Goal: Task Accomplishment & Management: Manage account settings

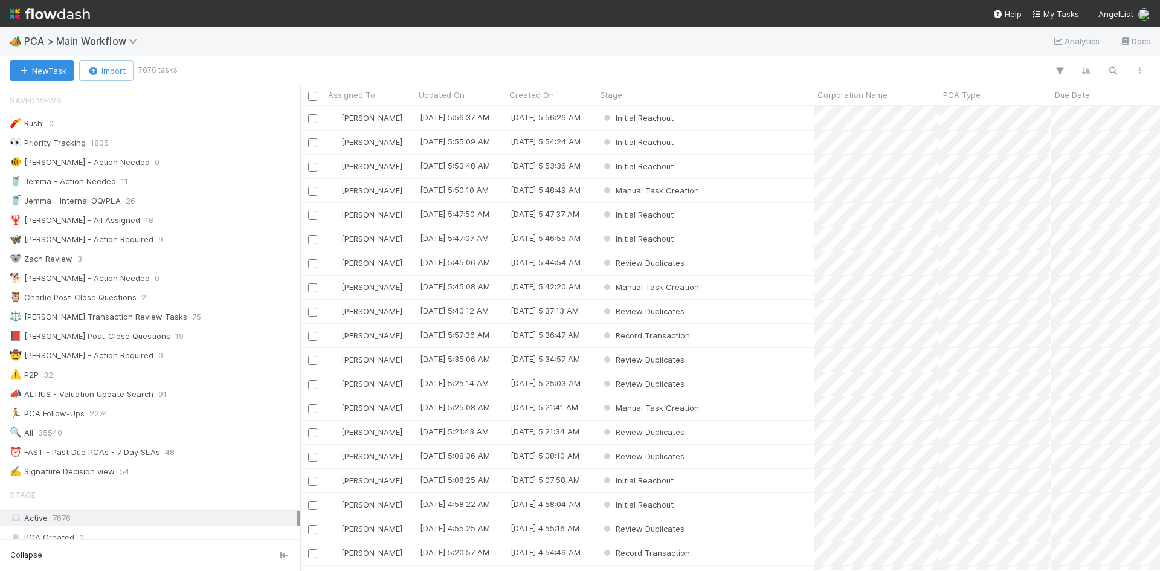
scroll to position [10, 10]
click at [106, 38] on span "PCA > Main Workflow" at bounding box center [83, 41] width 119 height 12
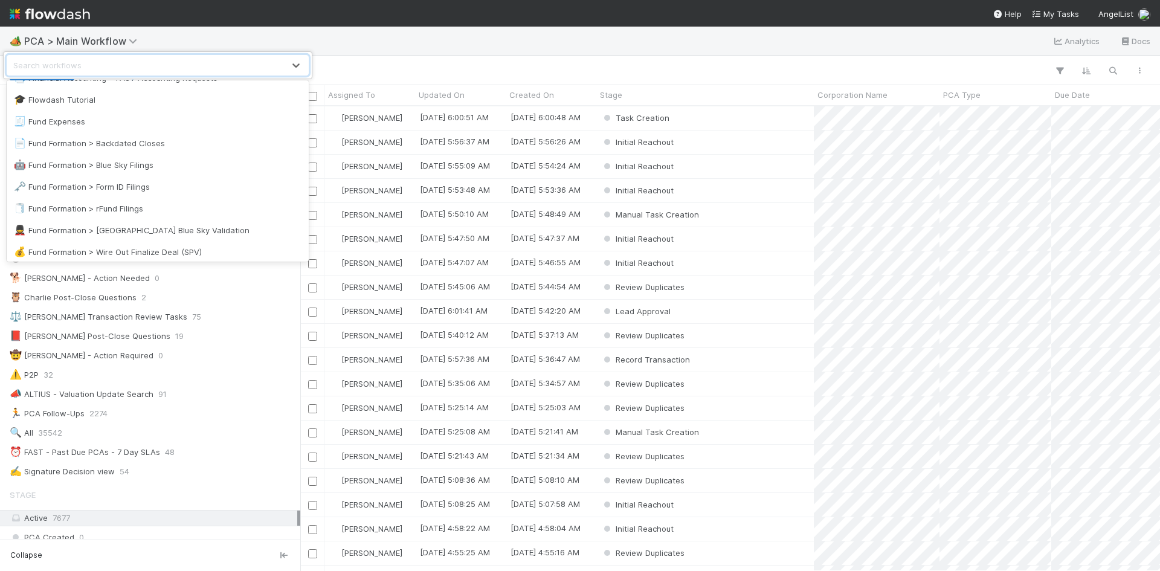
scroll to position [483, 0]
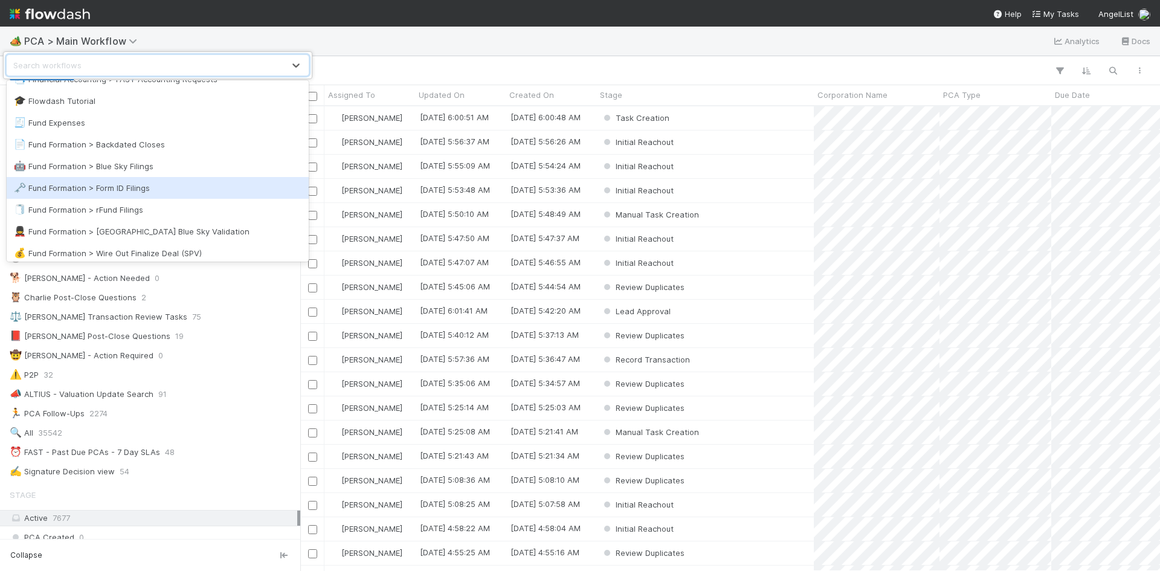
click at [143, 182] on div "🗝️ Fund Formation > Form ID Filings" at bounding box center [158, 188] width 288 height 12
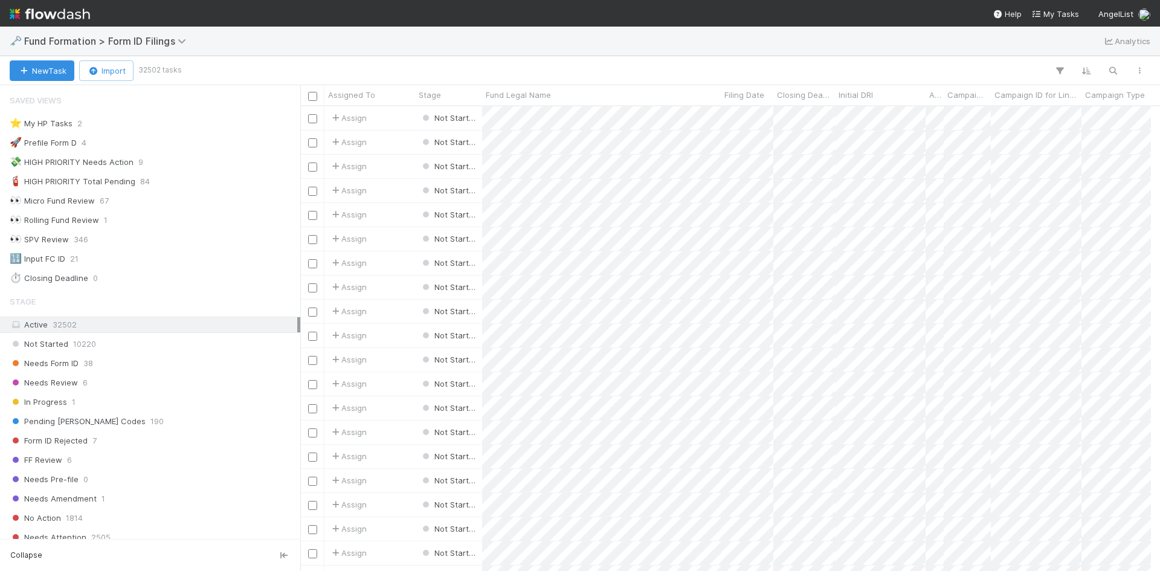
scroll to position [10, 10]
click at [194, 366] on div "Needs Form ID 38" at bounding box center [154, 363] width 288 height 15
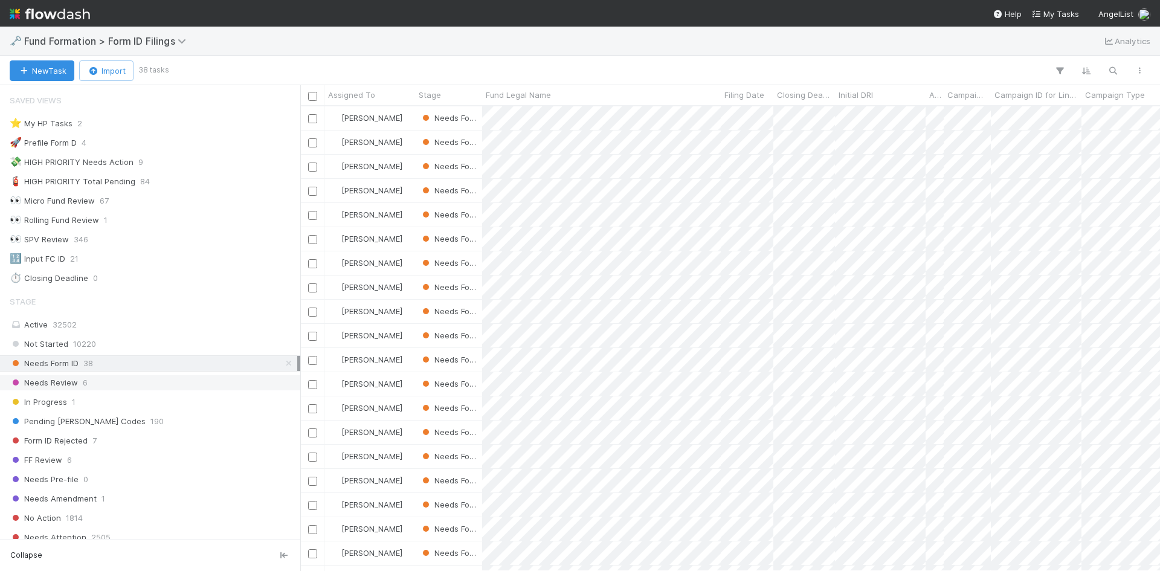
scroll to position [456, 851]
click at [283, 361] on icon at bounding box center [289, 364] width 12 height 8
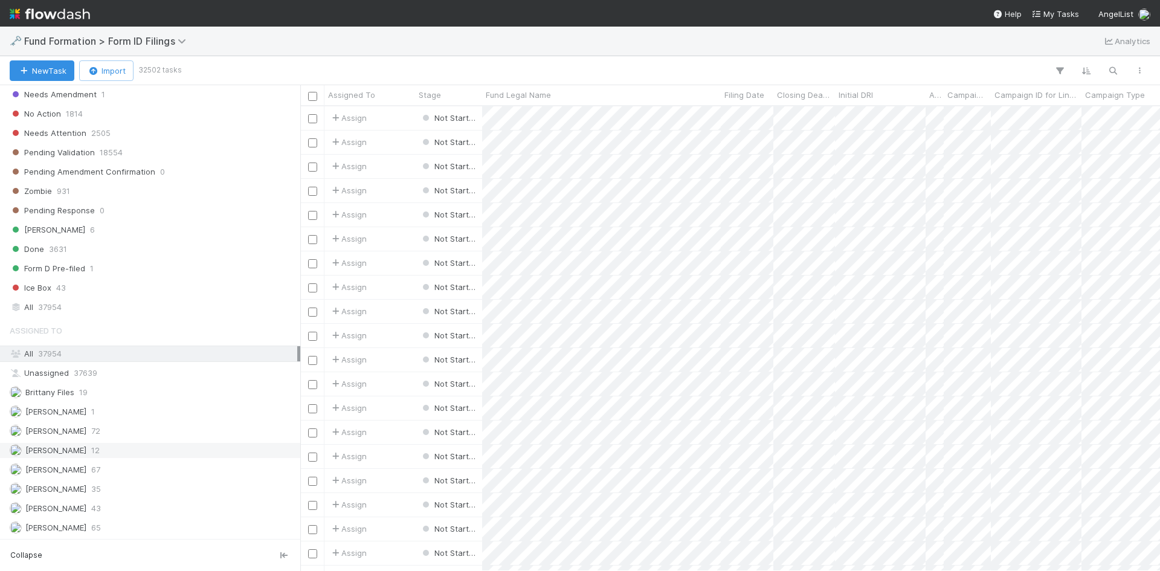
scroll to position [456, 851]
click at [120, 506] on div "Raven Jacinto 43" at bounding box center [154, 508] width 288 height 15
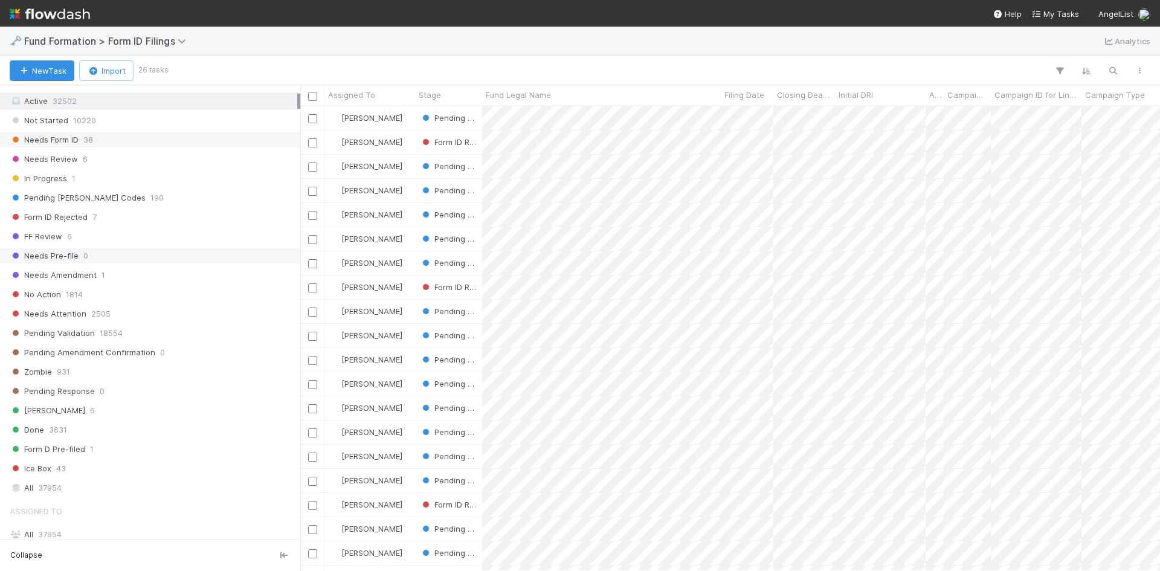
scroll to position [223, 0]
click at [134, 207] on div "Stage Active 32502 Not Started 10220 Needs Form ID 38 Needs Review 6 In Progres…" at bounding box center [150, 281] width 300 height 430
click at [135, 197] on div "Pending EDGAR Codes 190" at bounding box center [154, 198] width 288 height 15
click at [148, 144] on div "Needs Form ID 38" at bounding box center [154, 140] width 288 height 15
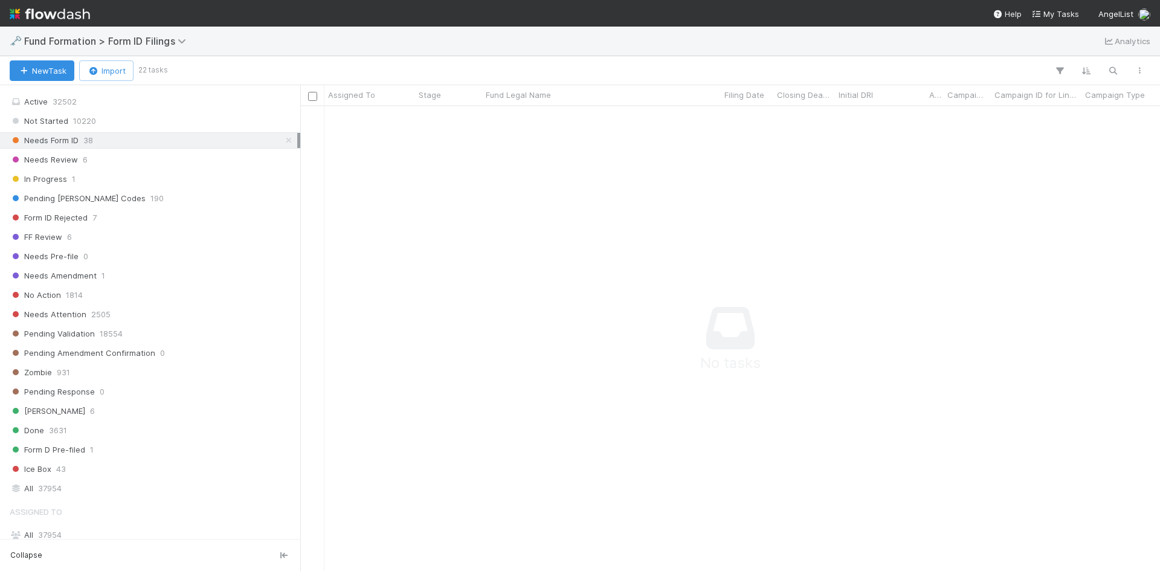
scroll to position [447, 851]
drag, startPoint x: 279, startPoint y: 141, endPoint x: 262, endPoint y: 149, distance: 18.7
click at [283, 141] on icon at bounding box center [289, 141] width 12 height 8
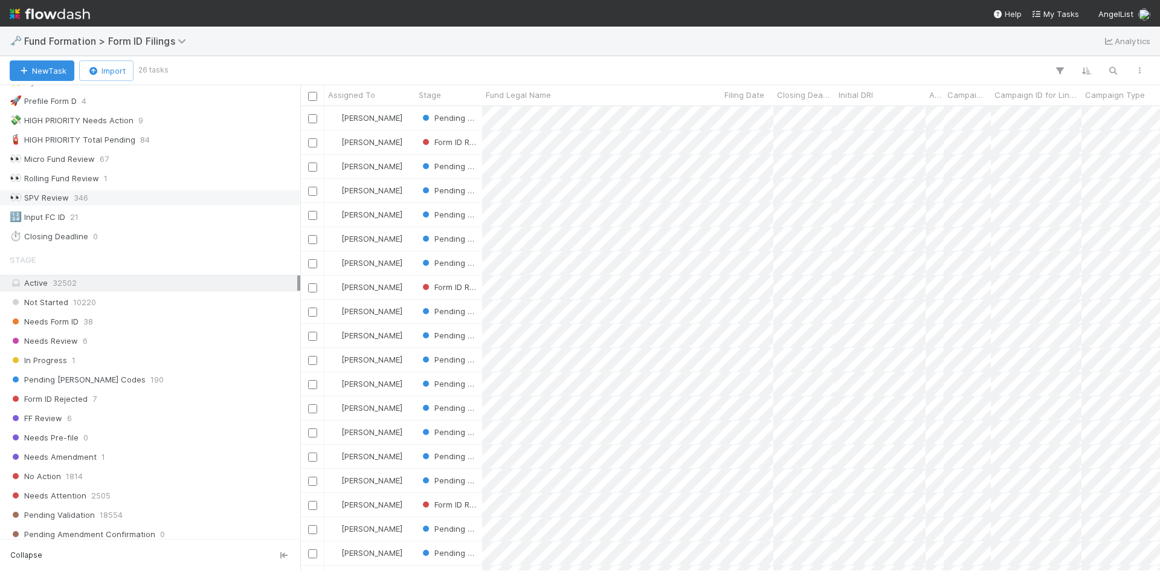
scroll to position [456, 851]
click at [143, 318] on div "Needs Form ID 38" at bounding box center [154, 321] width 288 height 15
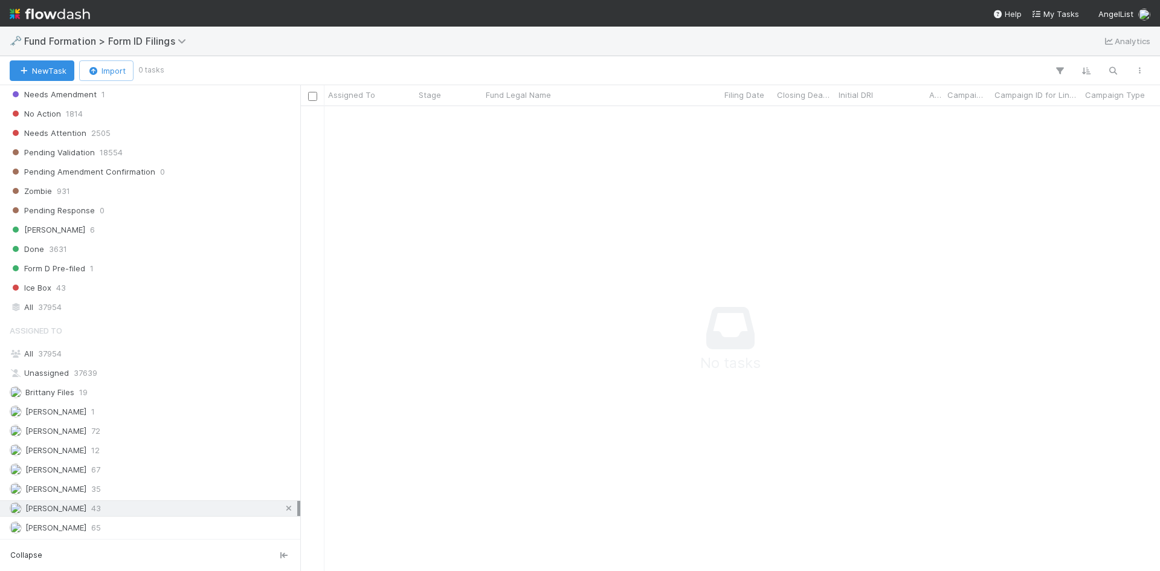
scroll to position [447, 851]
click at [283, 506] on icon at bounding box center [289, 509] width 12 height 8
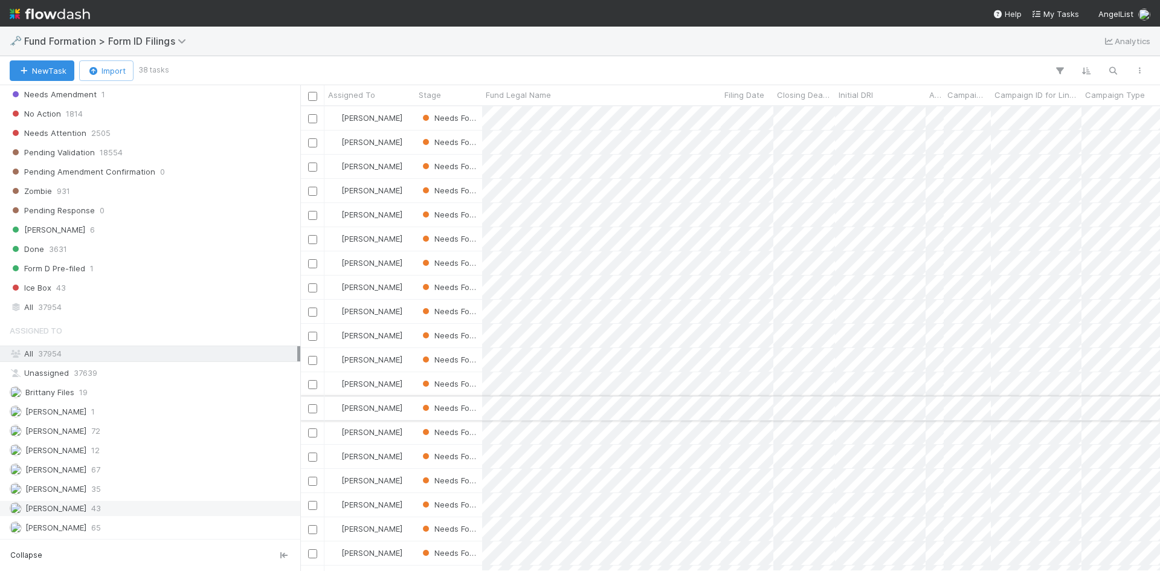
scroll to position [456, 851]
click at [364, 89] on span "Assigned To" at bounding box center [351, 95] width 47 height 12
click at [364, 112] on div "Sort A → Z" at bounding box center [398, 118] width 138 height 18
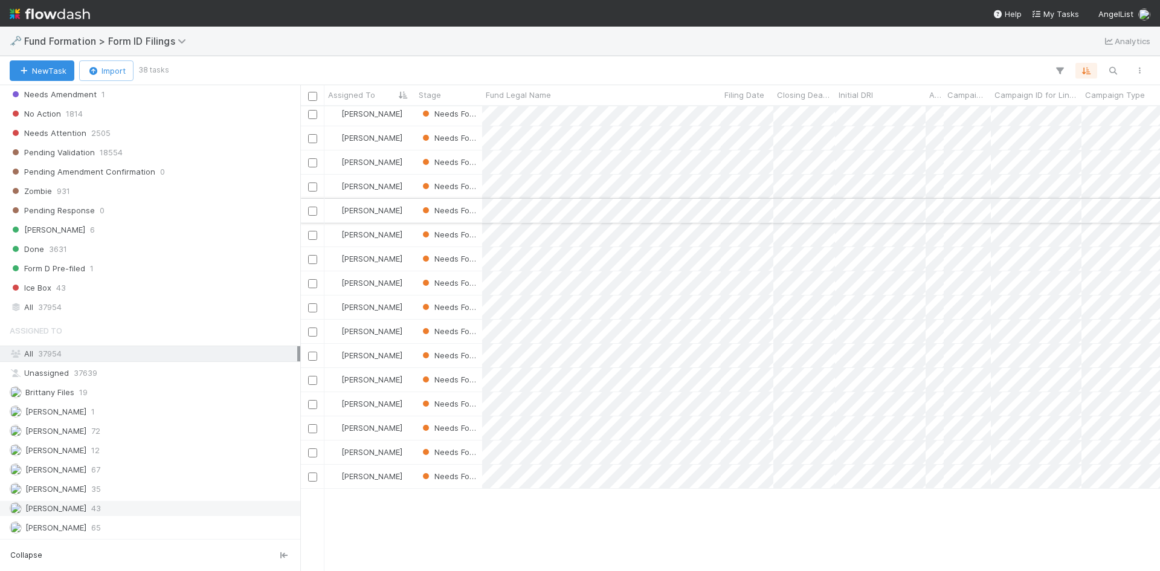
scroll to position [101, 0]
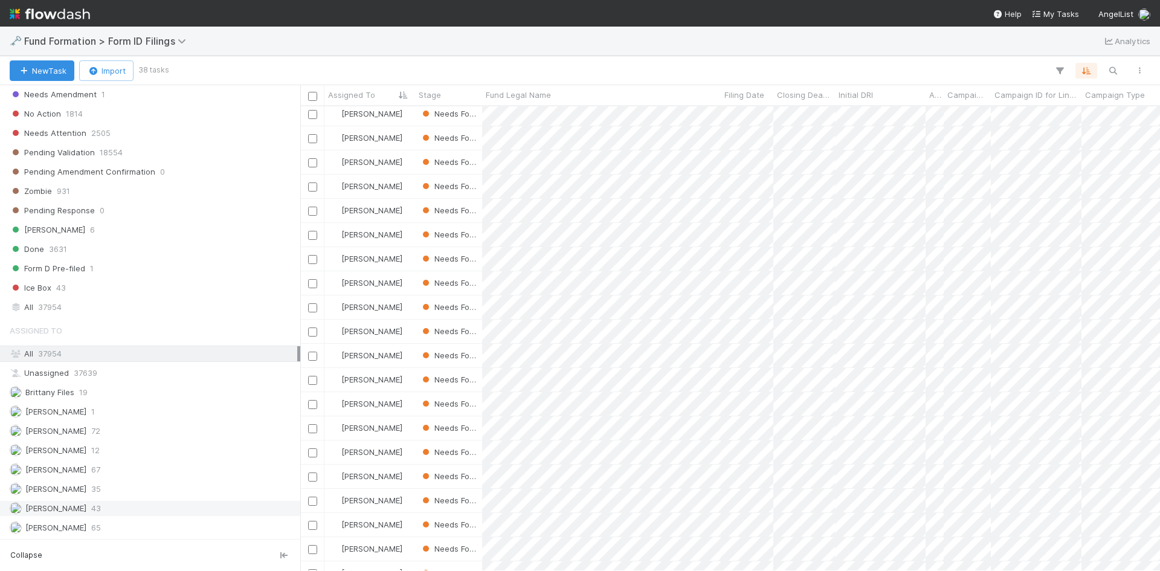
click at [68, 303] on div "All 37954" at bounding box center [154, 307] width 288 height 15
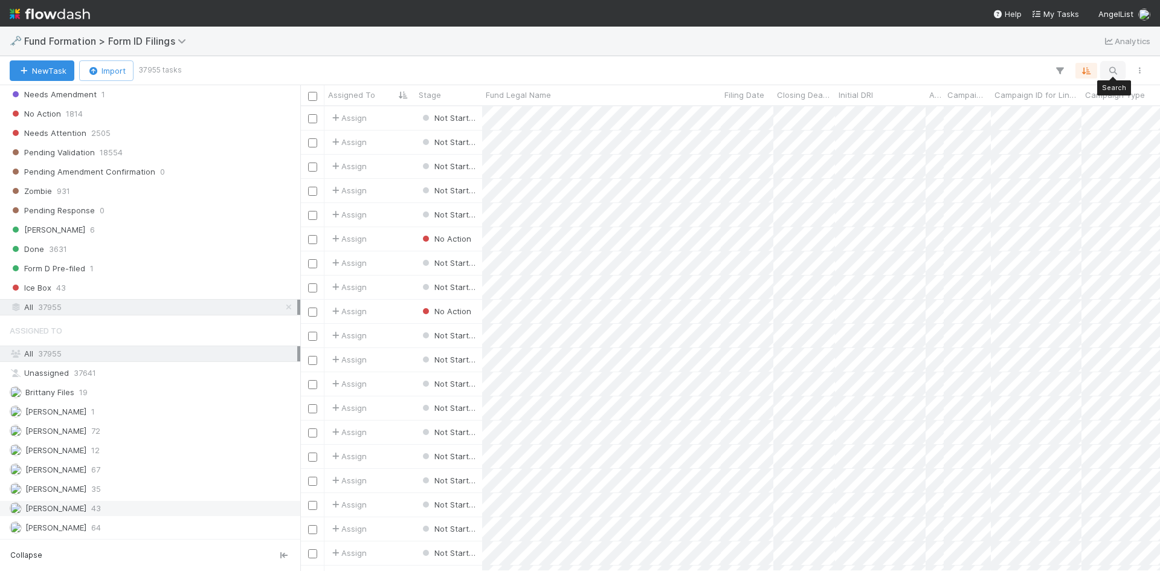
click at [1113, 70] on icon "button" at bounding box center [1113, 70] width 12 height 11
type input "Sakura Co-Invest I, LLC"
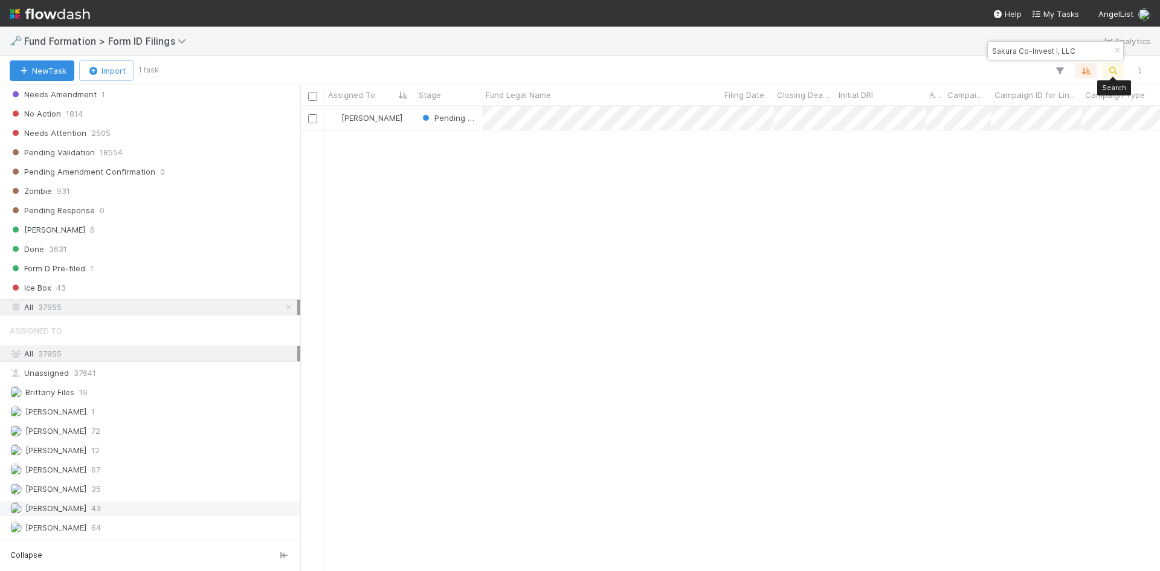
scroll to position [456, 851]
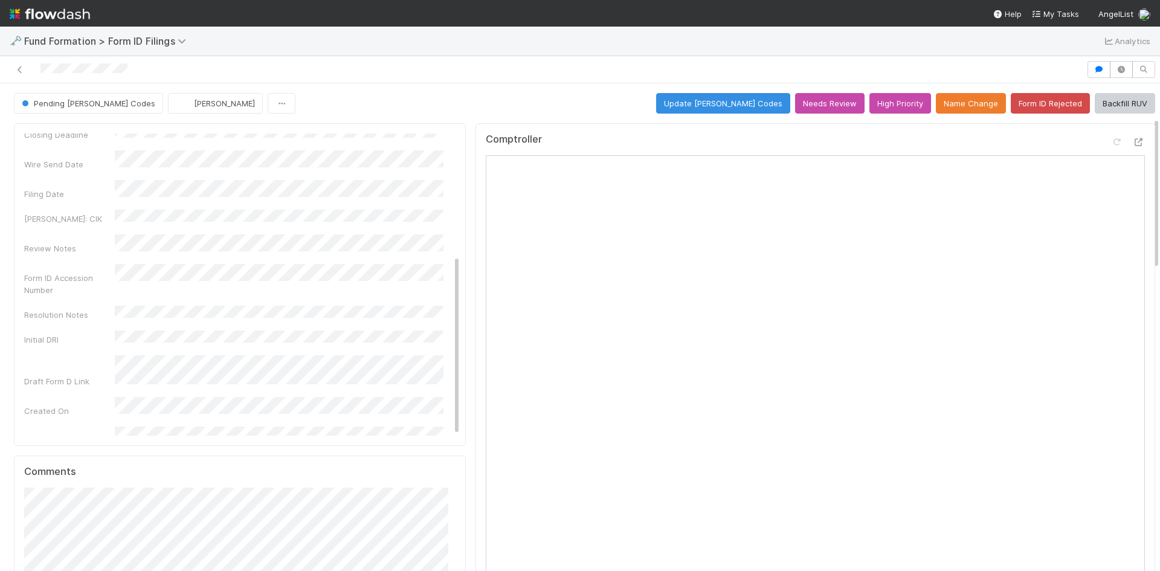
scroll to position [242, 0]
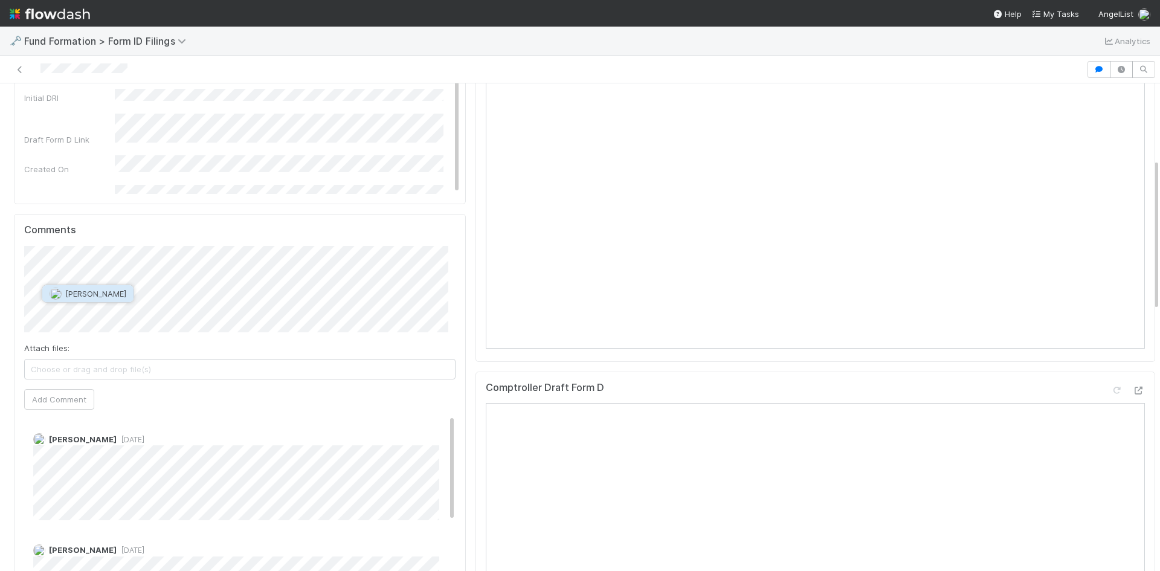
click at [126, 295] on span "[PERSON_NAME]" at bounding box center [95, 294] width 61 height 10
click at [176, 305] on button "Brittany Files" at bounding box center [182, 310] width 91 height 17
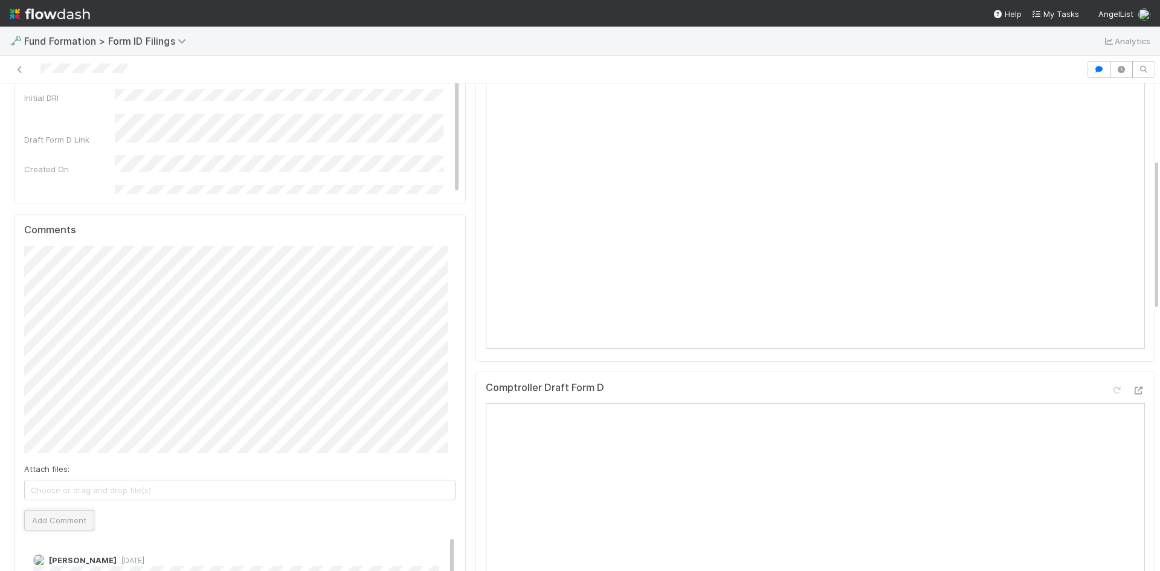
click at [71, 515] on button "Add Comment" at bounding box center [59, 520] width 70 height 21
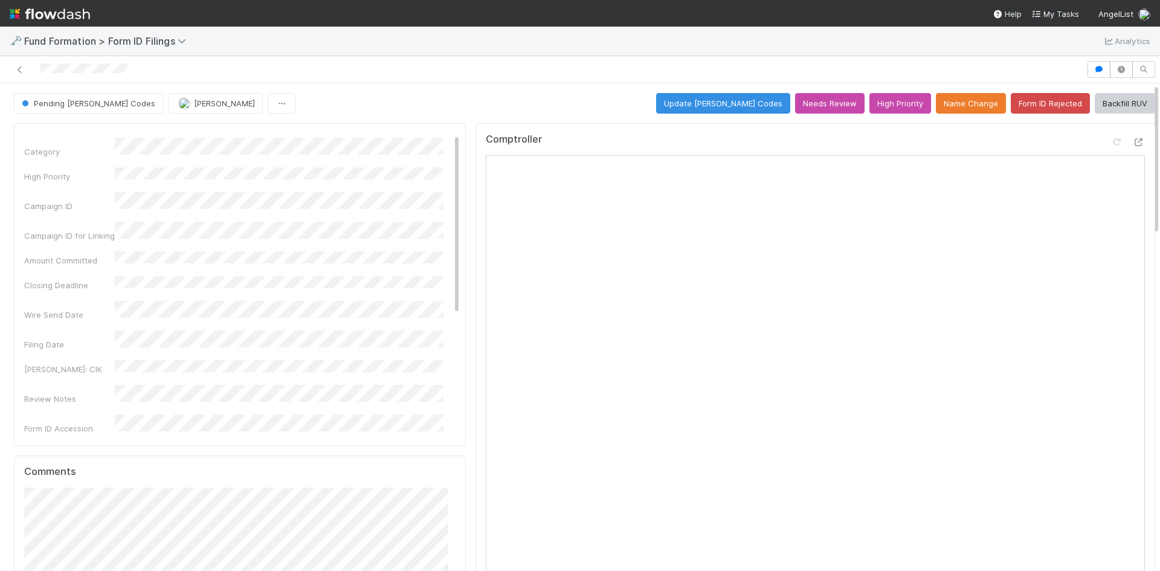
scroll to position [0, 0]
drag, startPoint x: 1027, startPoint y: 106, endPoint x: 1023, endPoint y: 112, distance: 7.9
click at [1027, 106] on button "Form ID Rejected" at bounding box center [1050, 103] width 79 height 21
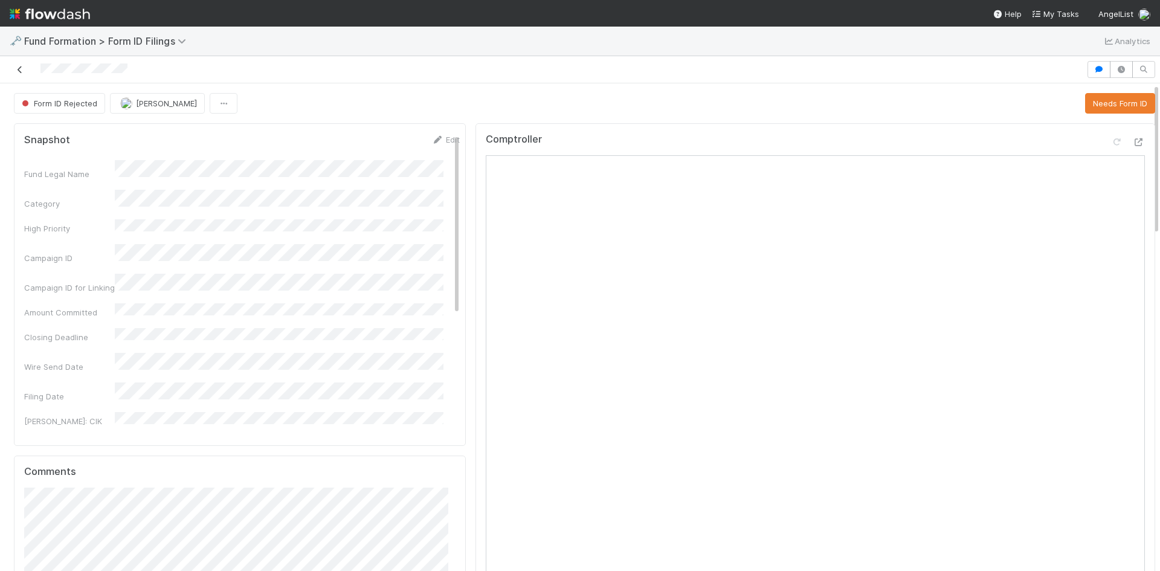
click at [17, 69] on icon at bounding box center [20, 70] width 12 height 8
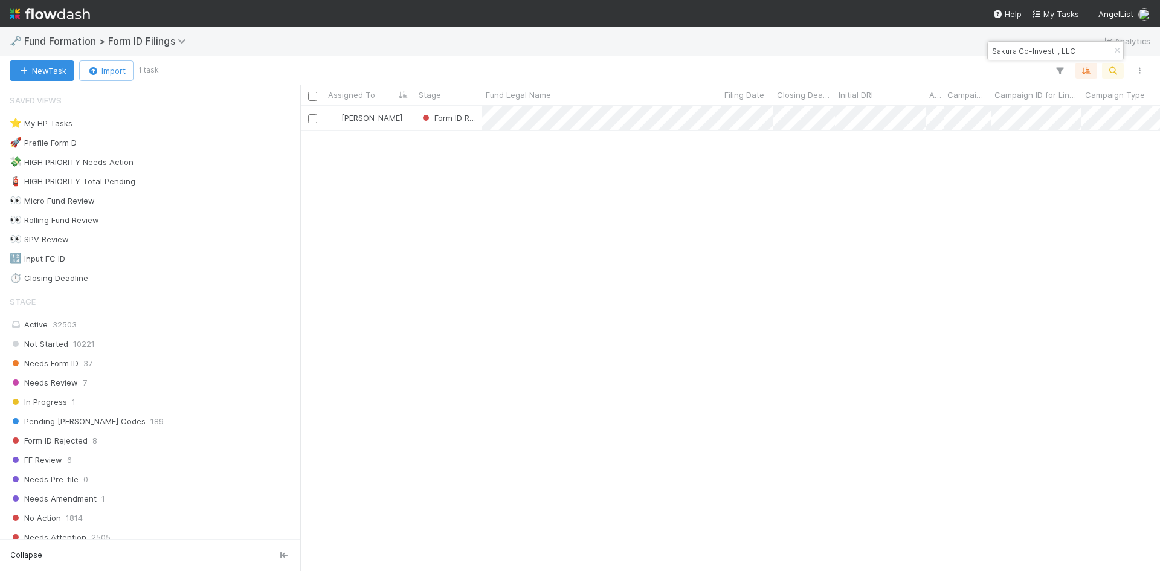
scroll to position [456, 851]
click at [1054, 53] on input "Sakura Co-Invest I, LLC" at bounding box center [1050, 51] width 121 height 15
paste input "Hero's-GI-0815 Fund I, a series of AngelList Funds 2025, LP"
type input "Hero's-GI-0815 Fund I, a series of AngelList Funds 2025, LP"
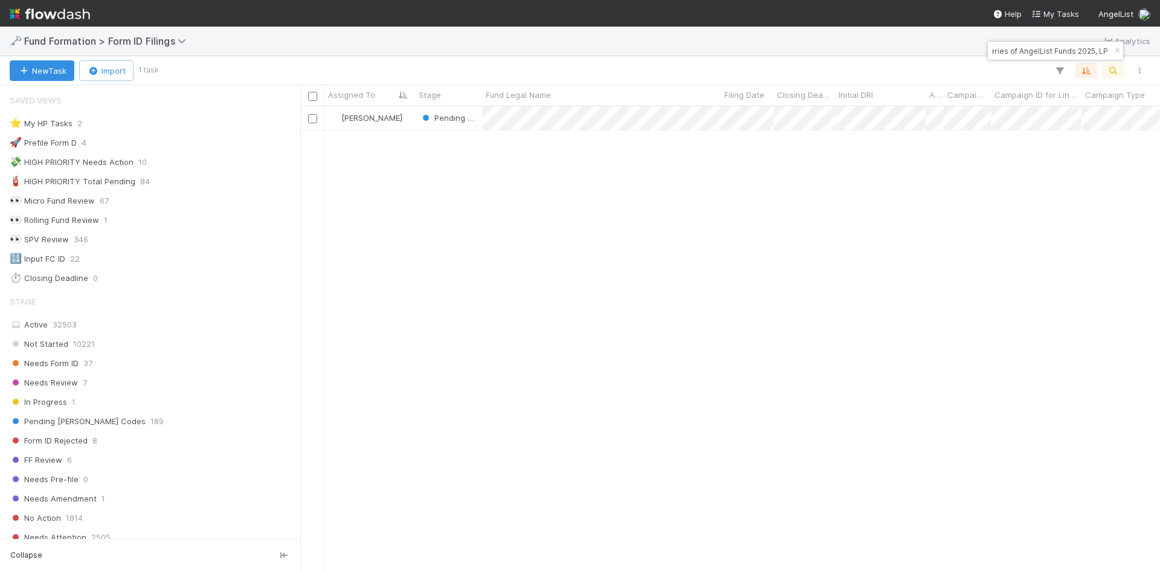
scroll to position [0, 0]
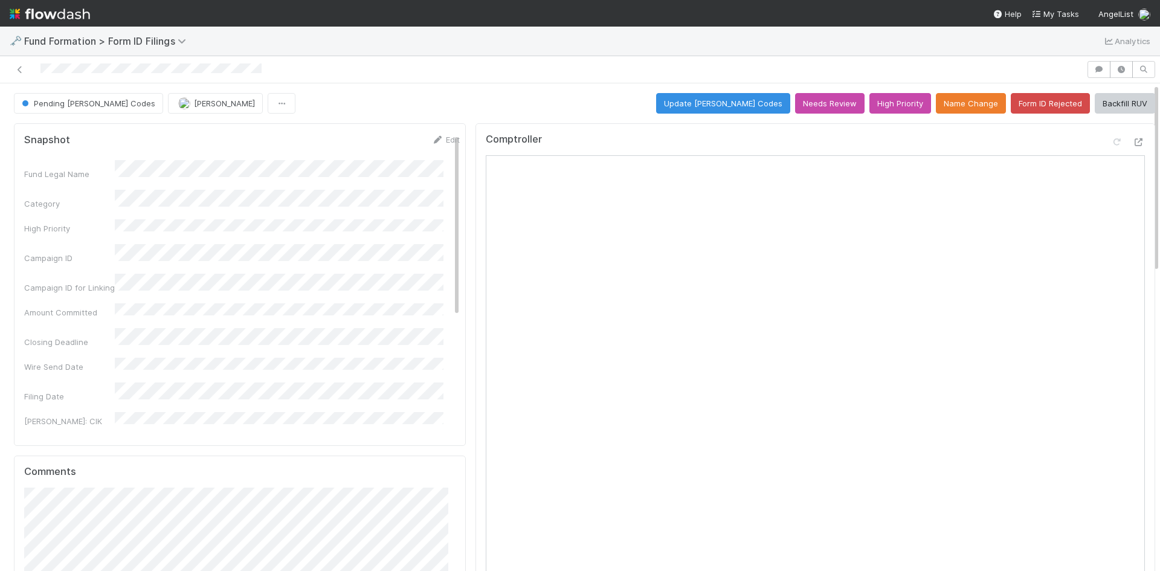
click at [580, 108] on div "Pending EDGAR Codes Meg Castanare Update EDGAR Codes Needs Review High Priority…" at bounding box center [585, 103] width 1142 height 21
click at [715, 104] on button "Update EDGAR Codes" at bounding box center [723, 103] width 134 height 21
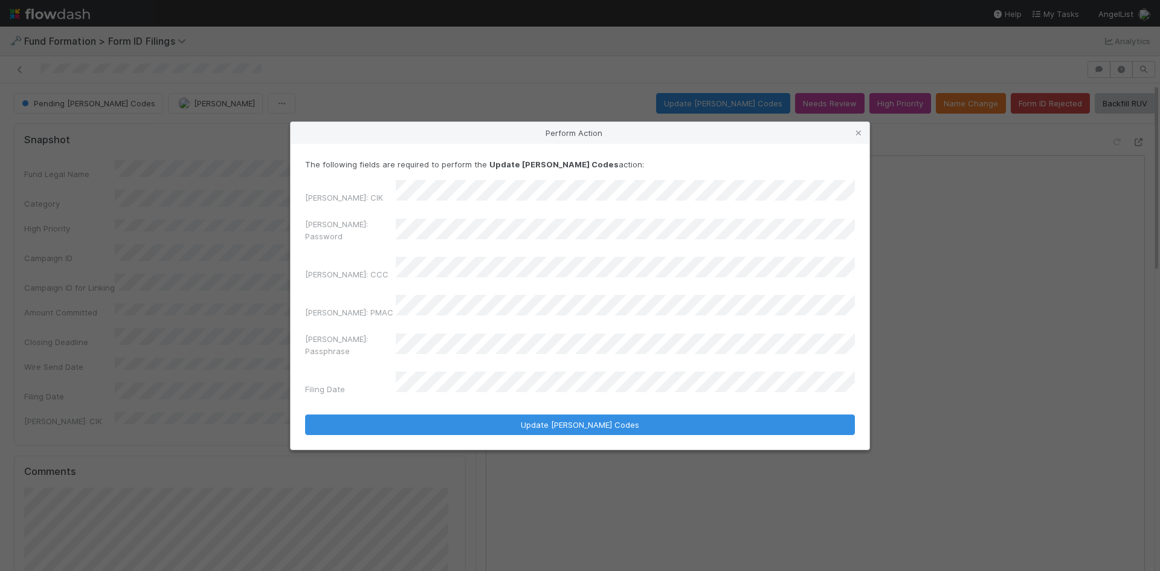
click at [278, 235] on div "Perform Action The following fields are required to perform the Update EDGAR Co…" at bounding box center [580, 285] width 1160 height 571
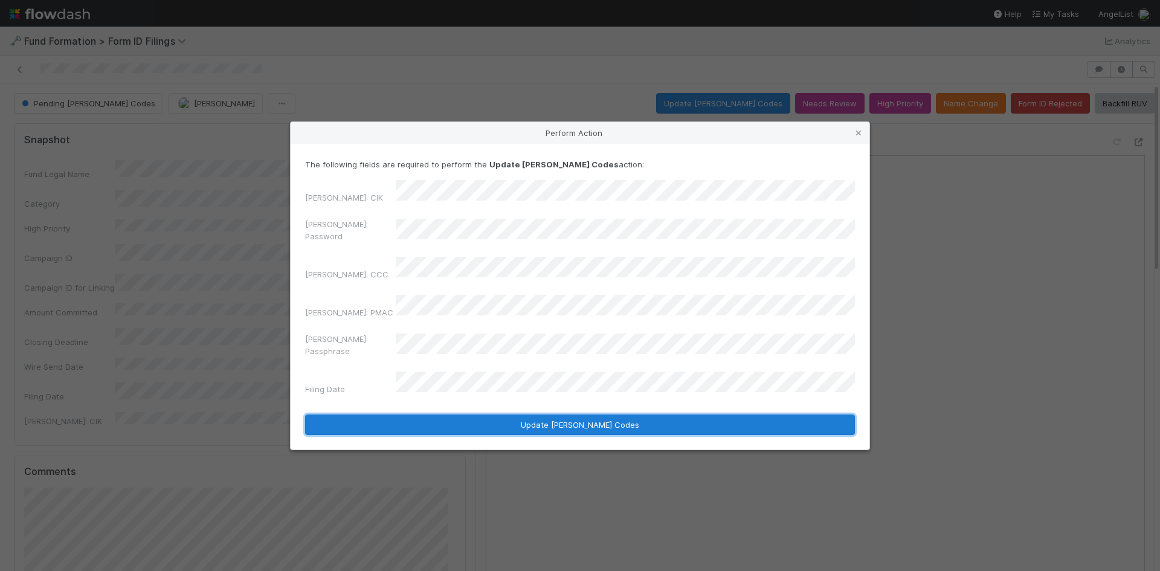
click at [476, 415] on button "Update EDGAR Codes" at bounding box center [580, 425] width 550 height 21
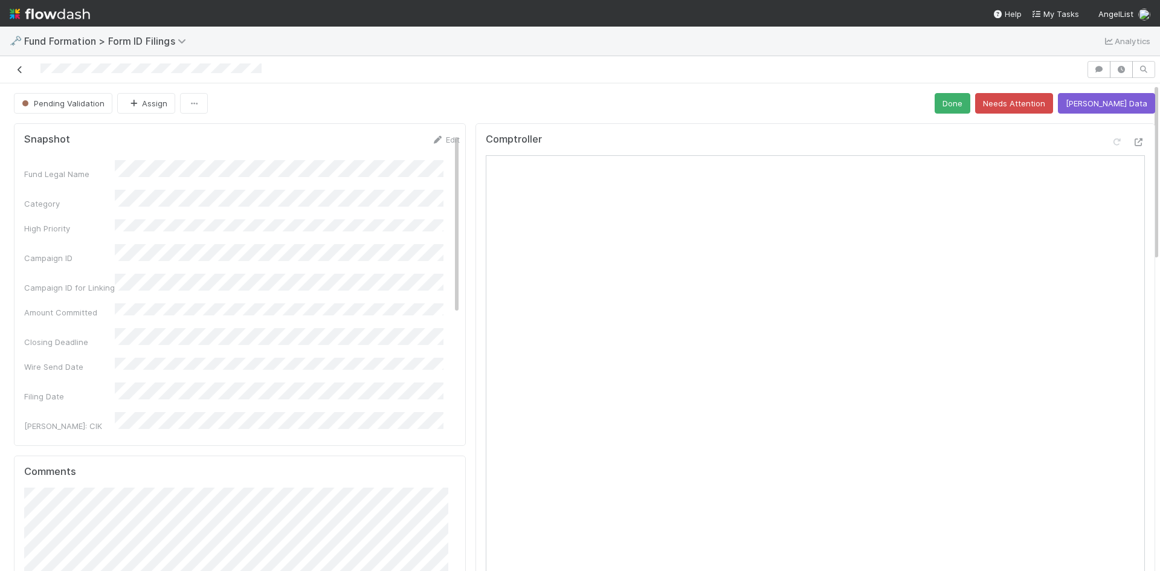
click at [19, 69] on icon at bounding box center [20, 70] width 12 height 8
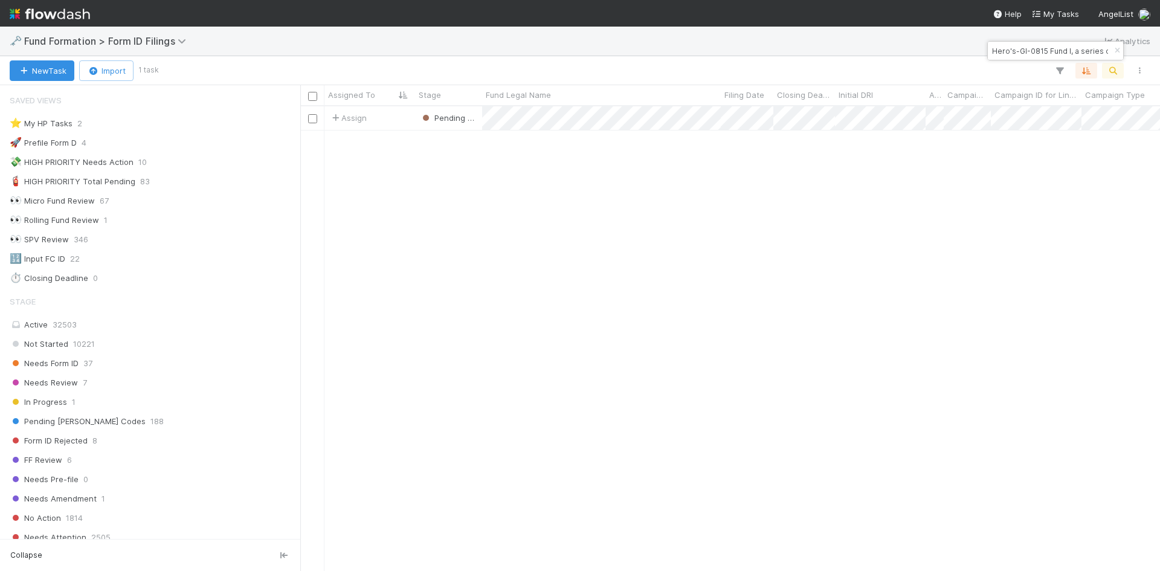
scroll to position [10, 10]
click at [1117, 51] on icon "button" at bounding box center [1117, 50] width 12 height 7
click at [1114, 68] on icon "button" at bounding box center [1113, 70] width 12 height 11
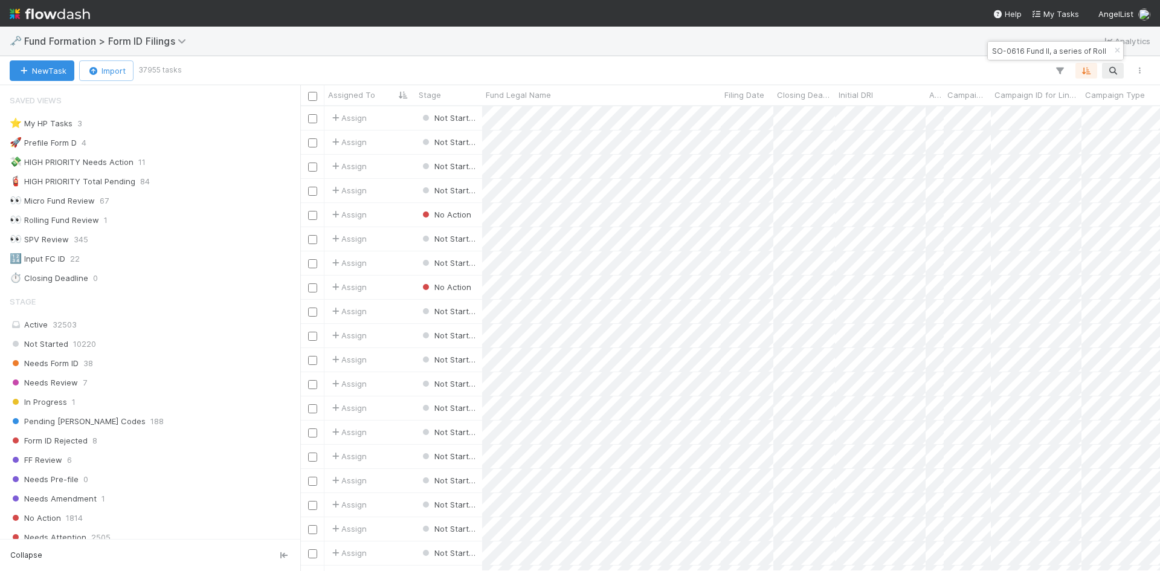
scroll to position [0, 65]
type input "SO-0616 Fund II, a series of Roll Up Vehicles, LP"
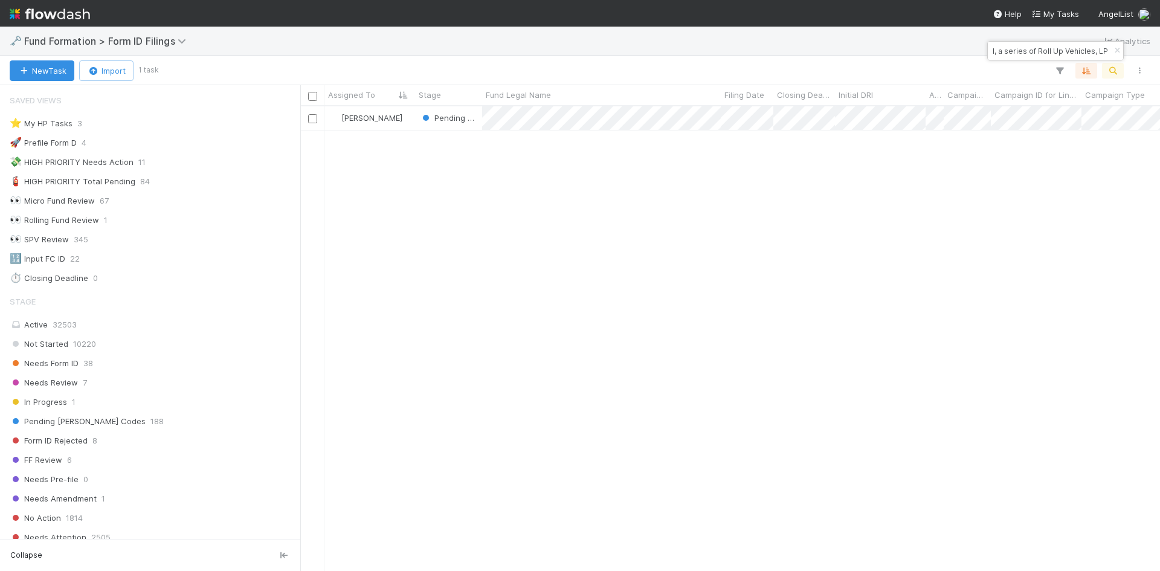
scroll to position [0, 0]
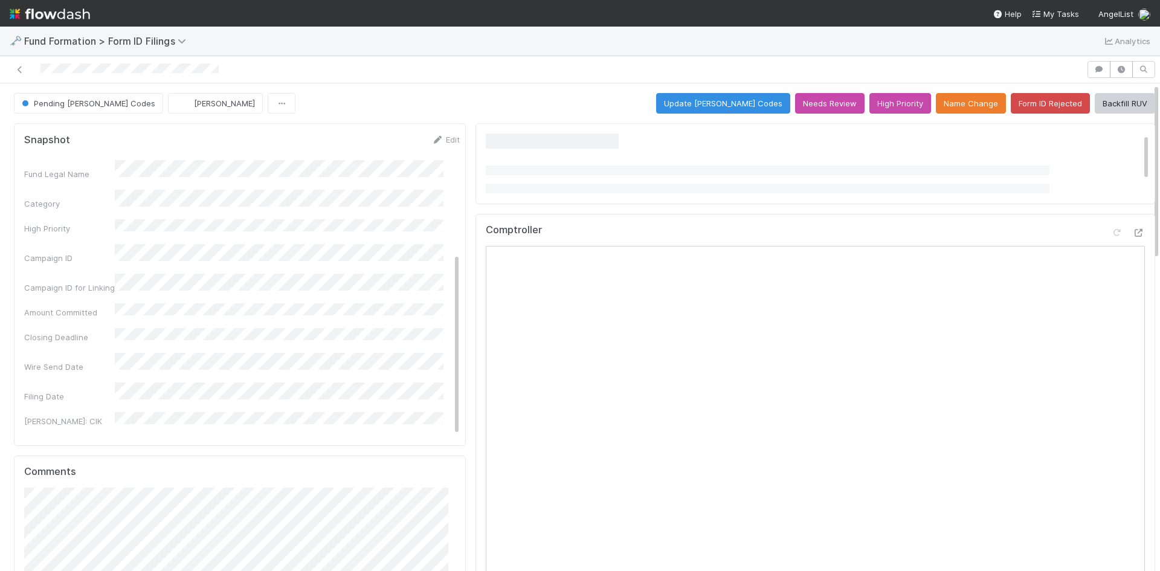
scroll to position [198, 0]
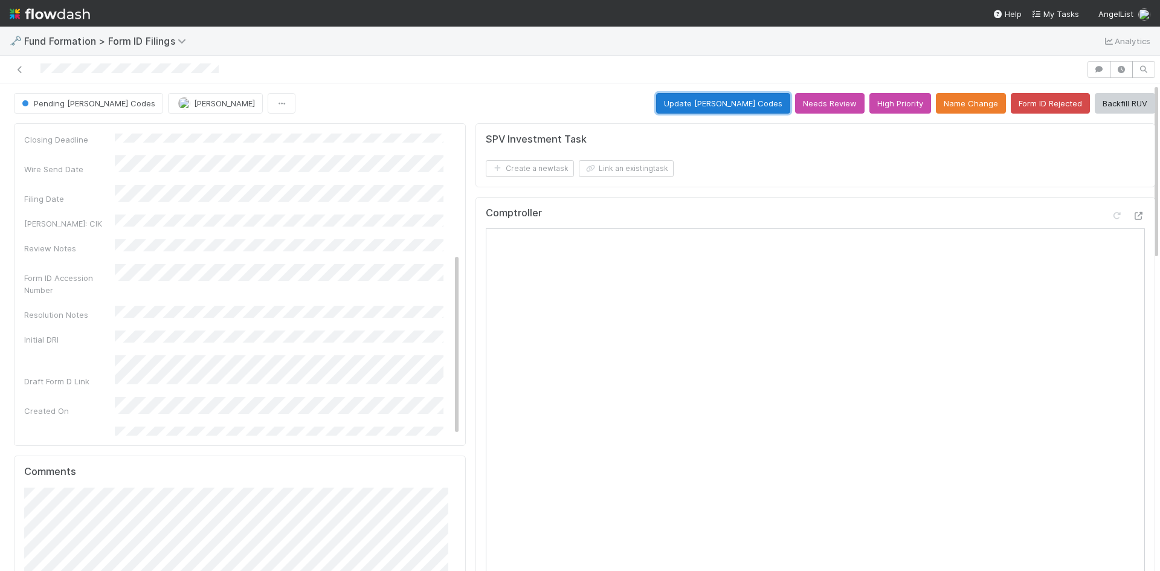
click at [718, 110] on button "Update EDGAR Codes" at bounding box center [723, 103] width 134 height 21
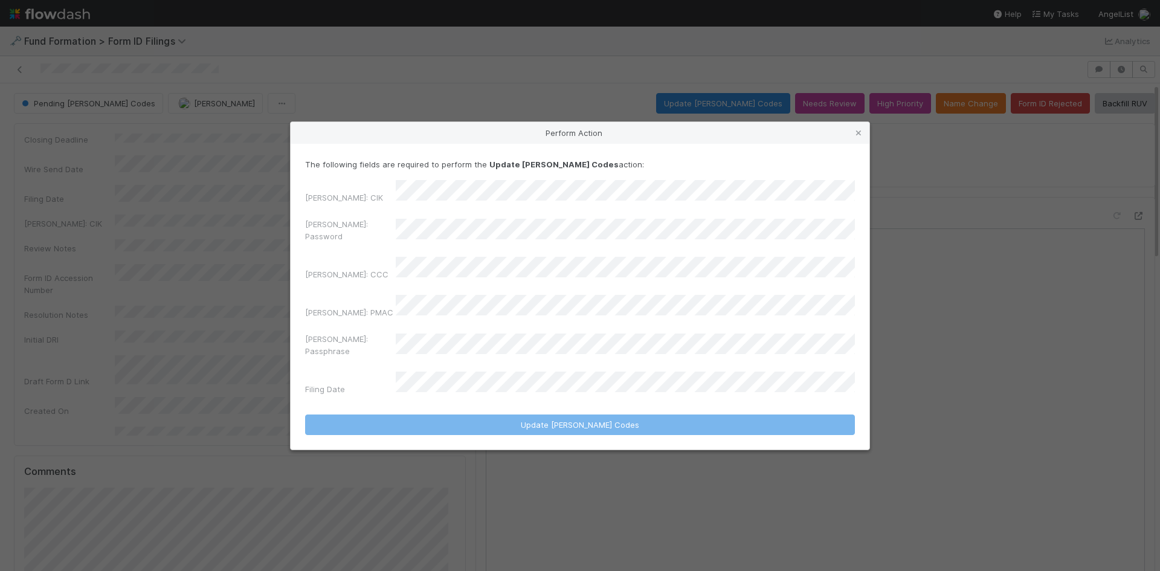
click at [292, 228] on div "The following fields are required to perform the Update EDGAR Codes action: EDG…" at bounding box center [580, 297] width 579 height 306
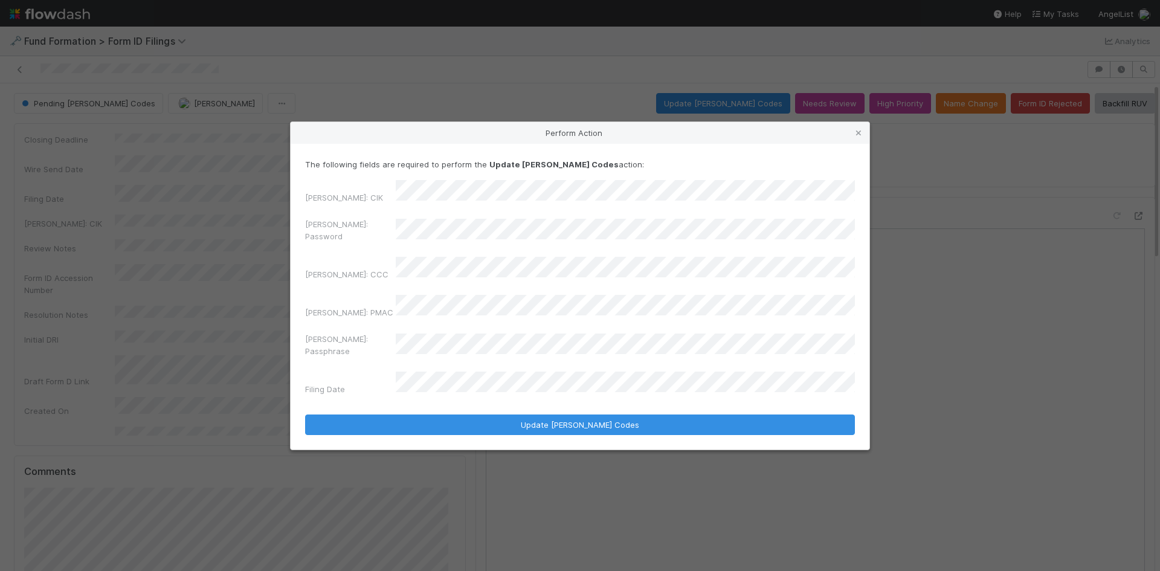
click at [357, 236] on div "EDGAR: Password" at bounding box center [580, 232] width 550 height 29
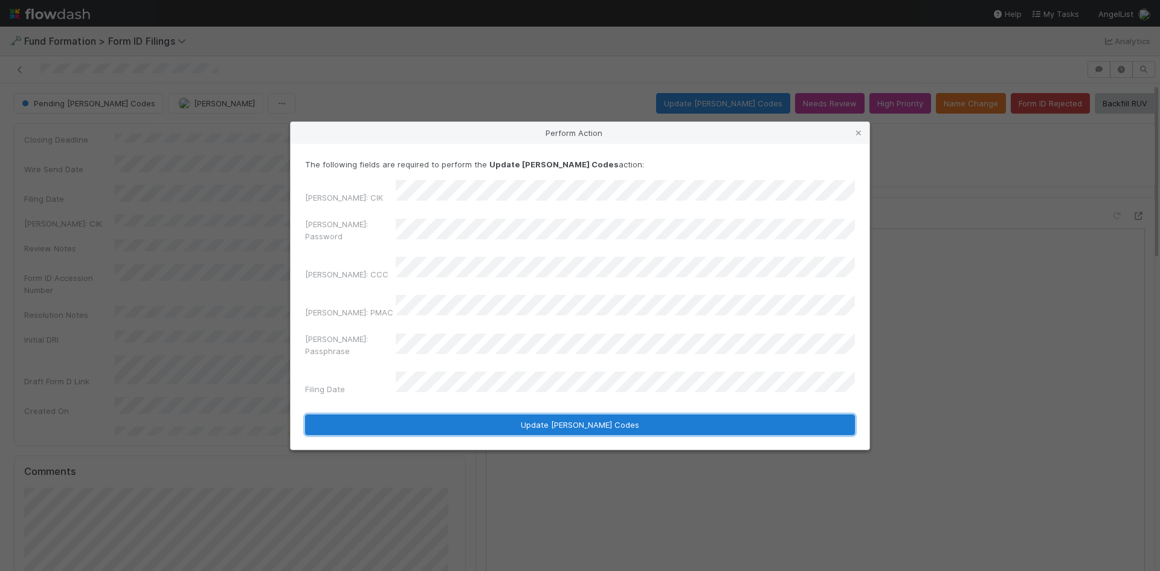
click at [462, 415] on button "Update EDGAR Codes" at bounding box center [580, 425] width 550 height 21
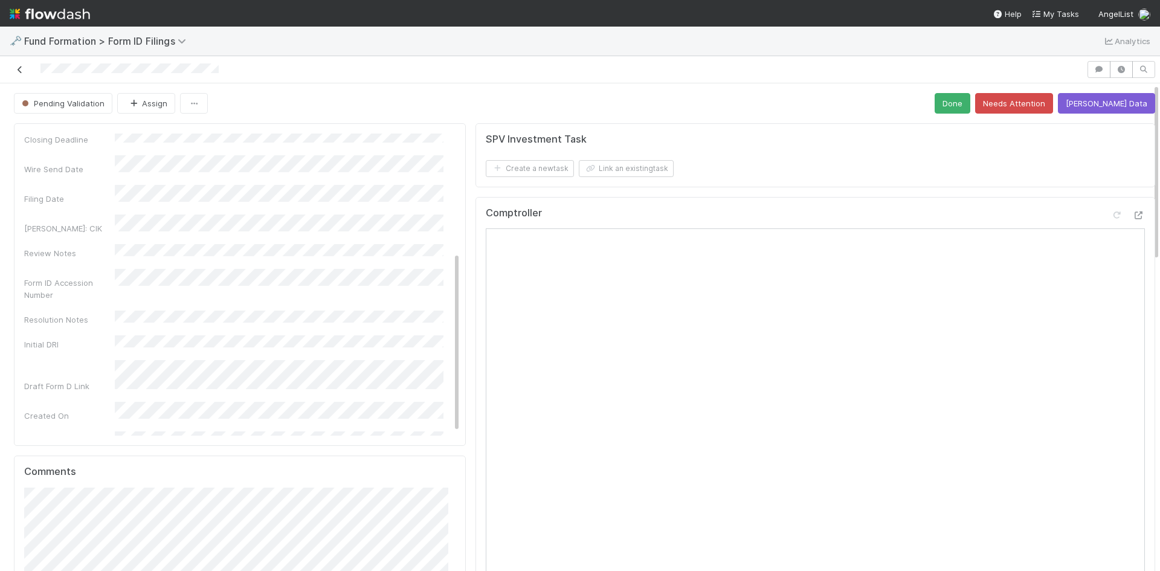
click at [18, 69] on icon at bounding box center [20, 70] width 12 height 8
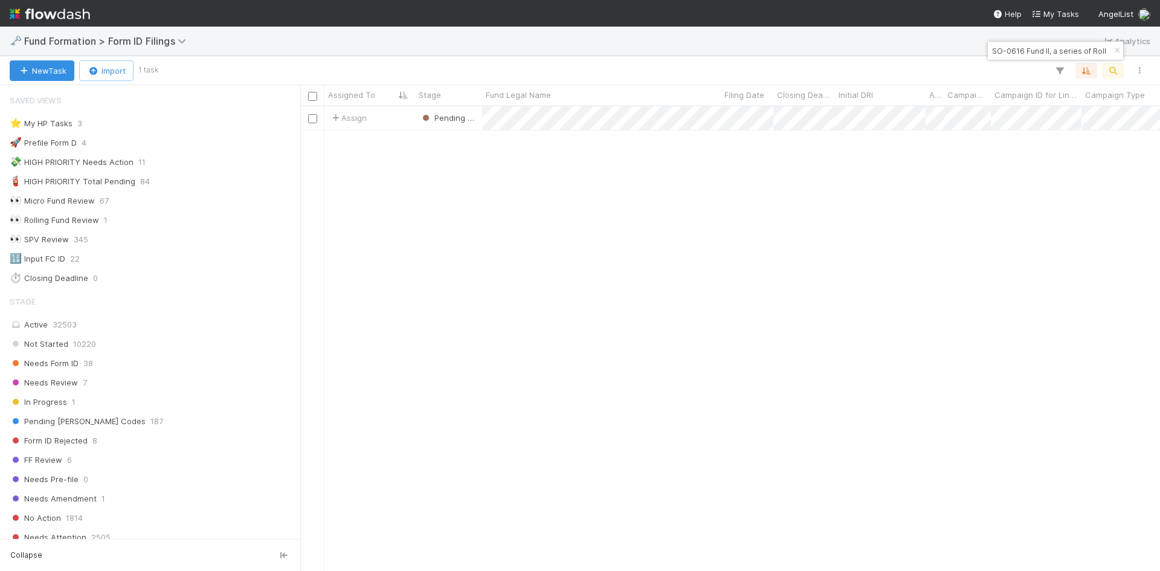
scroll to position [10, 10]
click at [1077, 53] on input "SO-0616 Fund II, a series of Roll Up Vehicles, LP" at bounding box center [1050, 51] width 121 height 15
paste input "PI-0520 Fund I, a series of Roll Up Vehicles, LP"
type input "PI-0520 Fund I, a series of Roll Up Vehicles, LP"
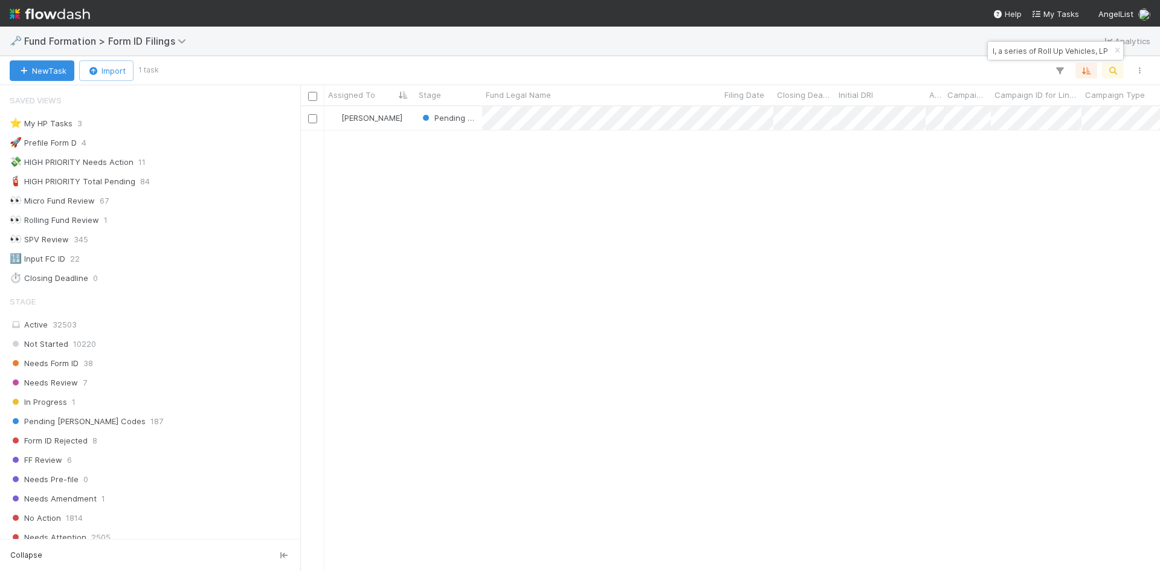
scroll to position [456, 851]
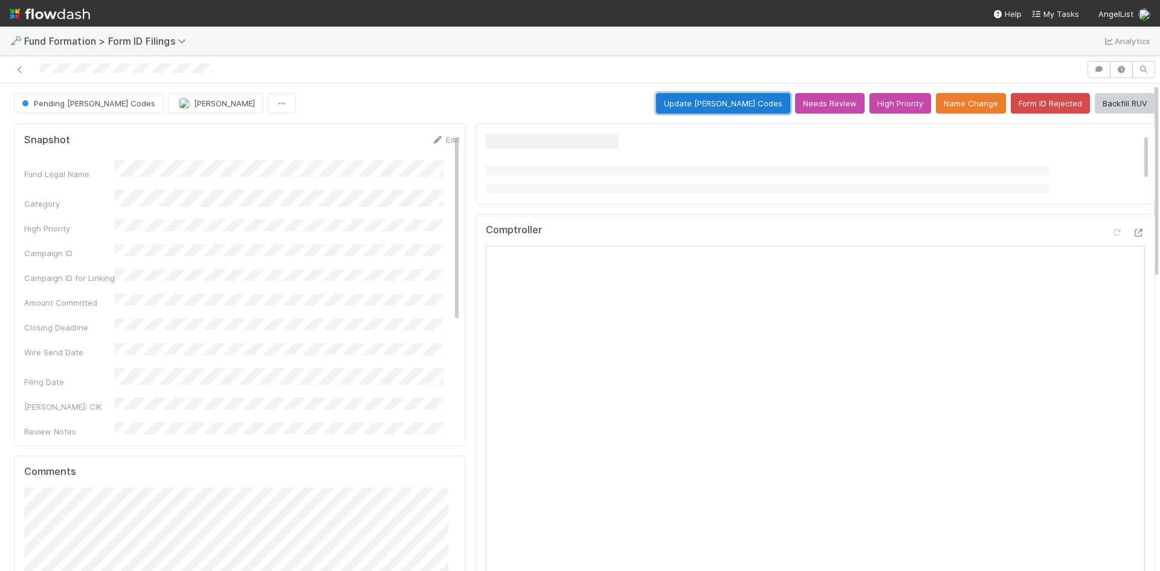
click at [697, 102] on button "Update EDGAR Codes" at bounding box center [723, 103] width 134 height 21
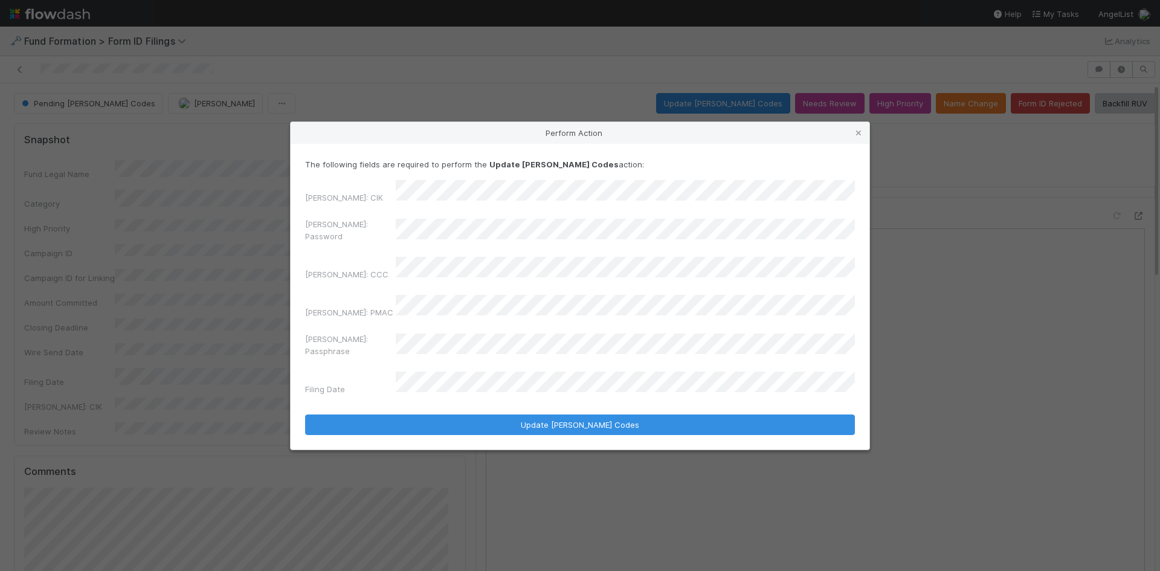
click at [335, 241] on div "EDGAR: Password" at bounding box center [580, 232] width 550 height 29
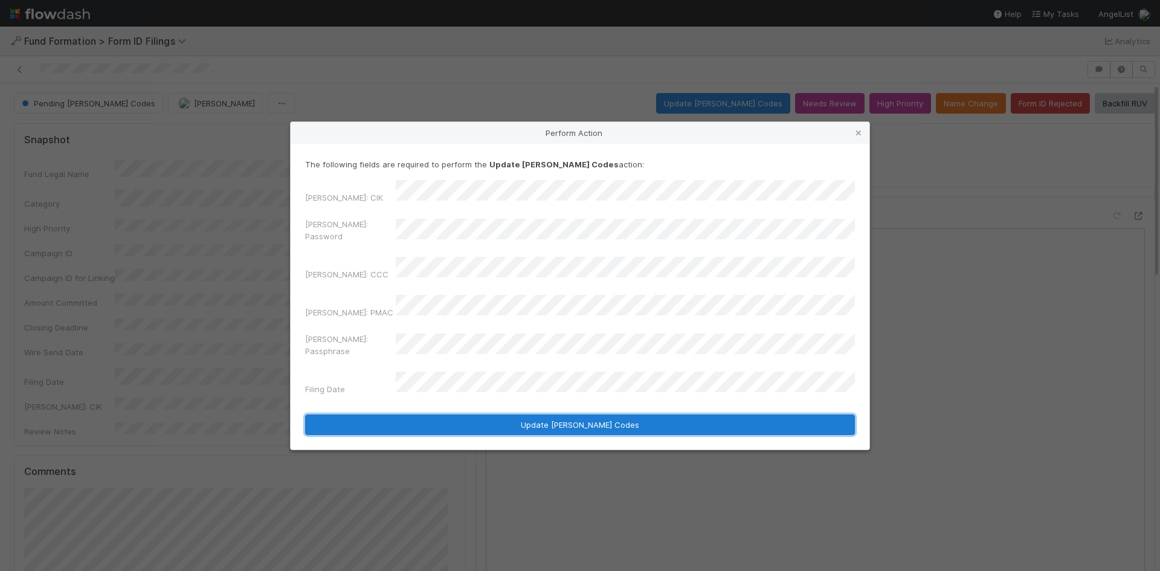
click at [458, 415] on button "Update EDGAR Codes" at bounding box center [580, 425] width 550 height 21
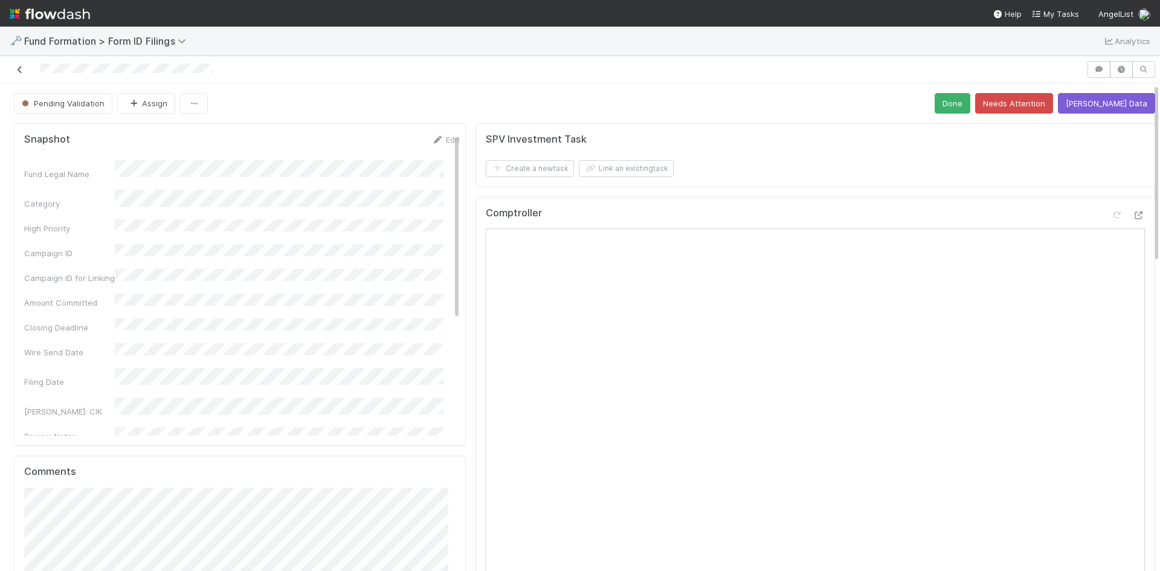
click at [17, 67] on icon at bounding box center [20, 70] width 12 height 8
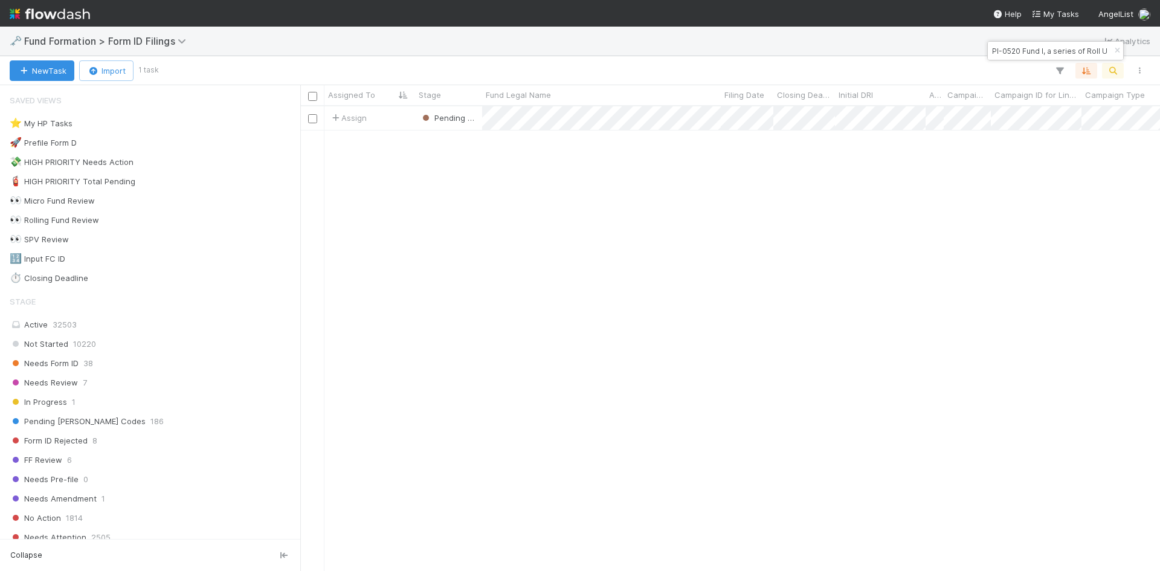
scroll to position [456, 851]
click at [1032, 48] on input "PI-0520 Fund I, a series of Roll Up Vehicles, LP" at bounding box center [1050, 51] width 121 height 15
paste input "RE-0817 Fund I, a series of AZT Holdings, LP"
type input "RE-0817 Fund I, a series of AZT Holdings, LP"
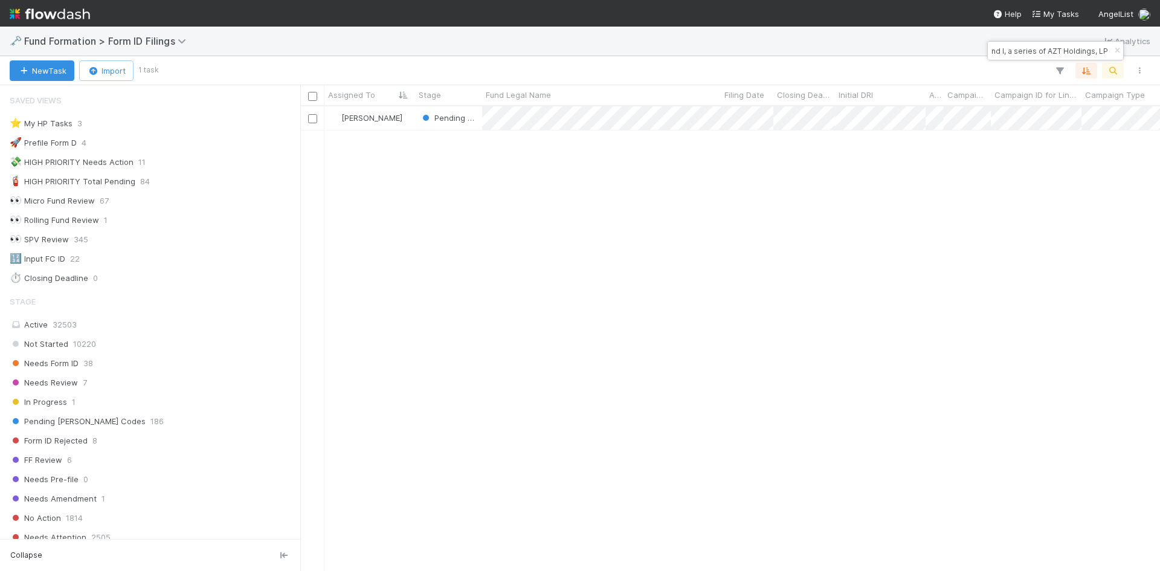
scroll to position [456, 851]
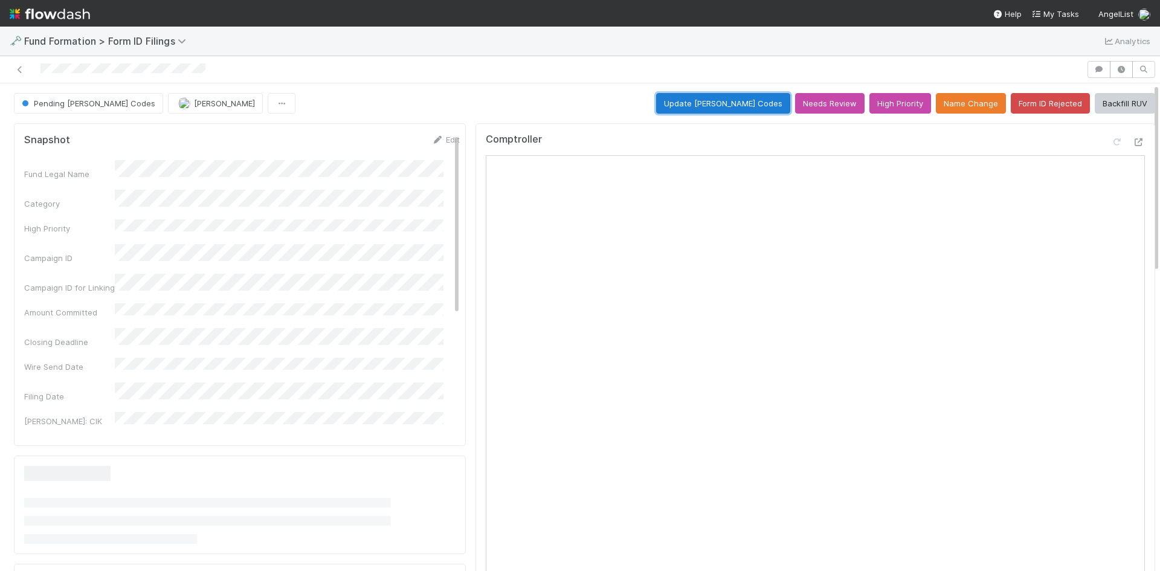
click at [735, 108] on button "Update EDGAR Codes" at bounding box center [723, 103] width 134 height 21
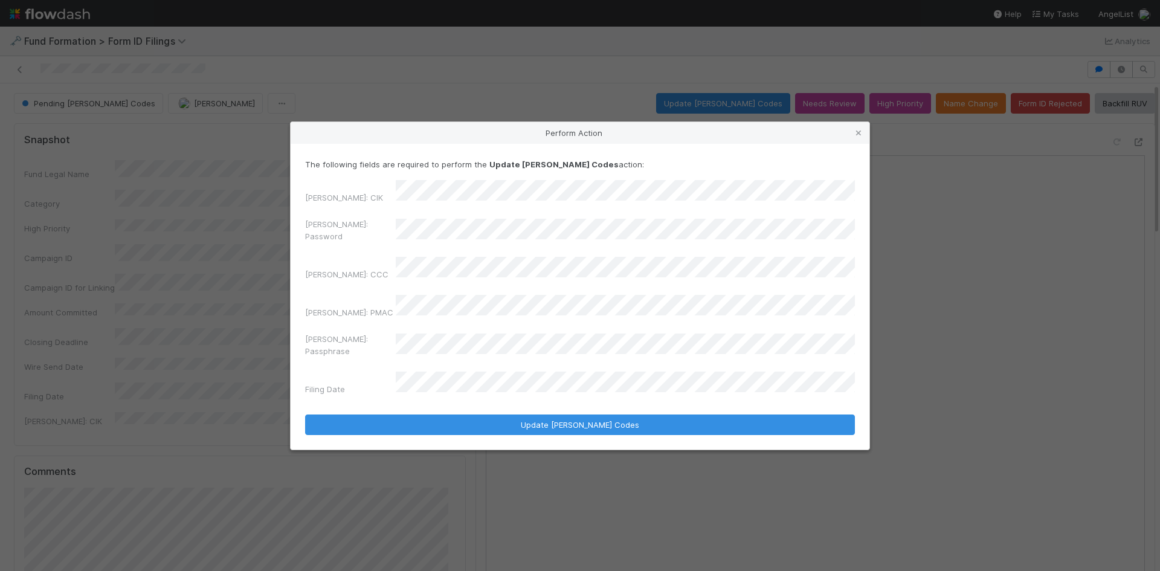
click at [308, 226] on div "EDGAR: CIK EDGAR: Password EDGAR: CCC EDGAR: PMAC EDGAR: Passphrase Filing Date" at bounding box center [580, 290] width 550 height 220
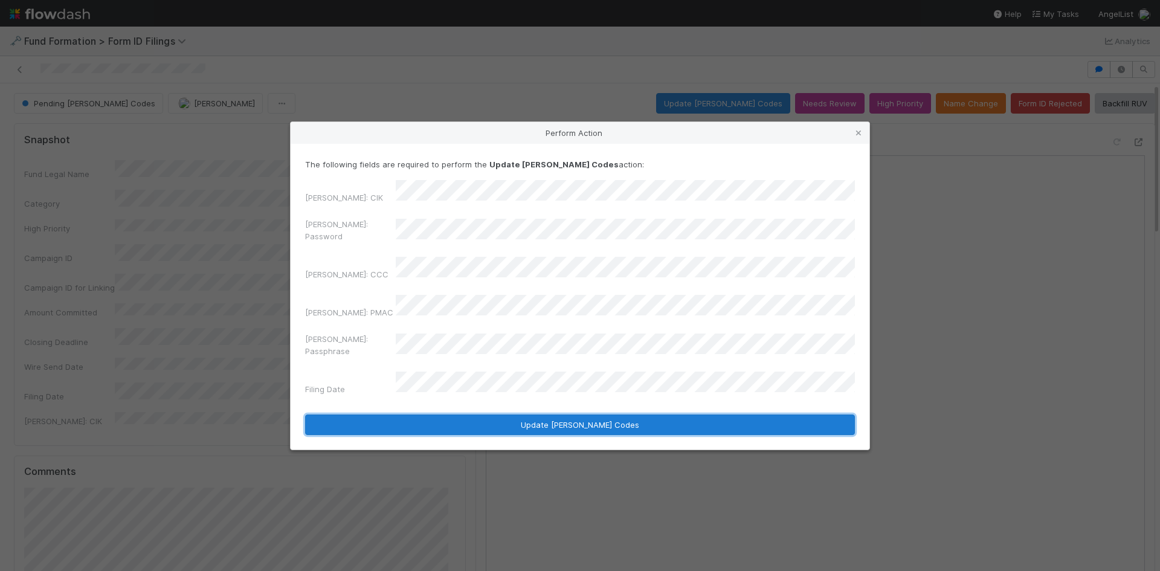
click at [471, 415] on button "Update EDGAR Codes" at bounding box center [580, 425] width 550 height 21
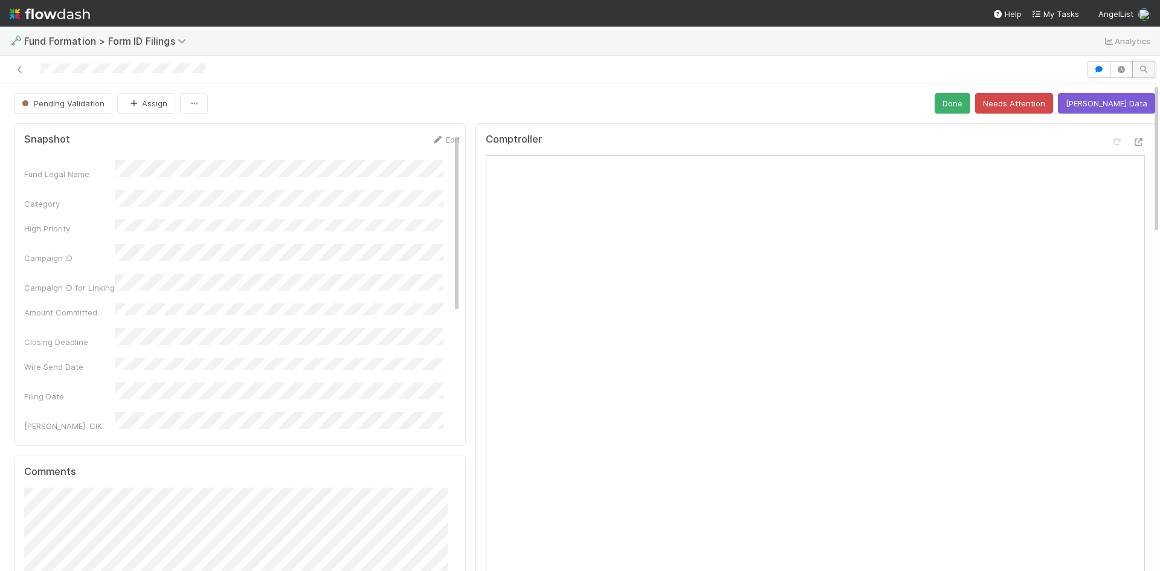
click at [1142, 69] on button "button" at bounding box center [1144, 69] width 23 height 17
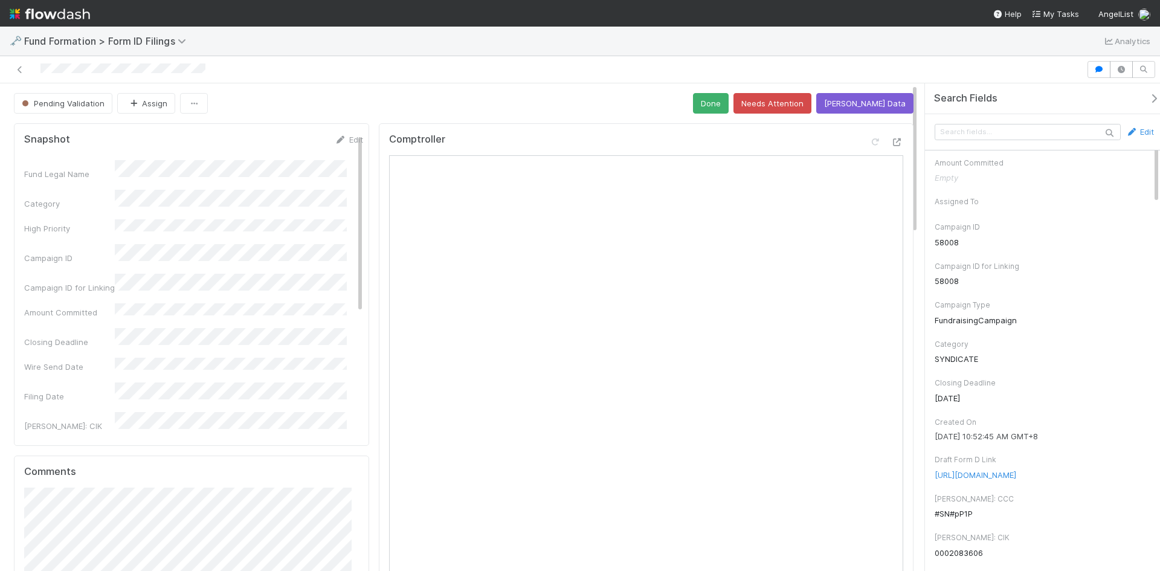
click at [606, 80] on div at bounding box center [580, 69] width 1160 height 27
click at [17, 68] on icon at bounding box center [20, 70] width 12 height 8
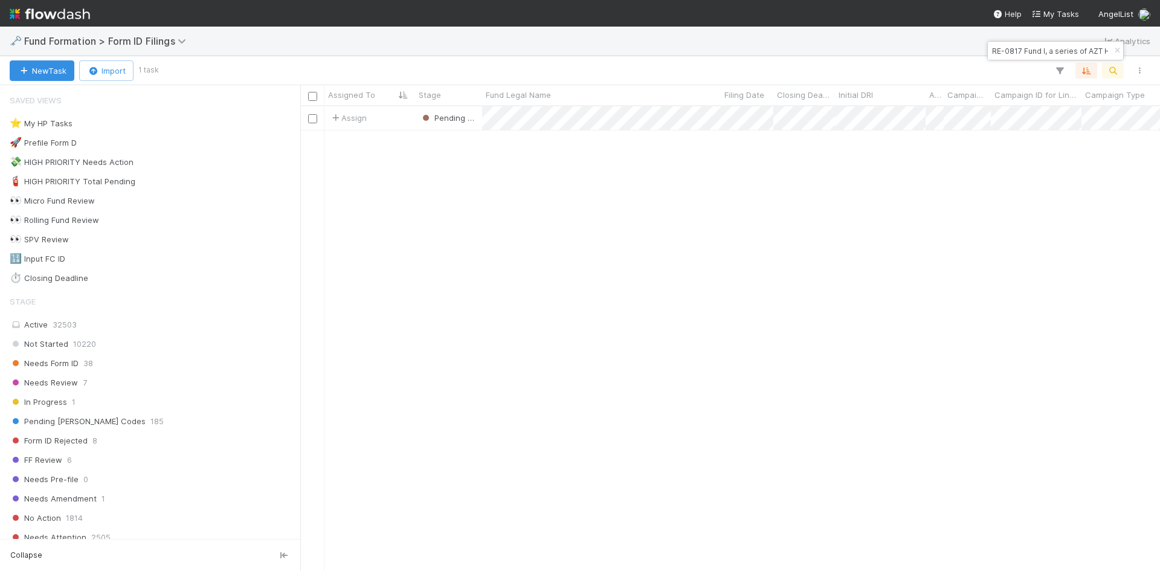
scroll to position [456, 851]
click at [1115, 50] on icon "button" at bounding box center [1117, 50] width 12 height 7
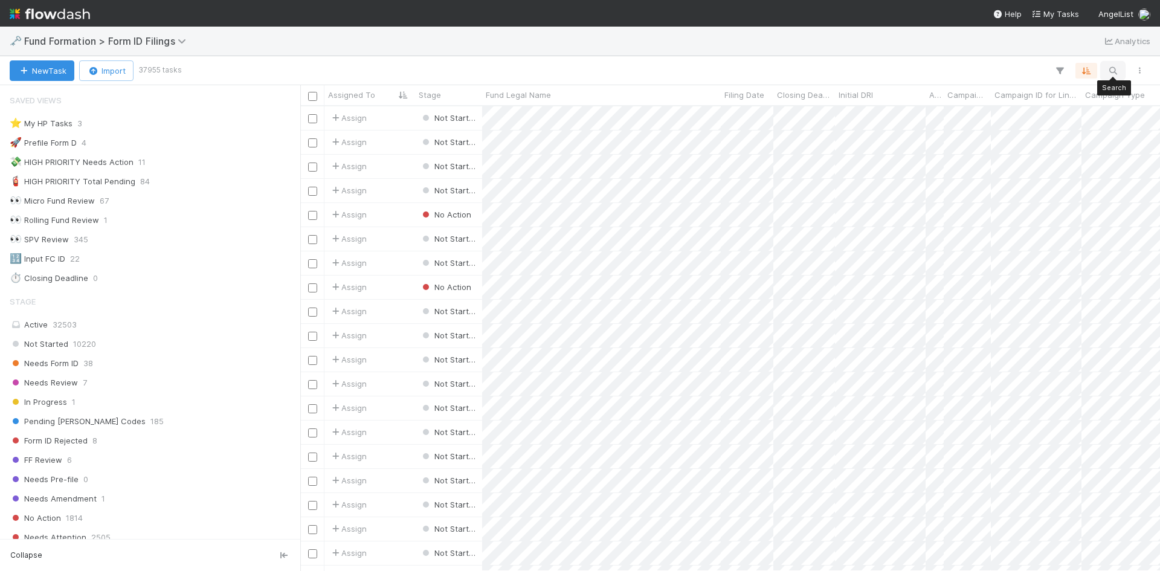
click at [1110, 71] on icon "button" at bounding box center [1113, 70] width 12 height 11
type input "VY-0525 Fund I, a series of Roll Up Vehicles, LP"
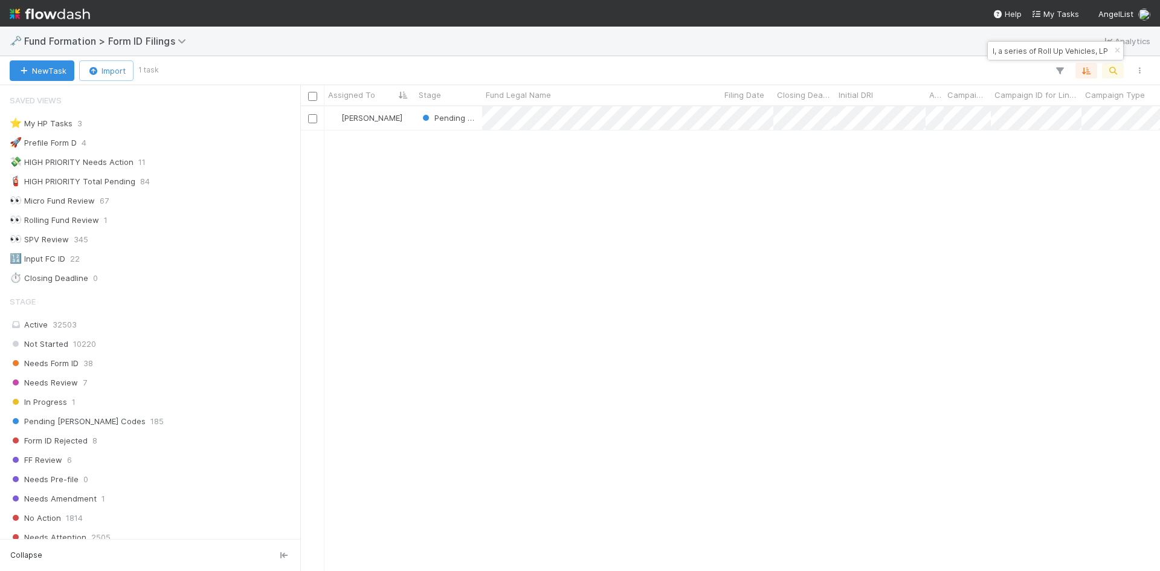
scroll to position [0, 0]
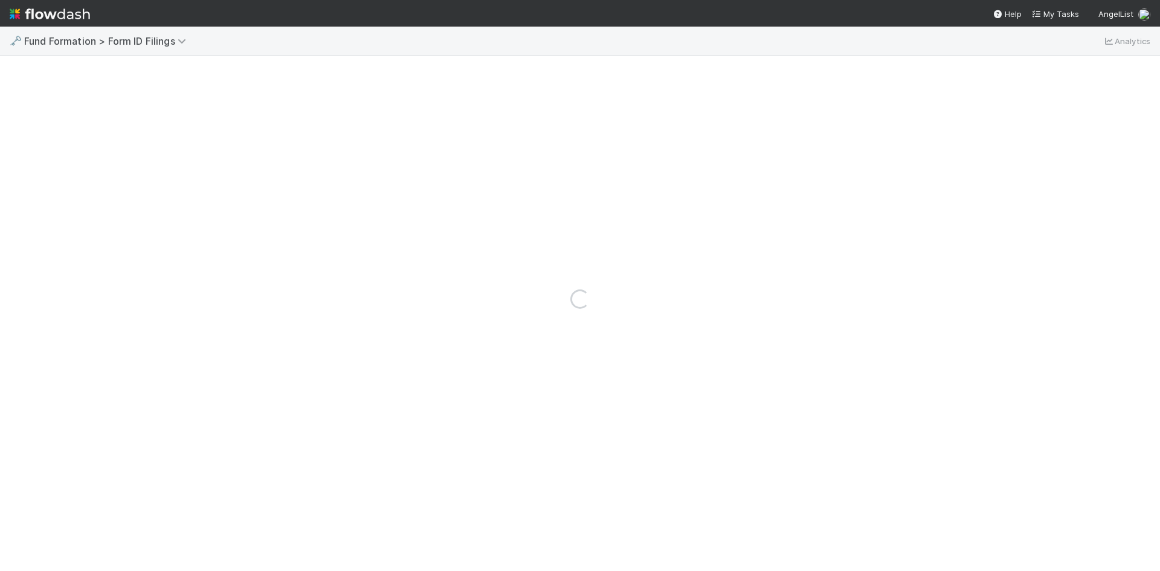
click at [687, 121] on div "Loading..." at bounding box center [580, 299] width 1160 height 545
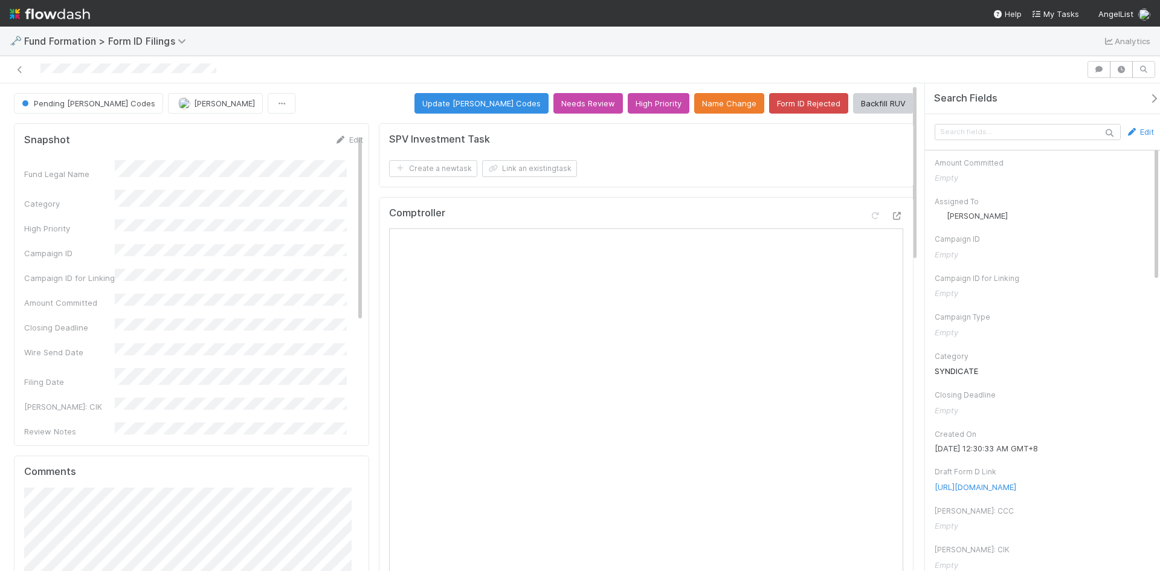
click at [1148, 95] on icon "button" at bounding box center [1154, 99] width 12 height 10
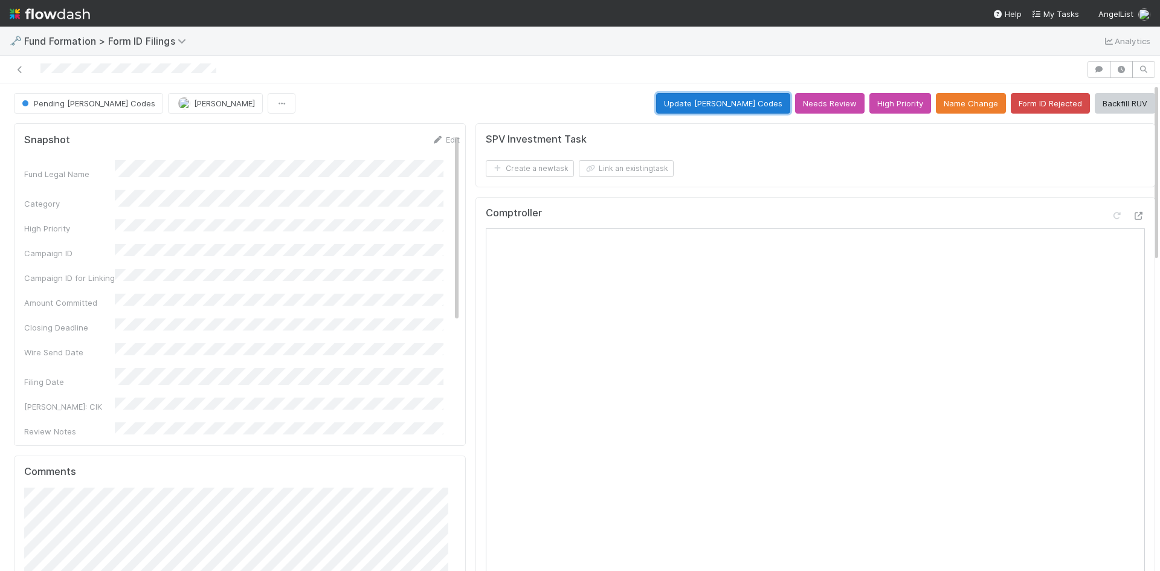
click at [734, 102] on button "Update EDGAR Codes" at bounding box center [723, 103] width 134 height 21
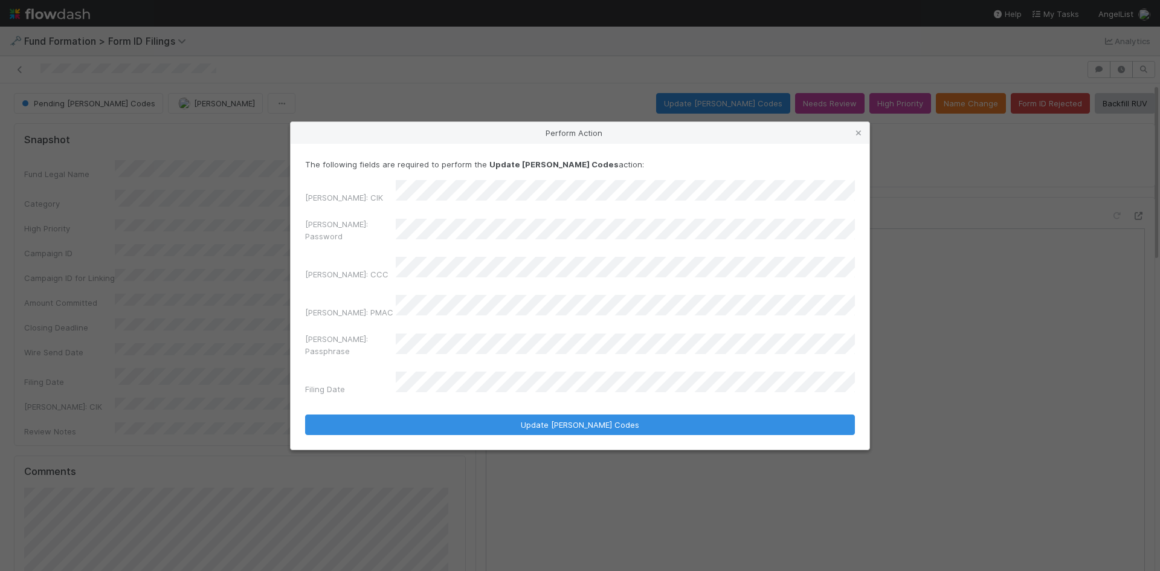
click at [330, 243] on div "EDGAR: Password" at bounding box center [580, 232] width 550 height 29
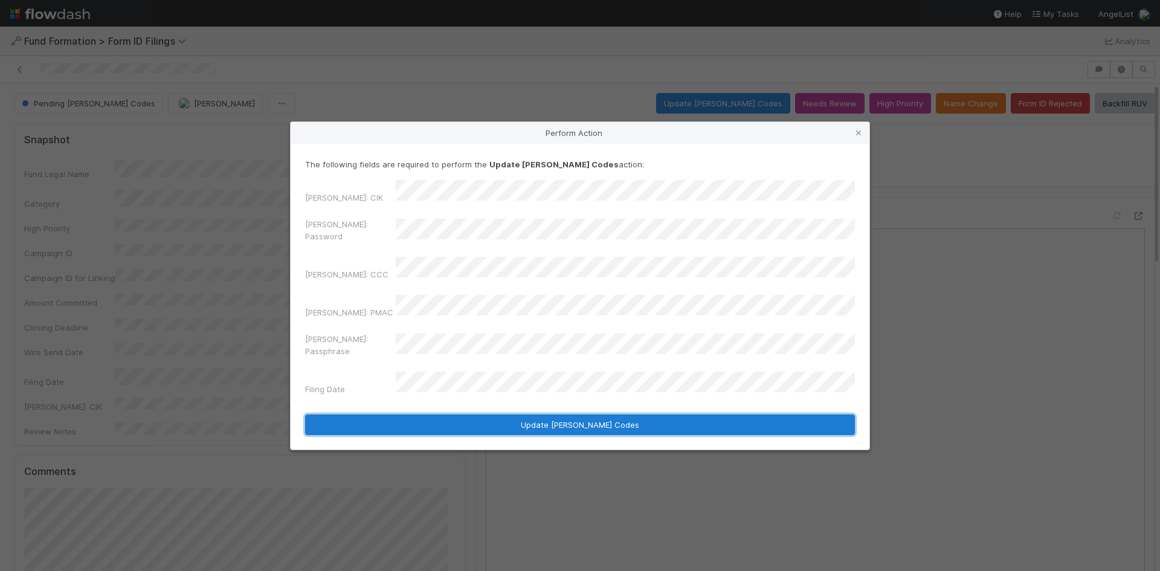
click at [499, 415] on button "Update EDGAR Codes" at bounding box center [580, 425] width 550 height 21
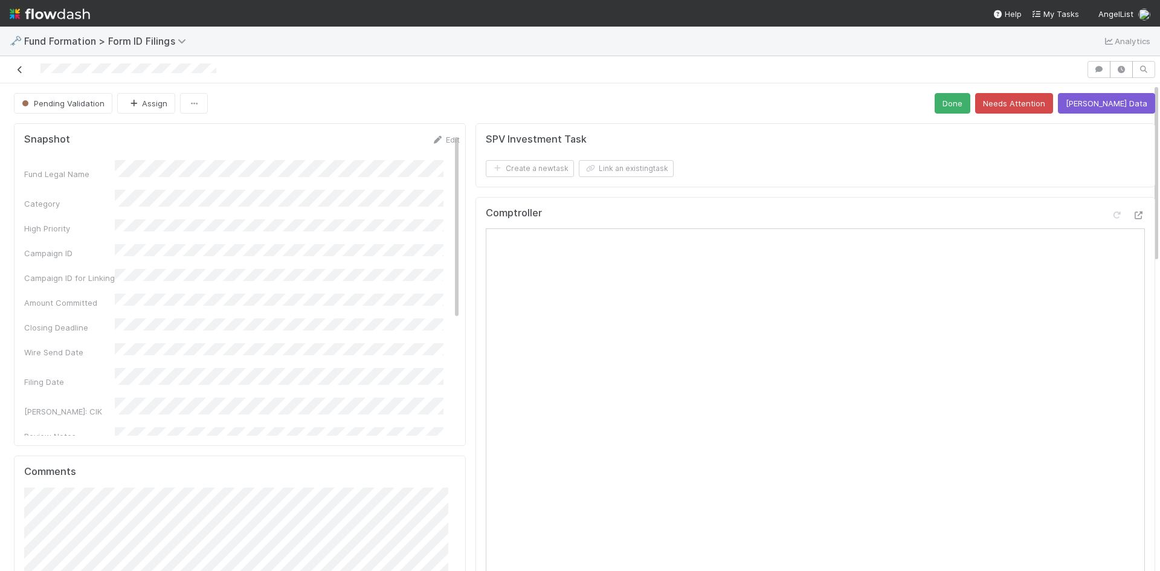
click at [19, 70] on icon at bounding box center [20, 70] width 12 height 8
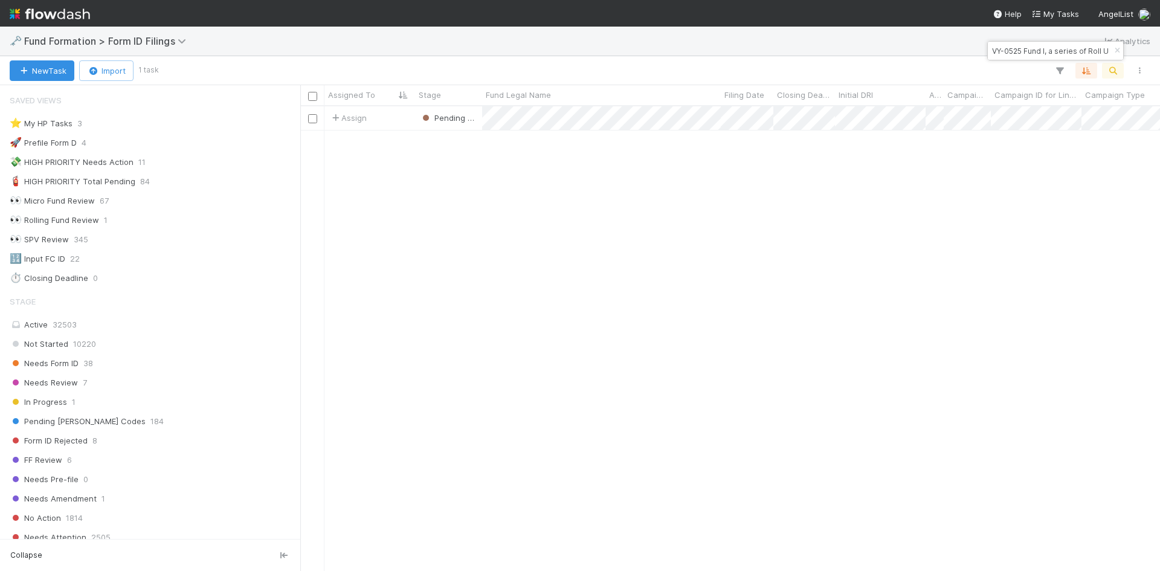
scroll to position [10, 10]
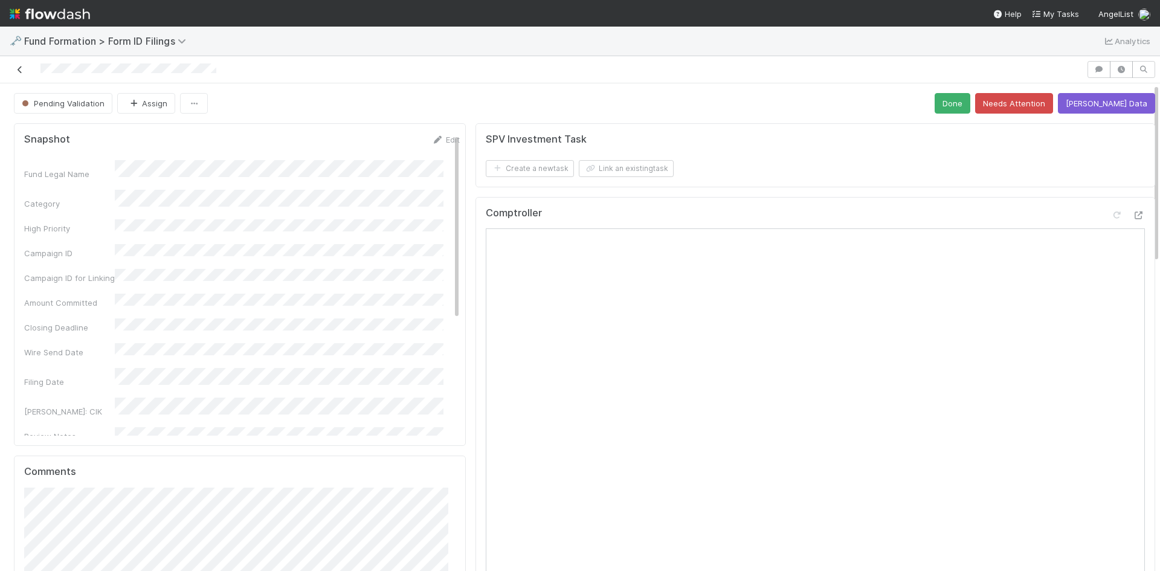
click at [19, 67] on icon at bounding box center [20, 70] width 12 height 8
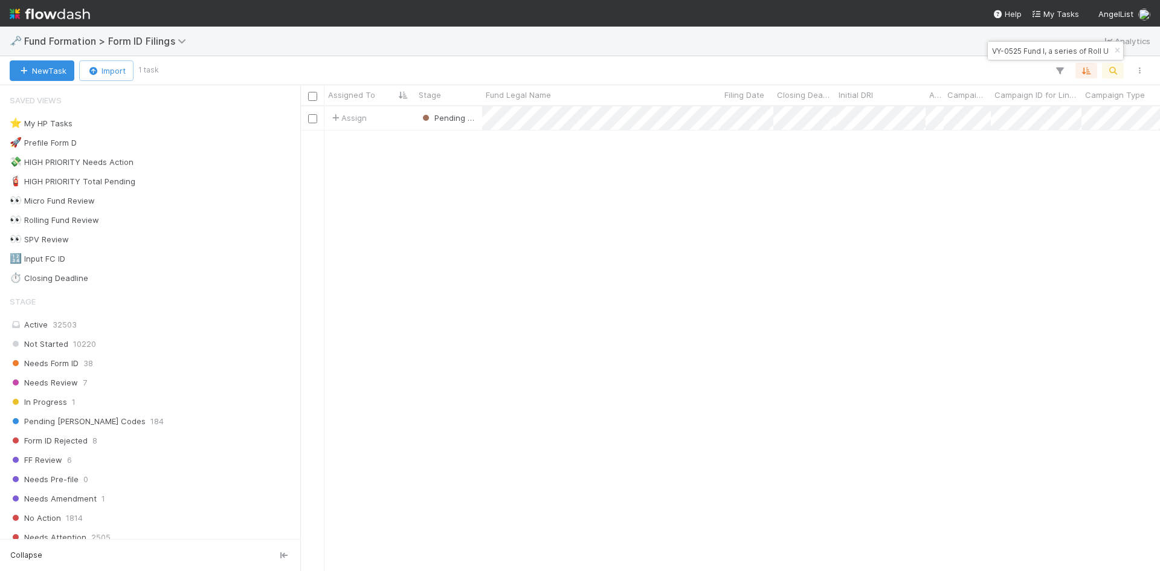
scroll to position [456, 851]
click at [1119, 50] on icon "button" at bounding box center [1117, 50] width 12 height 7
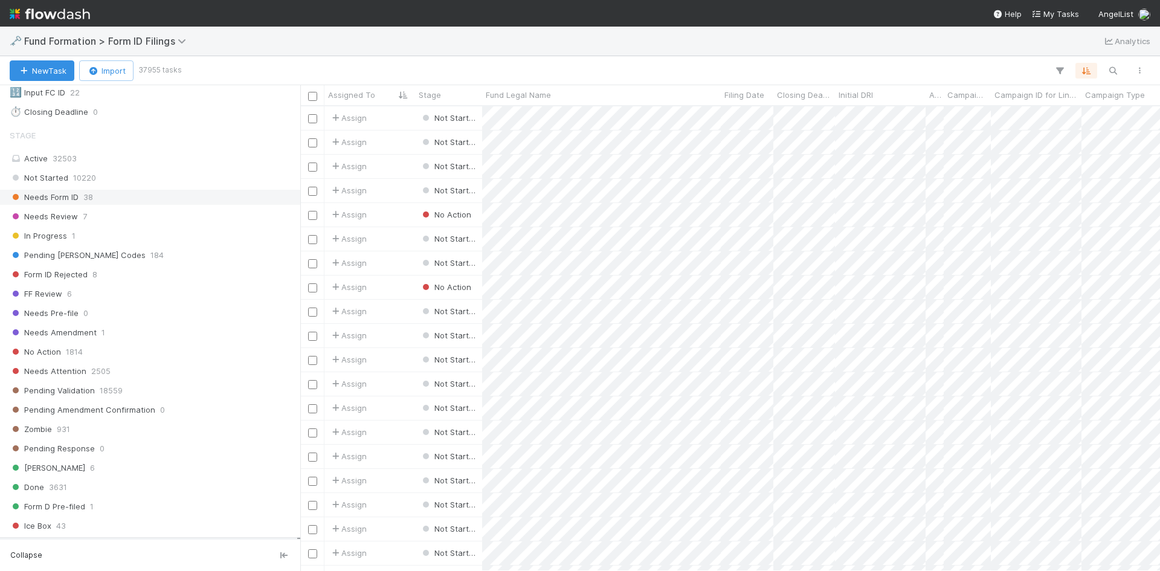
scroll to position [60, 0]
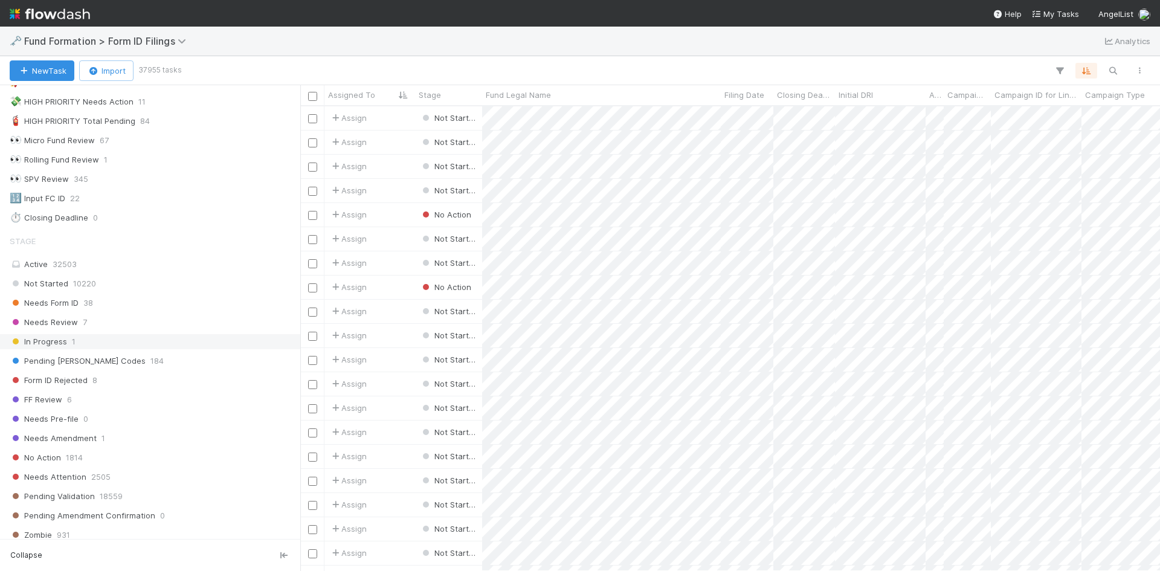
click at [119, 343] on div "In Progress 1" at bounding box center [154, 341] width 288 height 15
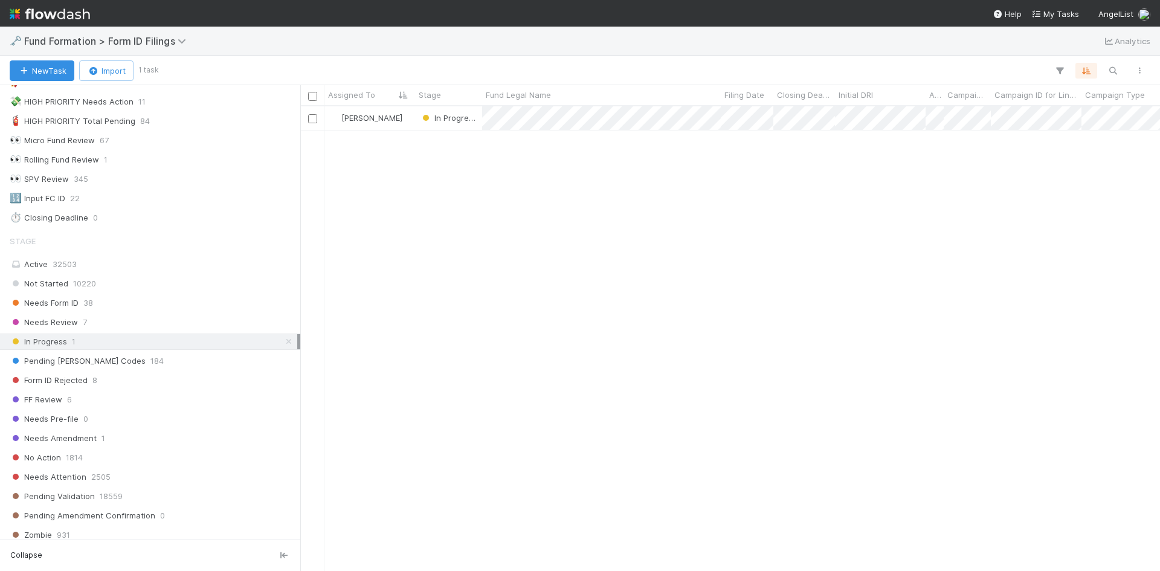
scroll to position [456, 851]
click at [160, 303] on div "Needs Form ID 38" at bounding box center [154, 303] width 288 height 15
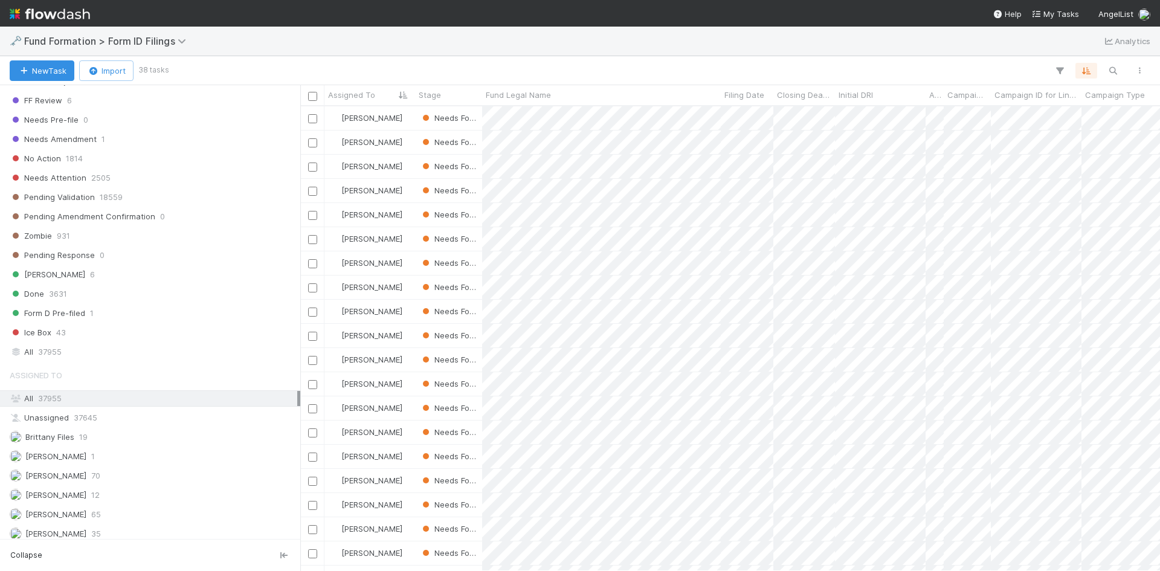
scroll to position [404, 0]
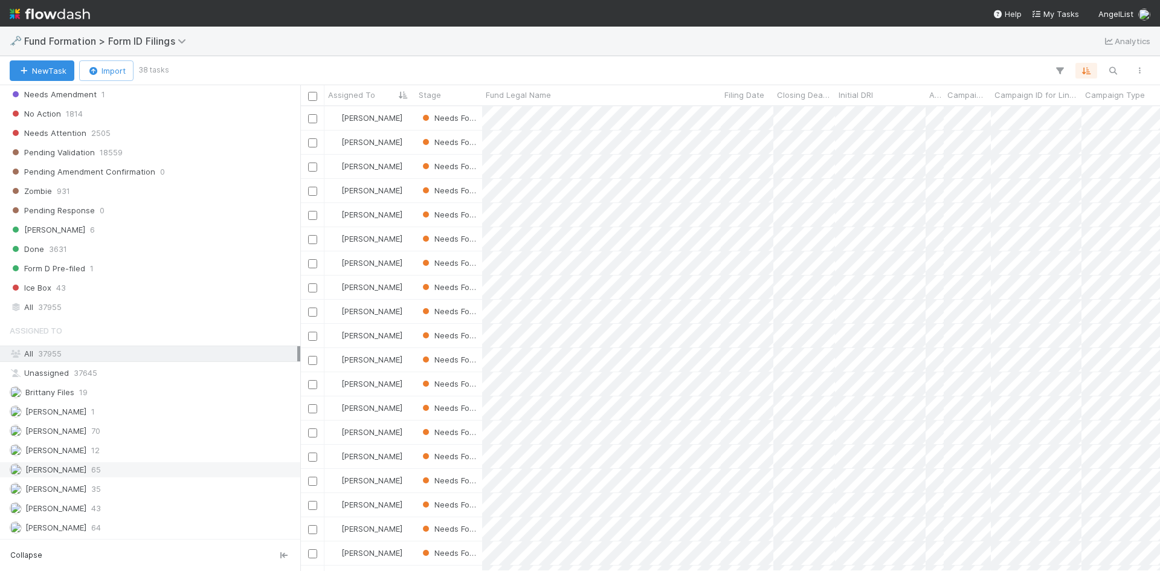
click at [132, 471] on div "Meg Castanare 65" at bounding box center [154, 469] width 288 height 15
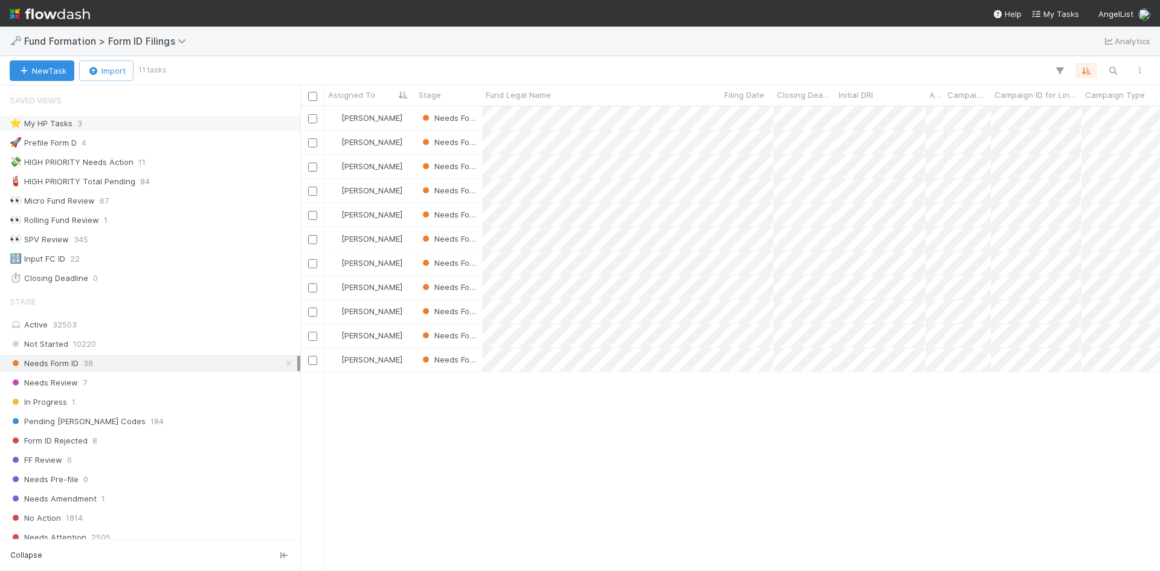
click at [191, 124] on div "⭐ My HP Tasks 3" at bounding box center [154, 123] width 288 height 15
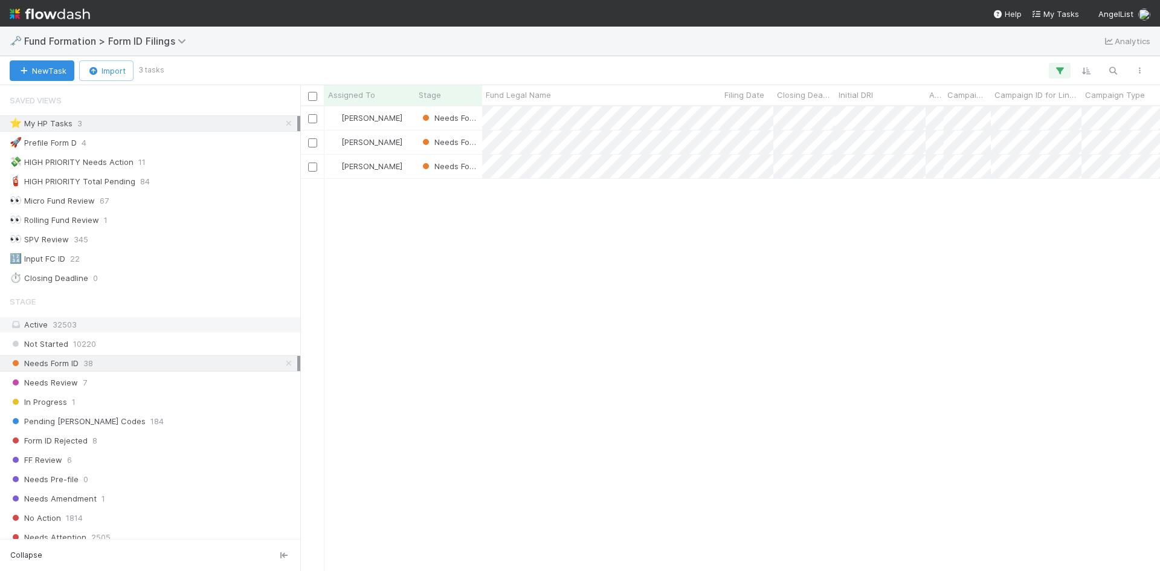
scroll to position [456, 851]
click at [283, 125] on icon at bounding box center [289, 124] width 12 height 8
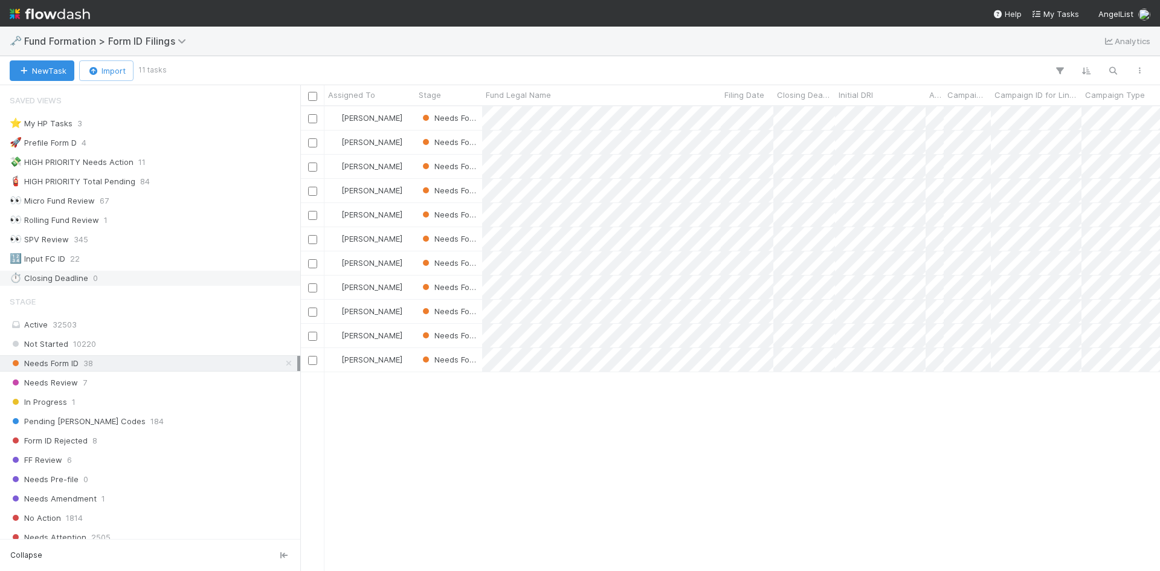
scroll to position [456, 851]
click at [885, 481] on div at bounding box center [580, 285] width 1160 height 571
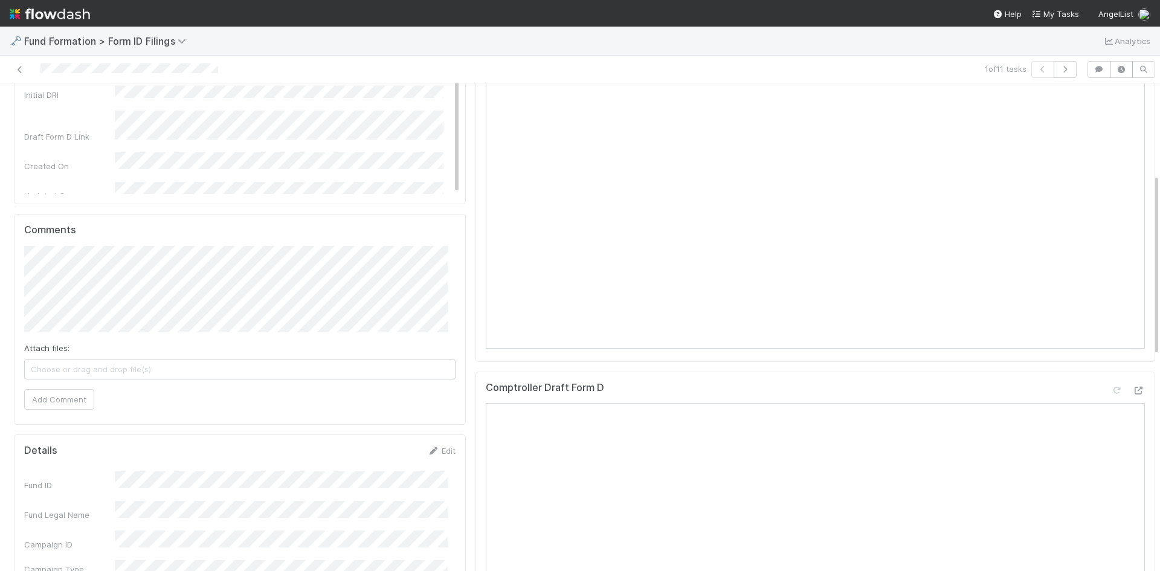
scroll to position [363, 0]
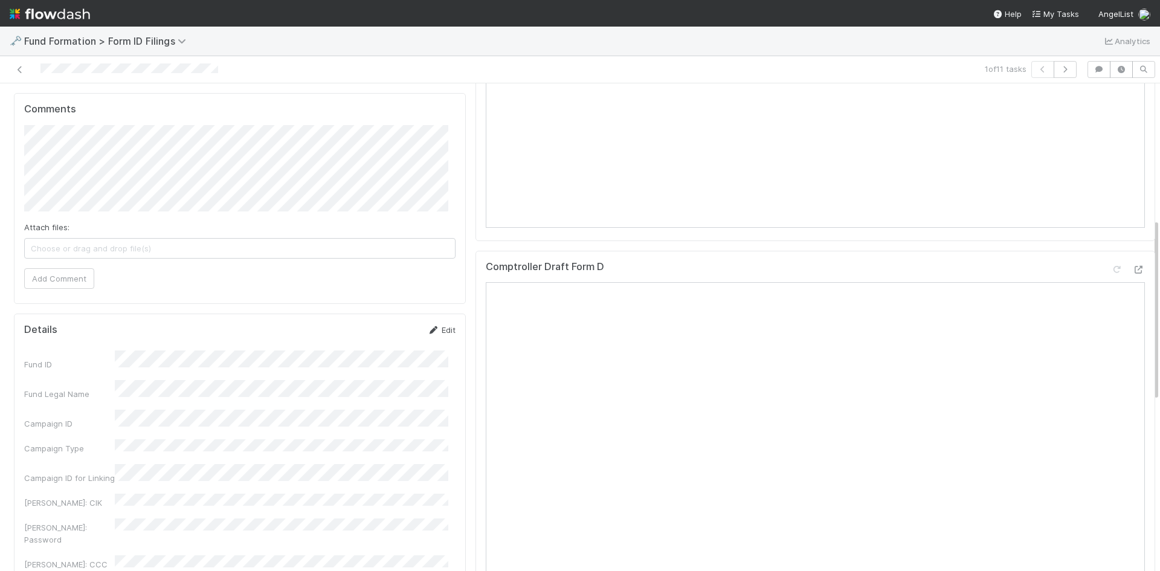
click at [431, 332] on icon at bounding box center [433, 330] width 12 height 8
click at [364, 337] on div "Details Save Cancel" at bounding box center [239, 334] width 431 height 21
click at [377, 336] on button "Save" at bounding box center [391, 334] width 34 height 21
click at [20, 65] on link at bounding box center [20, 69] width 12 height 12
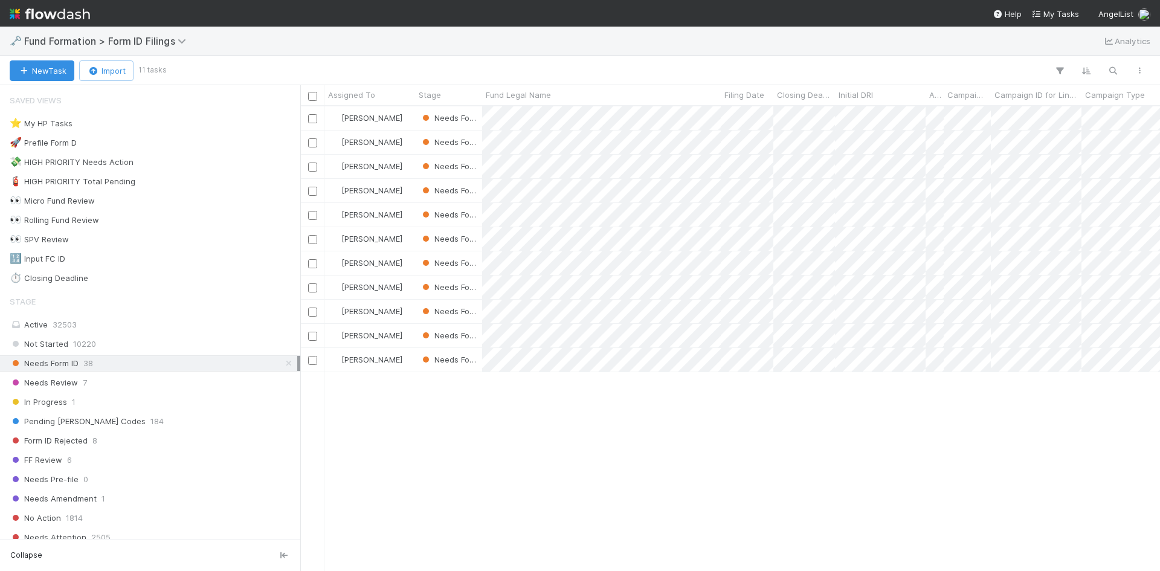
scroll to position [456, 851]
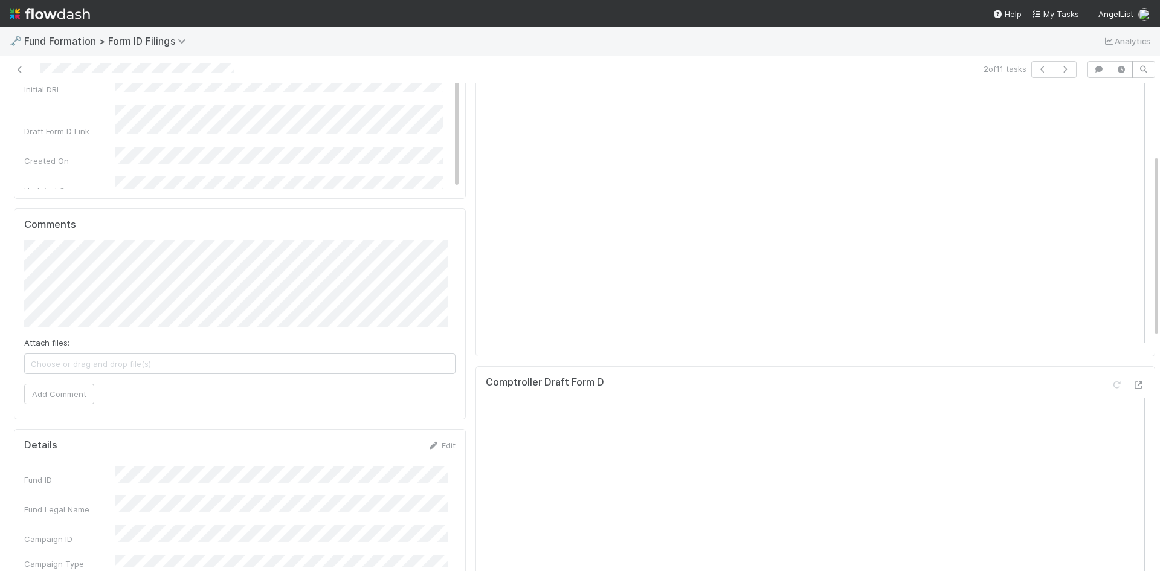
scroll to position [423, 0]
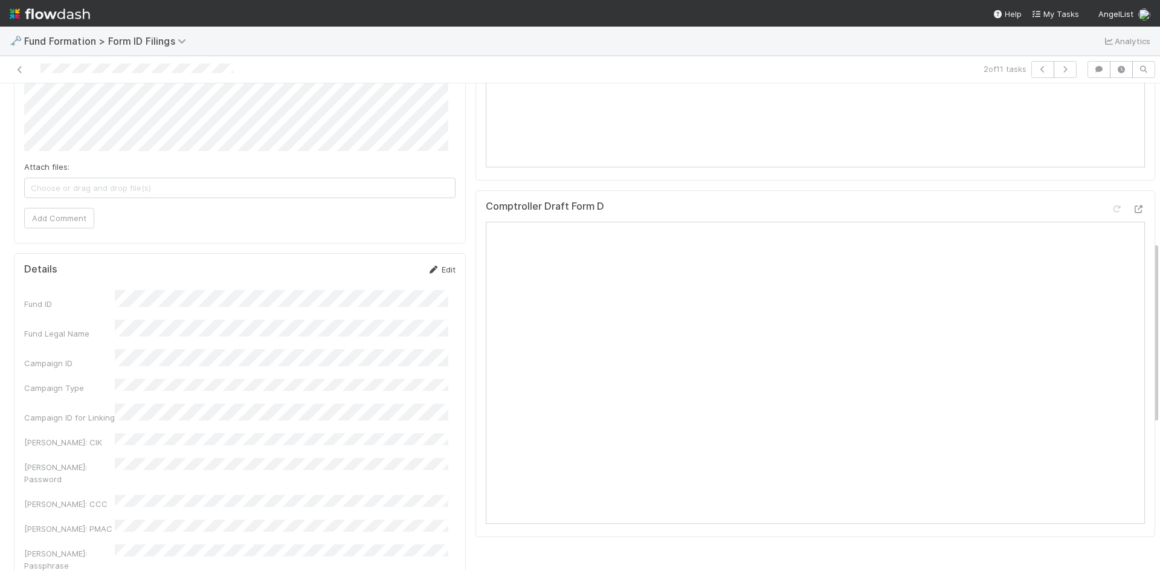
click at [435, 271] on link "Edit" at bounding box center [441, 270] width 28 height 10
click at [381, 277] on button "Save" at bounding box center [391, 273] width 34 height 21
click at [16, 71] on icon at bounding box center [20, 70] width 12 height 8
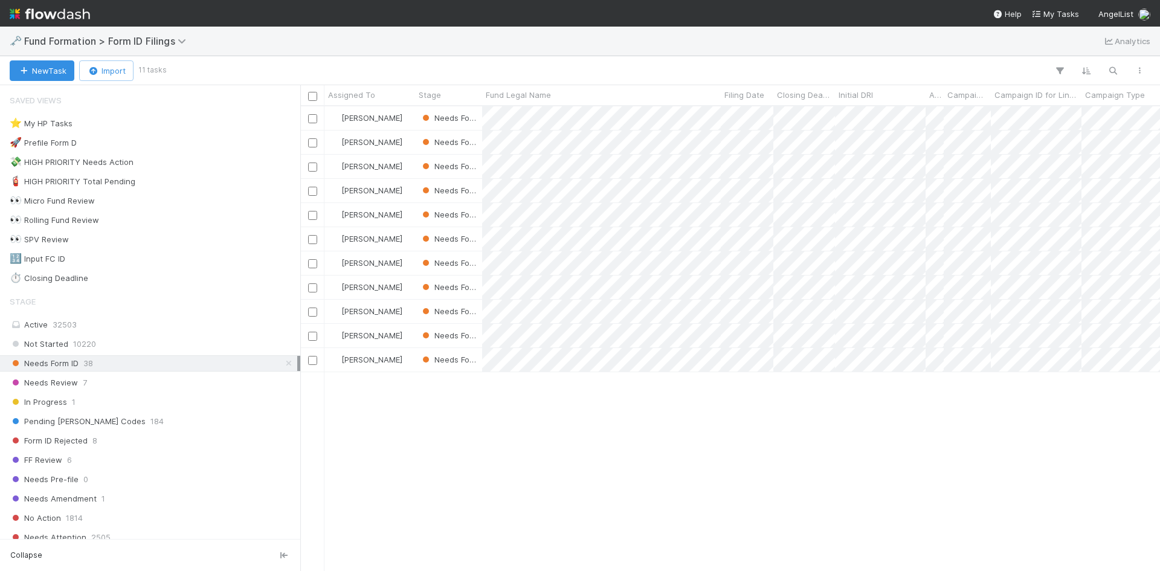
scroll to position [10, 10]
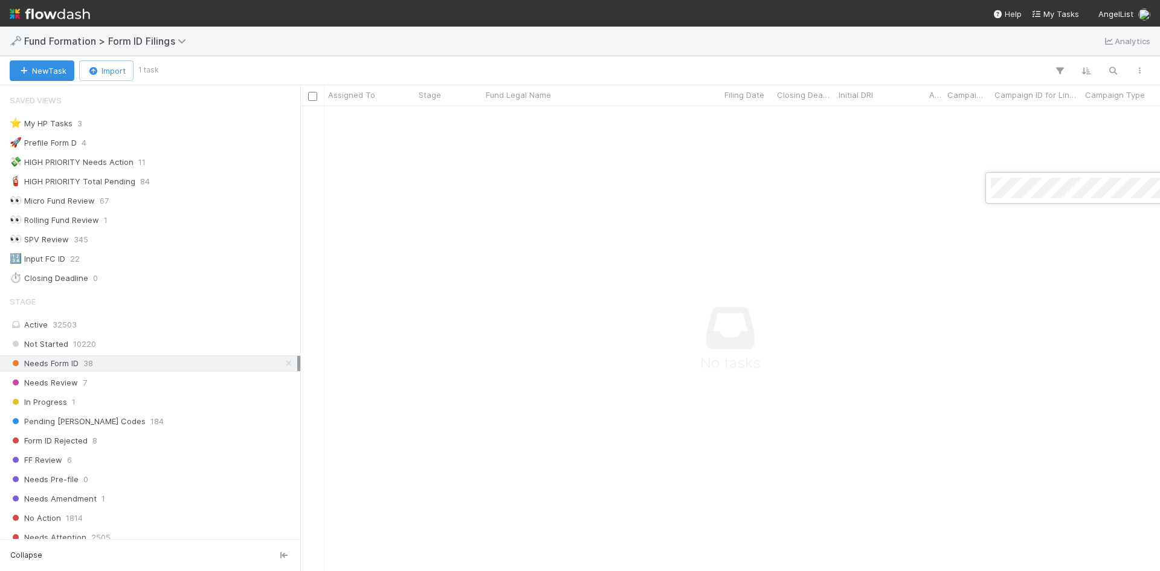
click at [750, 37] on div at bounding box center [580, 285] width 1160 height 571
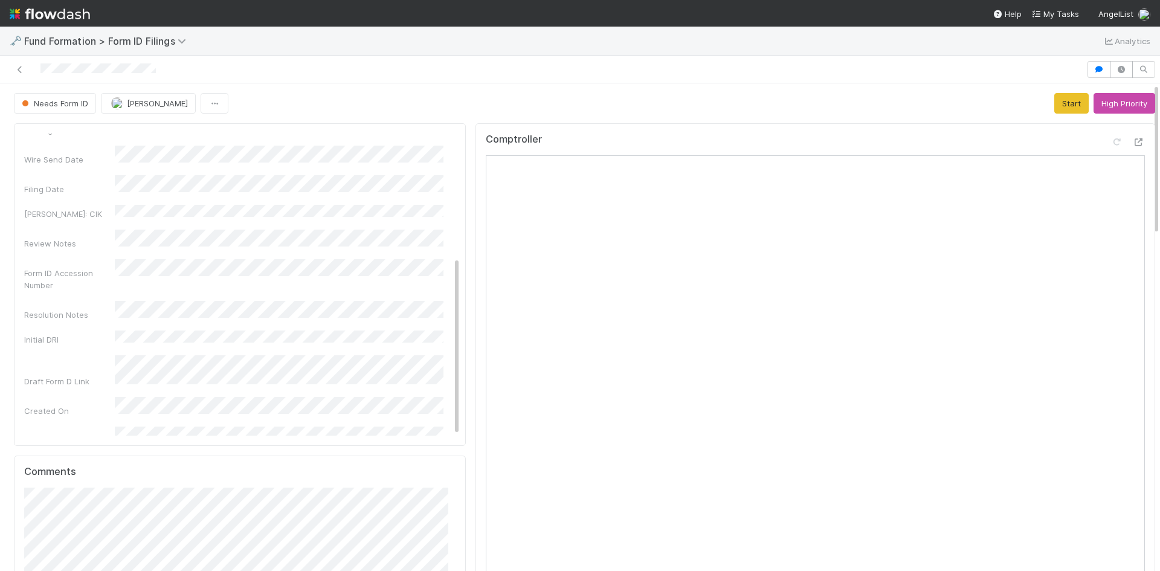
scroll to position [121, 0]
click at [141, 102] on span "[PERSON_NAME]" at bounding box center [157, 104] width 61 height 10
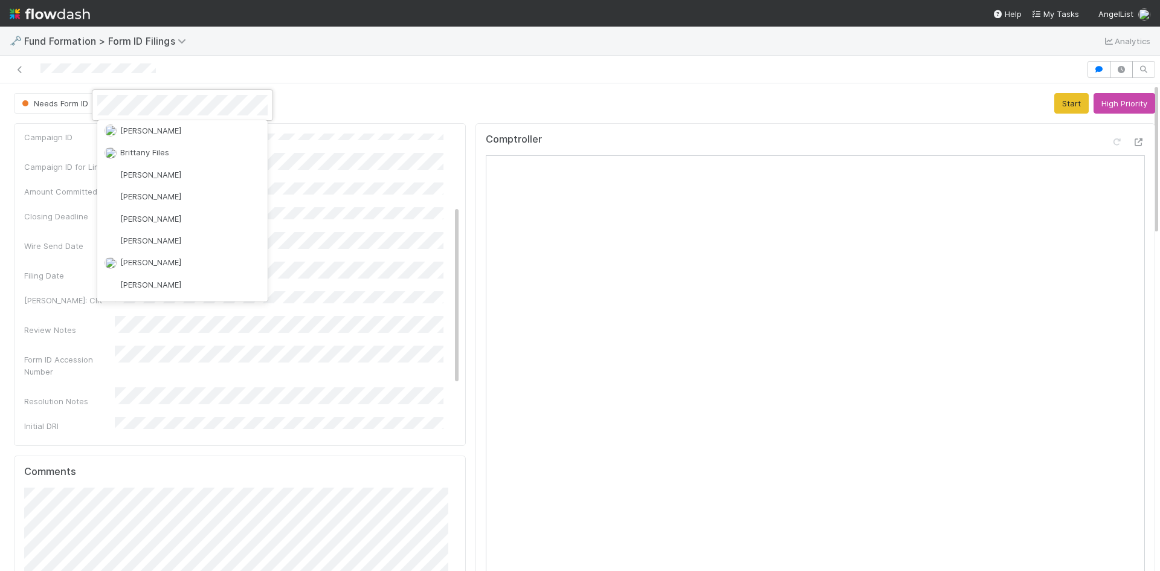
scroll to position [0, 0]
click at [186, 157] on span "you" at bounding box center [192, 155] width 13 height 10
click at [362, 77] on div at bounding box center [543, 69] width 1077 height 17
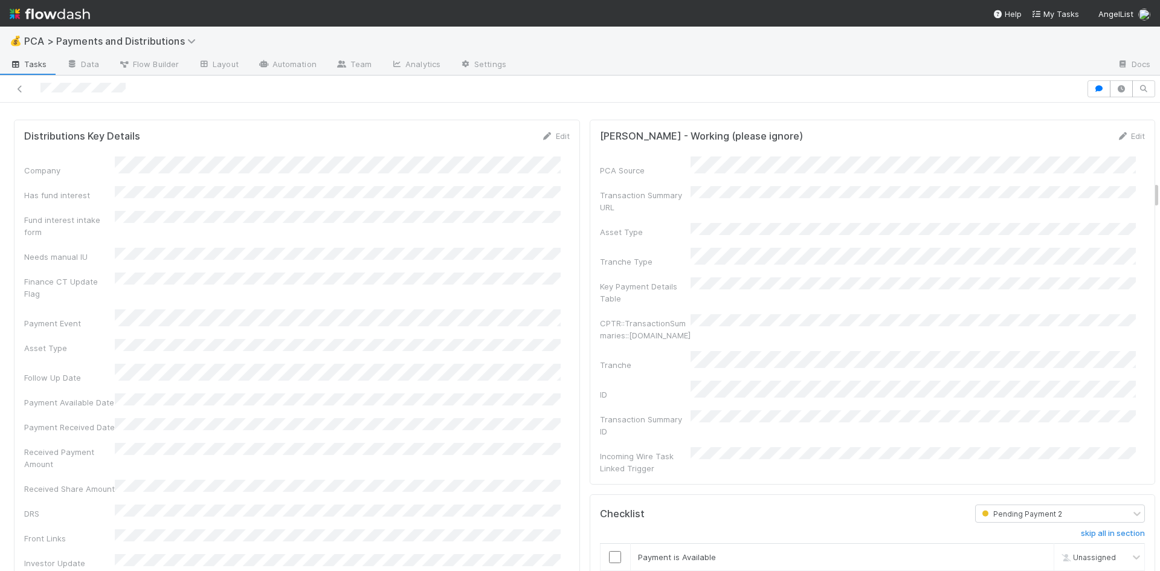
scroll to position [1330, 0]
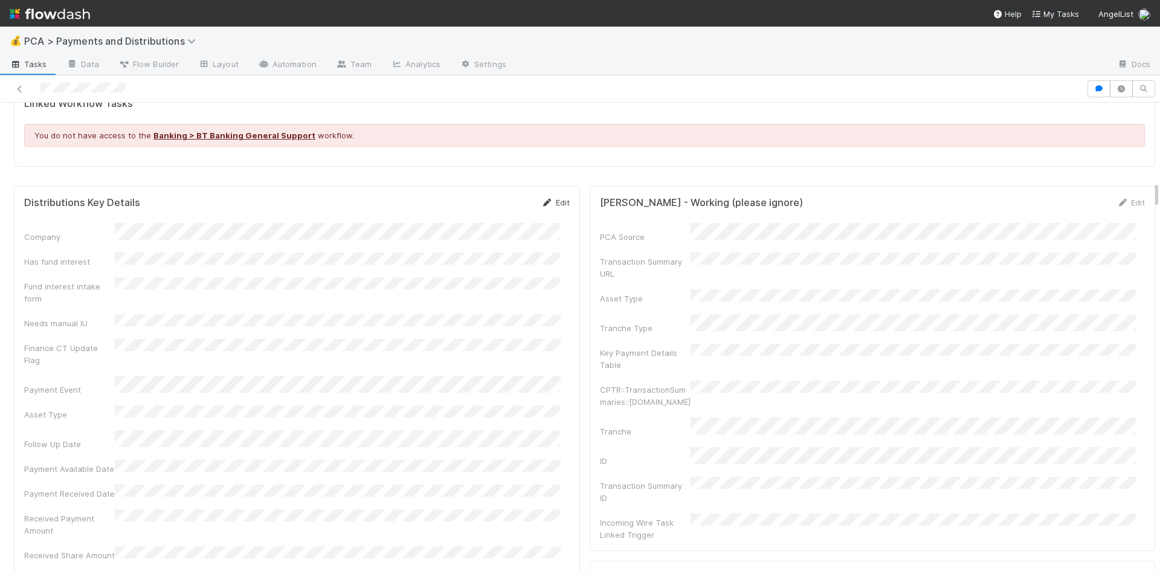
click at [541, 199] on icon at bounding box center [547, 203] width 12 height 8
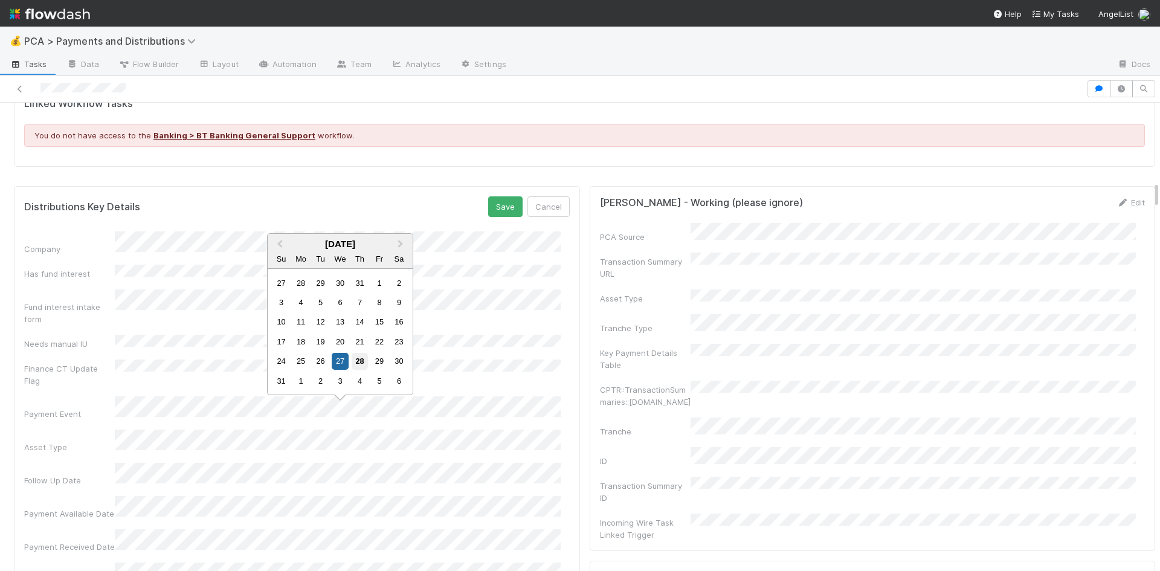
click at [357, 357] on div "28" at bounding box center [360, 361] width 16 height 16
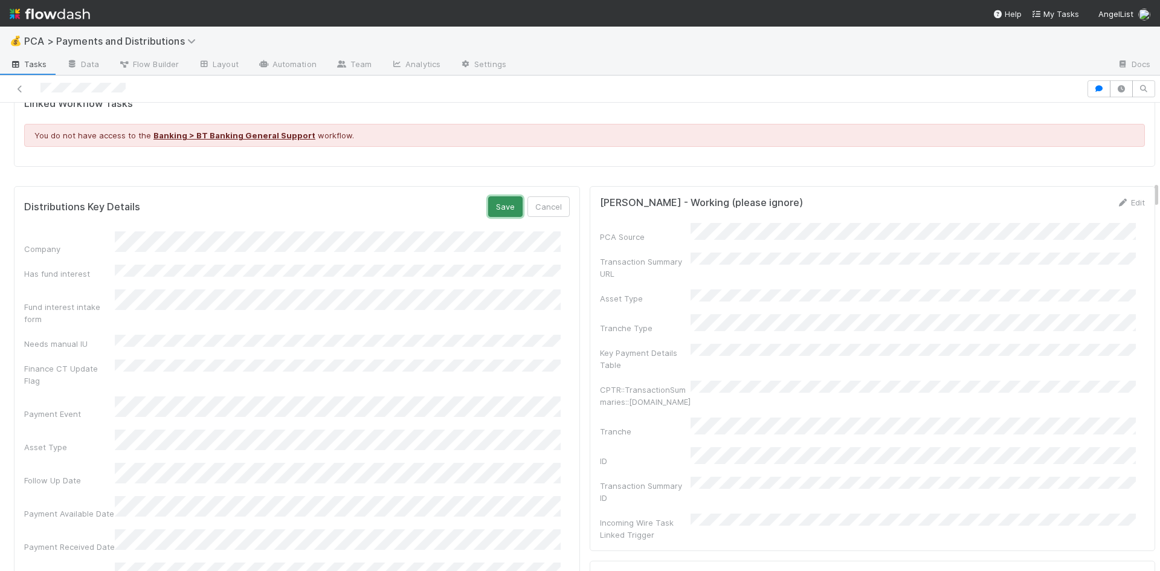
click at [488, 196] on button "Save" at bounding box center [505, 206] width 34 height 21
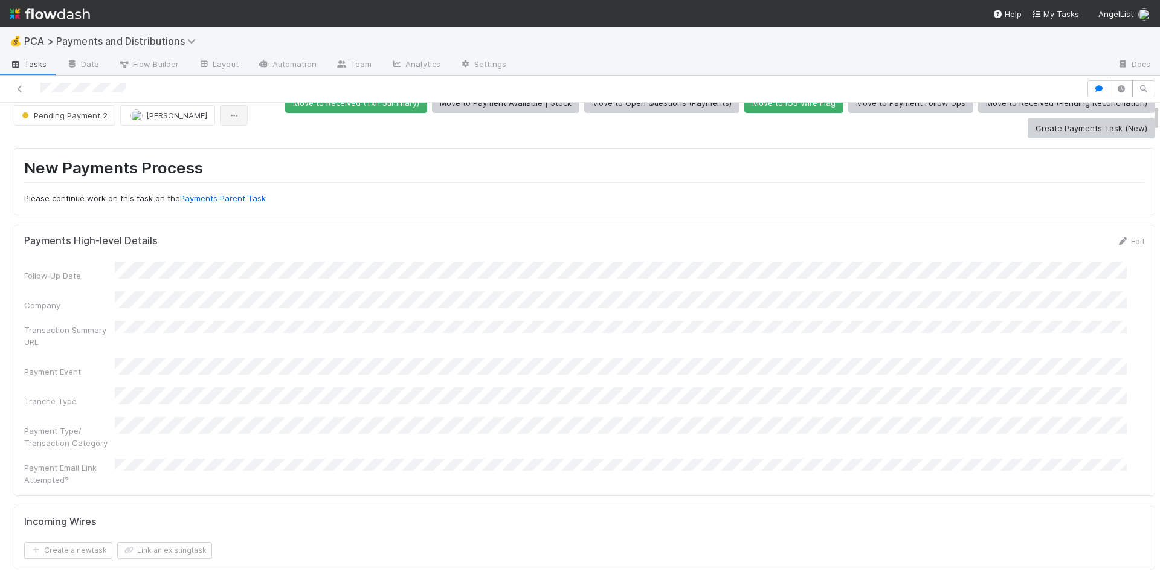
scroll to position [0, 0]
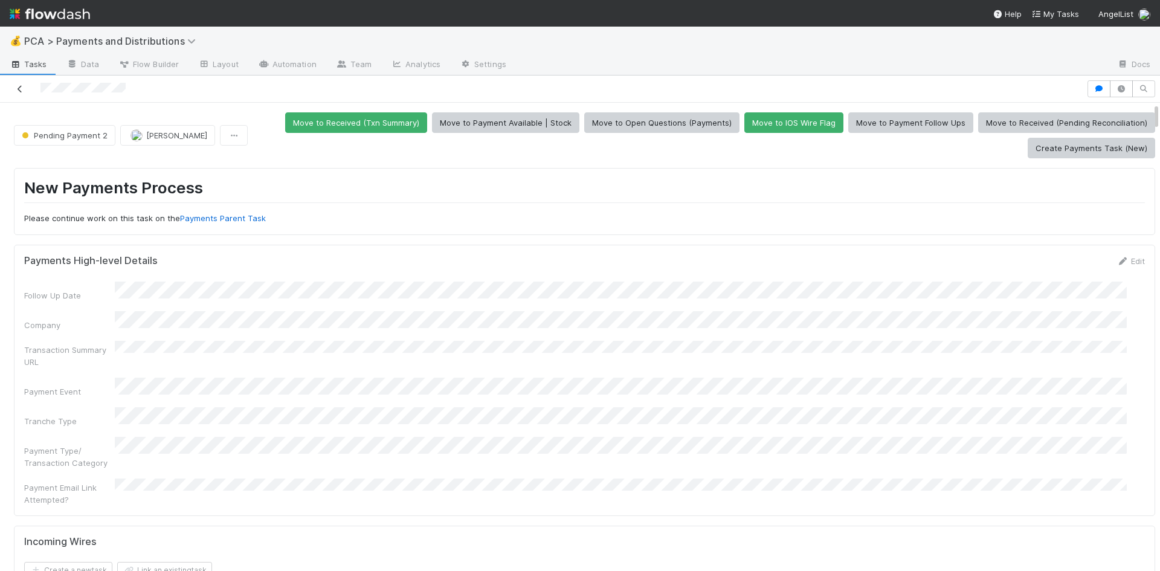
click at [17, 88] on icon at bounding box center [20, 89] width 12 height 8
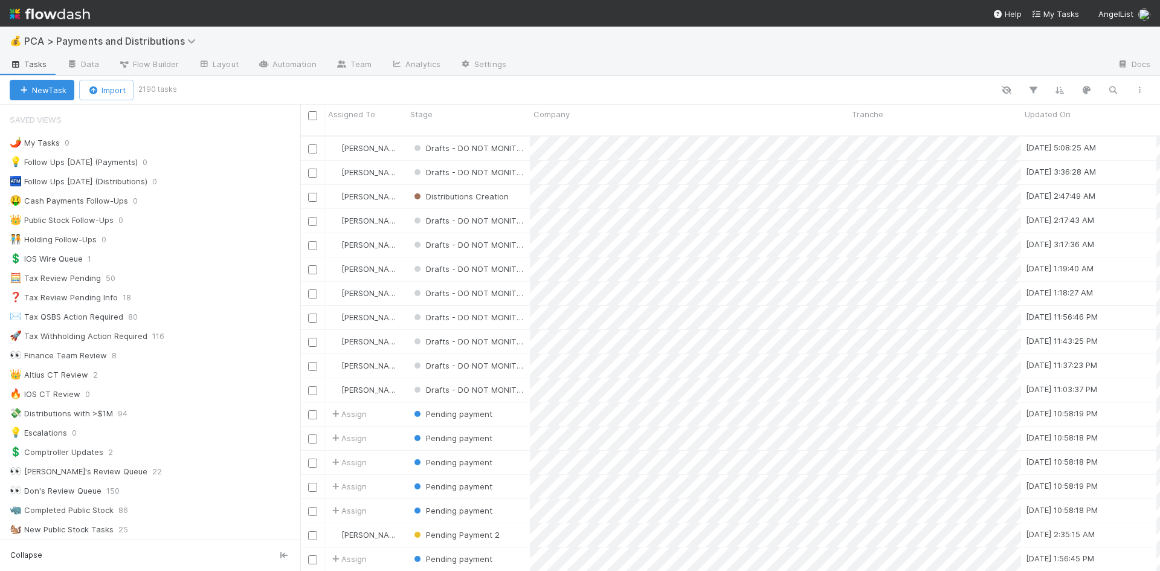
scroll to position [10, 10]
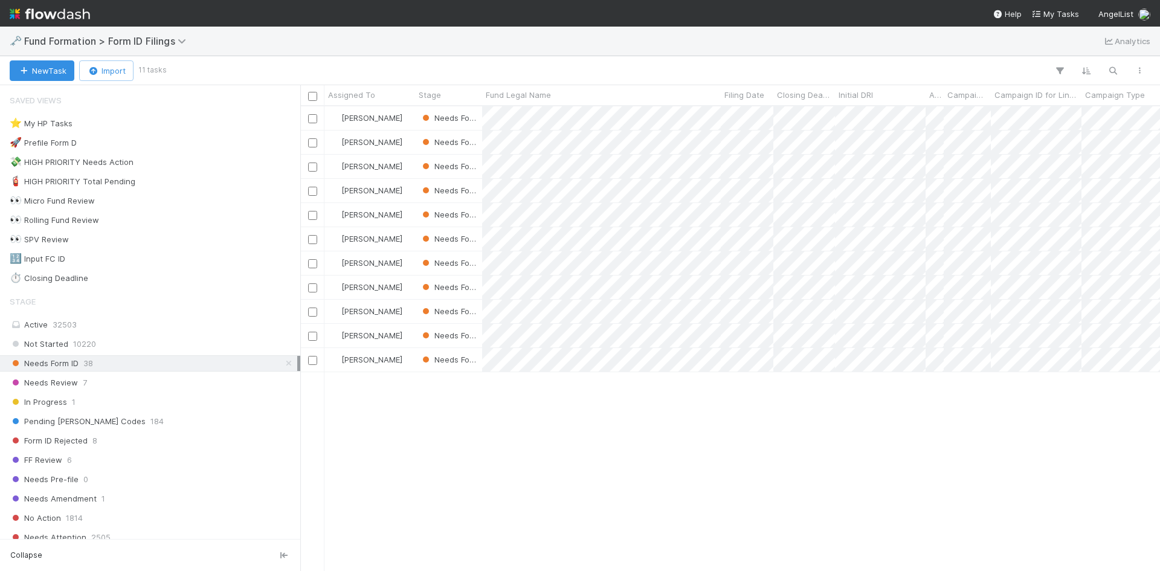
scroll to position [456, 851]
click at [118, 123] on div "⭐ My HP Tasks 3" at bounding box center [154, 123] width 288 height 15
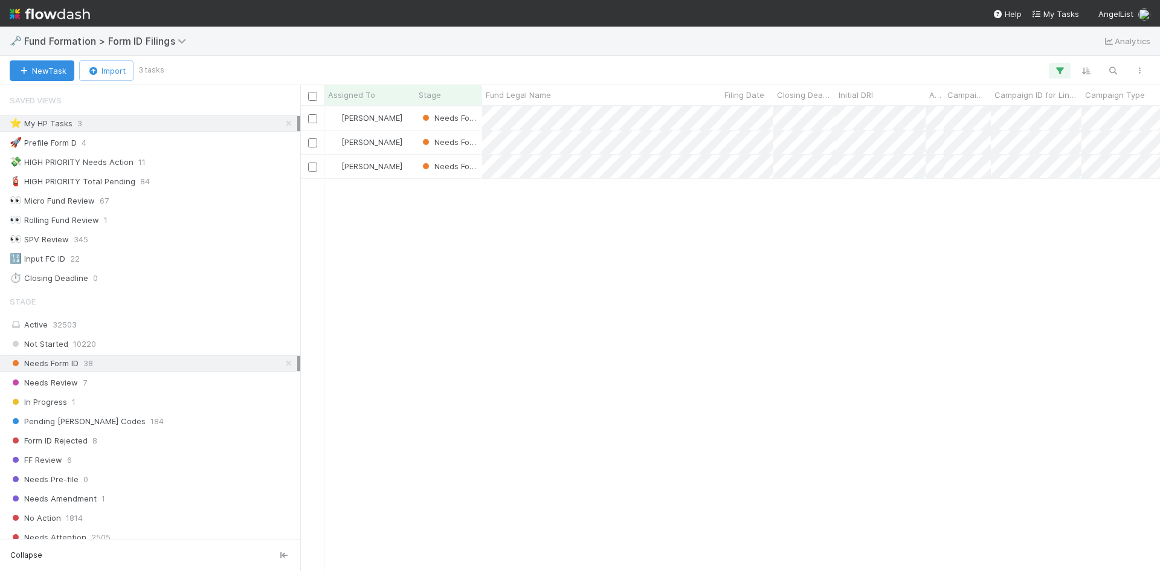
scroll to position [456, 851]
click at [850, 331] on div at bounding box center [580, 285] width 1160 height 571
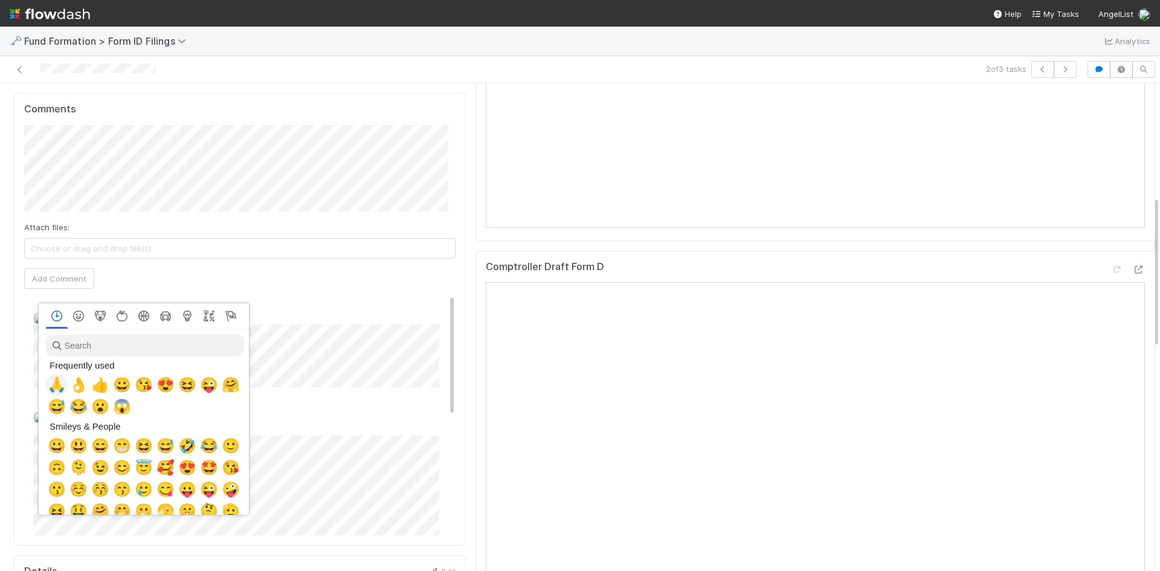
scroll to position [0, 4]
click at [73, 383] on span "👌" at bounding box center [76, 385] width 18 height 17
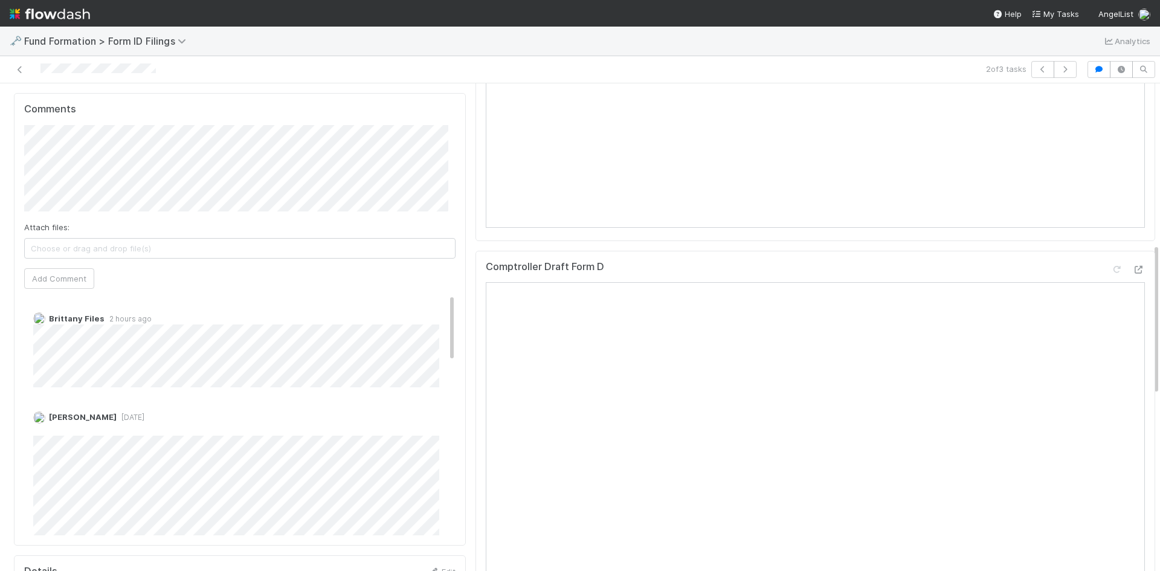
scroll to position [786, 0]
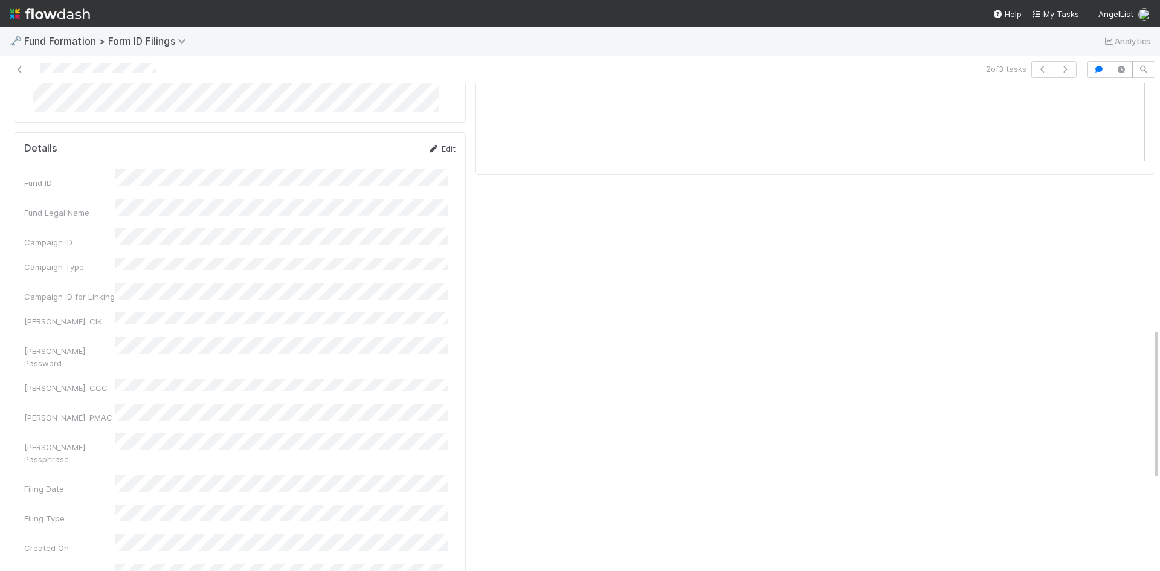
click at [438, 149] on link "Edit" at bounding box center [441, 149] width 28 height 10
click at [432, 155] on button "Cancel" at bounding box center [434, 153] width 42 height 21
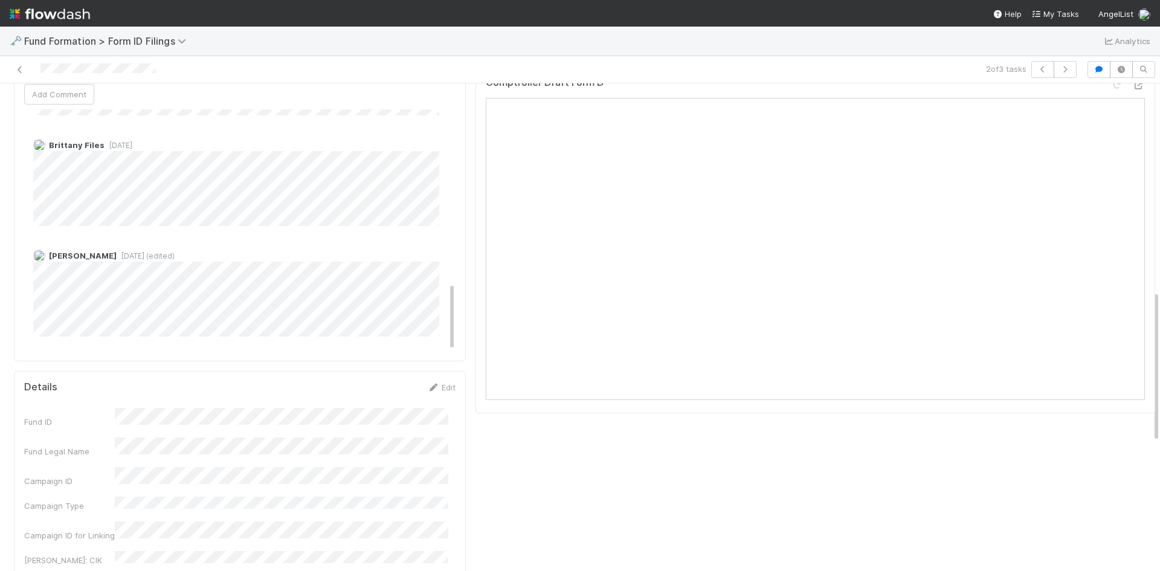
scroll to position [665, 0]
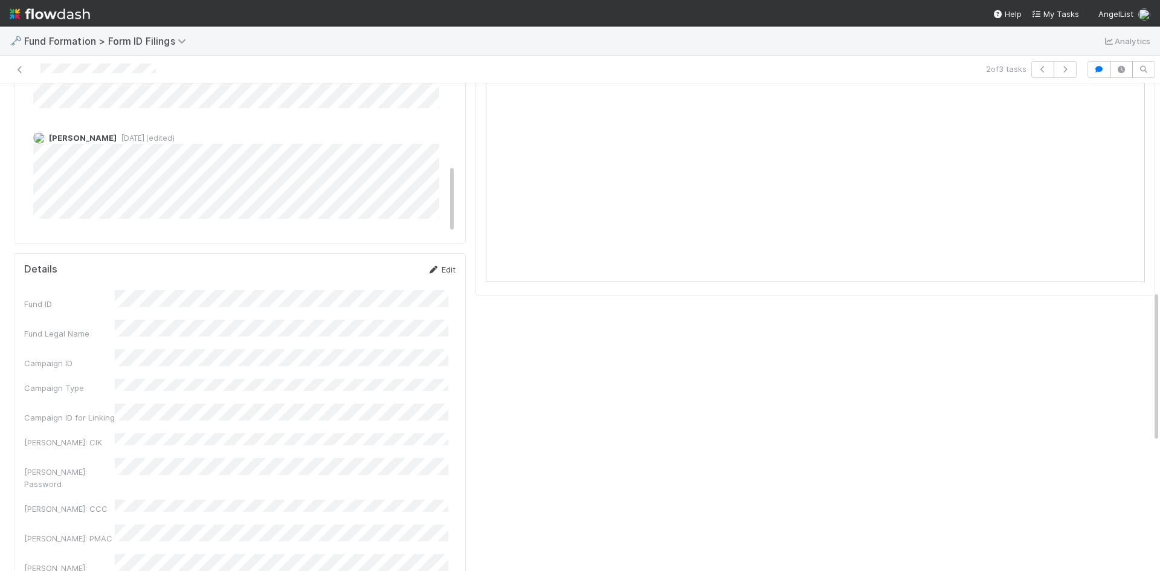
click at [433, 269] on link "Edit" at bounding box center [441, 270] width 28 height 10
click at [383, 271] on button "Save" at bounding box center [391, 273] width 34 height 21
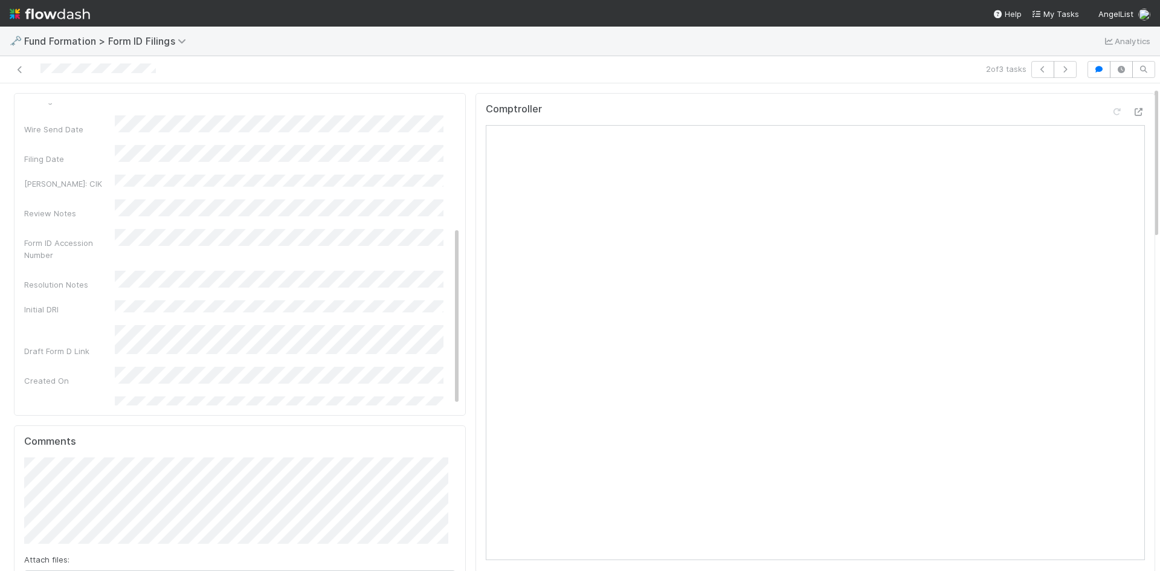
scroll to position [0, 0]
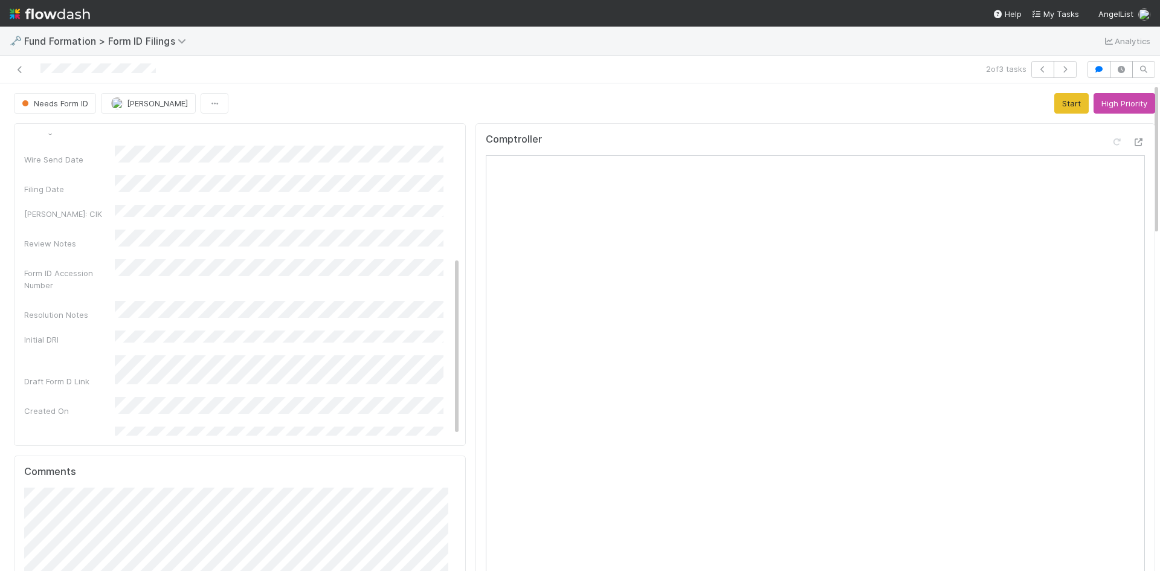
click at [1055, 101] on button "Start" at bounding box center [1072, 103] width 34 height 21
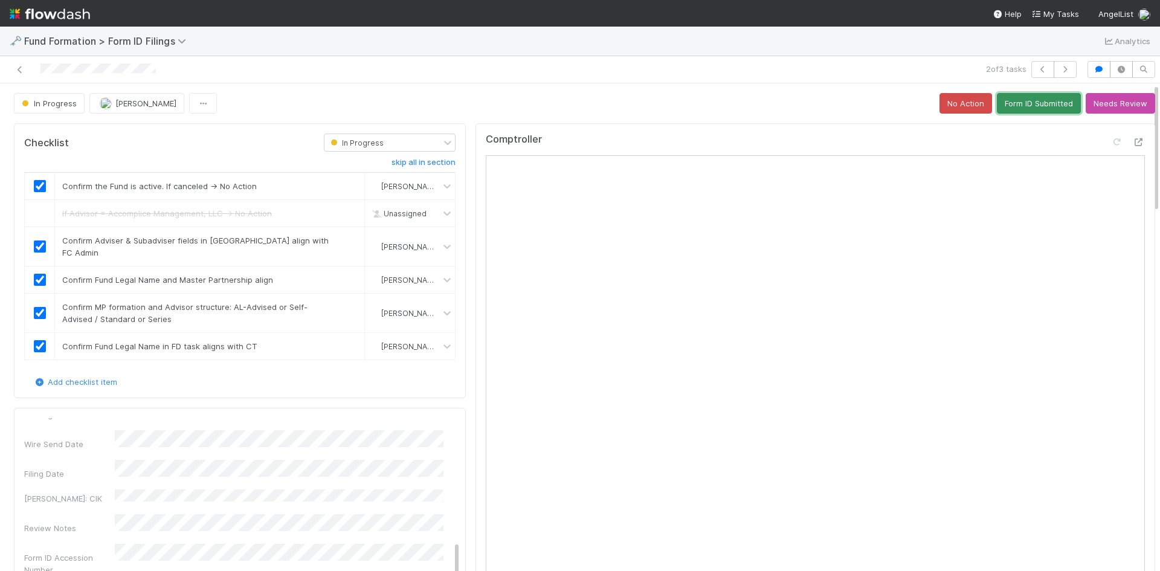
click at [1009, 107] on button "Form ID Submitted" at bounding box center [1039, 103] width 84 height 21
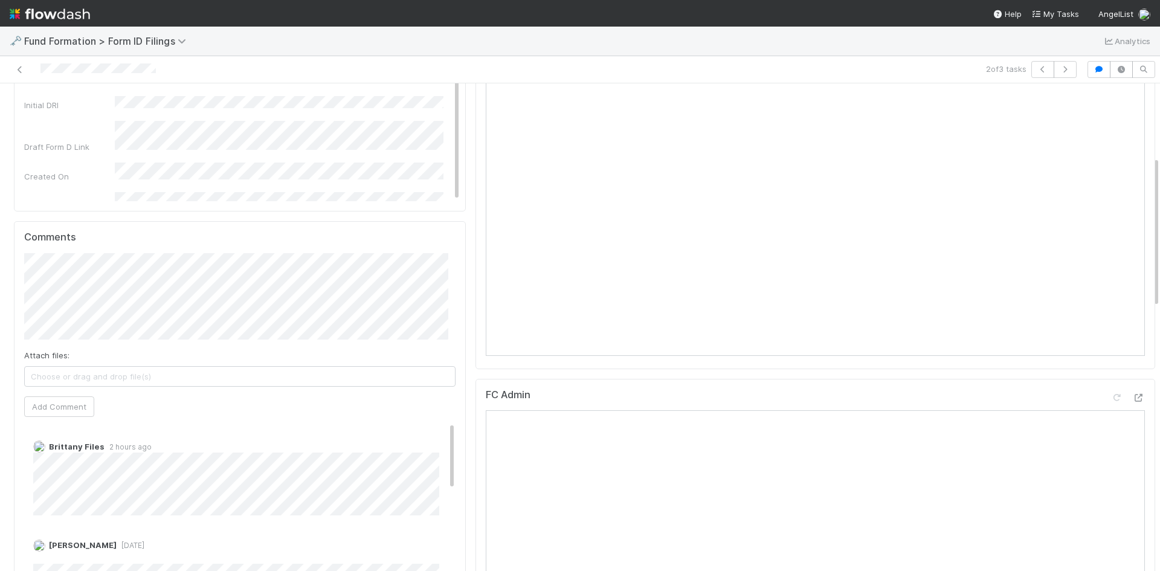
scroll to position [302, 0]
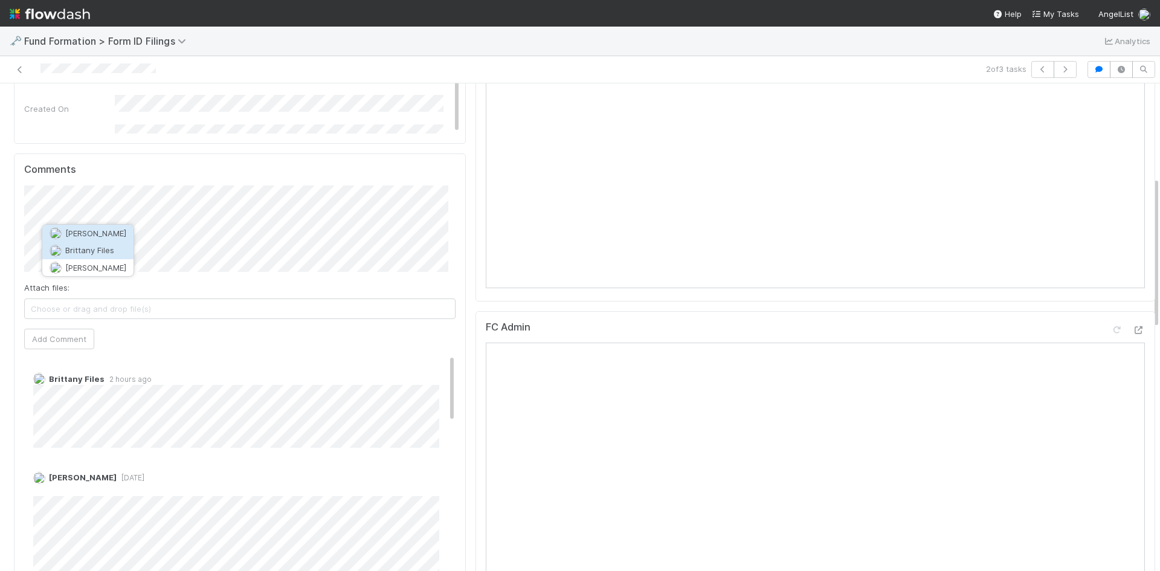
click at [106, 248] on span "Brittany Files" at bounding box center [89, 250] width 49 height 10
click at [57, 341] on button "Add Comment" at bounding box center [59, 339] width 70 height 21
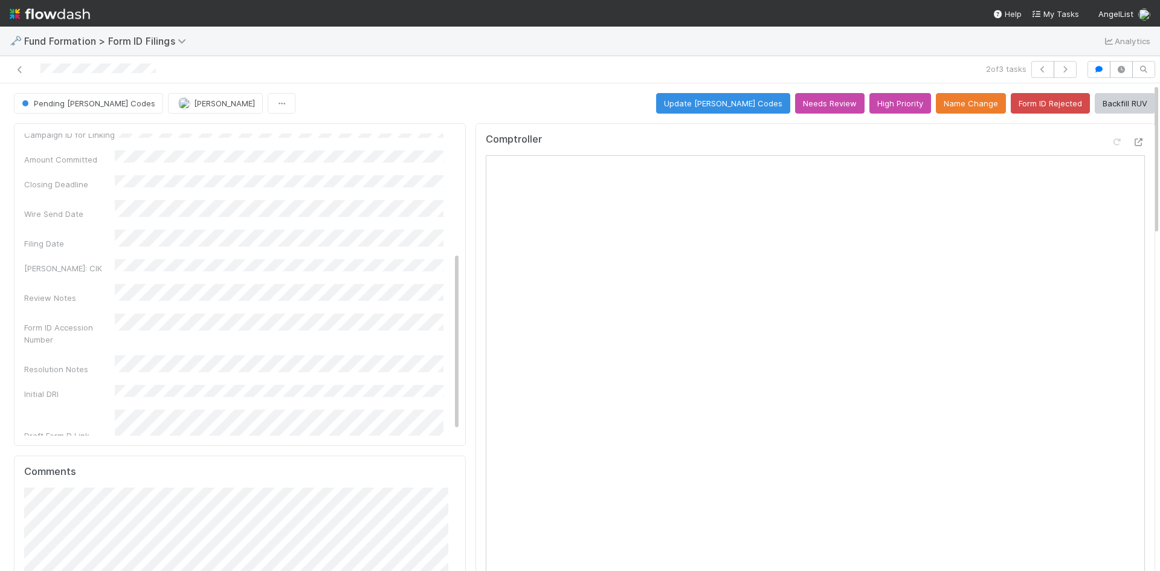
scroll to position [86, 0]
click at [21, 68] on icon at bounding box center [20, 70] width 12 height 8
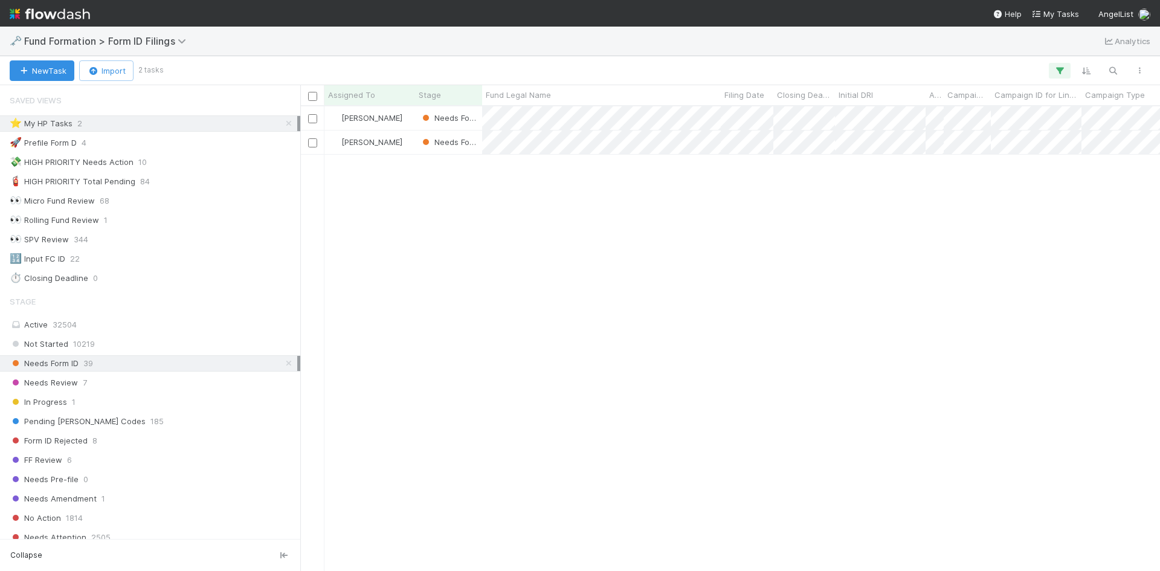
scroll to position [10, 10]
click at [915, 300] on div at bounding box center [580, 285] width 1160 height 571
click at [897, 228] on div at bounding box center [580, 285] width 1160 height 571
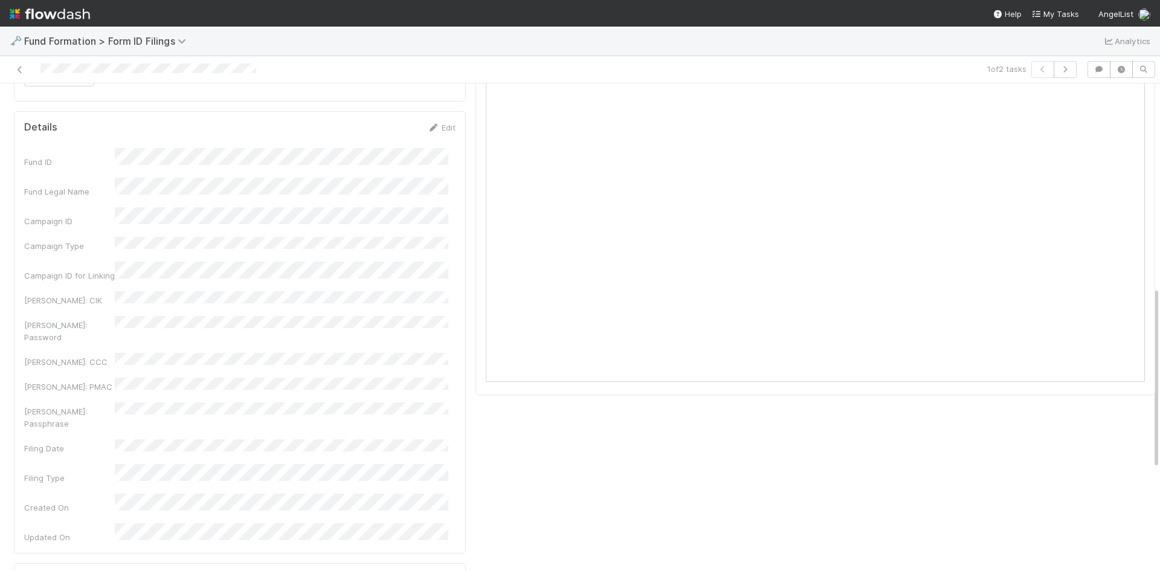
scroll to position [544, 0]
click at [435, 153] on link "Edit" at bounding box center [441, 149] width 28 height 10
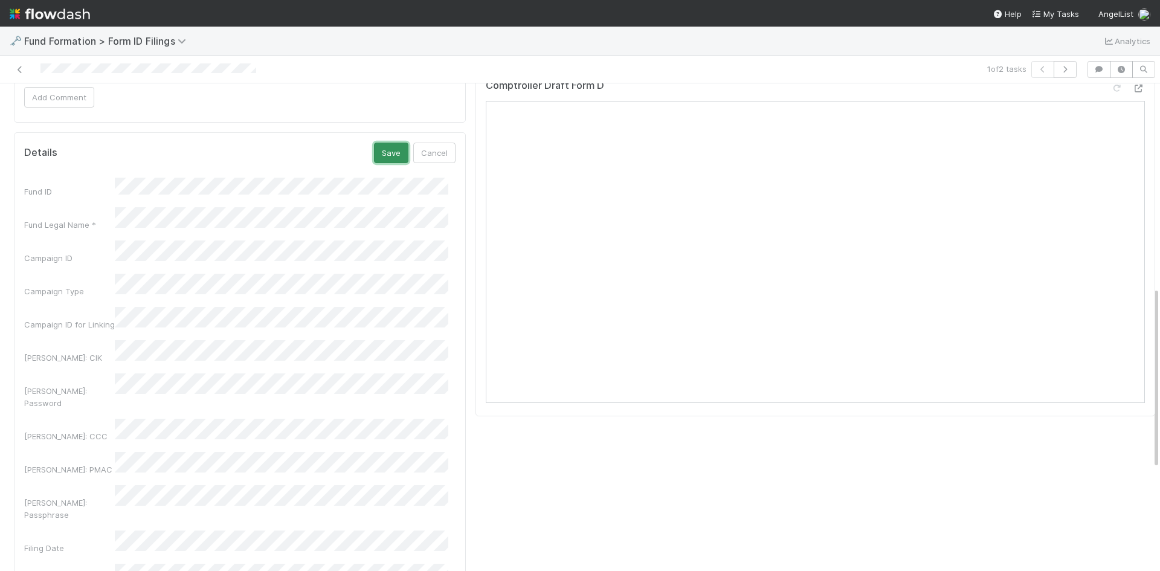
click at [386, 149] on button "Save" at bounding box center [391, 153] width 34 height 21
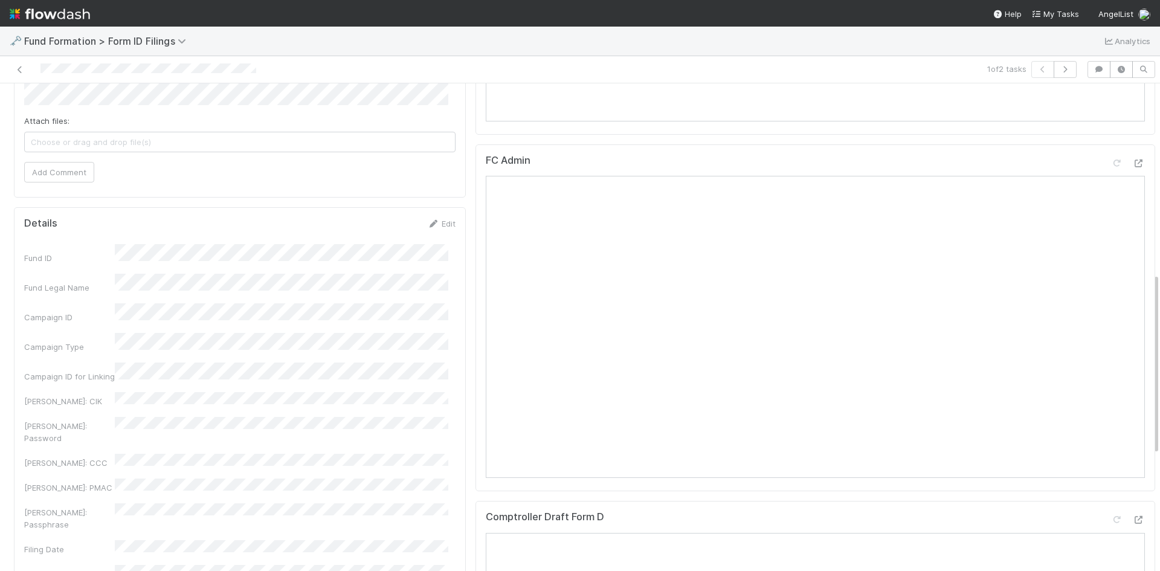
scroll to position [302, 0]
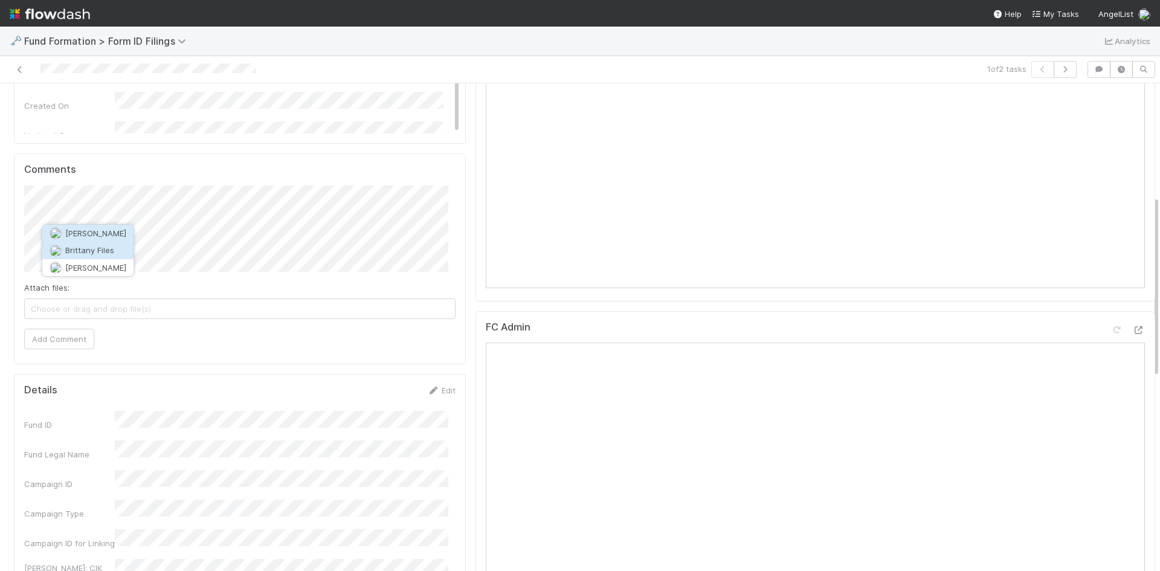
click at [118, 254] on button "Brittany Files" at bounding box center [87, 250] width 91 height 17
click at [86, 339] on button "Add Comment" at bounding box center [59, 339] width 70 height 21
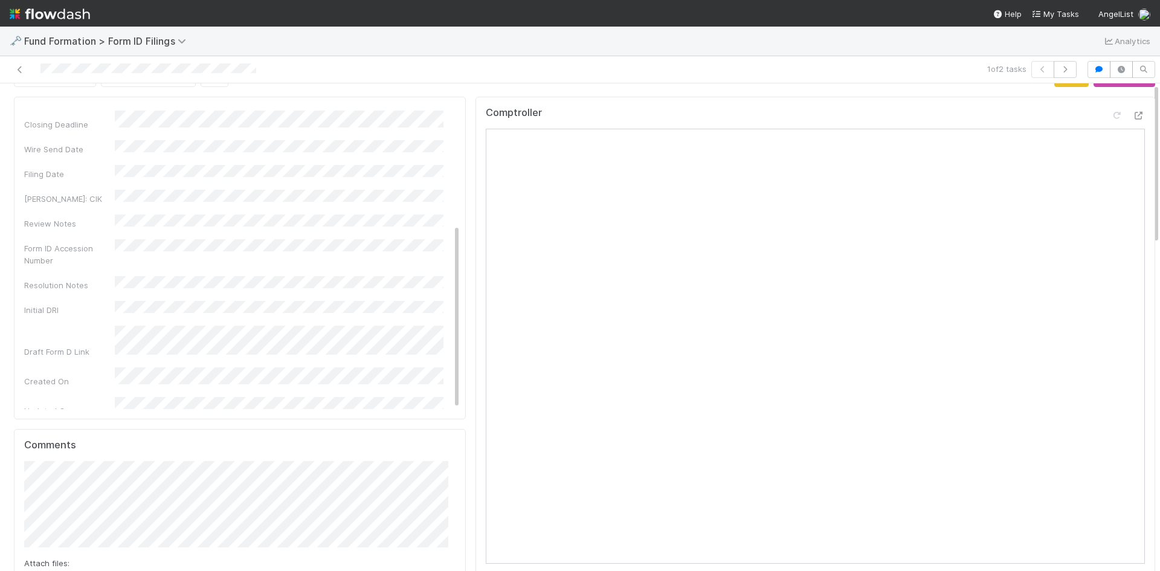
scroll to position [0, 0]
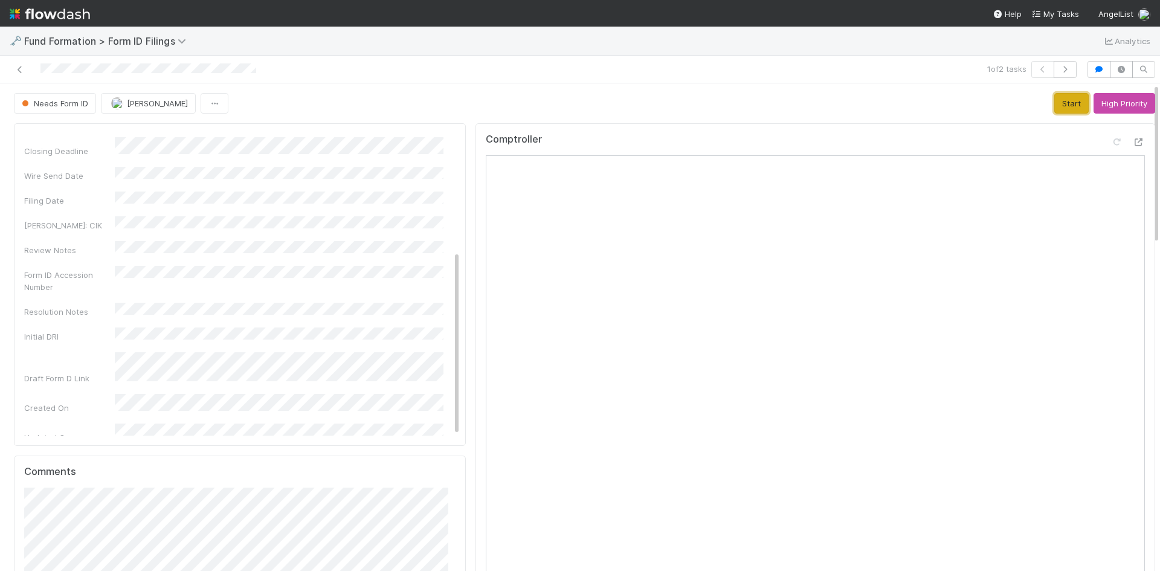
click at [1055, 109] on button "Start" at bounding box center [1072, 103] width 34 height 21
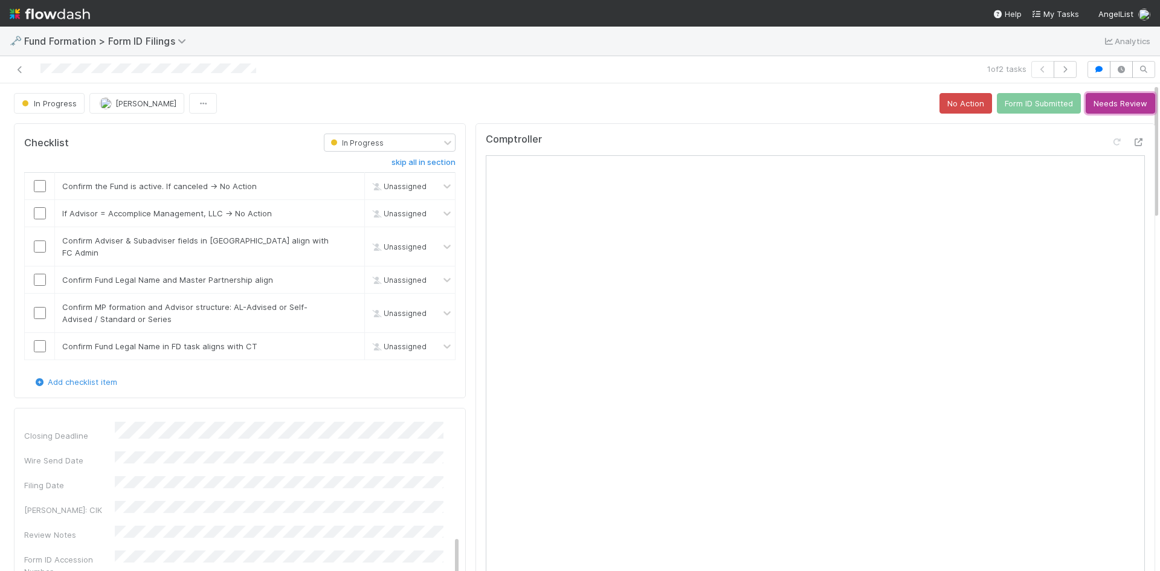
click at [1087, 103] on button "Needs Review" at bounding box center [1120, 103] width 69 height 21
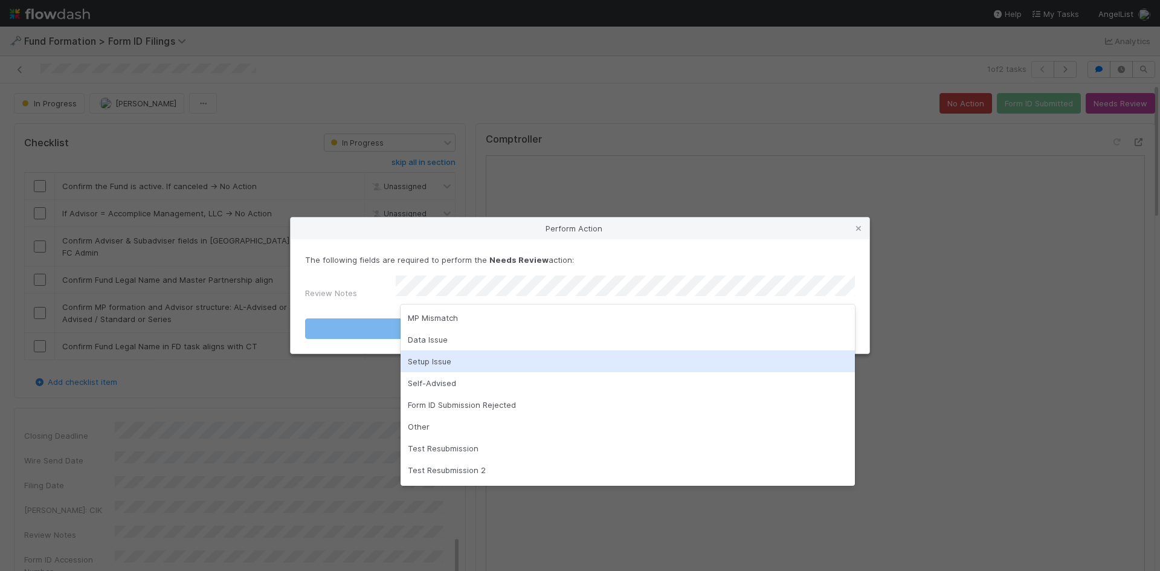
click at [615, 363] on div "Setup Issue" at bounding box center [628, 362] width 454 height 22
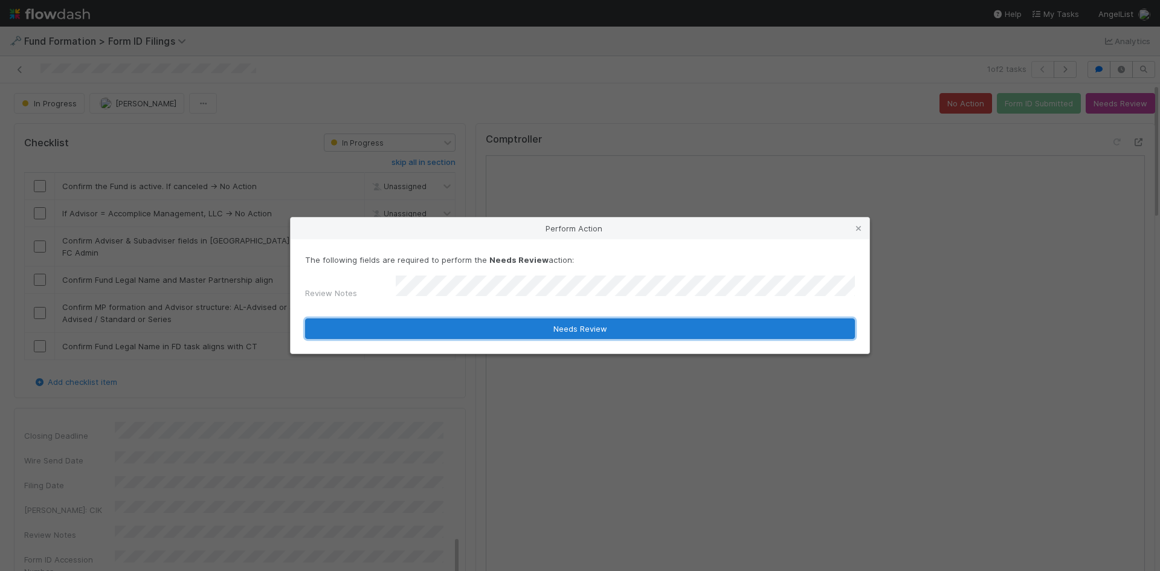
click at [565, 332] on button "Needs Review" at bounding box center [580, 328] width 550 height 21
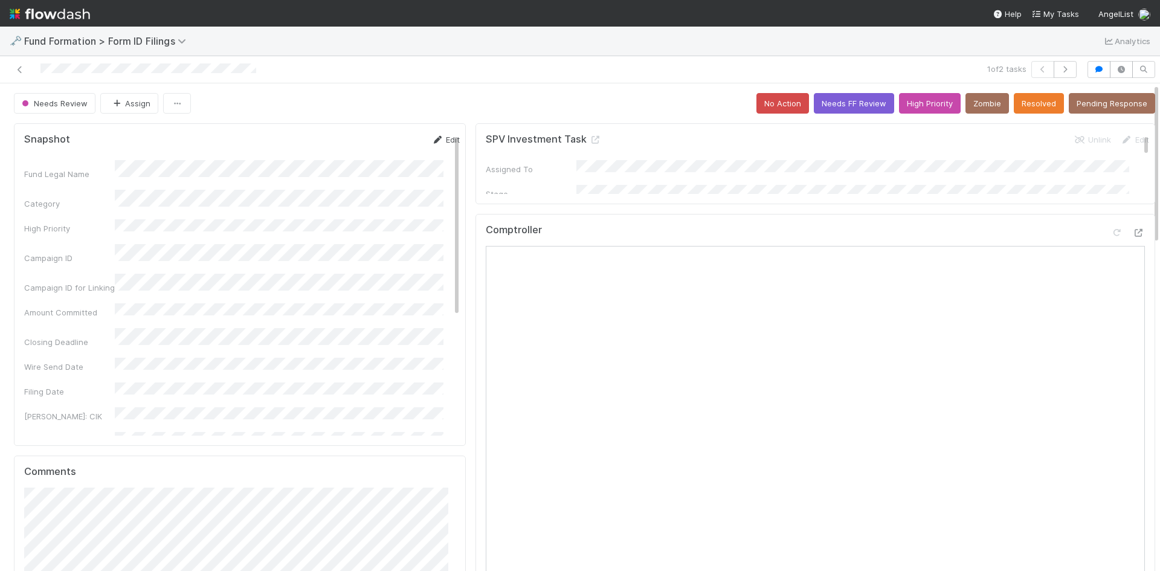
click at [435, 139] on link "Edit" at bounding box center [445, 140] width 28 height 10
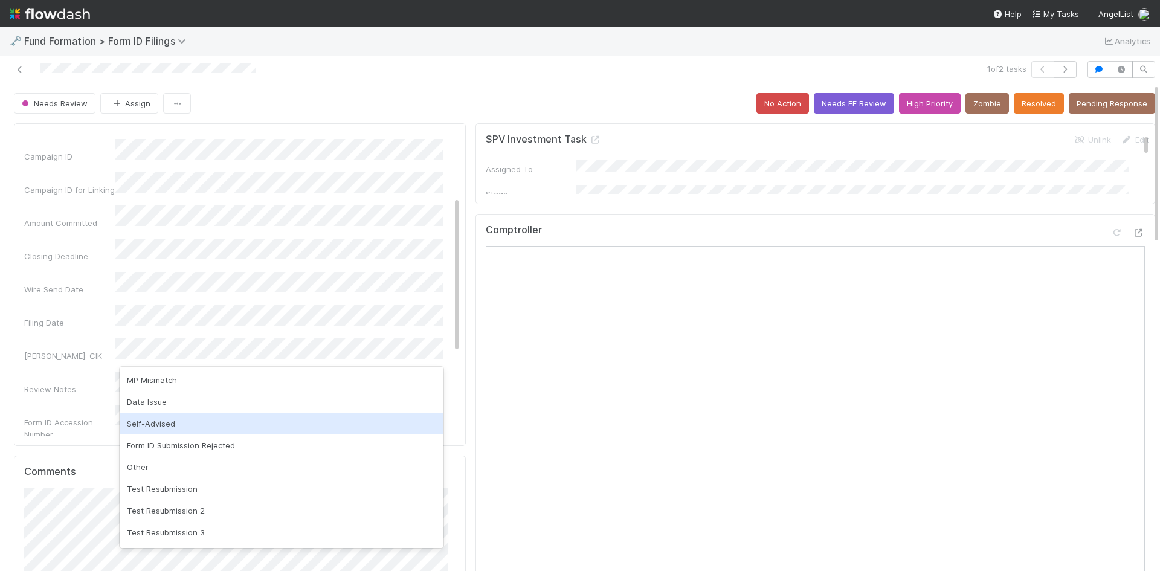
click at [215, 427] on div "Self-Advised" at bounding box center [282, 424] width 324 height 22
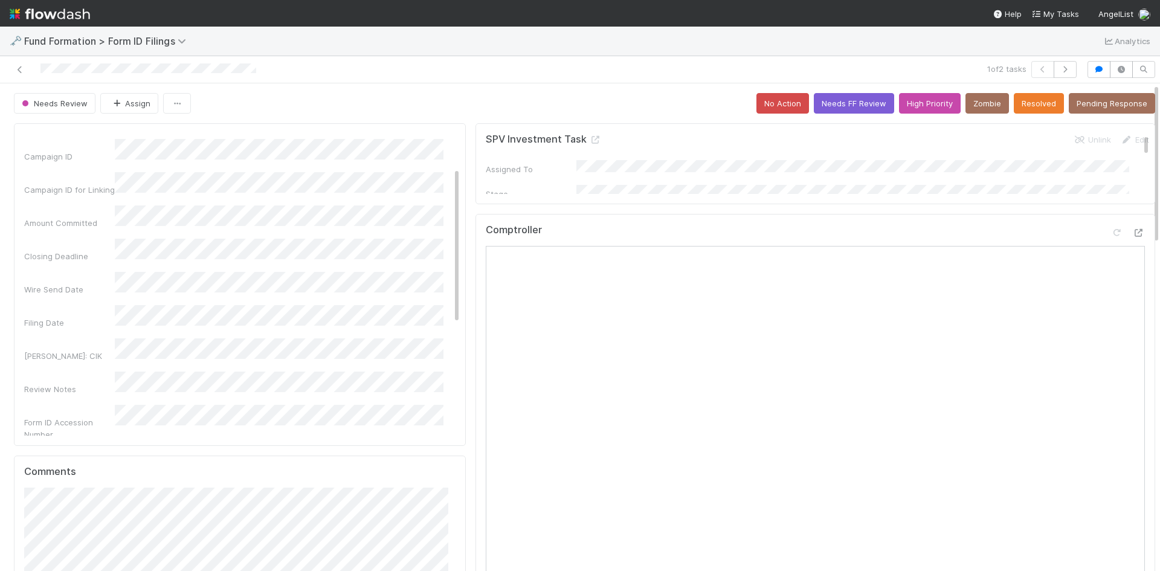
scroll to position [0, 0]
click at [378, 149] on button "Save" at bounding box center [395, 144] width 34 height 21
click at [20, 68] on icon at bounding box center [20, 70] width 12 height 8
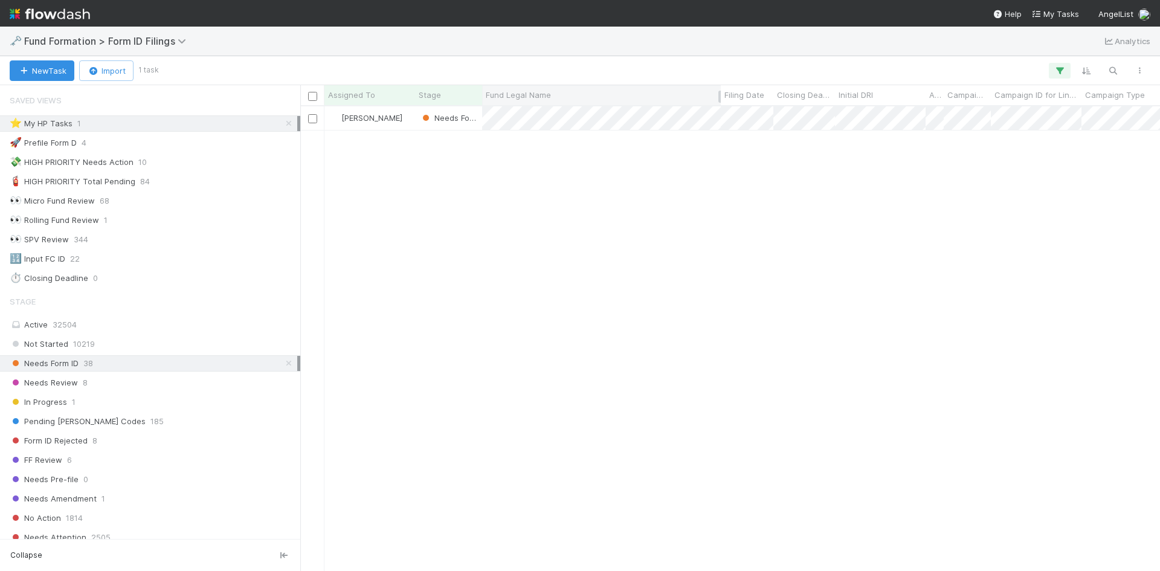
scroll to position [10, 10]
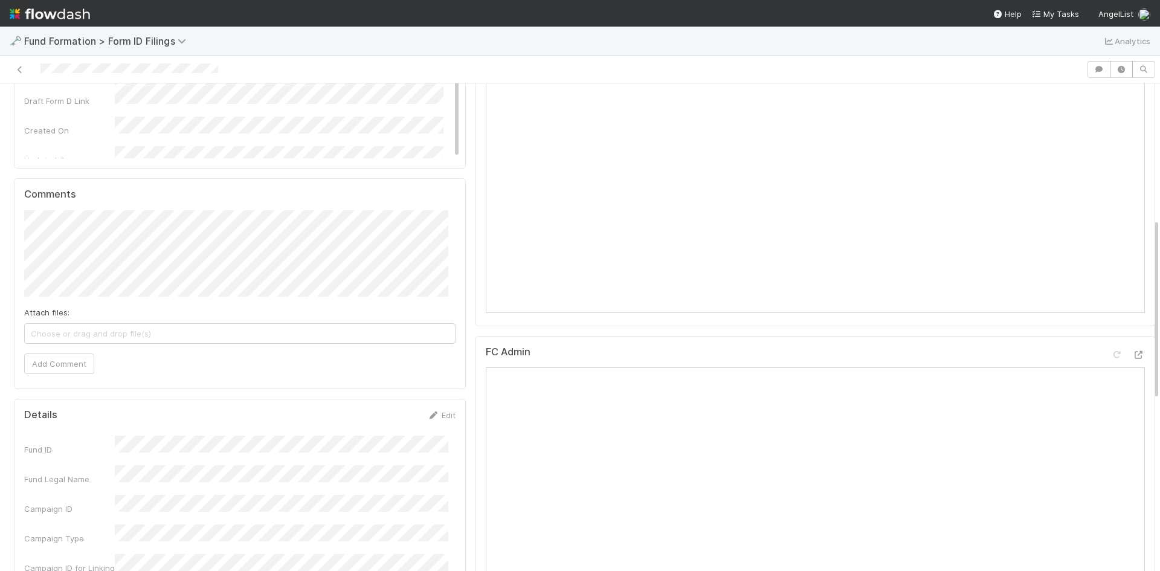
scroll to position [363, 0]
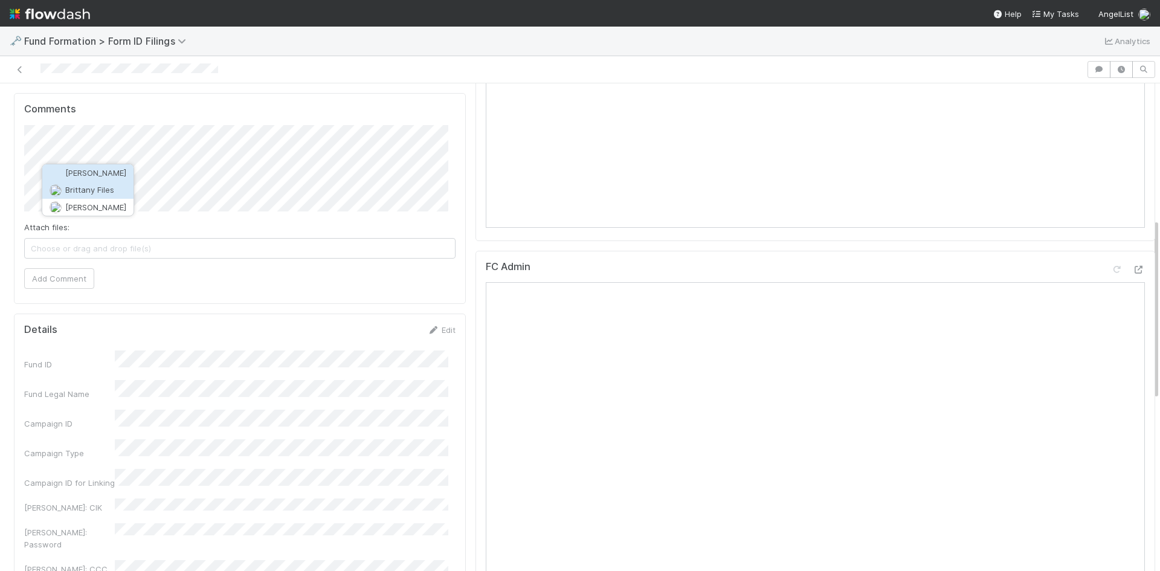
click at [93, 189] on span "Brittany Files" at bounding box center [89, 190] width 49 height 10
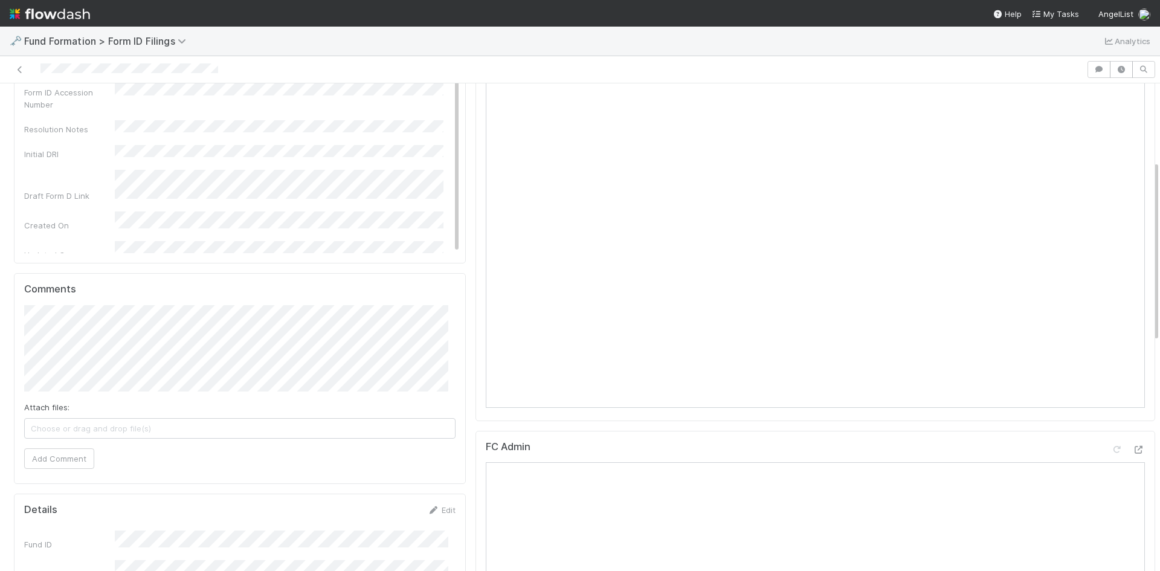
scroll to position [242, 0]
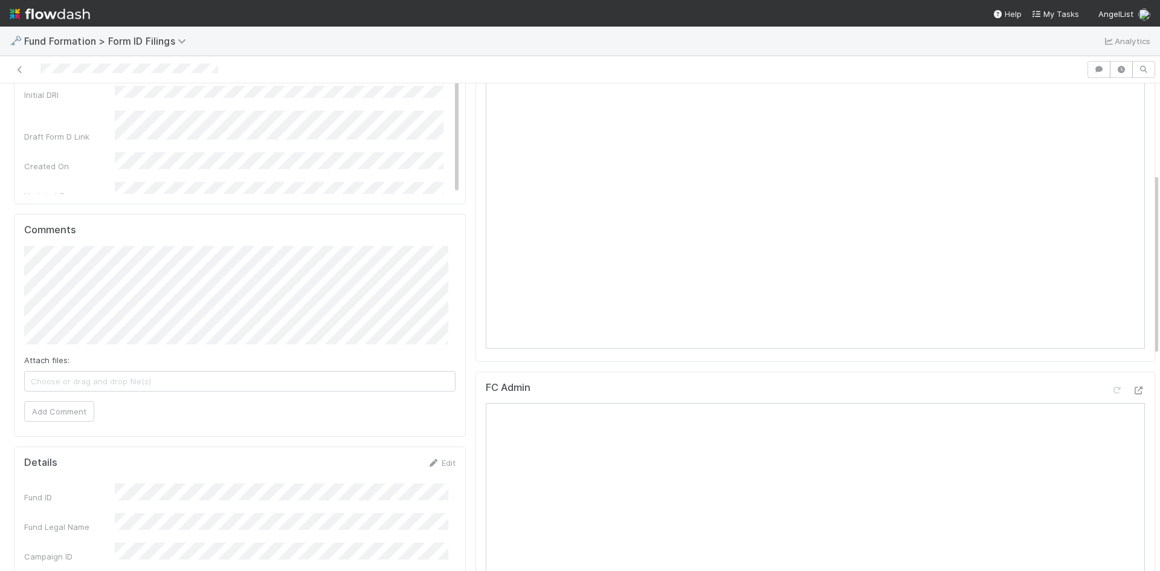
click at [270, 377] on span "Choose or drag and drop file(s)" at bounding box center [240, 381] width 430 height 19
click at [144, 379] on span "Choose or drag and drop file(s)" at bounding box center [240, 381] width 430 height 19
click at [71, 429] on button "Add Comment" at bounding box center [59, 435] width 70 height 21
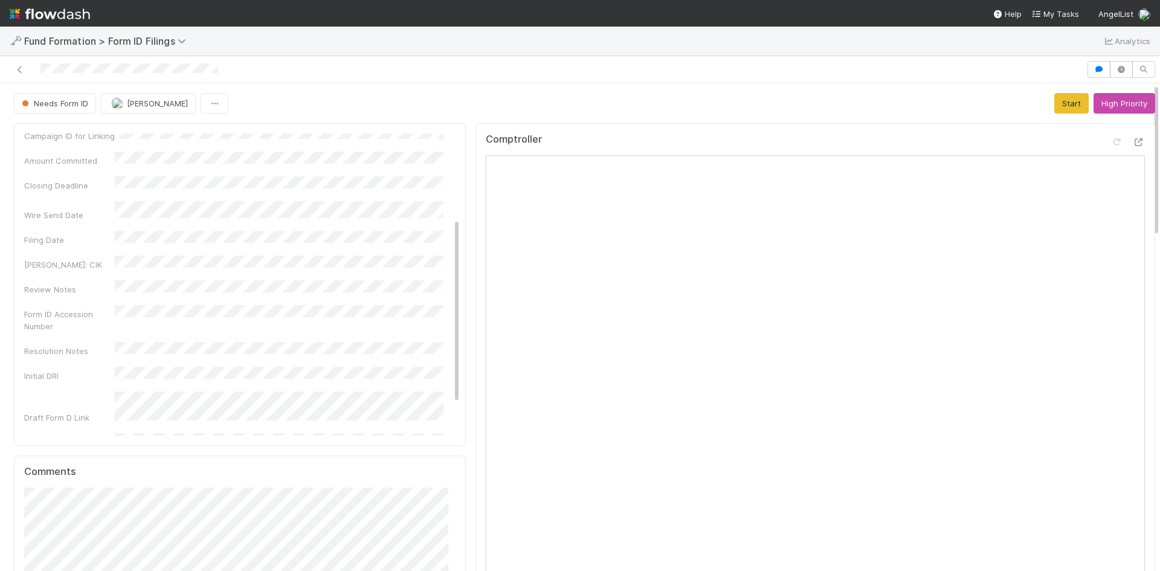
scroll to position [131, 0]
click at [1055, 111] on button "Start" at bounding box center [1072, 103] width 34 height 21
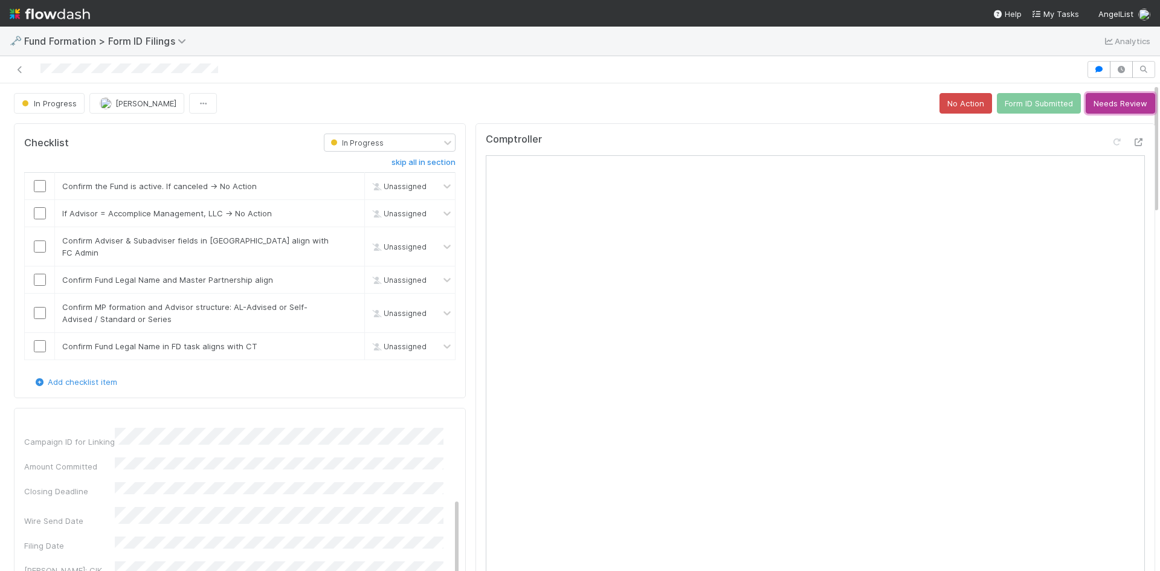
click at [1122, 104] on button "Needs Review" at bounding box center [1120, 103] width 69 height 21
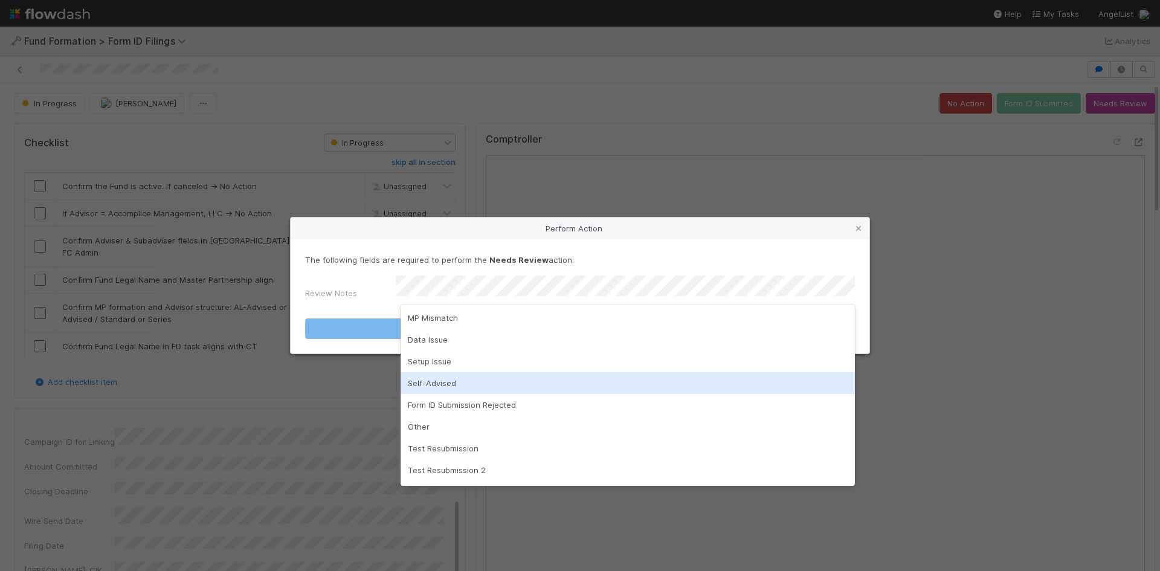
click at [531, 387] on div "Self-Advised" at bounding box center [628, 383] width 454 height 22
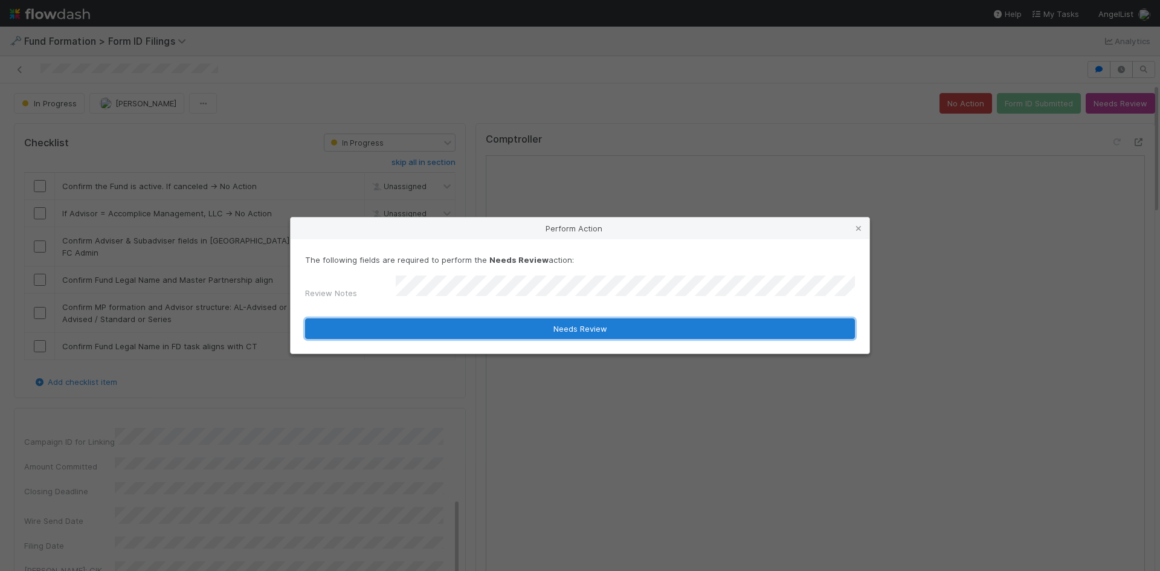
click at [482, 323] on button "Needs Review" at bounding box center [580, 328] width 550 height 21
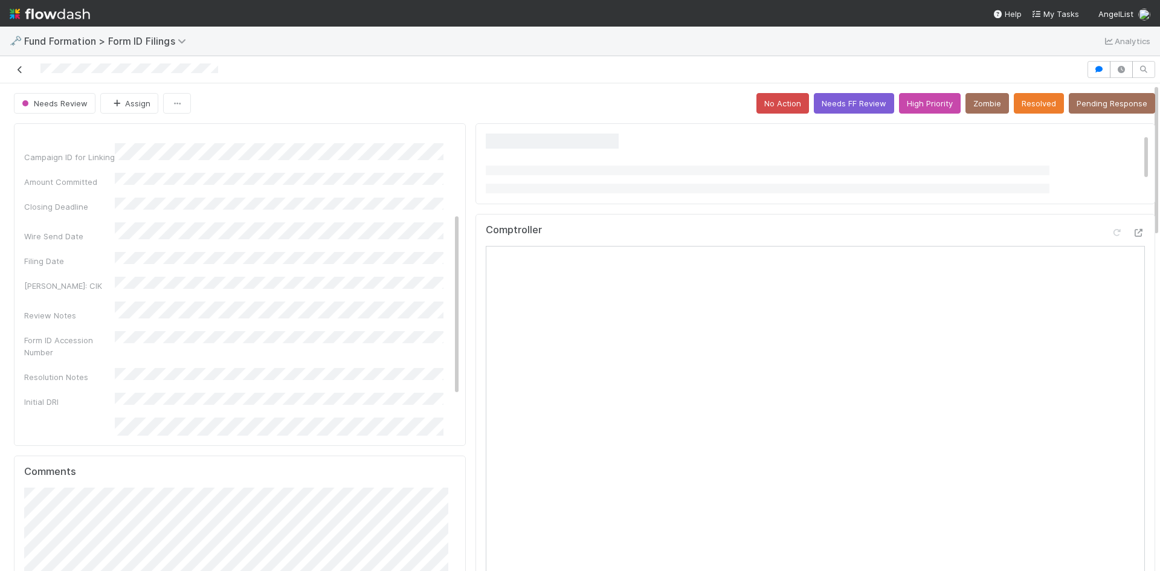
click at [16, 71] on icon at bounding box center [20, 70] width 12 height 8
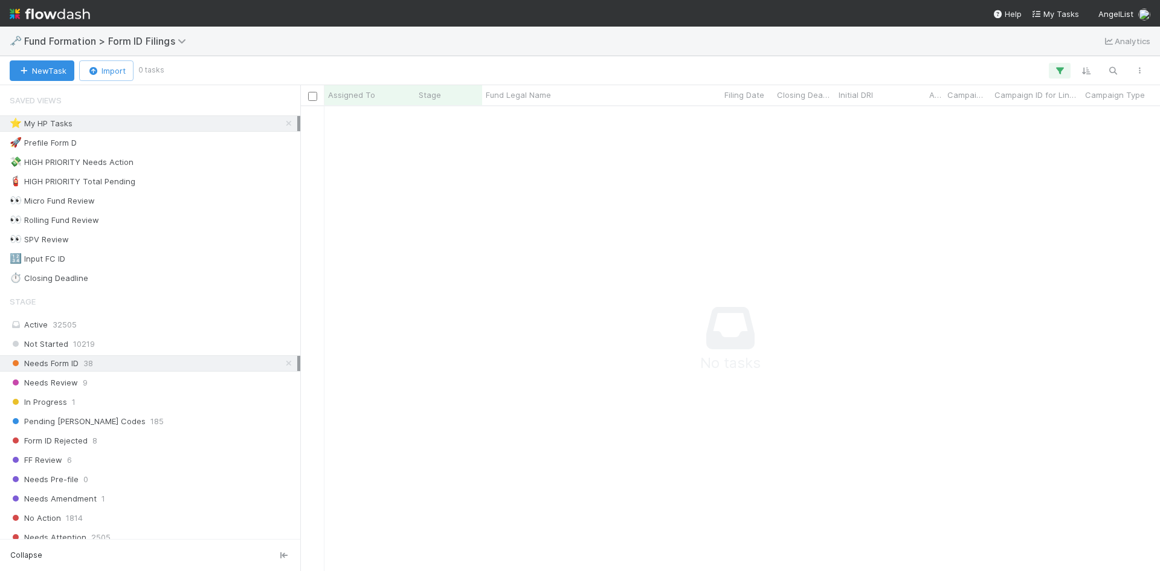
scroll to position [10, 10]
click at [283, 124] on icon at bounding box center [289, 124] width 12 height 8
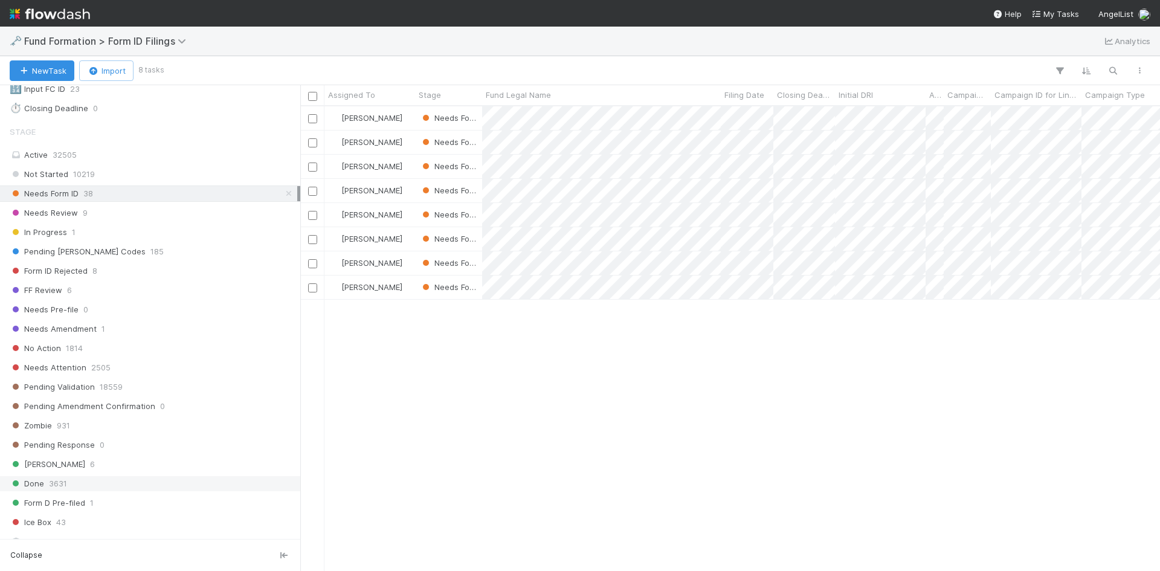
scroll to position [163, 0]
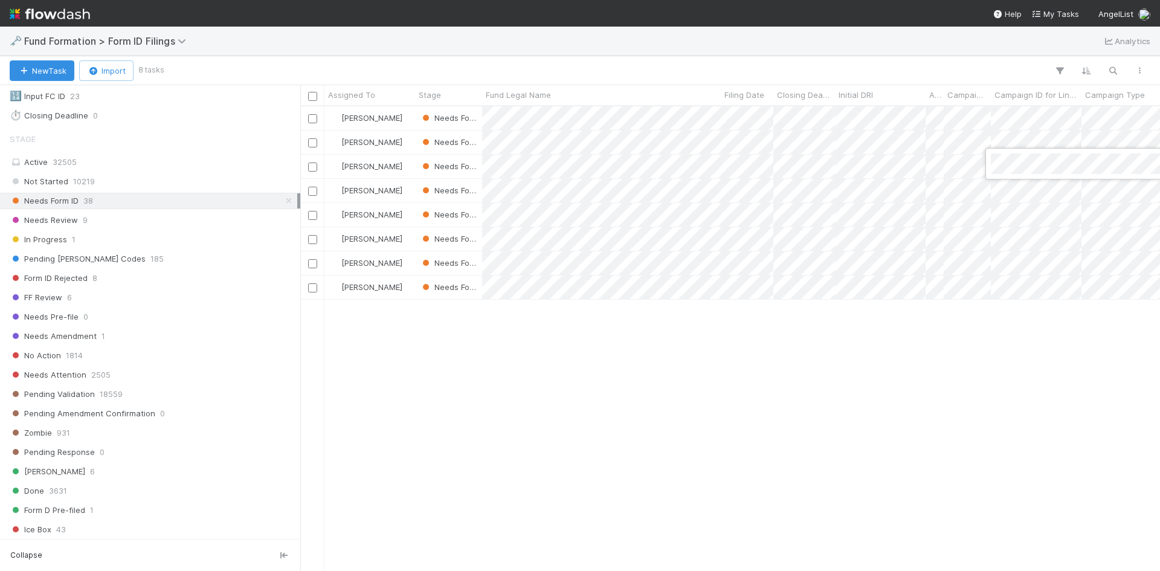
click at [937, 383] on div at bounding box center [580, 285] width 1160 height 571
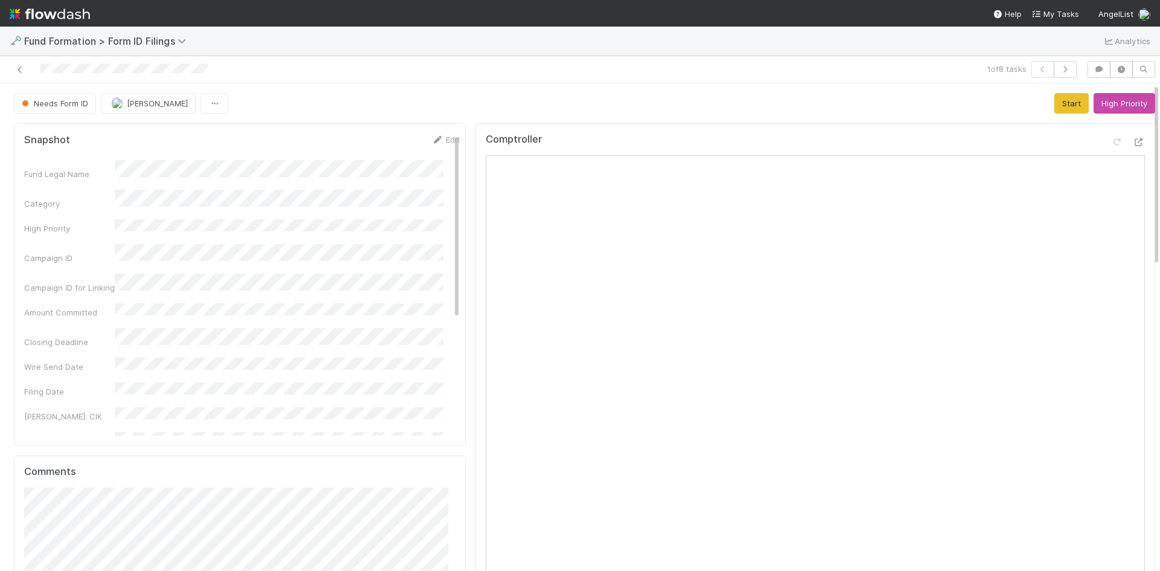
click at [820, 123] on div "Comptroller" at bounding box center [816, 363] width 680 height 480
click at [431, 141] on link "Edit" at bounding box center [445, 140] width 28 height 10
click at [17, 171] on div "Snapshot Save Cancel Fund Legal Name * Category High Priority Campaign ID Campa…" at bounding box center [240, 284] width 452 height 323
click at [381, 137] on button "Save" at bounding box center [395, 144] width 34 height 21
click at [18, 66] on icon at bounding box center [20, 70] width 12 height 8
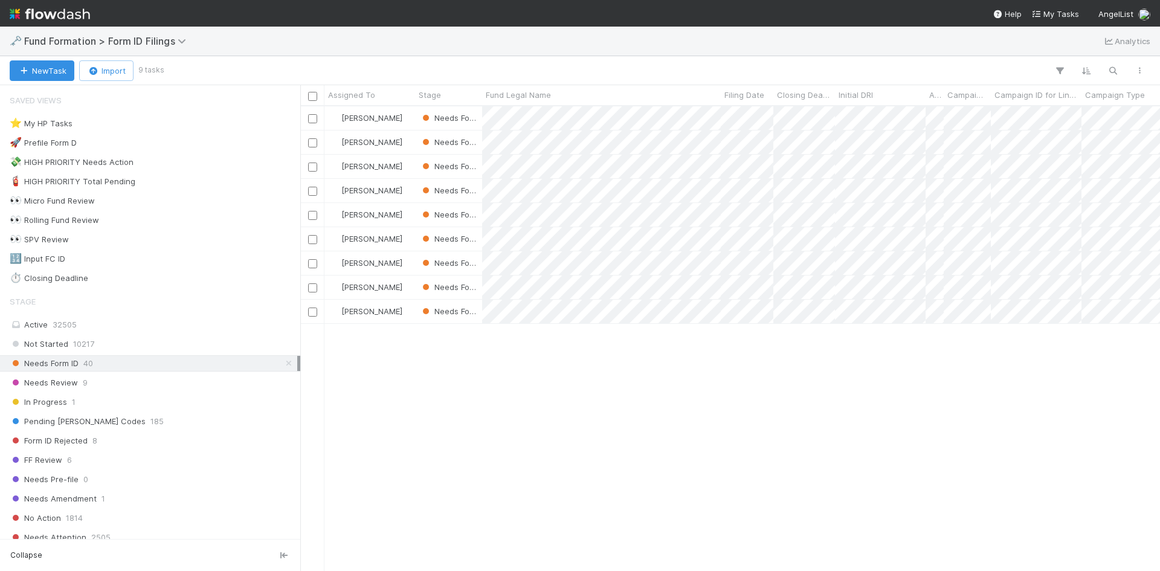
scroll to position [456, 851]
click at [816, 430] on div at bounding box center [580, 285] width 1160 height 571
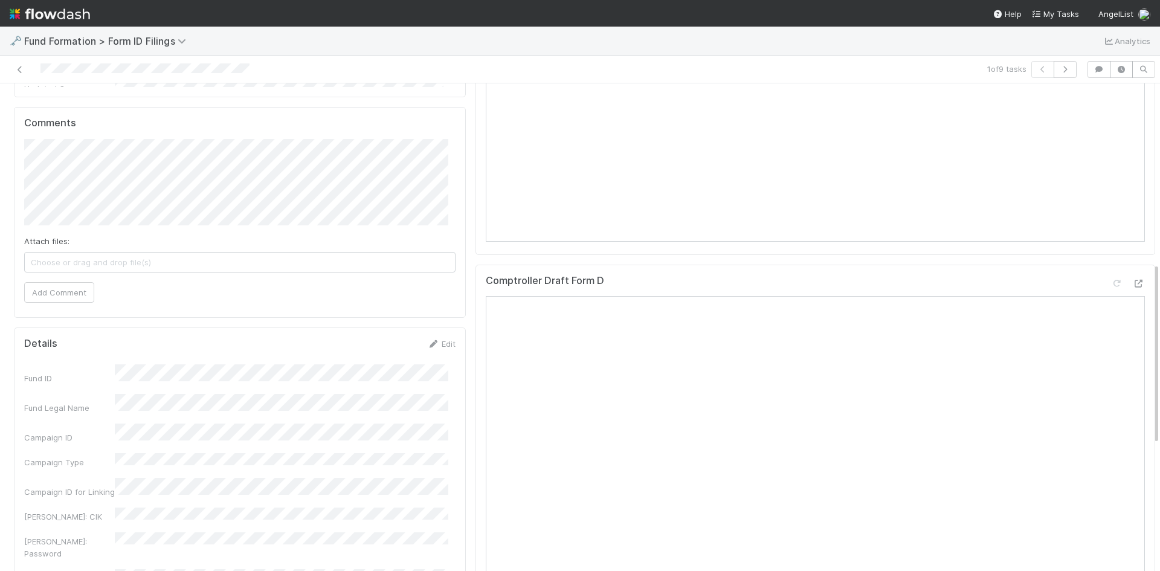
scroll to position [483, 0]
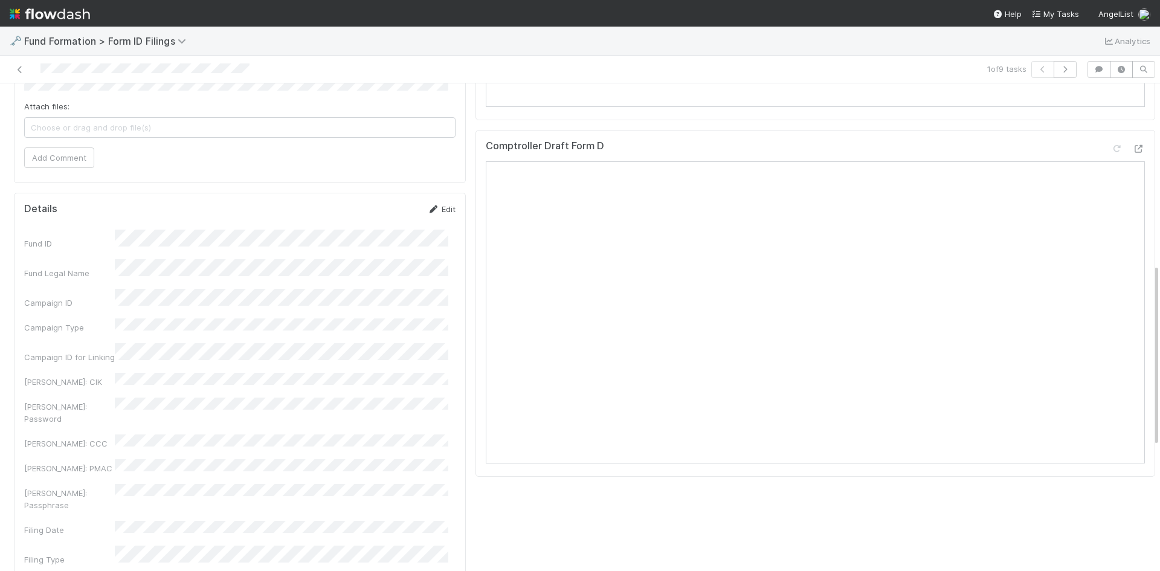
click at [431, 207] on icon at bounding box center [433, 209] width 12 height 8
click at [375, 217] on button "Save" at bounding box center [391, 213] width 34 height 21
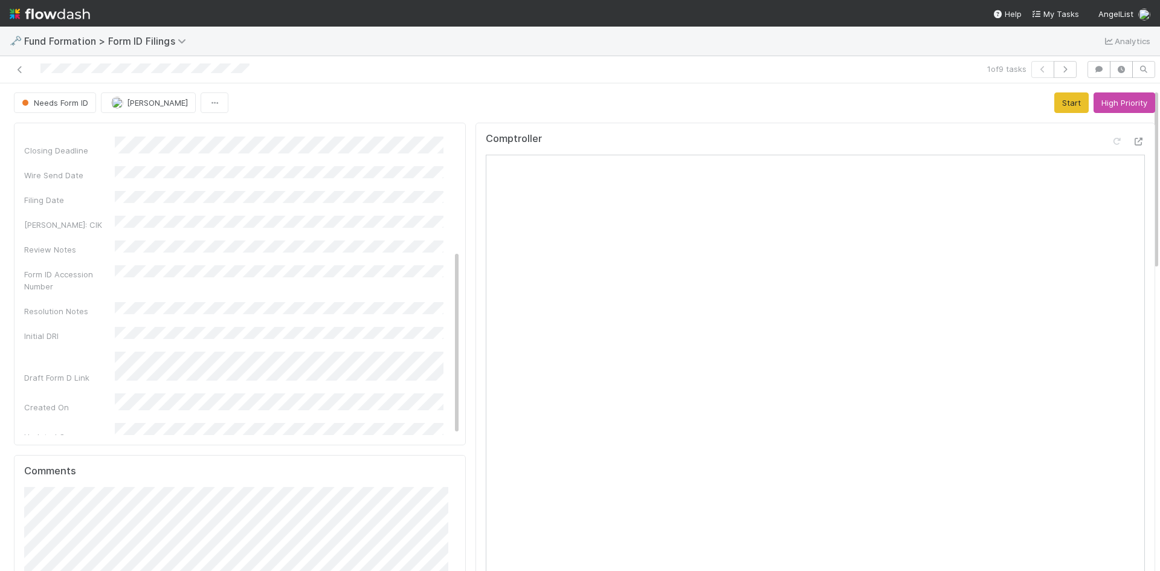
scroll to position [0, 0]
click at [1055, 99] on button "Start" at bounding box center [1072, 103] width 34 height 21
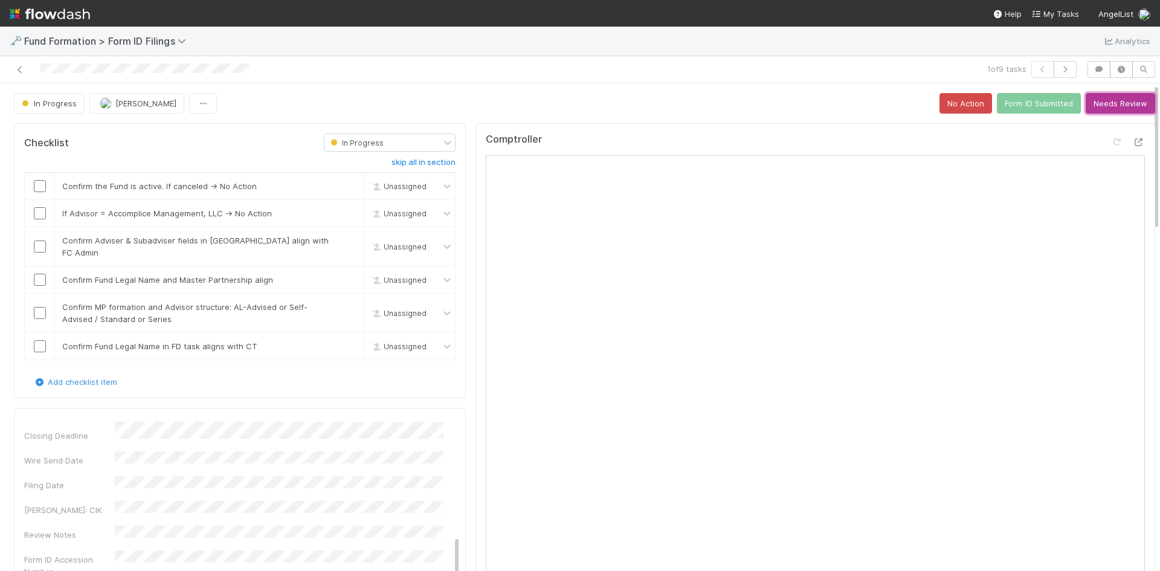
click at [1117, 103] on button "Needs Review" at bounding box center [1120, 103] width 69 height 21
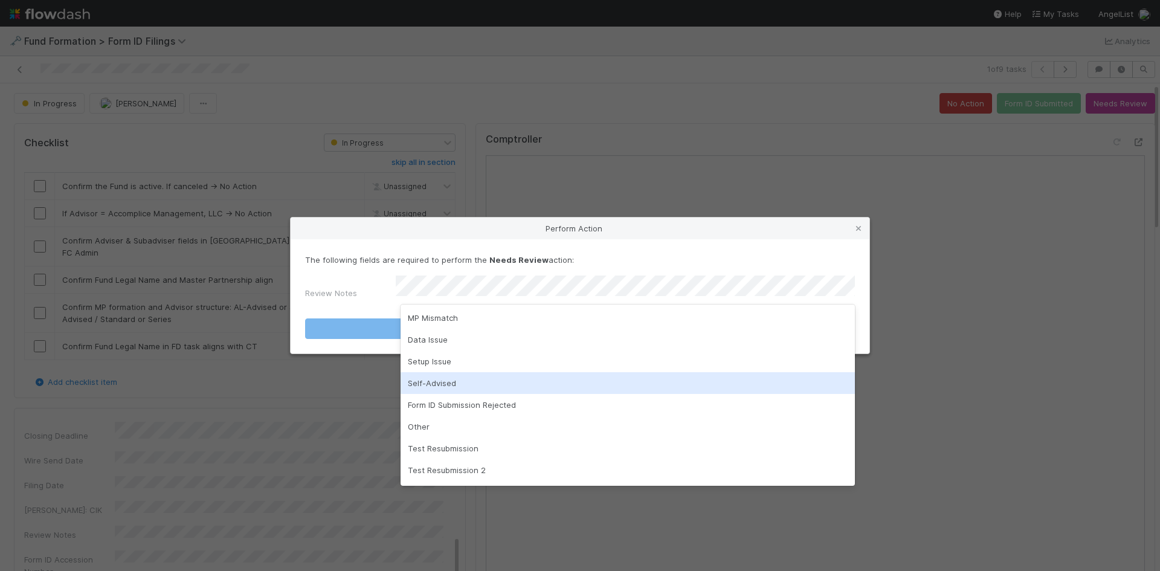
click at [543, 372] on div "Self-Advised" at bounding box center [628, 383] width 454 height 22
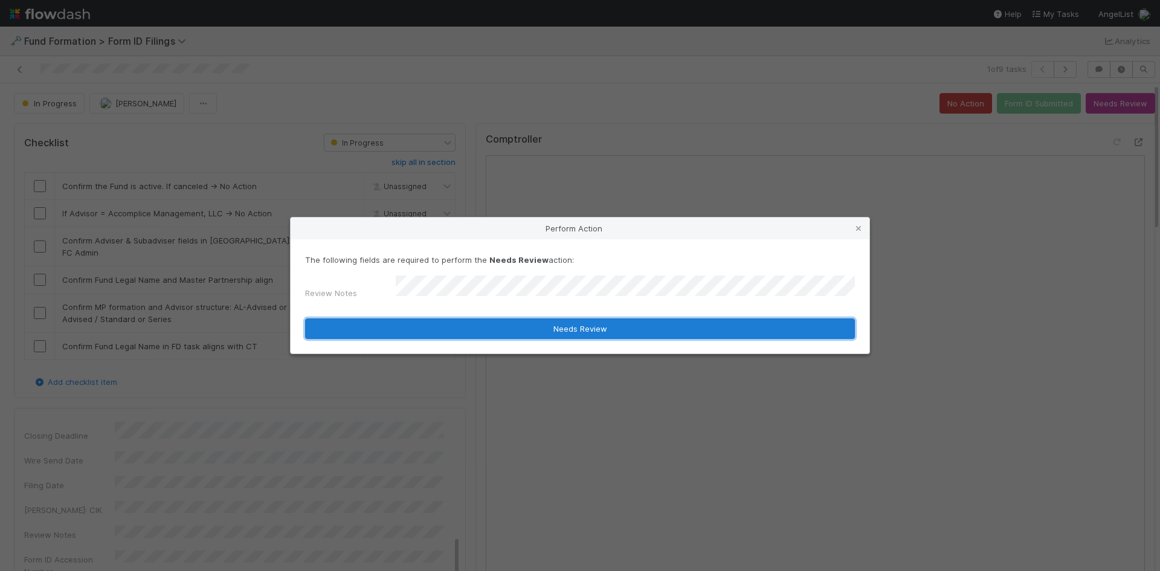
click at [515, 329] on button "Needs Review" at bounding box center [580, 328] width 550 height 21
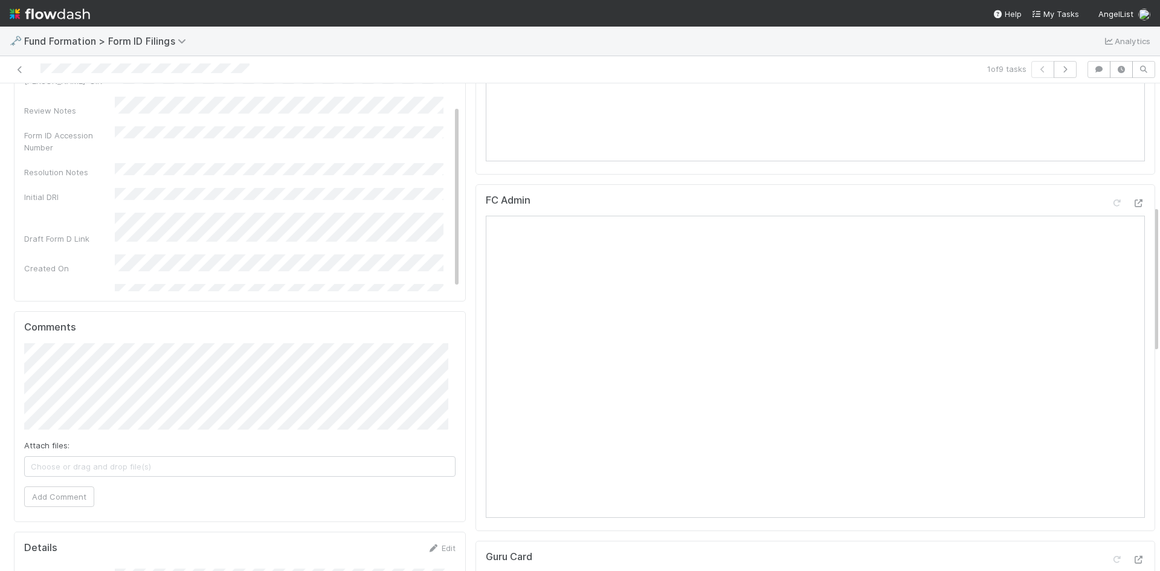
scroll to position [271, 0]
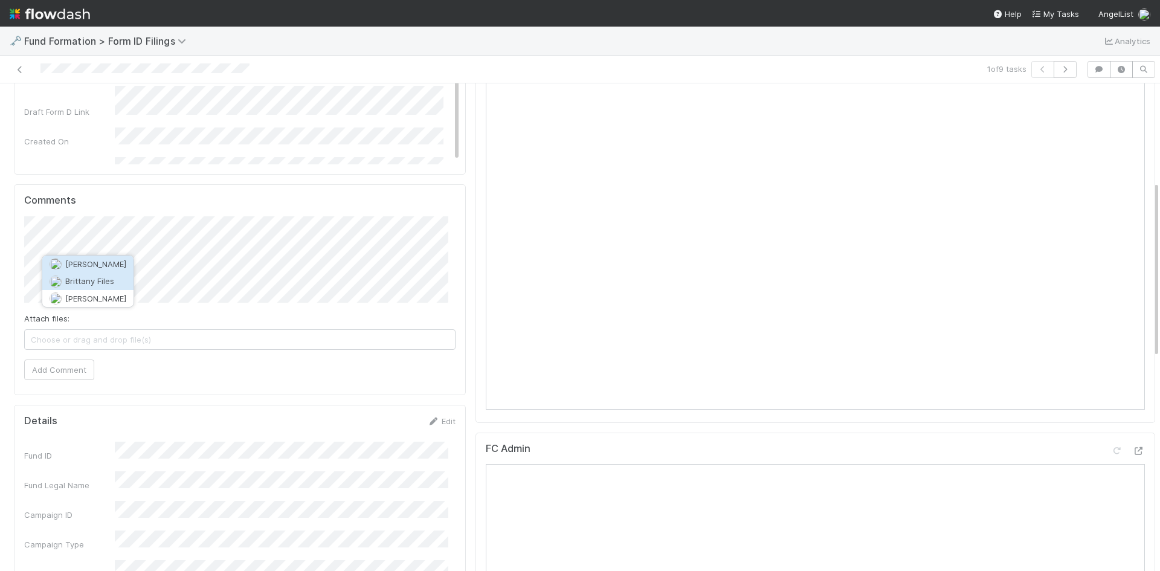
click at [68, 279] on span "Brittany Files" at bounding box center [89, 281] width 49 height 10
click at [207, 341] on span "Choose or drag and drop file(s)" at bounding box center [240, 339] width 430 height 19
click at [62, 366] on button "Add Comment" at bounding box center [59, 370] width 70 height 21
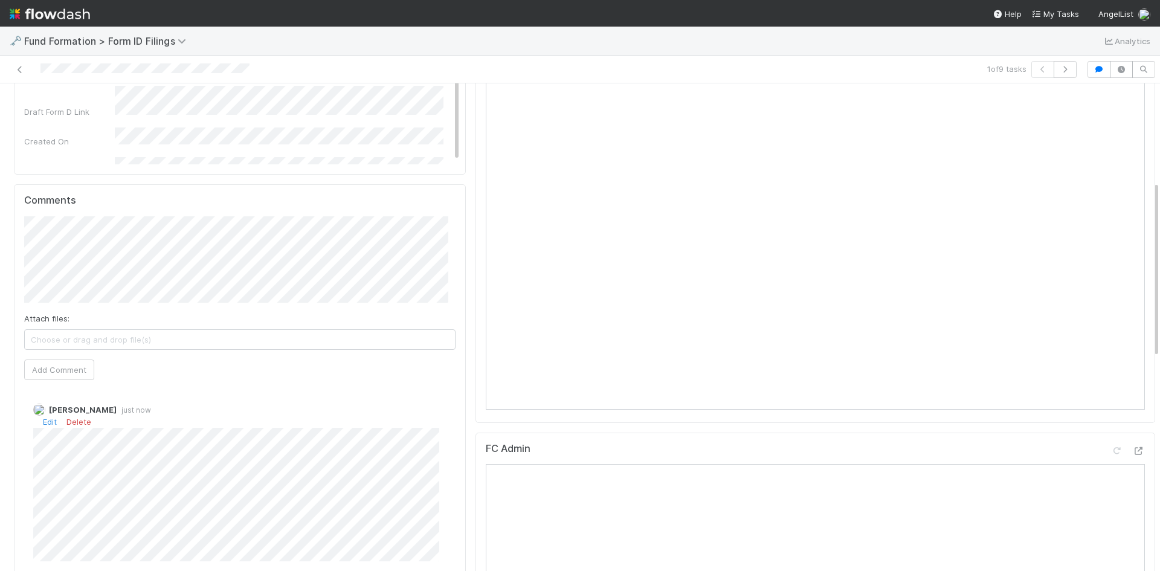
scroll to position [0, 0]
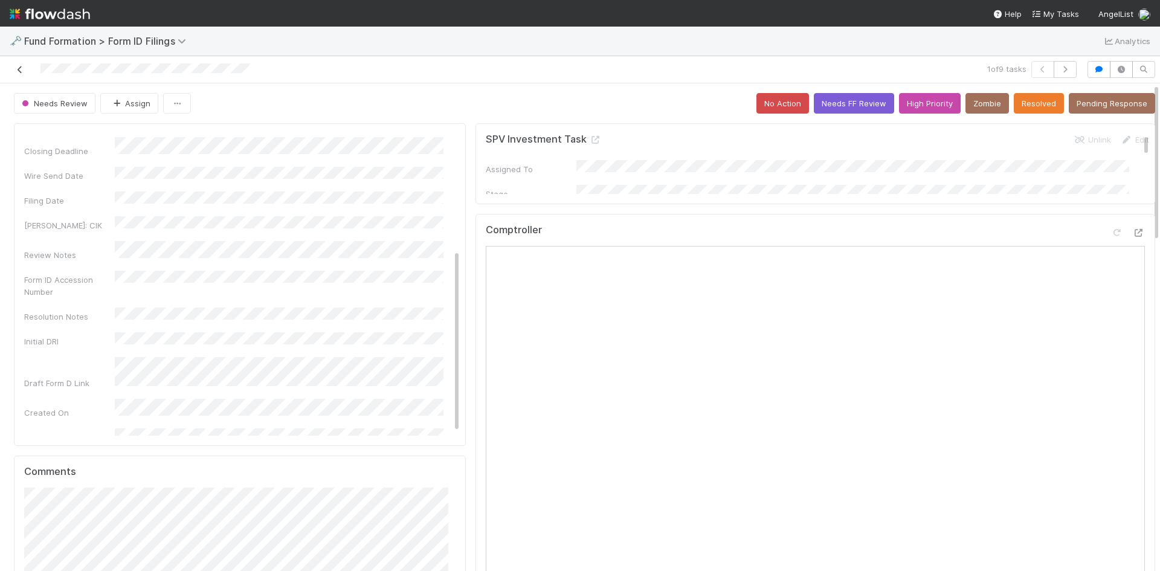
click at [21, 66] on icon at bounding box center [20, 70] width 12 height 8
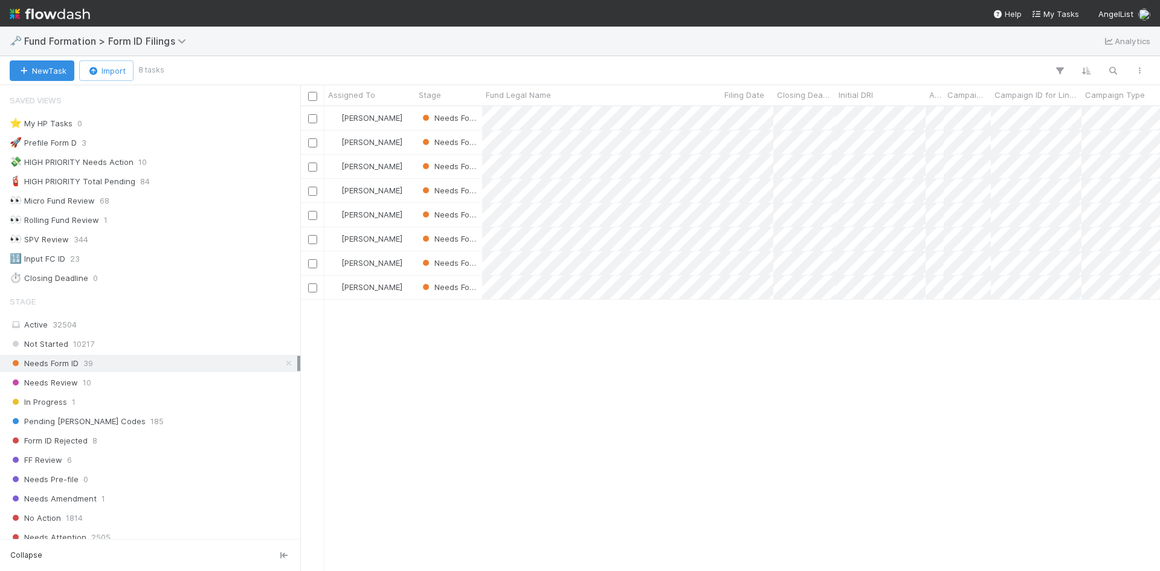
scroll to position [456, 851]
click at [825, 421] on div at bounding box center [580, 285] width 1160 height 571
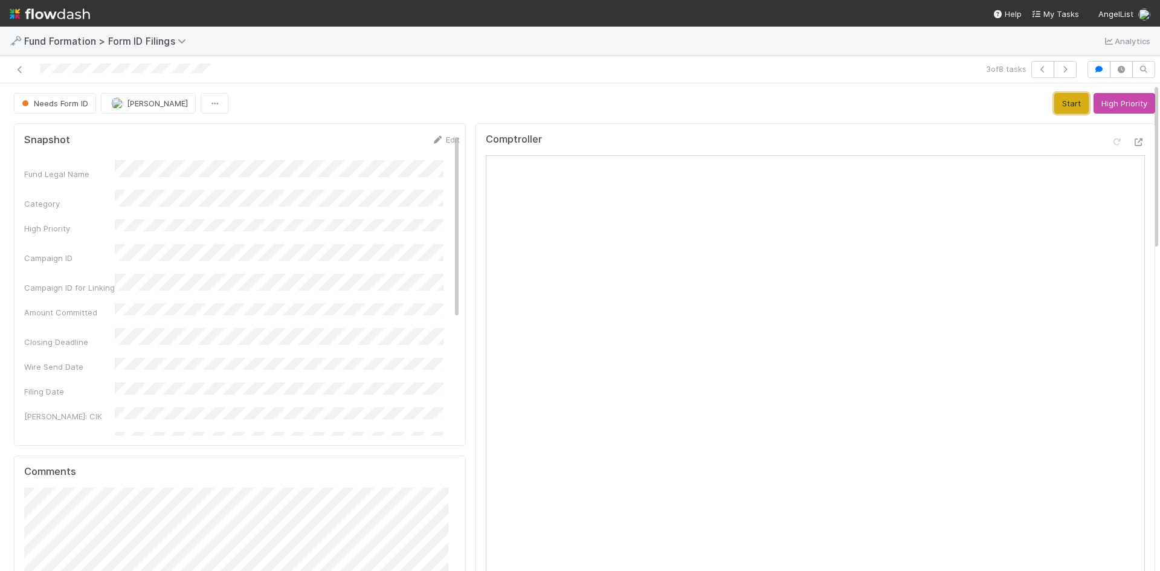
click at [1055, 103] on button "Start" at bounding box center [1072, 103] width 34 height 21
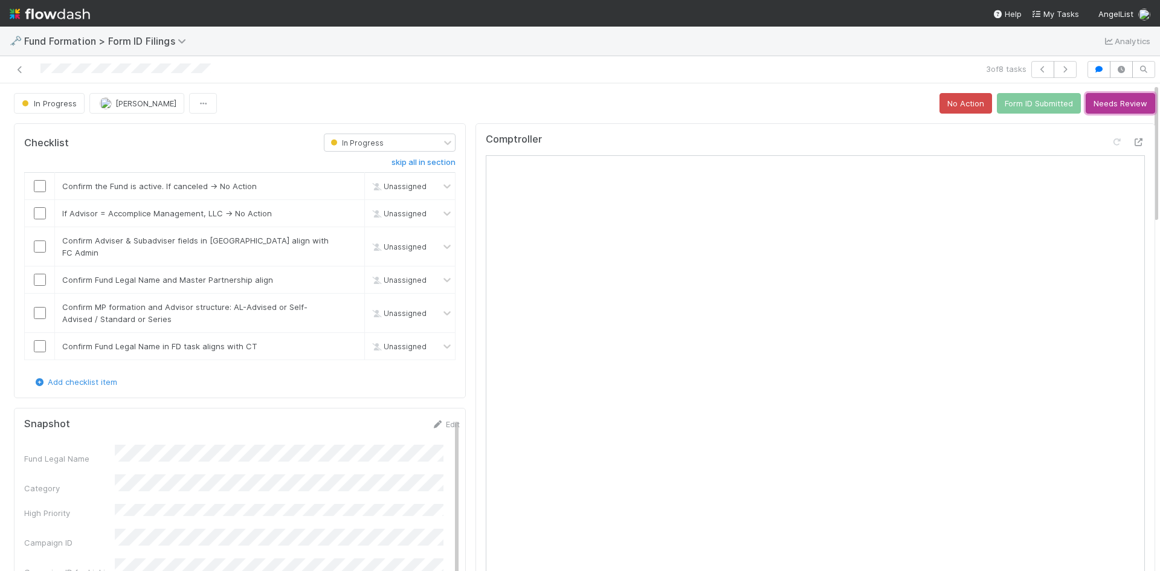
click at [1107, 105] on button "Needs Review" at bounding box center [1120, 103] width 69 height 21
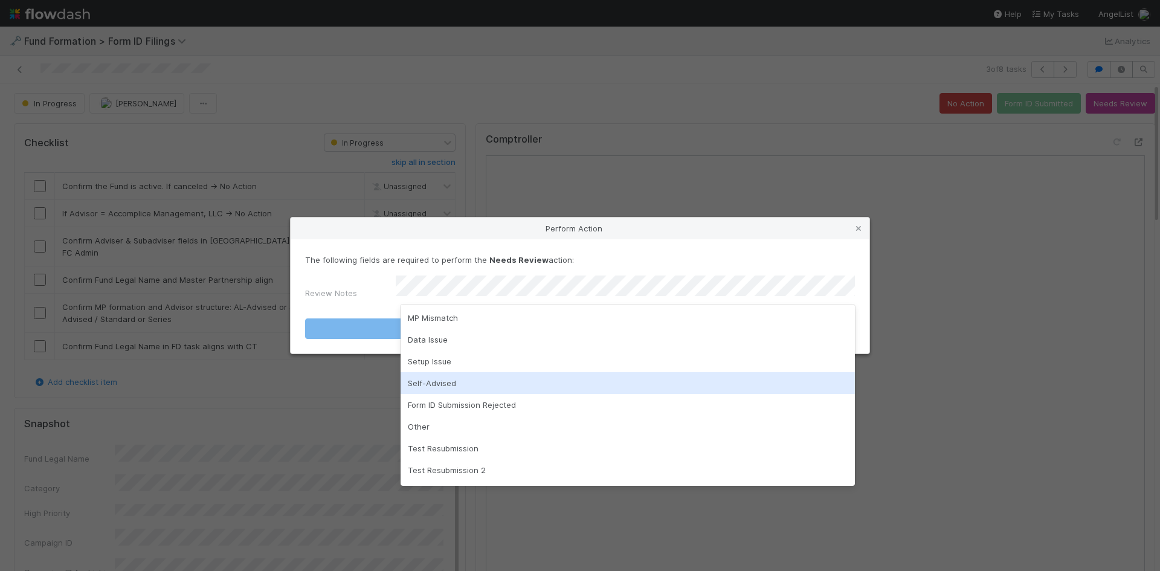
click at [576, 381] on div "Self-Advised" at bounding box center [628, 383] width 454 height 22
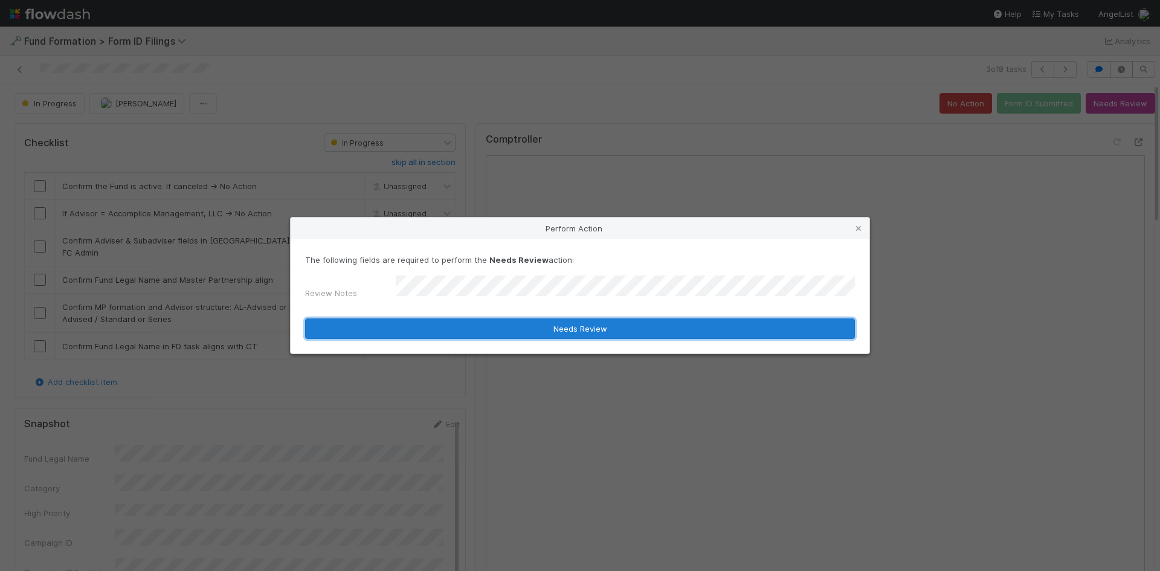
drag, startPoint x: 559, startPoint y: 326, endPoint x: 737, endPoint y: 306, distance: 179.4
click at [559, 325] on button "Needs Review" at bounding box center [580, 328] width 550 height 21
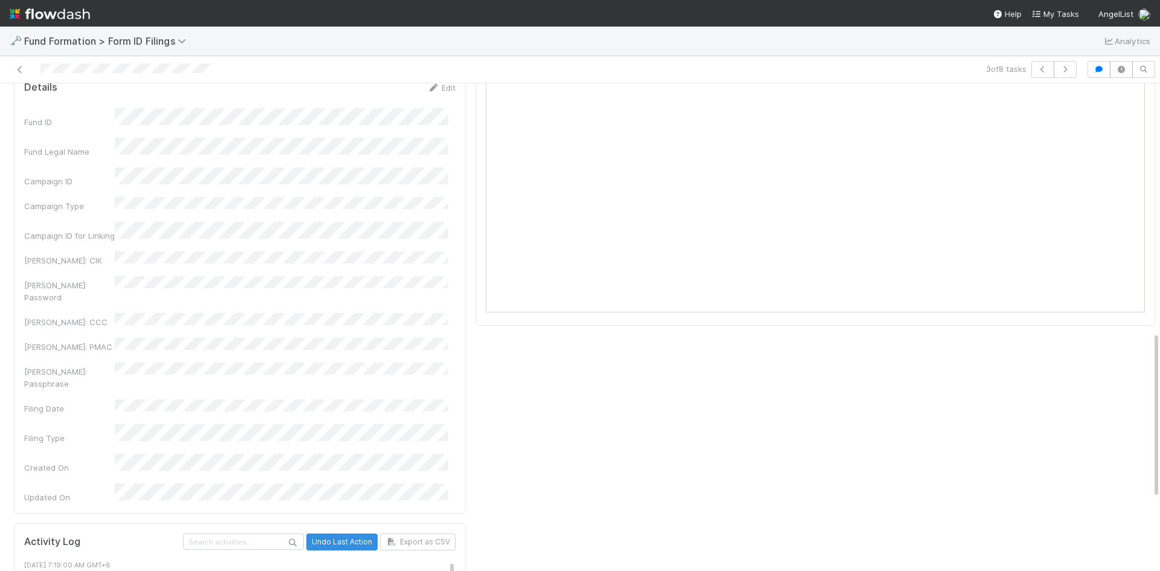
scroll to position [363, 0]
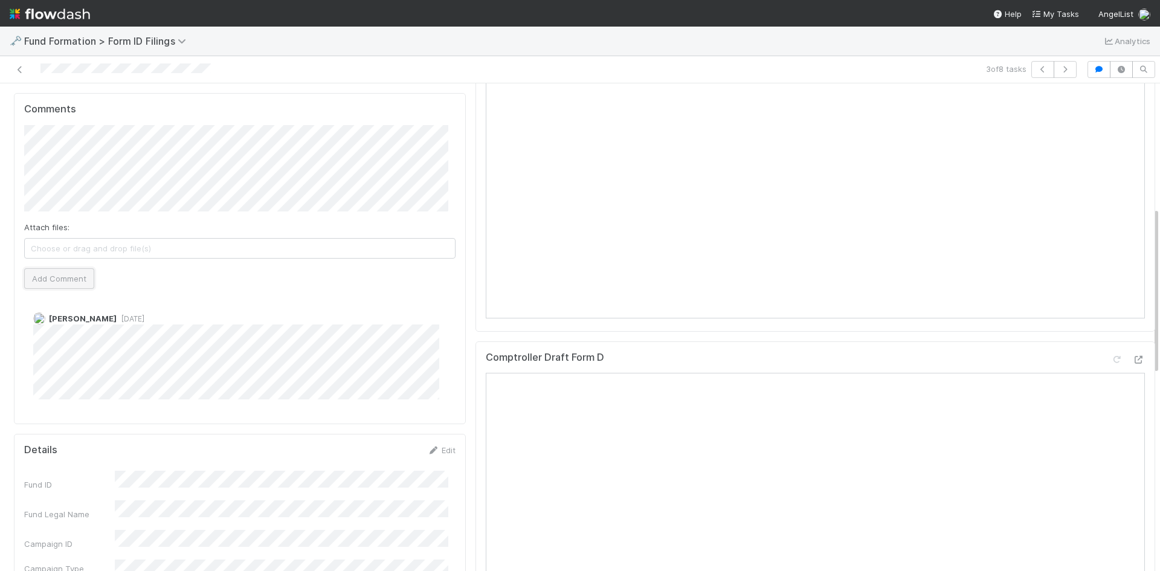
click at [51, 276] on button "Add Comment" at bounding box center [59, 278] width 70 height 21
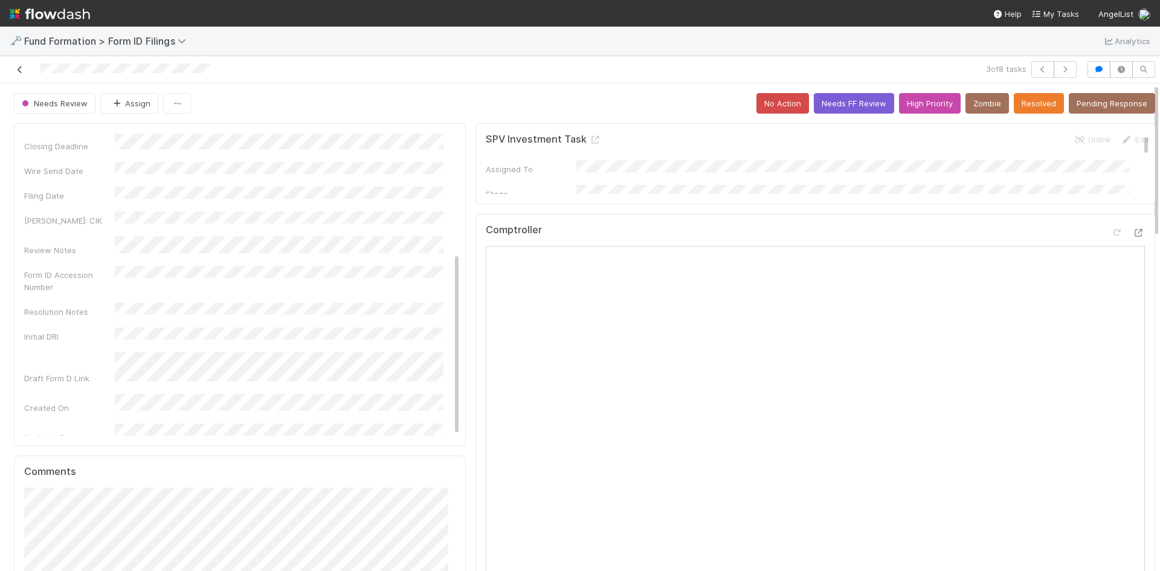
click at [22, 67] on icon at bounding box center [20, 70] width 12 height 8
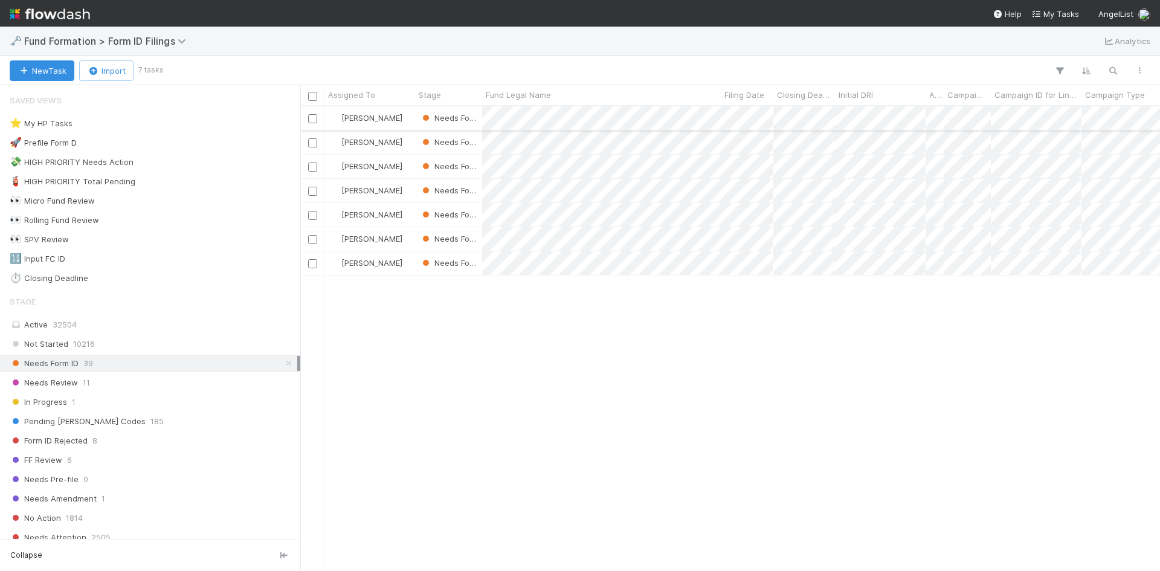
scroll to position [456, 851]
drag, startPoint x: 885, startPoint y: 344, endPoint x: 790, endPoint y: 282, distance: 113.7
click at [885, 344] on div at bounding box center [580, 285] width 1160 height 571
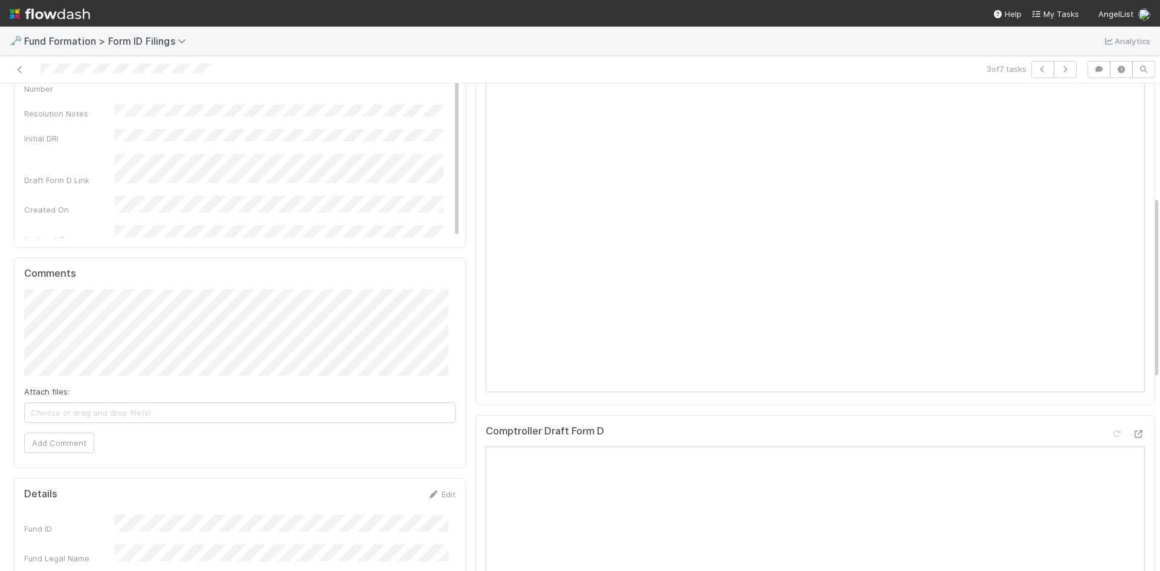
scroll to position [302, 0]
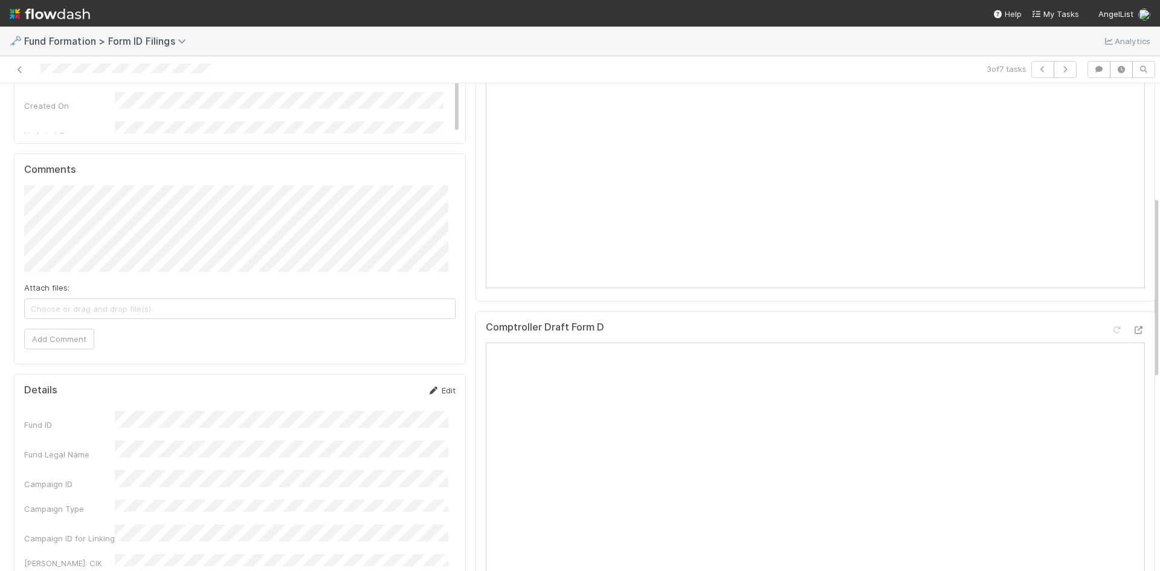
click at [436, 393] on link "Edit" at bounding box center [441, 391] width 28 height 10
click at [380, 395] on button "Save" at bounding box center [391, 394] width 34 height 21
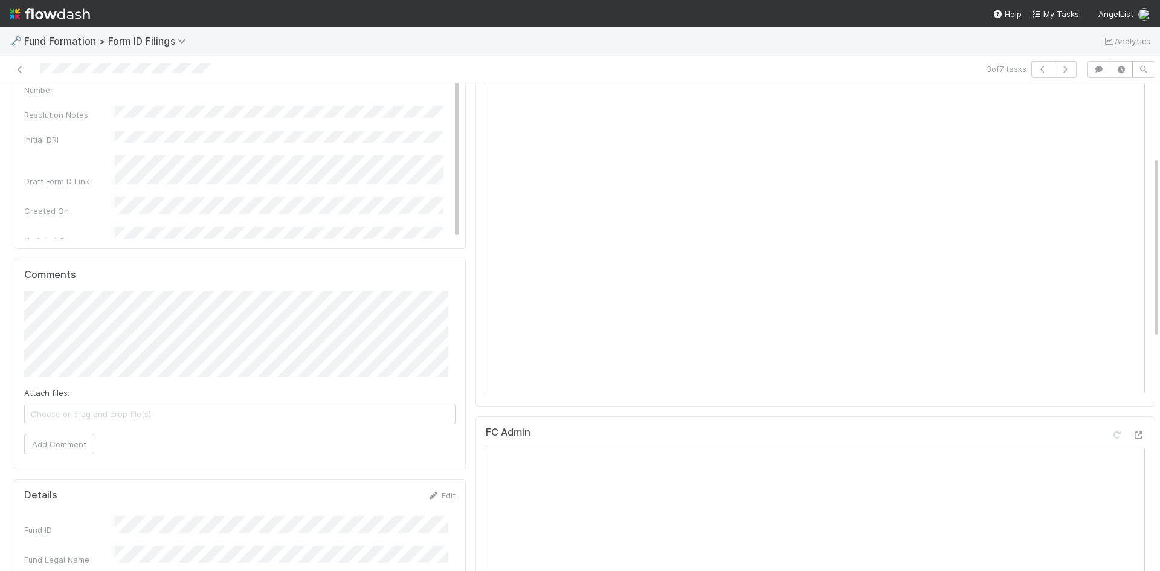
scroll to position [121, 0]
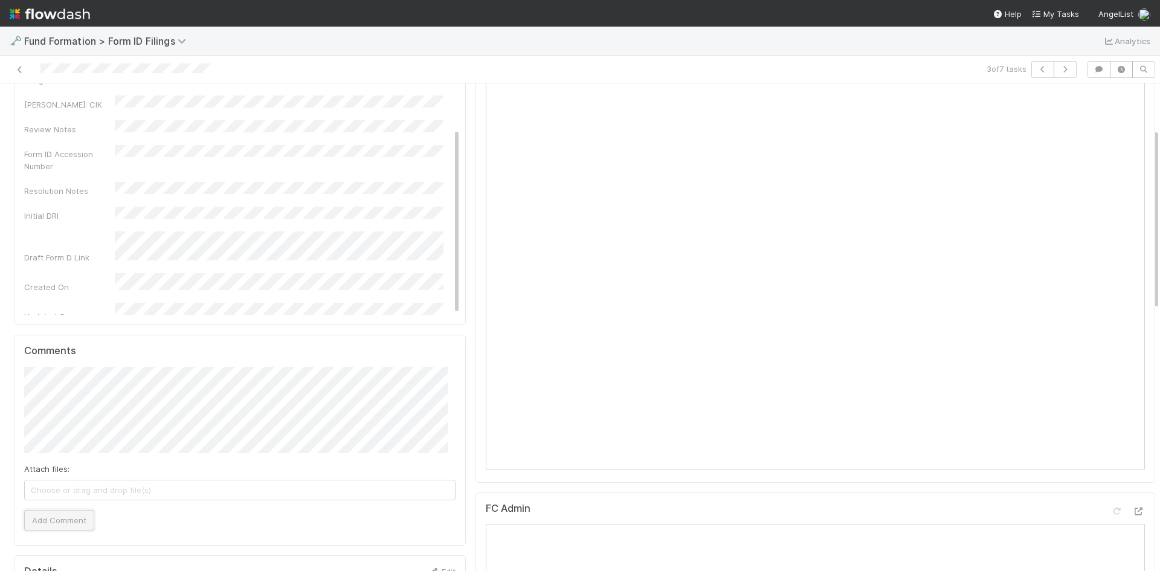
click at [54, 519] on button "Add Comment" at bounding box center [59, 520] width 70 height 21
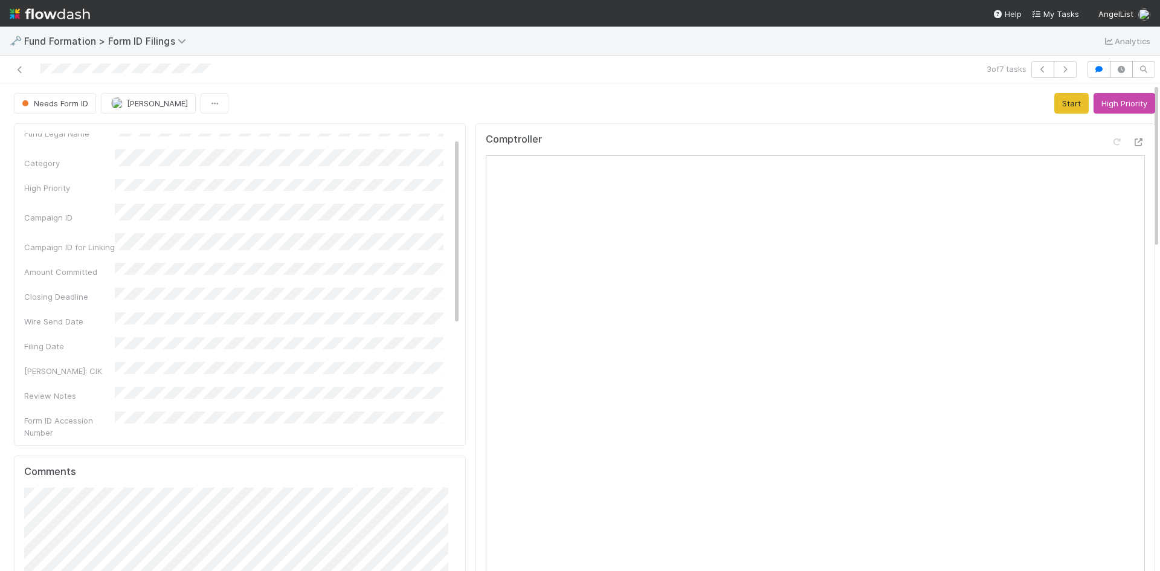
scroll to position [0, 0]
click at [1055, 103] on button "Start" at bounding box center [1072, 103] width 34 height 21
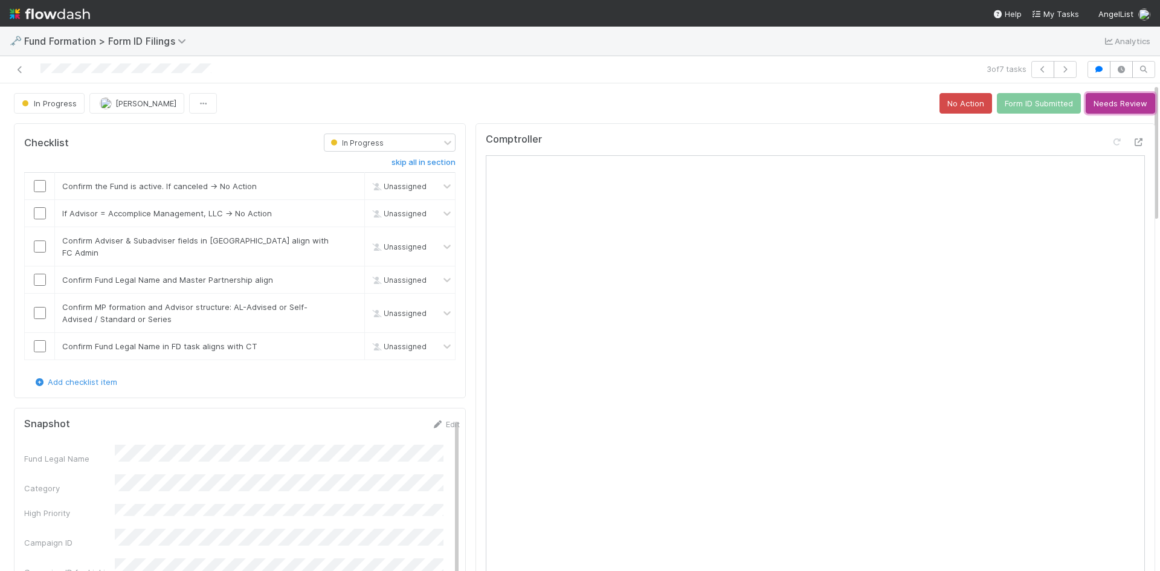
click at [1097, 105] on button "Needs Review" at bounding box center [1120, 103] width 69 height 21
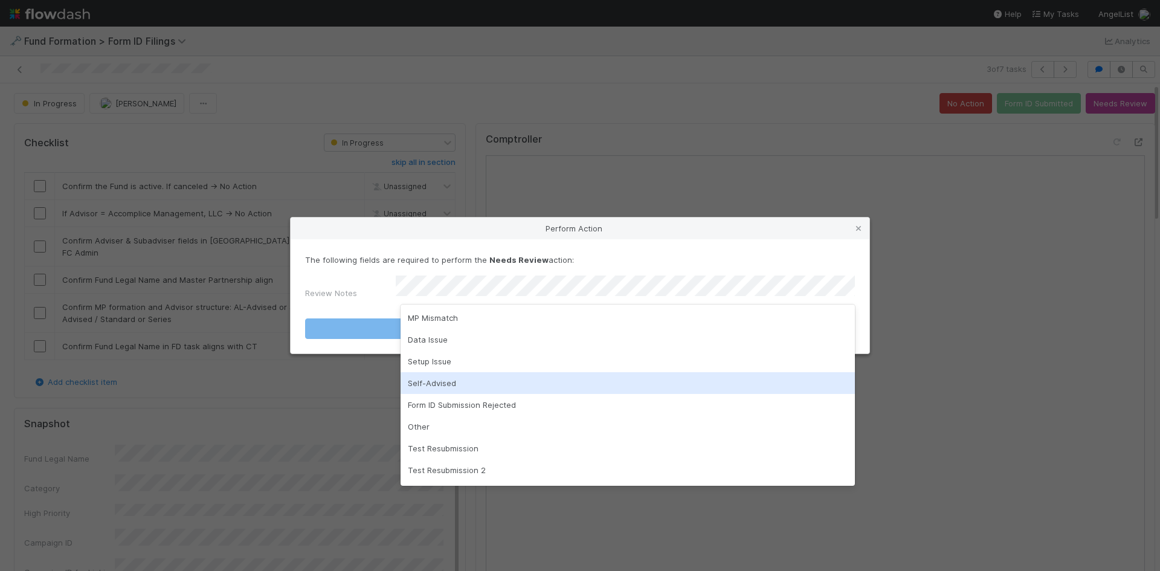
click at [549, 380] on div "Self-Advised" at bounding box center [628, 383] width 454 height 22
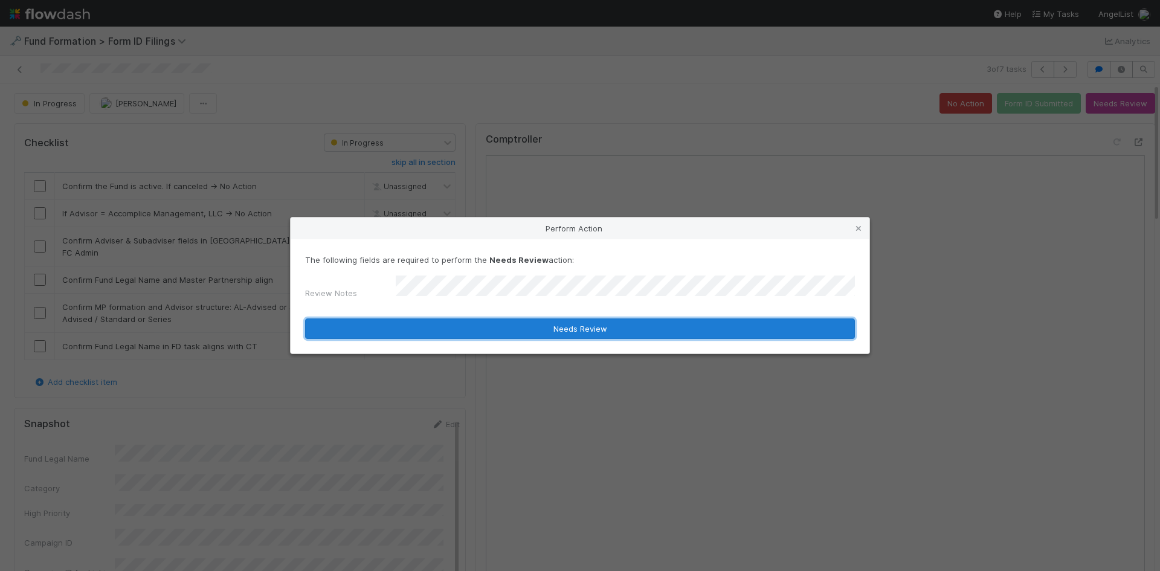
click at [541, 332] on button "Needs Review" at bounding box center [580, 328] width 550 height 21
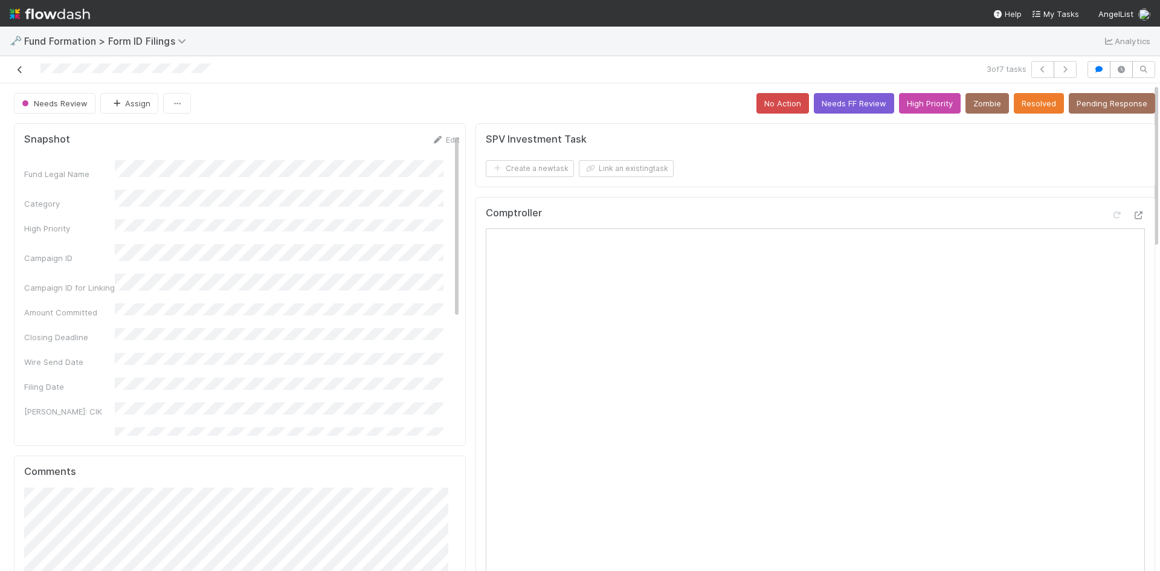
click at [16, 69] on icon at bounding box center [20, 70] width 12 height 8
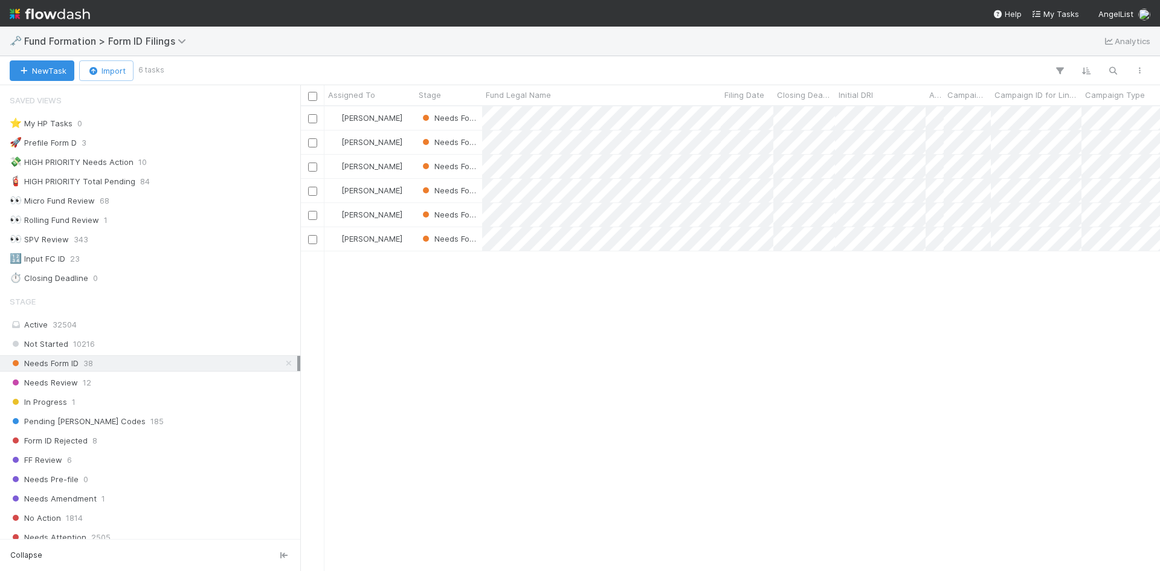
scroll to position [10, 10]
click at [851, 366] on div at bounding box center [580, 285] width 1160 height 571
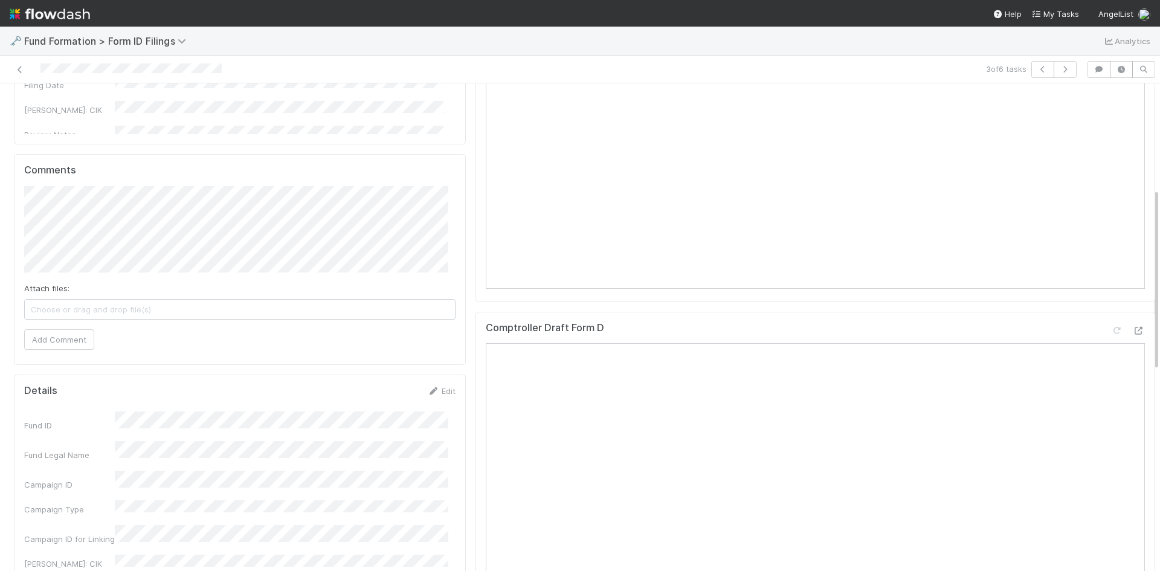
scroll to position [302, 0]
click at [427, 390] on icon at bounding box center [433, 391] width 12 height 8
click at [383, 393] on button "Save" at bounding box center [391, 394] width 34 height 21
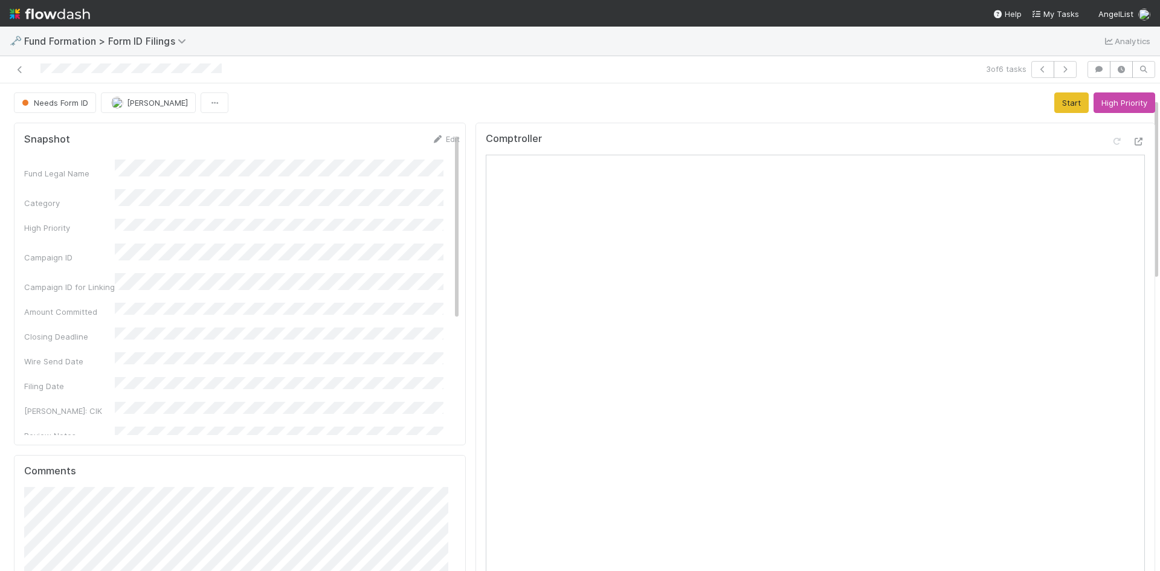
scroll to position [0, 0]
click at [13, 71] on div at bounding box center [275, 69] width 541 height 17
click at [16, 70] on icon at bounding box center [20, 70] width 12 height 8
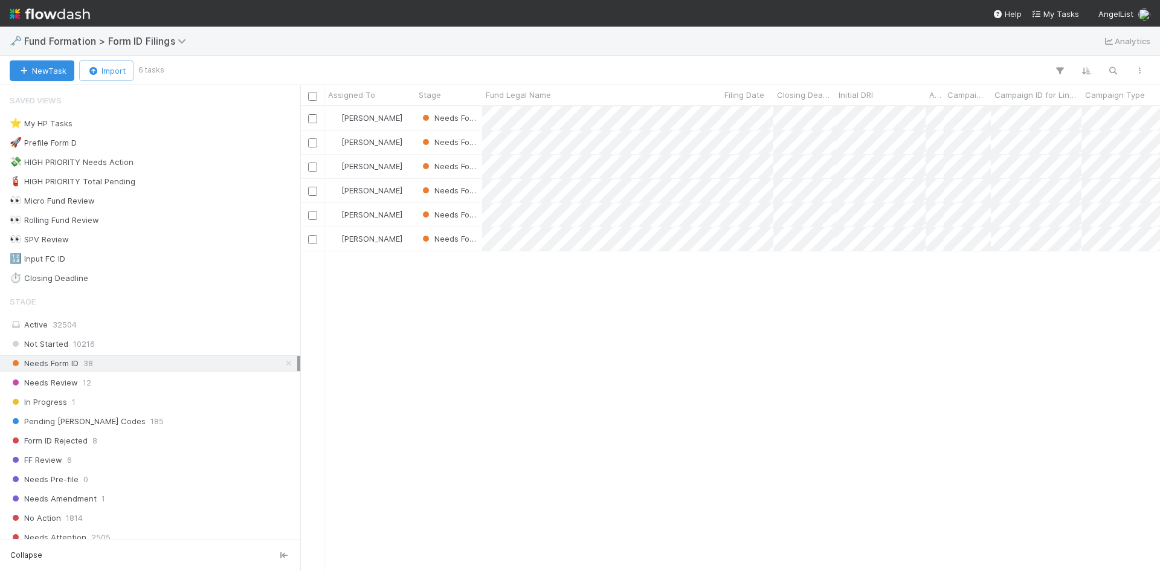
scroll to position [456, 851]
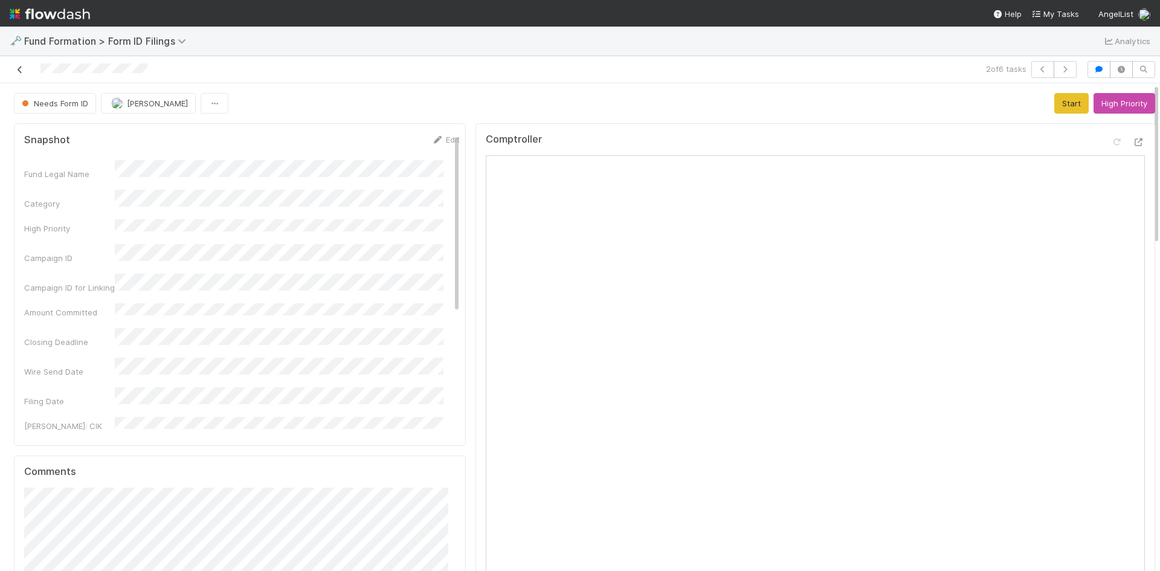
click at [19, 68] on icon at bounding box center [20, 70] width 12 height 8
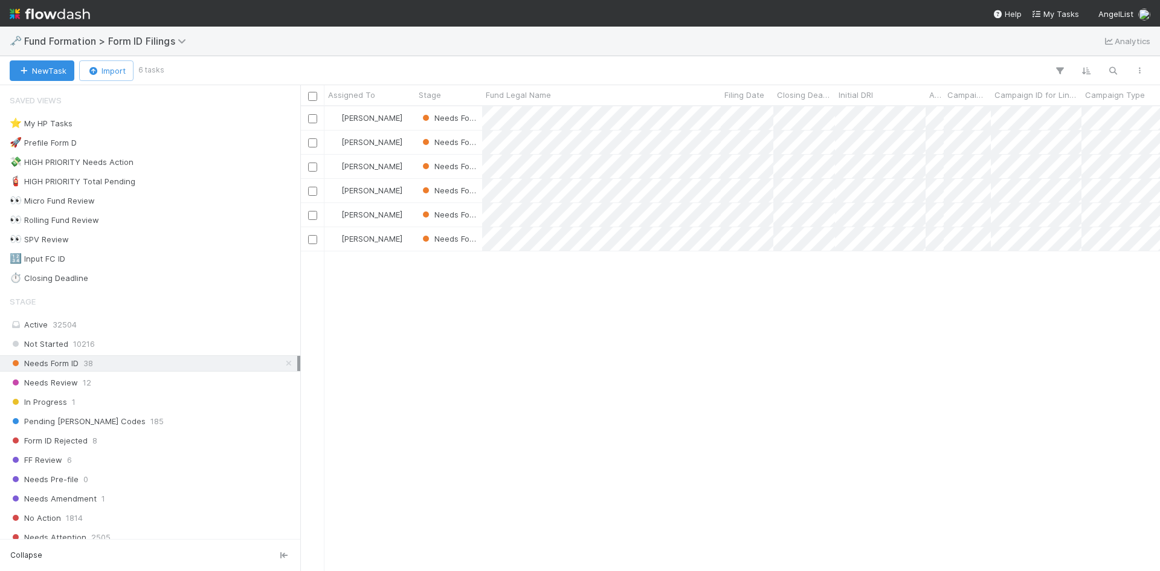
scroll to position [456, 851]
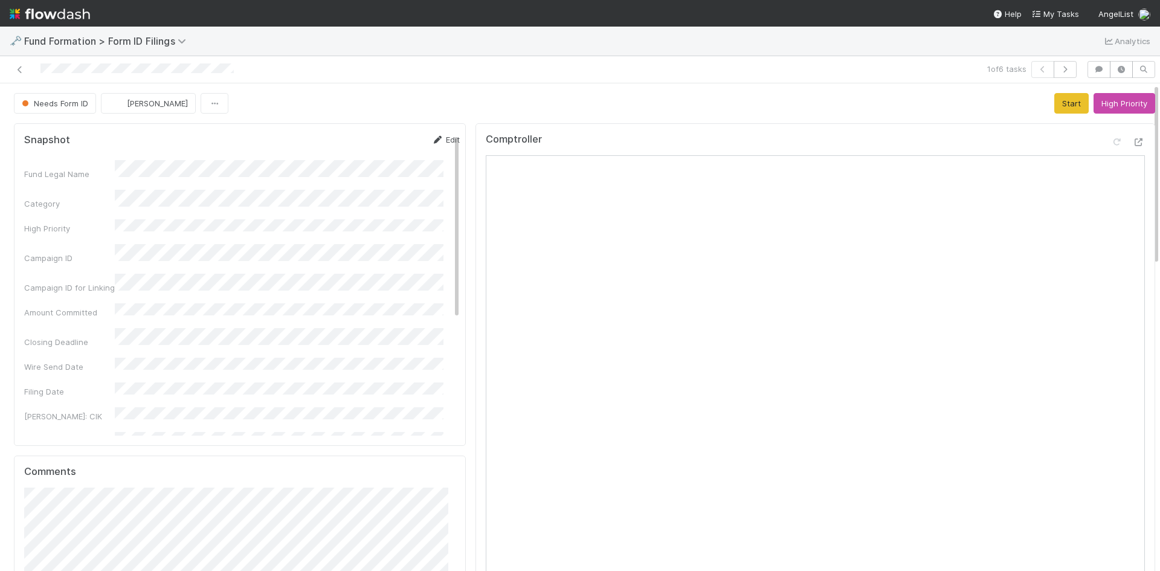
click at [433, 137] on link "Edit" at bounding box center [445, 140] width 28 height 10
click at [38, 181] on div "Fund Legal Name *" at bounding box center [242, 181] width 436 height 24
click at [378, 148] on button "Save" at bounding box center [395, 144] width 34 height 21
click at [1055, 102] on button "Start" at bounding box center [1072, 103] width 34 height 21
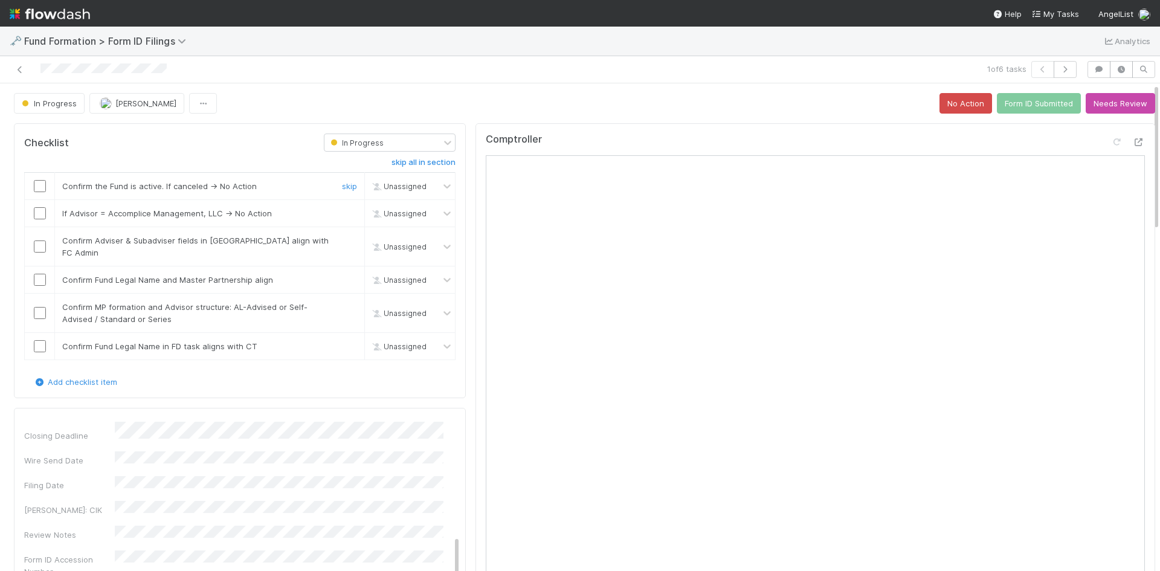
click at [39, 188] on input "checkbox" at bounding box center [40, 186] width 12 height 12
click at [342, 212] on link "skip" at bounding box center [349, 213] width 15 height 10
click at [37, 242] on input "checkbox" at bounding box center [40, 247] width 12 height 12
click at [39, 274] on input "checkbox" at bounding box center [40, 280] width 12 height 12
click at [39, 307] on input "checkbox" at bounding box center [40, 313] width 12 height 12
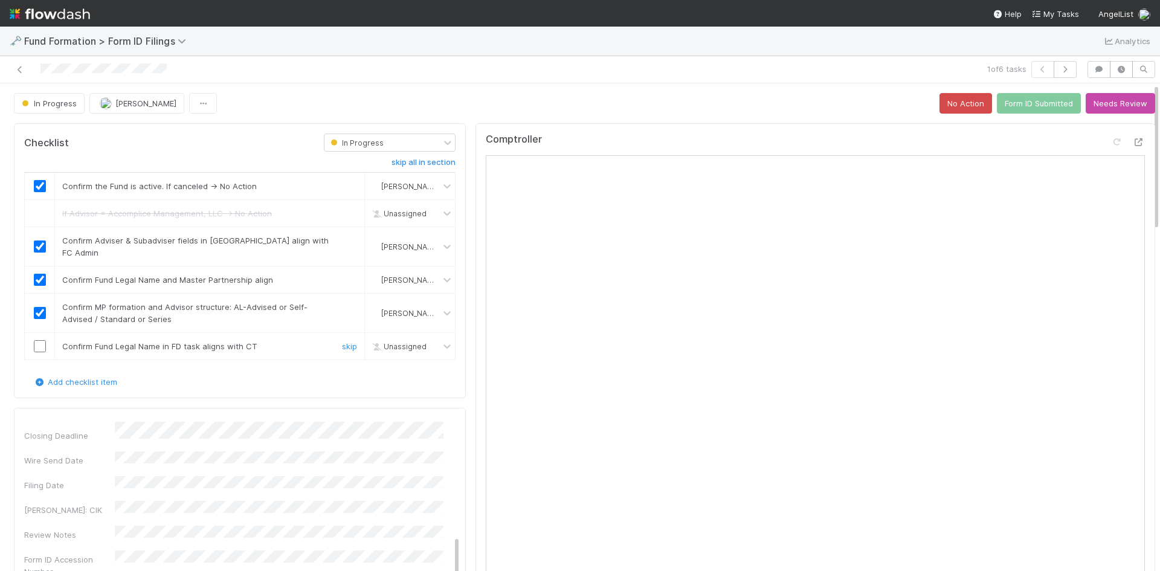
click at [37, 340] on input "checkbox" at bounding box center [40, 346] width 12 height 12
checkbox input "true"
click at [1033, 109] on button "Form ID Submitted" at bounding box center [1039, 103] width 84 height 21
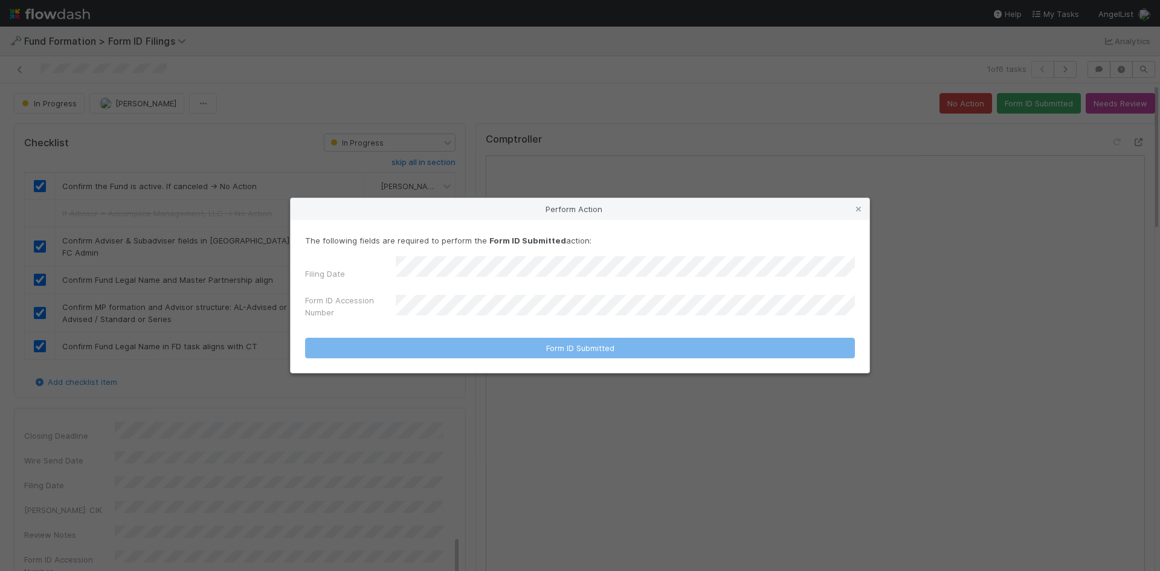
click at [519, 282] on div "Filing Date Form ID Accession Number" at bounding box center [580, 289] width 550 height 67
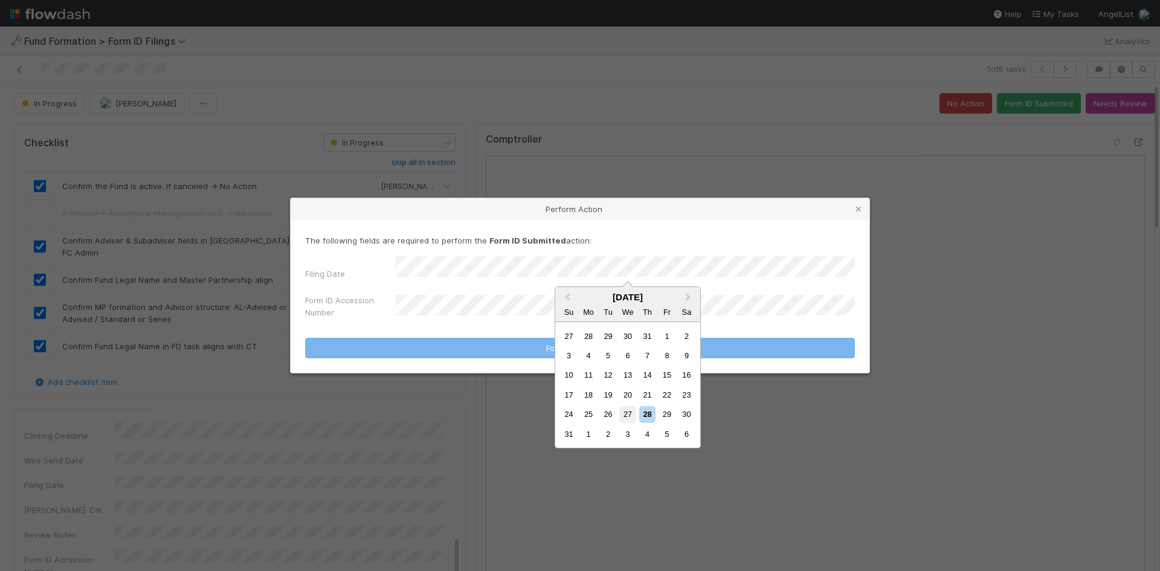
click at [624, 409] on div "27" at bounding box center [627, 414] width 16 height 16
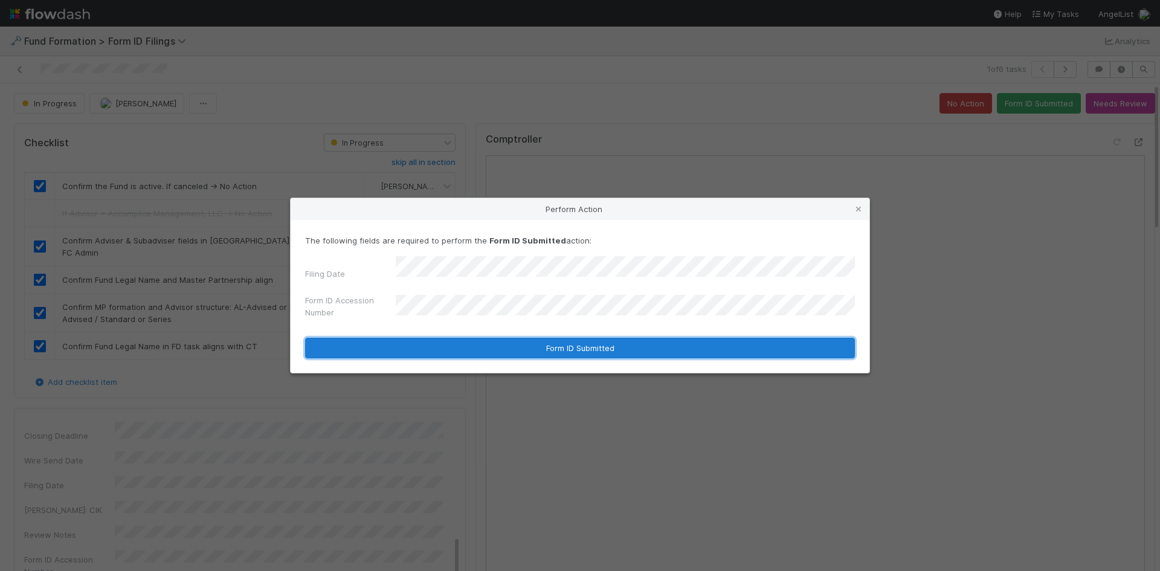
click at [442, 341] on button "Form ID Submitted" at bounding box center [580, 348] width 550 height 21
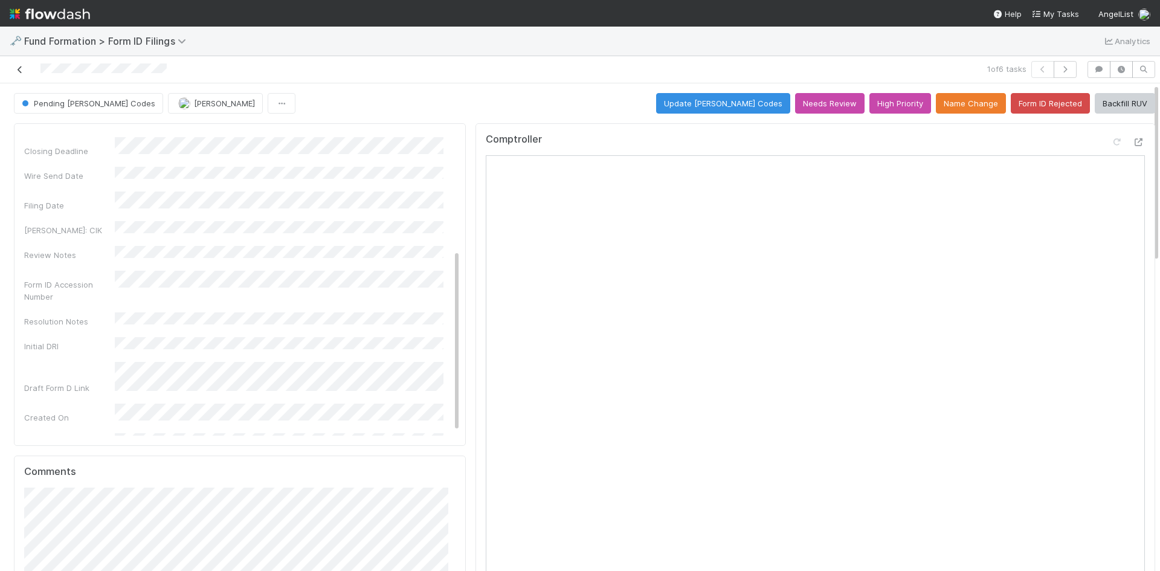
click at [18, 70] on icon at bounding box center [20, 70] width 12 height 8
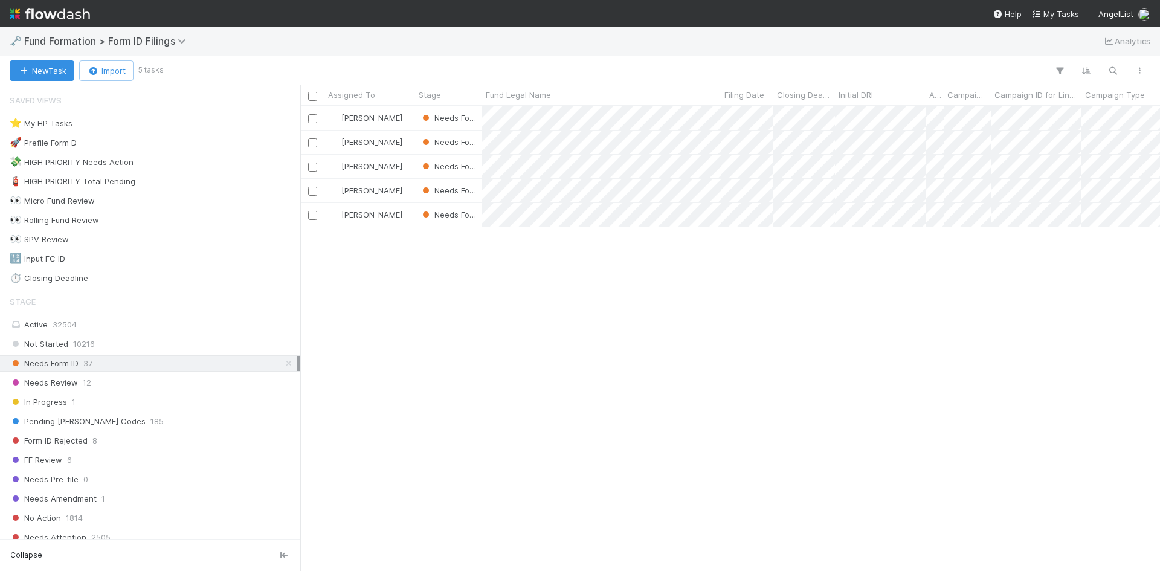
scroll to position [456, 851]
click at [932, 317] on div at bounding box center [580, 285] width 1160 height 571
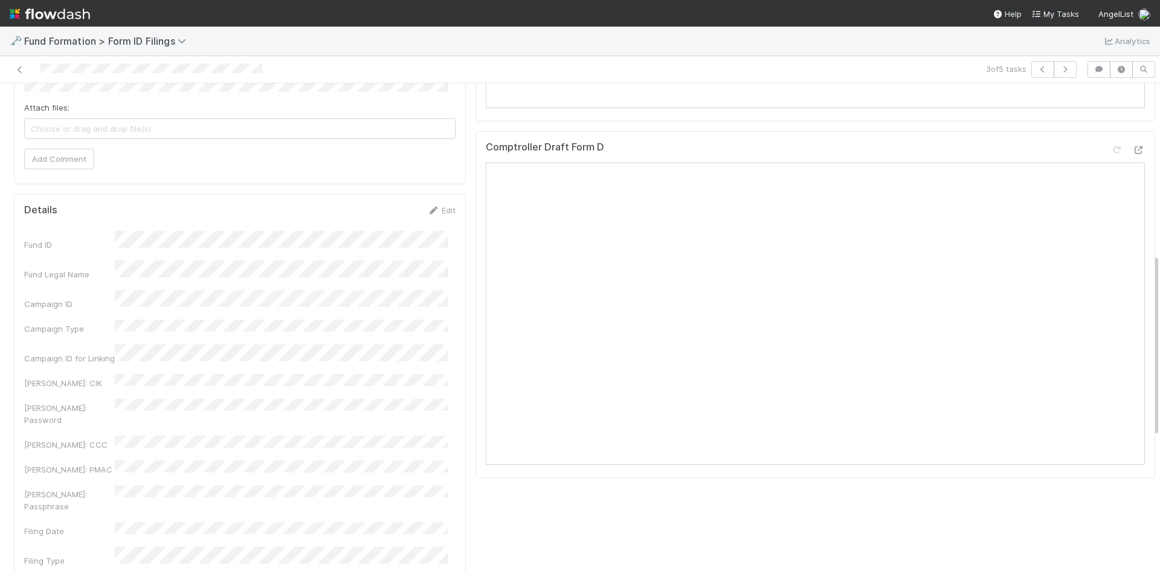
scroll to position [483, 0]
click at [438, 211] on link "Edit" at bounding box center [441, 209] width 28 height 10
click at [383, 212] on button "Save" at bounding box center [391, 213] width 34 height 21
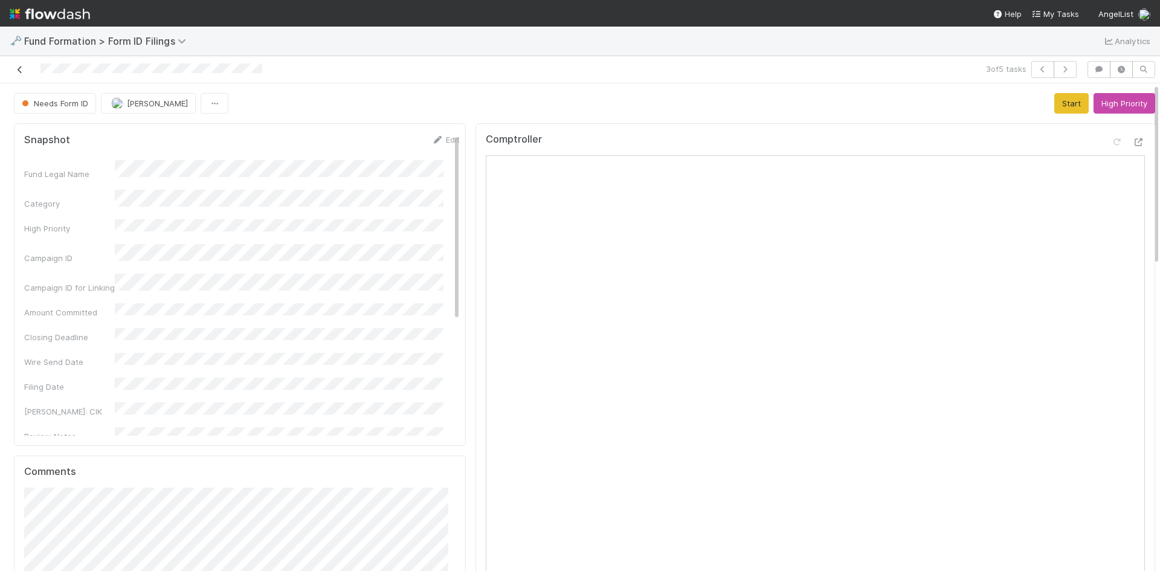
click at [19, 71] on icon at bounding box center [20, 70] width 12 height 8
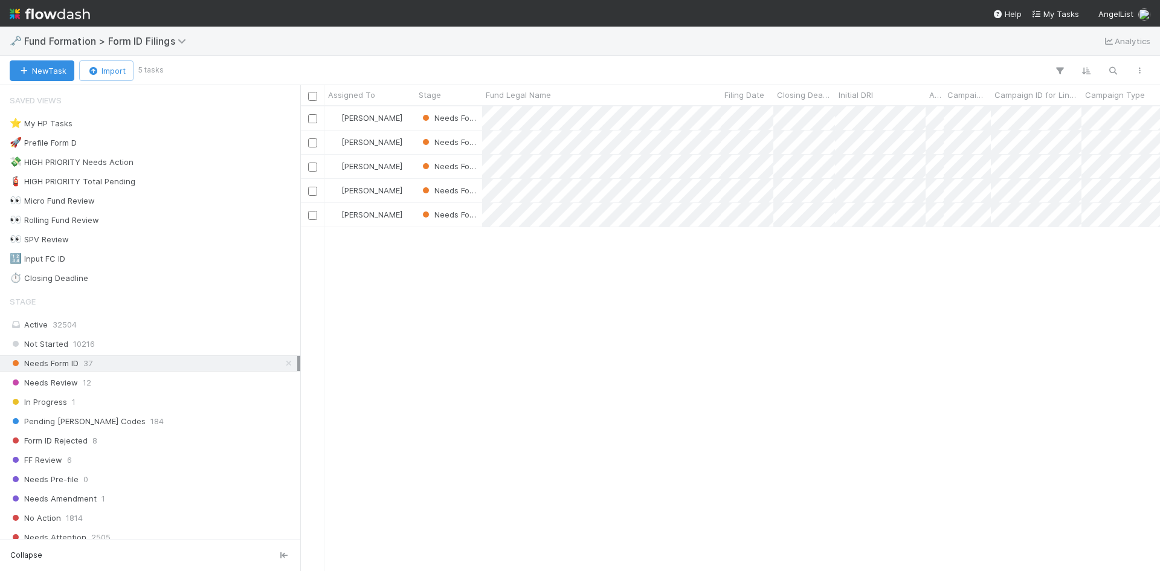
scroll to position [456, 851]
click at [878, 349] on div at bounding box center [580, 285] width 1160 height 571
drag, startPoint x: 684, startPoint y: 311, endPoint x: 689, endPoint y: 279, distance: 33.0
click at [684, 310] on div at bounding box center [580, 285] width 1160 height 571
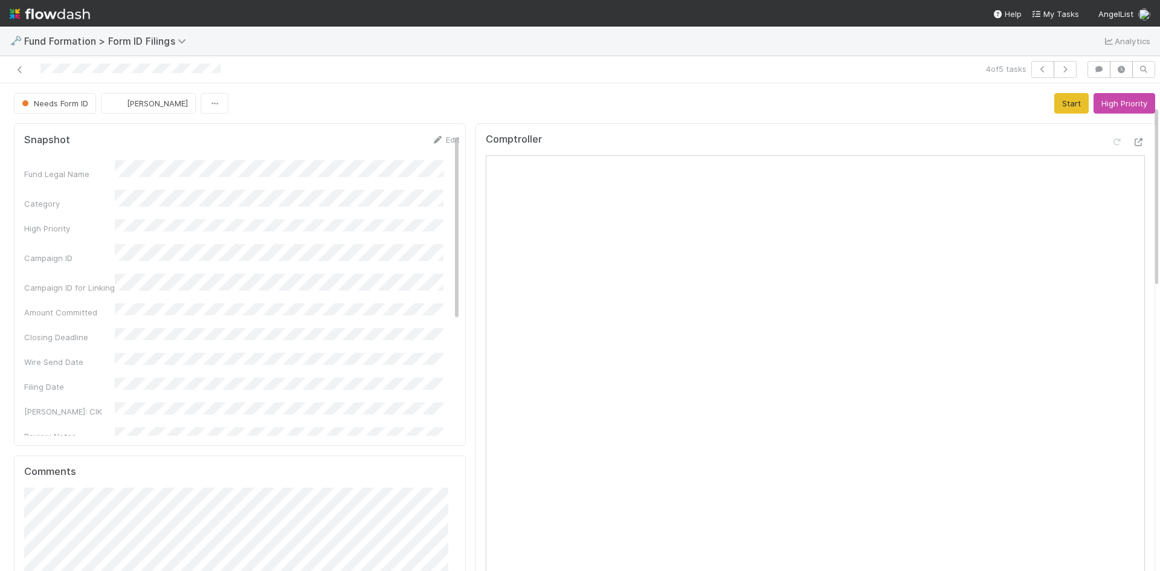
scroll to position [363, 0]
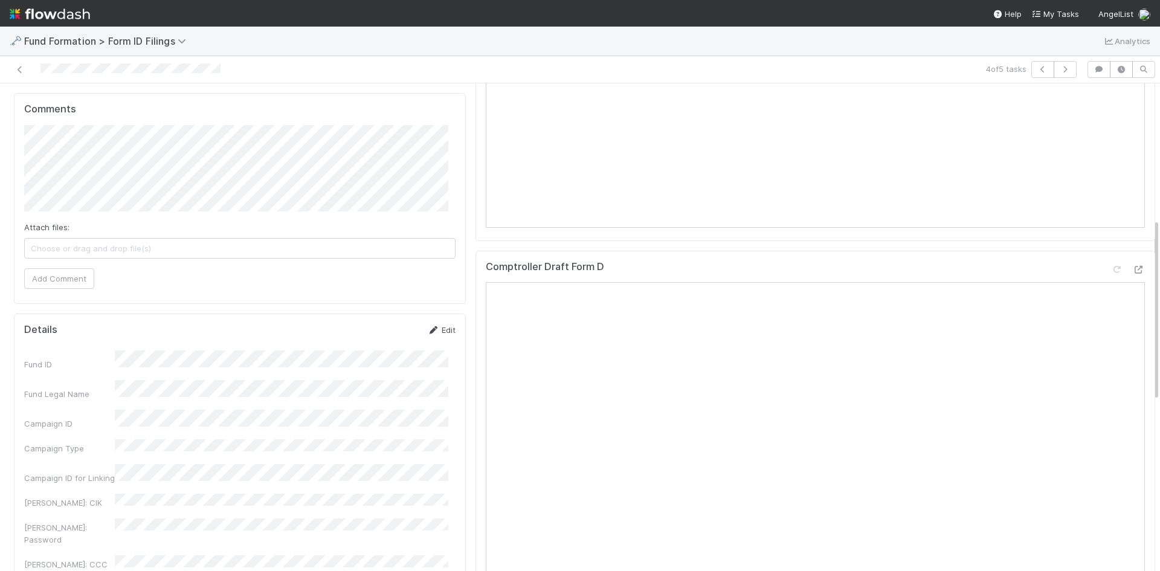
click at [430, 330] on icon at bounding box center [433, 330] width 12 height 8
click at [376, 333] on button "Save" at bounding box center [391, 334] width 34 height 21
click at [21, 69] on icon at bounding box center [20, 70] width 12 height 8
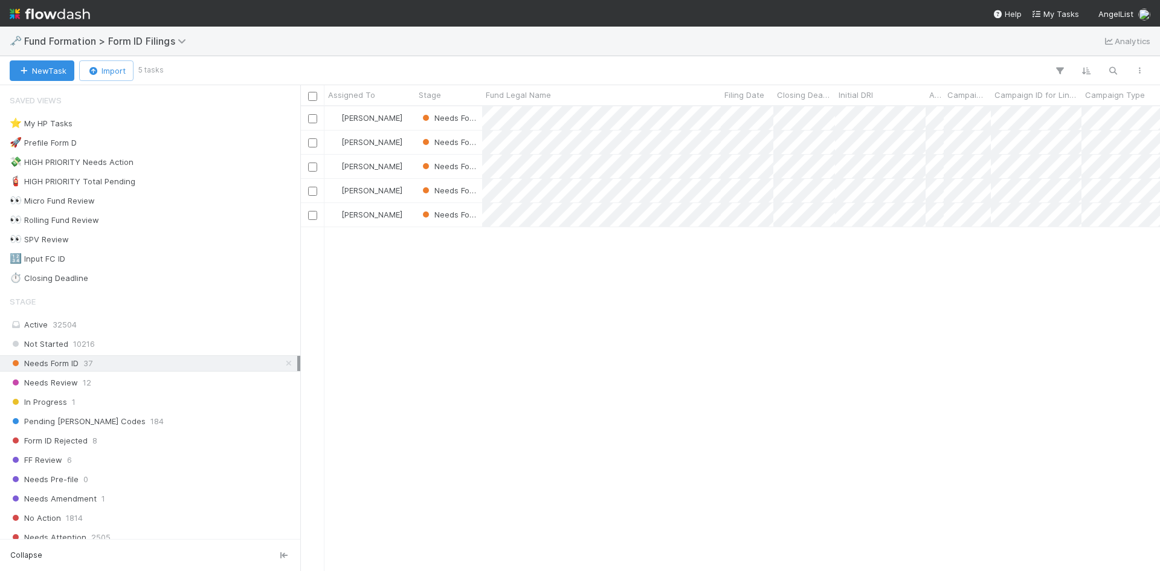
scroll to position [456, 851]
click at [787, 380] on div at bounding box center [580, 285] width 1160 height 571
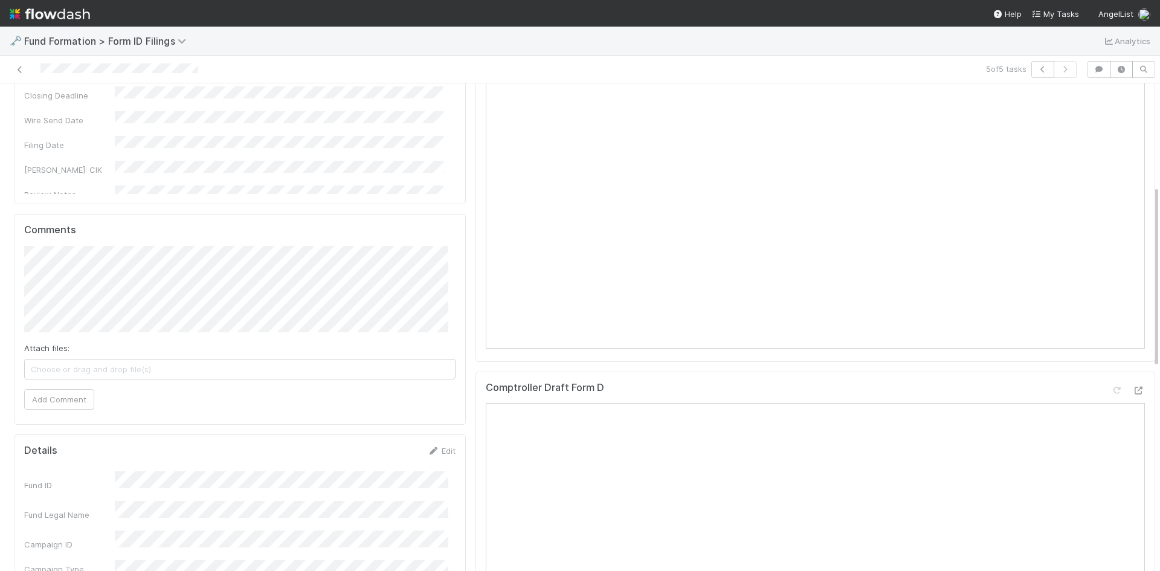
scroll to position [363, 0]
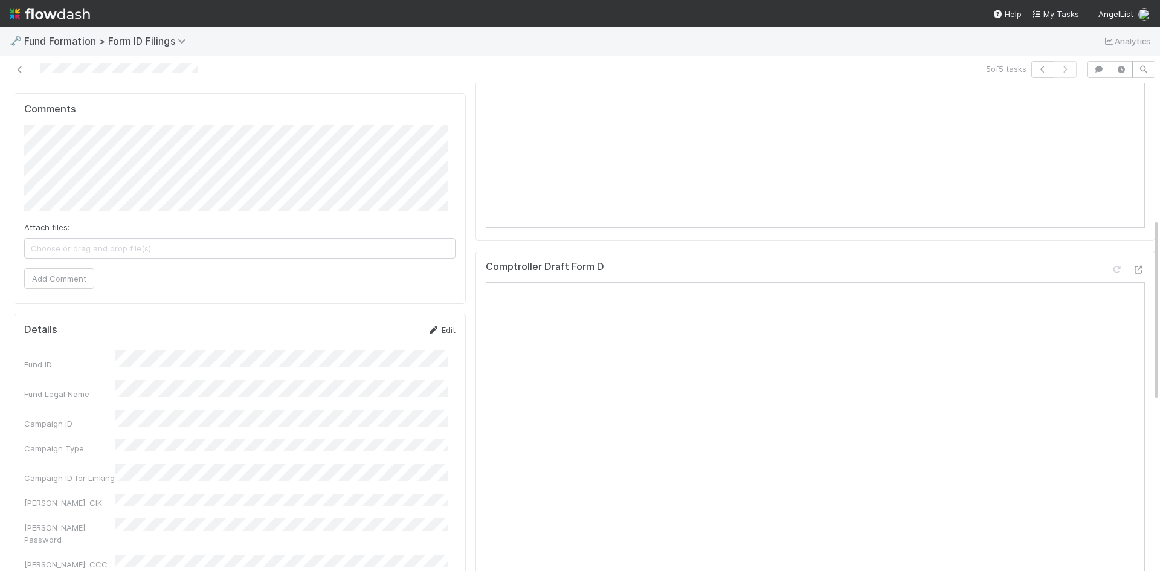
click at [434, 329] on link "Edit" at bounding box center [441, 330] width 28 height 10
click at [384, 332] on button "Save" at bounding box center [391, 334] width 34 height 21
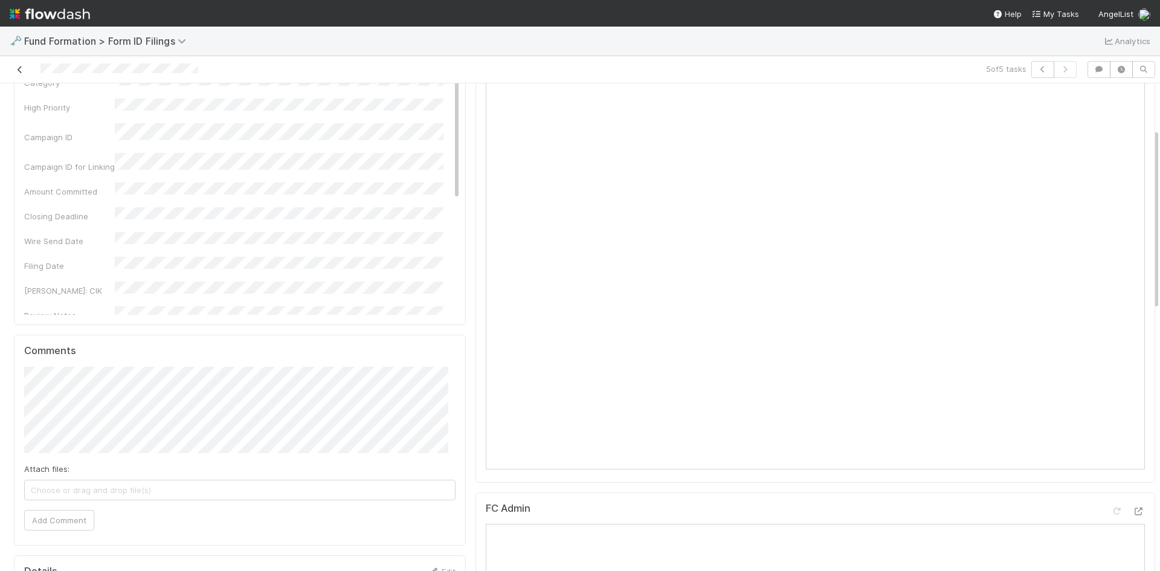
click at [19, 69] on icon at bounding box center [20, 70] width 12 height 8
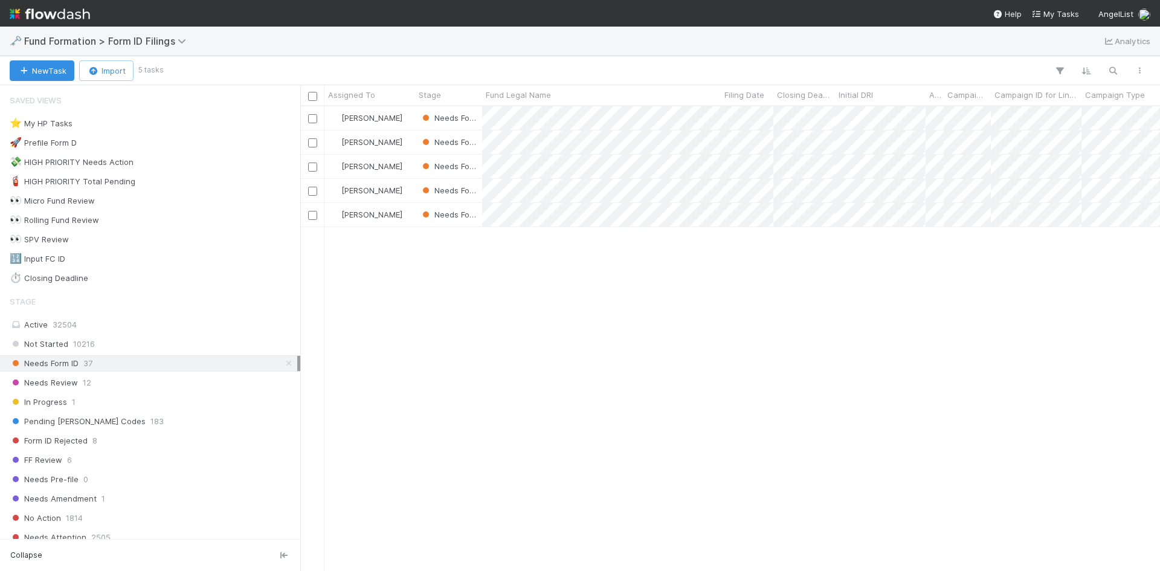
scroll to position [456, 851]
click at [138, 39] on span "Fund Formation > Form ID Filings" at bounding box center [108, 41] width 168 height 12
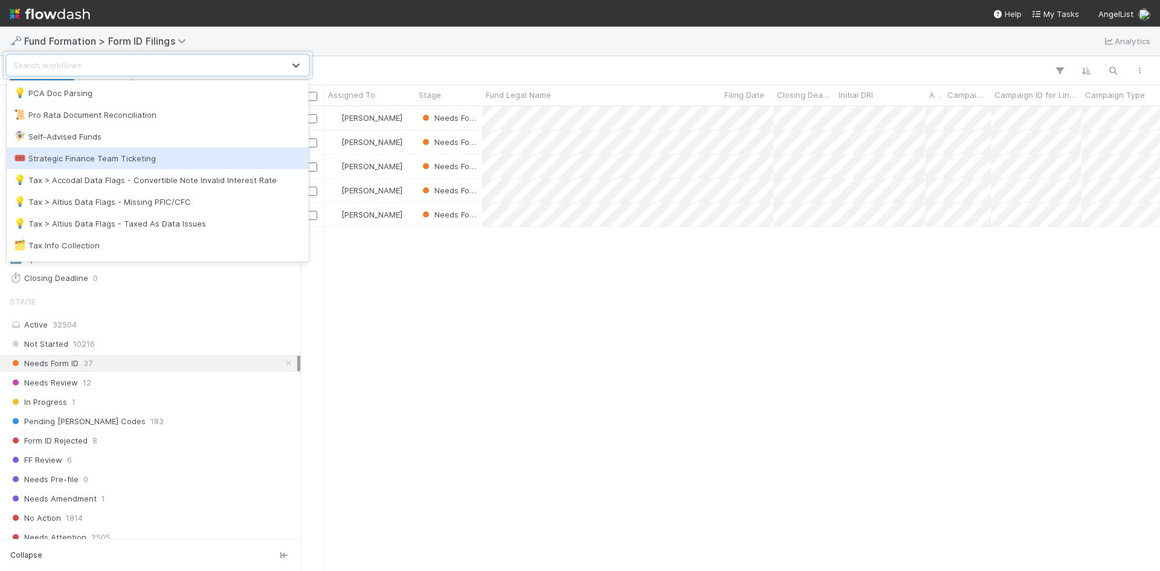
scroll to position [945, 0]
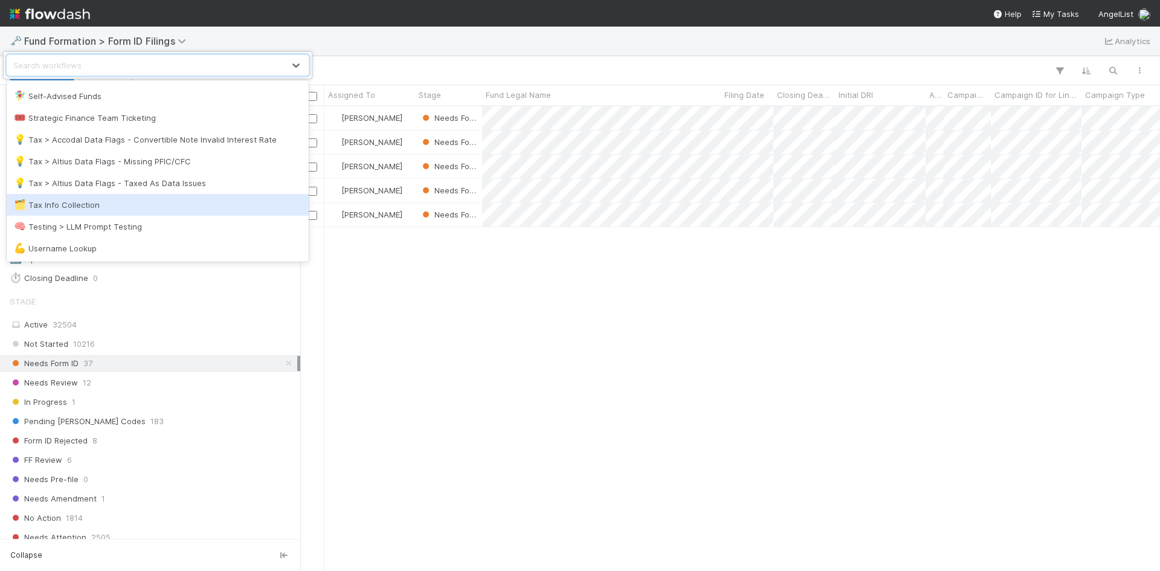
click at [161, 201] on div "🗂️ Tax Info Collection" at bounding box center [158, 205] width 288 height 12
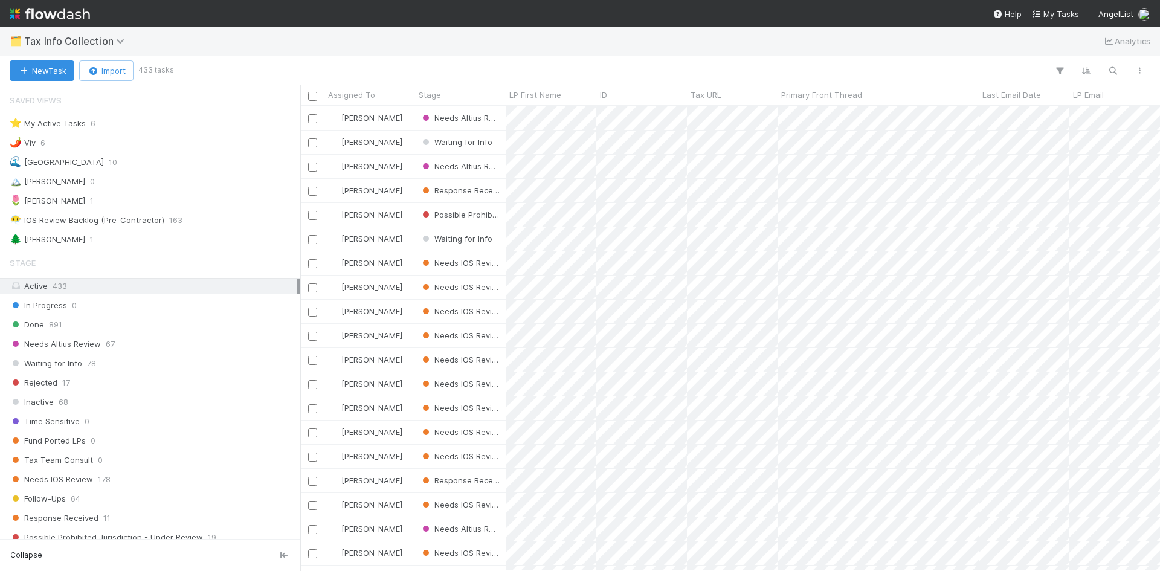
scroll to position [456, 851]
click at [86, 197] on div "🌷 Meg 1" at bounding box center [154, 200] width 288 height 15
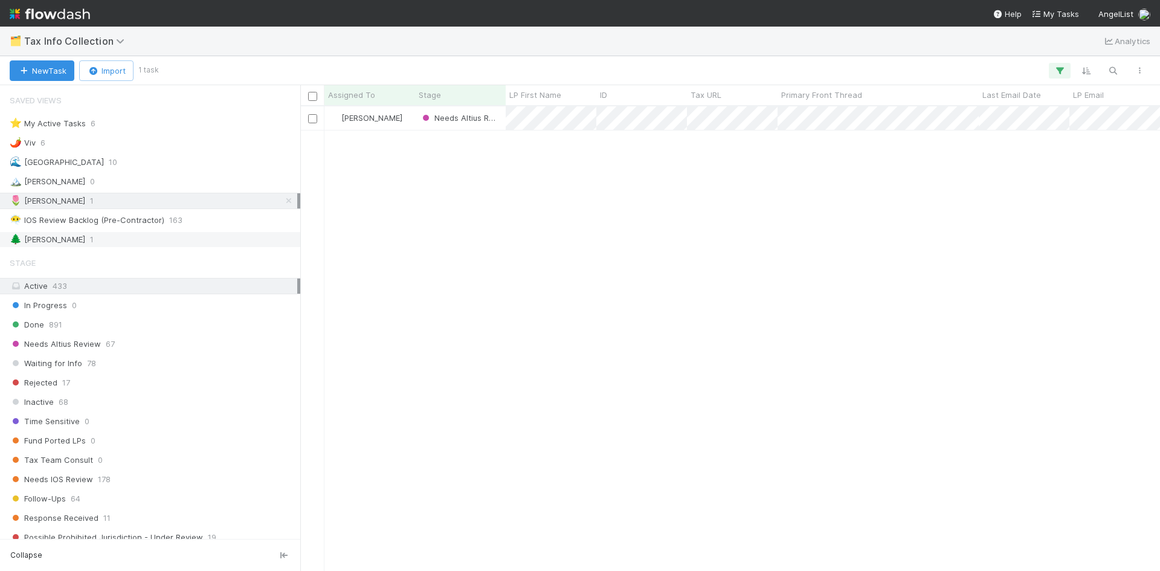
scroll to position [456, 851]
click at [113, 253] on div "Stage" at bounding box center [150, 263] width 300 height 24
click at [110, 239] on div "🌲 William 1" at bounding box center [154, 239] width 288 height 15
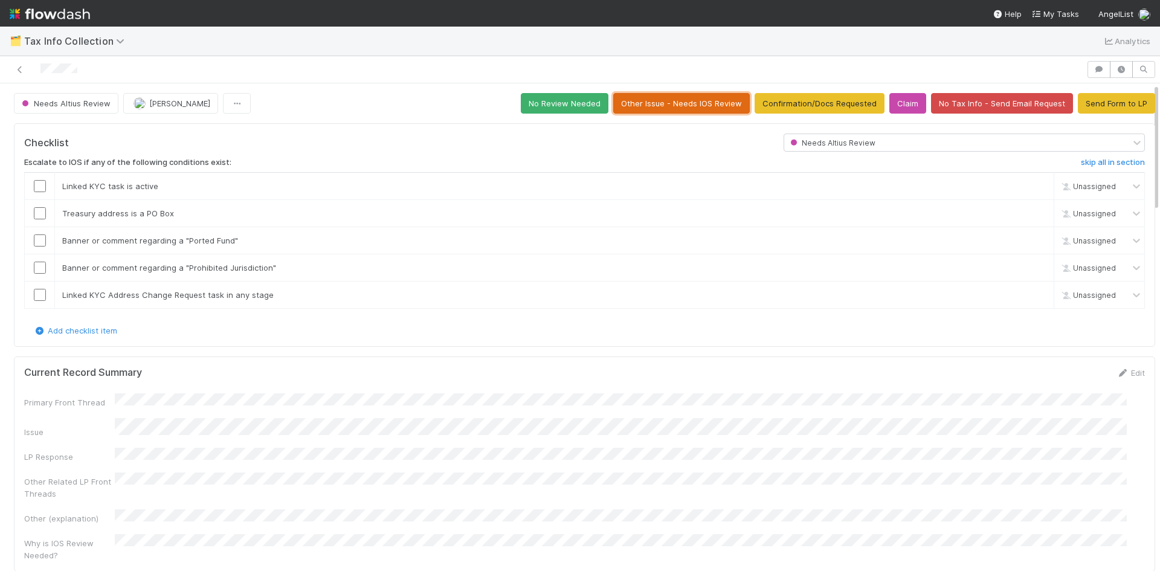
click at [659, 103] on button "Other Issue - Needs IOS Review" at bounding box center [681, 103] width 137 height 21
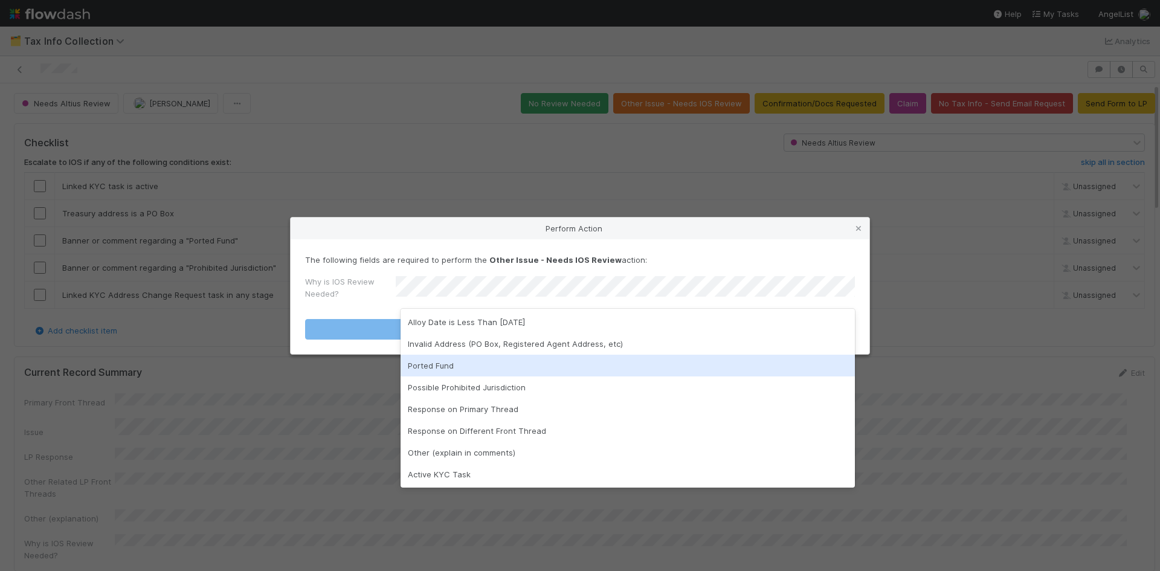
click at [1035, 415] on div "Perform Action The following fields are required to perform the Other Issue - N…" at bounding box center [580, 285] width 1160 height 571
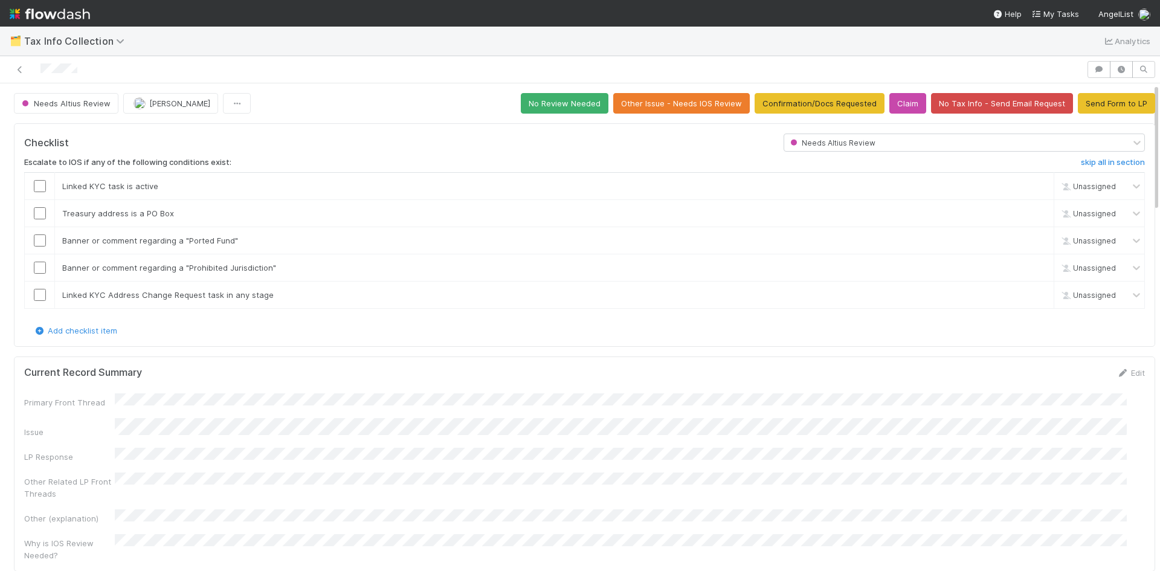
click at [26, 69] on div at bounding box center [543, 69] width 1077 height 17
click at [20, 66] on icon at bounding box center [20, 70] width 12 height 8
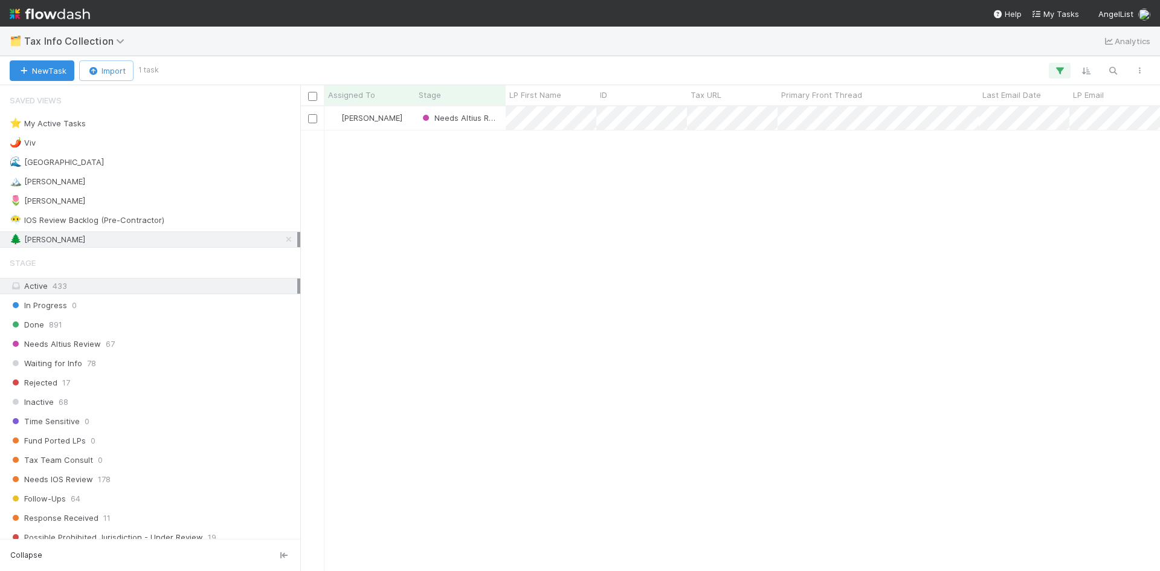
scroll to position [456, 851]
click at [88, 202] on div "🌷 Meg 1" at bounding box center [154, 200] width 288 height 15
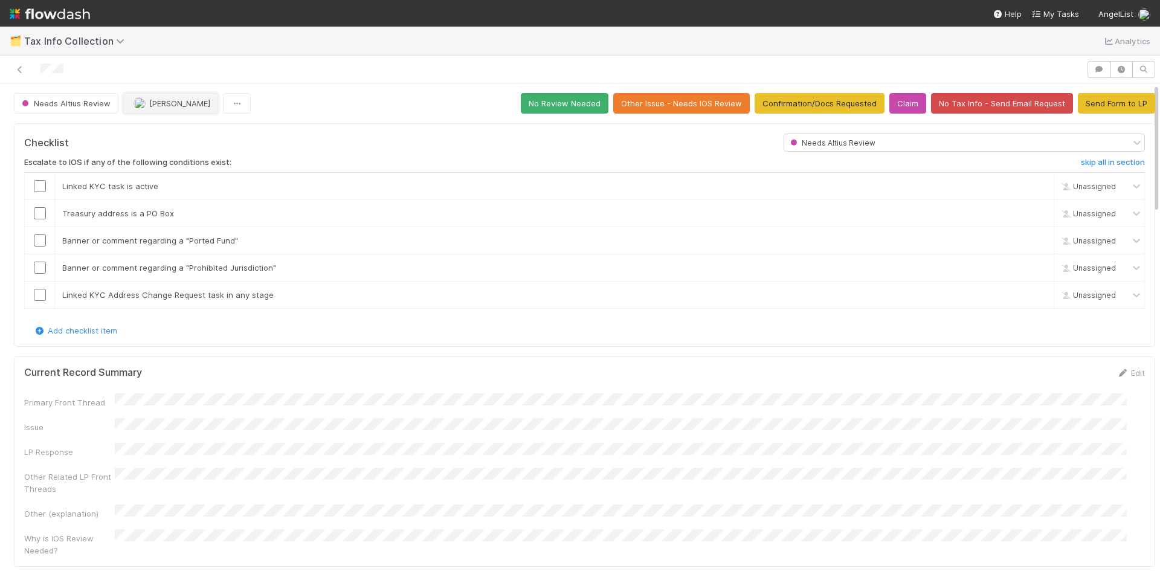
click at [150, 100] on span "[PERSON_NAME]" at bounding box center [179, 104] width 61 height 10
click at [201, 137] on span "William Axalan VI" at bounding box center [171, 134] width 61 height 10
click at [16, 68] on icon at bounding box center [20, 70] width 12 height 8
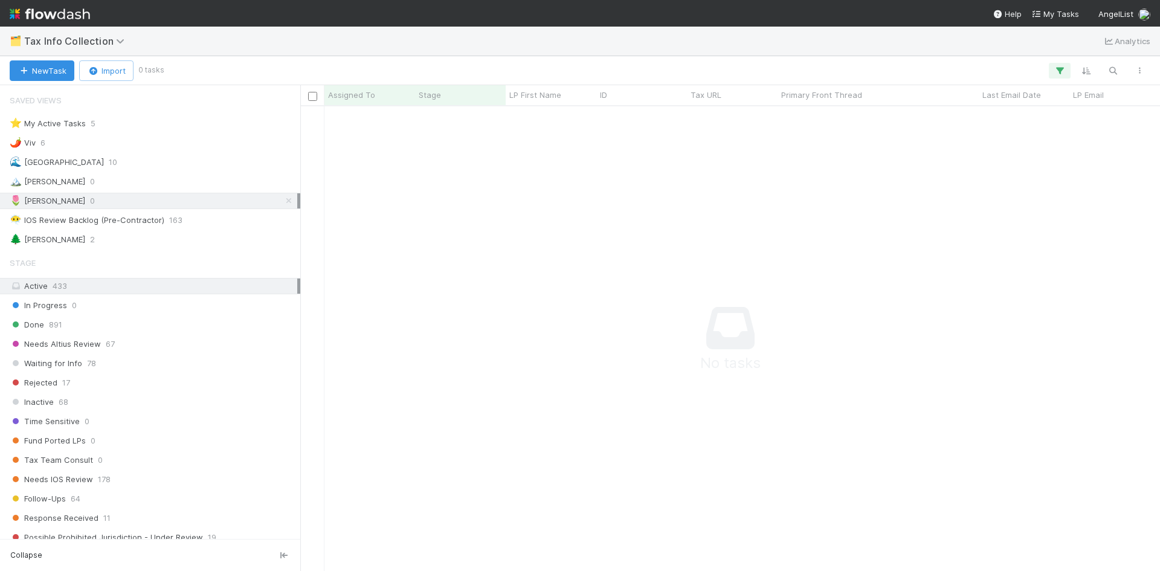
scroll to position [10, 10]
drag, startPoint x: 280, startPoint y: 200, endPoint x: 266, endPoint y: 209, distance: 16.6
click at [283, 200] on icon at bounding box center [289, 201] width 12 height 8
click at [186, 236] on div "🌲 William 2" at bounding box center [154, 239] width 288 height 15
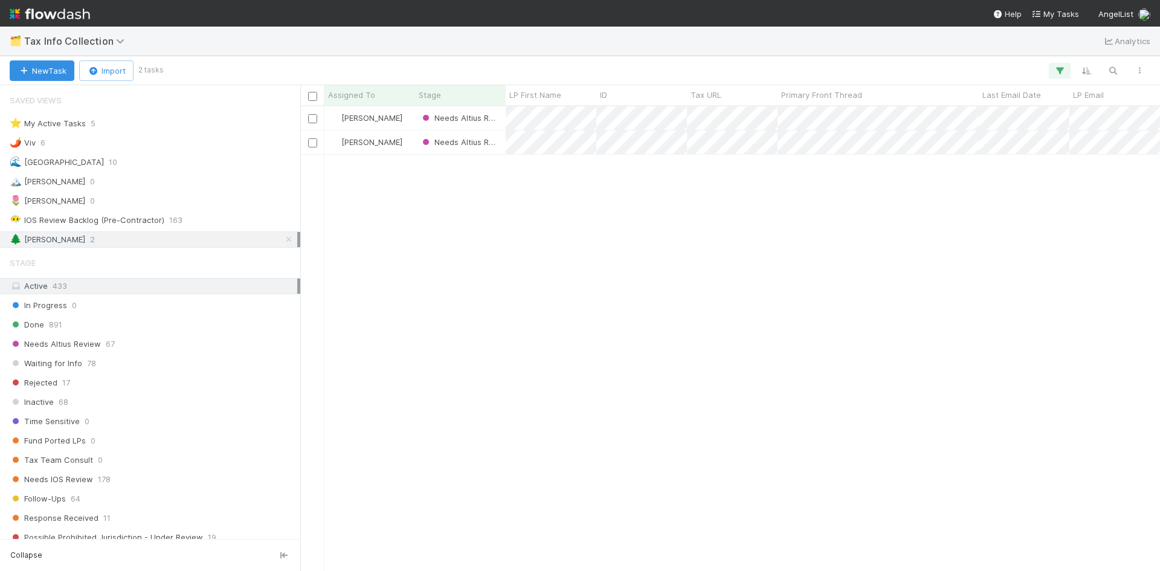
scroll to position [456, 851]
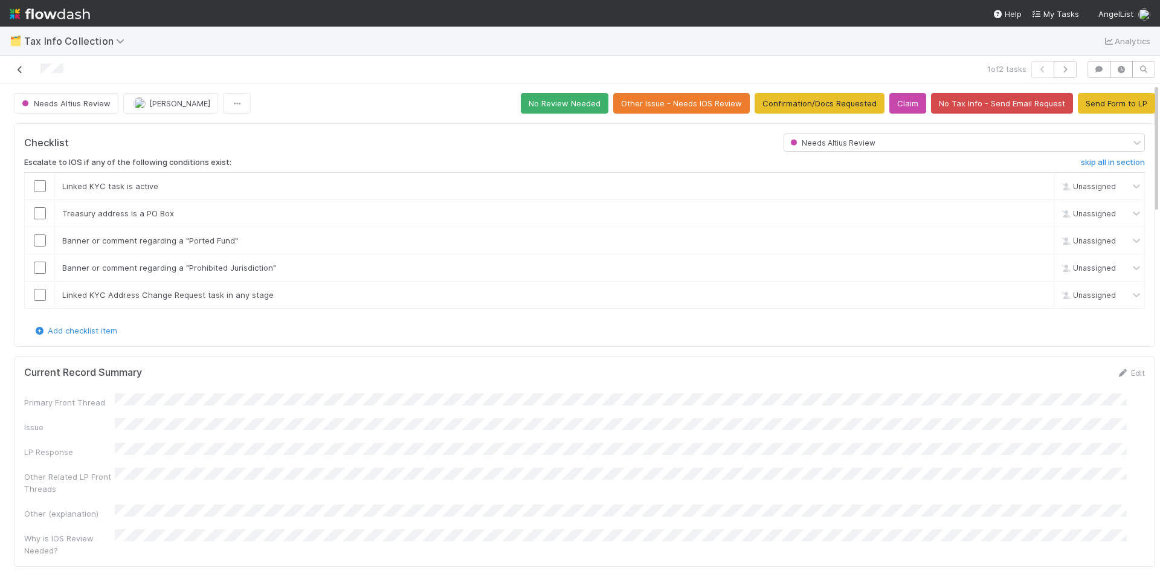
click at [24, 71] on icon at bounding box center [20, 70] width 12 height 8
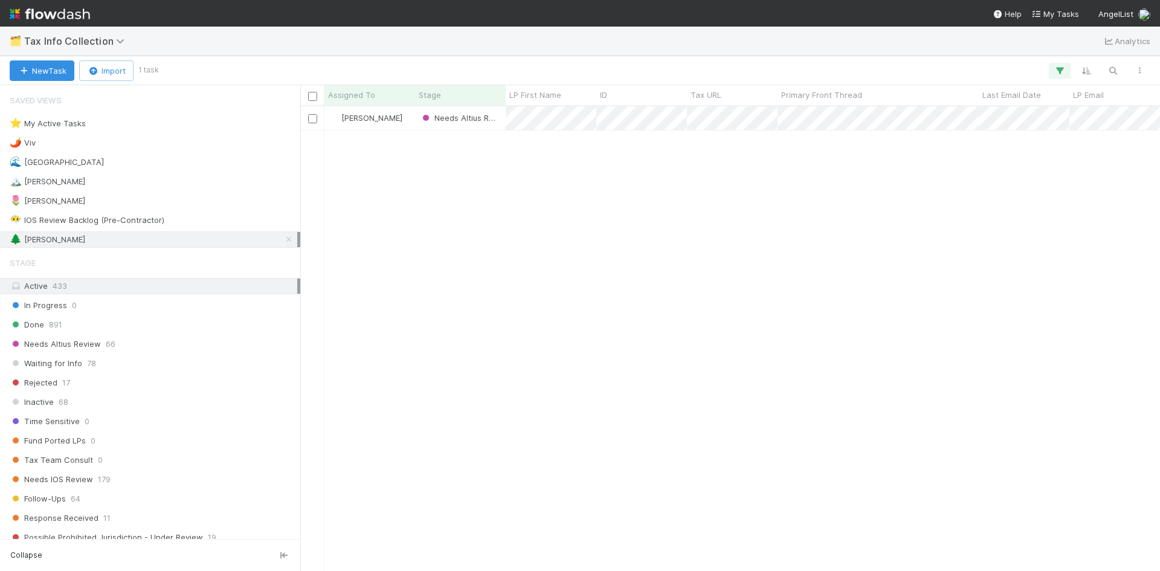
scroll to position [456, 851]
click at [107, 44] on span "Tax Info Collection" at bounding box center [77, 41] width 106 height 12
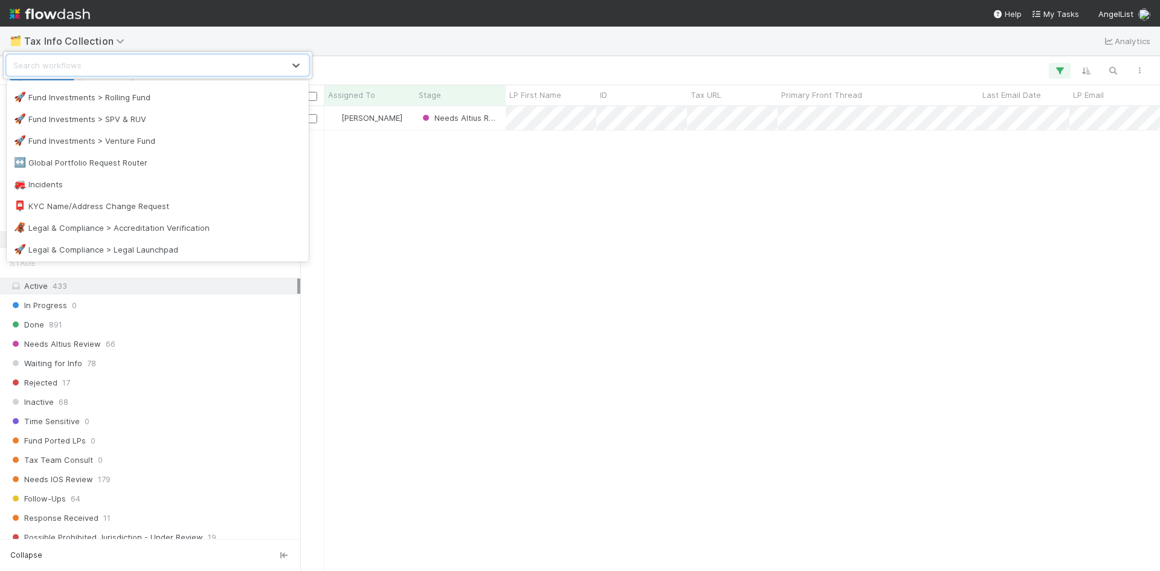
scroll to position [665, 0]
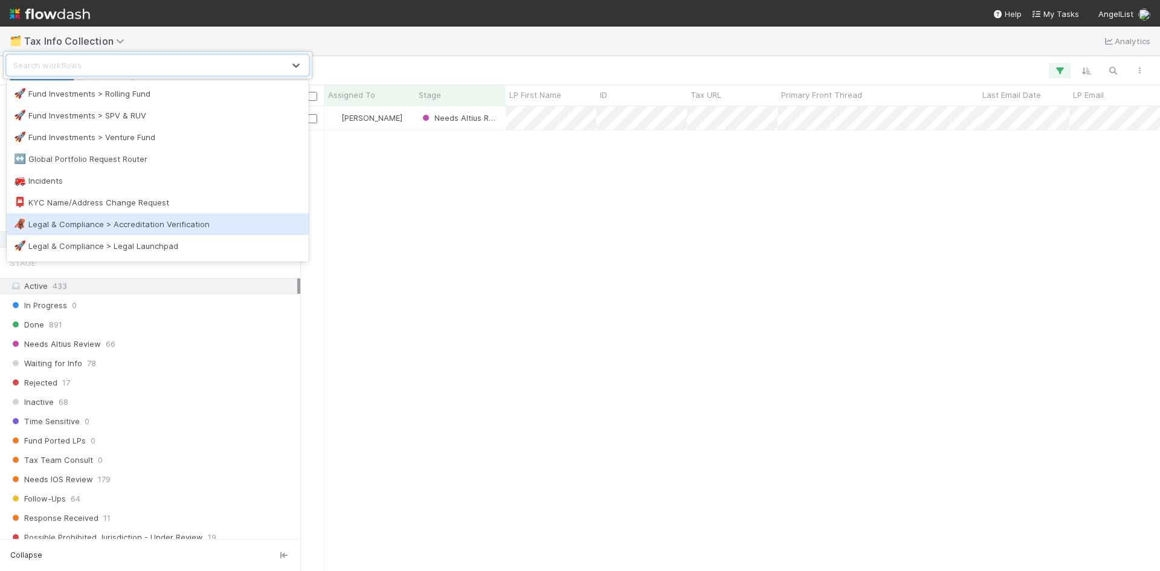
click at [150, 224] on div "🦧 Legal & Compliance > Accreditation Verification" at bounding box center [158, 224] width 288 height 12
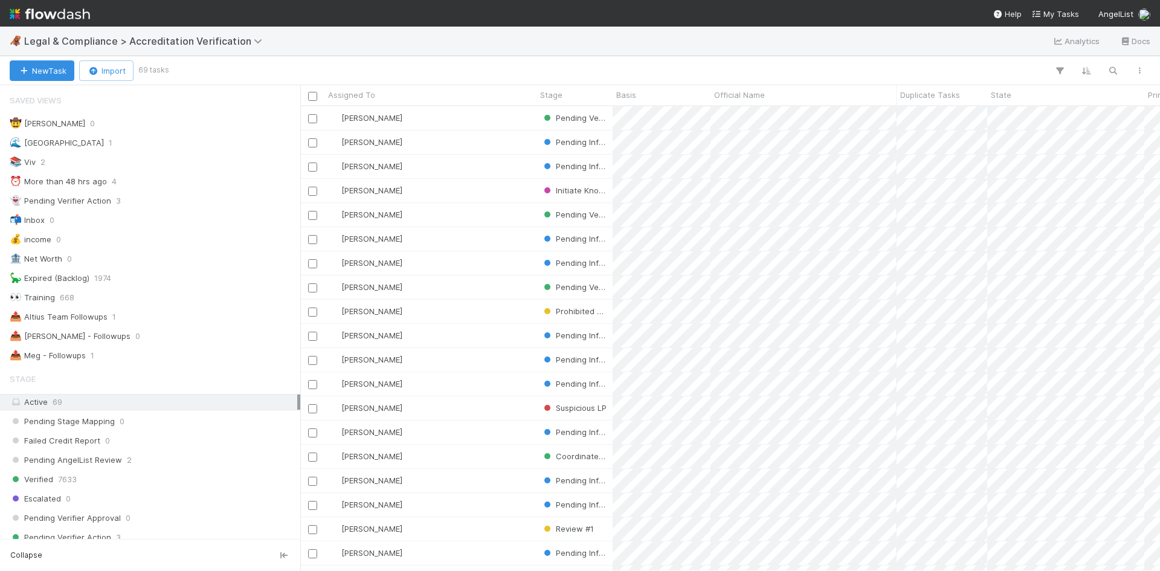
scroll to position [456, 851]
click at [110, 346] on div "Saved Views 🤠 Haley O'Brien 0 🌊 Madison 1 📚 Viv 2 ⏰ More than 48 hrs ago 4 👻 Pe…" at bounding box center [150, 226] width 300 height 276
click at [110, 352] on div "📤 Meg - Followups 1" at bounding box center [154, 355] width 288 height 15
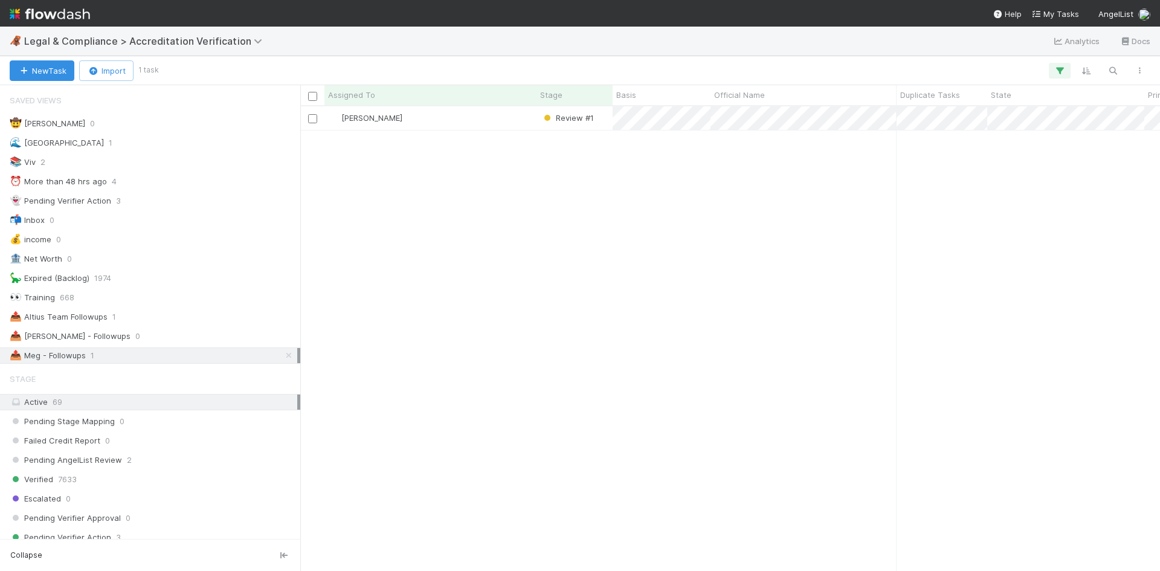
scroll to position [10, 10]
click at [496, 123] on div "[PERSON_NAME]" at bounding box center [431, 118] width 212 height 24
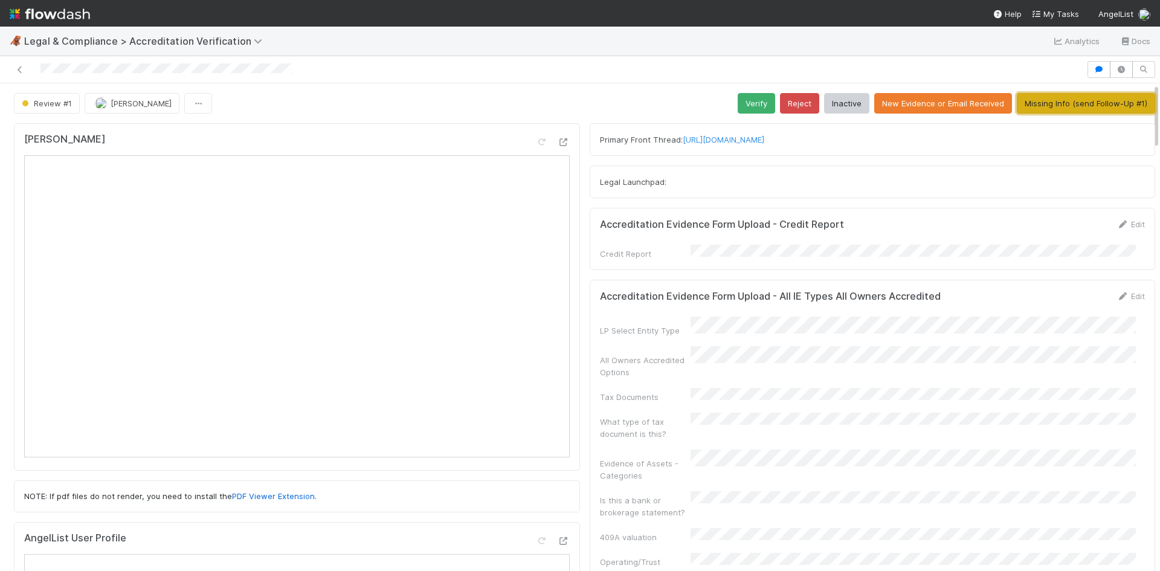
click at [1081, 105] on button "Missing Info (send Follow-Up #1)" at bounding box center [1086, 103] width 138 height 21
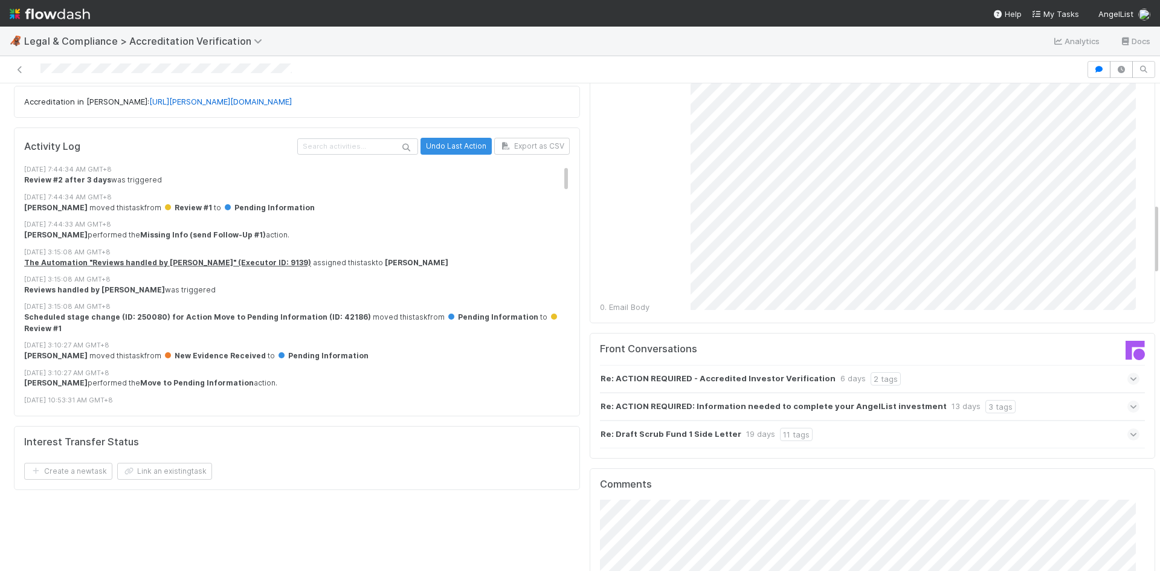
scroll to position [1148, 0]
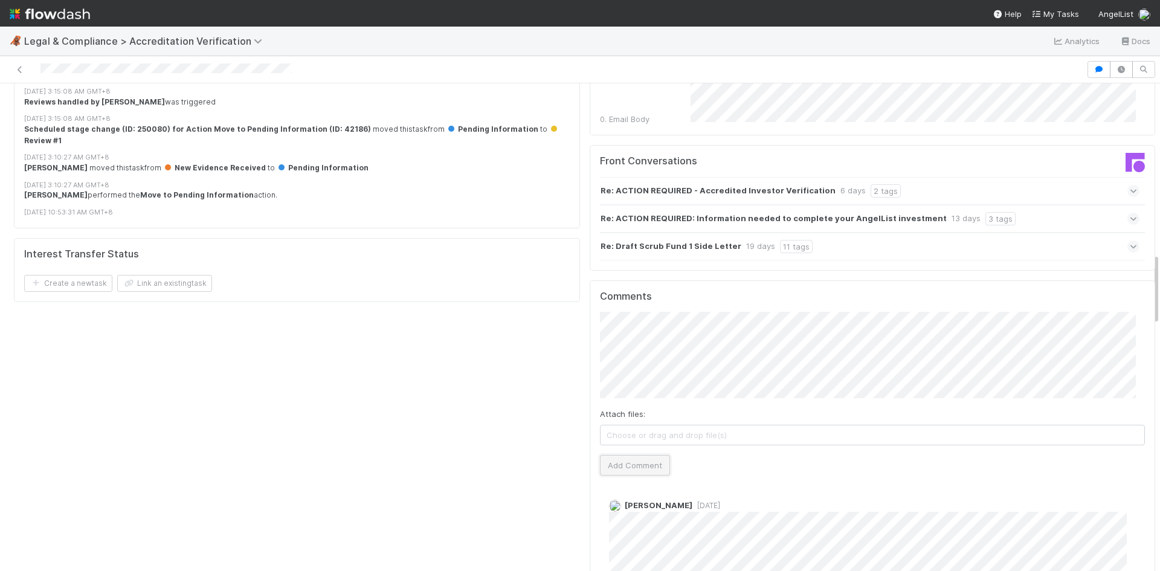
click at [636, 455] on button "Add Comment" at bounding box center [635, 465] width 70 height 21
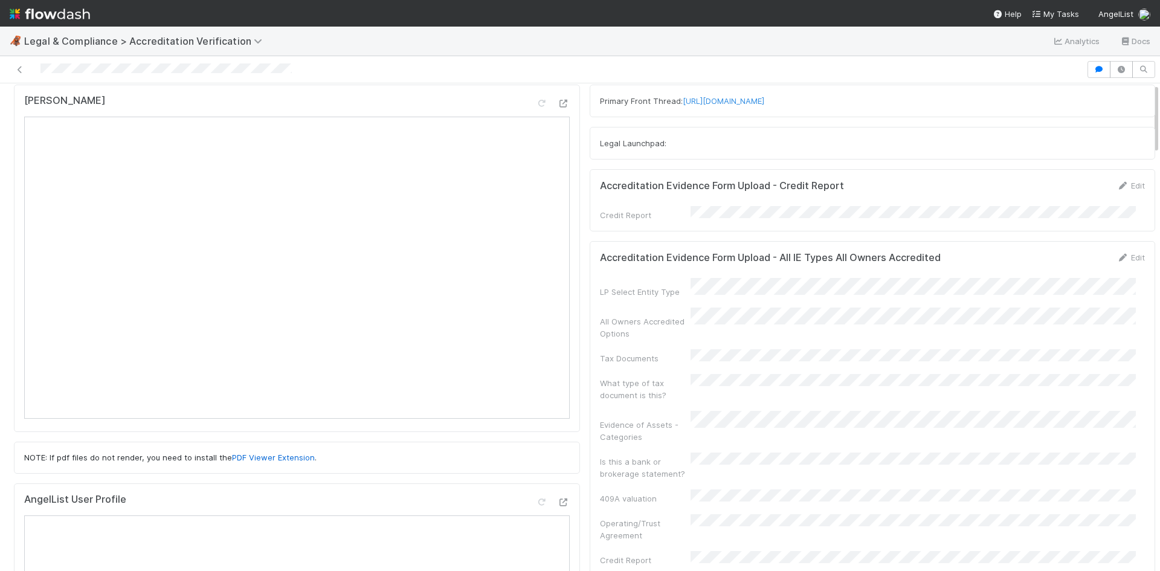
scroll to position [0, 0]
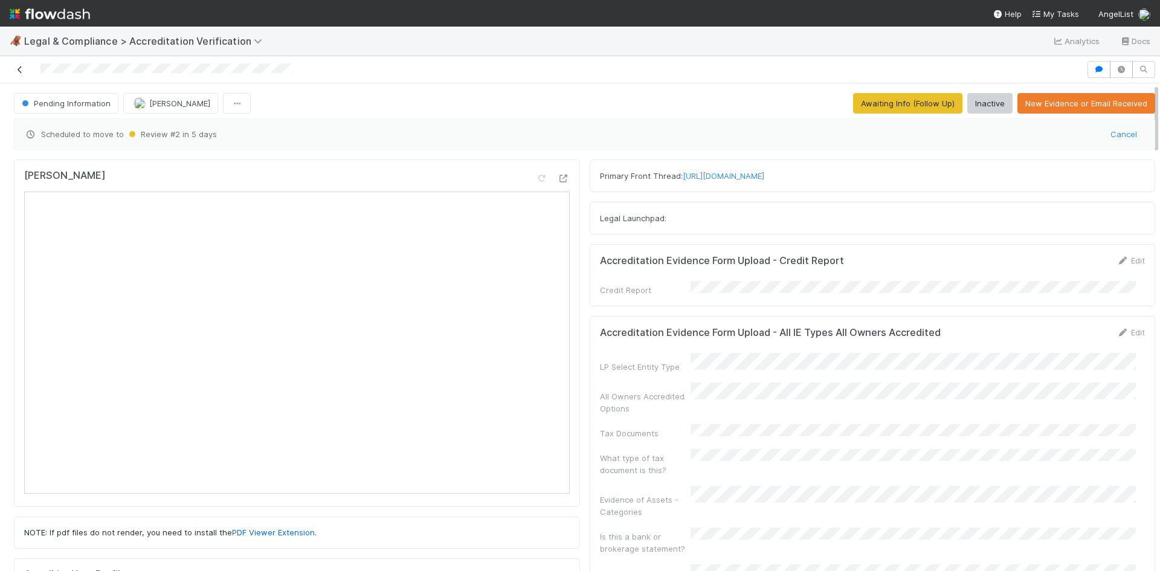
click at [19, 66] on icon at bounding box center [20, 70] width 12 height 8
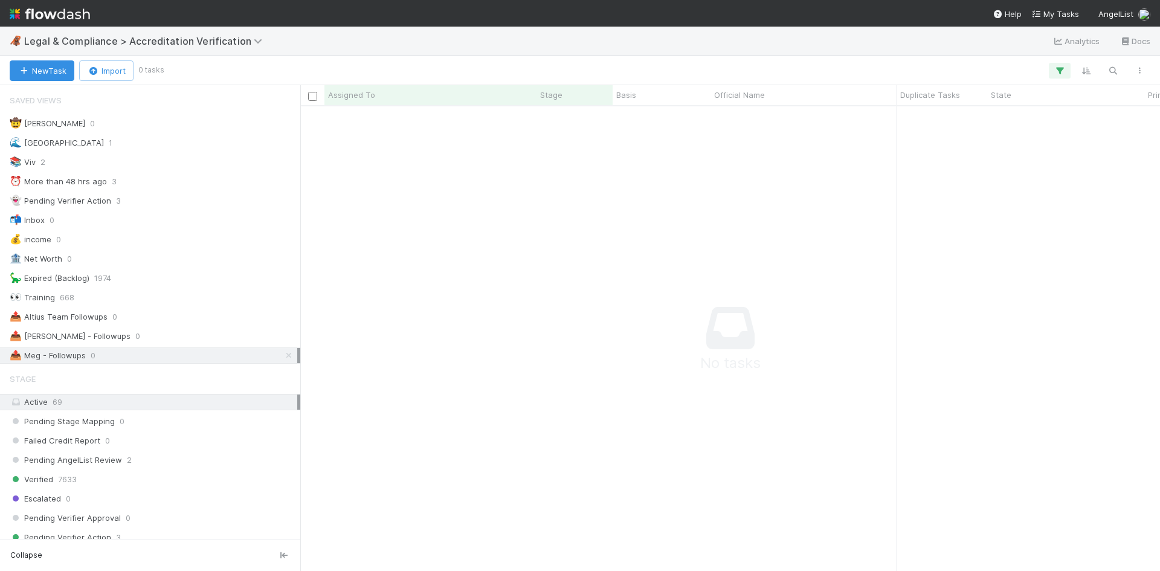
scroll to position [10, 10]
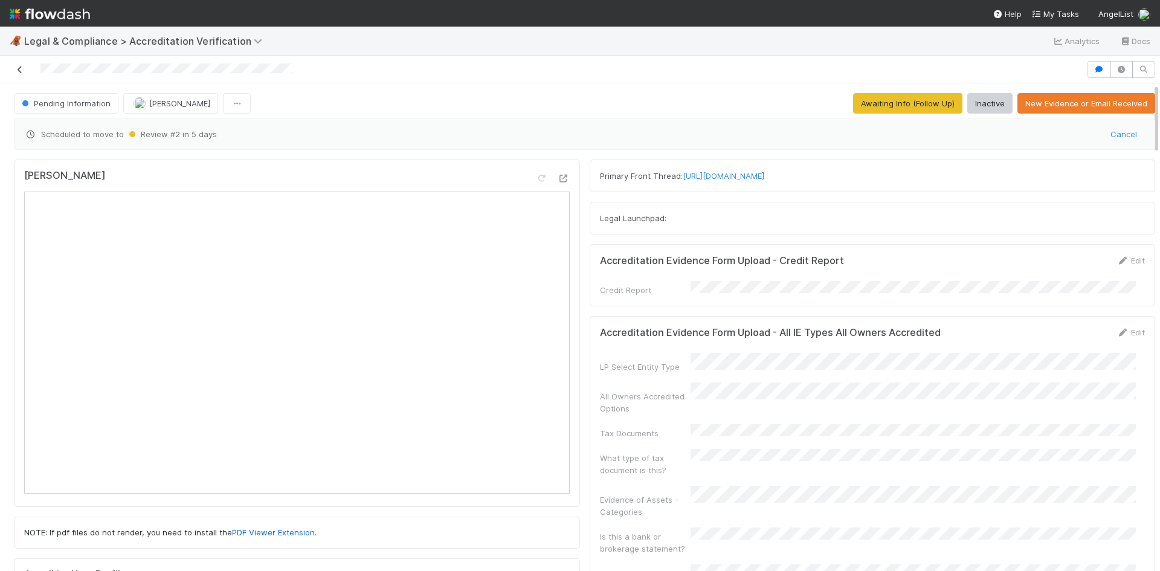
click at [18, 68] on icon at bounding box center [20, 70] width 12 height 8
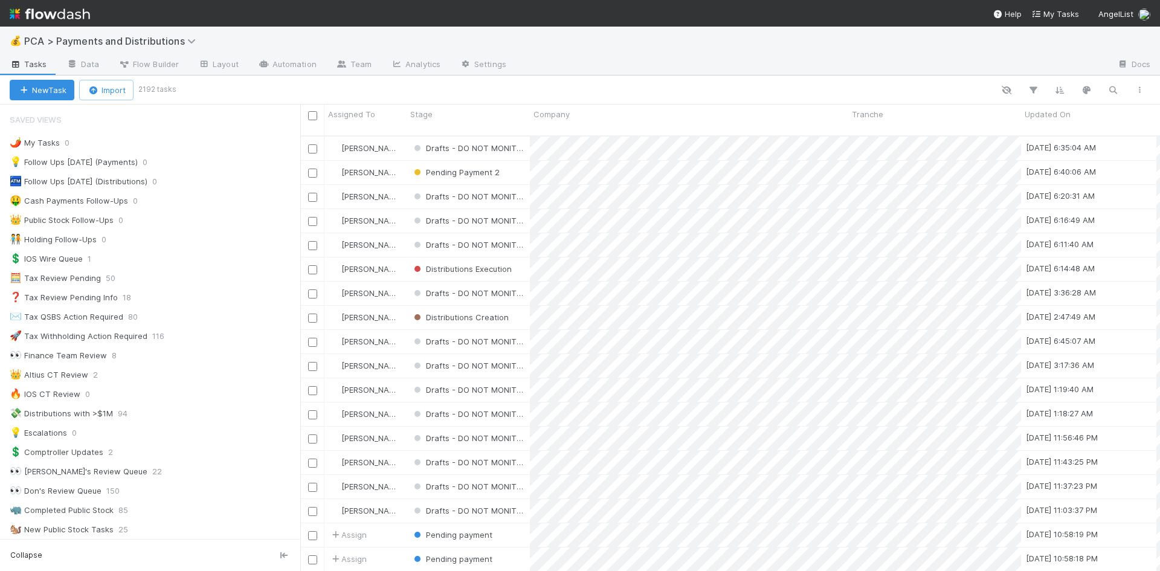
scroll to position [436, 851]
click at [161, 43] on span "PCA > Payments and Distributions" at bounding box center [113, 41] width 178 height 12
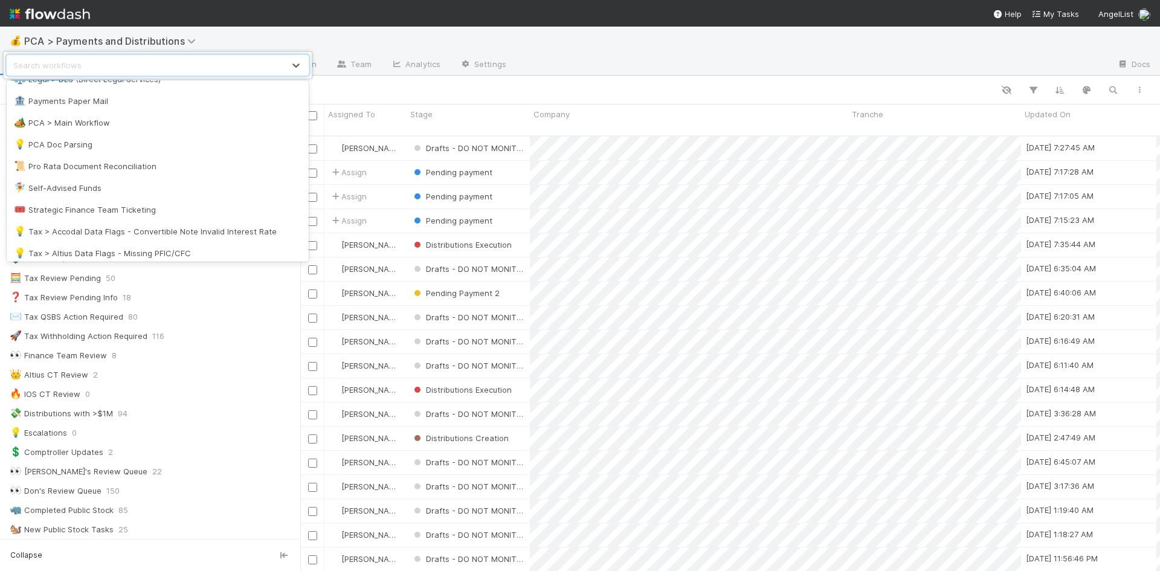
scroll to position [824, 0]
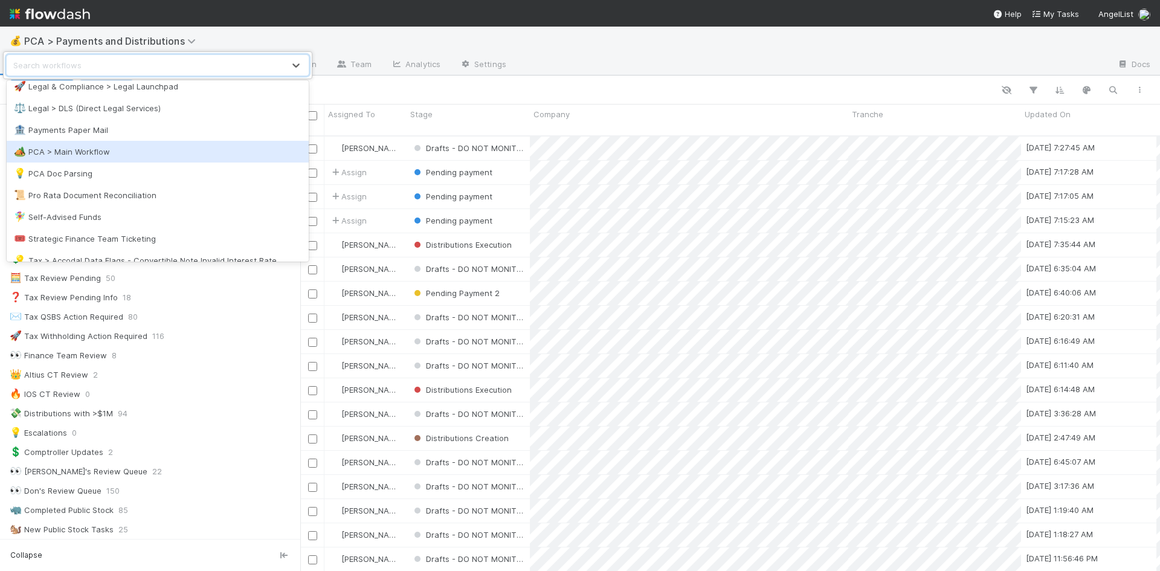
click at [174, 160] on div "🏕️ PCA > Main Workflow" at bounding box center [158, 152] width 302 height 22
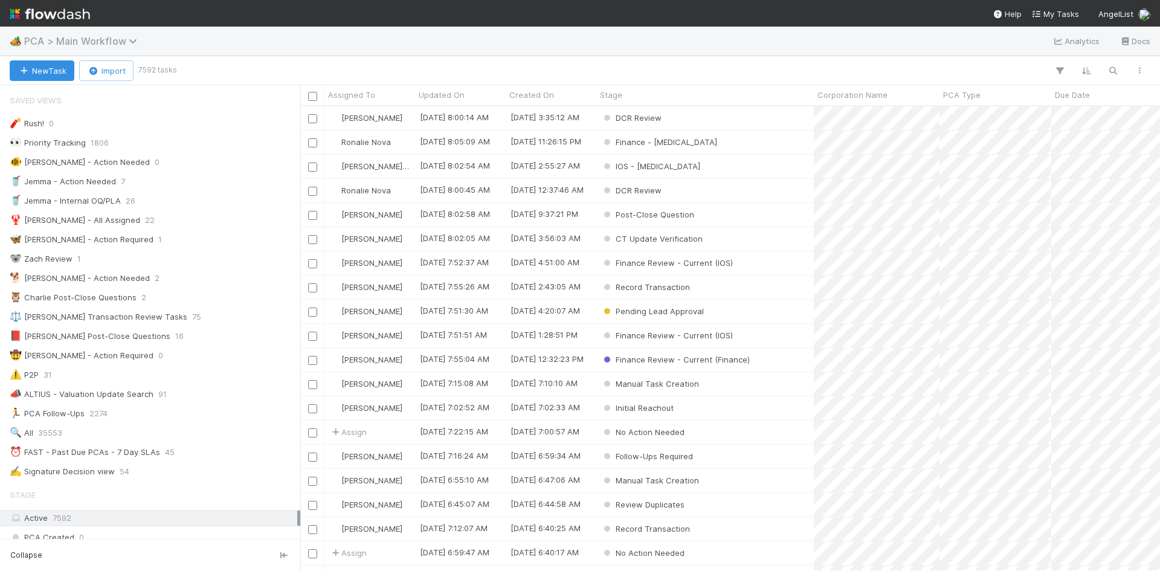
click at [75, 38] on span "PCA > Main Workflow" at bounding box center [83, 41] width 119 height 12
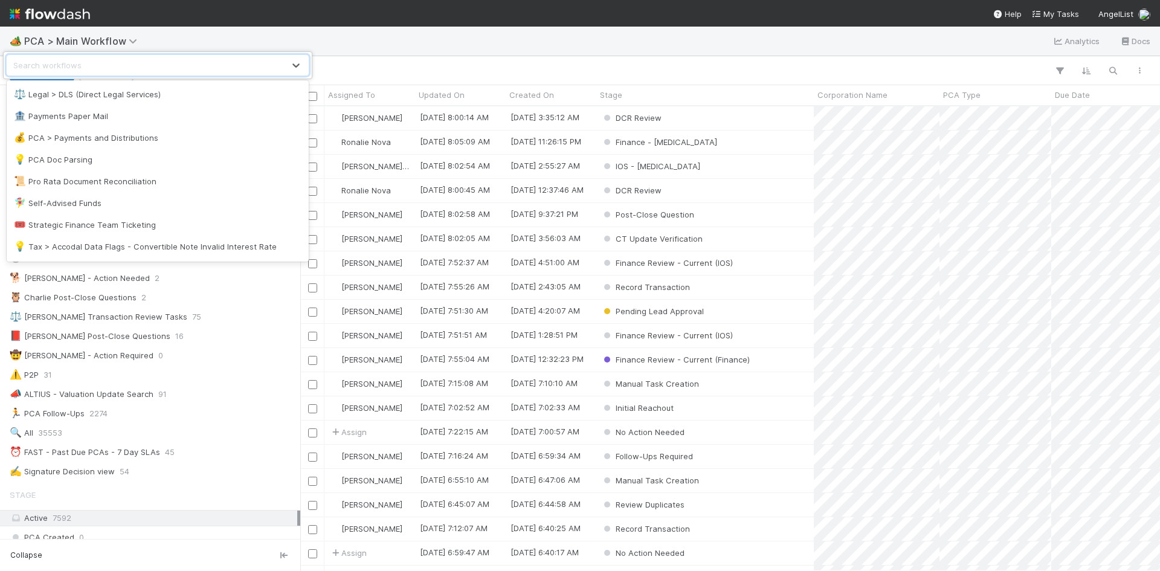
scroll to position [824, 0]
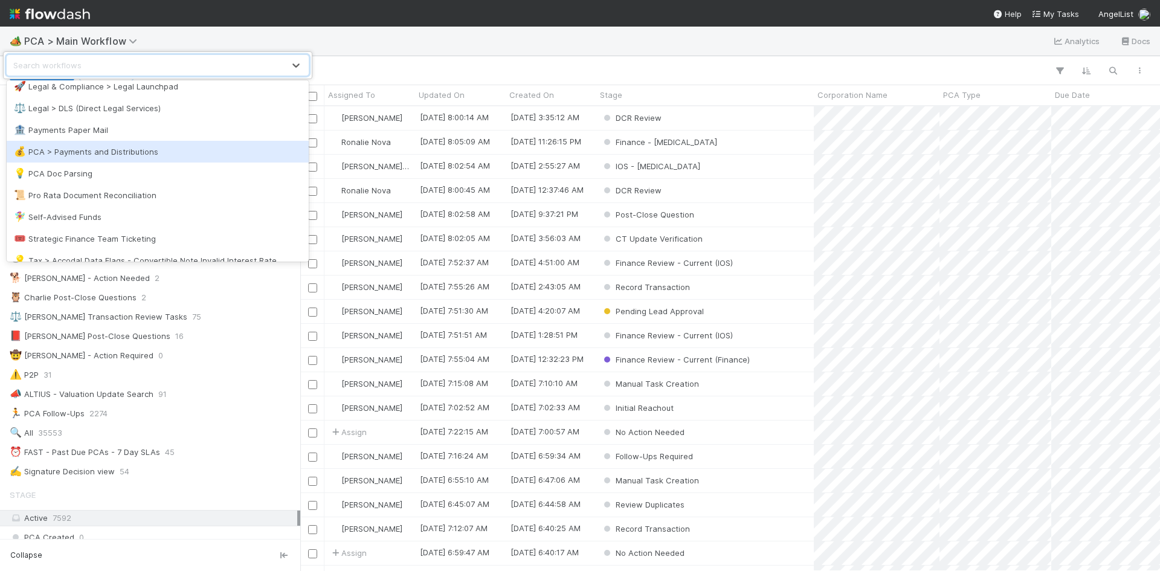
click at [108, 155] on div "💰 PCA > Payments and Distributions" at bounding box center [158, 152] width 288 height 12
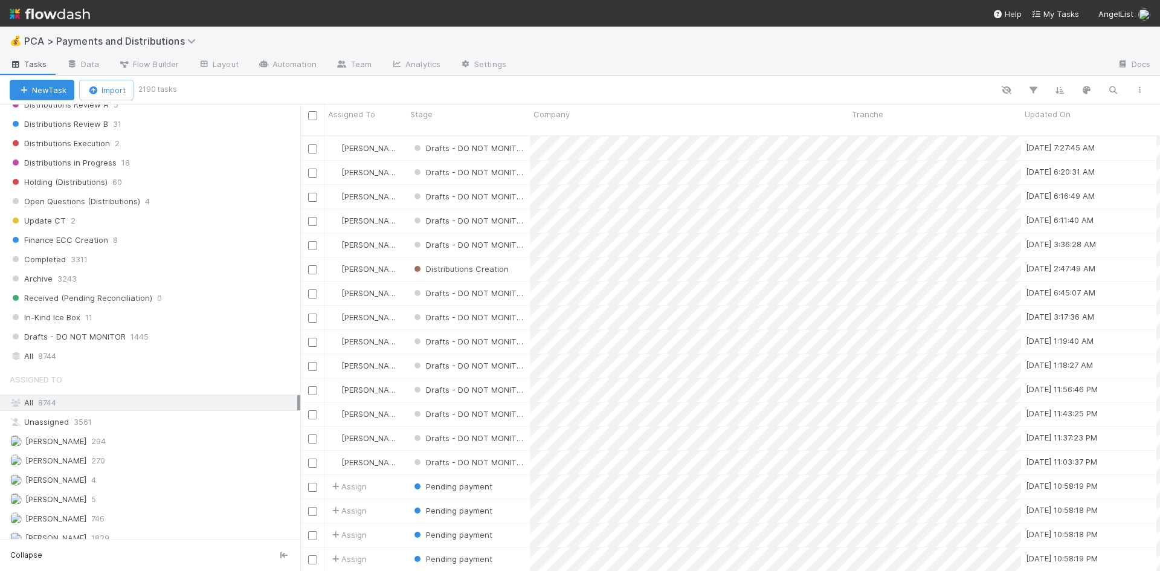
scroll to position [846, 0]
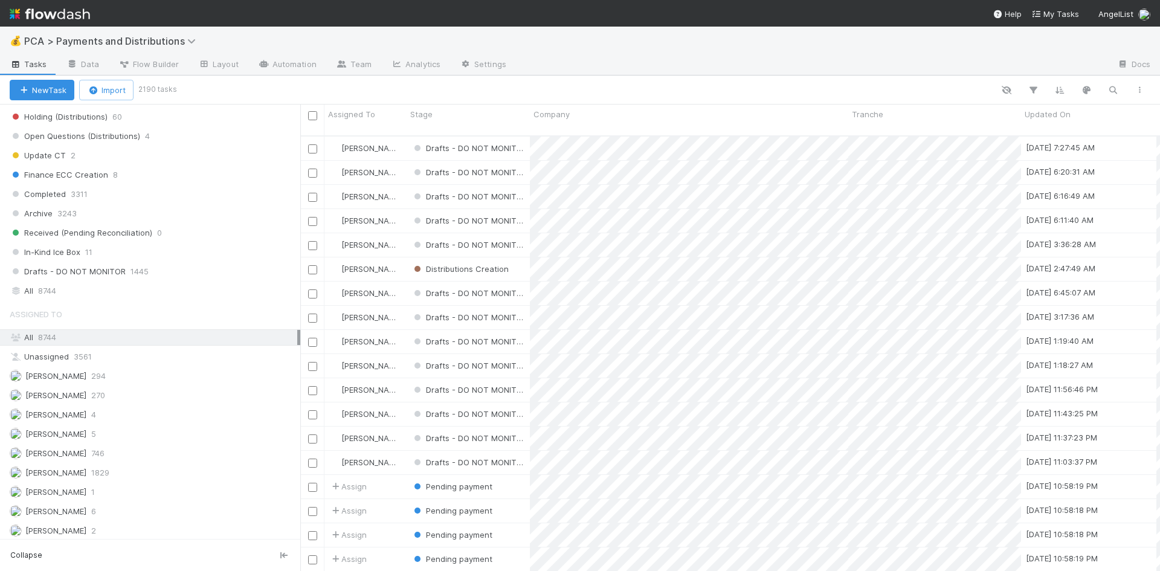
drag, startPoint x: 208, startPoint y: 238, endPoint x: 213, endPoint y: 366, distance: 127.6
click at [208, 238] on div "Received (Pending Reconciliation) 0" at bounding box center [155, 232] width 291 height 15
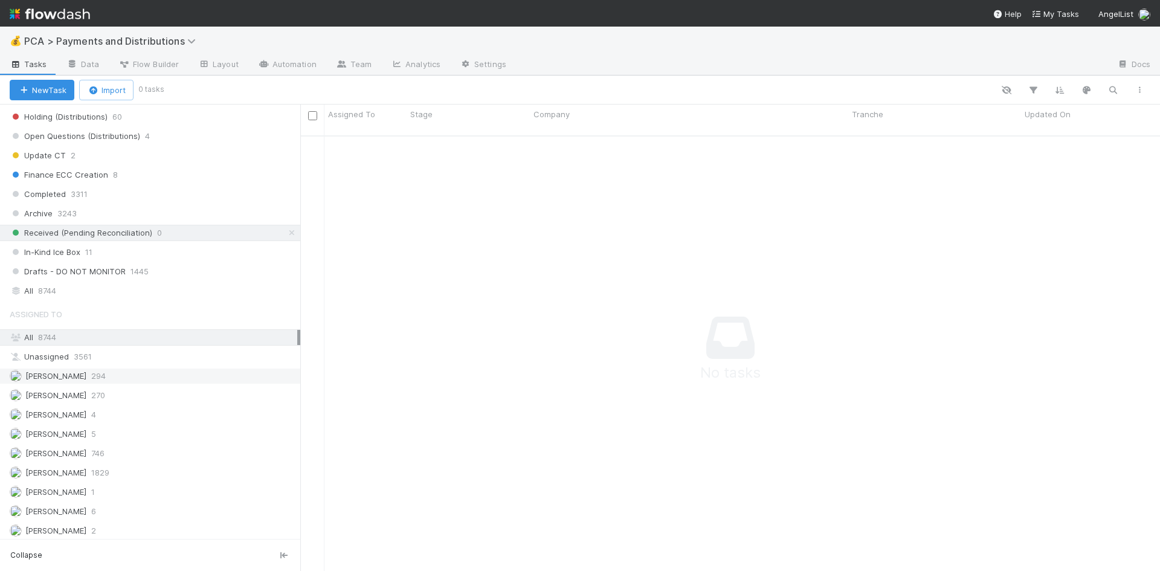
scroll to position [427, 851]
click at [286, 231] on icon at bounding box center [292, 233] width 12 height 8
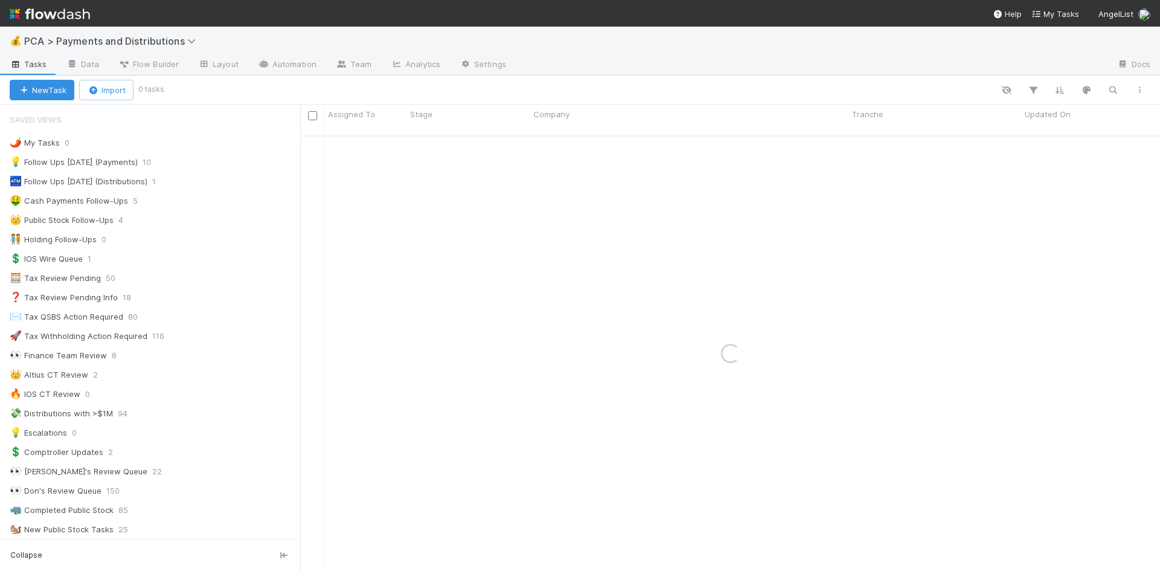
click at [198, 165] on div "💡 Follow Ups Today (Payments) 10" at bounding box center [155, 162] width 291 height 15
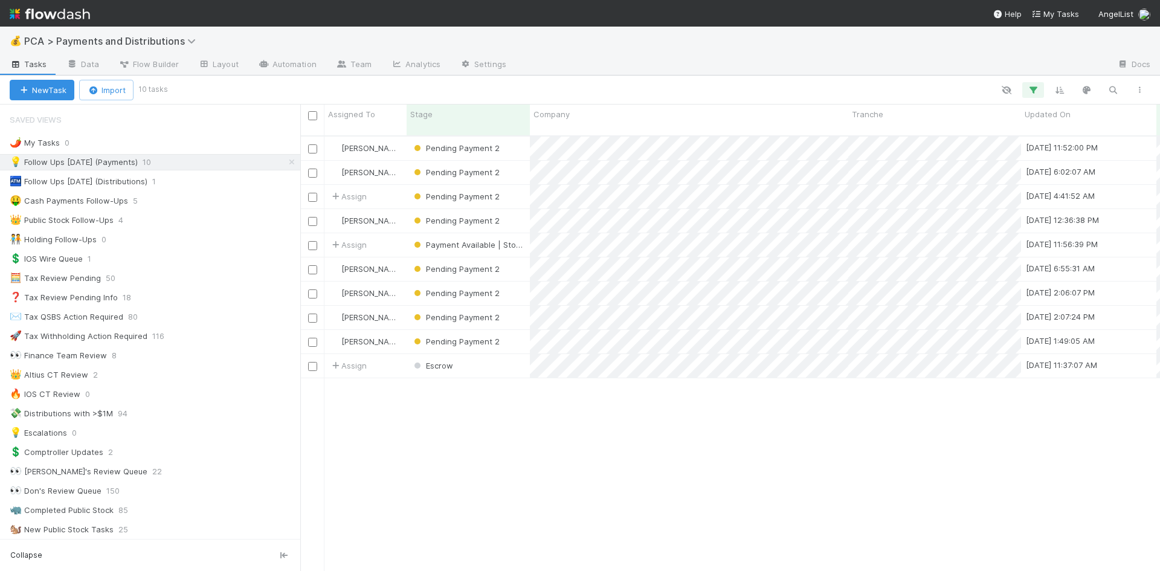
scroll to position [436, 851]
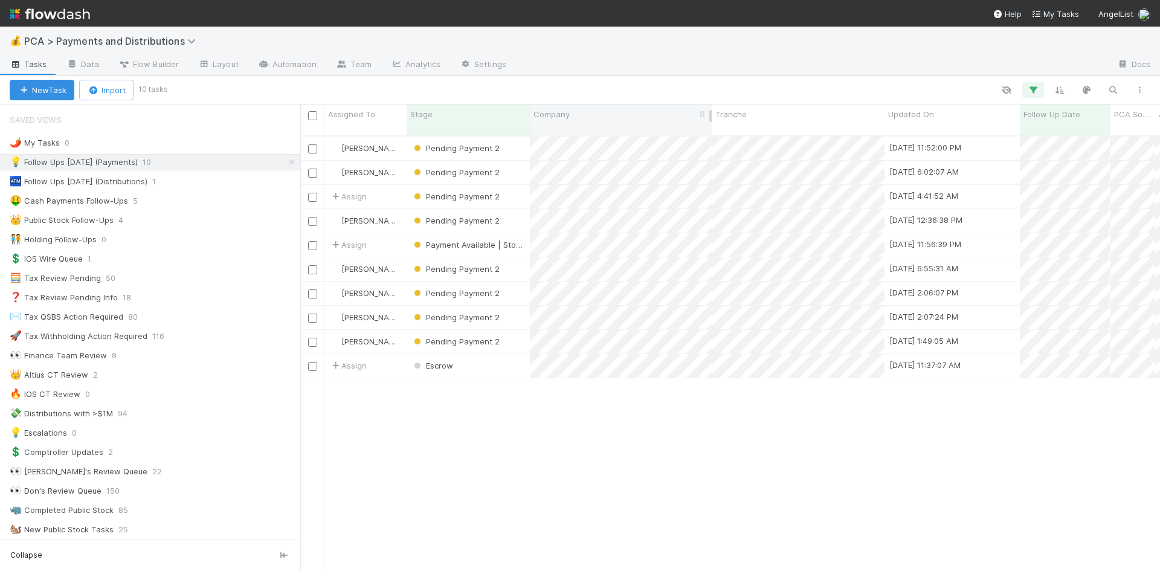
drag, startPoint x: 711, startPoint y: 116, endPoint x: 676, endPoint y: 120, distance: 35.2
click at [709, 120] on div at bounding box center [710, 116] width 2 height 12
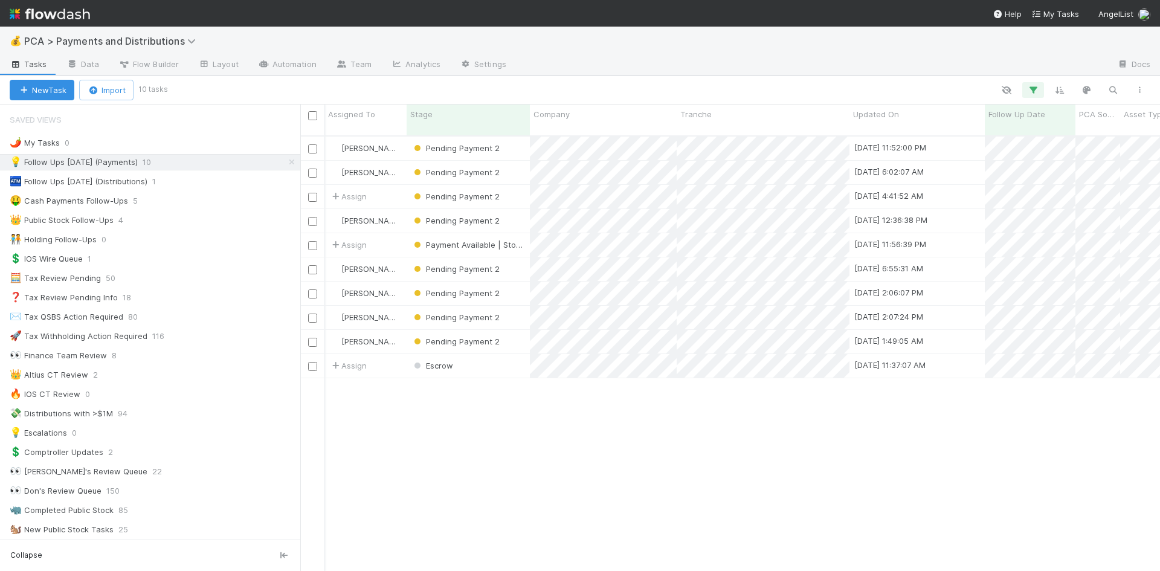
scroll to position [0, 323]
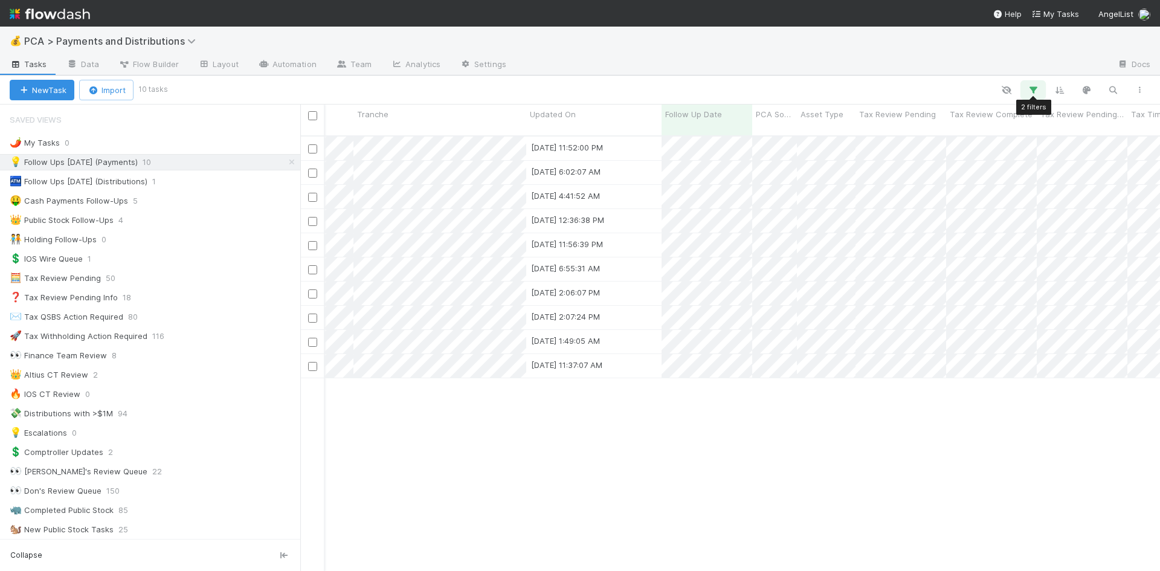
click at [1036, 88] on icon "button" at bounding box center [1033, 90] width 12 height 11
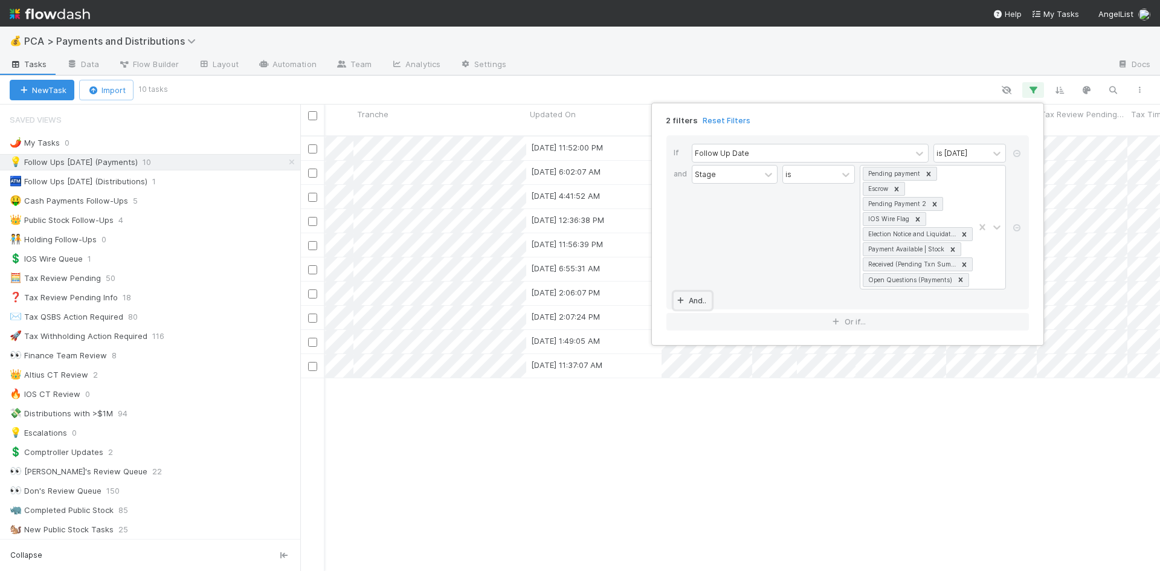
click at [698, 303] on link "And.." at bounding box center [693, 301] width 38 height 18
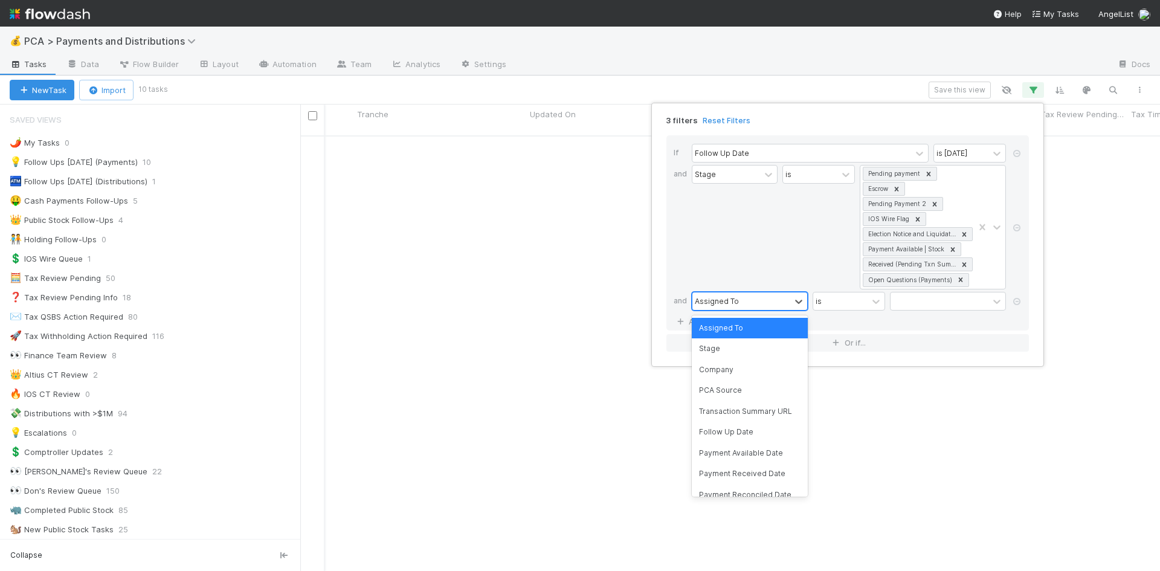
click at [719, 302] on div "Assigned To" at bounding box center [717, 301] width 44 height 11
type input "ass"
click at [714, 355] on div "Asset Type" at bounding box center [750, 348] width 116 height 21
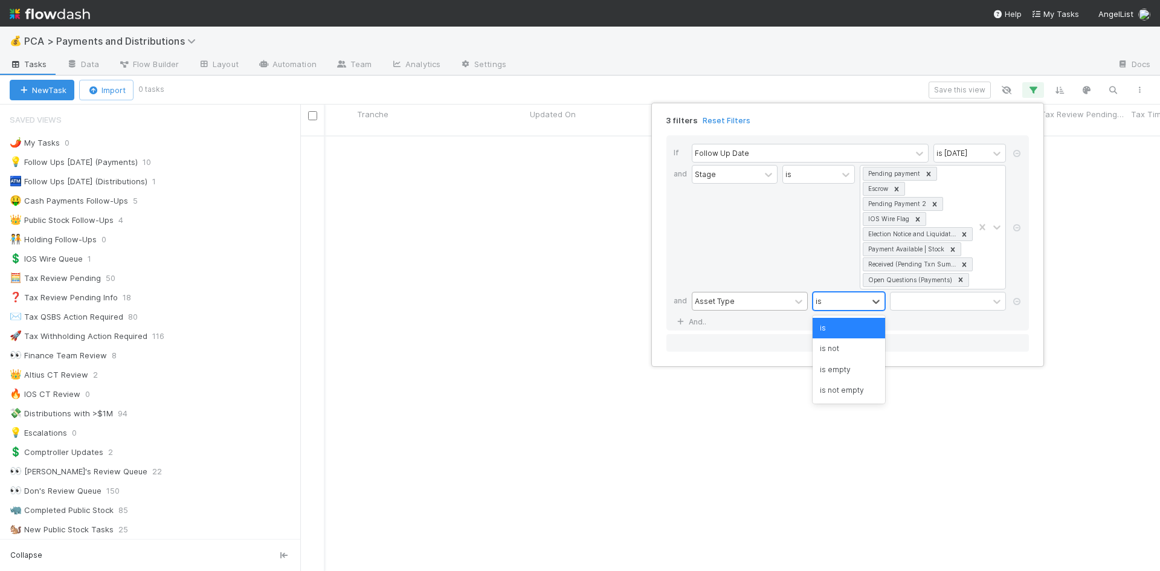
click at [859, 299] on div "is" at bounding box center [840, 301] width 54 height 18
click at [839, 346] on div "is not" at bounding box center [849, 348] width 73 height 21
click at [926, 308] on div at bounding box center [940, 301] width 98 height 18
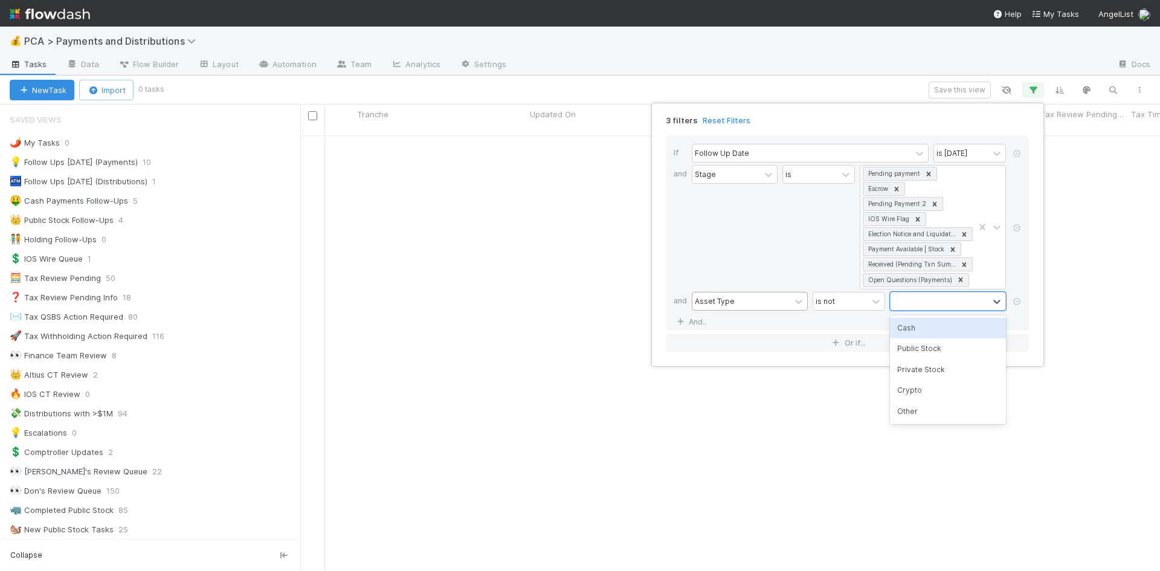
click at [929, 348] on div "Public Stock" at bounding box center [948, 348] width 116 height 21
click at [957, 306] on div "Public Stock" at bounding box center [932, 301] width 83 height 18
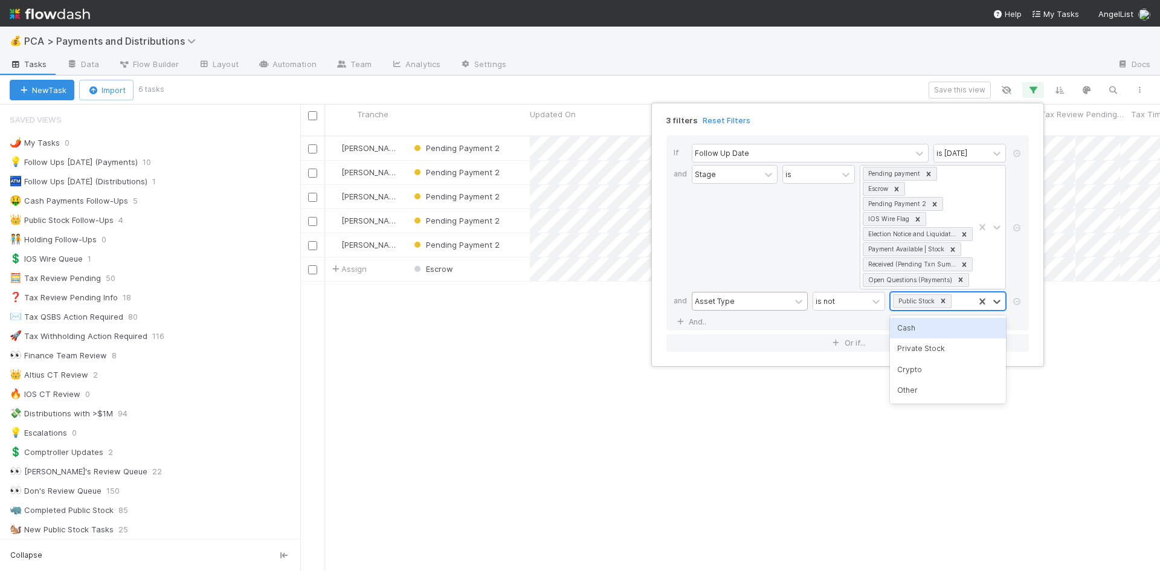
scroll to position [436, 851]
click at [960, 300] on div "Public Stock" at bounding box center [932, 301] width 83 height 18
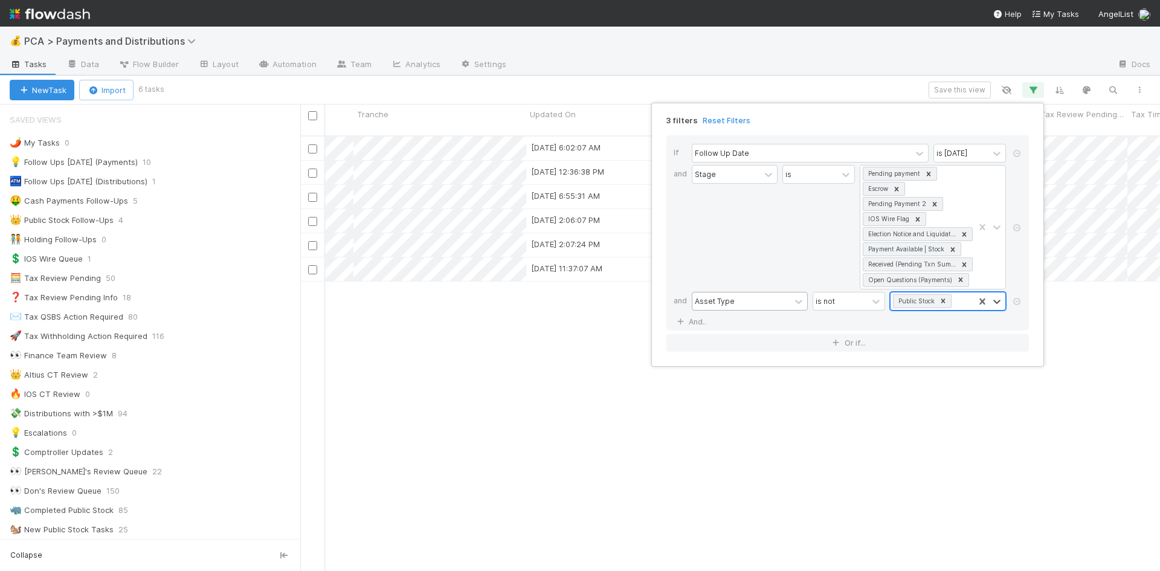
click at [960, 300] on div "Public Stock" at bounding box center [932, 301] width 83 height 18
click at [923, 366] on div "Crypto" at bounding box center [948, 370] width 116 height 21
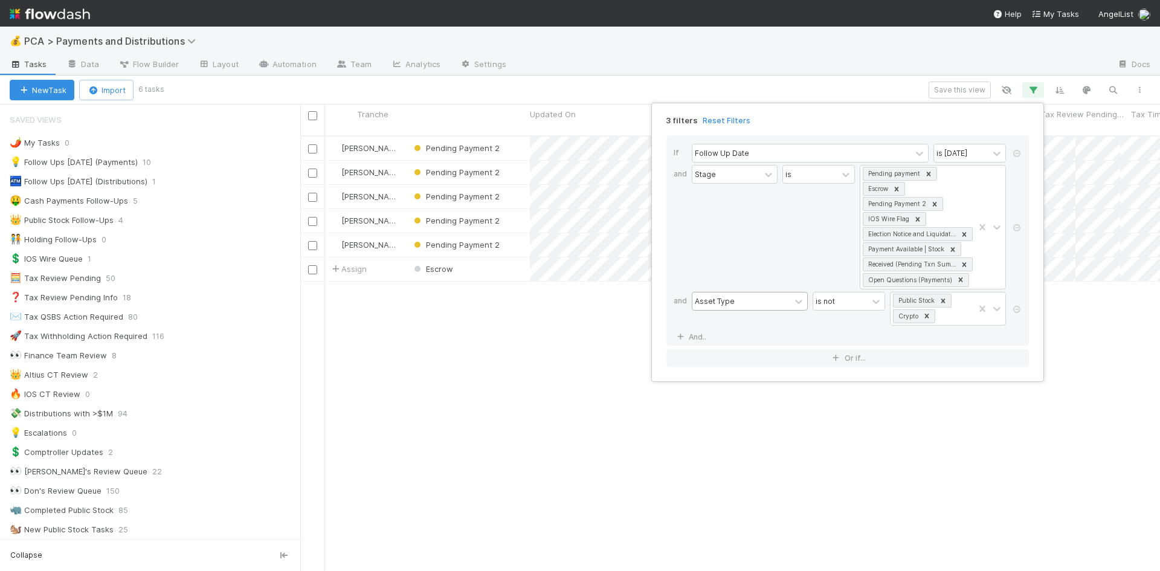
click at [920, 427] on div "3 filters Reset Filters If Follow Up Date is today and Stage is Pending payment…" at bounding box center [580, 285] width 1160 height 571
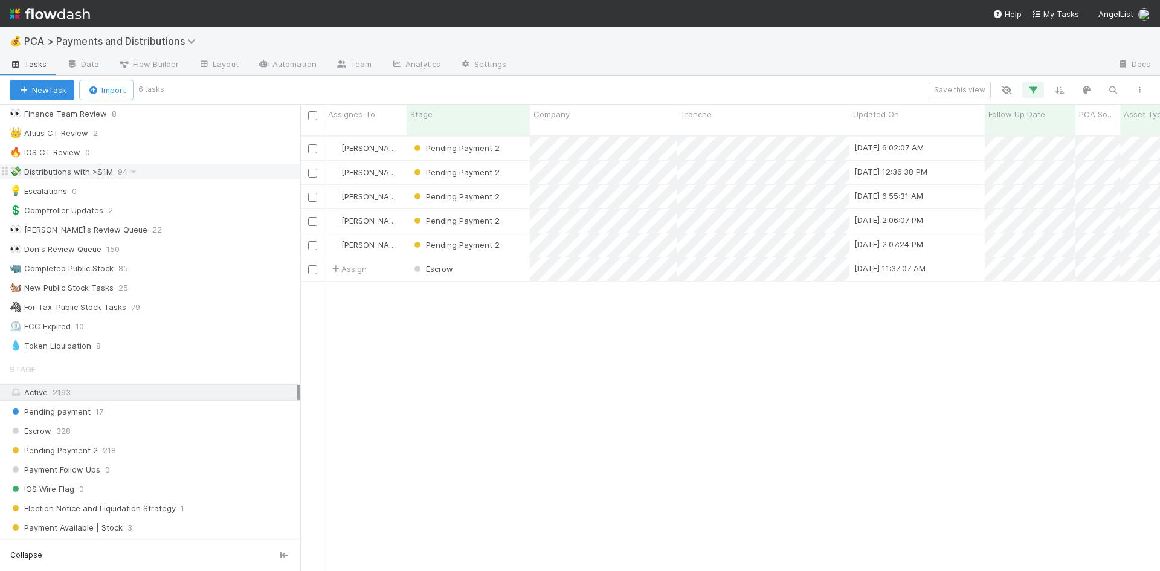
scroll to position [0, 0]
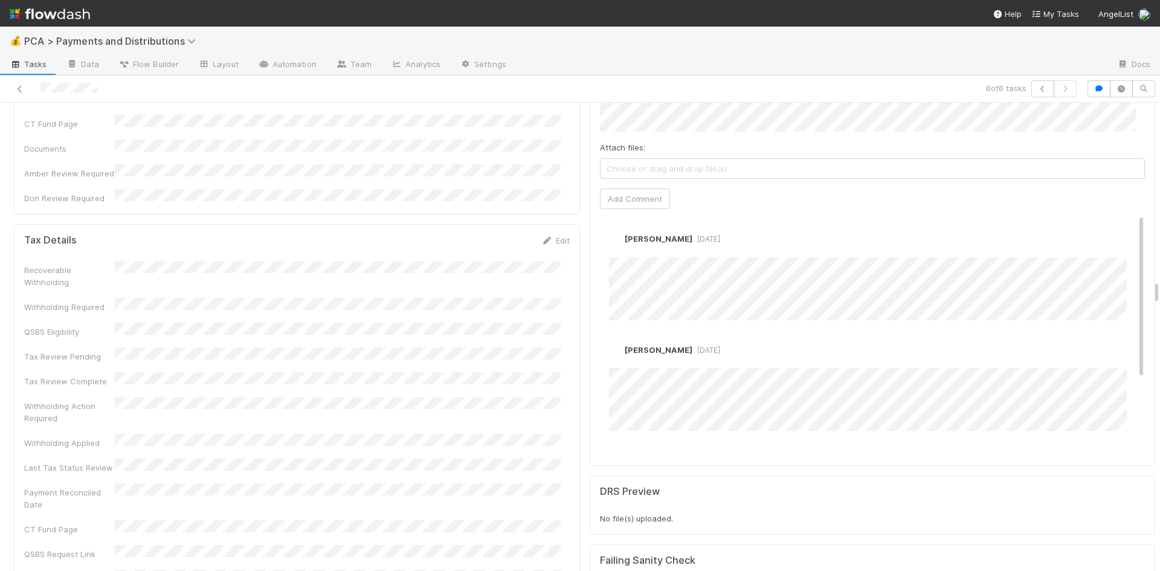
scroll to position [3324, 0]
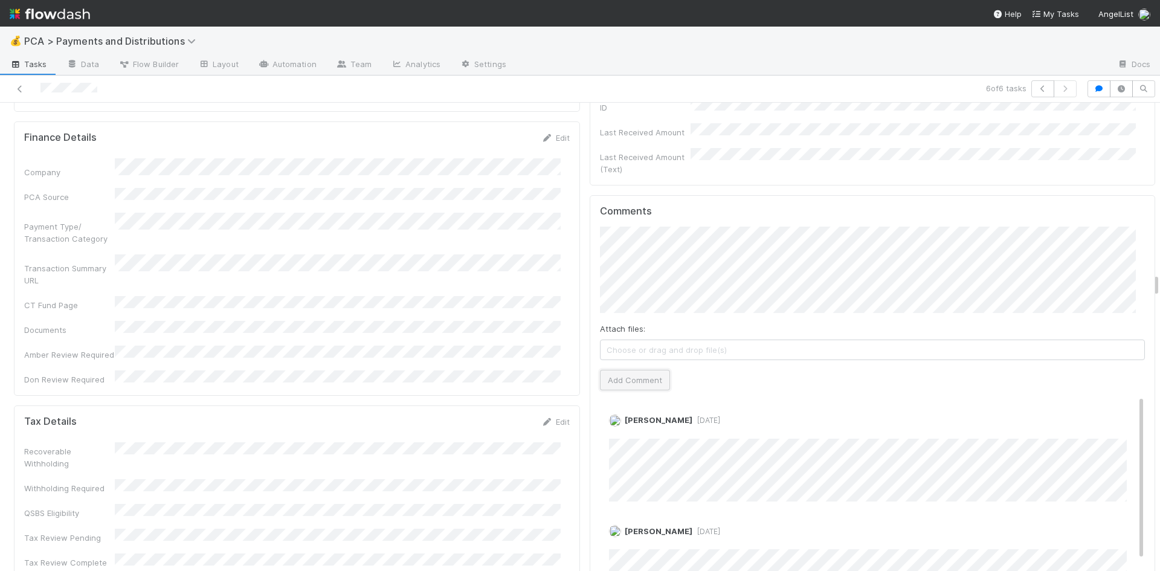
click at [633, 370] on button "Add Comment" at bounding box center [635, 380] width 70 height 21
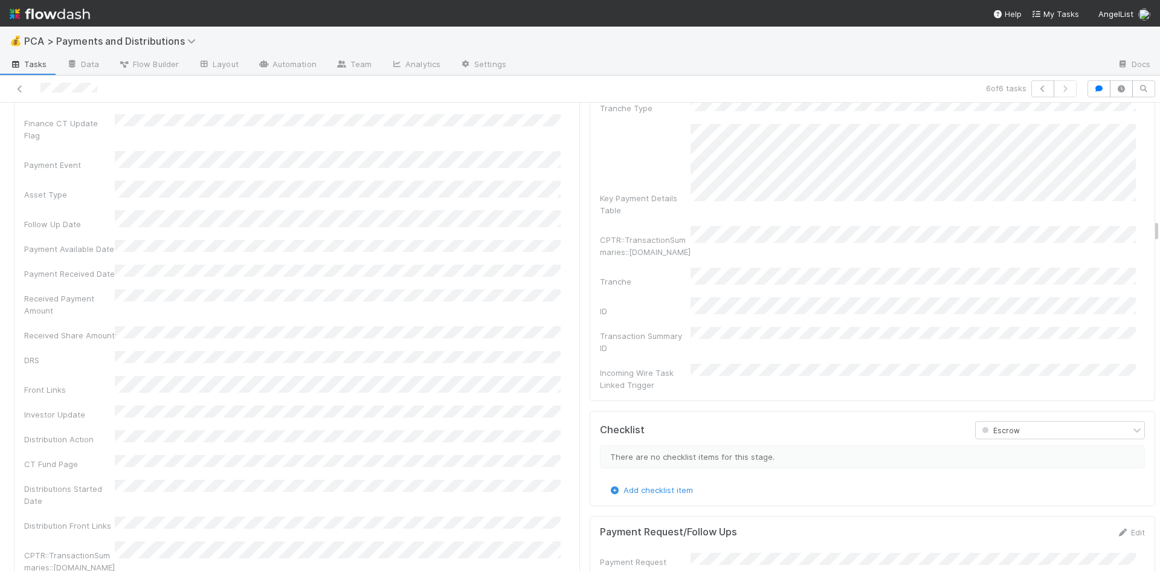
scroll to position [2055, 0]
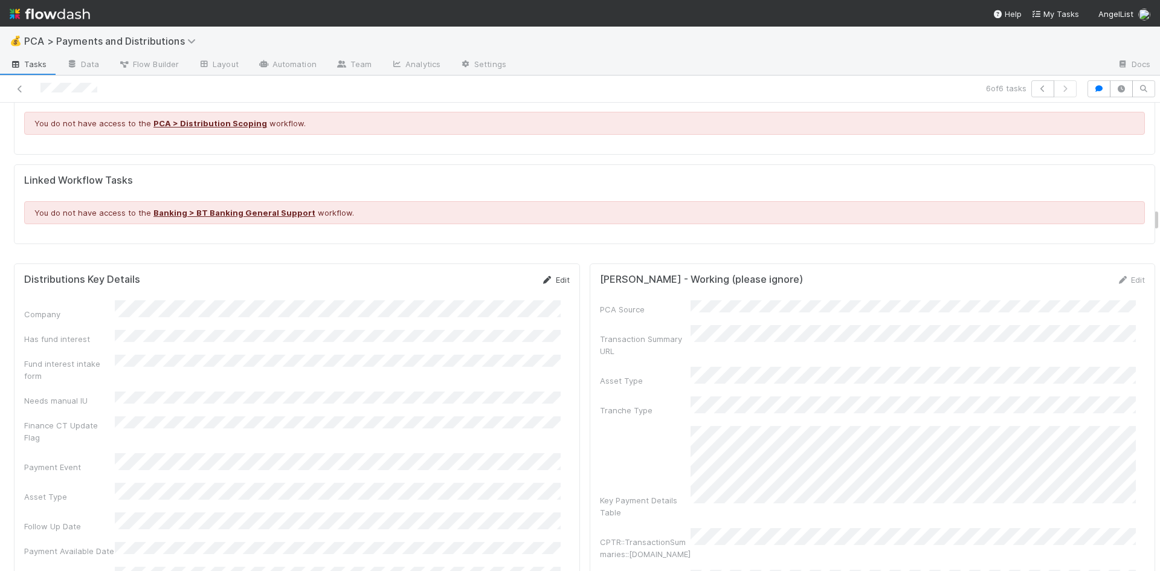
click at [541, 276] on icon at bounding box center [547, 280] width 12 height 8
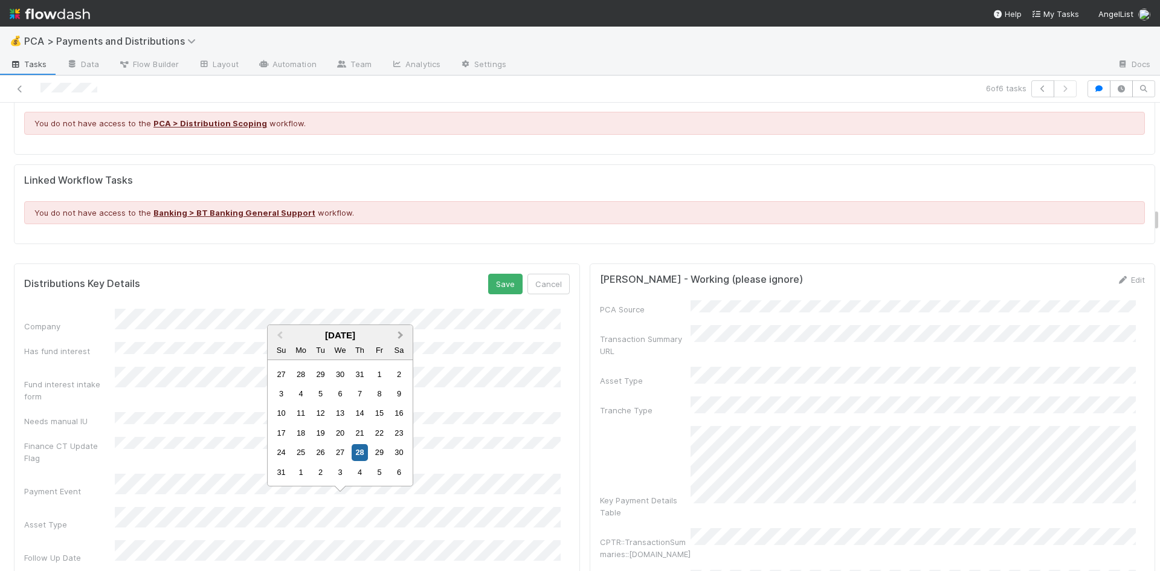
click at [401, 335] on span "Next Month" at bounding box center [401, 336] width 0 height 14
click at [324, 472] on div "30" at bounding box center [320, 472] width 16 height 16
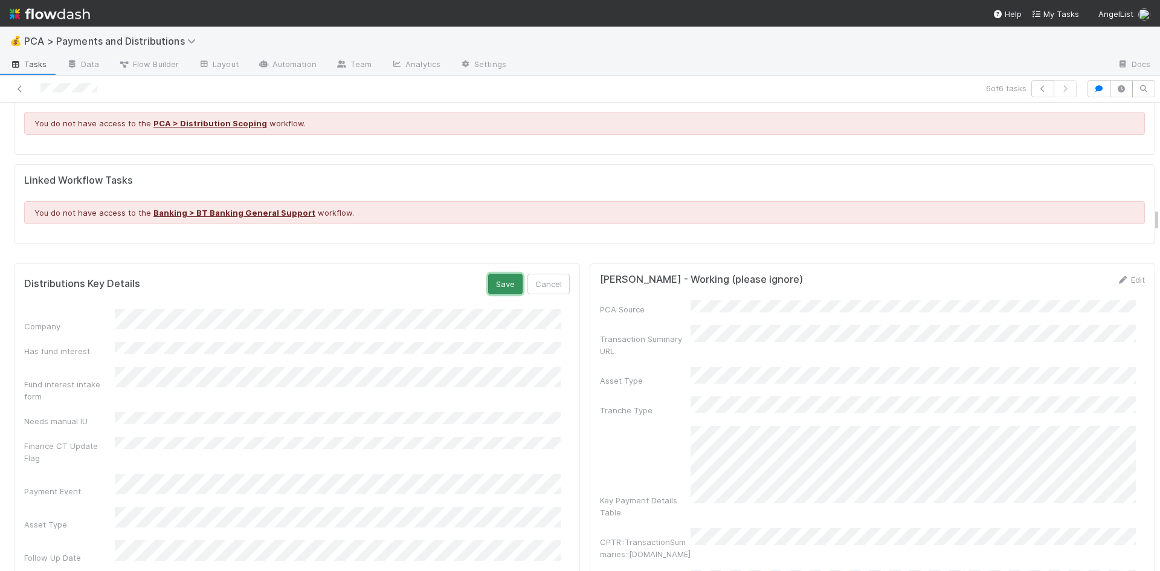
click at [493, 276] on button "Save" at bounding box center [505, 284] width 34 height 21
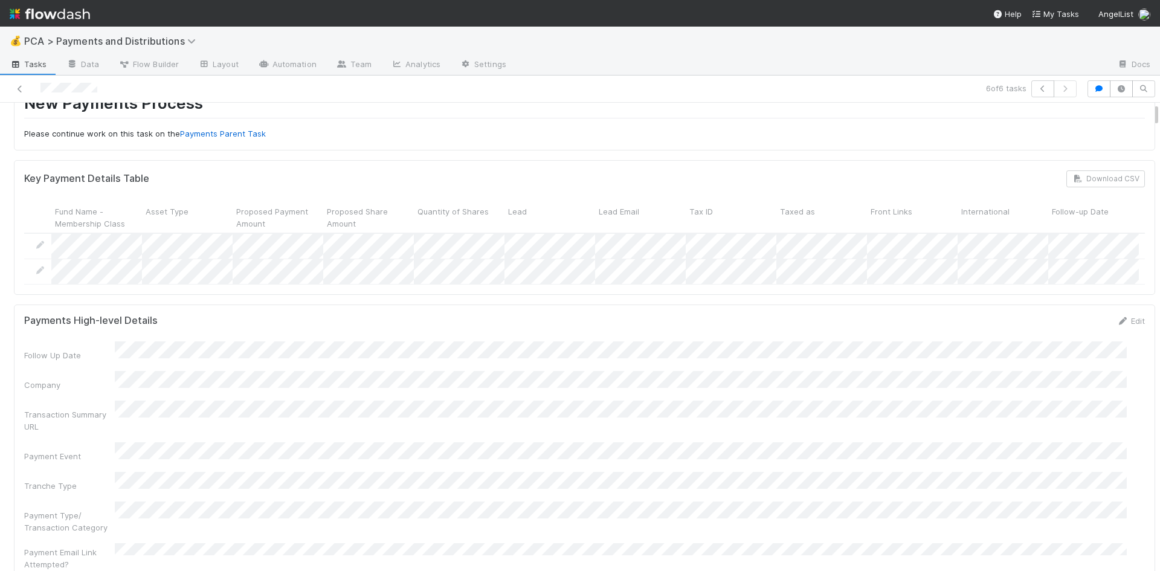
scroll to position [0, 0]
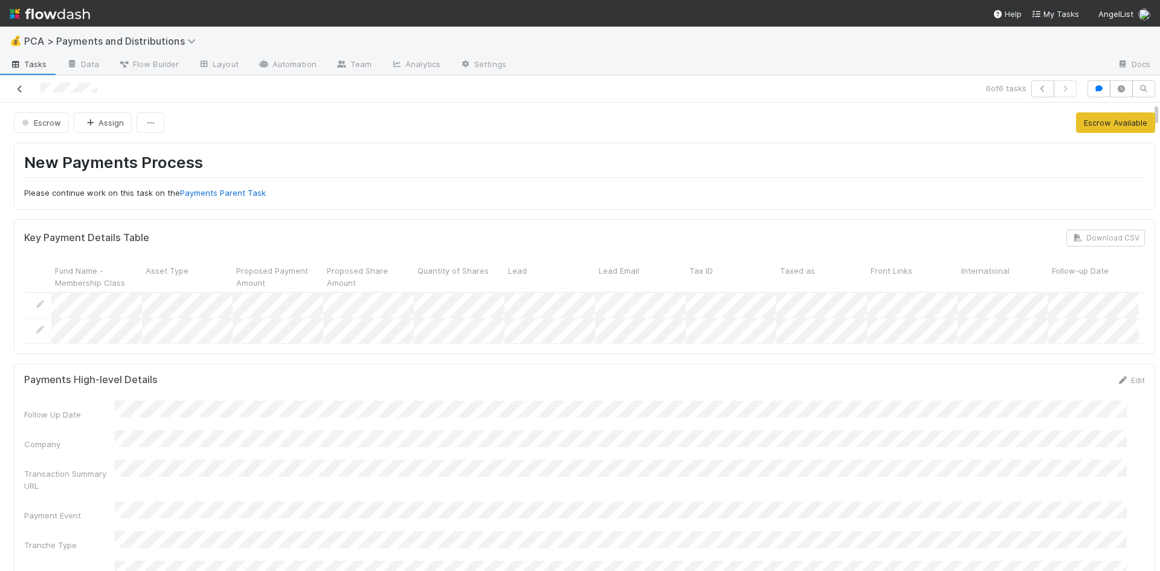
click at [21, 88] on icon at bounding box center [20, 89] width 12 height 8
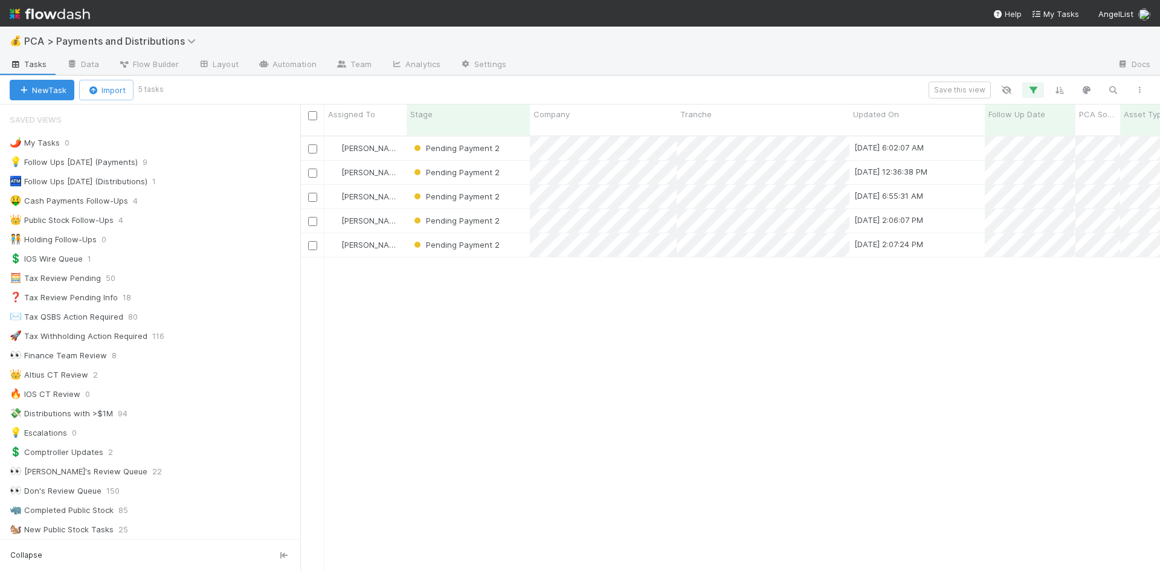
scroll to position [436, 851]
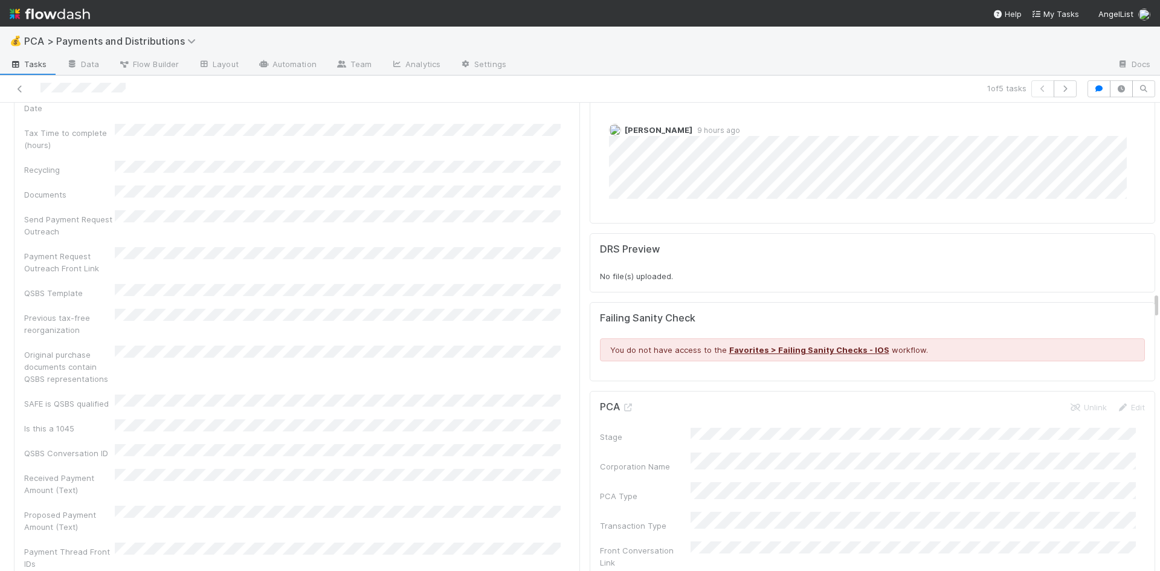
scroll to position [2840, 0]
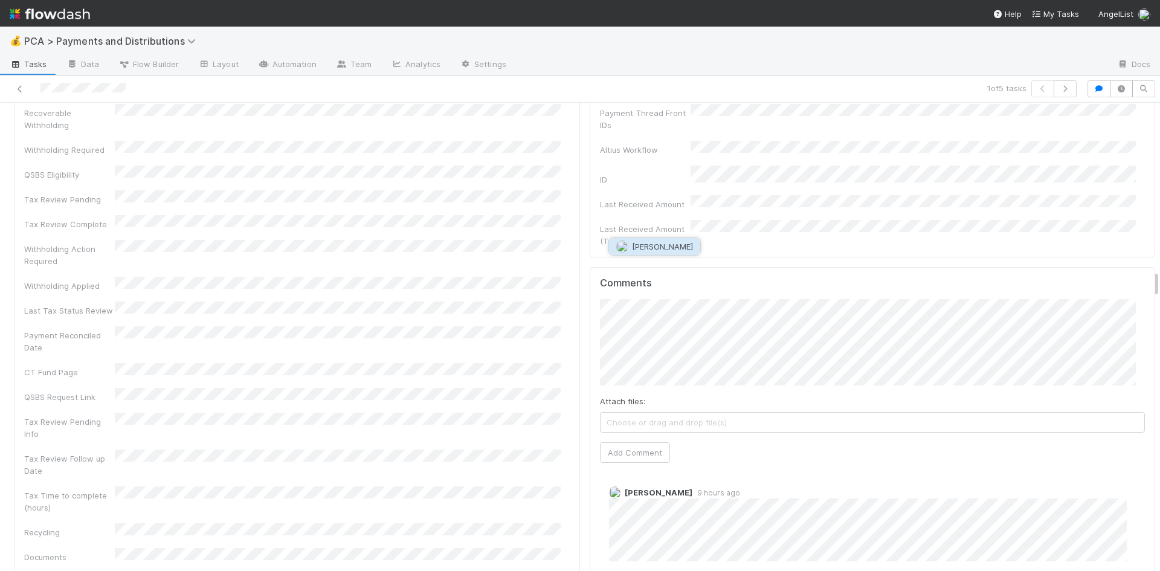
click at [690, 245] on span "[PERSON_NAME]" at bounding box center [662, 247] width 61 height 10
click at [636, 442] on button "Add Comment" at bounding box center [635, 452] width 70 height 21
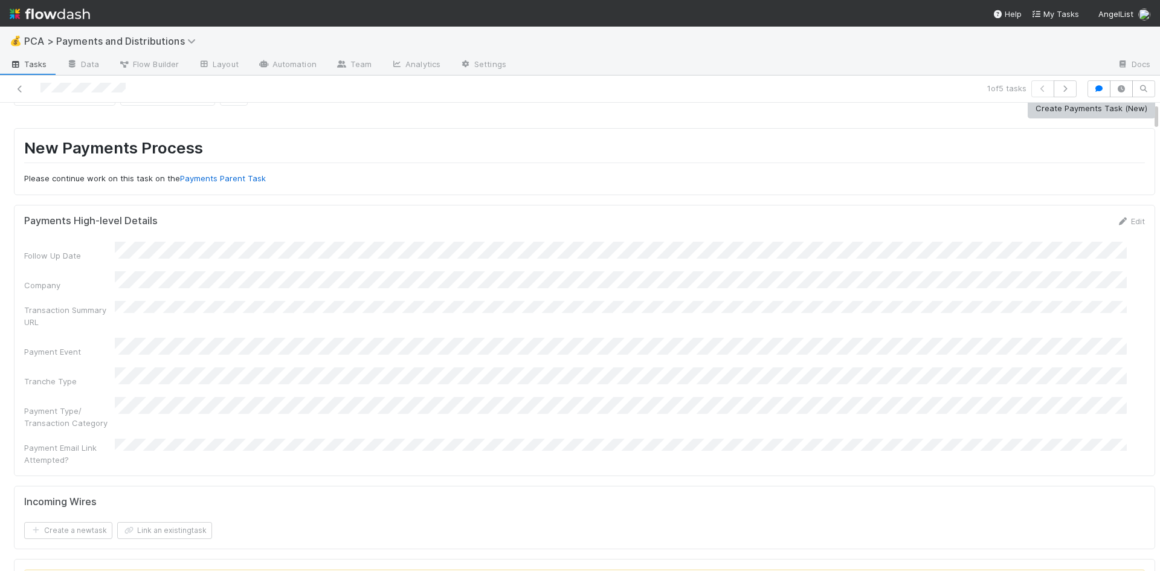
scroll to position [0, 0]
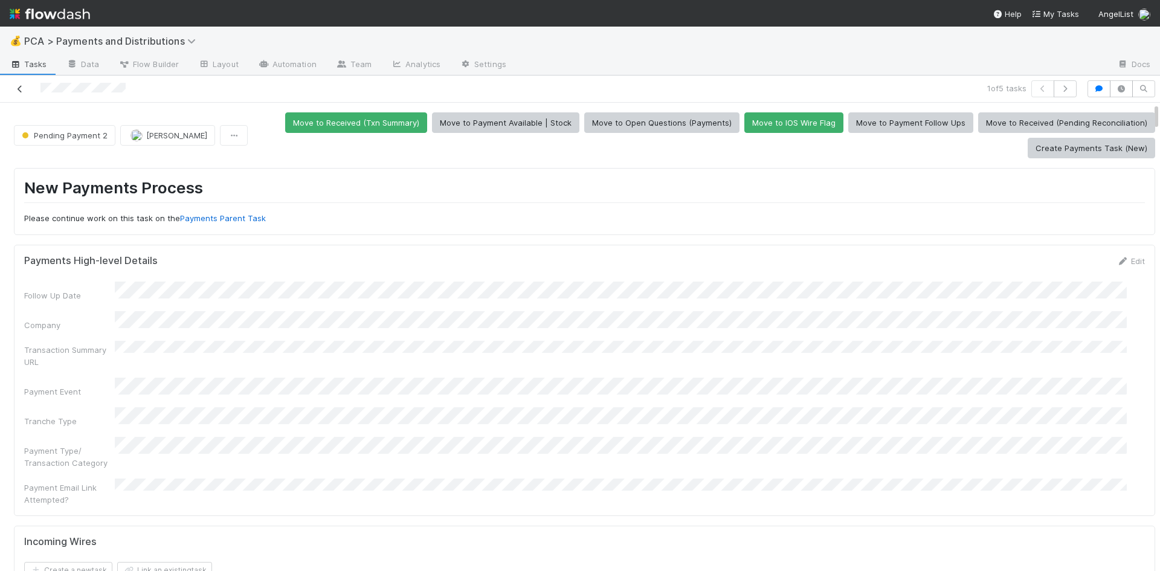
click at [17, 88] on icon at bounding box center [20, 89] width 12 height 8
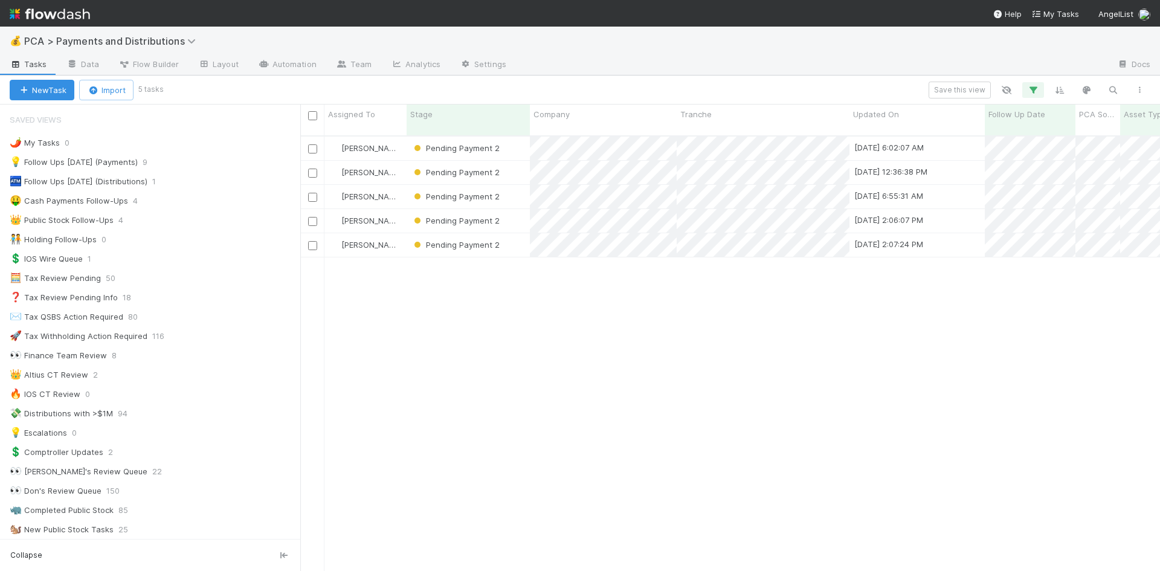
scroll to position [436, 851]
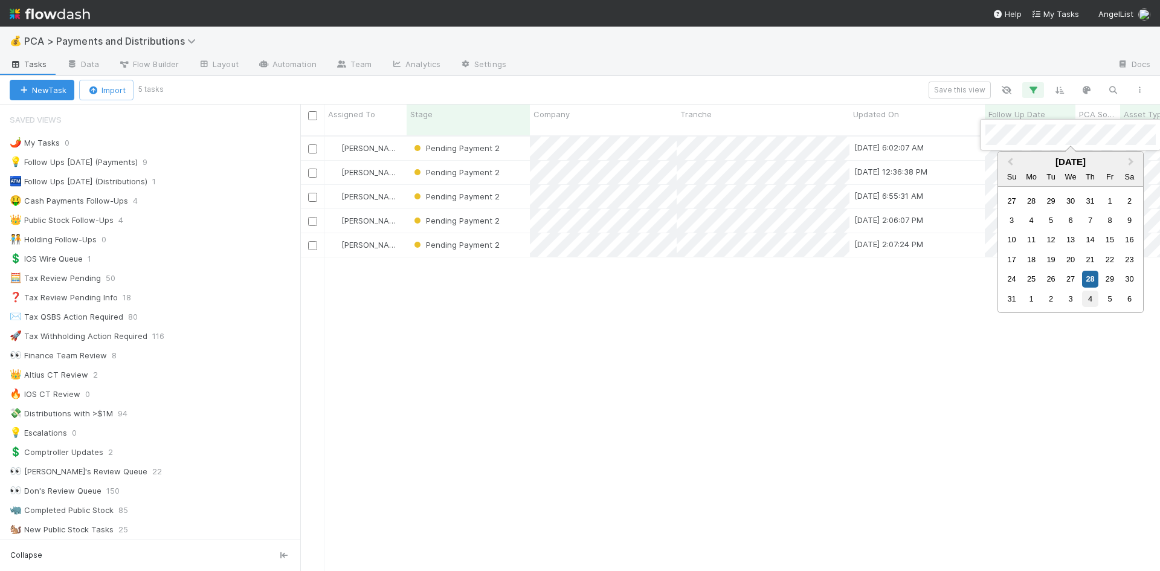
click at [1090, 300] on div "4" at bounding box center [1090, 299] width 16 height 16
click at [934, 355] on div at bounding box center [580, 285] width 1160 height 571
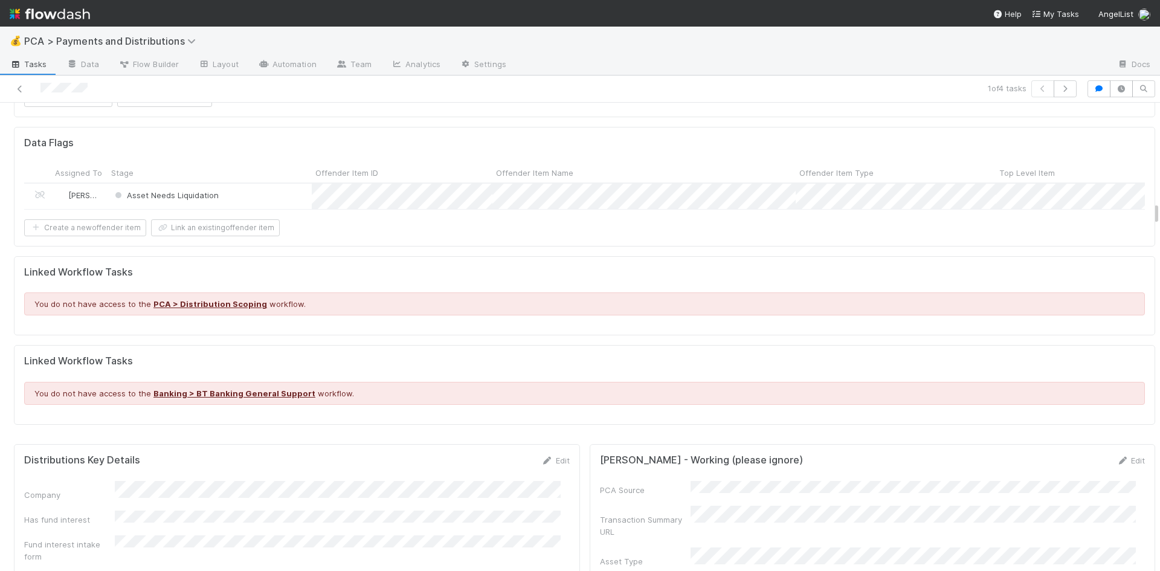
scroll to position [2055, 0]
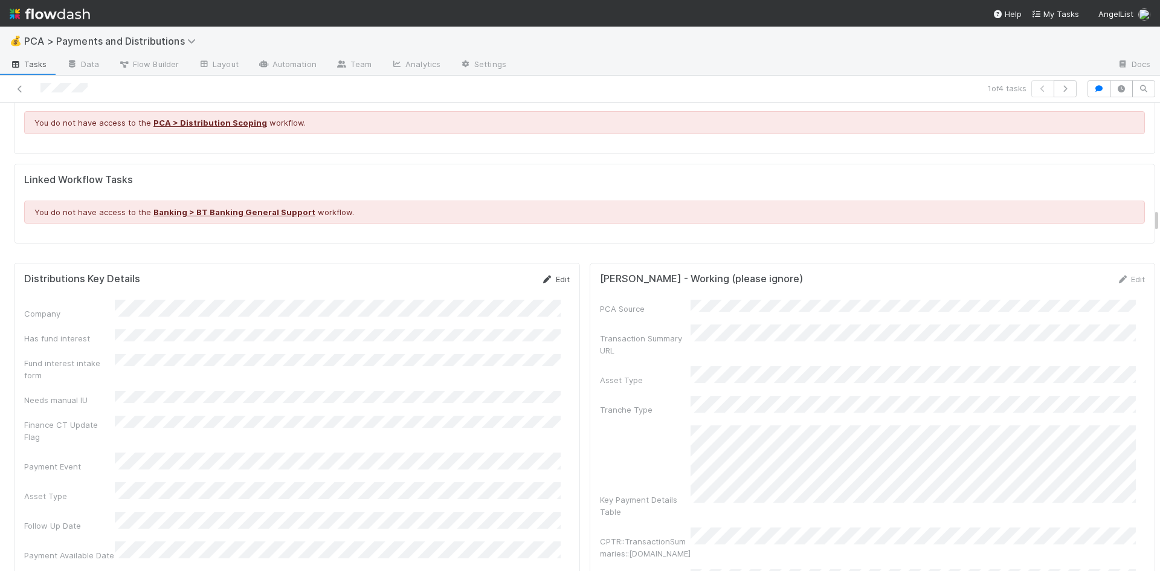
click at [542, 276] on icon at bounding box center [547, 280] width 12 height 8
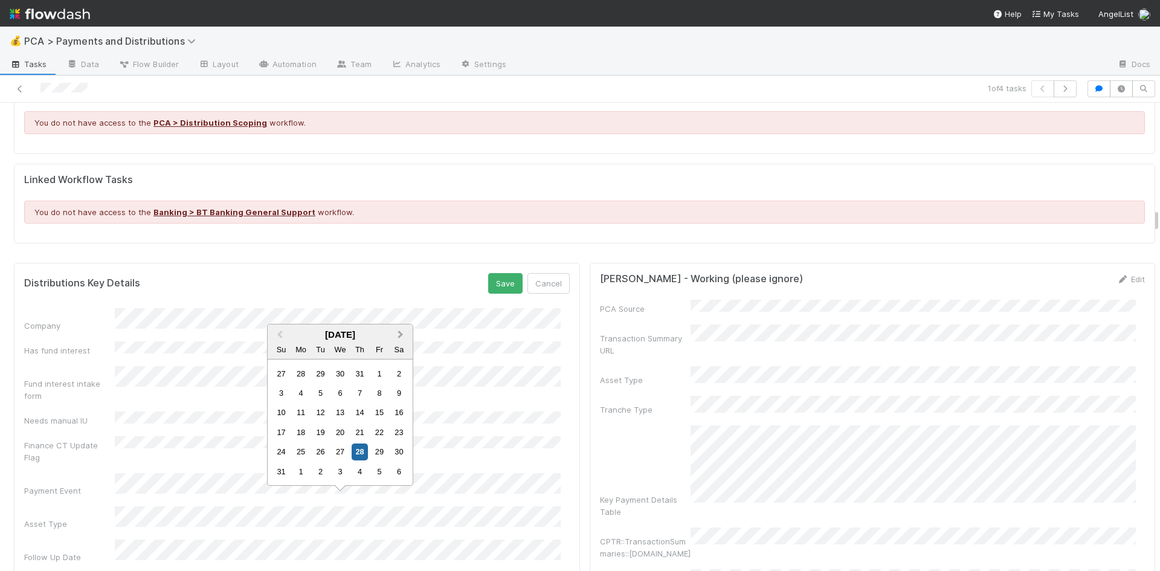
click at [401, 335] on span "Next Month" at bounding box center [401, 335] width 0 height 14
click at [372, 450] on div "26" at bounding box center [379, 452] width 16 height 16
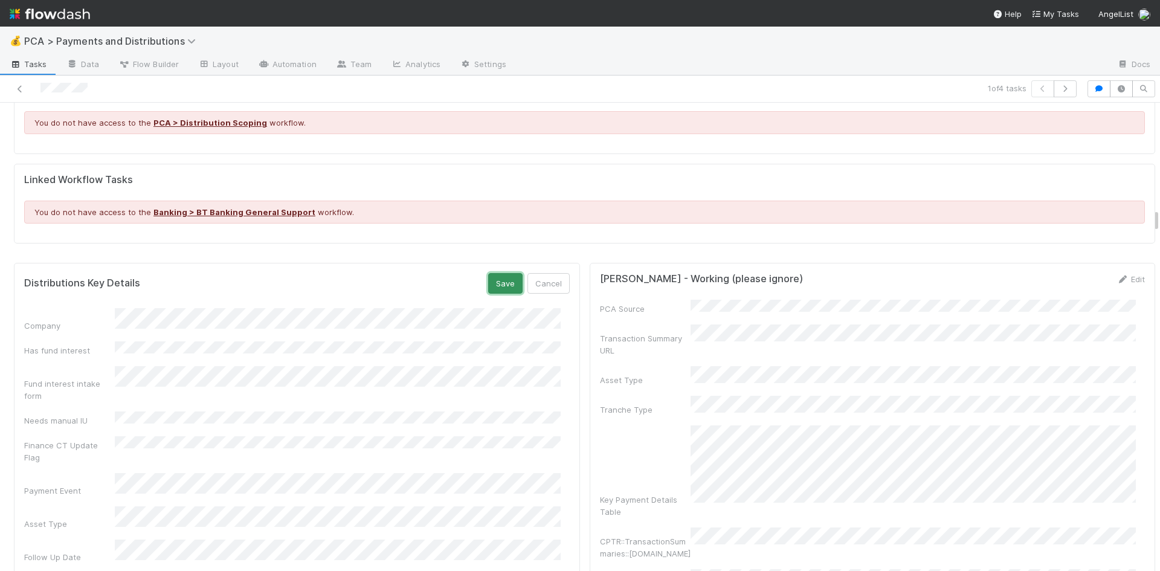
click at [490, 278] on button "Save" at bounding box center [505, 283] width 34 height 21
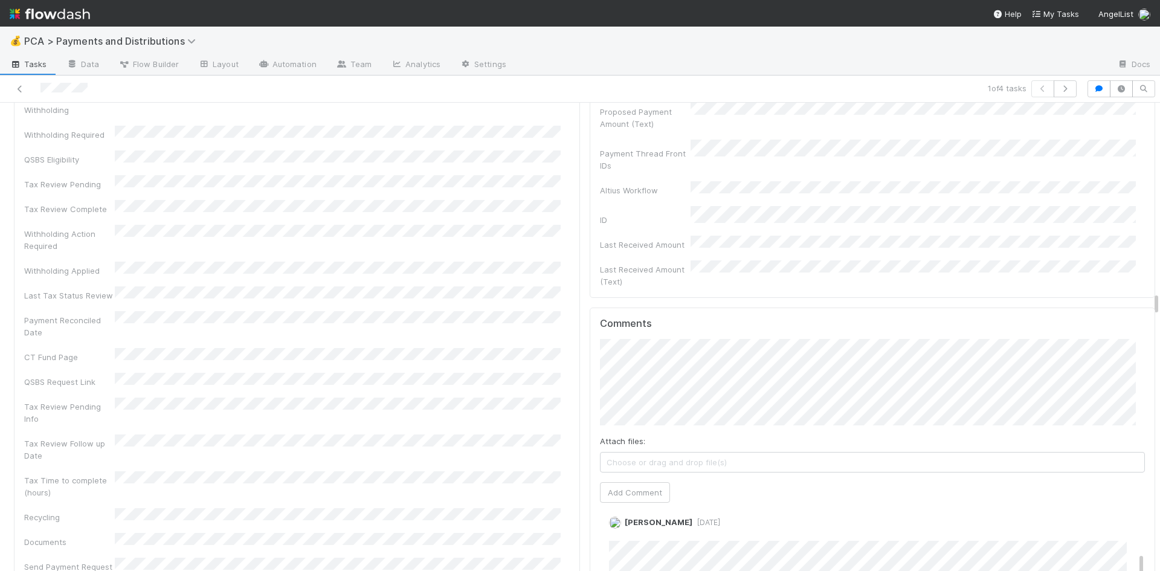
scroll to position [0, 0]
click at [642, 482] on button "Add Comment" at bounding box center [635, 492] width 70 height 21
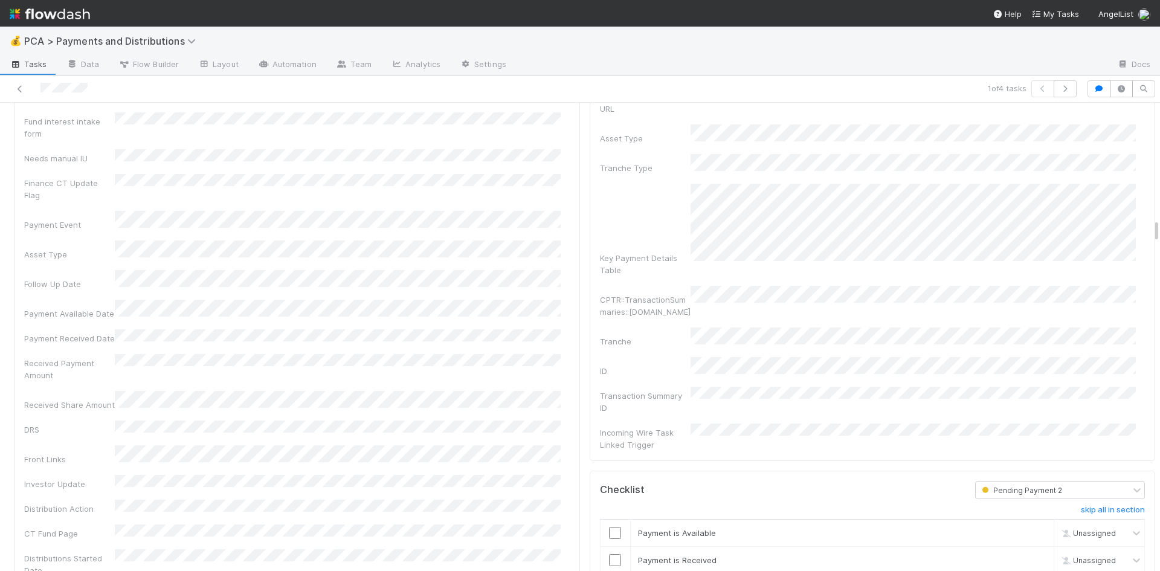
scroll to position [1873, 0]
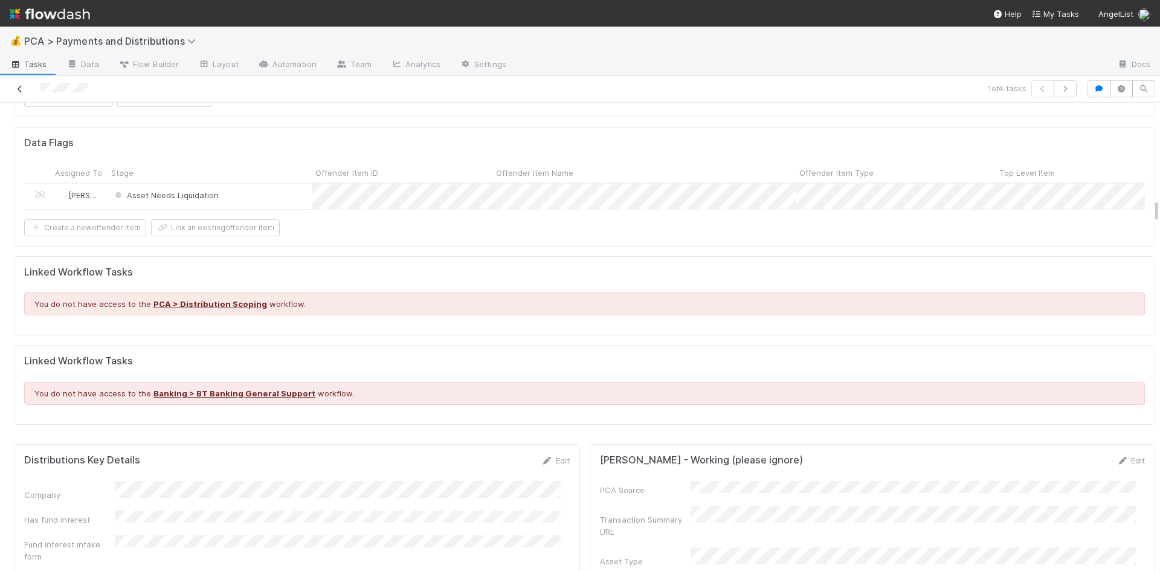
click at [16, 89] on icon at bounding box center [20, 89] width 12 height 8
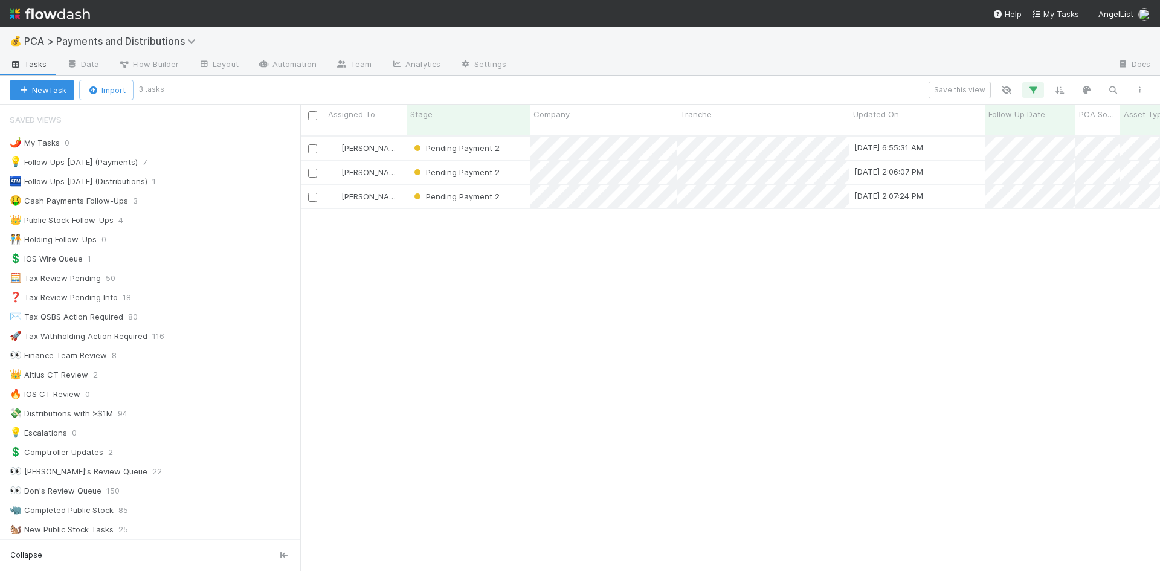
scroll to position [436, 851]
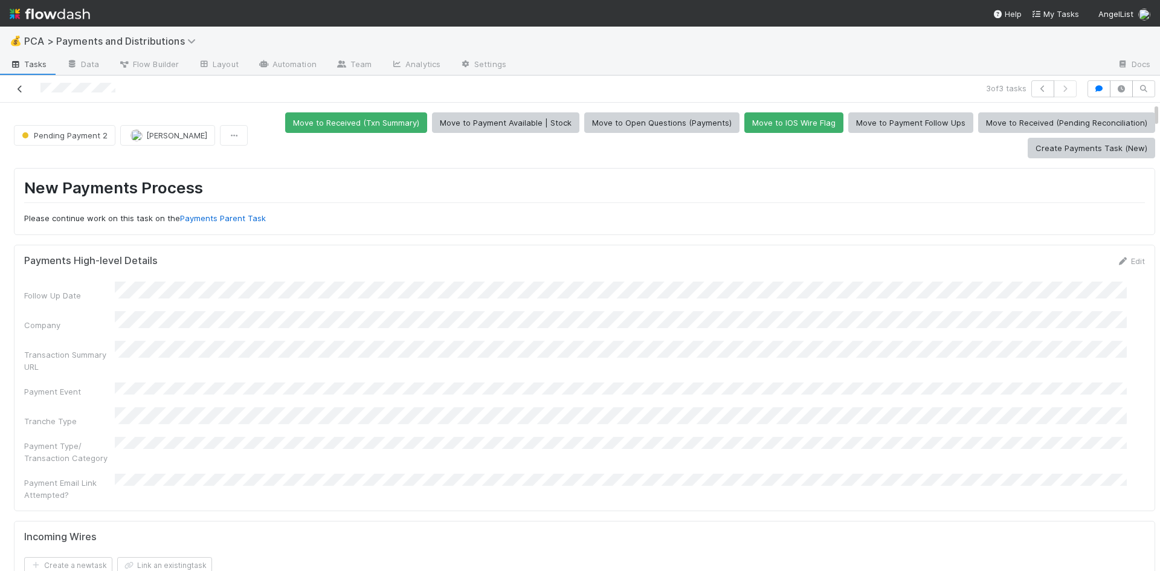
click at [21, 85] on icon at bounding box center [20, 89] width 12 height 8
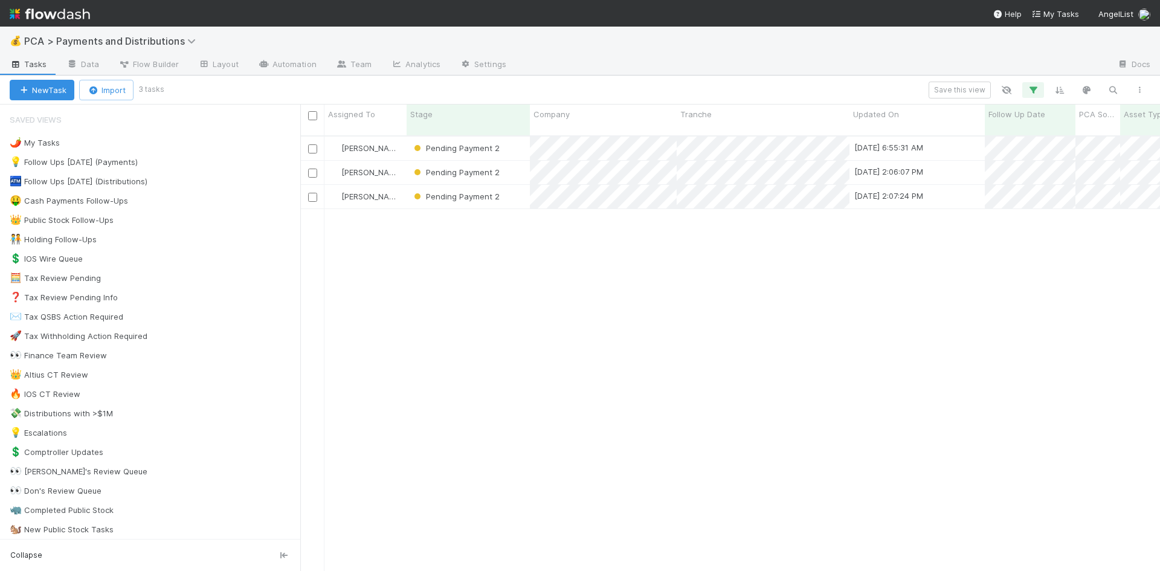
scroll to position [436, 851]
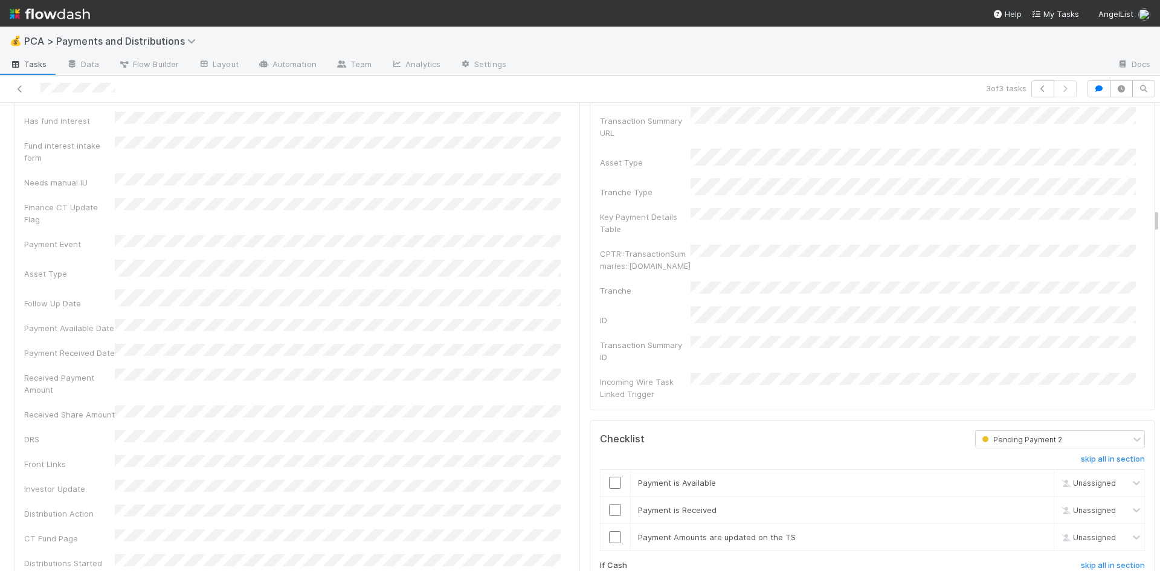
scroll to position [1994, 0]
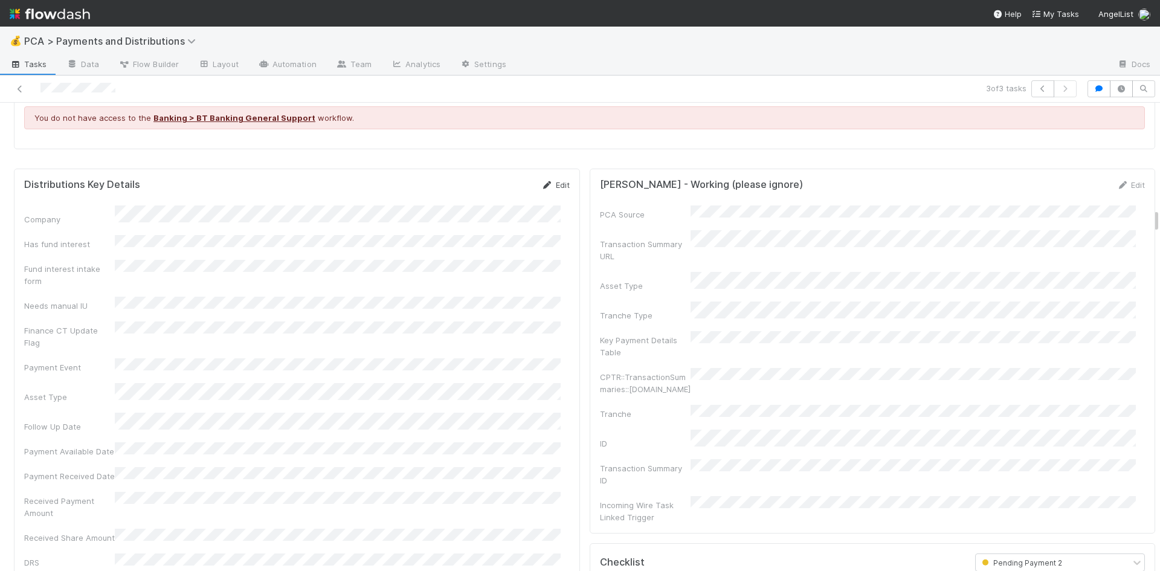
click at [546, 180] on link "Edit" at bounding box center [555, 185] width 28 height 10
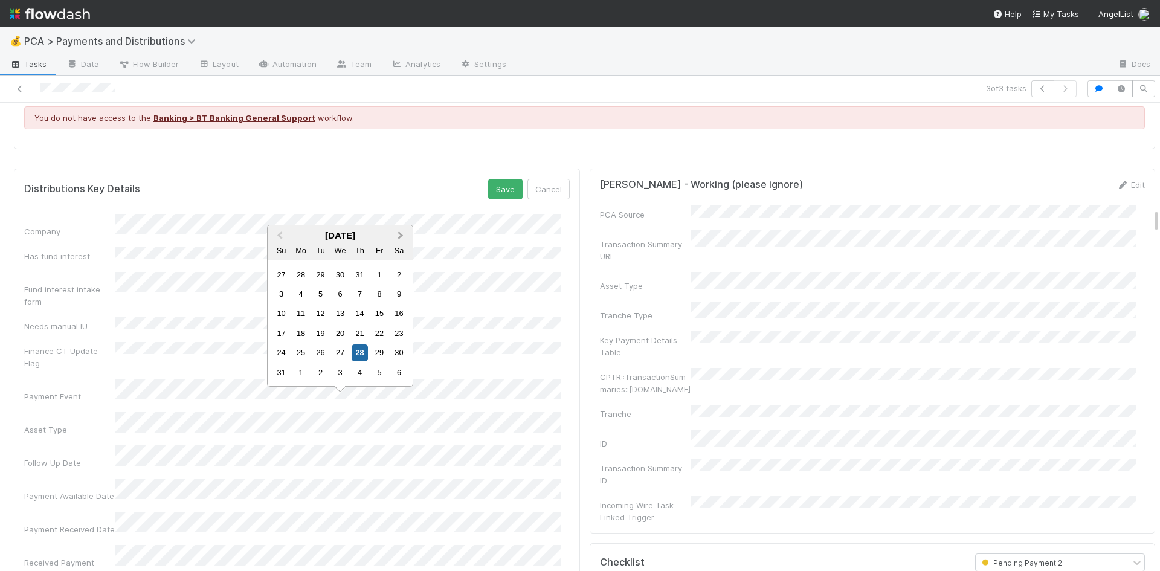
click at [404, 230] on button "Next Month" at bounding box center [401, 236] width 19 height 19
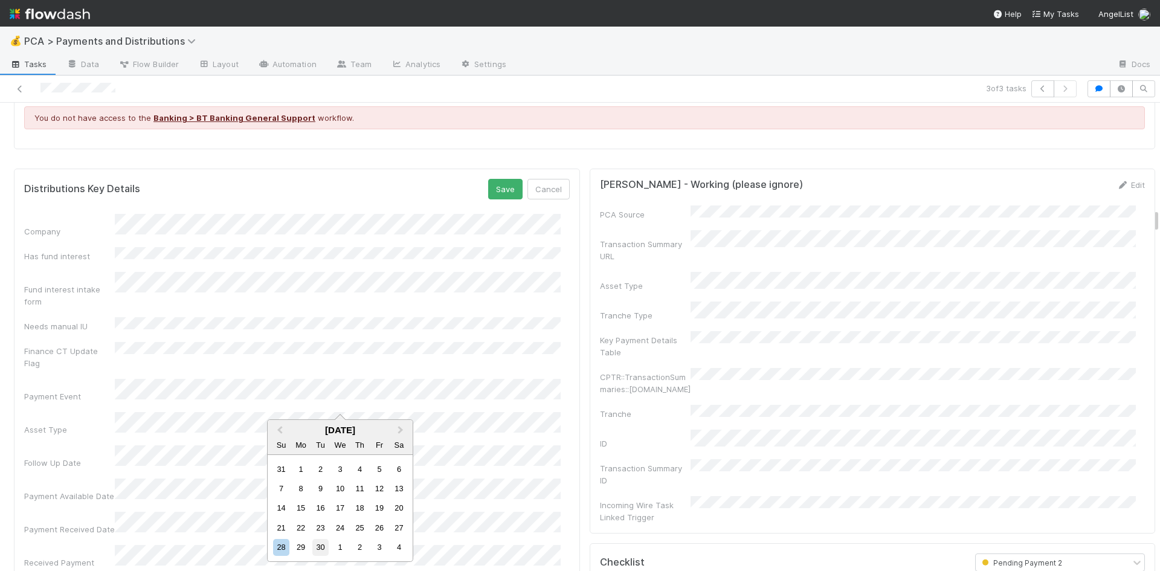
click at [320, 548] on div "30" at bounding box center [320, 547] width 16 height 16
click at [498, 179] on button "Save" at bounding box center [505, 189] width 34 height 21
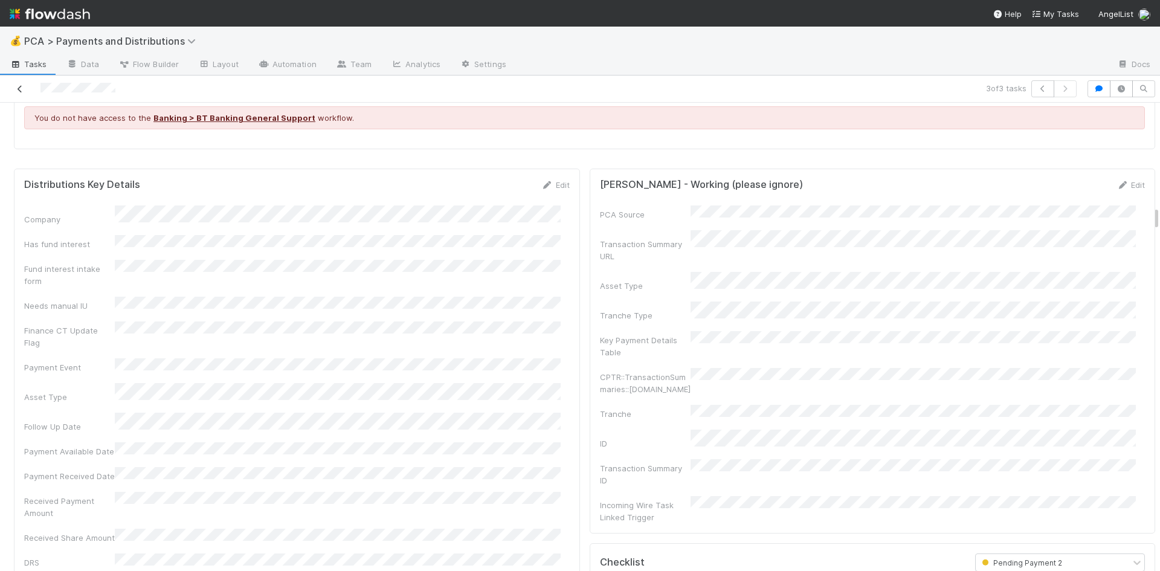
click at [18, 92] on icon at bounding box center [20, 89] width 12 height 8
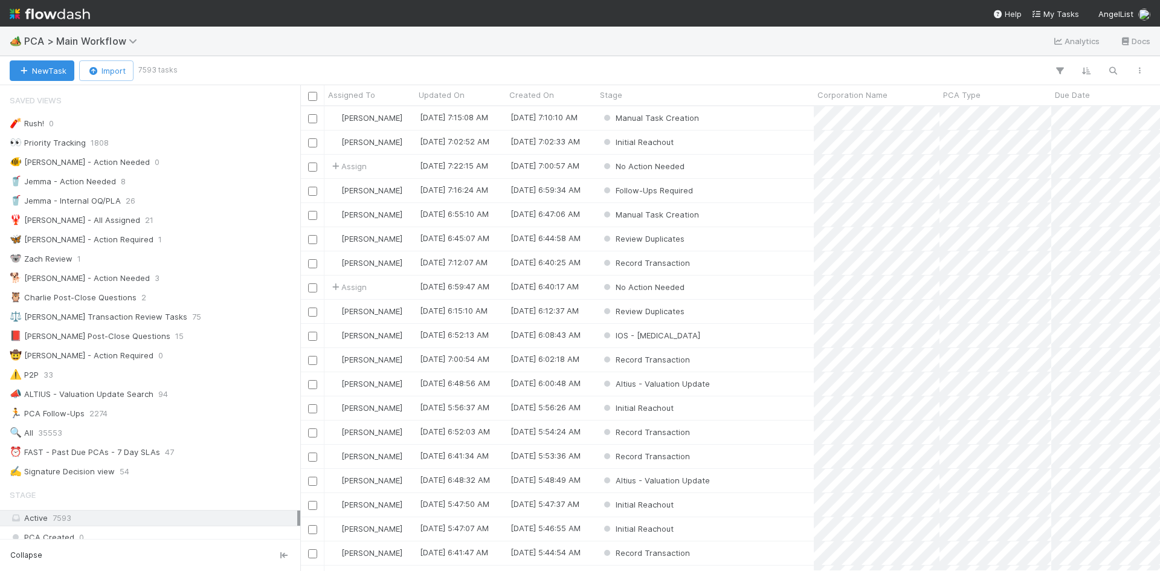
scroll to position [10, 10]
click at [106, 45] on span "PCA > Main Workflow" at bounding box center [83, 41] width 119 height 12
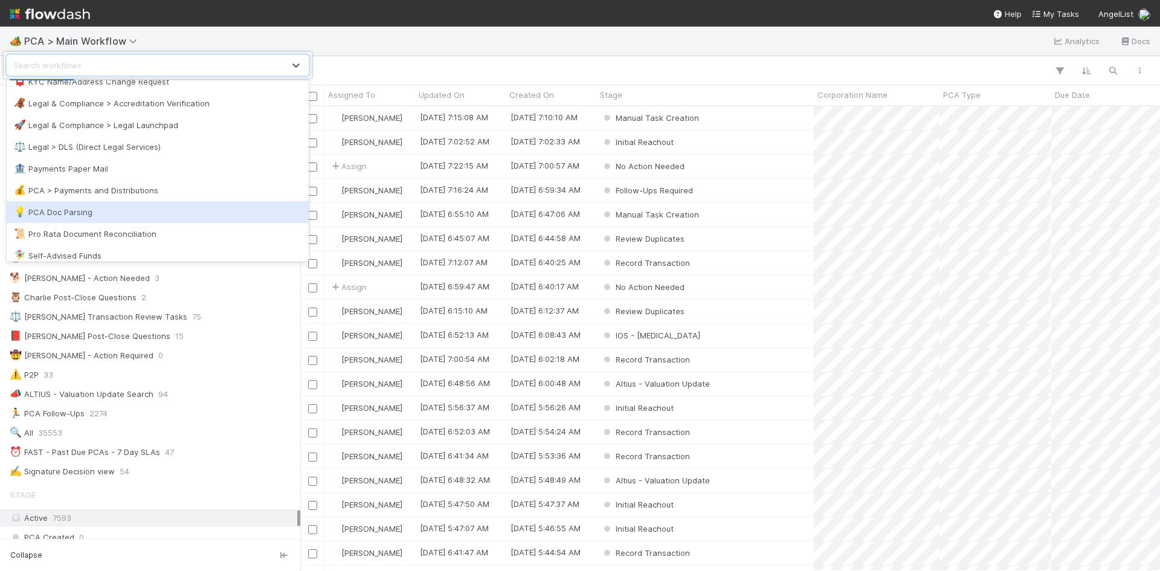
scroll to position [945, 0]
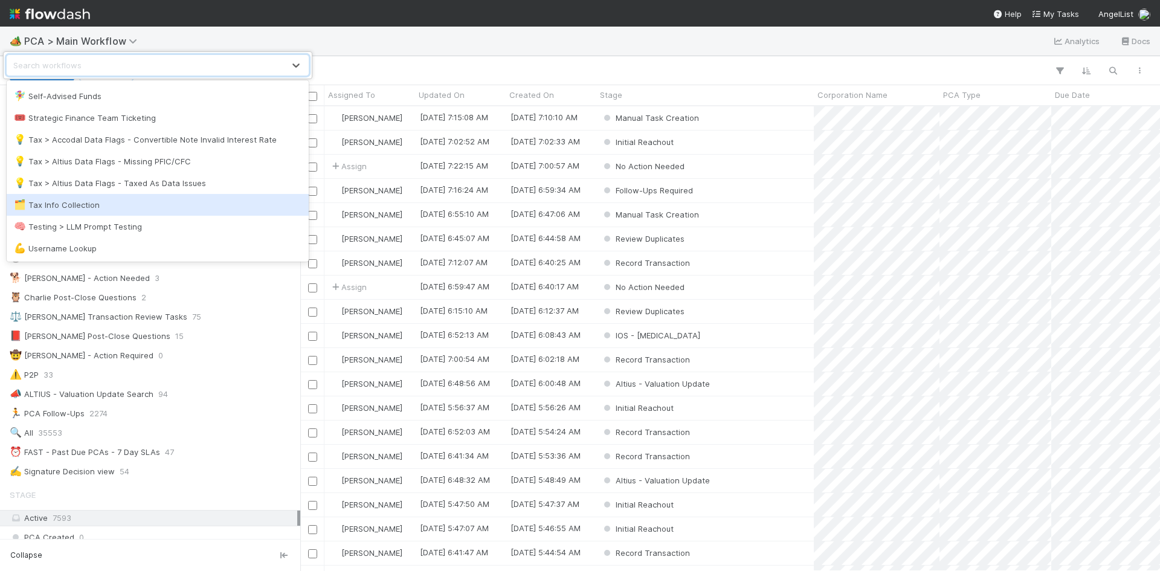
click at [132, 207] on div "🗂️ Tax Info Collection" at bounding box center [158, 205] width 288 height 12
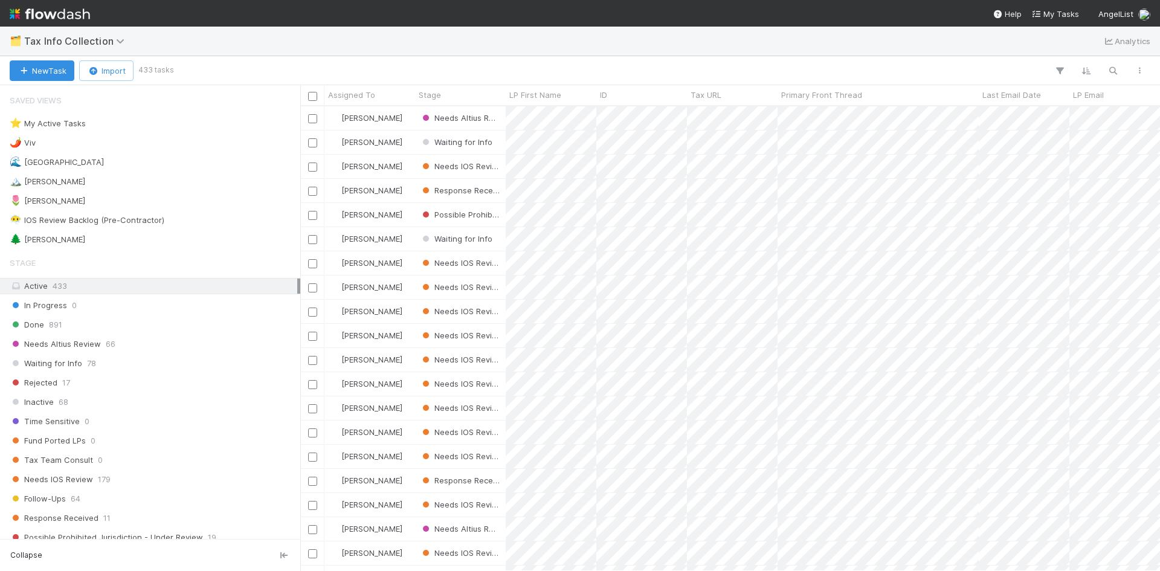
scroll to position [456, 851]
click at [117, 236] on div "🌲 William 1" at bounding box center [154, 239] width 288 height 15
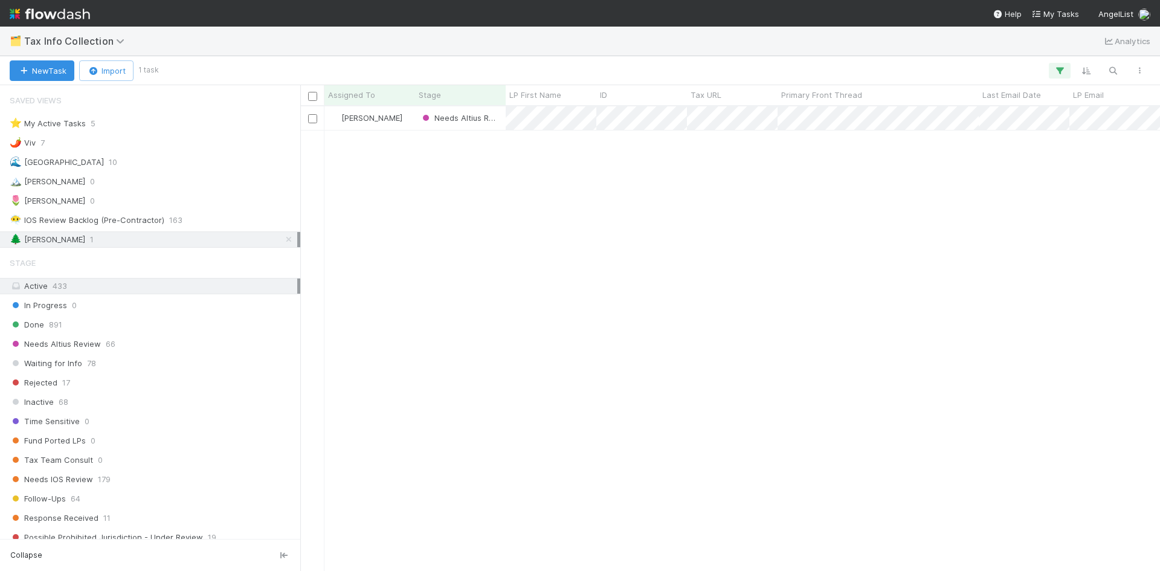
scroll to position [456, 851]
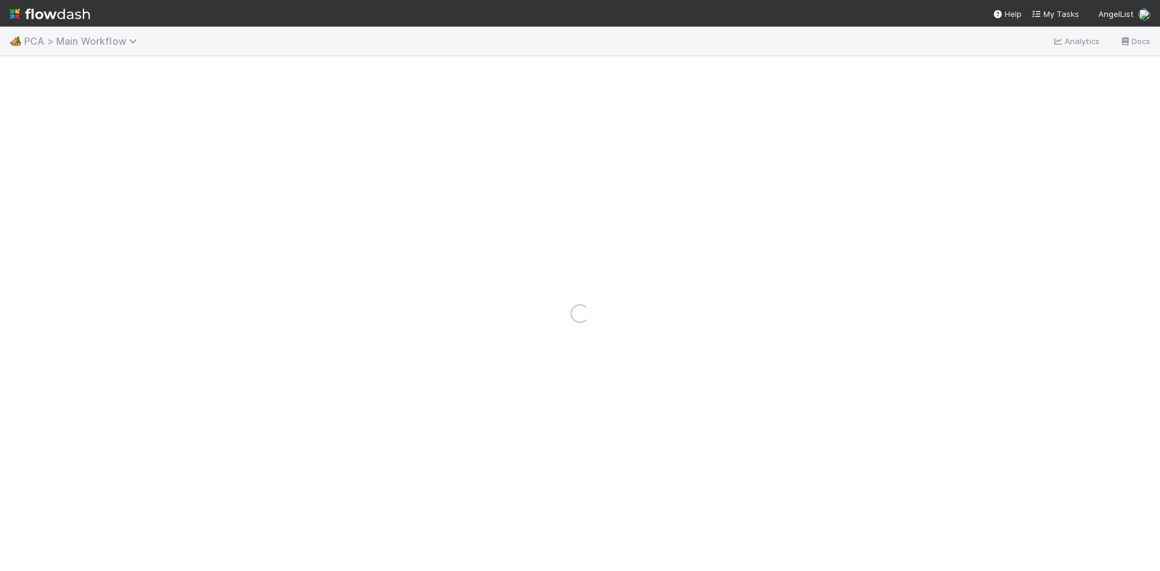
click at [105, 39] on span "PCA > Main Workflow" at bounding box center [83, 41] width 119 height 12
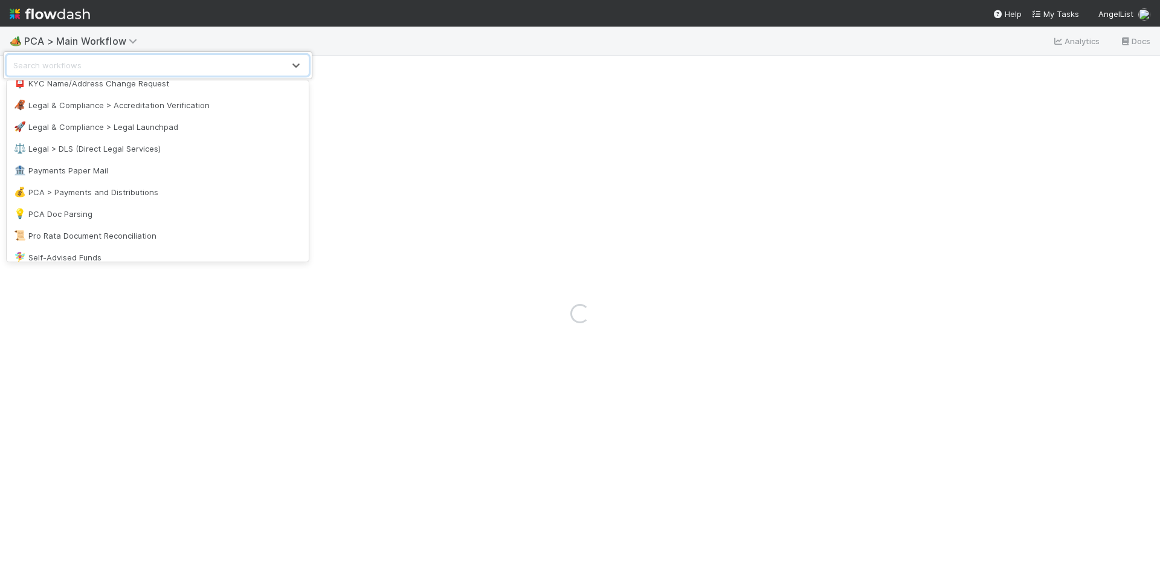
scroll to position [907, 0]
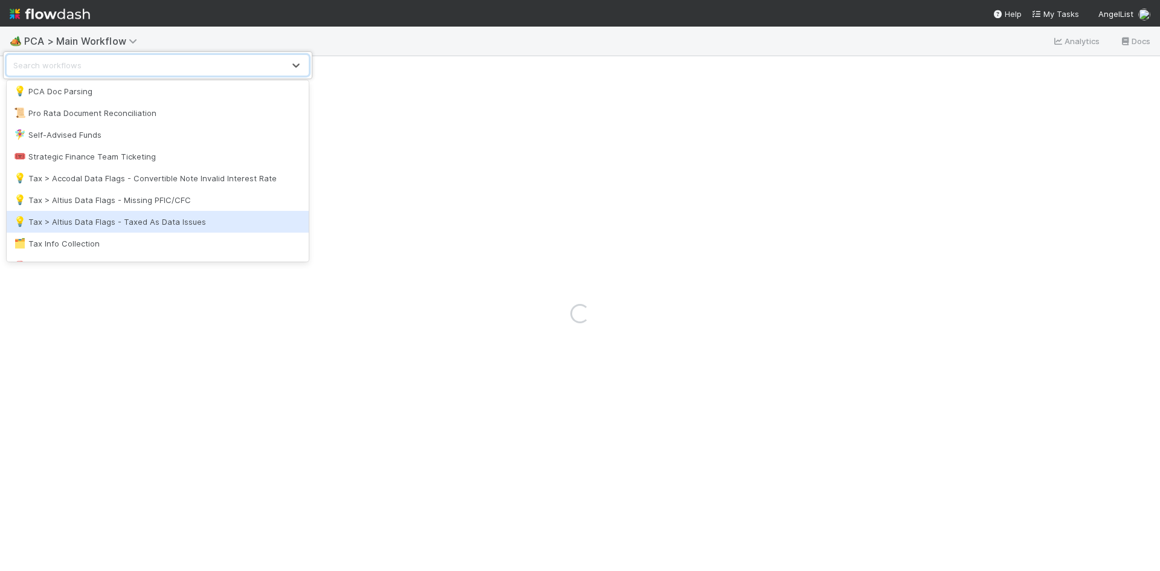
click at [109, 281] on div "💪 Username Lookup" at bounding box center [158, 287] width 288 height 12
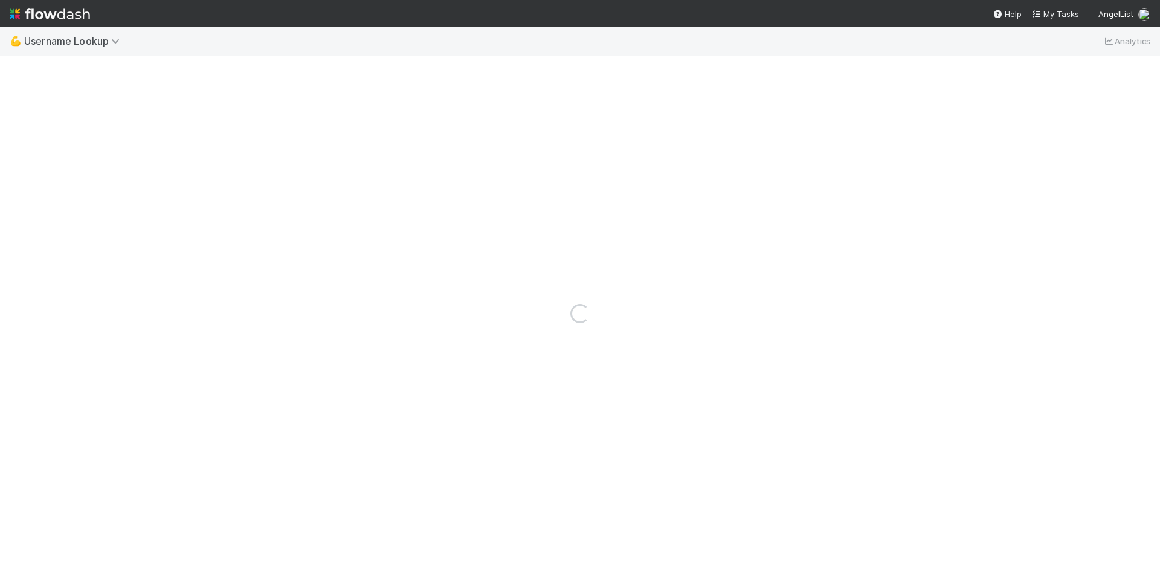
click at [85, 244] on div "Loading..." at bounding box center [580, 313] width 1160 height 515
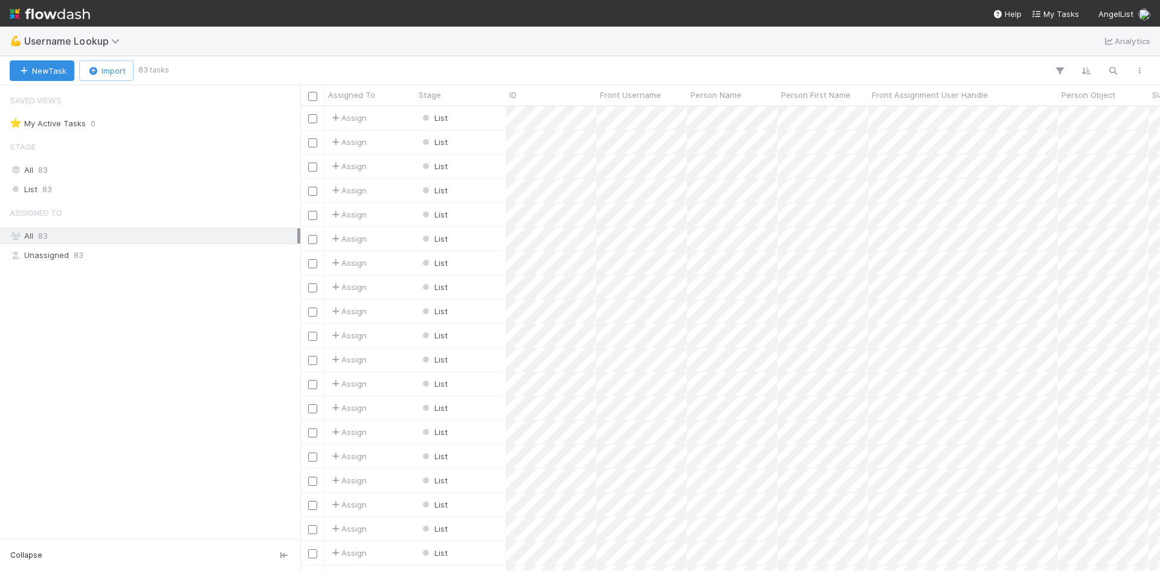
scroll to position [10, 10]
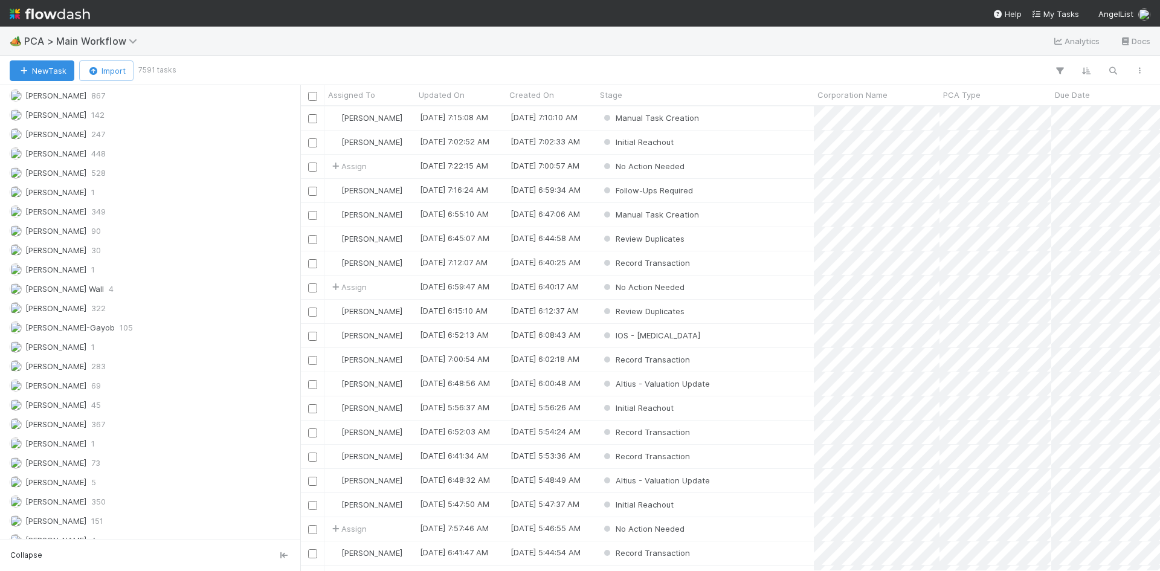
scroll to position [1739, 0]
click at [172, 315] on div "[PERSON_NAME] 367" at bounding box center [154, 315] width 288 height 15
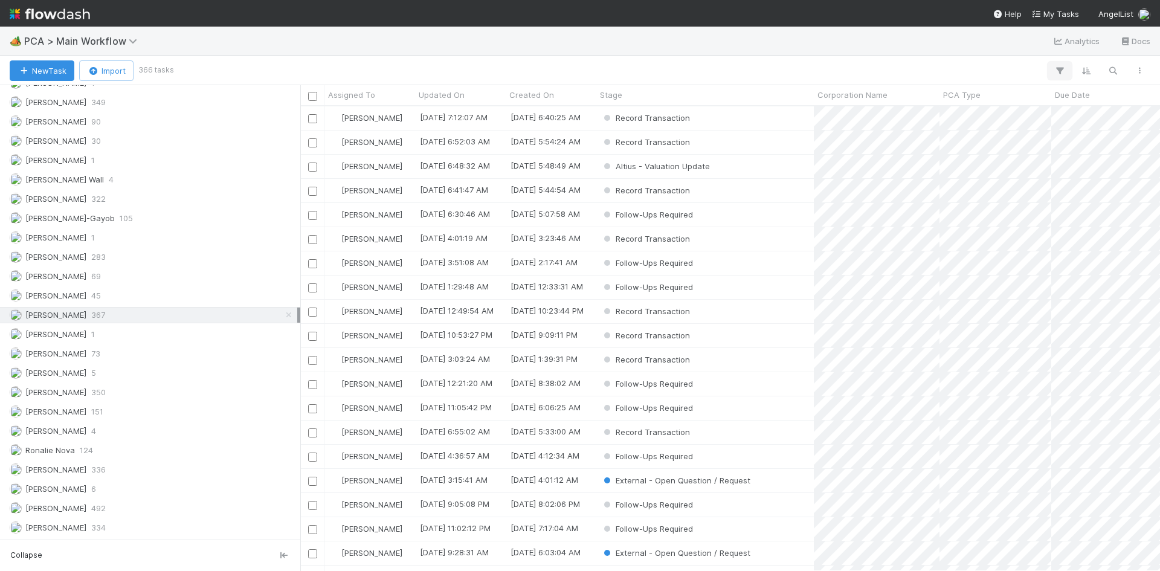
click at [1061, 69] on icon "button" at bounding box center [1060, 70] width 12 height 11
click at [928, 108] on button "Add Filter" at bounding box center [874, 108] width 363 height 18
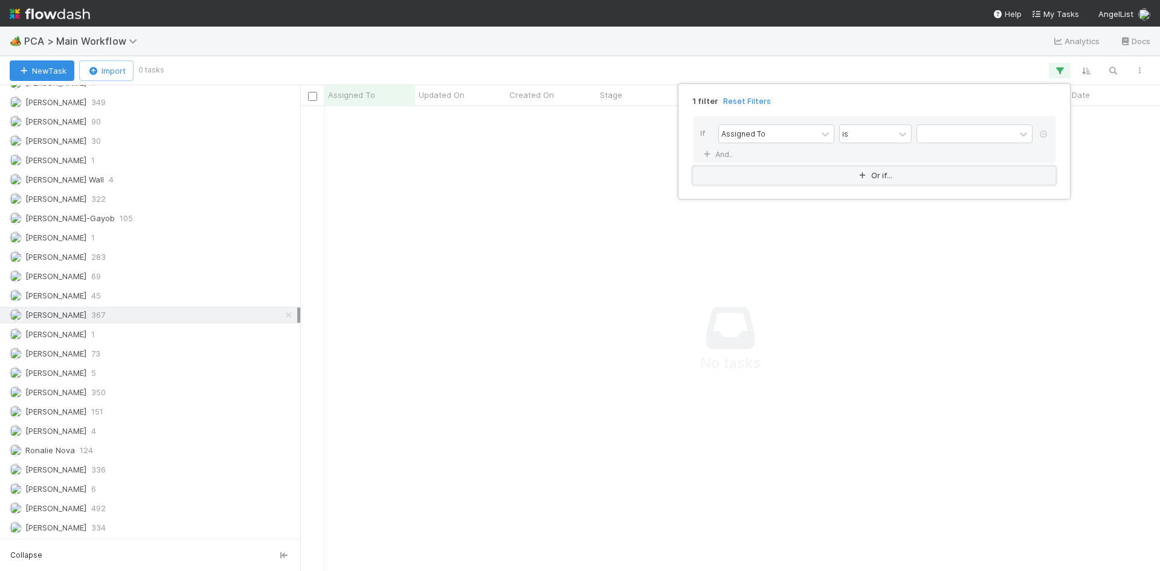
scroll to position [447, 851]
click at [806, 135] on div "Assigned To" at bounding box center [768, 134] width 98 height 18
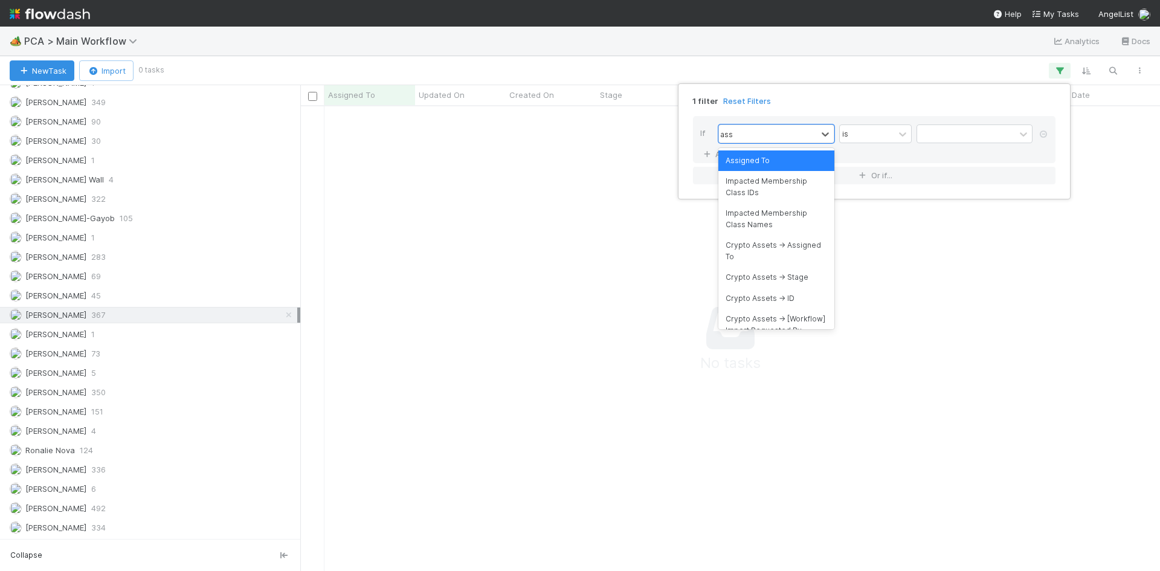
type input "asse"
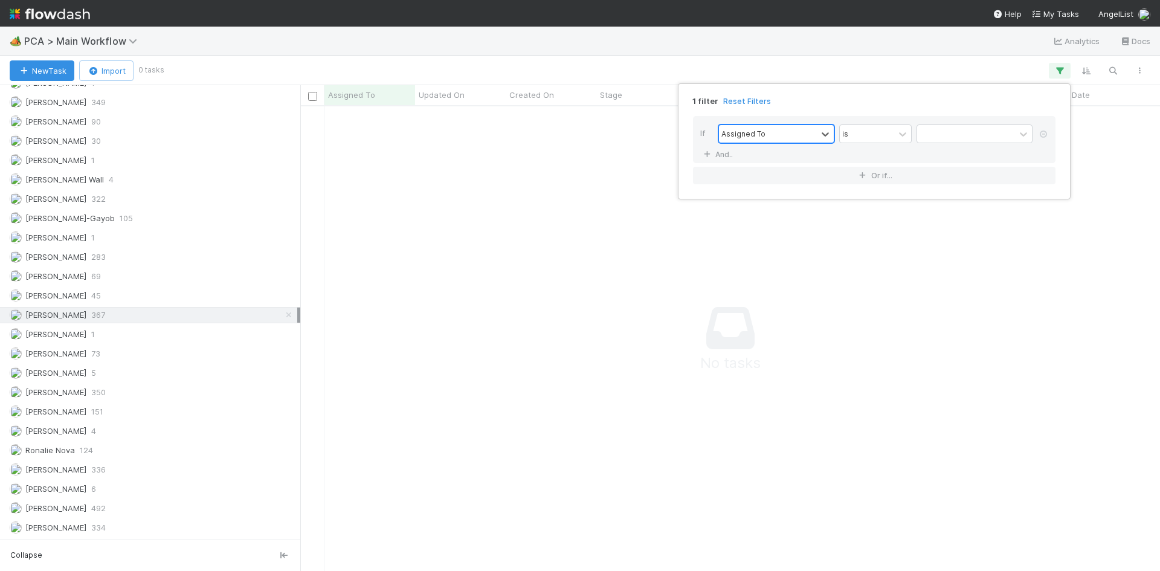
click at [781, 138] on div "Assigned To" at bounding box center [768, 134] width 98 height 18
click at [783, 134] on div "Assigned To" at bounding box center [768, 134] width 98 height 18
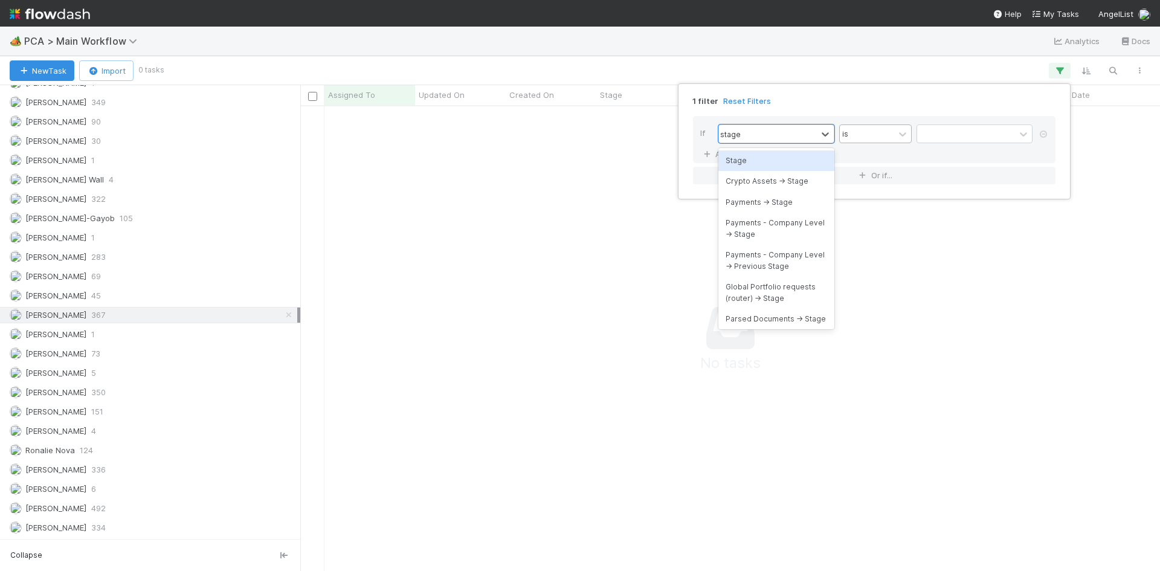
type input "stage"
click at [854, 140] on div "is" at bounding box center [867, 134] width 54 height 18
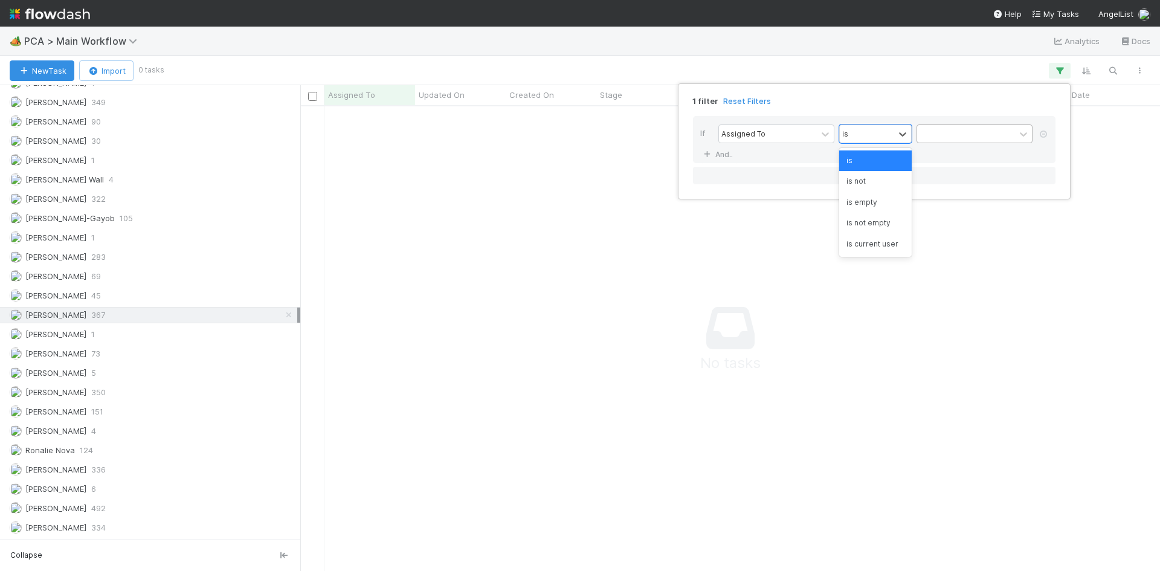
click at [975, 138] on div at bounding box center [966, 134] width 98 height 18
type input "a"
type input "Altius"
click at [751, 137] on div "Assigned To" at bounding box center [744, 133] width 44 height 11
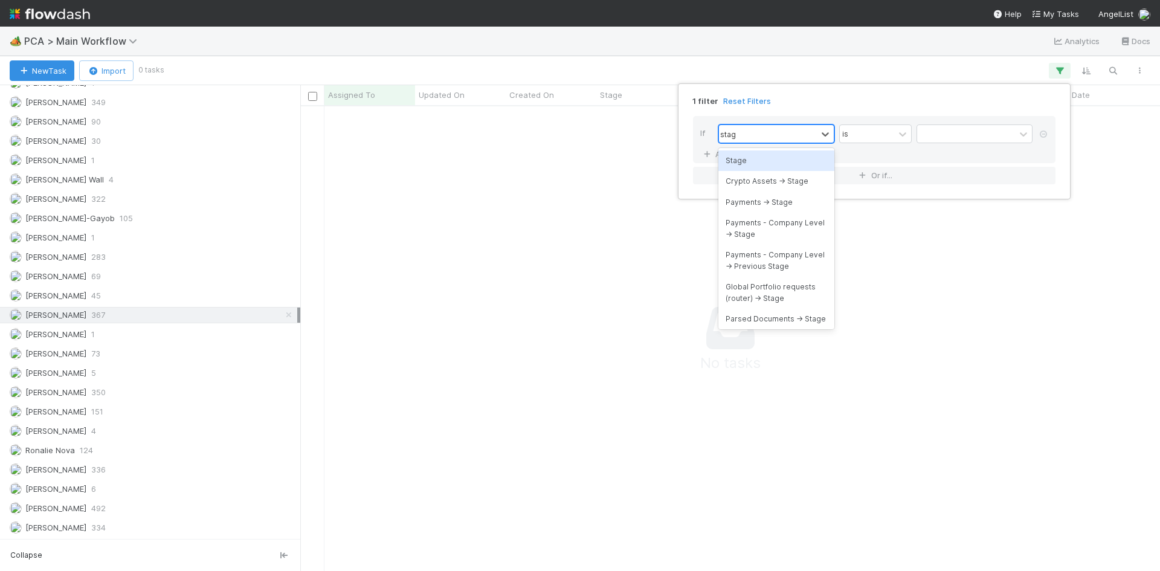
type input "stage"
click at [752, 158] on div "Stage" at bounding box center [777, 160] width 116 height 21
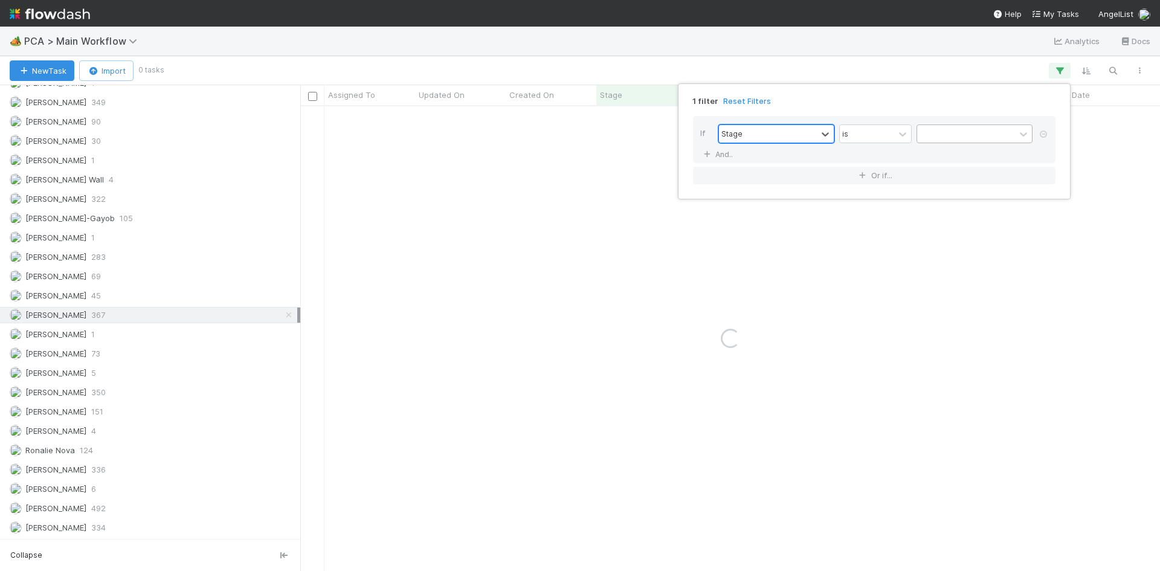
click at [941, 134] on div at bounding box center [966, 134] width 98 height 18
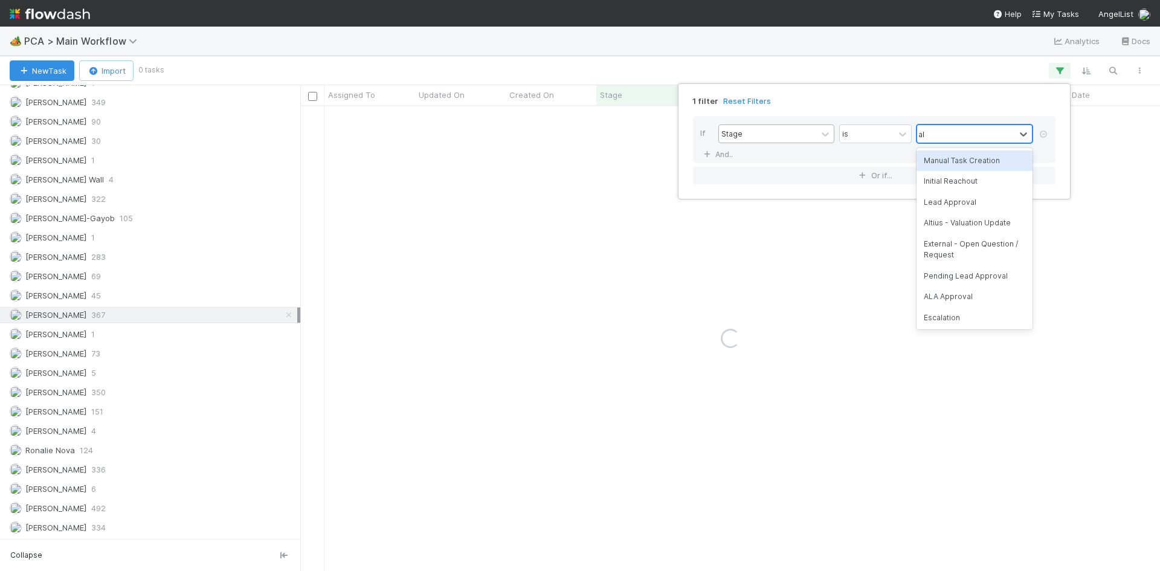
type input "alt"
click at [958, 159] on div "Altius - Valuation Update" at bounding box center [975, 160] width 116 height 21
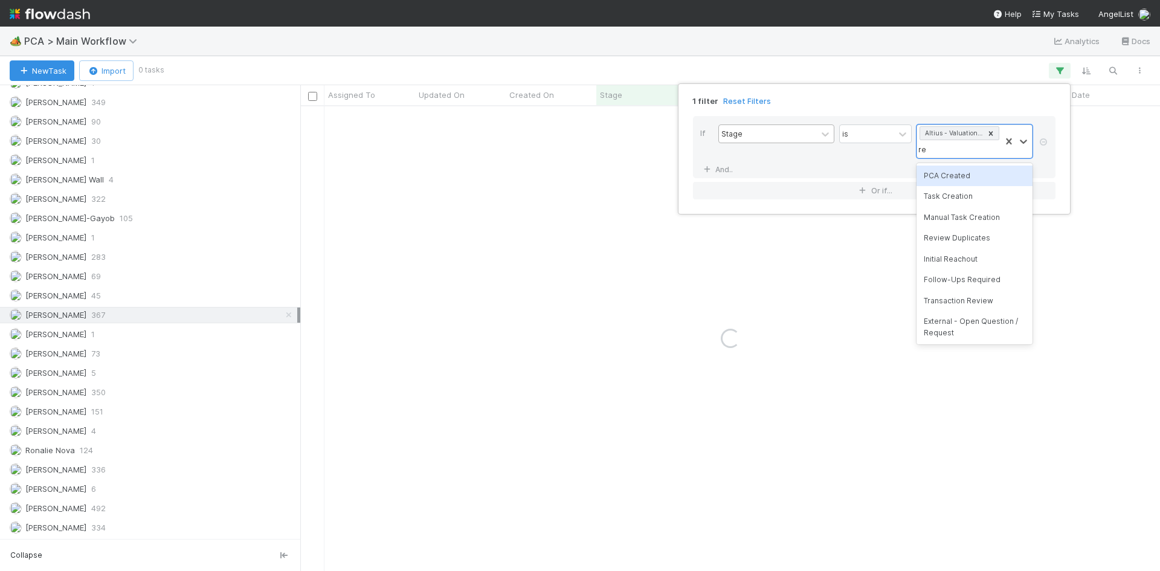
type input "rec"
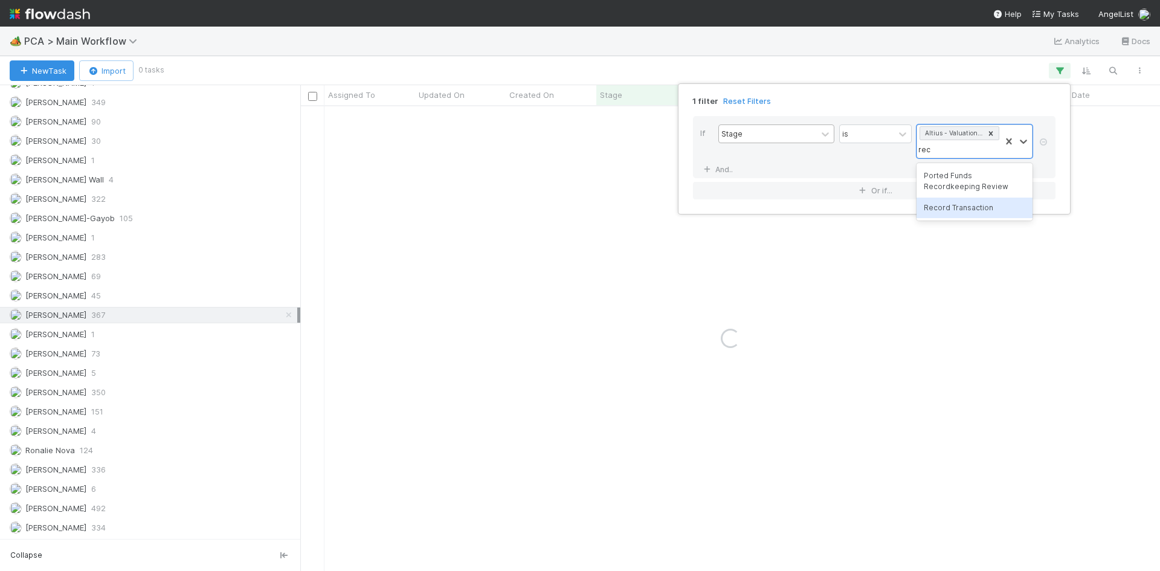
click at [962, 208] on div "Record Transaction" at bounding box center [975, 208] width 116 height 21
click at [897, 54] on div "1 filter Reset Filters If Stage is option Record Transaction , selected. 0 resu…" at bounding box center [580, 285] width 1160 height 571
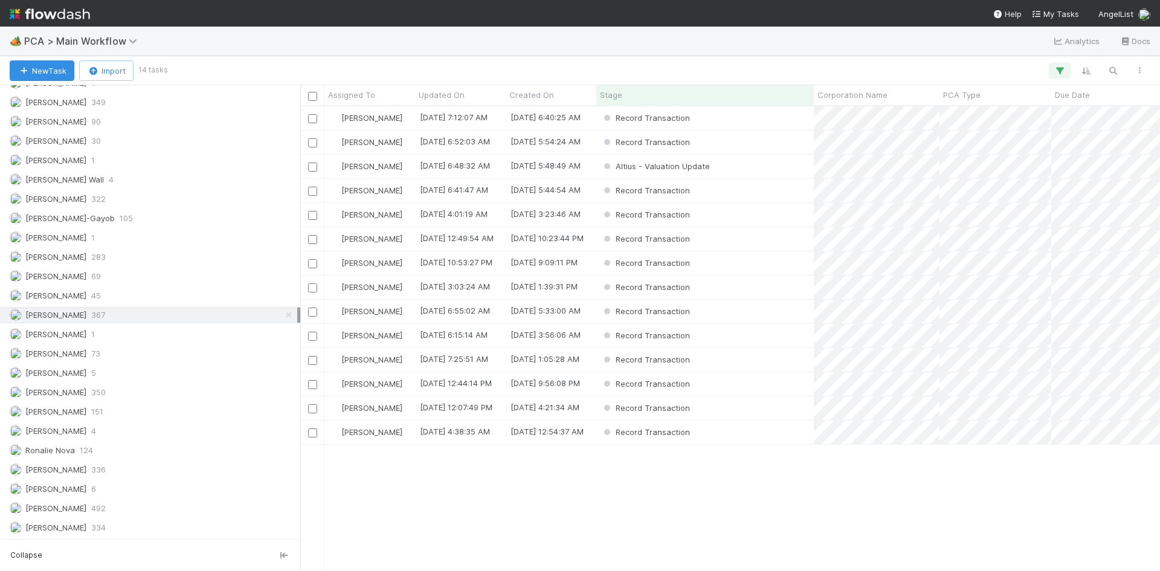
scroll to position [456, 851]
click at [653, 97] on div "Stage" at bounding box center [705, 95] width 211 height 12
click at [654, 114] on div "Sort First → Last" at bounding box center [670, 118] width 138 height 18
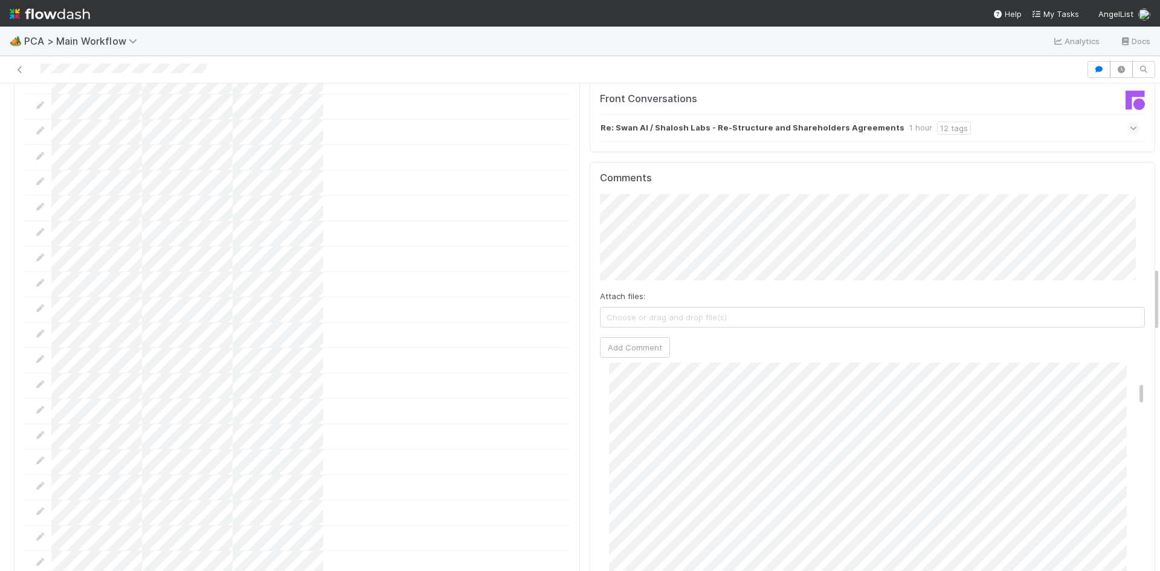
scroll to position [181, 0]
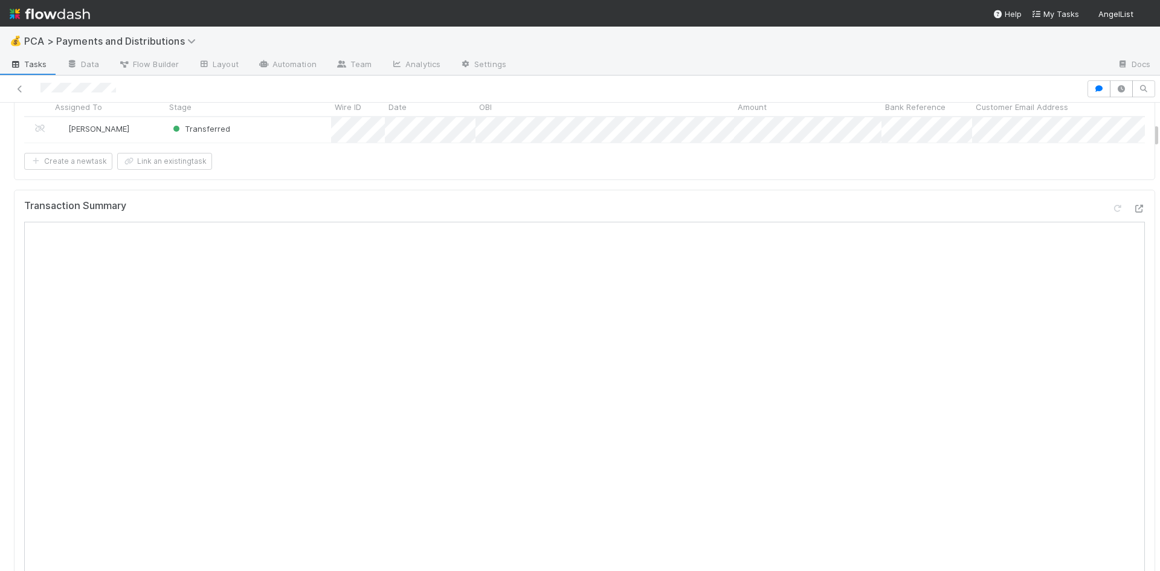
scroll to position [363, 0]
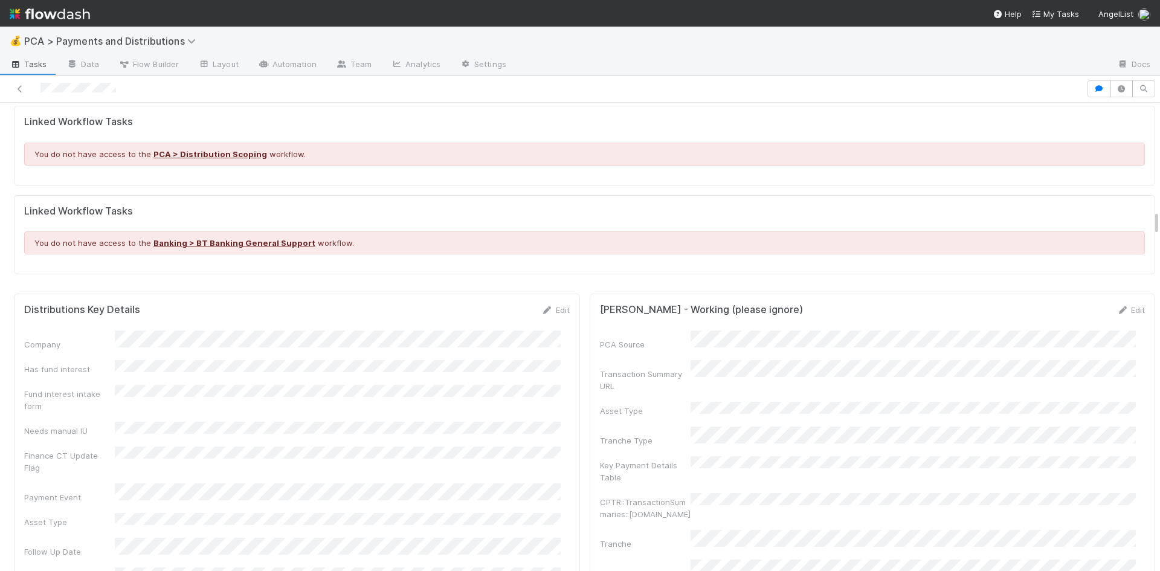
scroll to position [1994, 0]
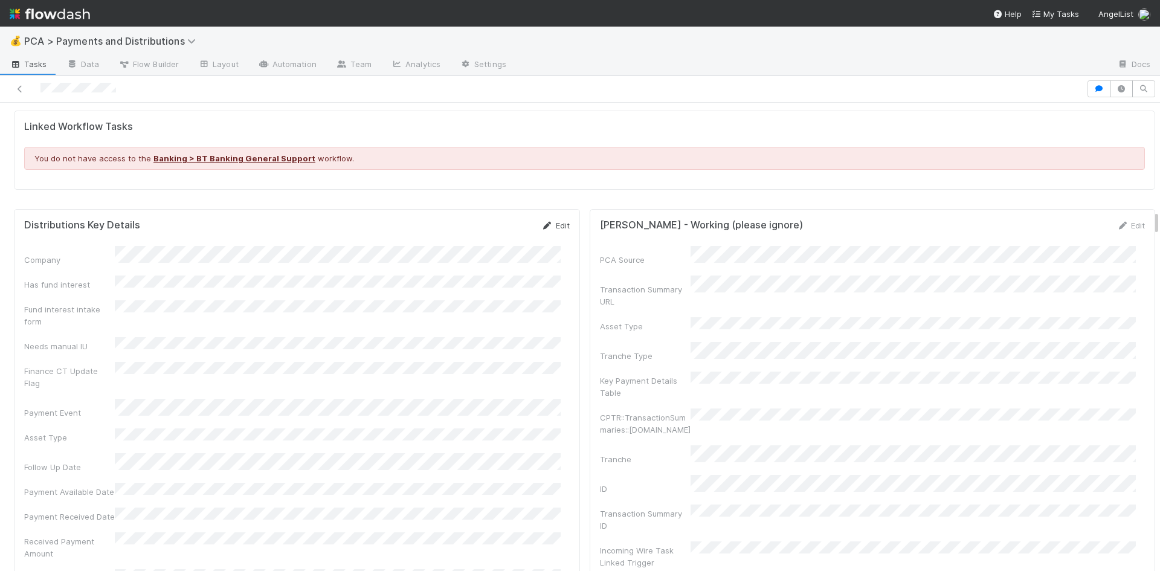
click at [552, 221] on link "Edit" at bounding box center [555, 226] width 28 height 10
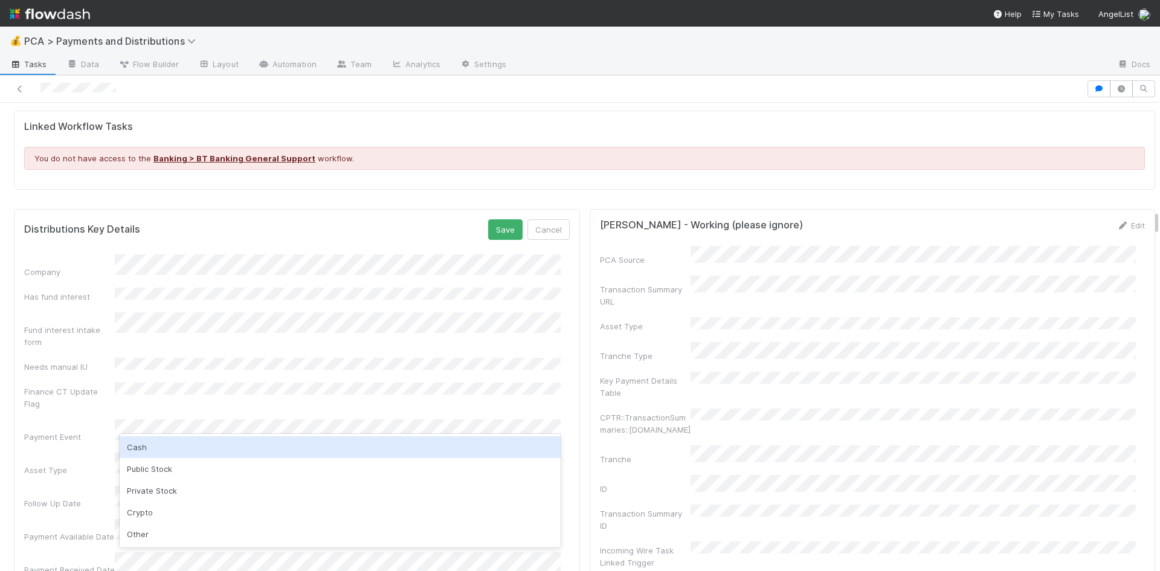
click at [226, 450] on div "Cash" at bounding box center [340, 447] width 441 height 22
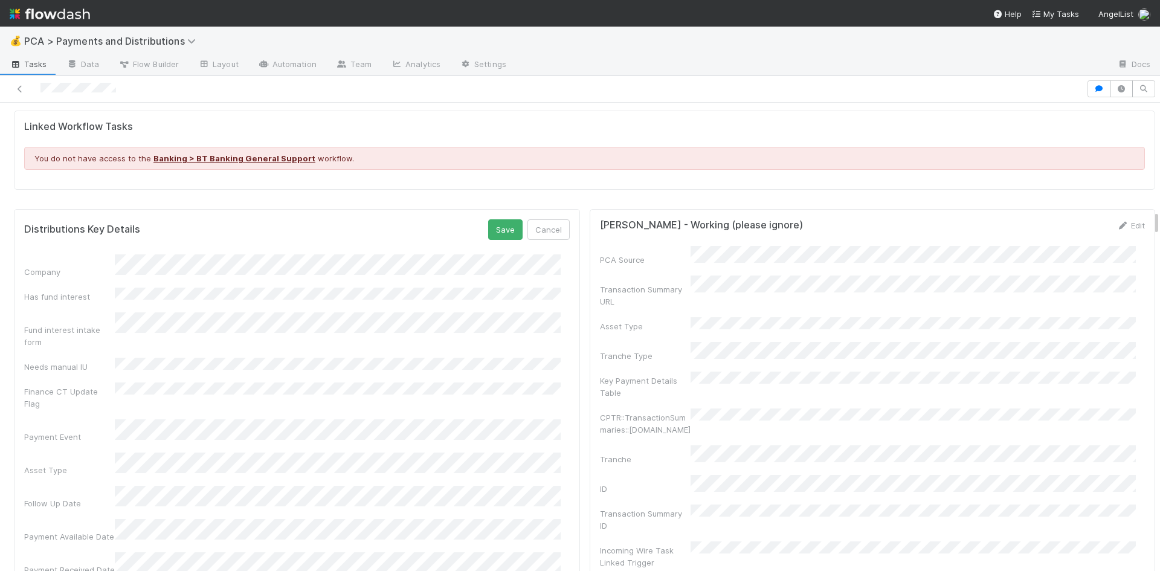
click at [294, 428] on div "25" at bounding box center [301, 429] width 16 height 16
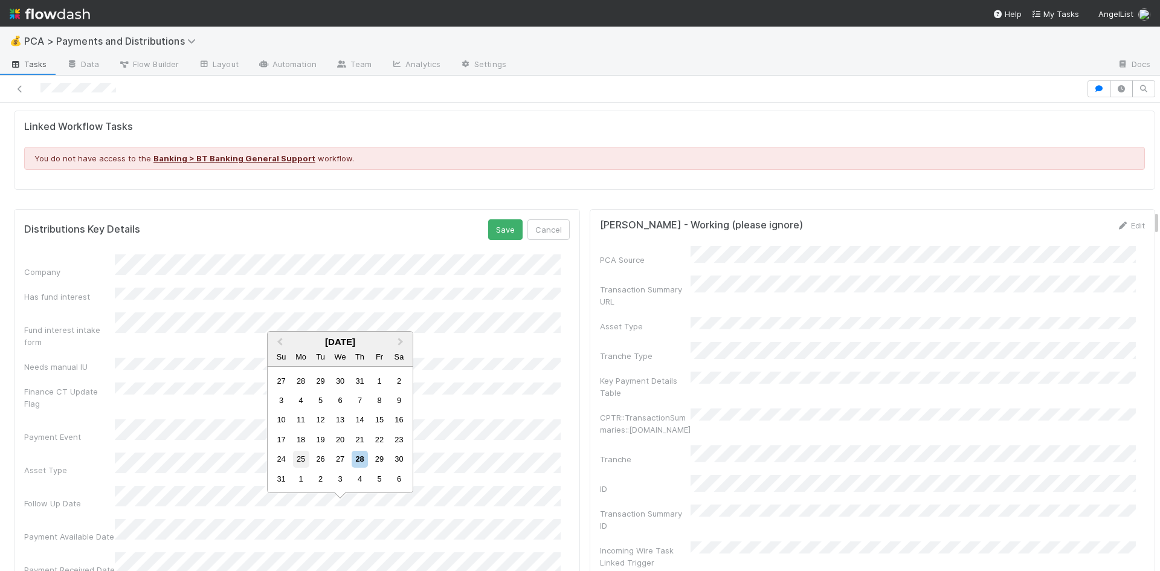
click at [302, 459] on div "25" at bounding box center [301, 459] width 16 height 16
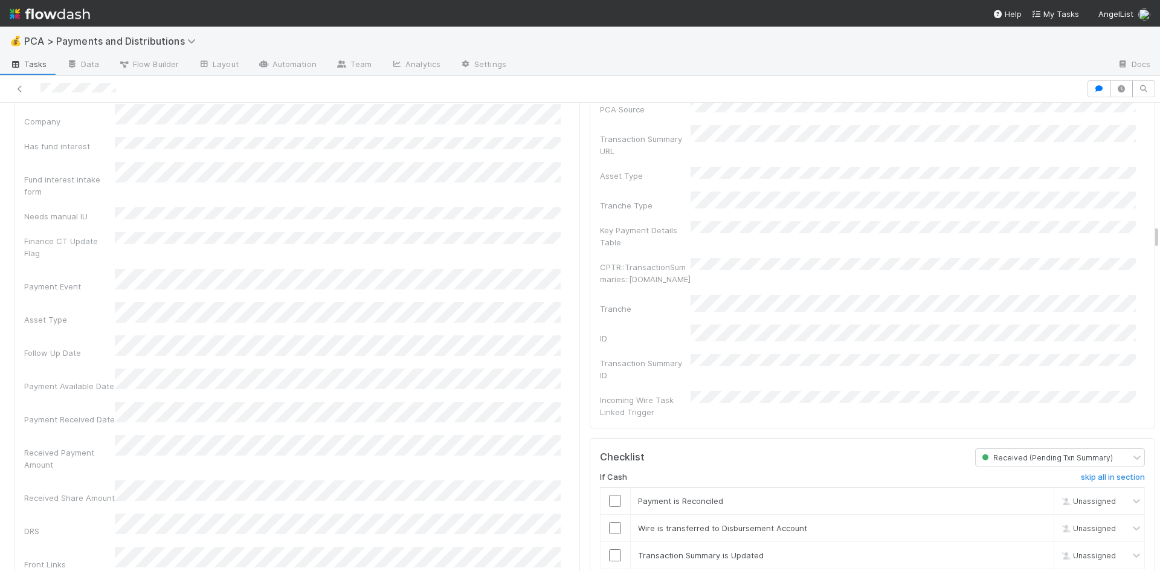
scroll to position [2357, 0]
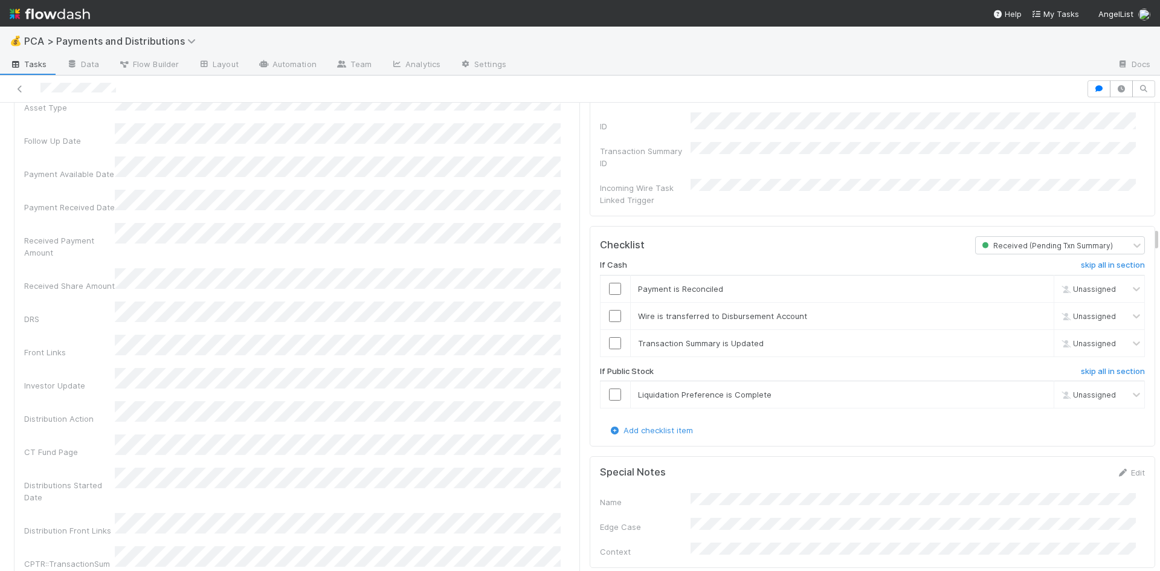
click at [172, 229] on div "Company Has fund interest Fund interest intake form Needs manual IU Finance CT …" at bounding box center [297, 536] width 546 height 1289
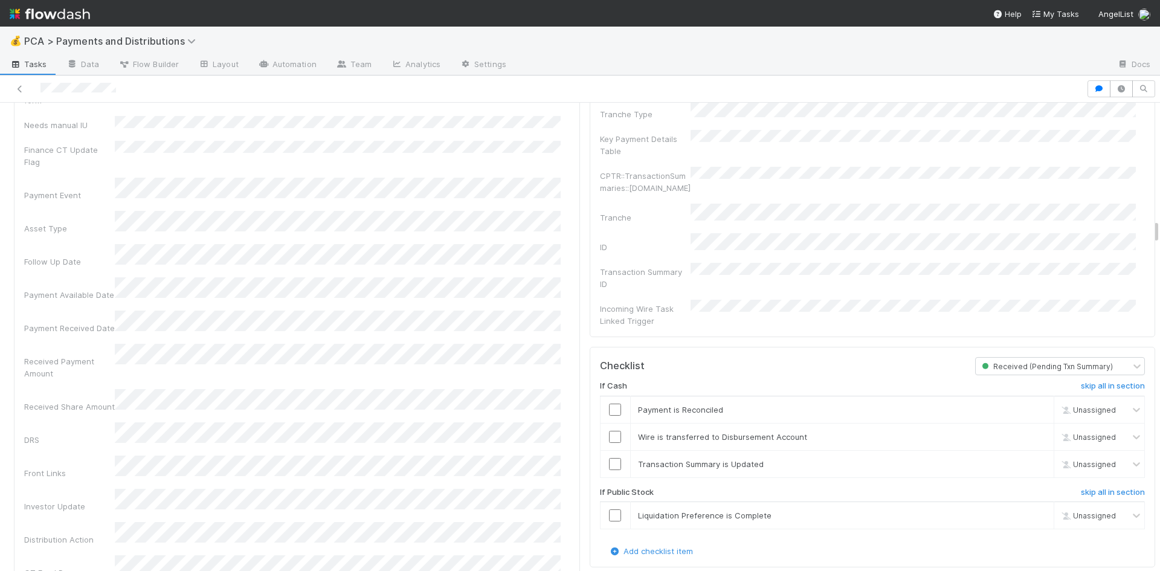
scroll to position [1934, 0]
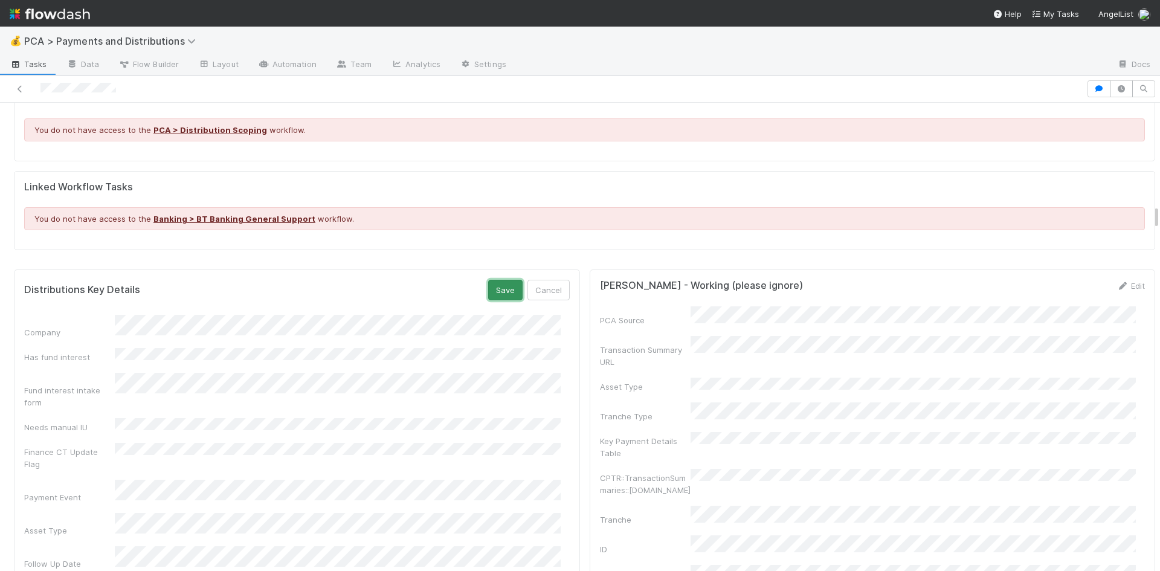
click at [493, 283] on button "Save" at bounding box center [505, 290] width 34 height 21
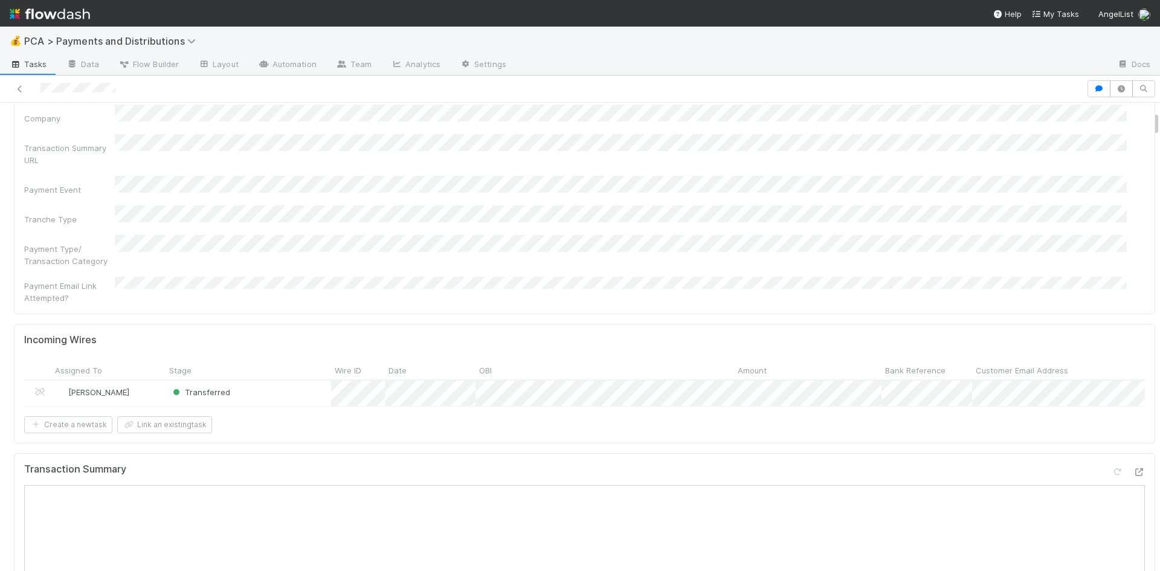
scroll to position [0, 0]
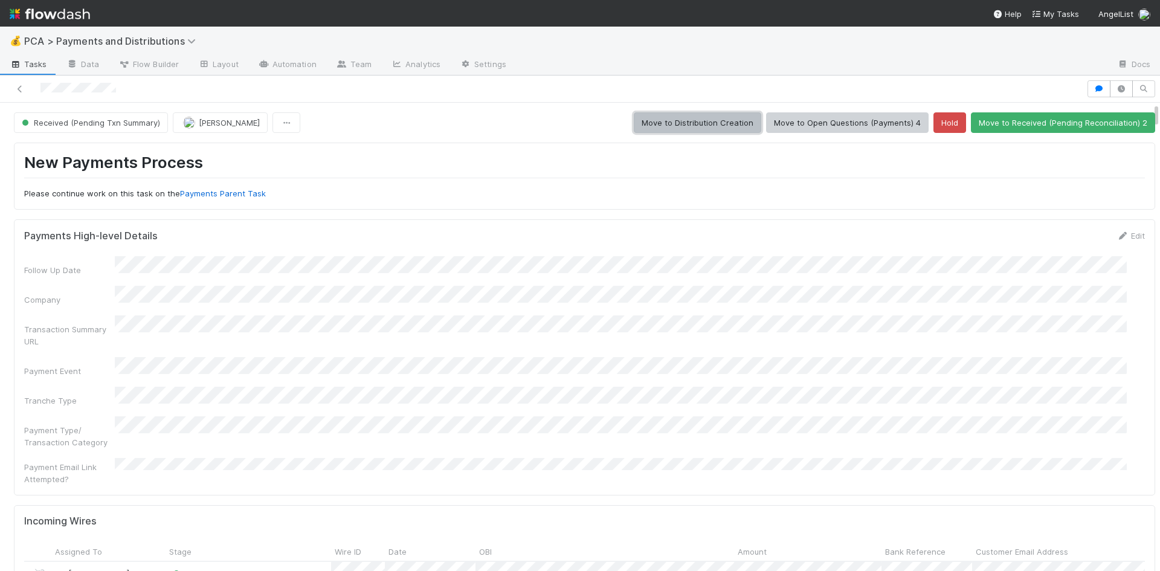
click at [668, 129] on button "Move to Distribution Creation" at bounding box center [698, 122] width 128 height 21
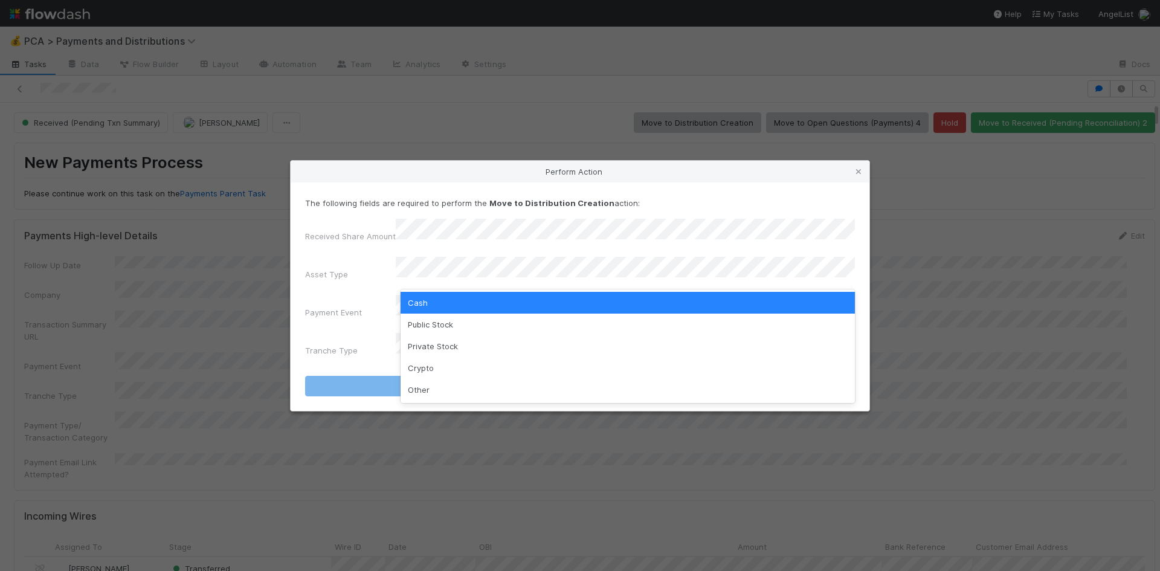
click at [447, 302] on div "Cash" at bounding box center [628, 303] width 454 height 22
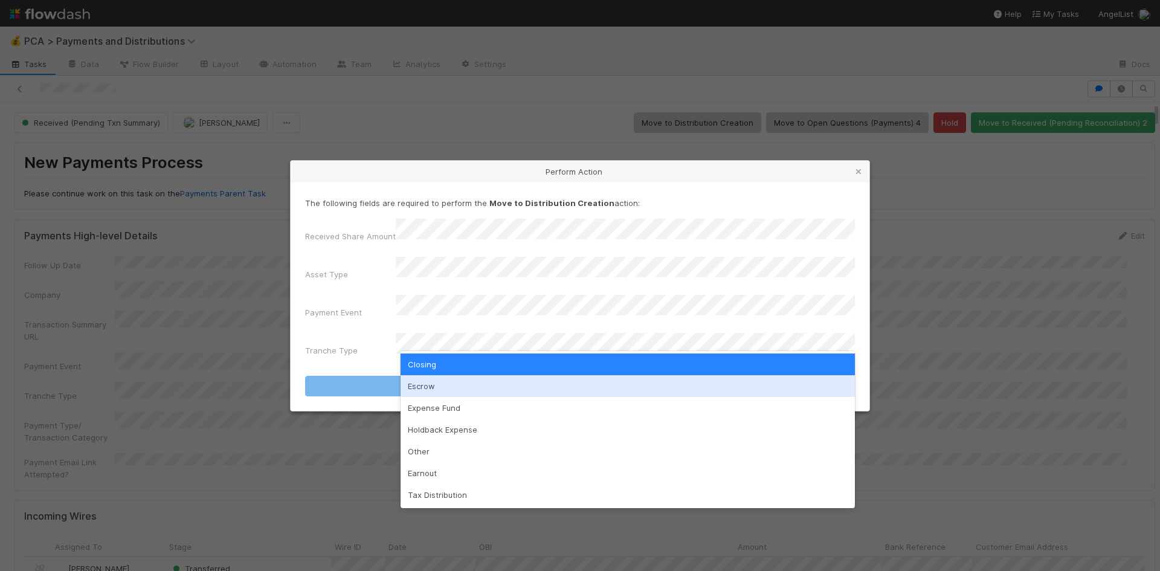
click at [463, 378] on div "Escrow" at bounding box center [628, 386] width 454 height 22
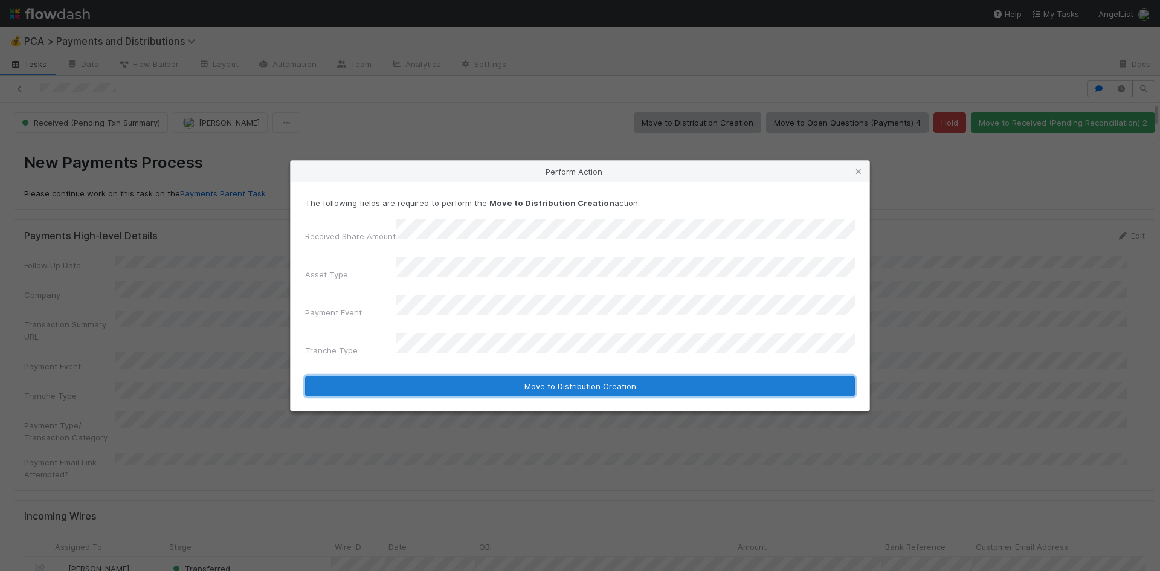
click at [470, 376] on button "Move to Distribution Creation" at bounding box center [580, 386] width 550 height 21
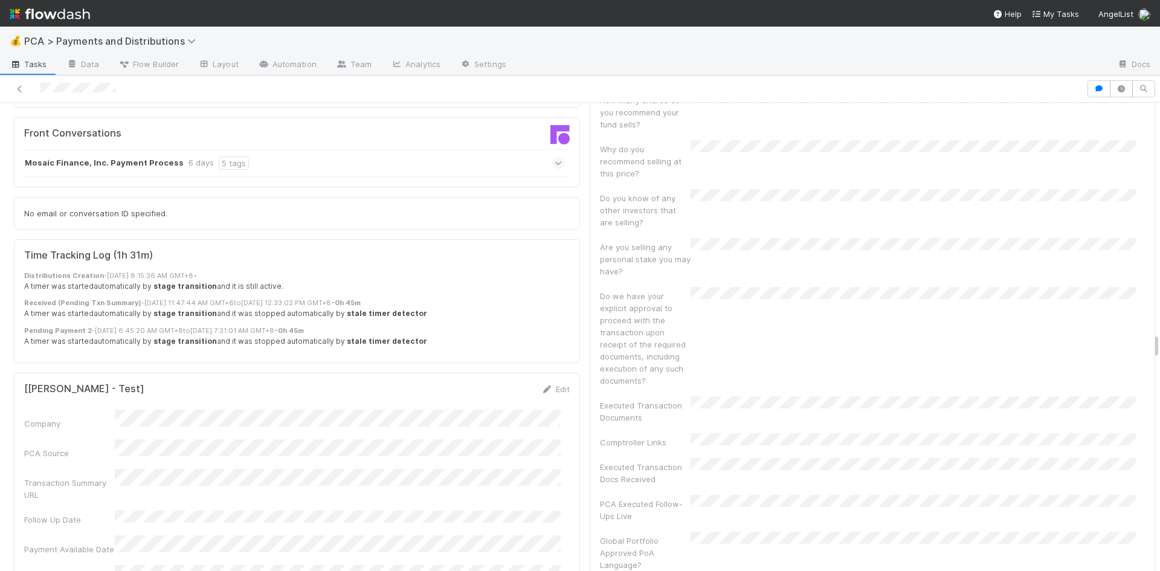
scroll to position [4109, 0]
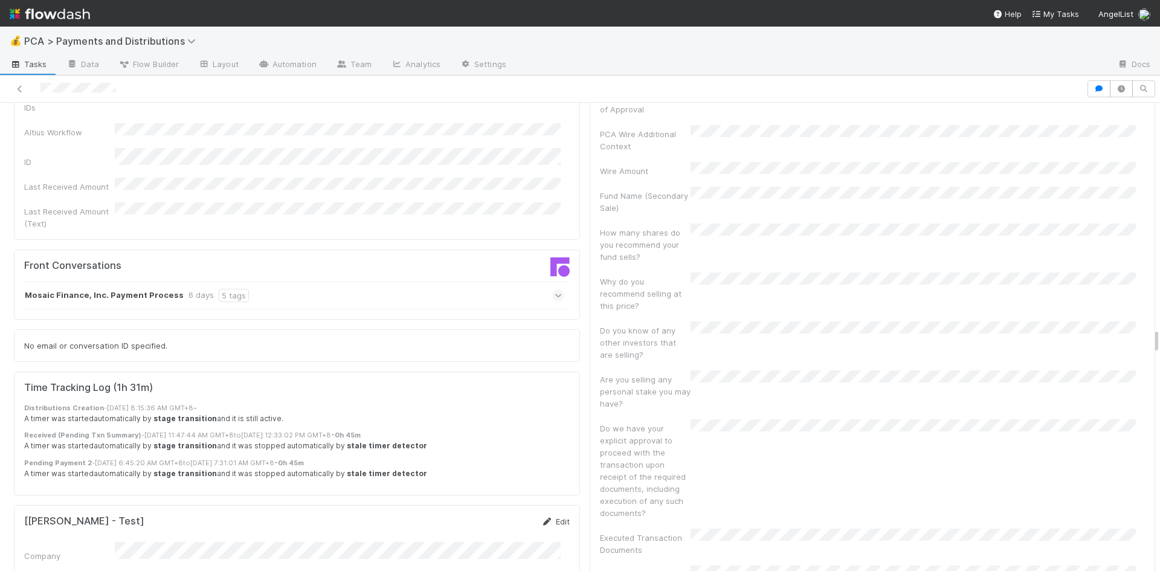
click at [550, 517] on link "Edit" at bounding box center [555, 522] width 28 height 10
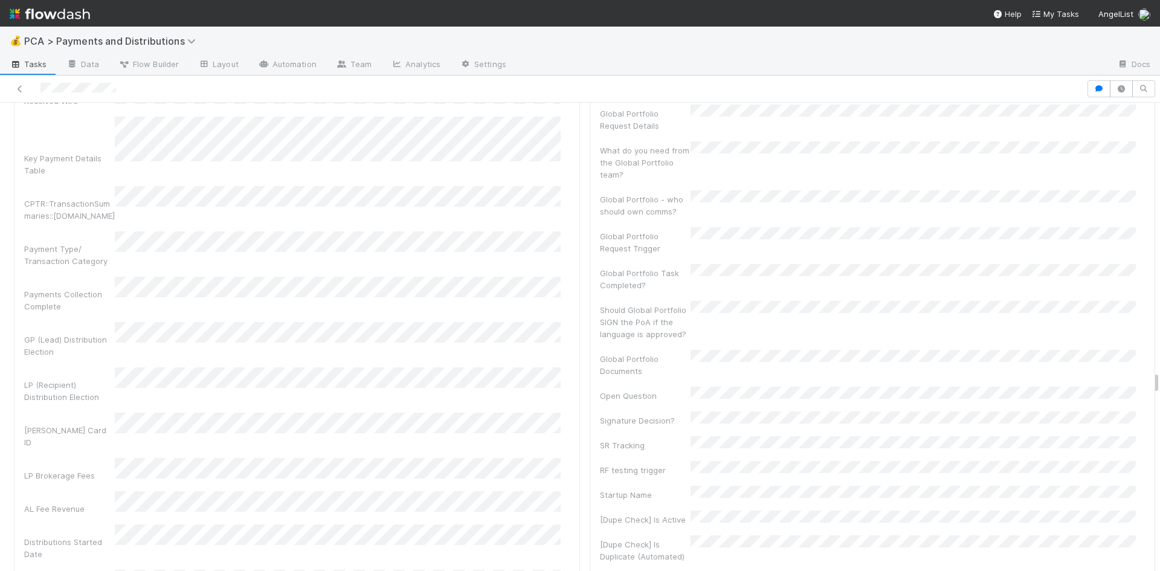
scroll to position [5379, 0]
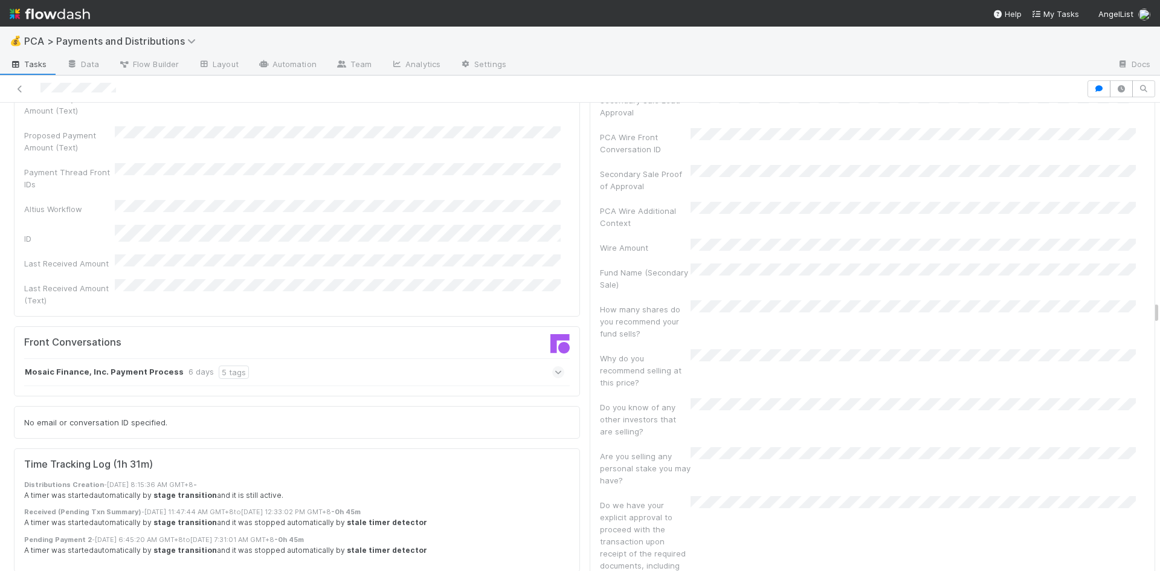
scroll to position [3928, 0]
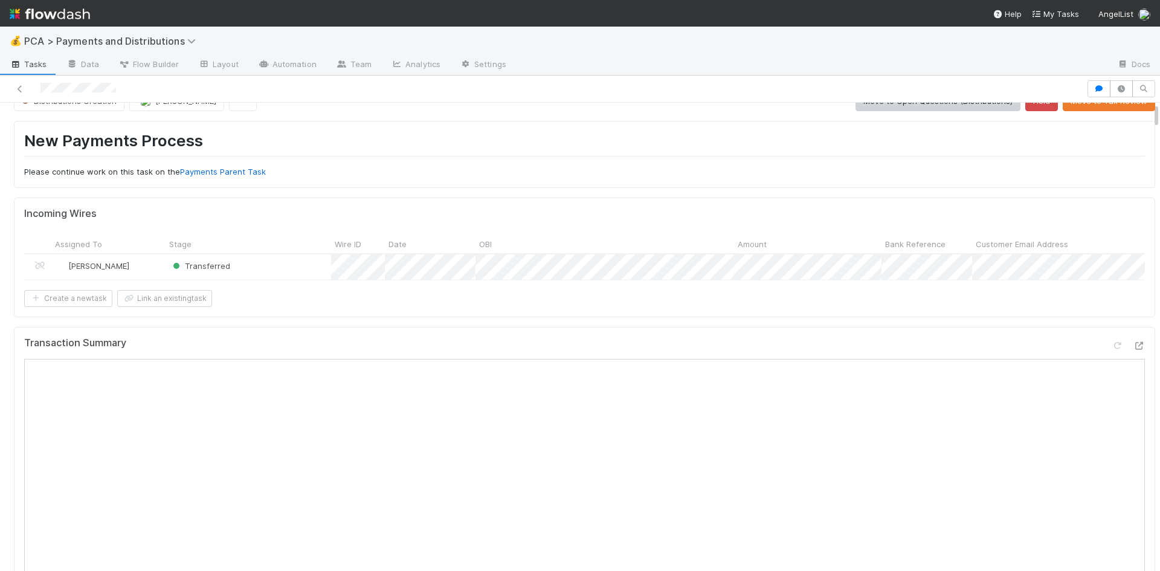
scroll to position [0, 0]
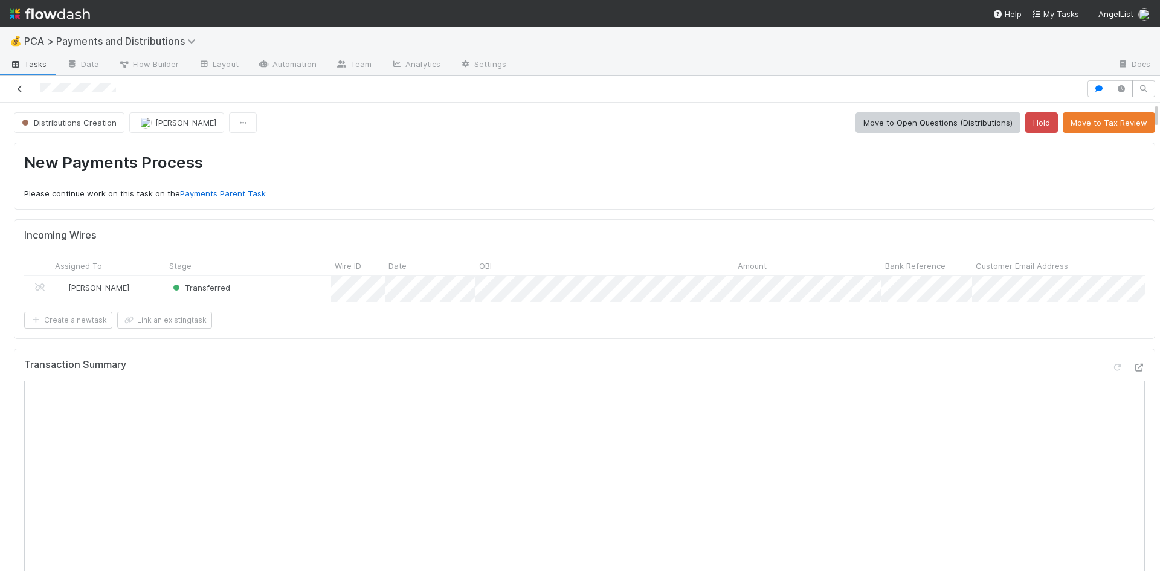
click at [18, 86] on icon at bounding box center [20, 89] width 12 height 8
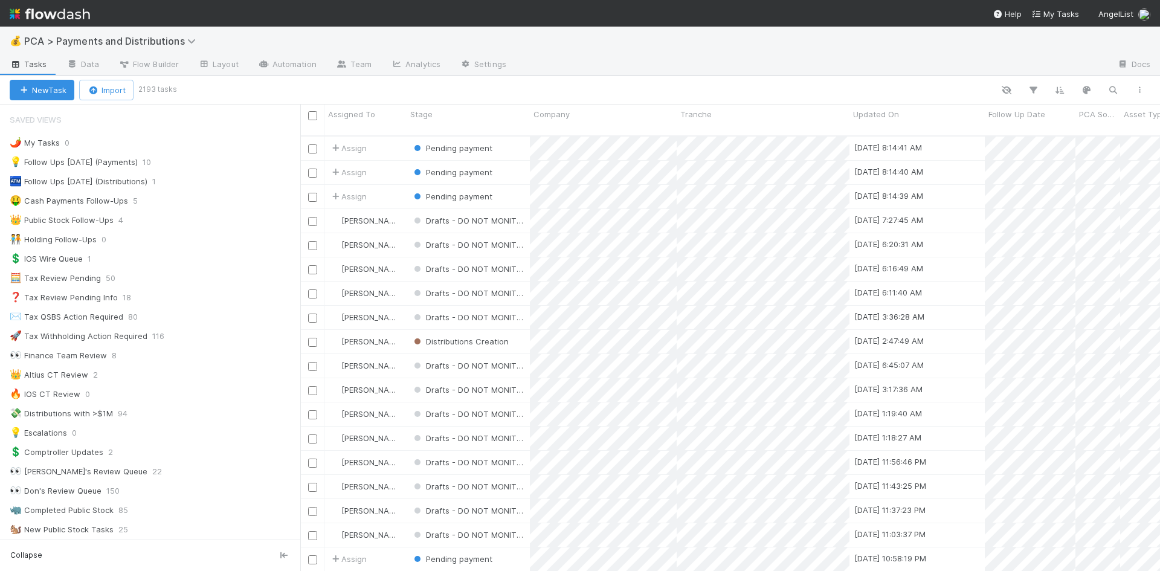
scroll to position [436, 851]
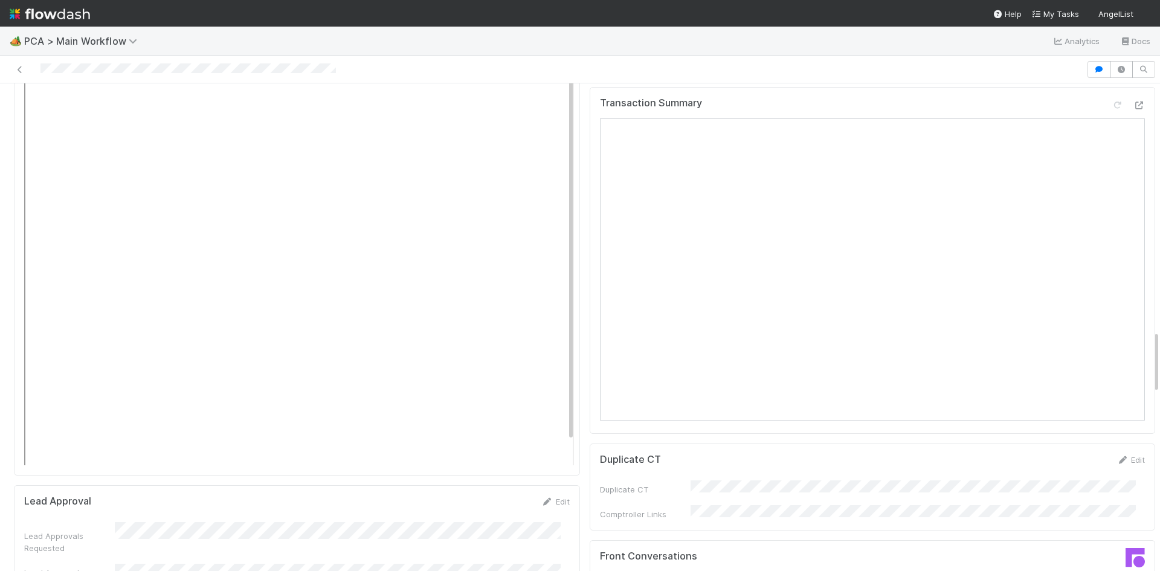
scroll to position [1934, 0]
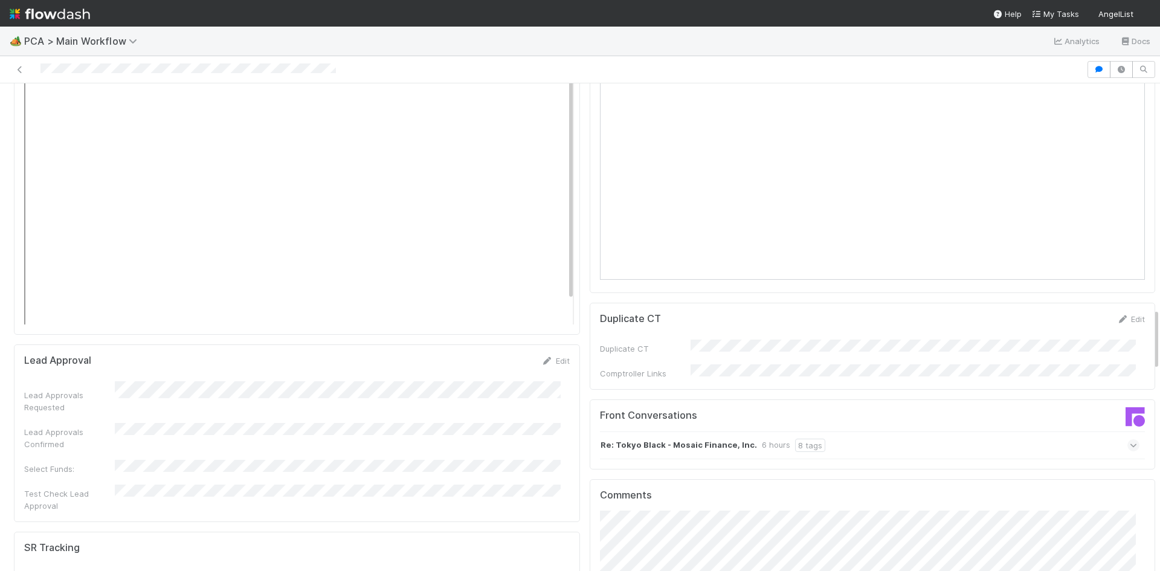
scroll to position [1632, 0]
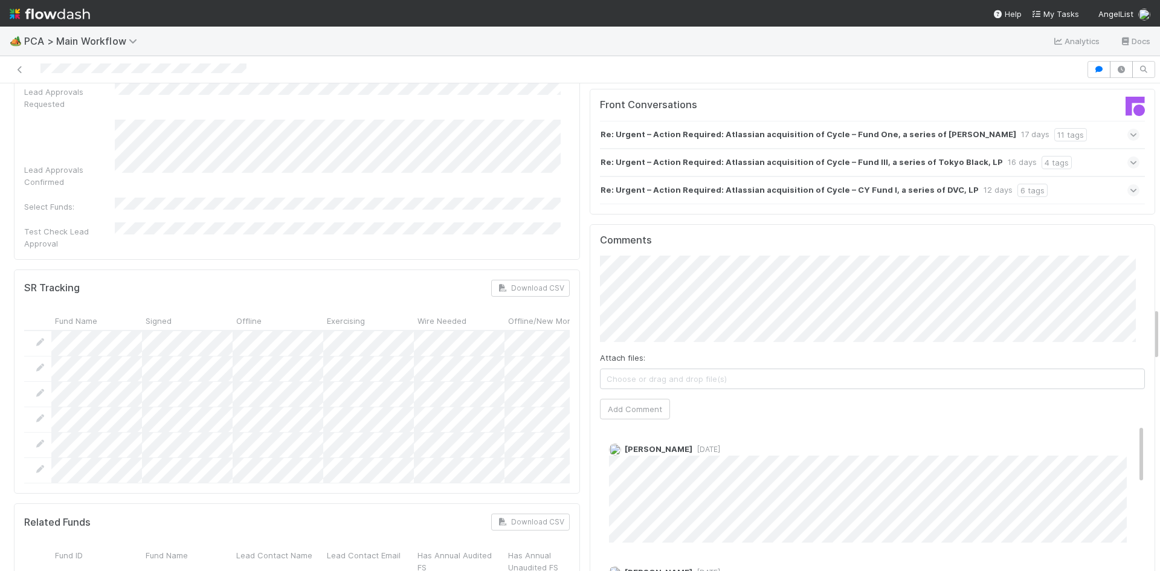
scroll to position [2055, 0]
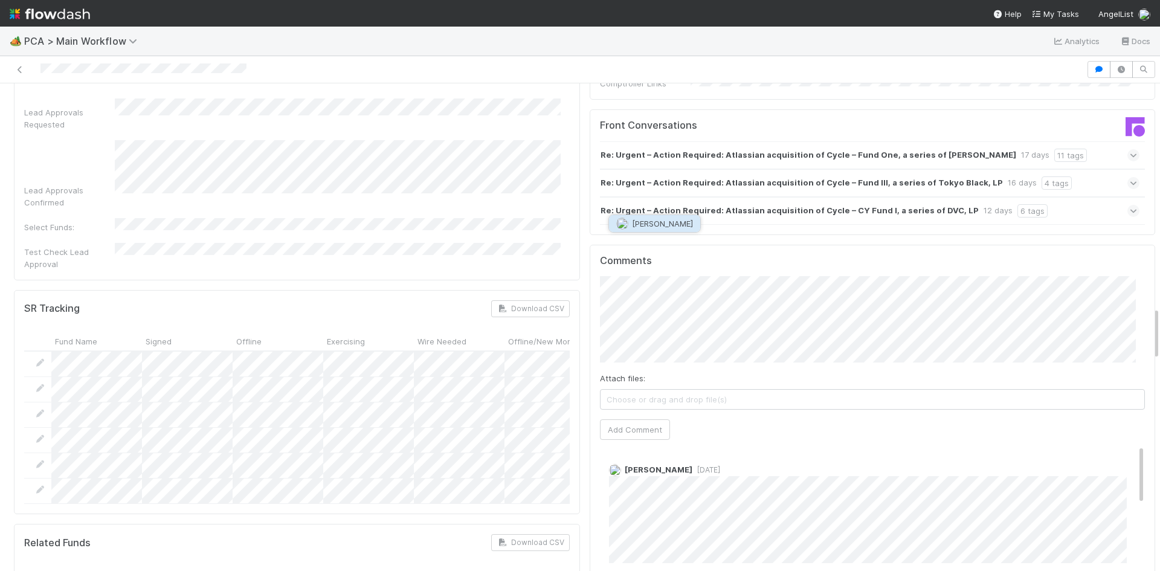
click at [636, 227] on span "[PERSON_NAME]" at bounding box center [662, 224] width 61 height 10
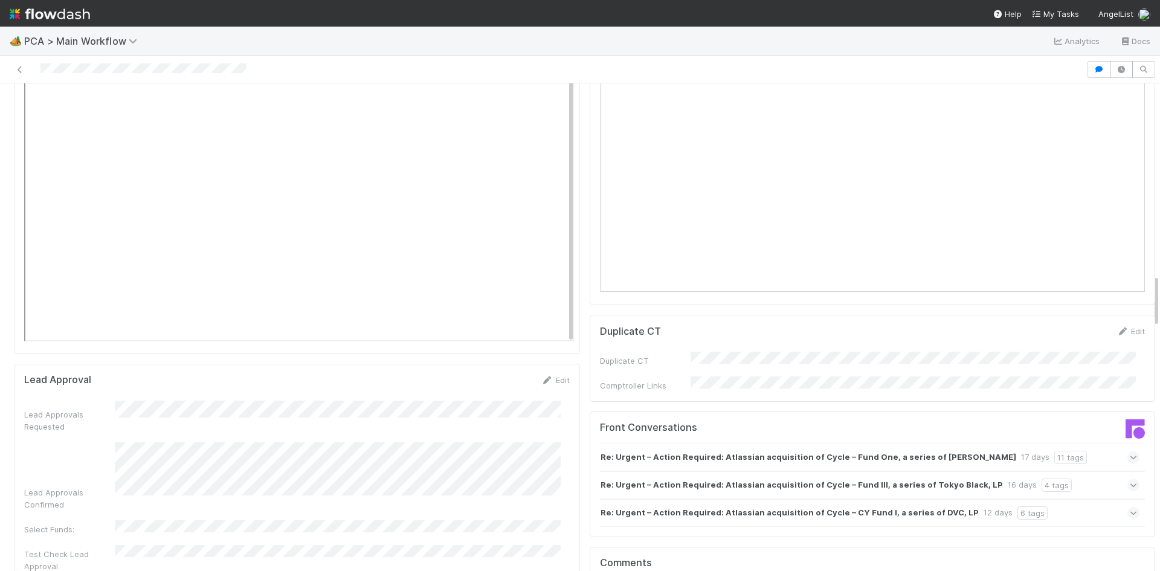
scroll to position [1994, 0]
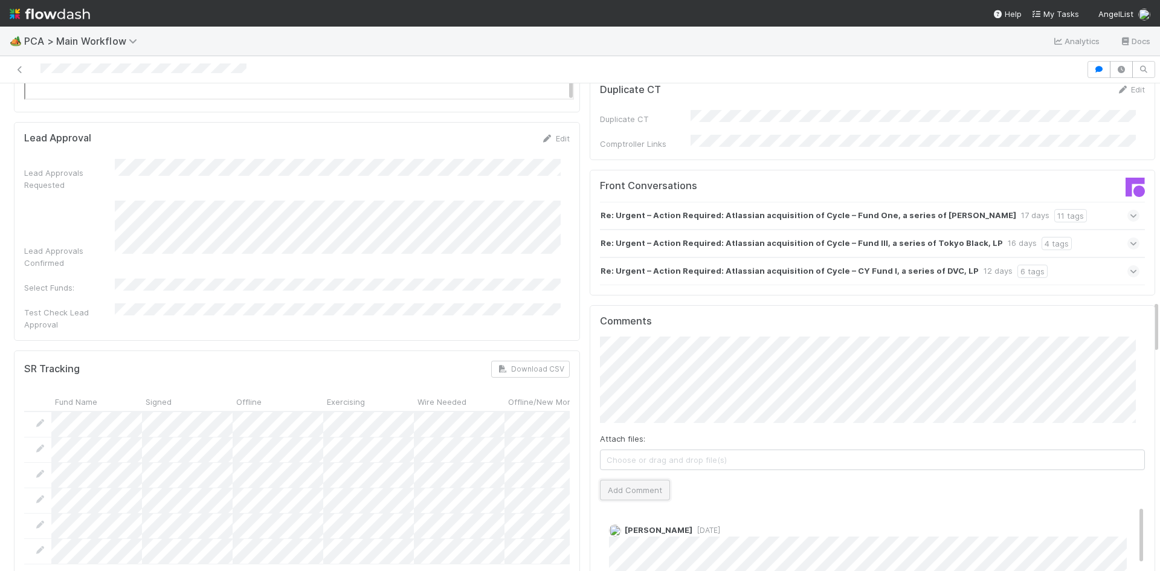
click at [634, 480] on button "Add Comment" at bounding box center [635, 490] width 70 height 21
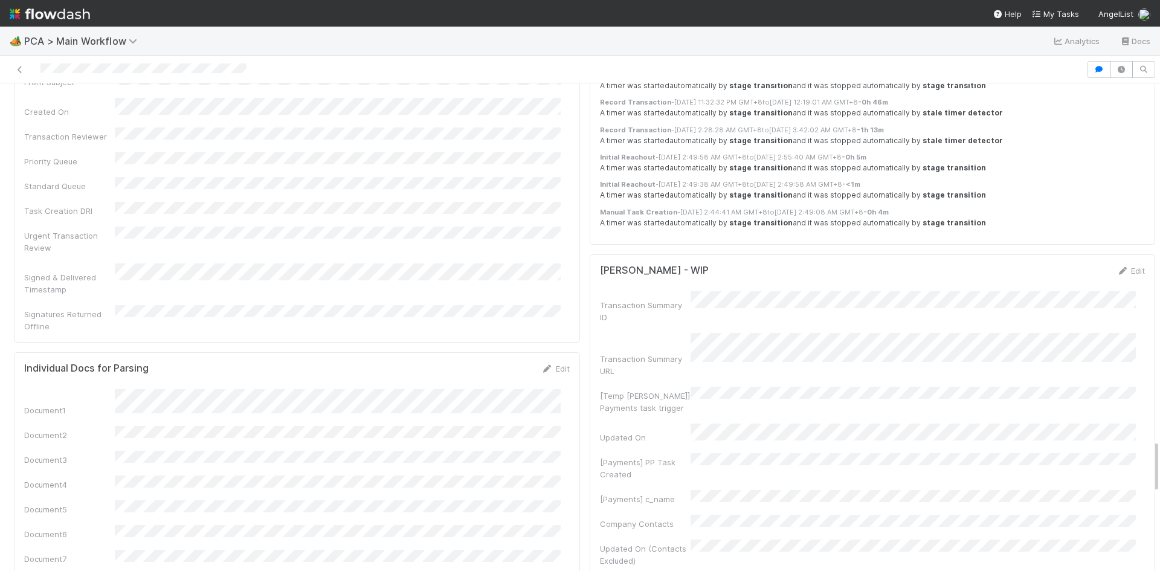
scroll to position [3445, 0]
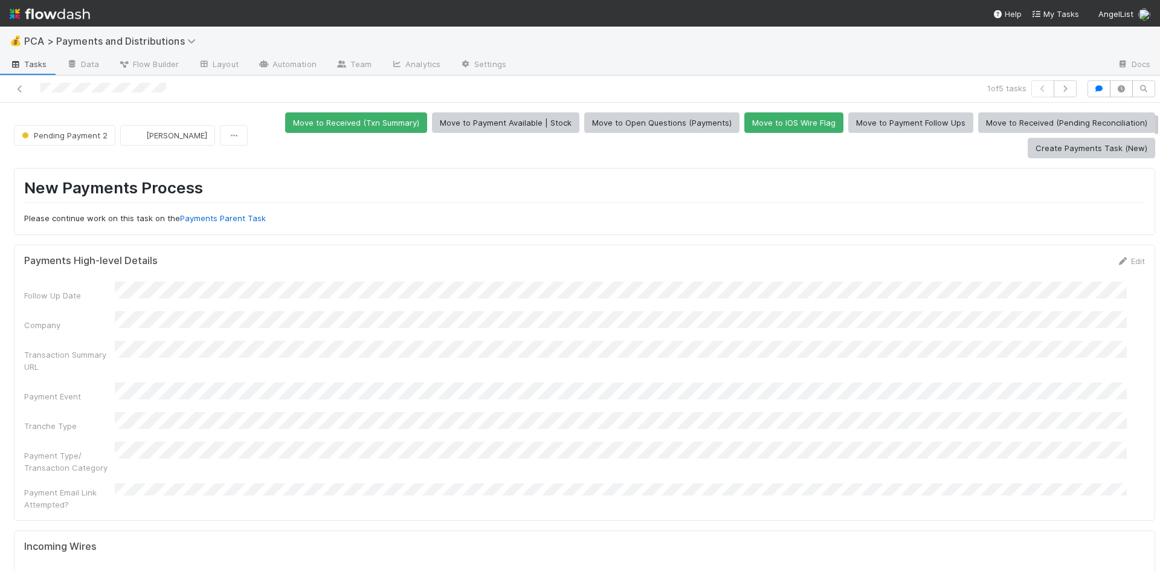
scroll to position [242, 0]
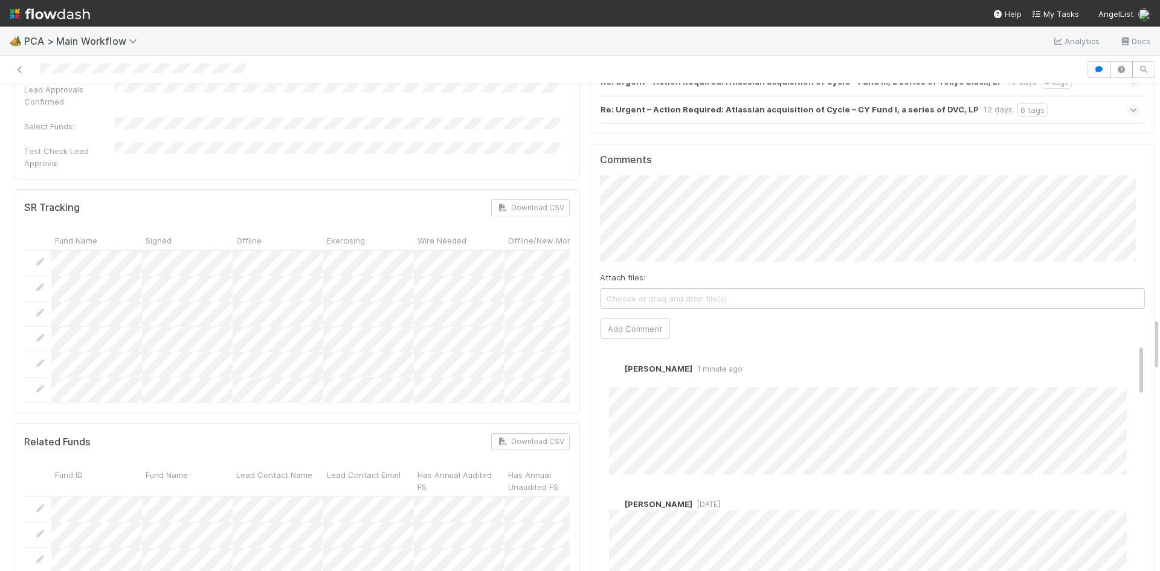
scroll to position [2176, 0]
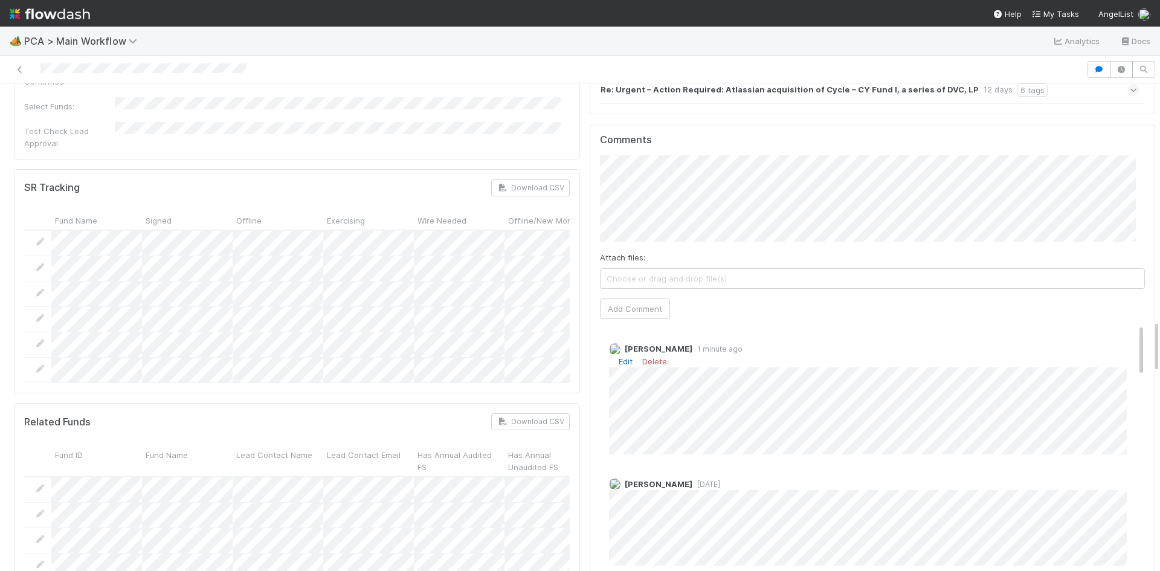
click at [619, 357] on link "Edit" at bounding box center [626, 362] width 14 height 10
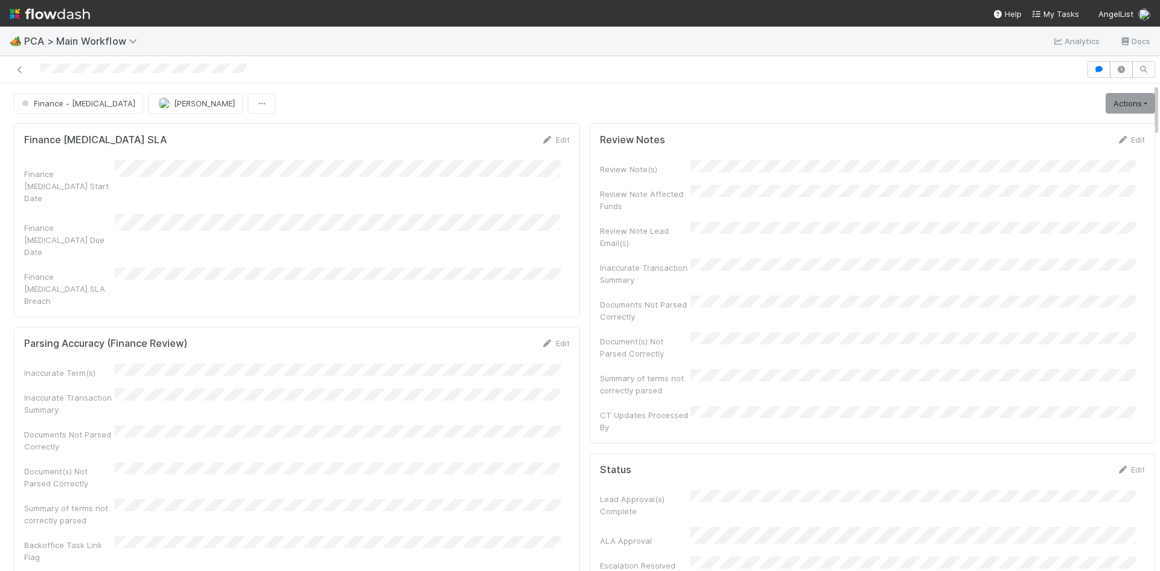
scroll to position [877, 0]
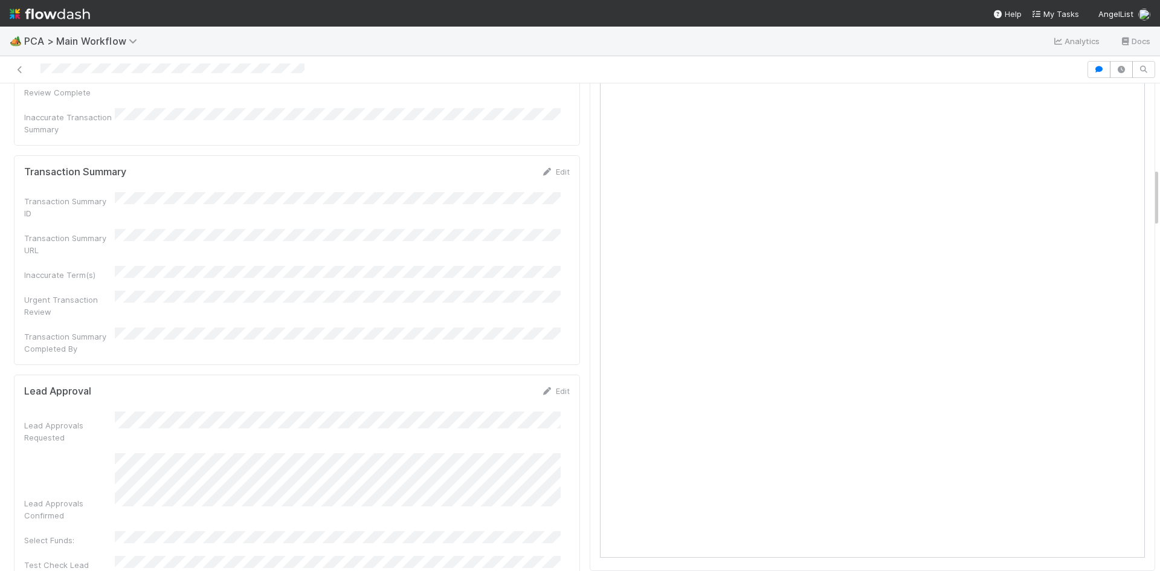
scroll to position [483, 0]
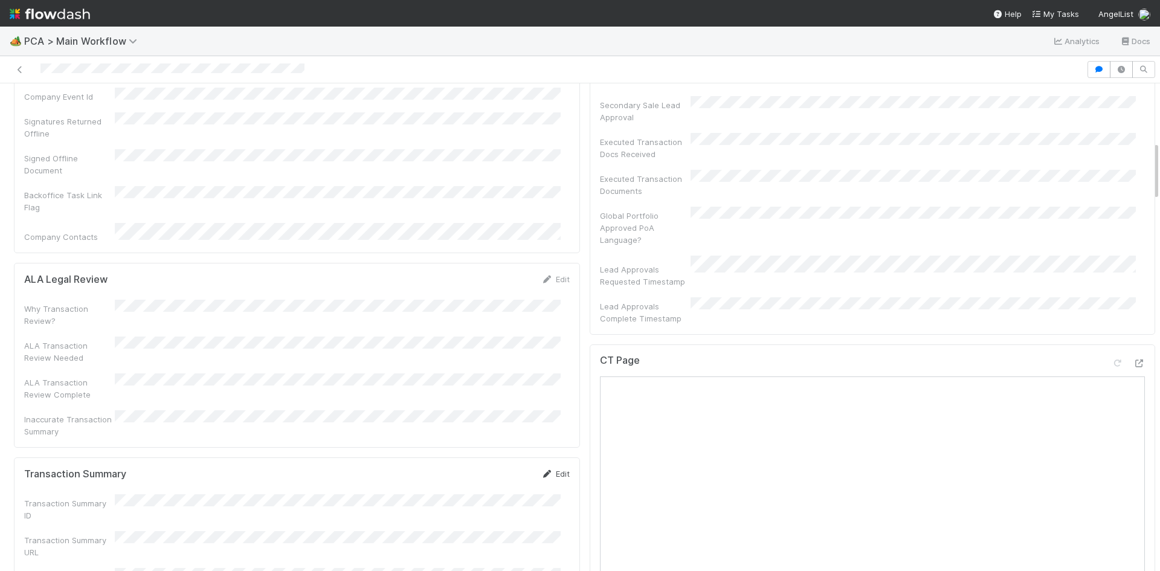
click at [542, 470] on icon at bounding box center [547, 474] width 12 height 8
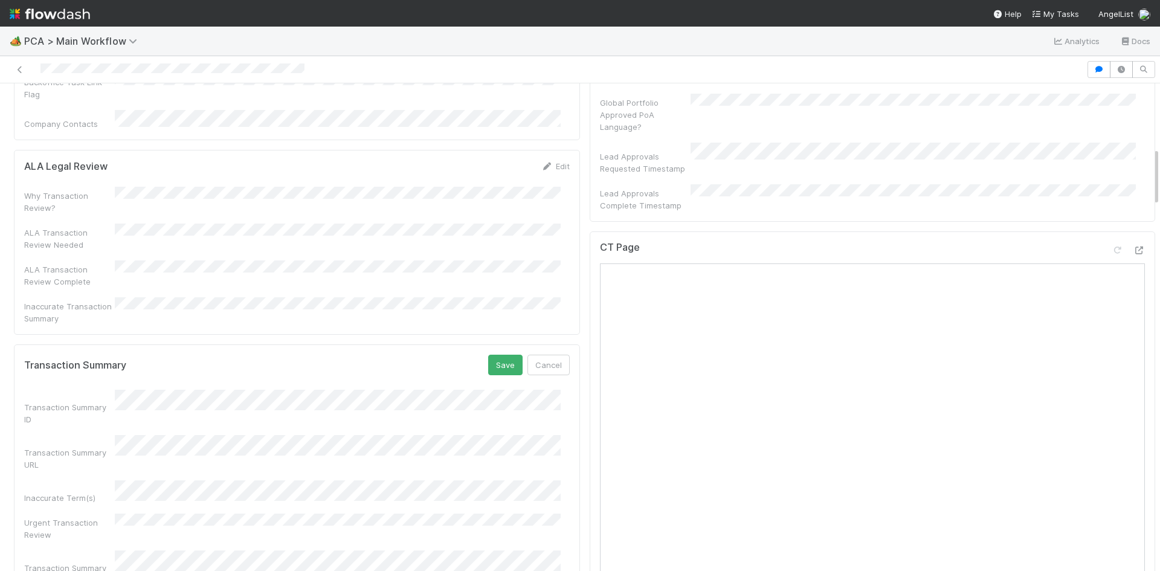
scroll to position [604, 0]
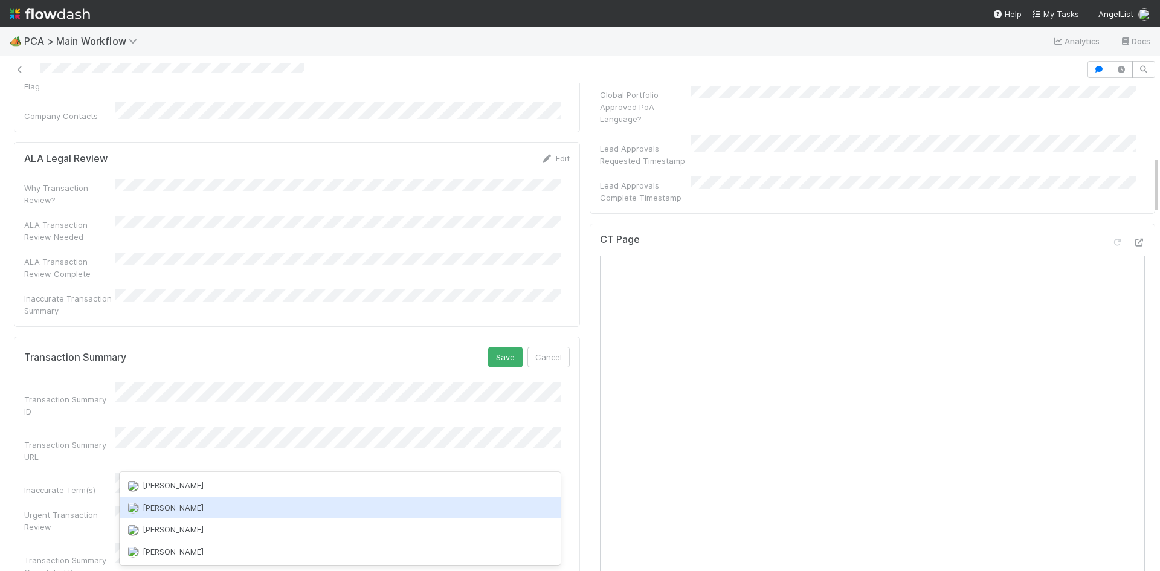
click at [221, 508] on div "[PERSON_NAME]" at bounding box center [340, 508] width 441 height 22
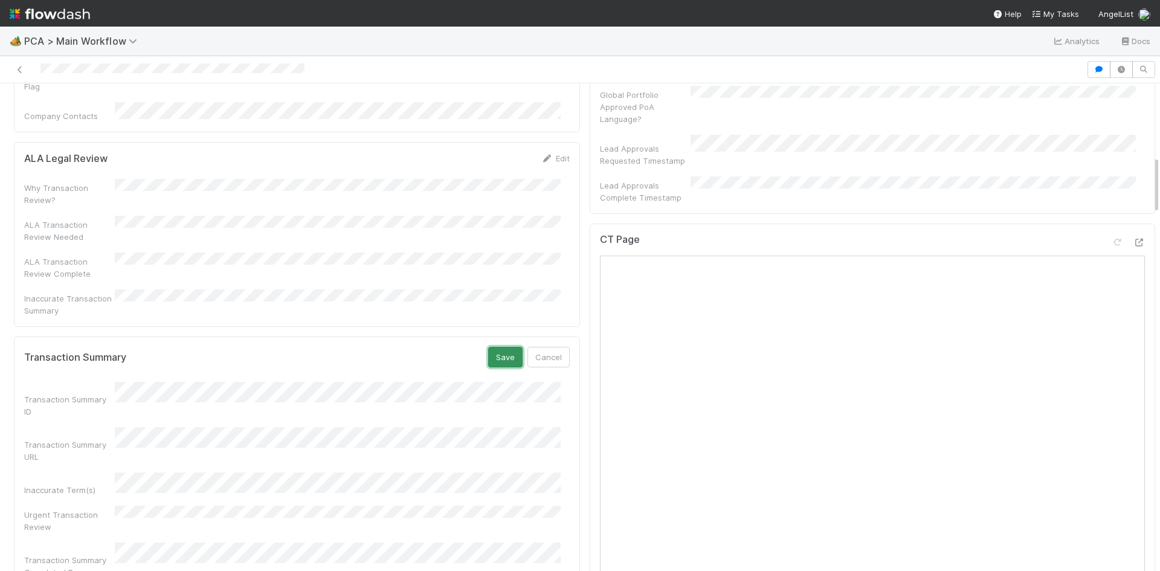
click at [500, 347] on button "Save" at bounding box center [505, 357] width 34 height 21
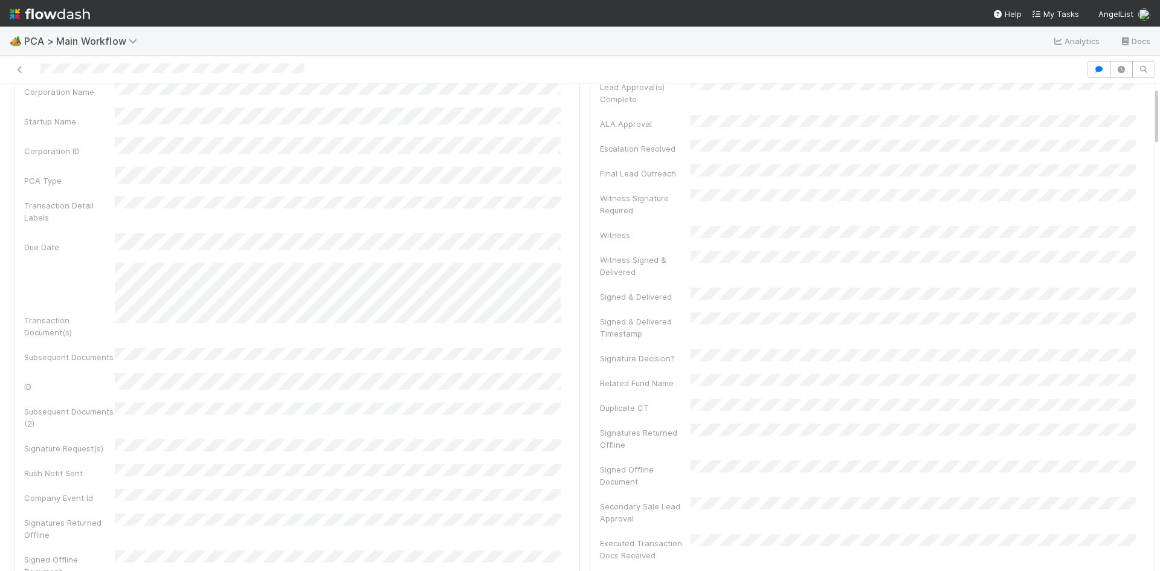
scroll to position [0, 0]
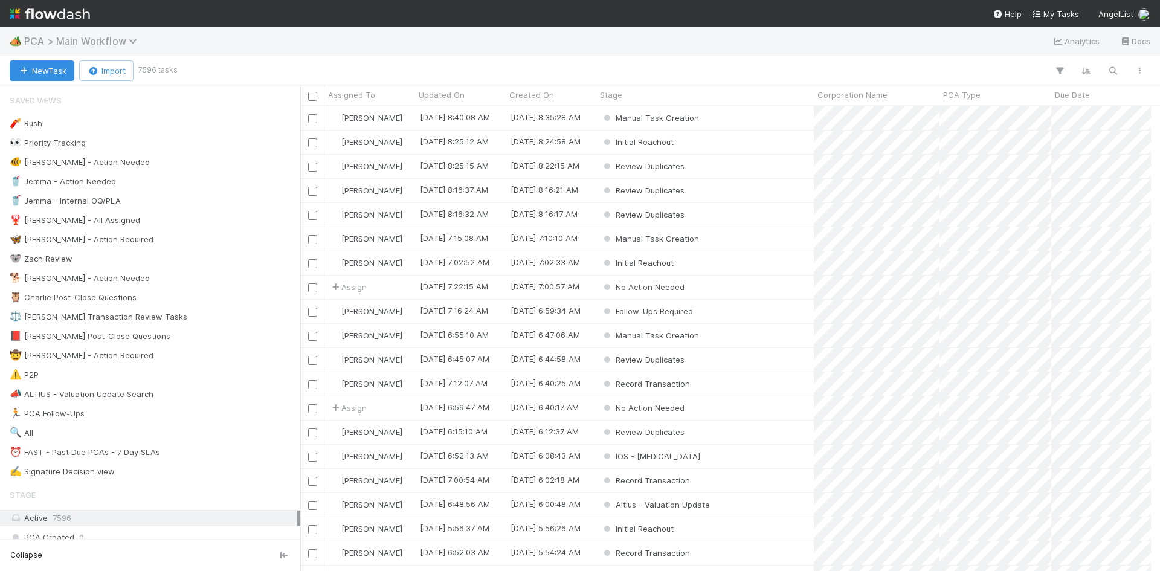
click at [103, 44] on span "PCA > Main Workflow" at bounding box center [83, 41] width 119 height 12
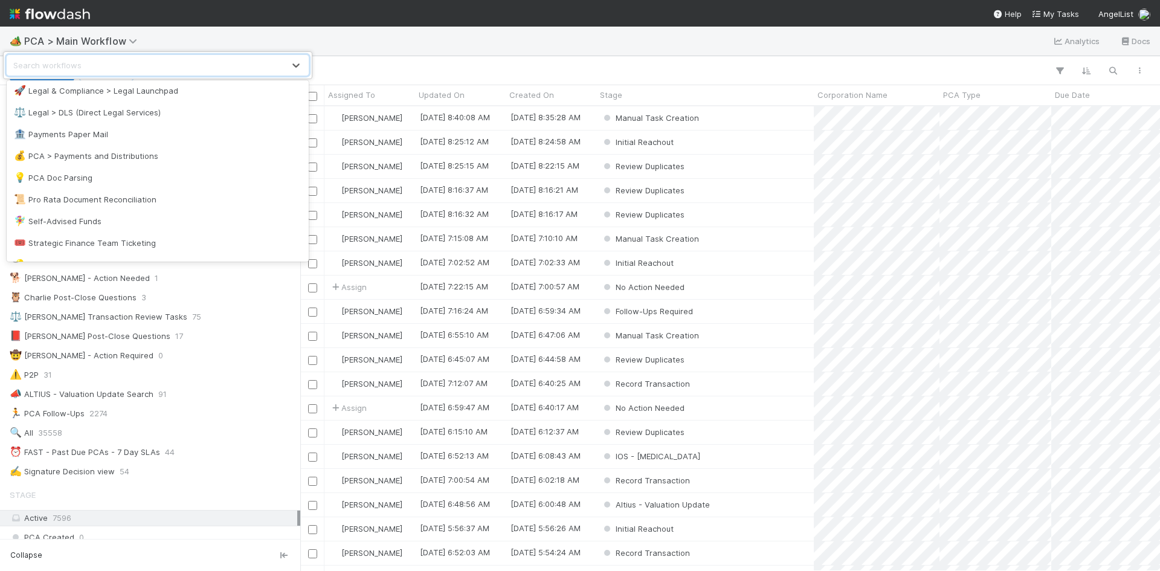
scroll to position [764, 0]
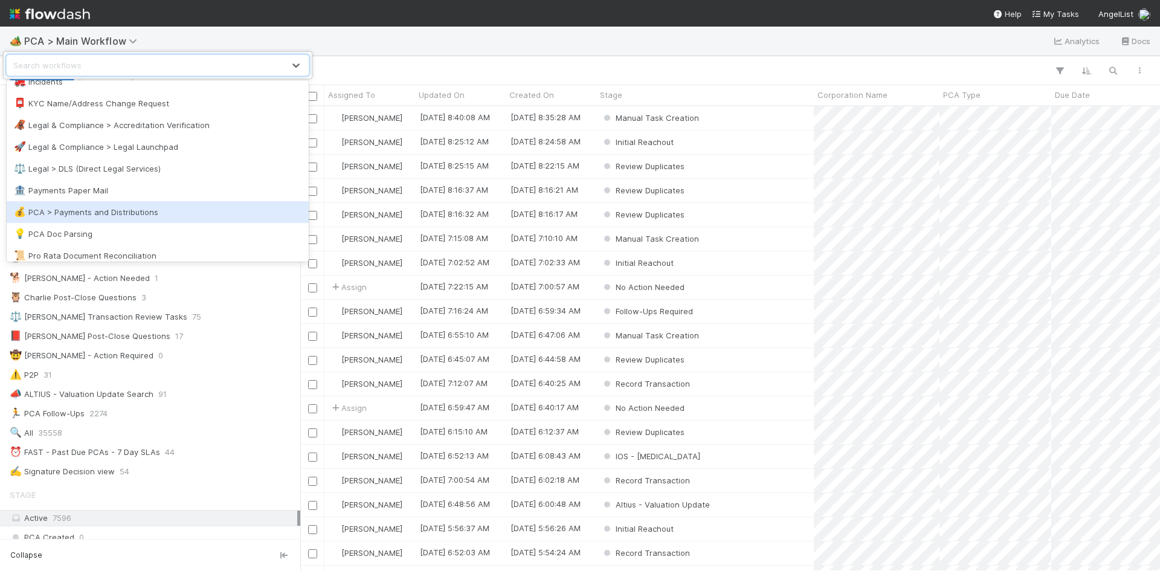
click at [115, 209] on div "💰 PCA > Payments and Distributions" at bounding box center [158, 212] width 288 height 12
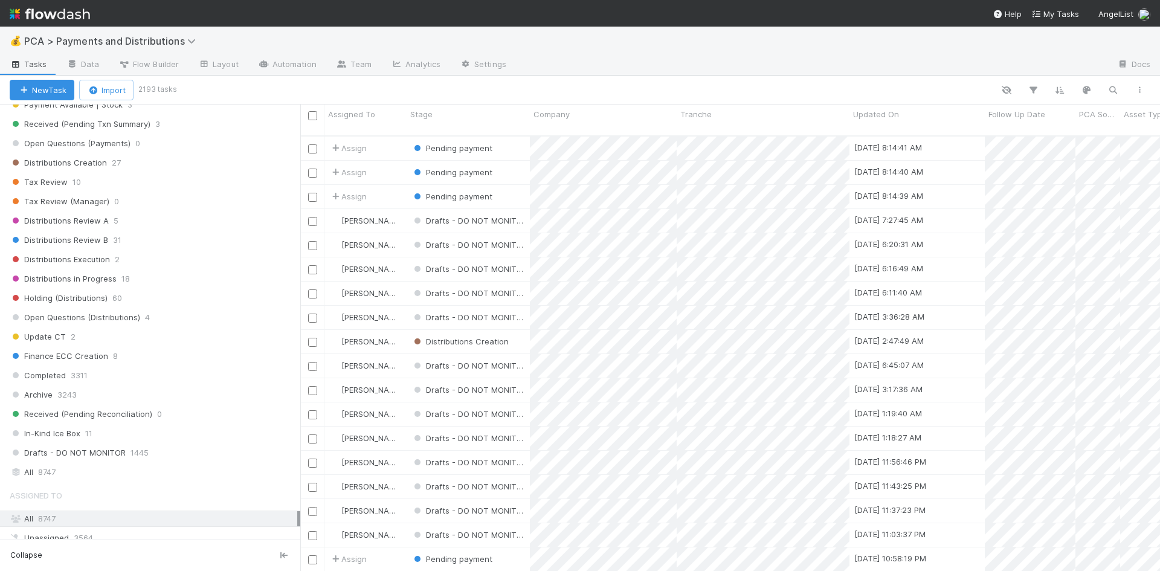
scroll to position [946, 0]
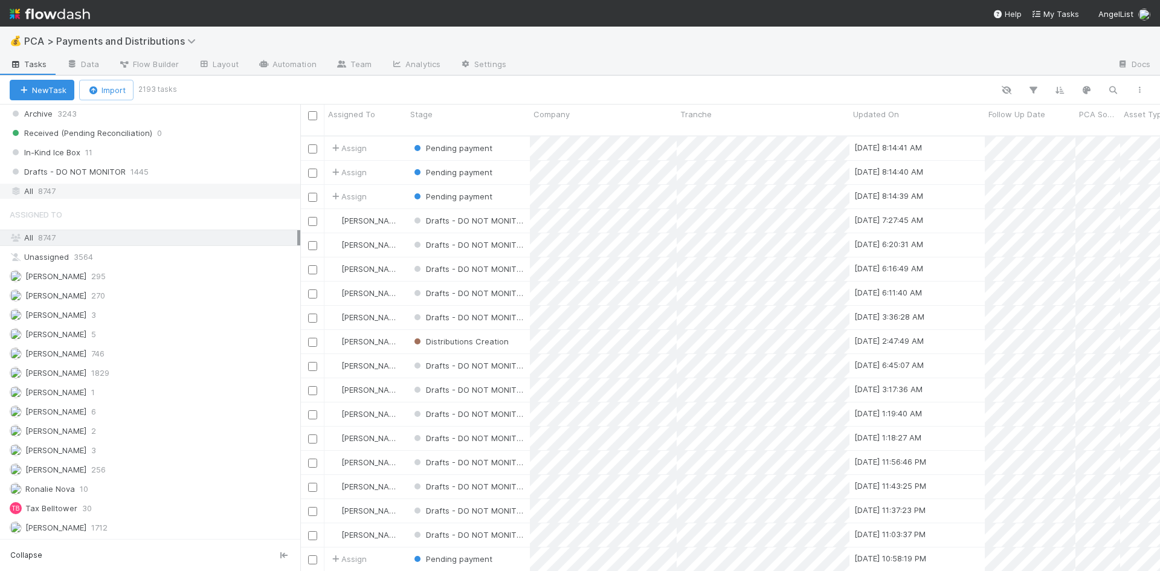
click at [56, 193] on span "8747" at bounding box center [47, 191] width 18 height 15
click at [1119, 86] on icon "button" at bounding box center [1113, 90] width 12 height 11
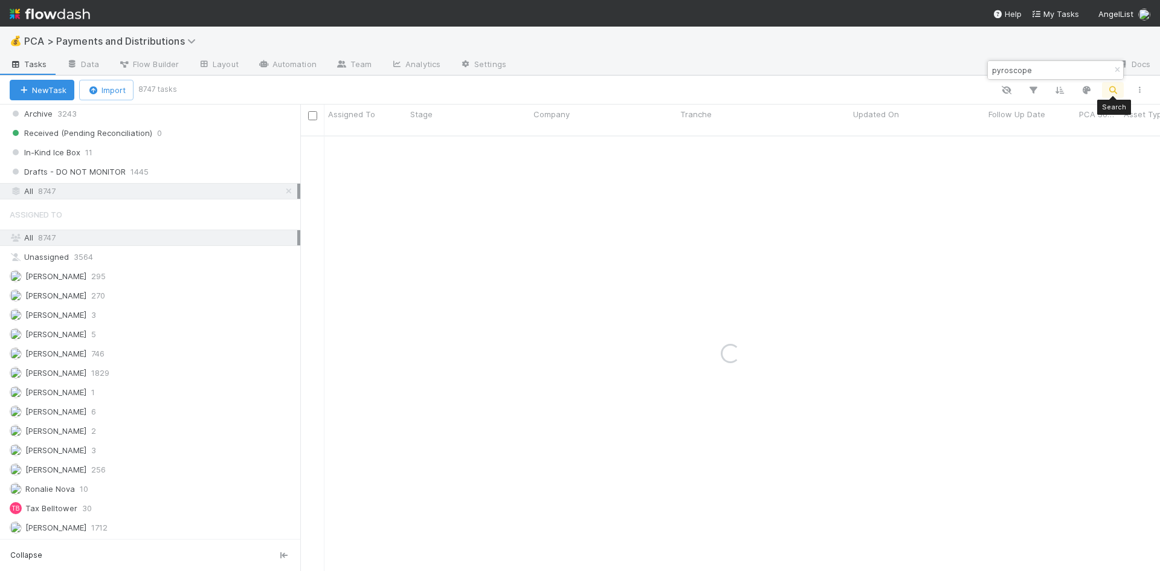
type input "pyroscope"
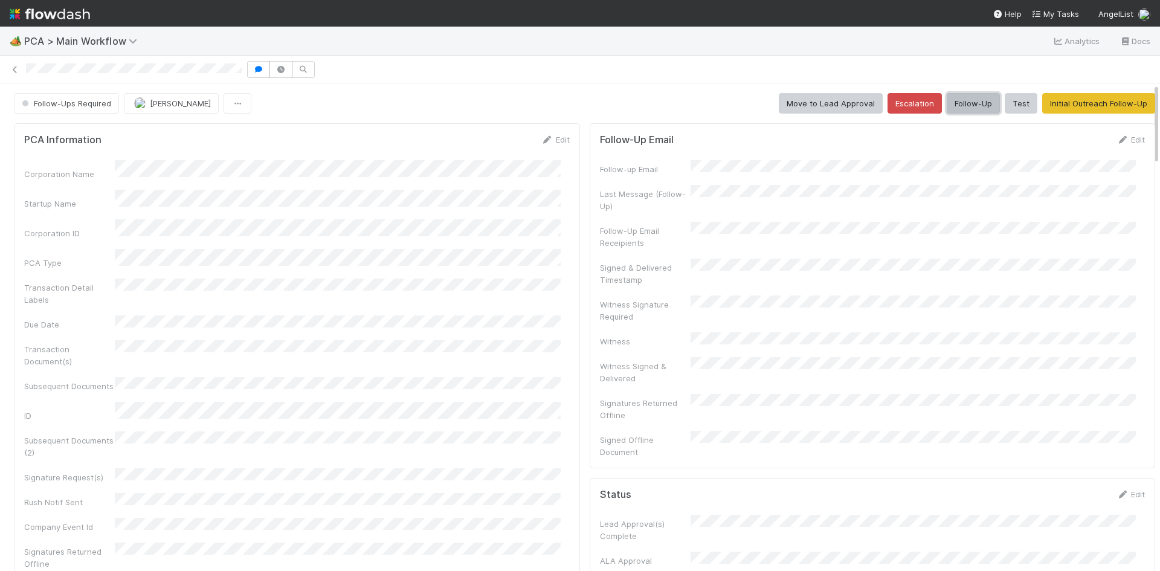
click at [957, 97] on button "Follow-Up" at bounding box center [973, 103] width 53 height 21
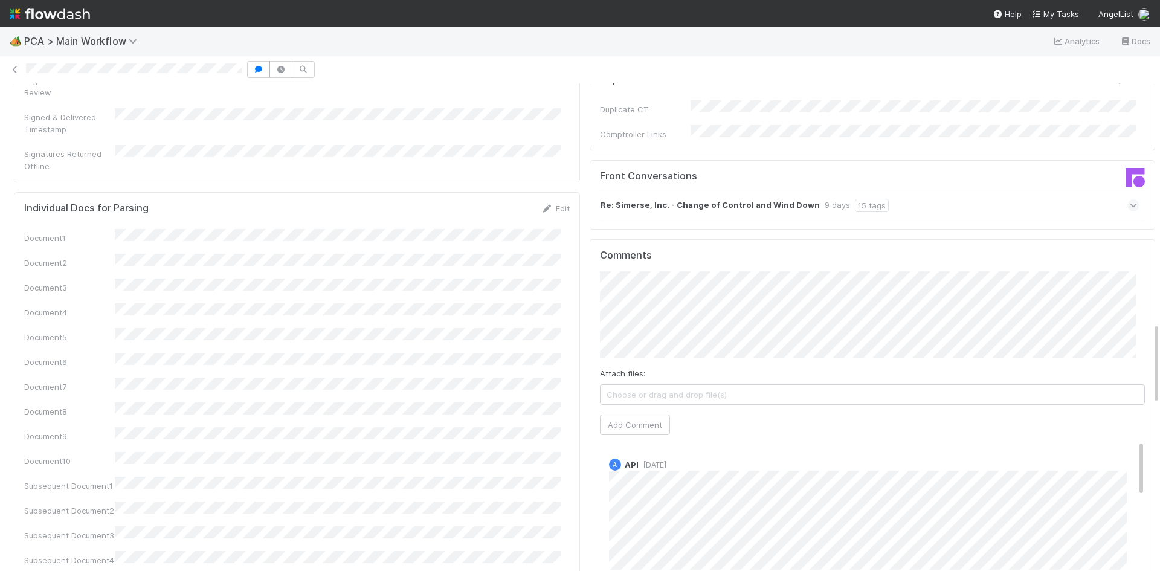
scroll to position [1753, 0]
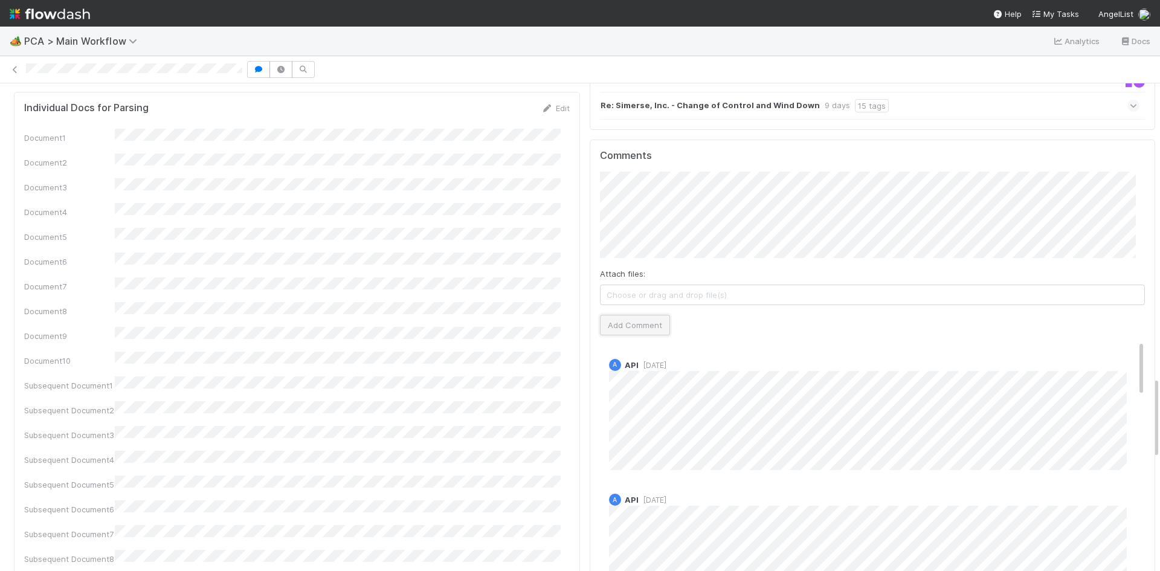
click at [638, 315] on button "Add Comment" at bounding box center [635, 325] width 70 height 21
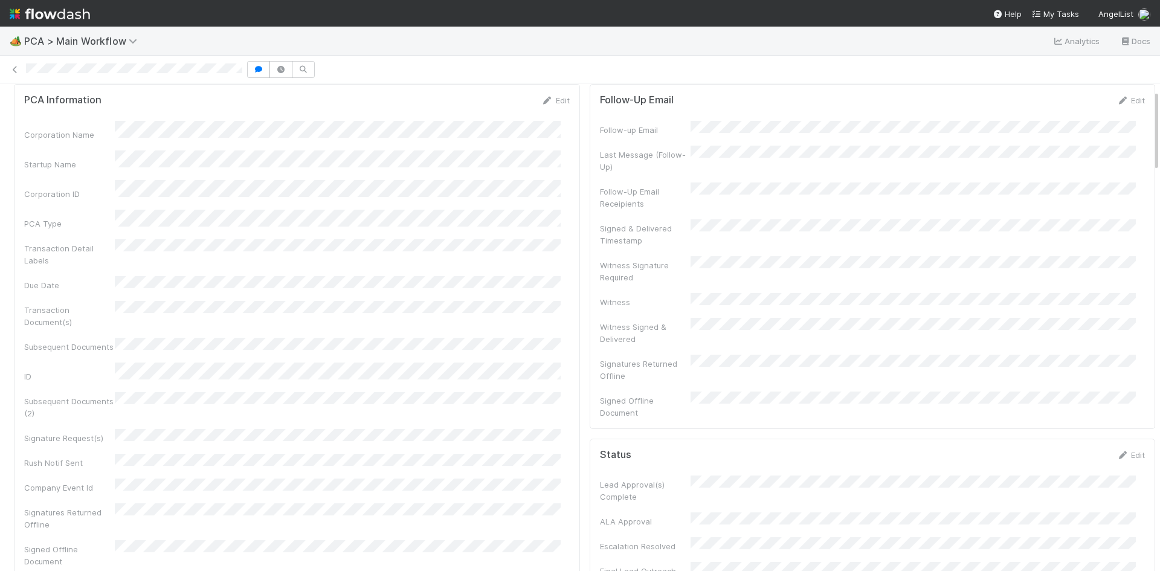
scroll to position [60, 0]
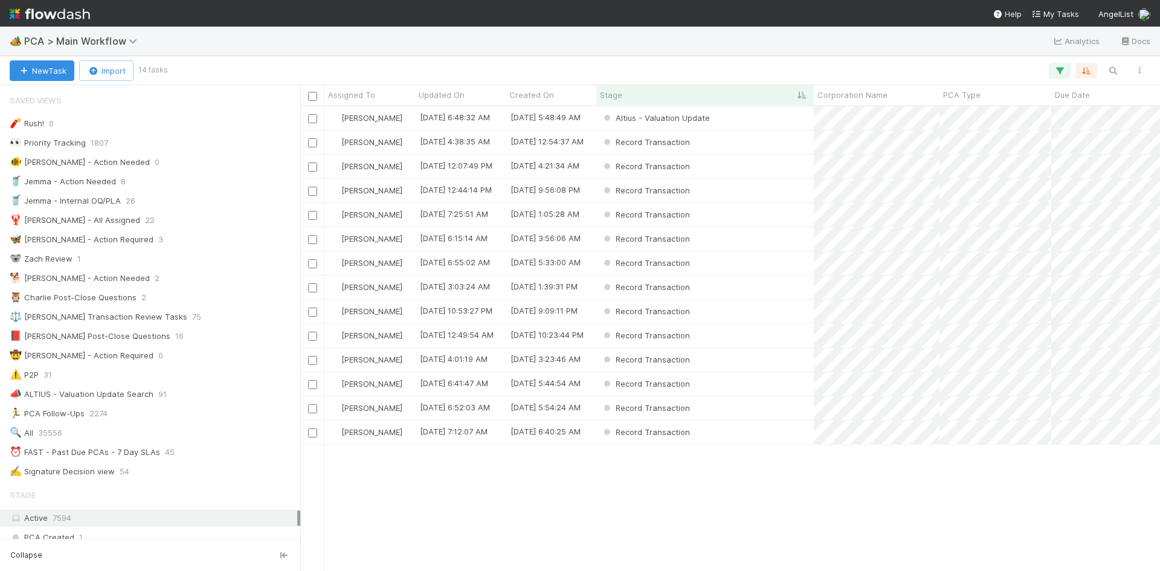
scroll to position [1739, 0]
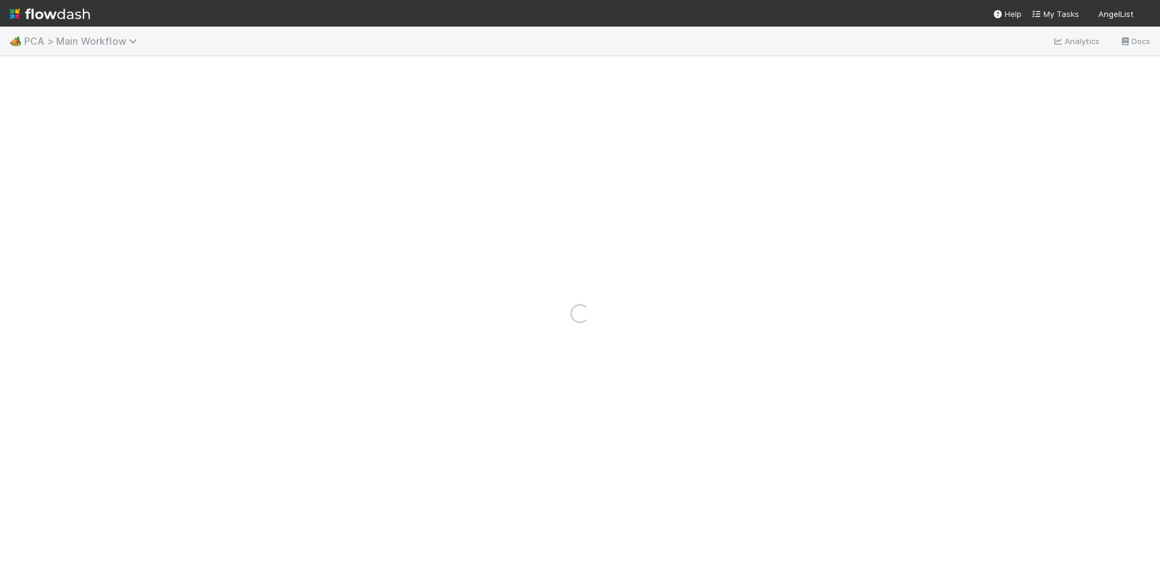
click at [82, 41] on span "PCA > Main Workflow" at bounding box center [83, 41] width 119 height 12
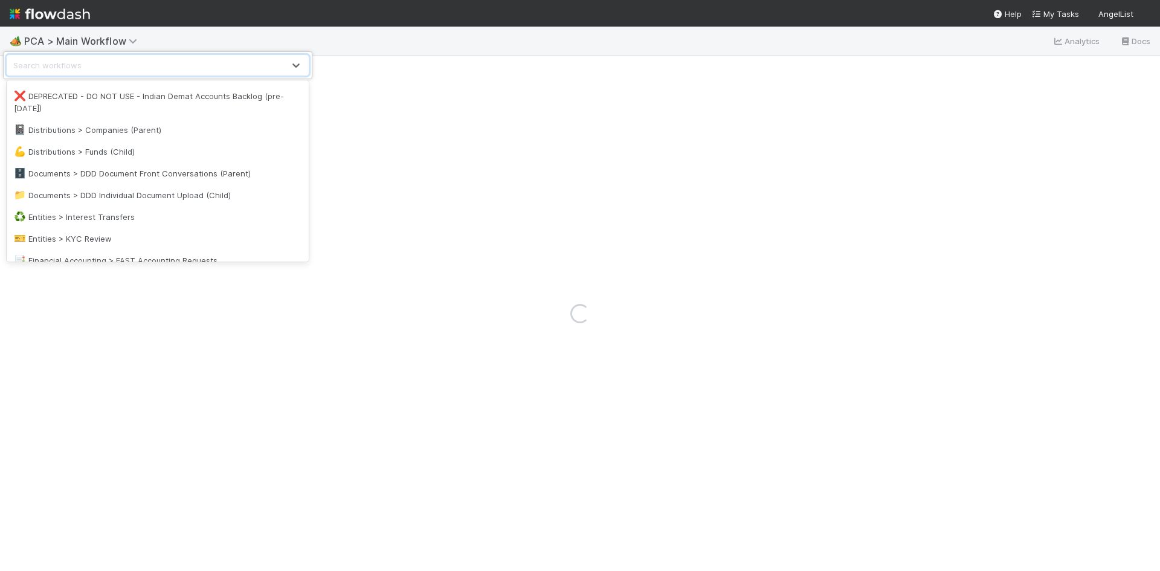
scroll to position [544, 0]
click at [134, 129] on div "🗝️ Fund Formation > Form ID Filings" at bounding box center [158, 127] width 288 height 12
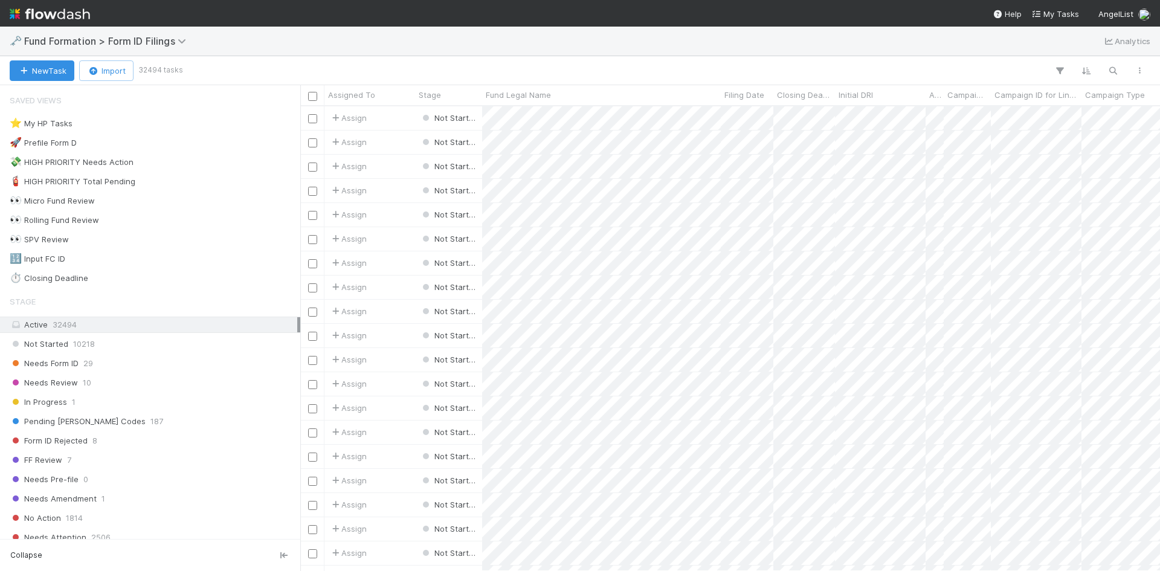
scroll to position [456, 851]
click at [88, 383] on span "10" at bounding box center [87, 382] width 8 height 15
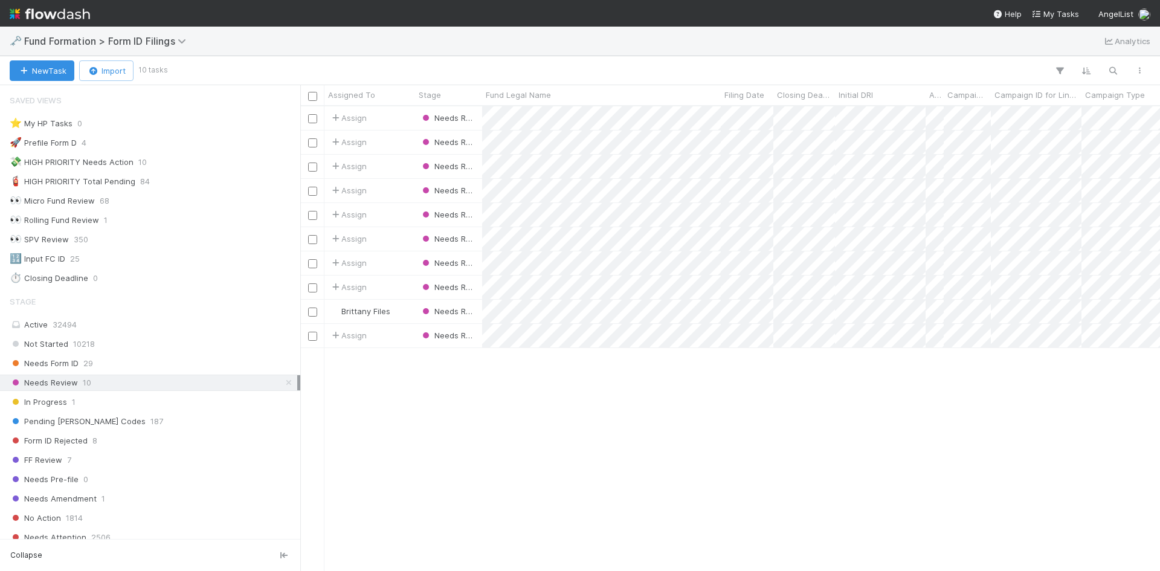
scroll to position [456, 851]
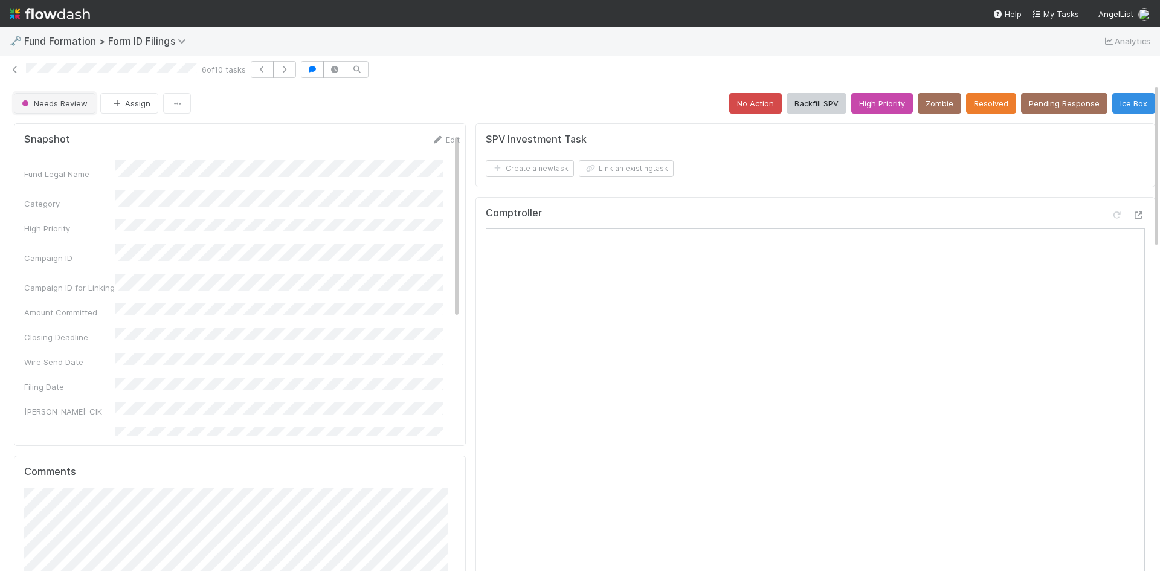
click at [63, 106] on span "Needs Review" at bounding box center [53, 104] width 68 height 10
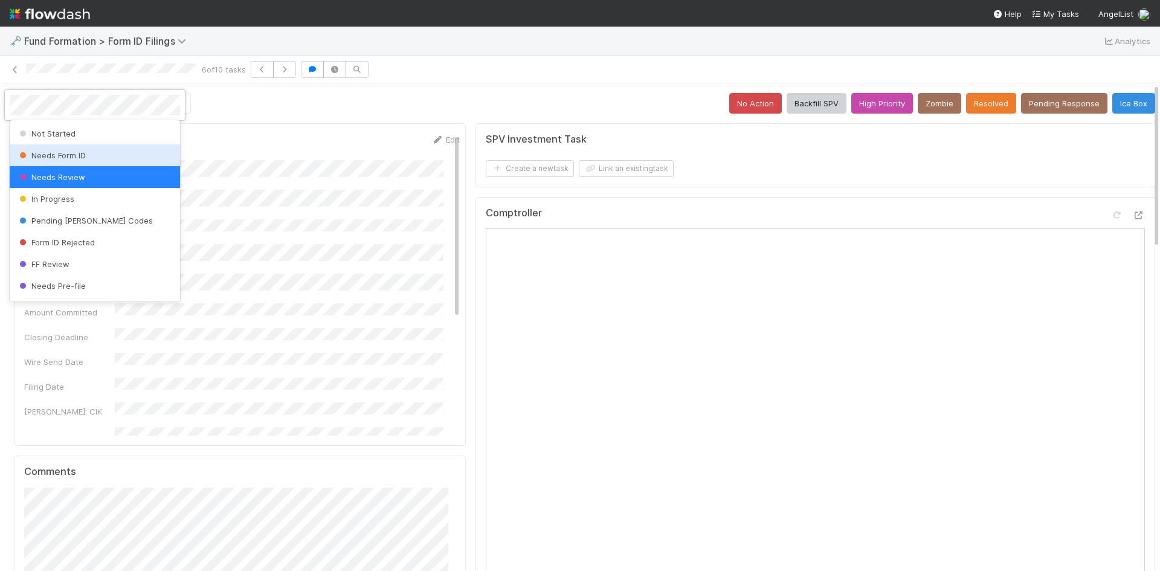
click at [77, 157] on span "Needs Form ID" at bounding box center [51, 155] width 69 height 10
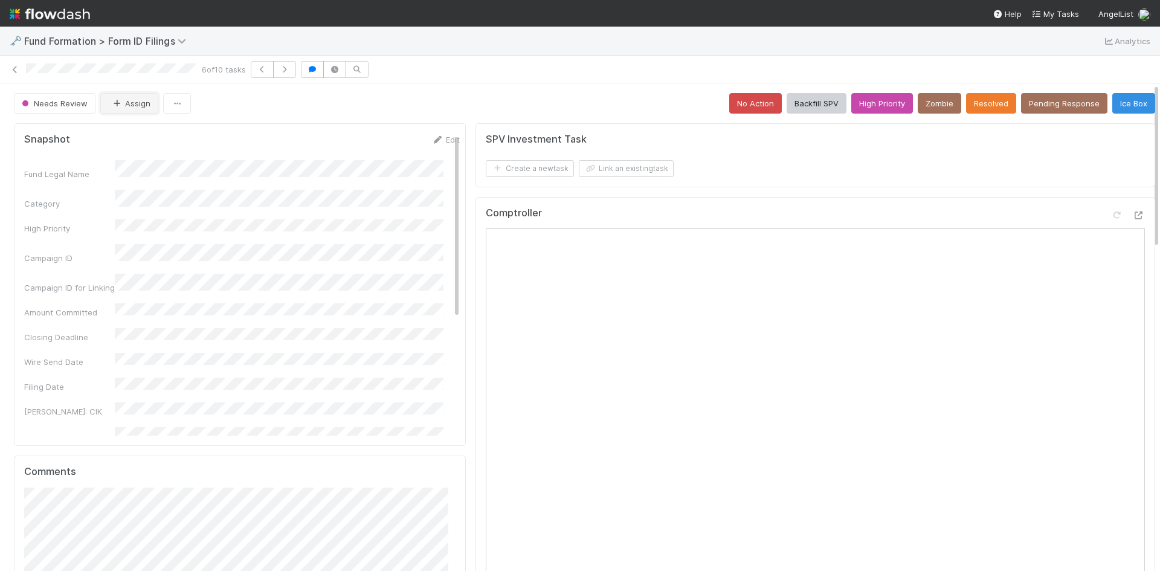
click at [129, 103] on button "Assign" at bounding box center [129, 103] width 58 height 21
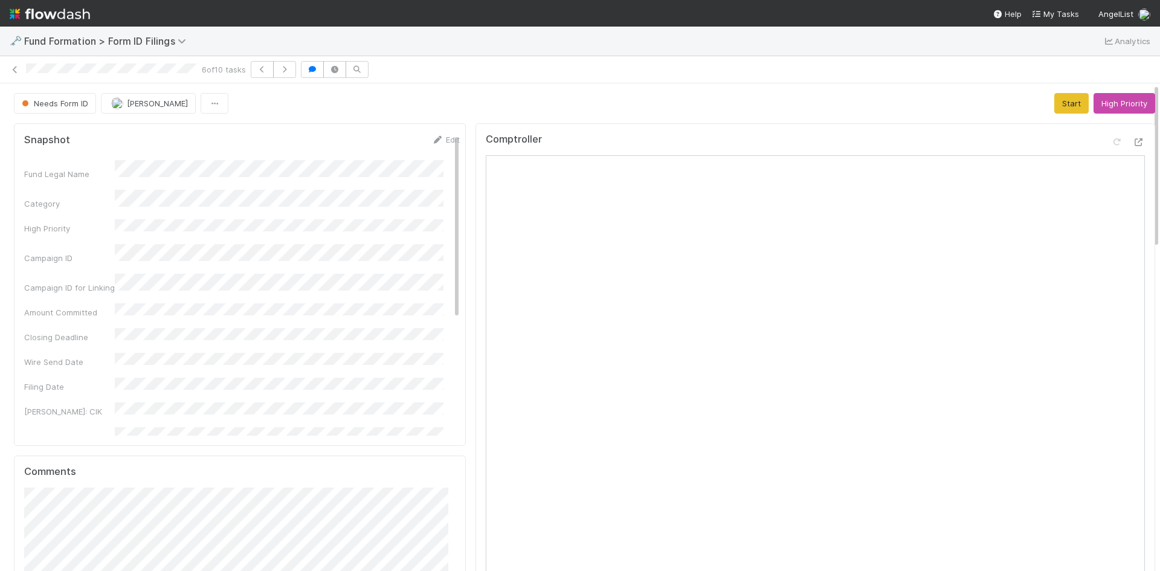
click at [729, 135] on div "Comptroller" at bounding box center [815, 145] width 659 height 22
click at [1055, 96] on button "Start" at bounding box center [1072, 103] width 34 height 21
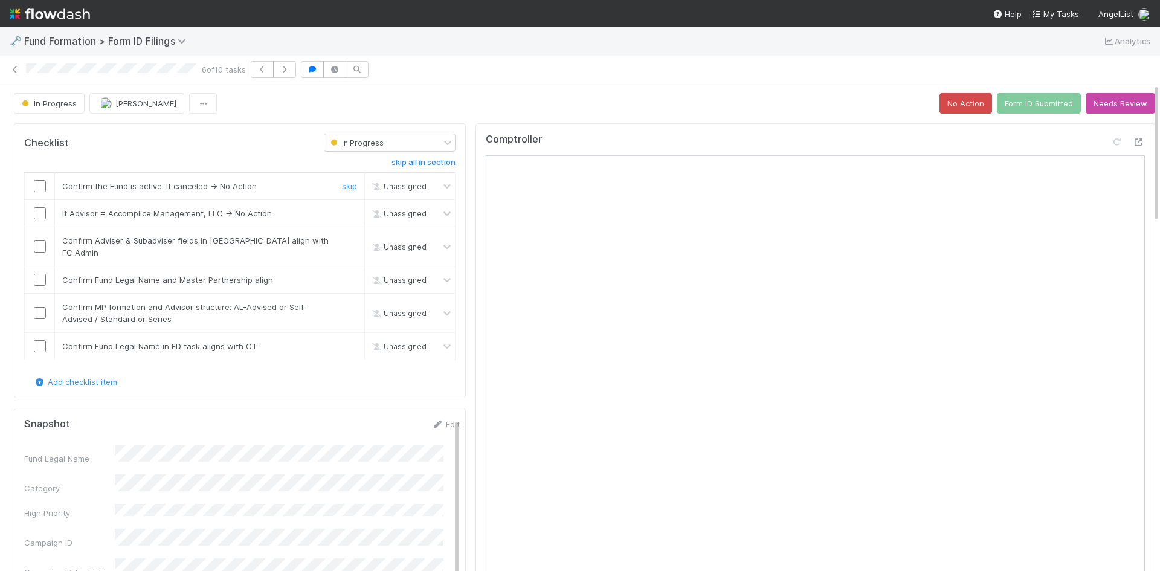
drag, startPoint x: 42, startPoint y: 186, endPoint x: 100, endPoint y: 199, distance: 58.8
click at [42, 186] on input "checkbox" at bounding box center [40, 186] width 12 height 12
click at [342, 216] on link "skip" at bounding box center [349, 213] width 15 height 10
click at [39, 244] on input "checkbox" at bounding box center [40, 247] width 12 height 12
click at [38, 274] on input "checkbox" at bounding box center [40, 280] width 12 height 12
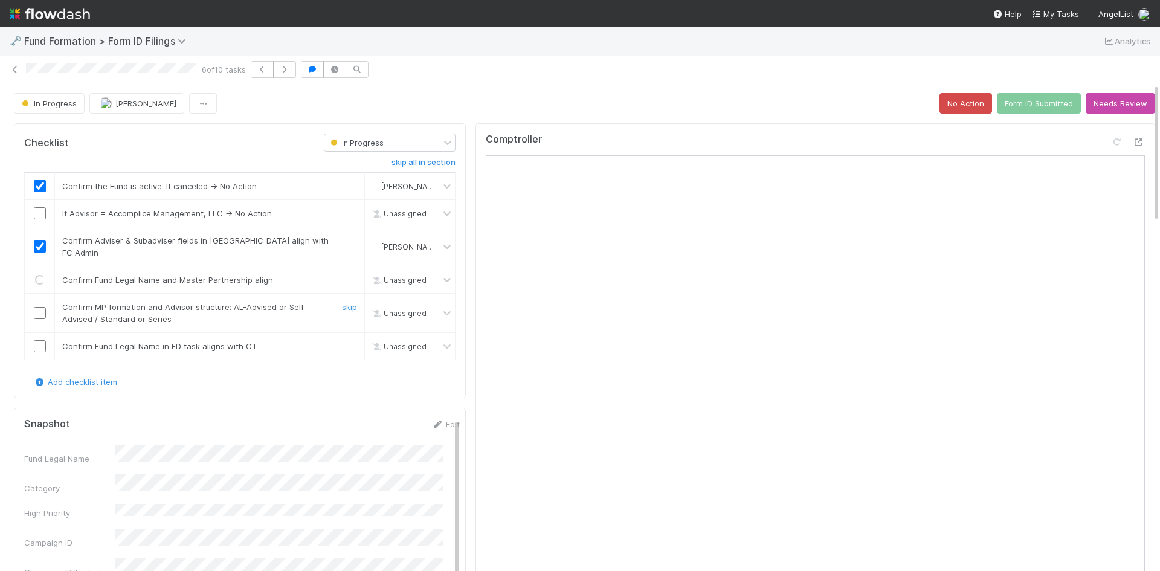
click at [41, 307] on input "checkbox" at bounding box center [40, 313] width 12 height 12
click at [39, 340] on input "checkbox" at bounding box center [40, 346] width 12 height 12
click at [343, 213] on link "skip" at bounding box center [349, 213] width 15 height 10
click at [1033, 102] on button "Form ID Submitted" at bounding box center [1039, 103] width 84 height 21
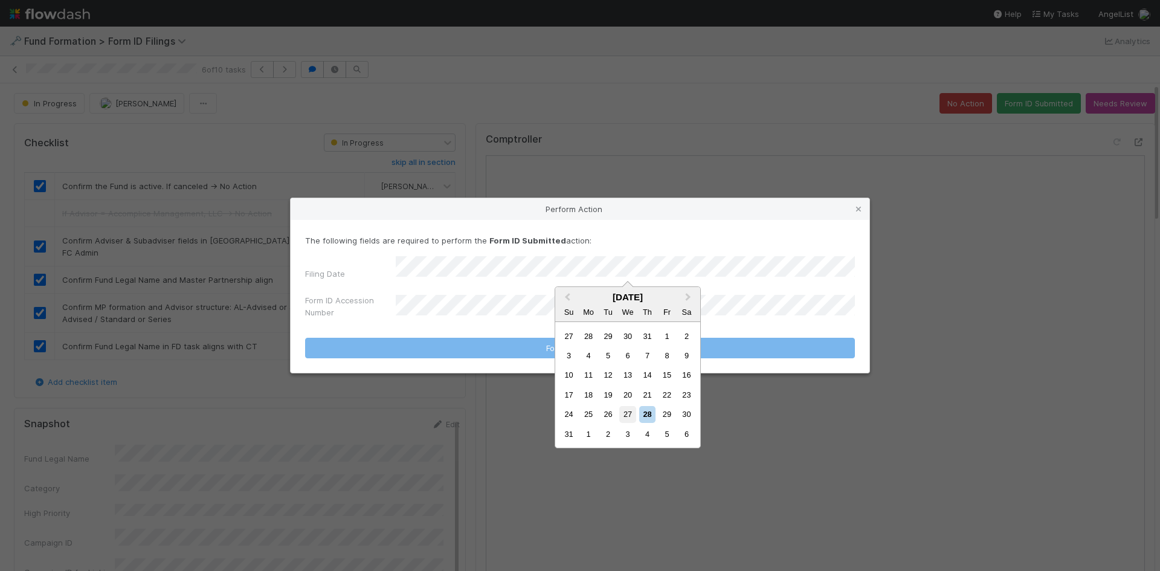
click at [622, 412] on div "27" at bounding box center [627, 414] width 16 height 16
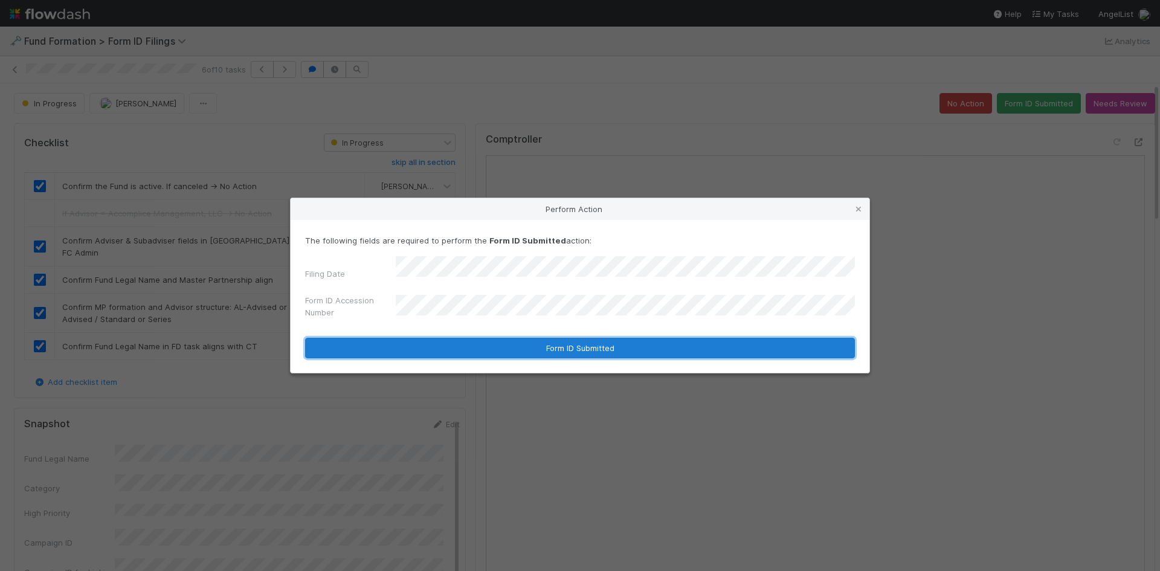
click at [486, 341] on button "Form ID Submitted" at bounding box center [580, 348] width 550 height 21
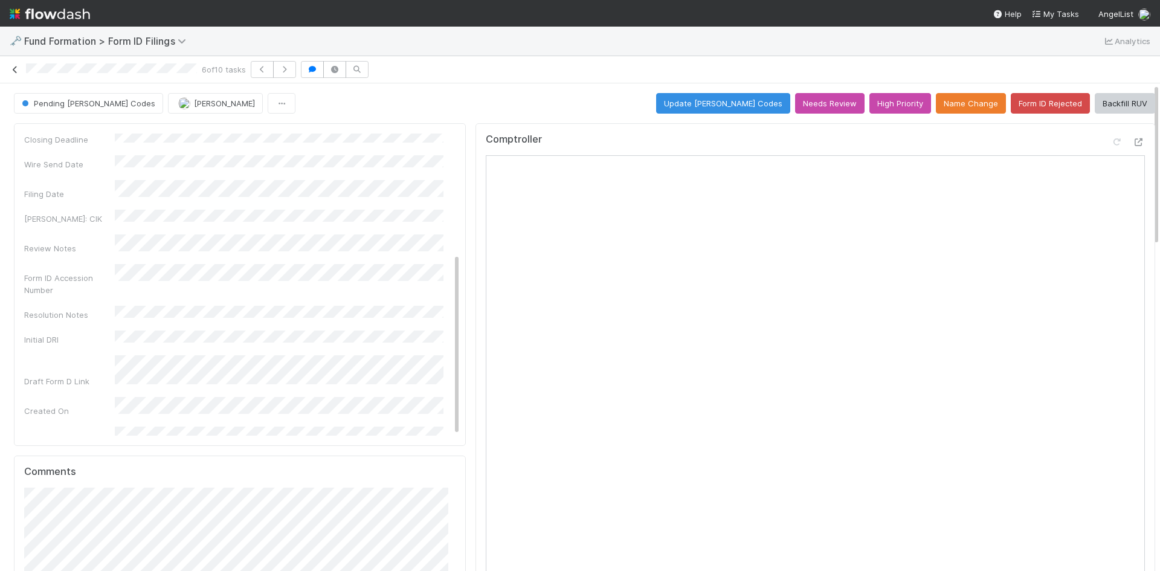
click at [16, 68] on icon at bounding box center [15, 70] width 12 height 8
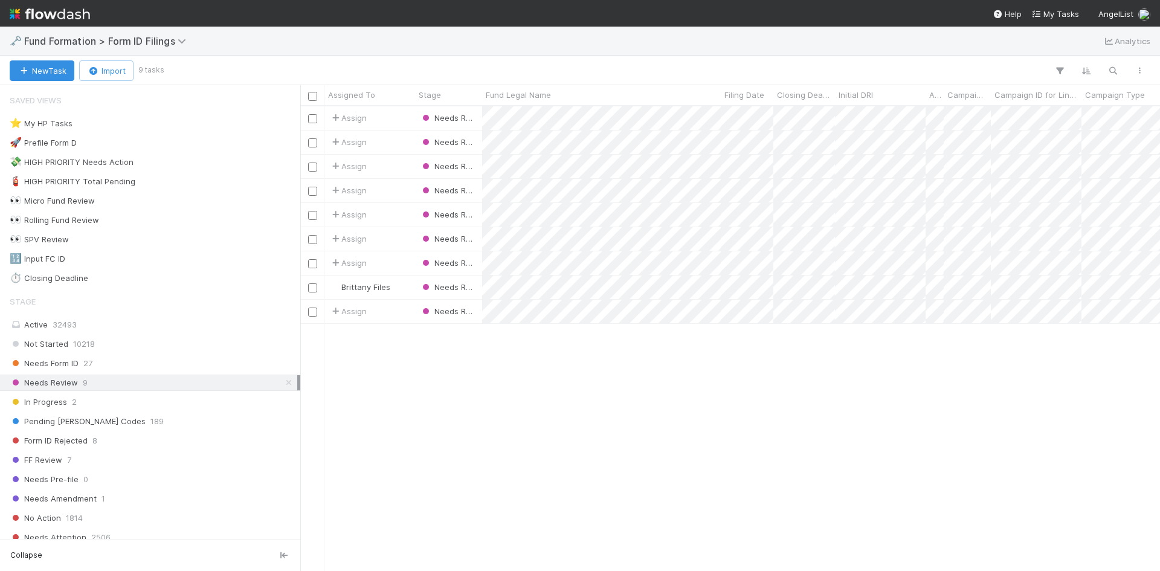
scroll to position [456, 851]
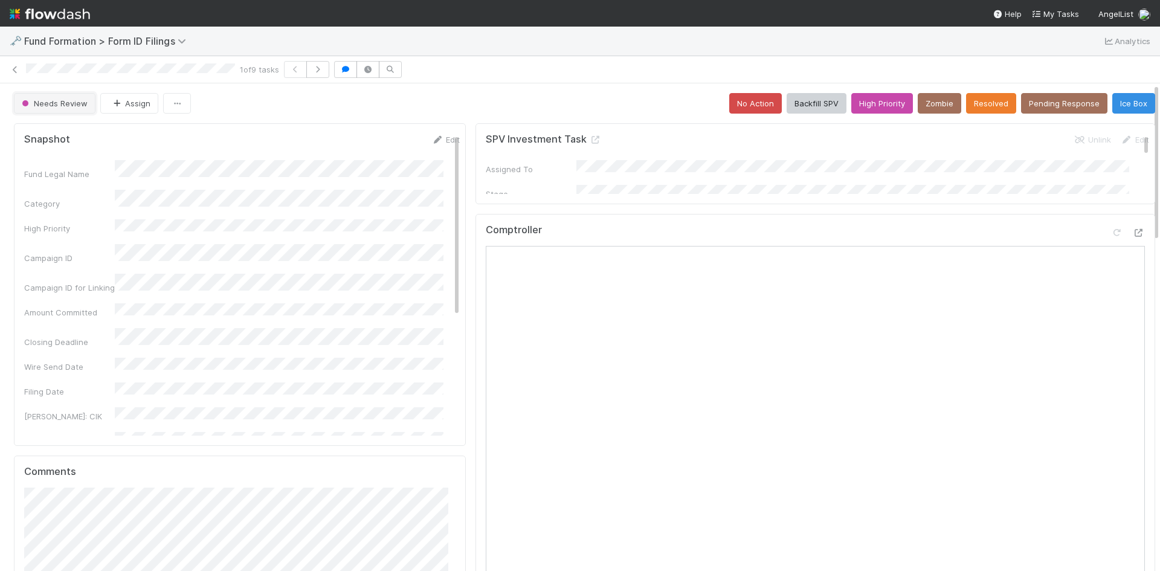
click at [60, 108] on span "Needs Review" at bounding box center [53, 104] width 68 height 10
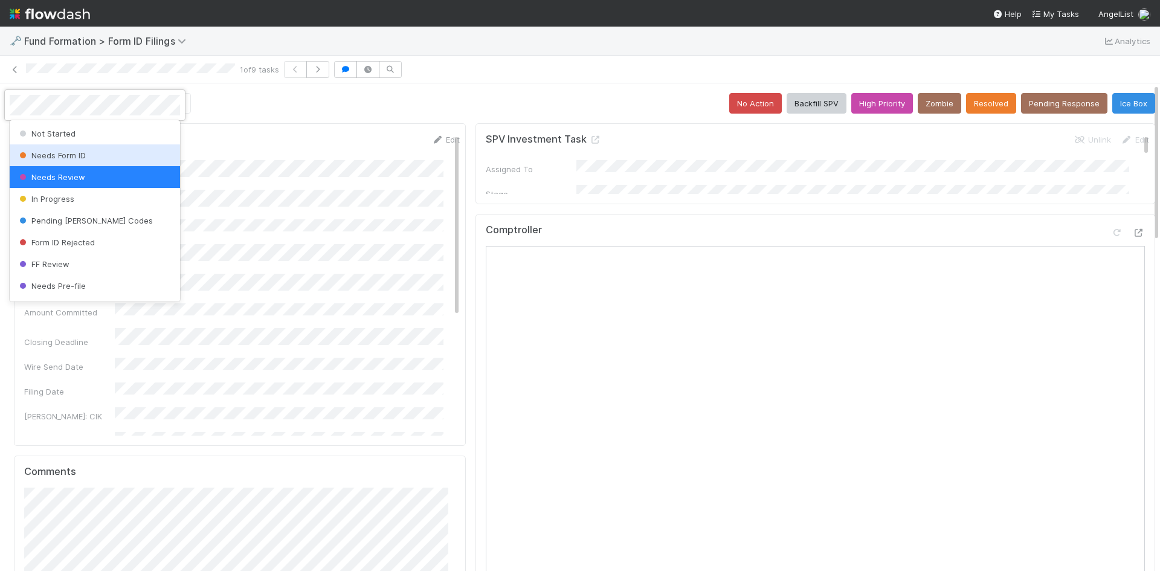
click at [81, 155] on span "Needs Form ID" at bounding box center [51, 155] width 69 height 10
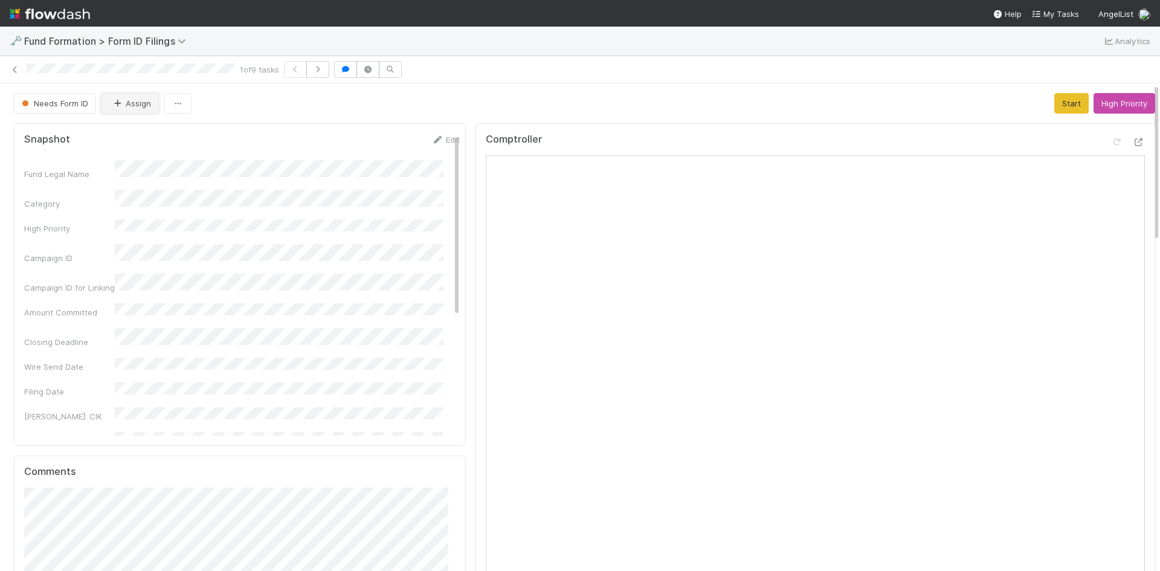
click at [135, 108] on button "Assign" at bounding box center [130, 103] width 58 height 21
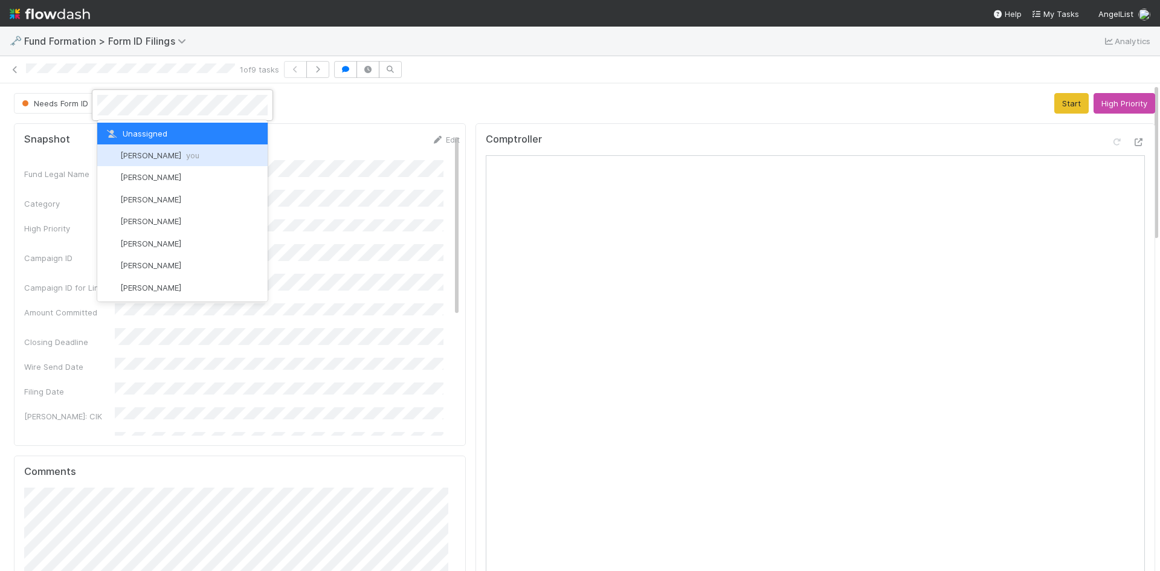
click at [150, 153] on span "Meg Castanare you" at bounding box center [159, 155] width 79 height 10
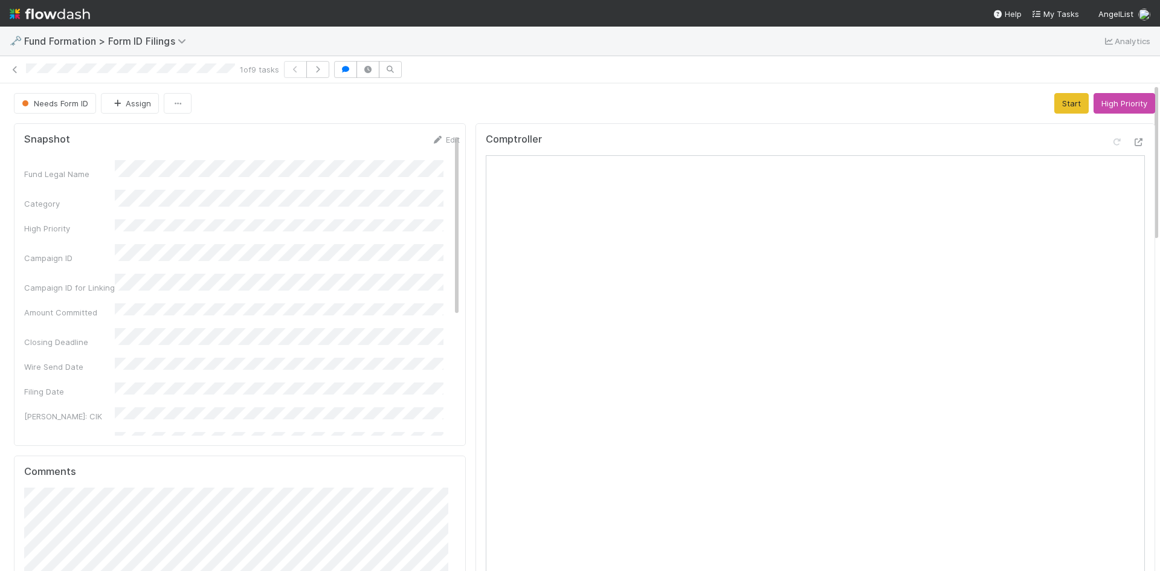
click at [411, 106] on div "Needs Form ID Assign Start High Priority" at bounding box center [585, 103] width 1142 height 21
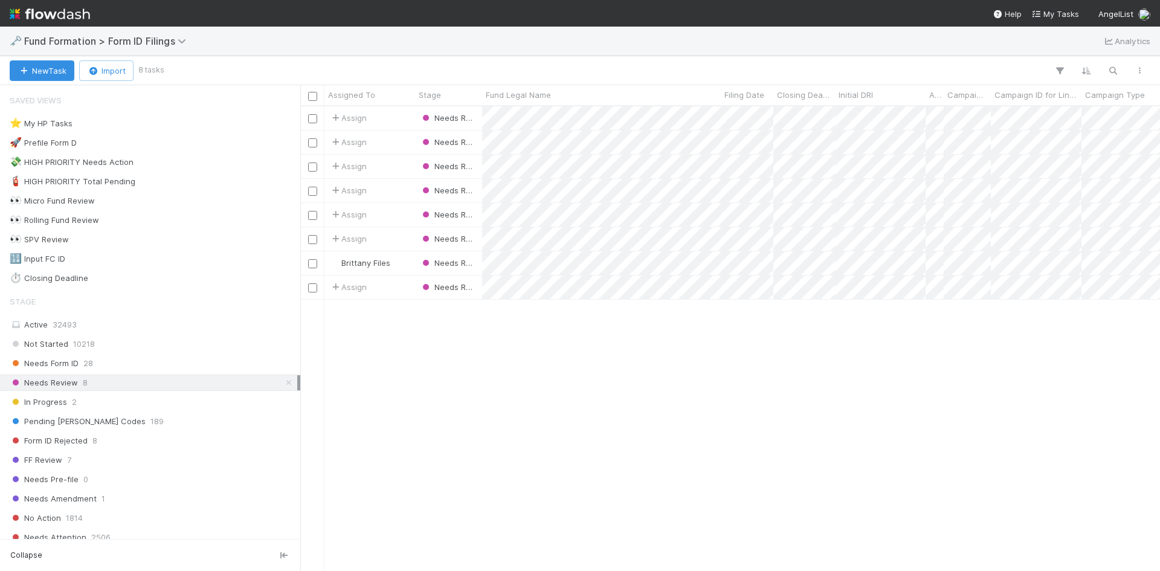
scroll to position [456, 851]
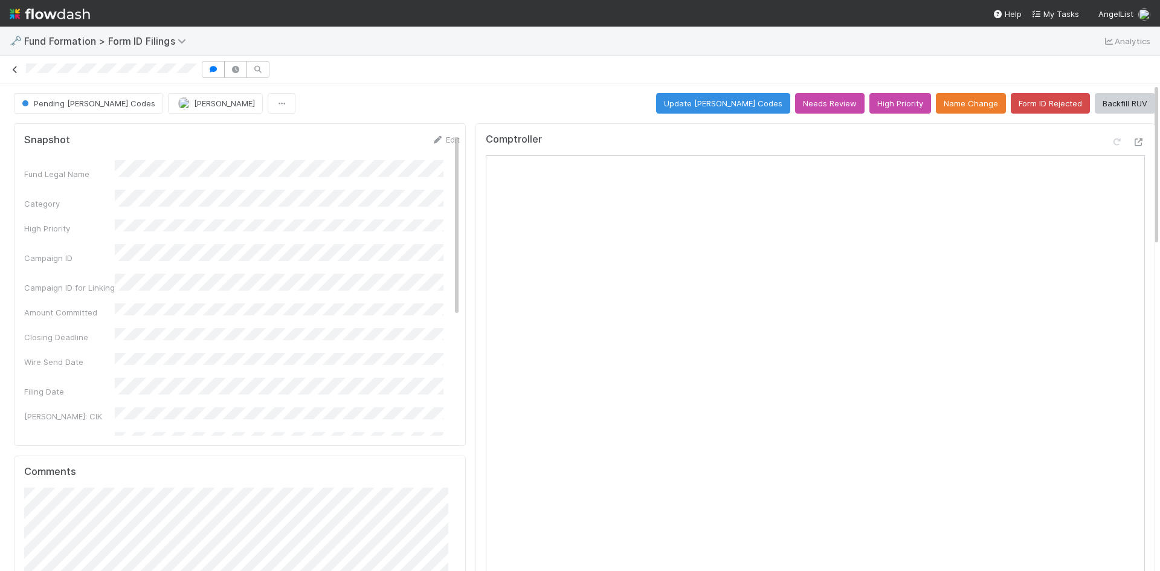
click at [17, 69] on icon at bounding box center [15, 70] width 12 height 8
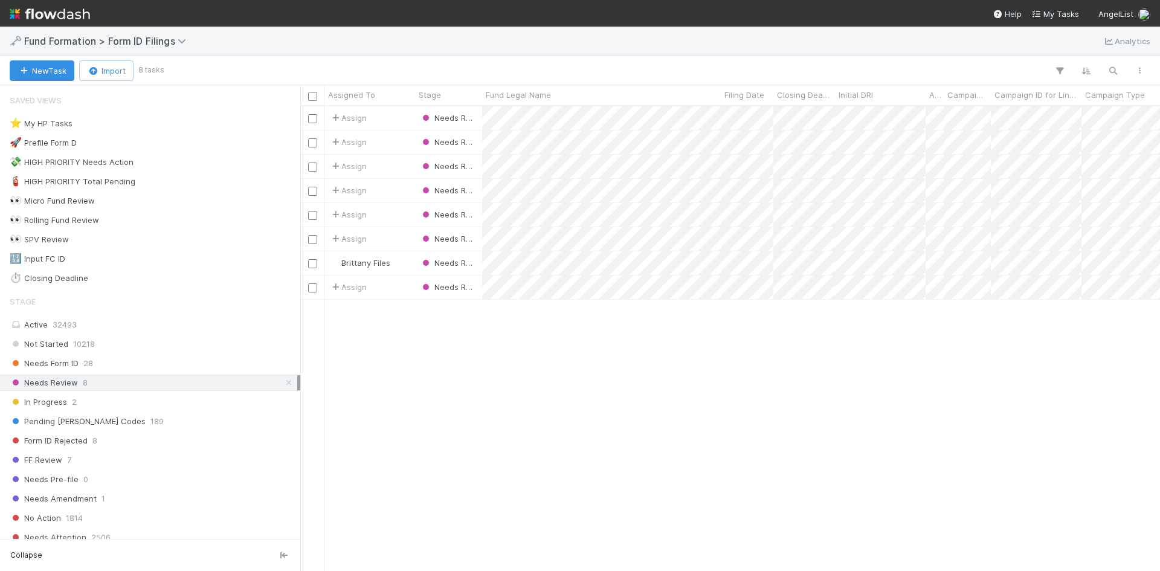
scroll to position [456, 851]
drag, startPoint x: 129, startPoint y: 402, endPoint x: 179, endPoint y: 372, distance: 59.4
click at [129, 402] on div "In Progress 2" at bounding box center [154, 402] width 288 height 15
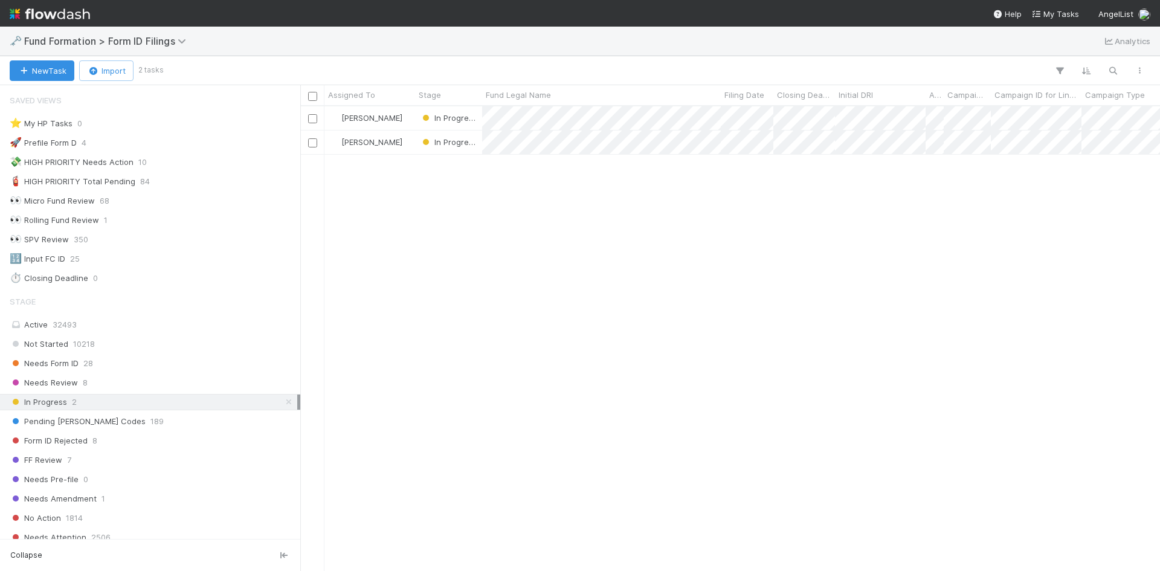
scroll to position [456, 851]
click at [77, 362] on span "Needs Form ID" at bounding box center [44, 363] width 69 height 15
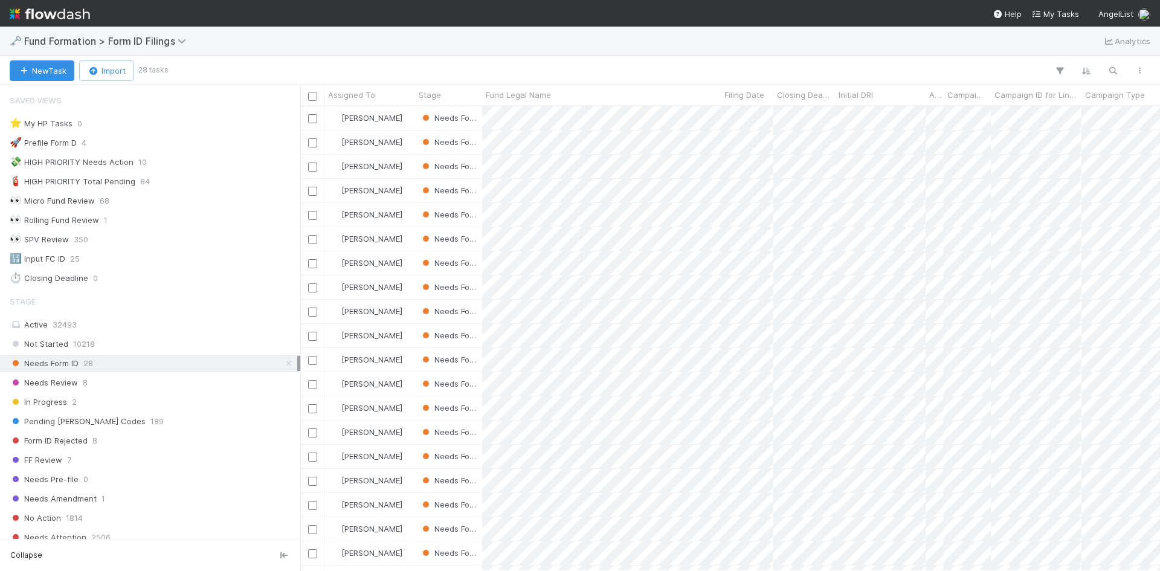
scroll to position [456, 851]
click at [680, 75] on div at bounding box center [580, 285] width 1160 height 571
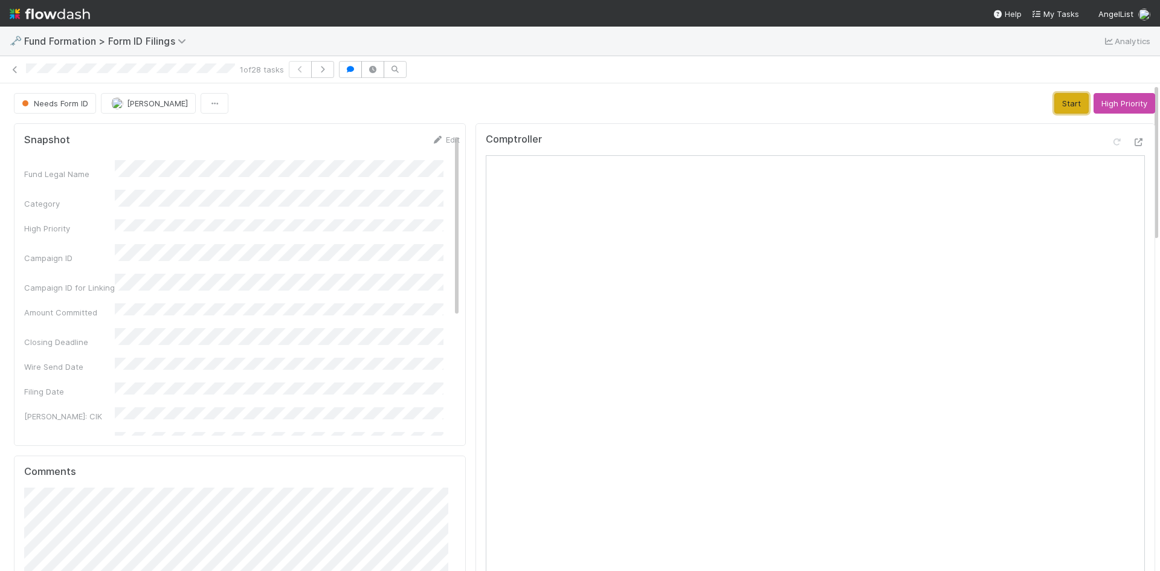
click at [1058, 97] on button "Start" at bounding box center [1072, 103] width 34 height 21
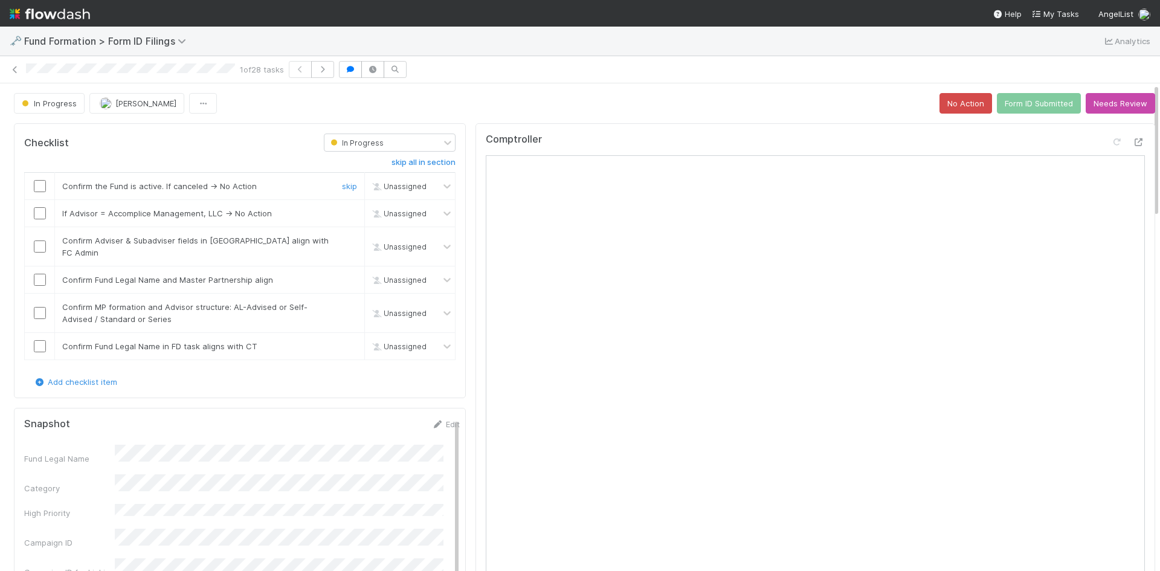
click at [34, 186] on input "checkbox" at bounding box center [40, 186] width 12 height 12
click at [342, 212] on link "skip" at bounding box center [349, 213] width 15 height 10
click at [42, 241] on input "checkbox" at bounding box center [40, 247] width 12 height 12
drag, startPoint x: 36, startPoint y: 268, endPoint x: 40, endPoint y: 285, distance: 17.9
click at [38, 274] on input "checkbox" at bounding box center [40, 280] width 12 height 12
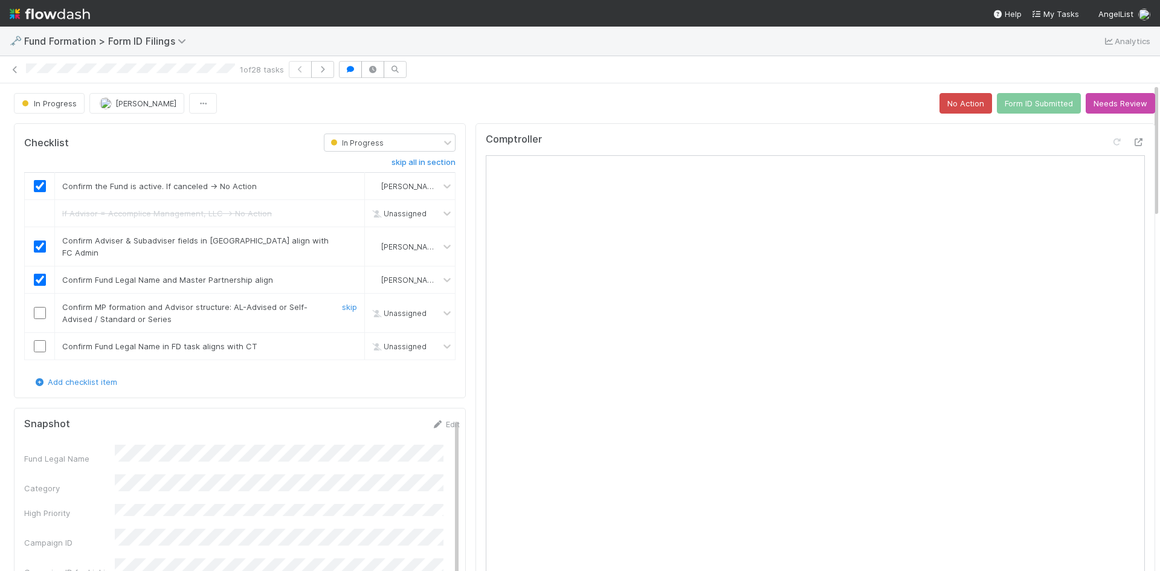
click at [43, 308] on td at bounding box center [40, 313] width 30 height 39
click at [39, 307] on input "checkbox" at bounding box center [40, 313] width 12 height 12
click at [40, 340] on input "checkbox" at bounding box center [40, 346] width 12 height 12
click at [1034, 103] on button "Form ID Submitted" at bounding box center [1039, 103] width 84 height 21
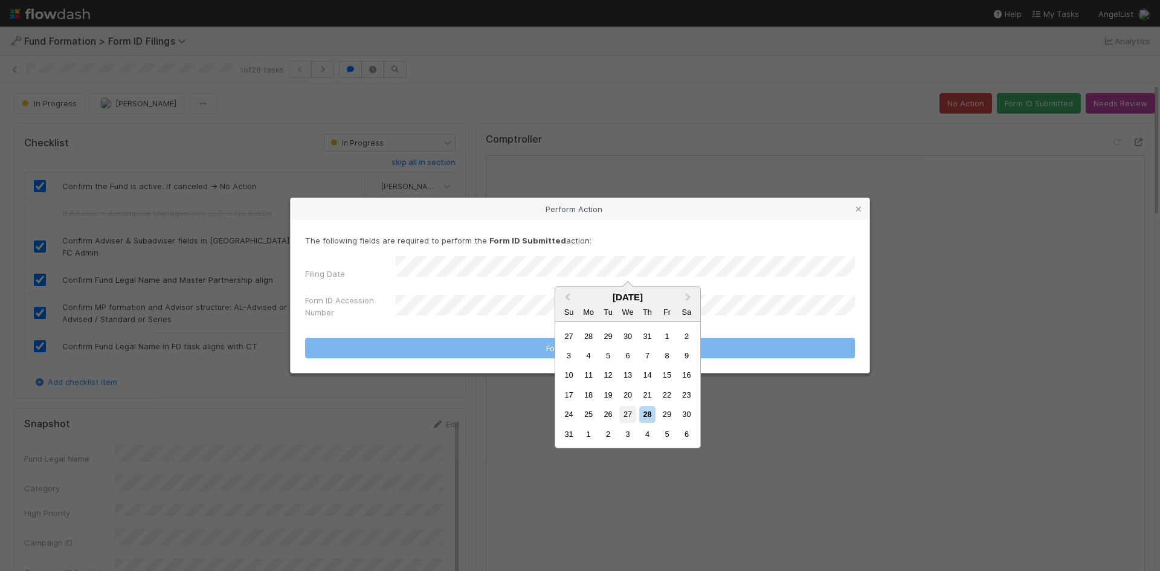
click at [629, 413] on div "27" at bounding box center [627, 414] width 16 height 16
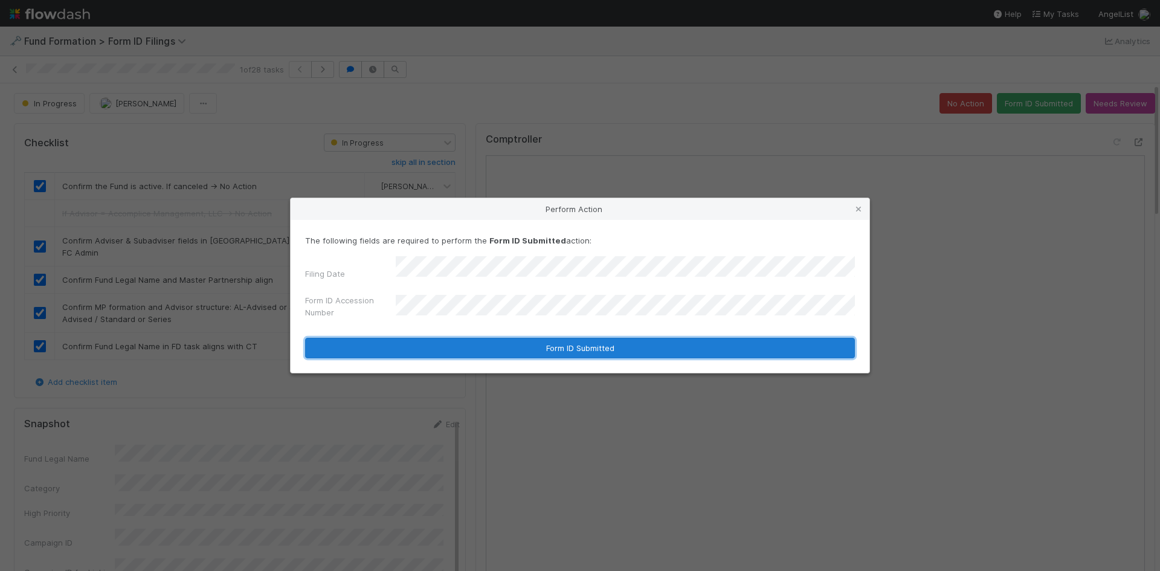
click at [485, 341] on button "Form ID Submitted" at bounding box center [580, 348] width 550 height 21
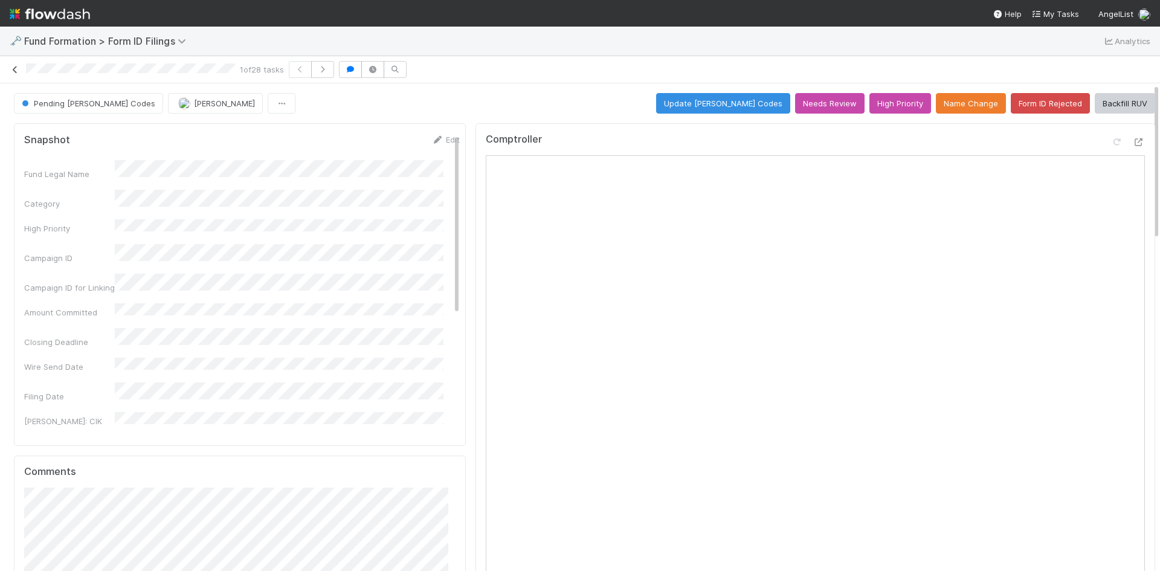
click at [17, 73] on icon at bounding box center [15, 70] width 12 height 8
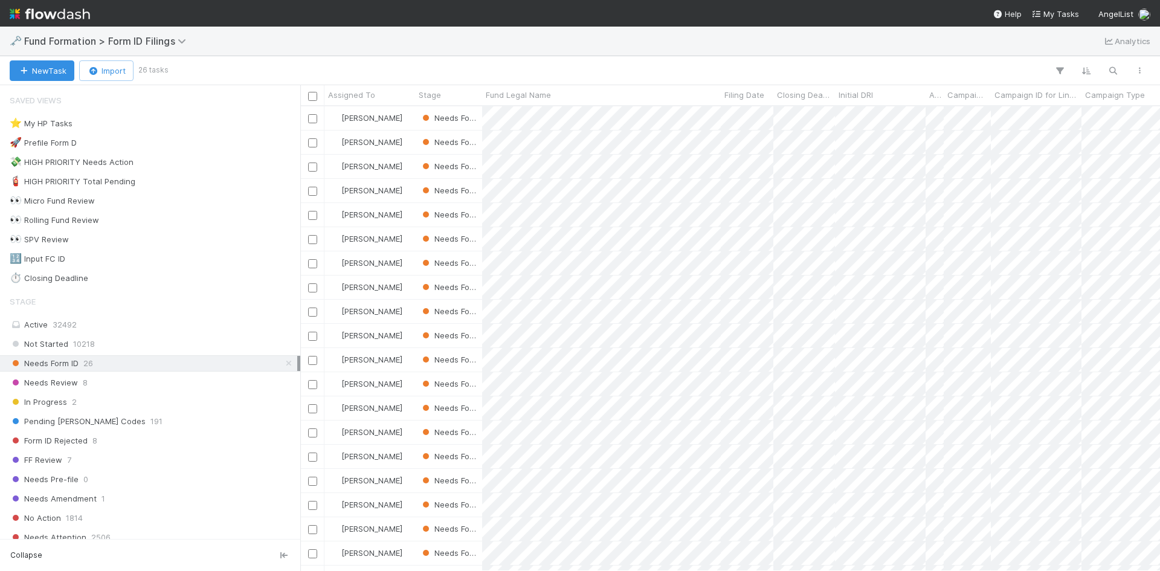
scroll to position [456, 851]
click at [189, 158] on div "💸 HIGH PRIORITY Needs Action 10" at bounding box center [154, 162] width 288 height 15
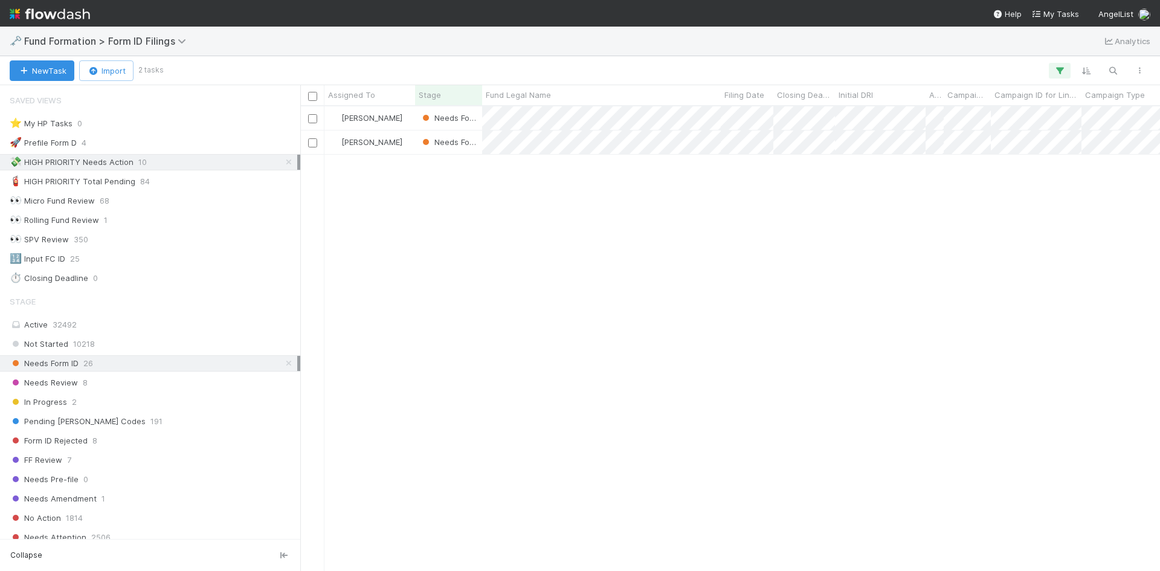
scroll to position [456, 851]
click at [233, 182] on div "🧯 HIGH PRIORITY Total Pending 84" at bounding box center [154, 181] width 288 height 15
click at [256, 165] on div "💸 HIGH PRIORITY Needs Action 10" at bounding box center [154, 162] width 288 height 15
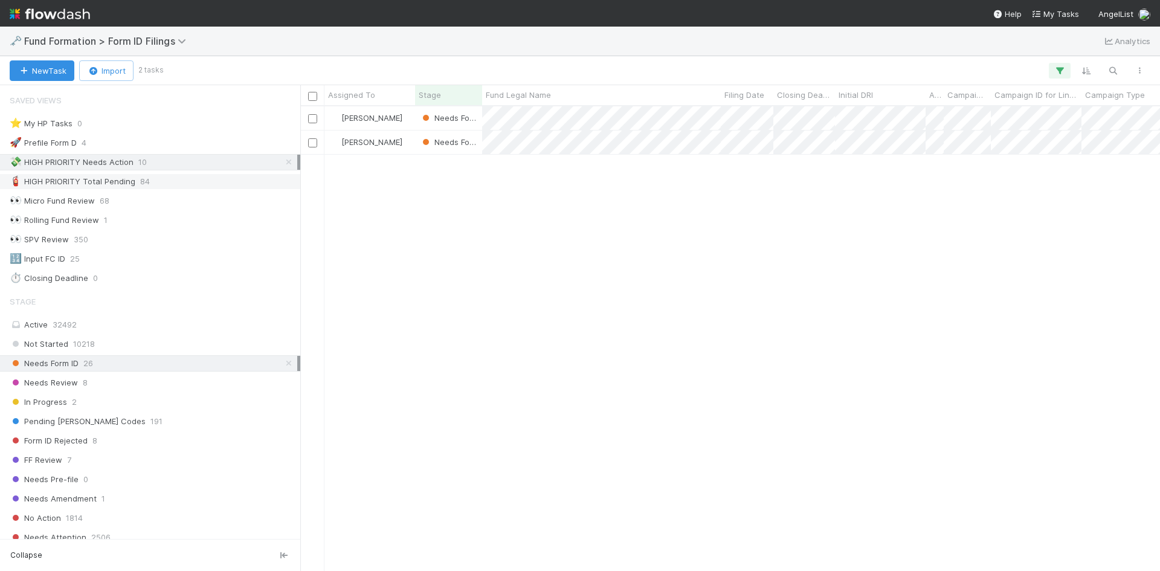
drag, startPoint x: 279, startPoint y: 163, endPoint x: 279, endPoint y: 173, distance: 10.3
click at [283, 163] on icon at bounding box center [289, 162] width 12 height 8
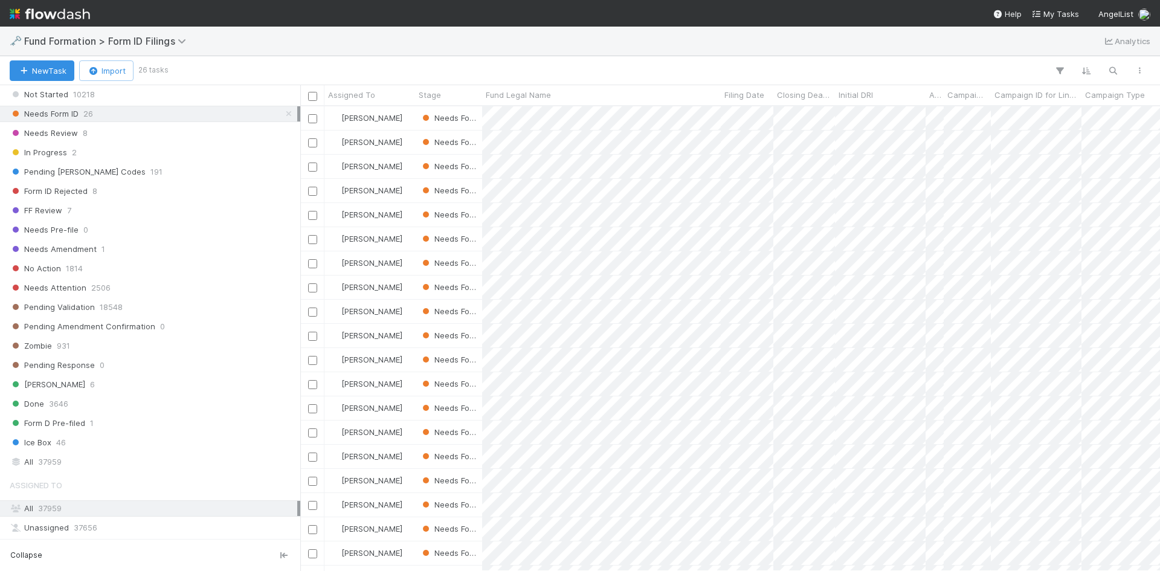
scroll to position [181, 0]
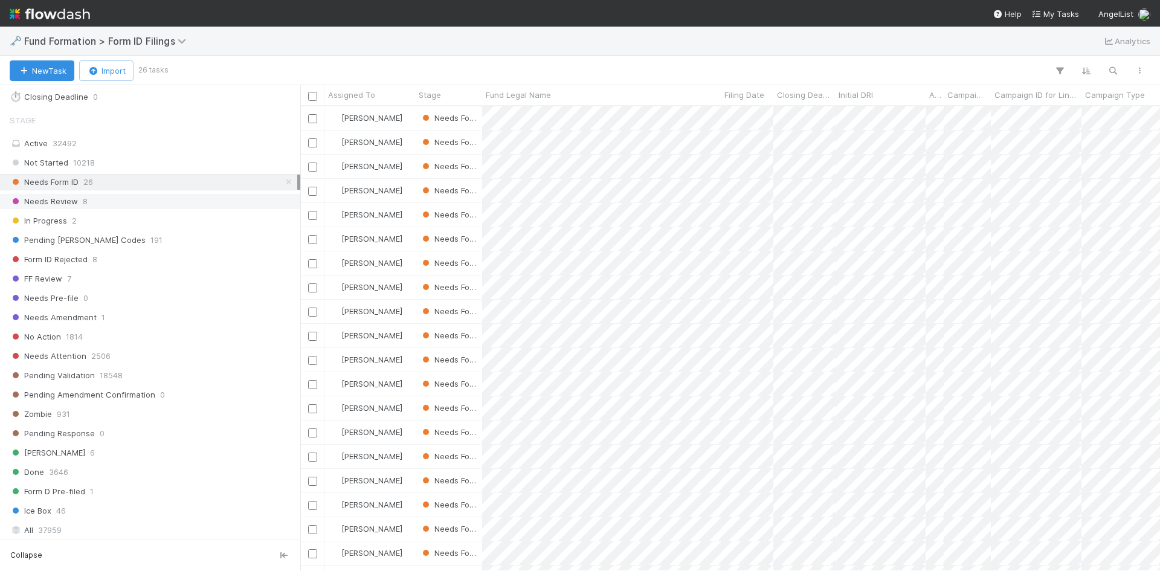
click at [136, 196] on div "Needs Review 8" at bounding box center [154, 201] width 288 height 15
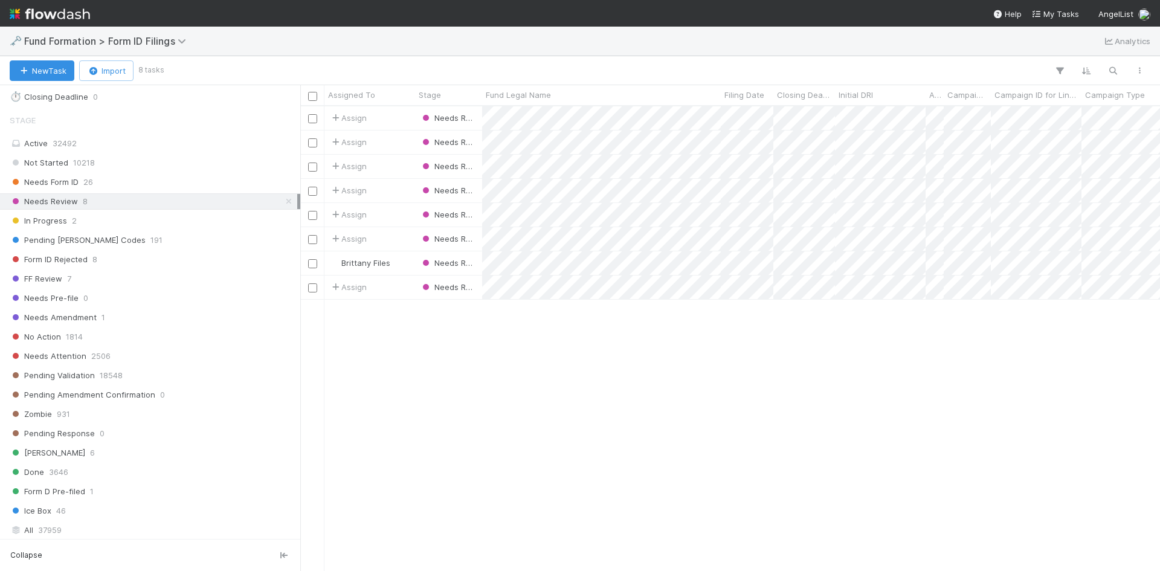
scroll to position [456, 851]
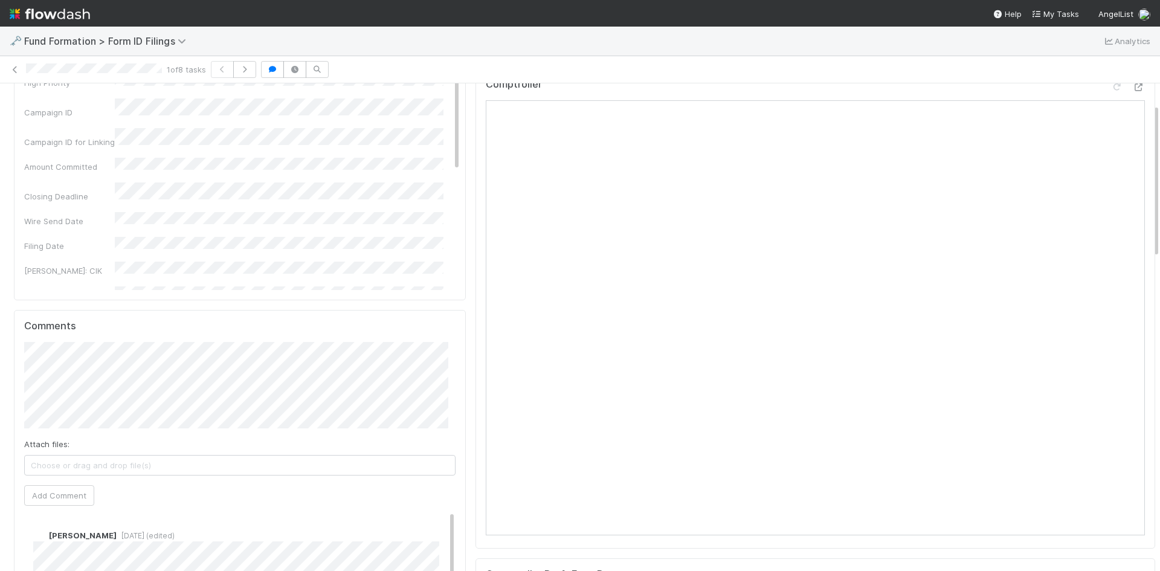
scroll to position [363, 0]
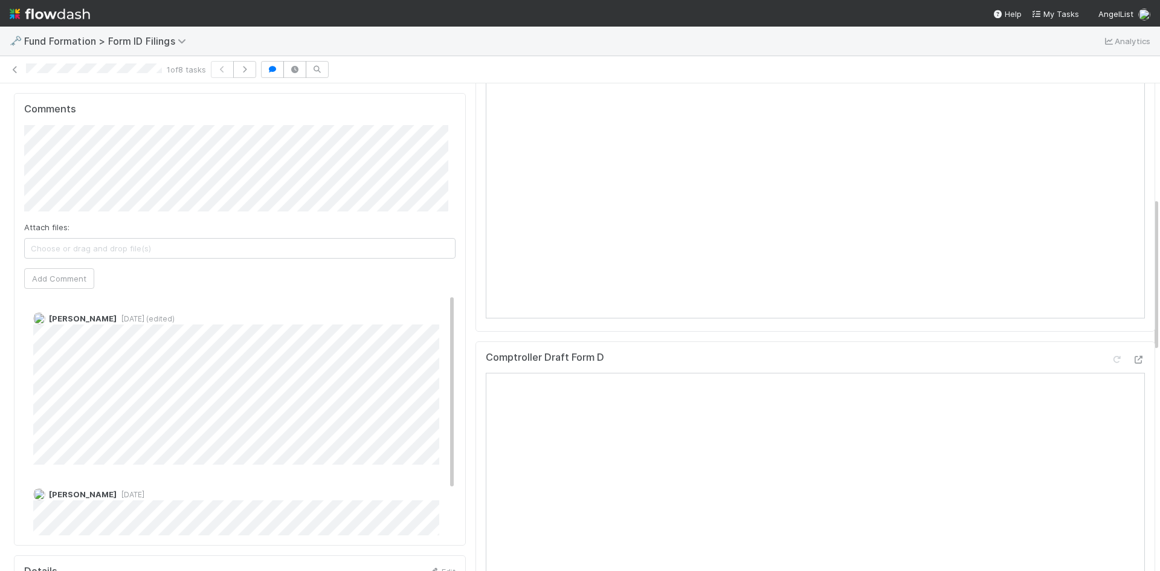
click at [6, 67] on div "1 of 8 tasks" at bounding box center [580, 69] width 1160 height 17
click at [11, 69] on icon at bounding box center [15, 70] width 12 height 8
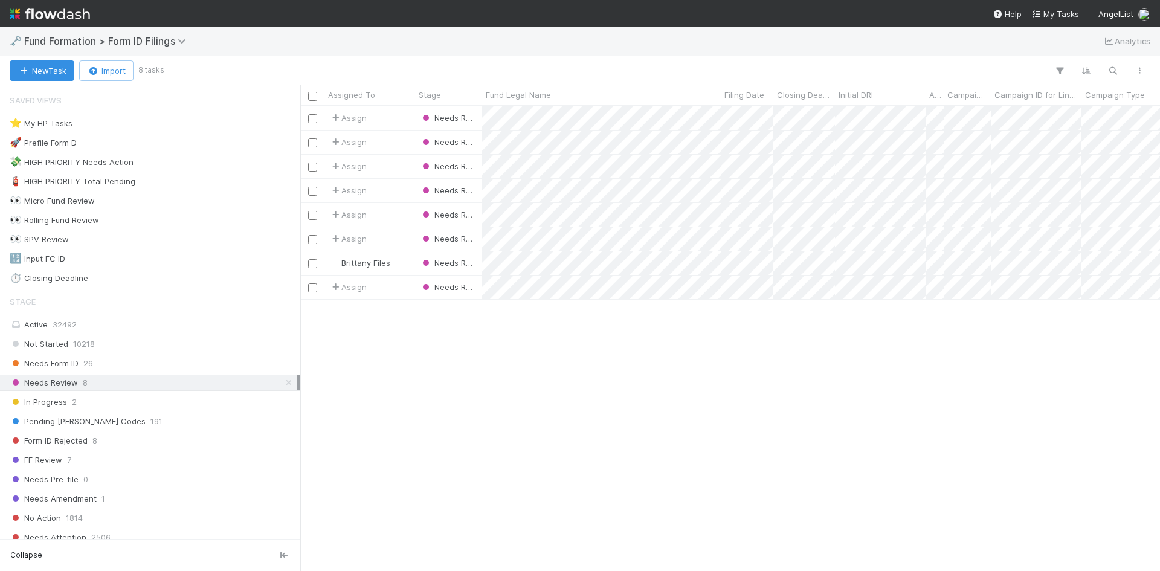
scroll to position [456, 851]
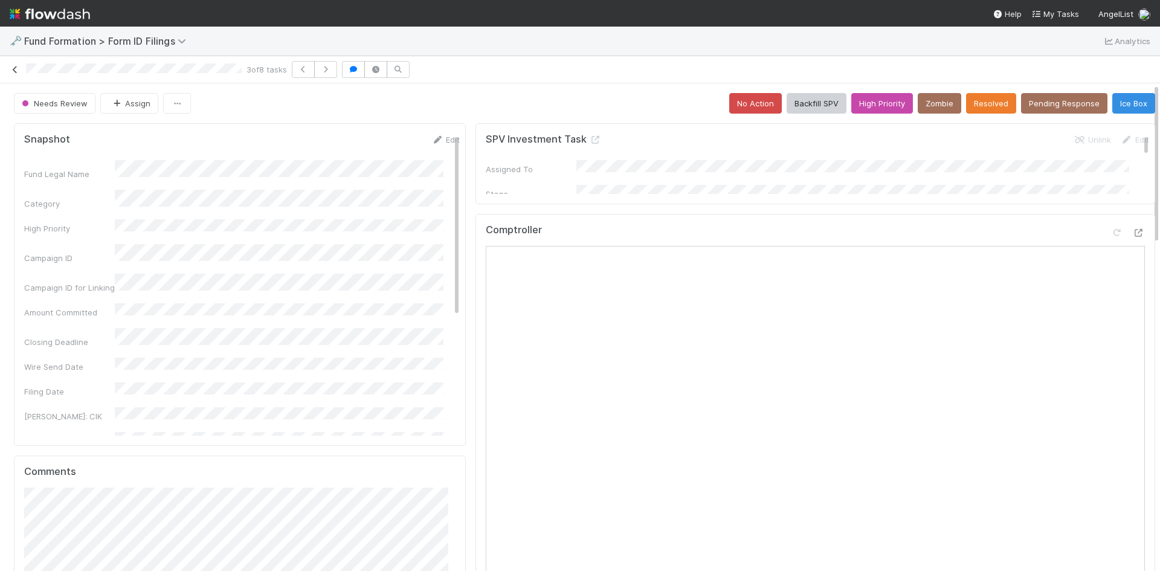
click at [18, 69] on icon at bounding box center [15, 70] width 12 height 8
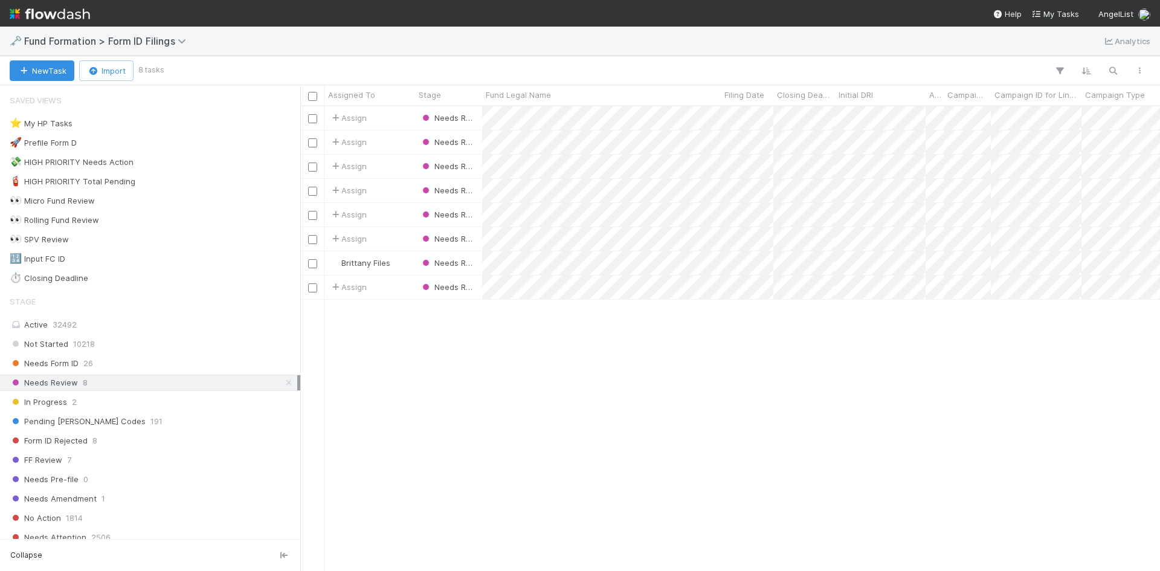
scroll to position [456, 851]
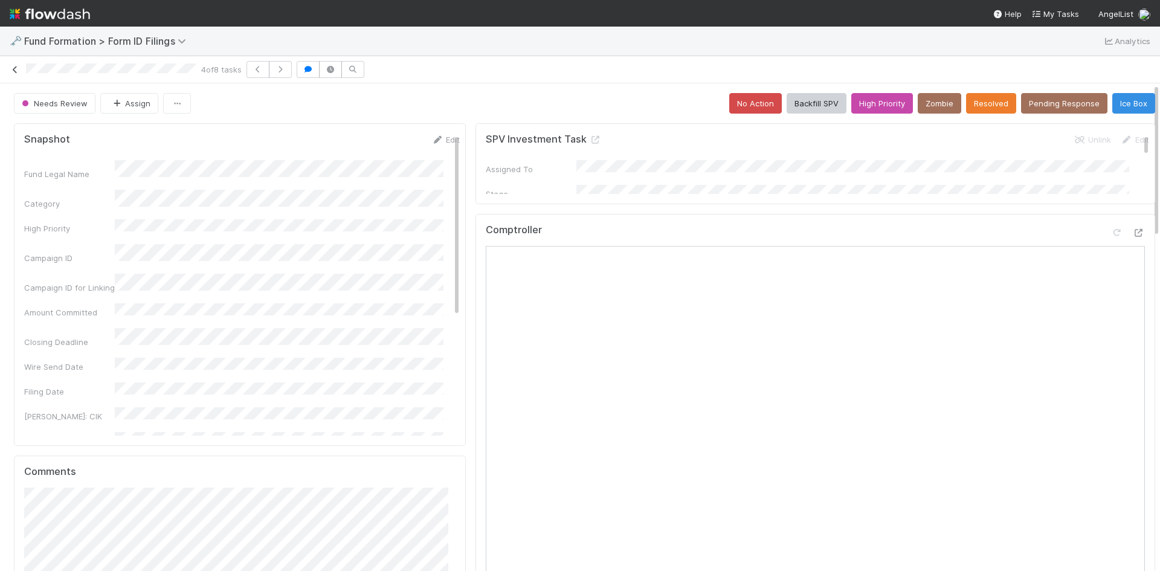
click at [20, 69] on icon at bounding box center [15, 70] width 12 height 8
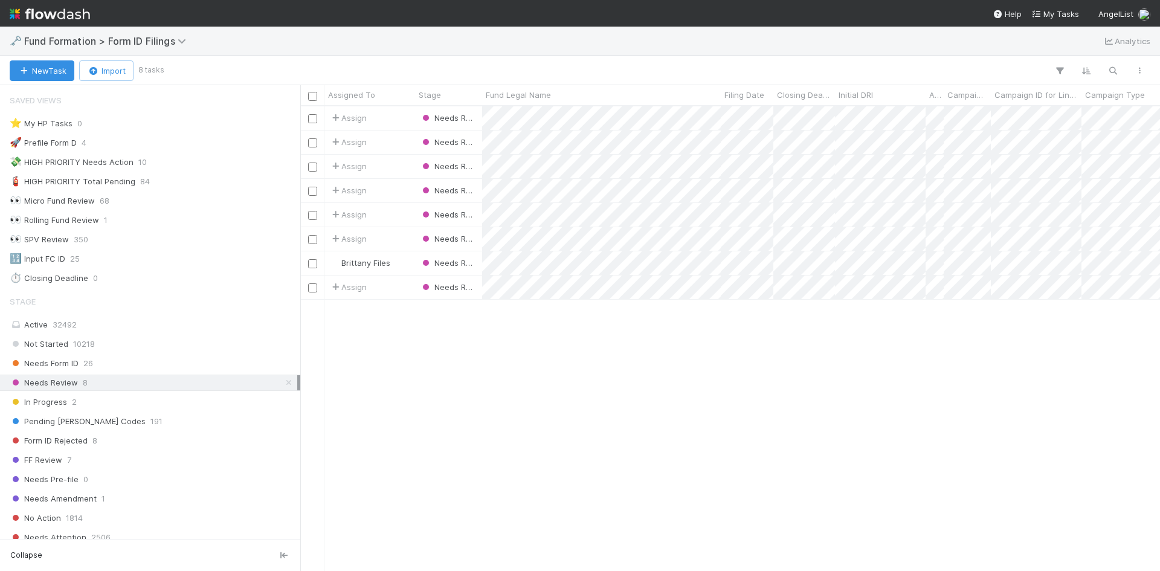
scroll to position [456, 851]
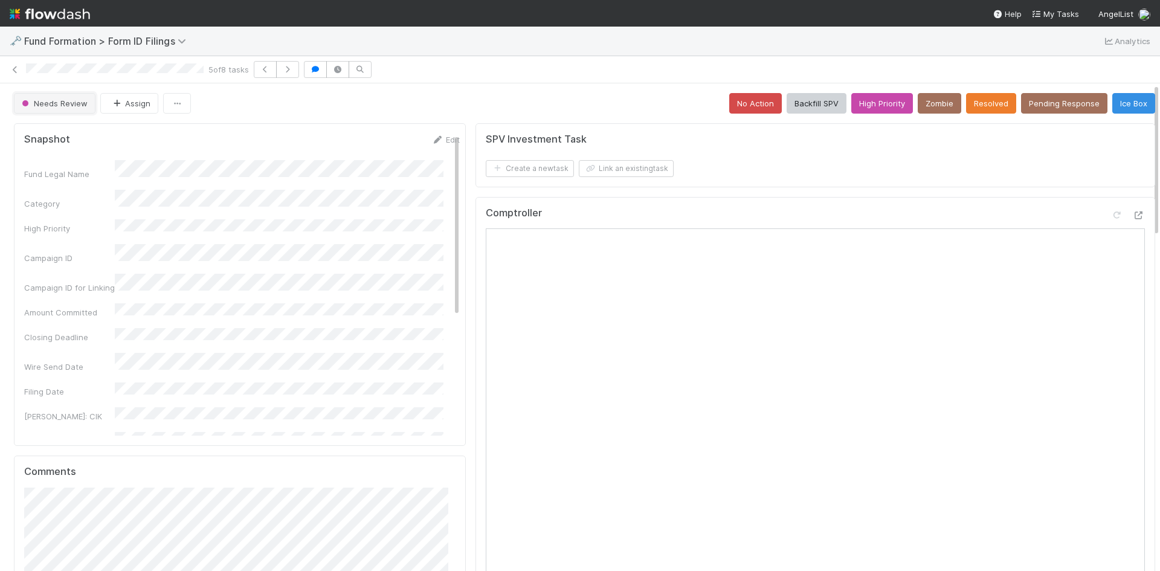
click at [39, 109] on button "Needs Review" at bounding box center [55, 103] width 82 height 21
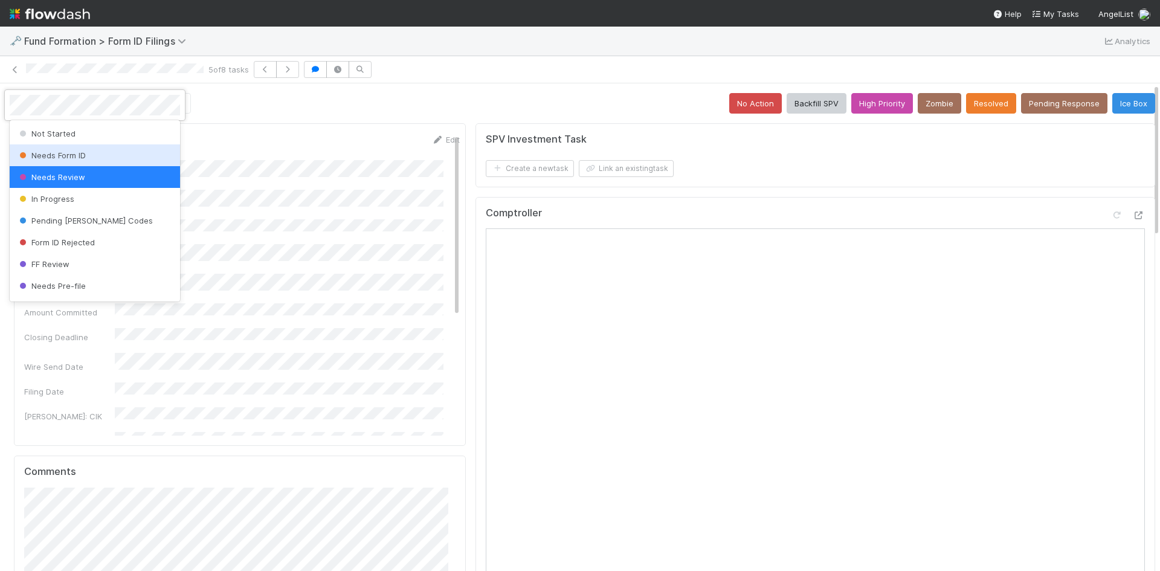
click at [85, 154] on span "Needs Form ID" at bounding box center [51, 155] width 69 height 10
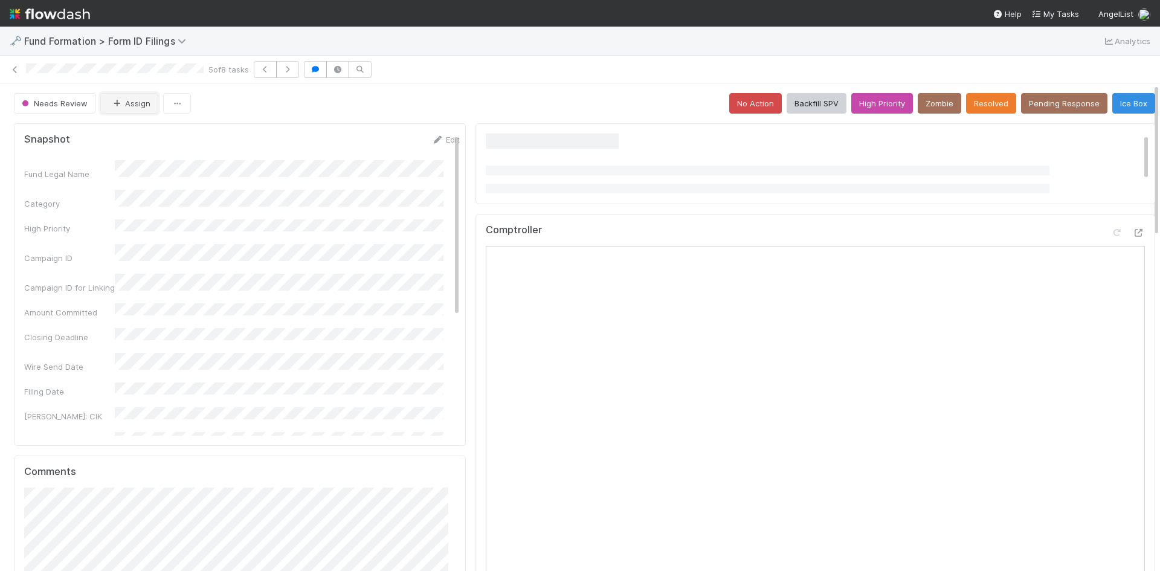
click at [123, 97] on button "Assign" at bounding box center [129, 103] width 58 height 21
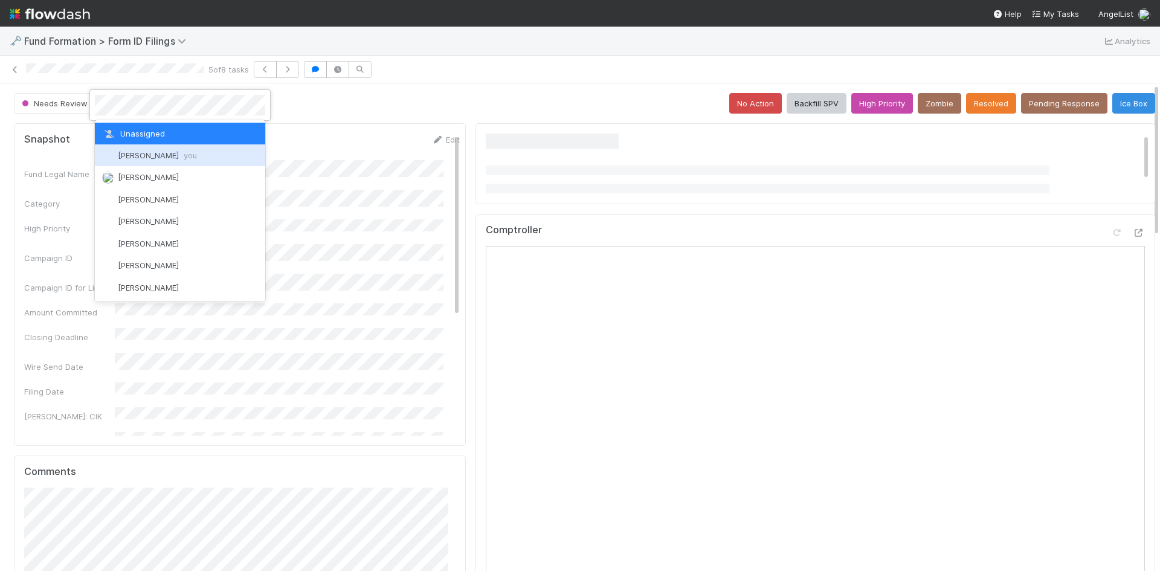
click at [153, 154] on span "Meg Castanare you" at bounding box center [157, 155] width 79 height 10
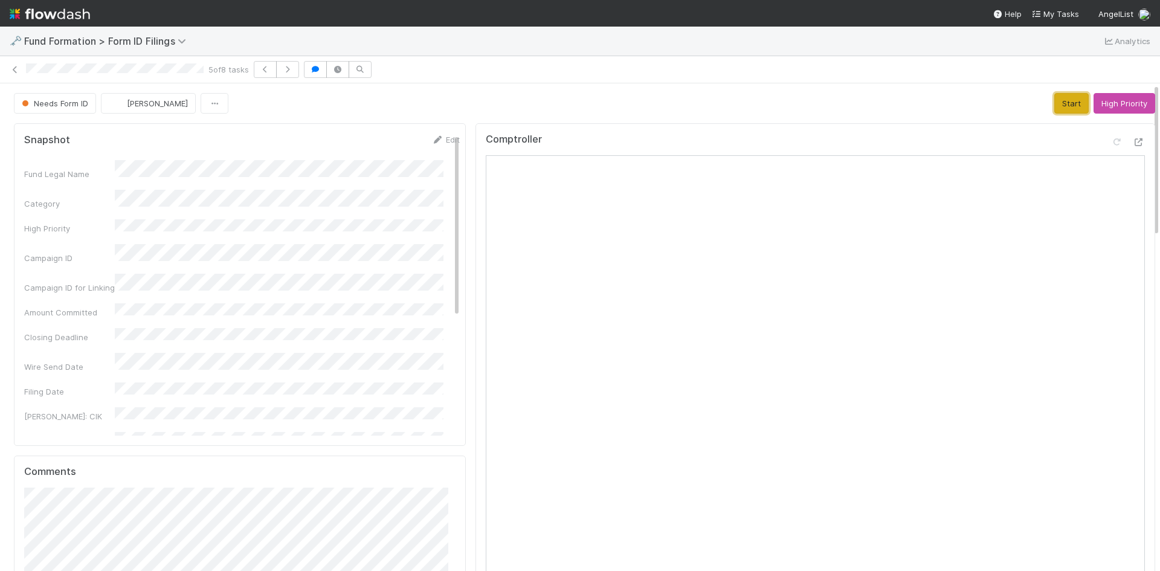
click at [1056, 103] on button "Start" at bounding box center [1072, 103] width 34 height 21
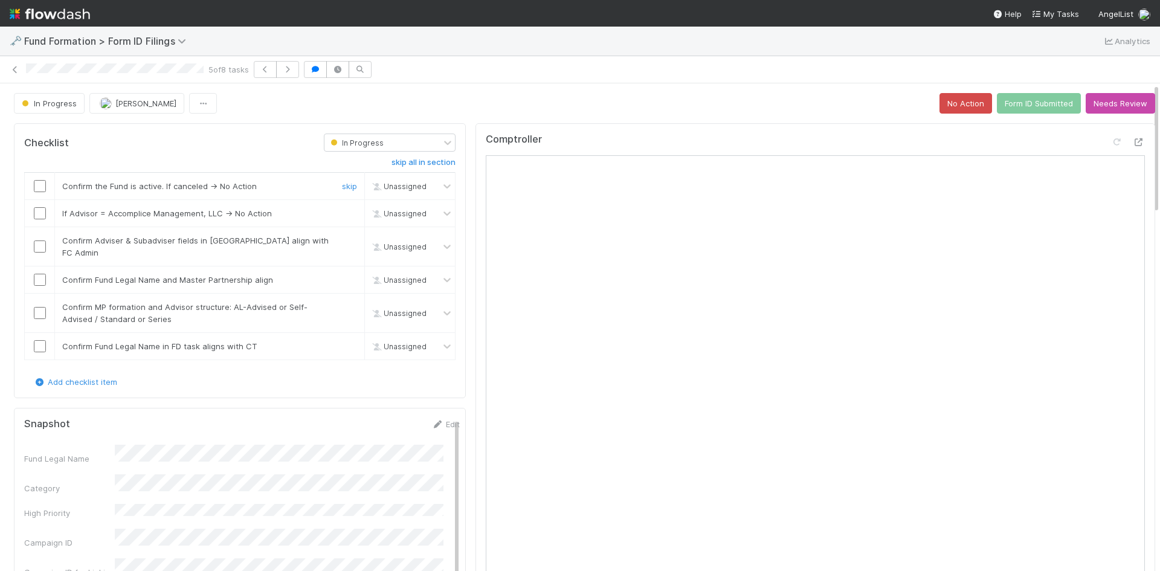
click at [41, 183] on input "checkbox" at bounding box center [40, 186] width 12 height 12
drag, startPoint x: 341, startPoint y: 212, endPoint x: 110, endPoint y: 237, distance: 232.2
click at [342, 212] on link "skip" at bounding box center [349, 213] width 15 height 10
click at [39, 241] on input "checkbox" at bounding box center [40, 247] width 12 height 12
click at [39, 274] on input "checkbox" at bounding box center [40, 280] width 12 height 12
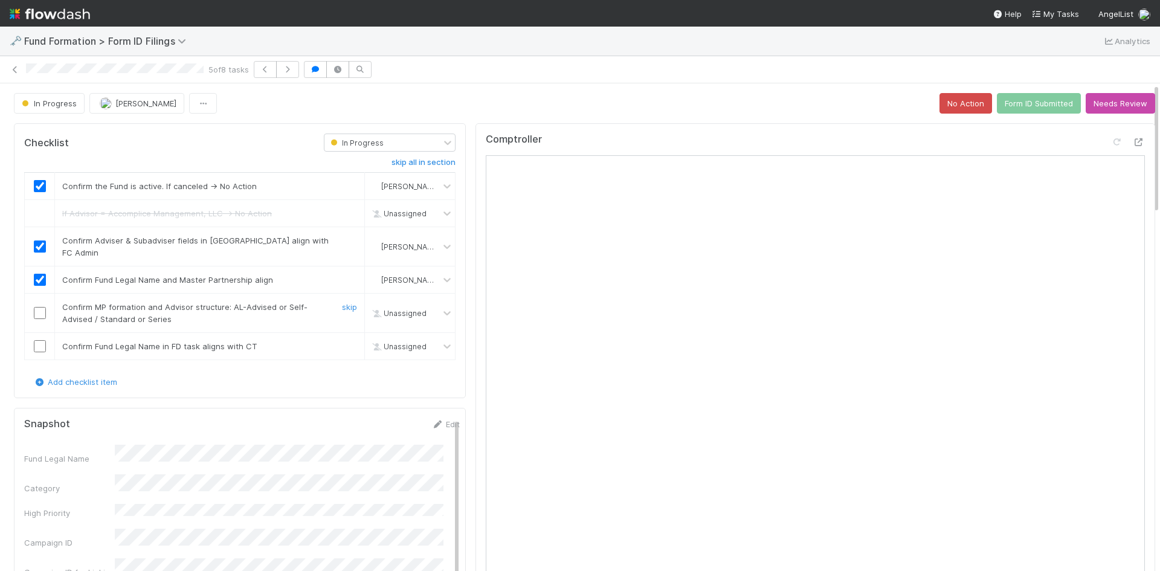
click at [39, 307] on input "checkbox" at bounding box center [40, 313] width 12 height 12
click at [40, 340] on input "checkbox" at bounding box center [40, 346] width 12 height 12
click at [1027, 106] on button "Form ID Submitted" at bounding box center [1039, 103] width 84 height 21
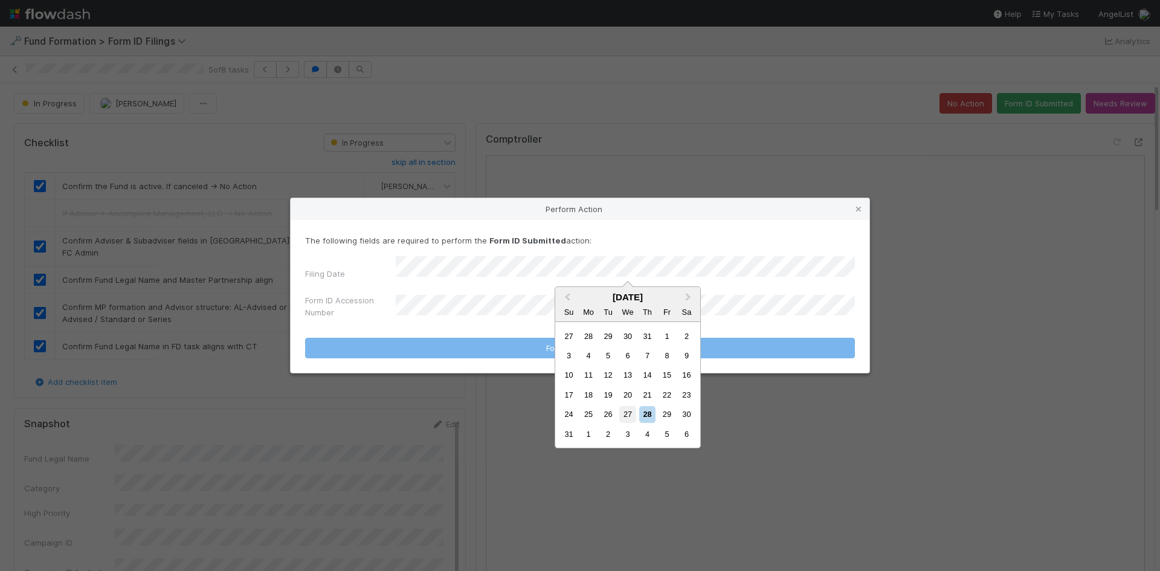
click at [625, 412] on div "27" at bounding box center [627, 414] width 16 height 16
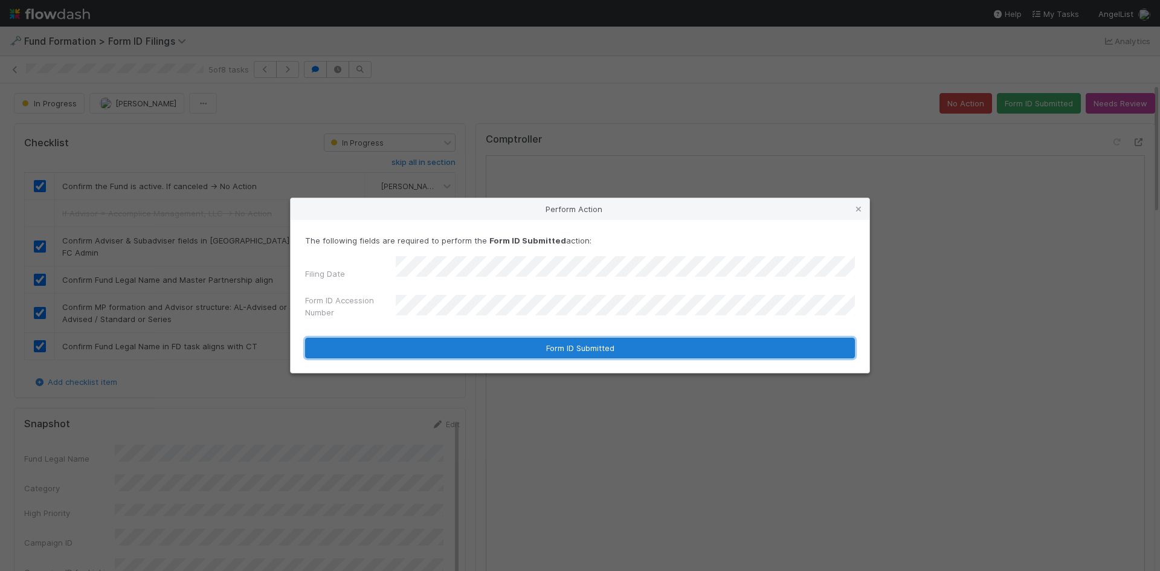
click at [457, 340] on button "Form ID Submitted" at bounding box center [580, 348] width 550 height 21
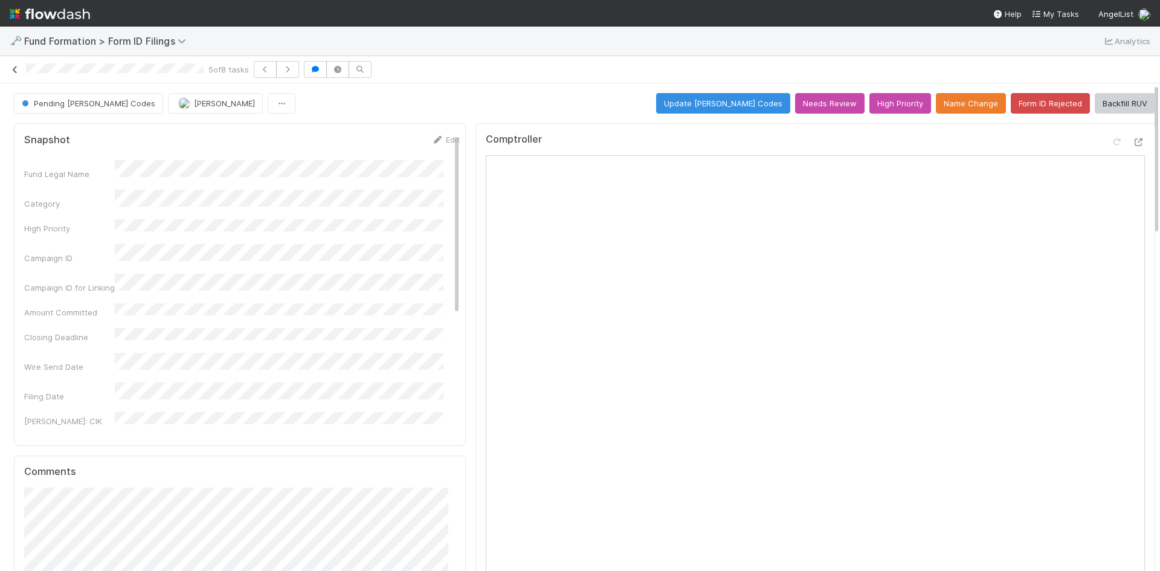
click at [15, 68] on icon at bounding box center [15, 70] width 12 height 8
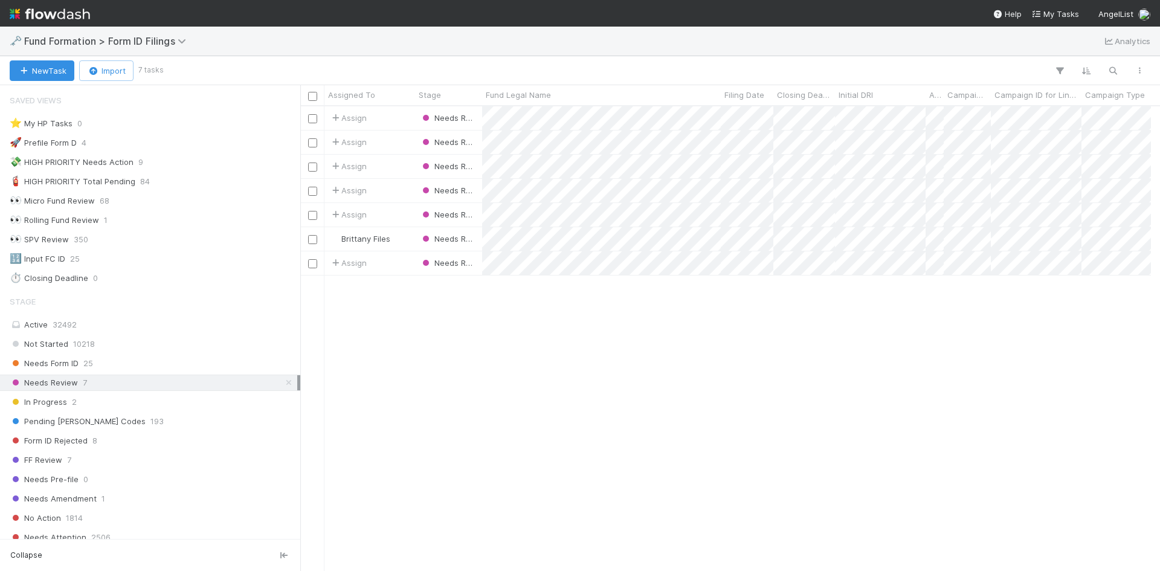
scroll to position [10, 10]
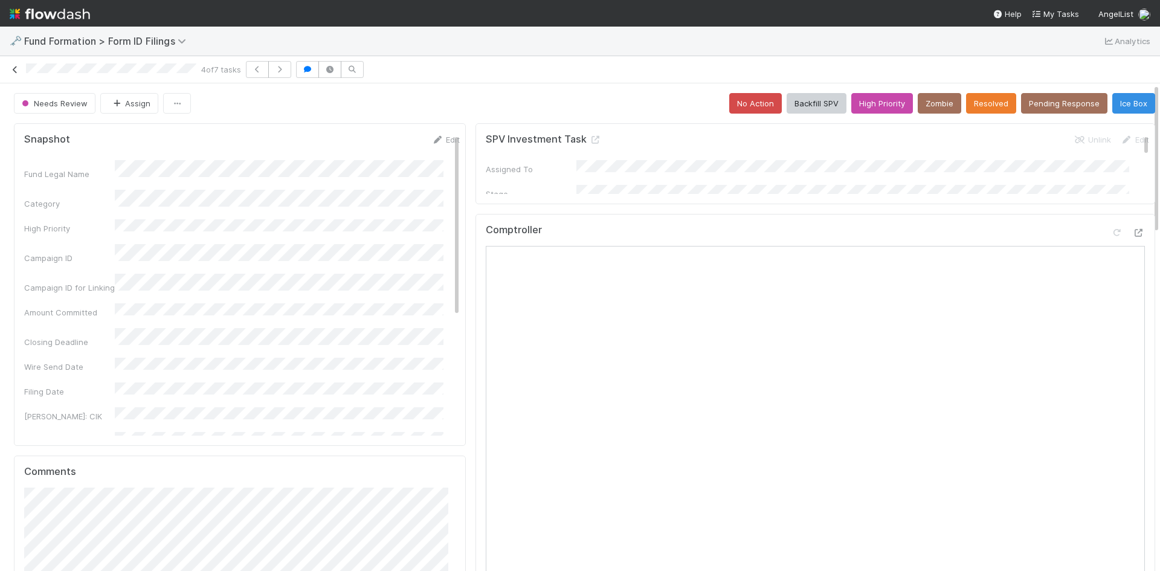
click at [11, 71] on icon at bounding box center [15, 70] width 12 height 8
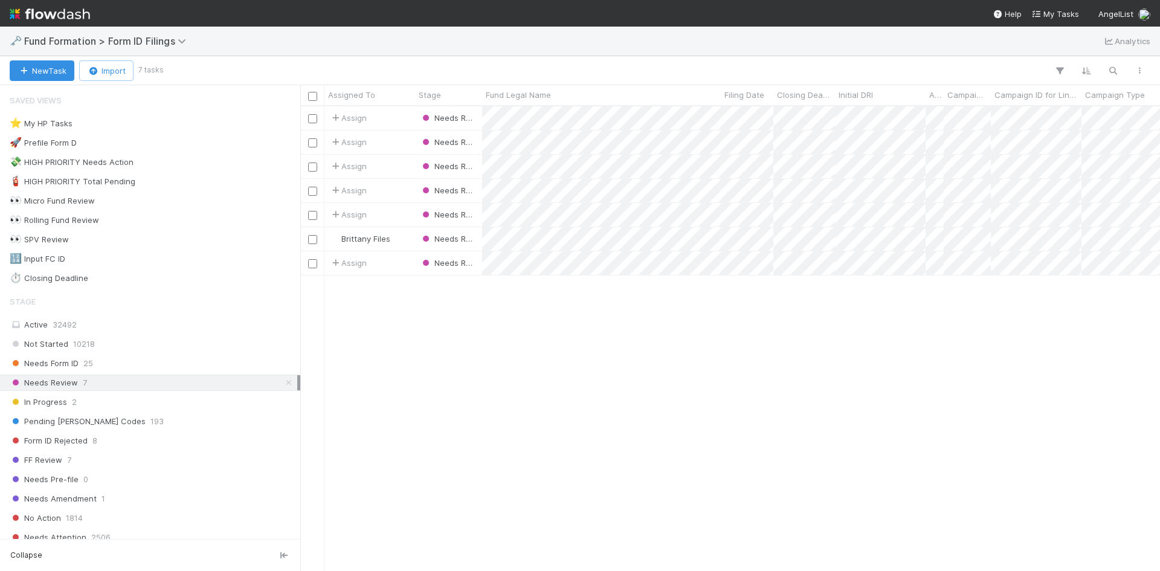
scroll to position [456, 851]
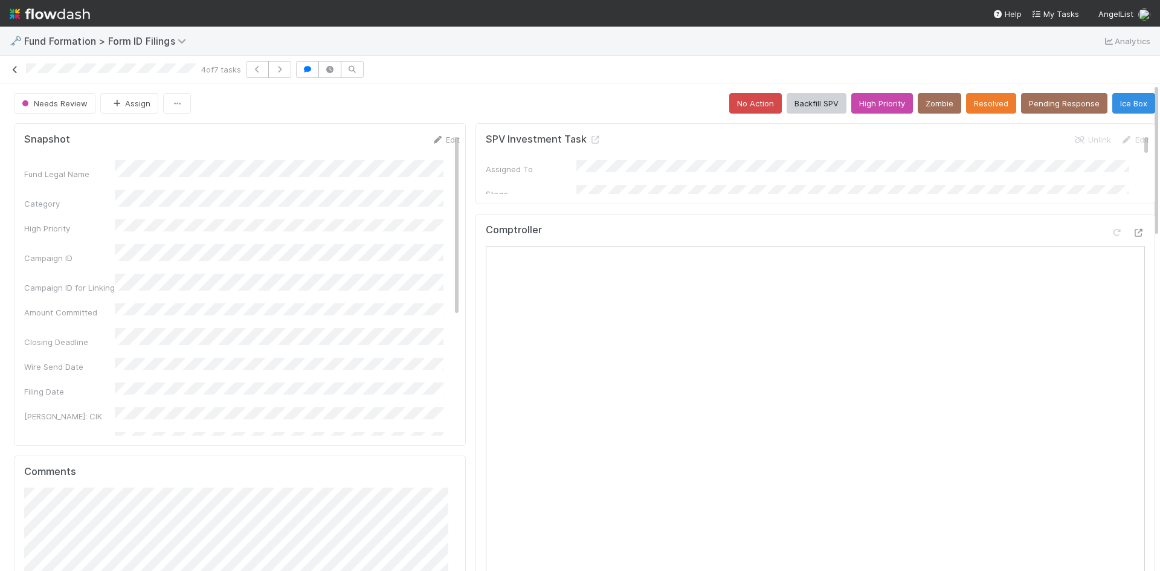
click at [14, 72] on icon at bounding box center [15, 70] width 12 height 8
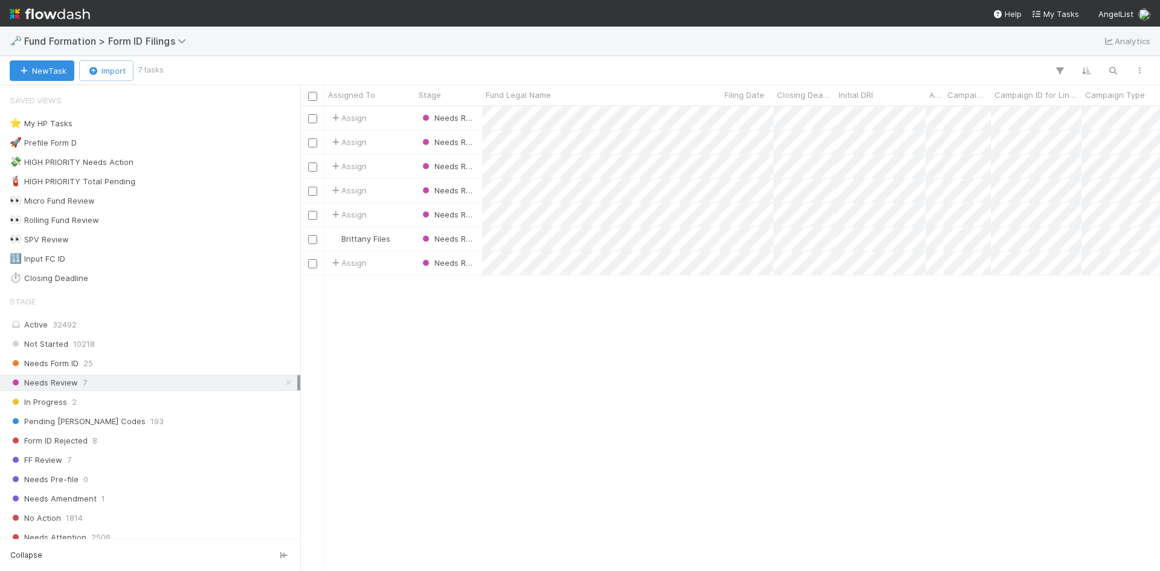
scroll to position [456, 851]
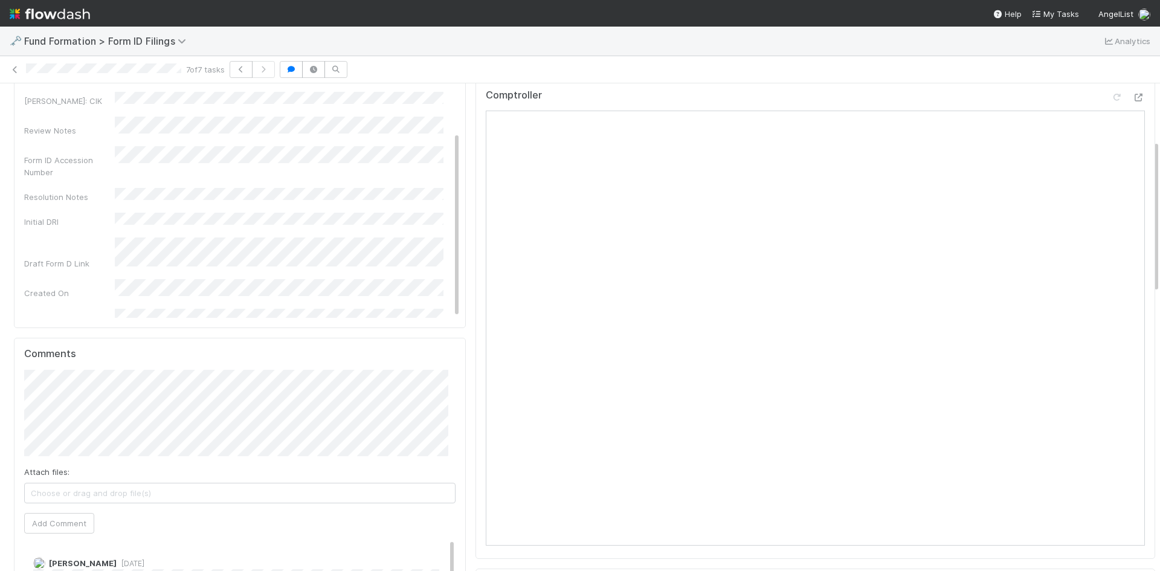
scroll to position [181, 0]
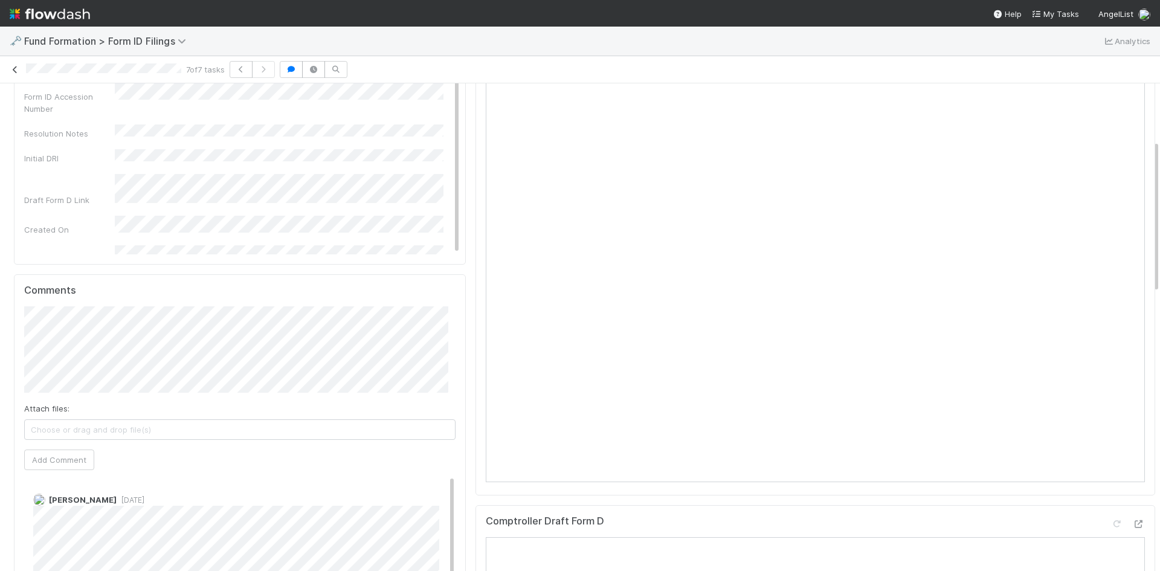
click at [15, 66] on icon at bounding box center [15, 70] width 12 height 8
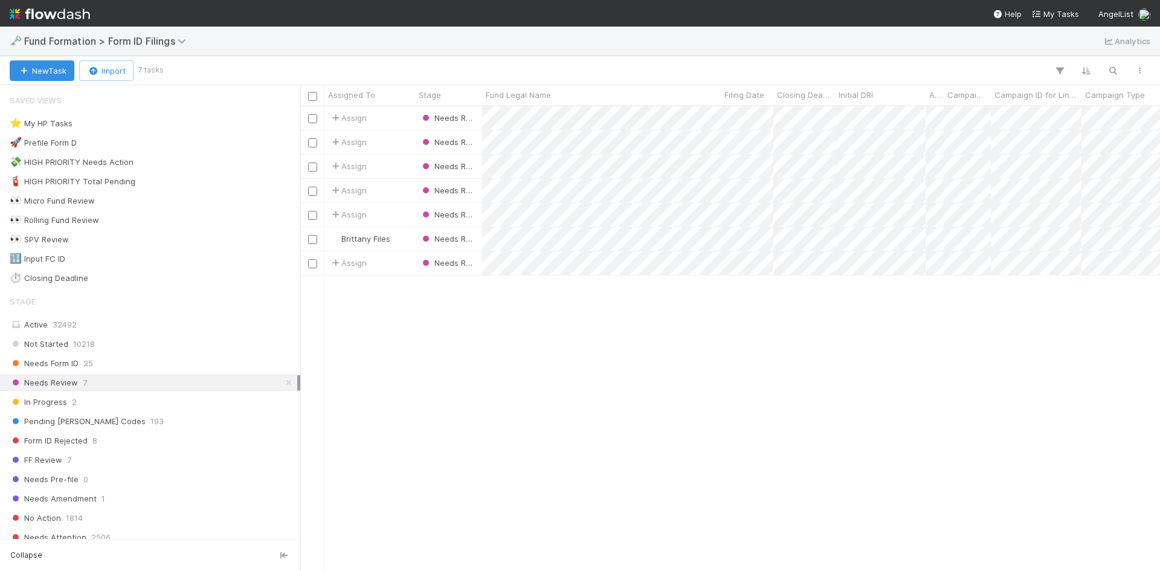
scroll to position [456, 851]
click at [283, 381] on icon at bounding box center [289, 383] width 12 height 8
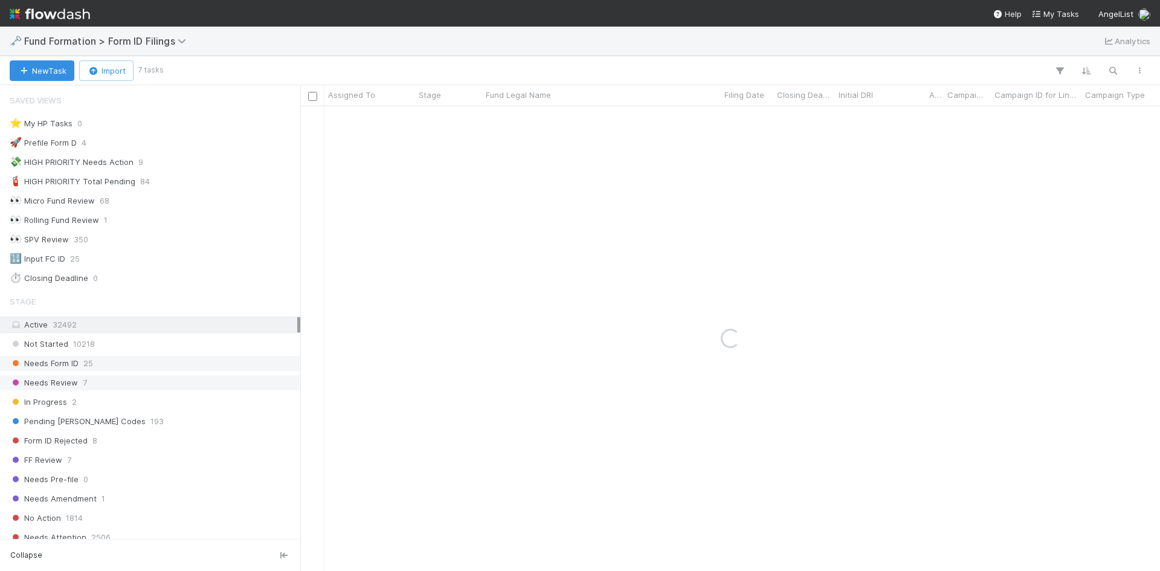
click at [164, 364] on div "Needs Form ID 25" at bounding box center [154, 363] width 288 height 15
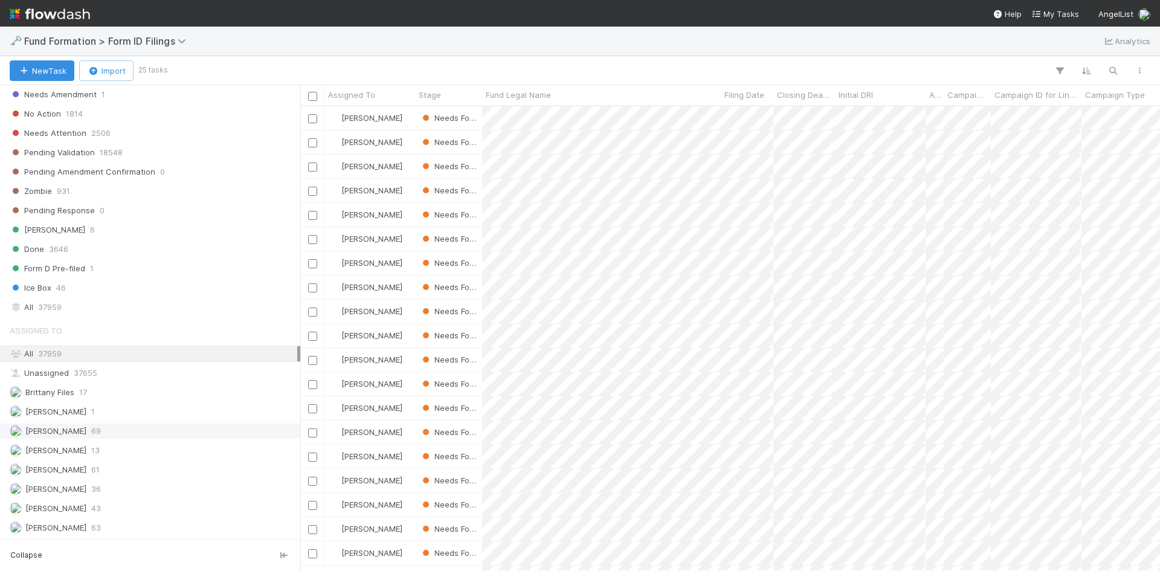
scroll to position [456, 851]
click at [164, 465] on div "Meg Castanare 61" at bounding box center [154, 469] width 288 height 15
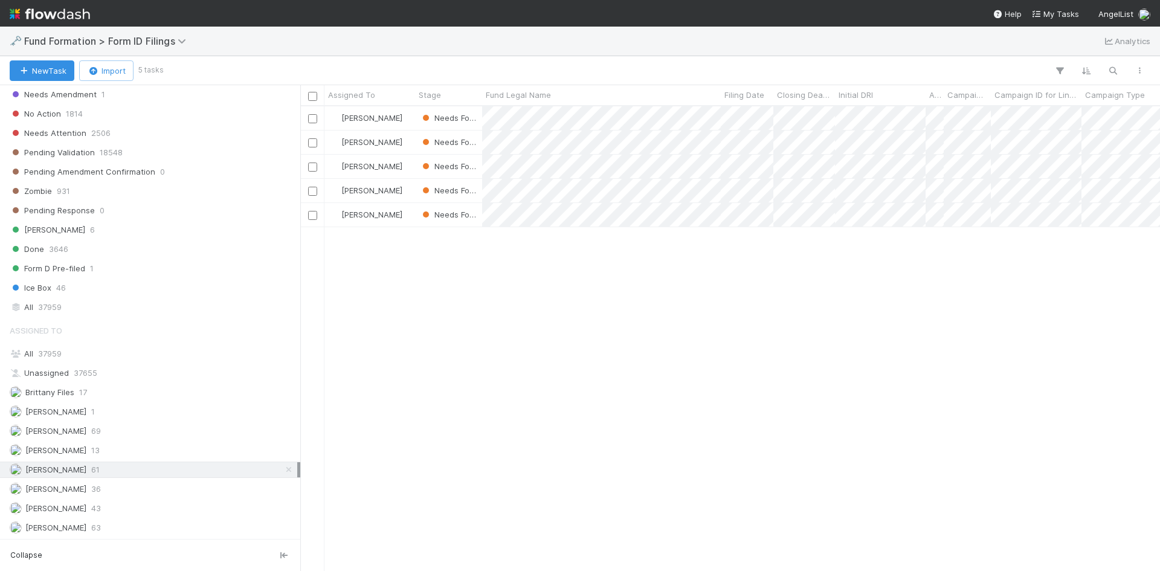
scroll to position [456, 851]
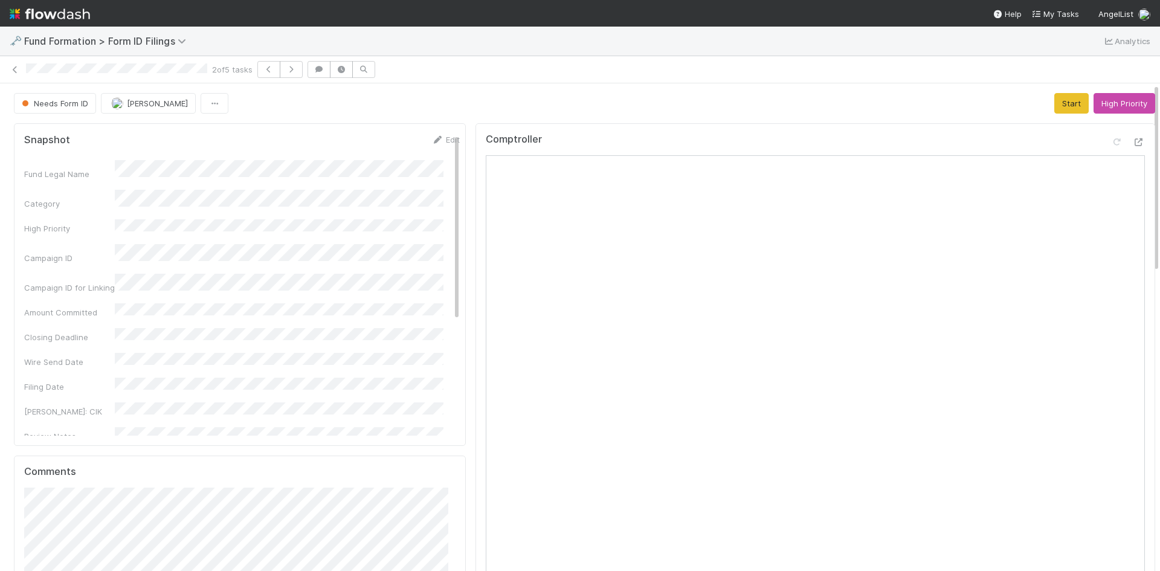
click at [798, 136] on div "Comptroller" at bounding box center [815, 145] width 659 height 22
click at [1051, 104] on button "Start" at bounding box center [1068, 103] width 34 height 21
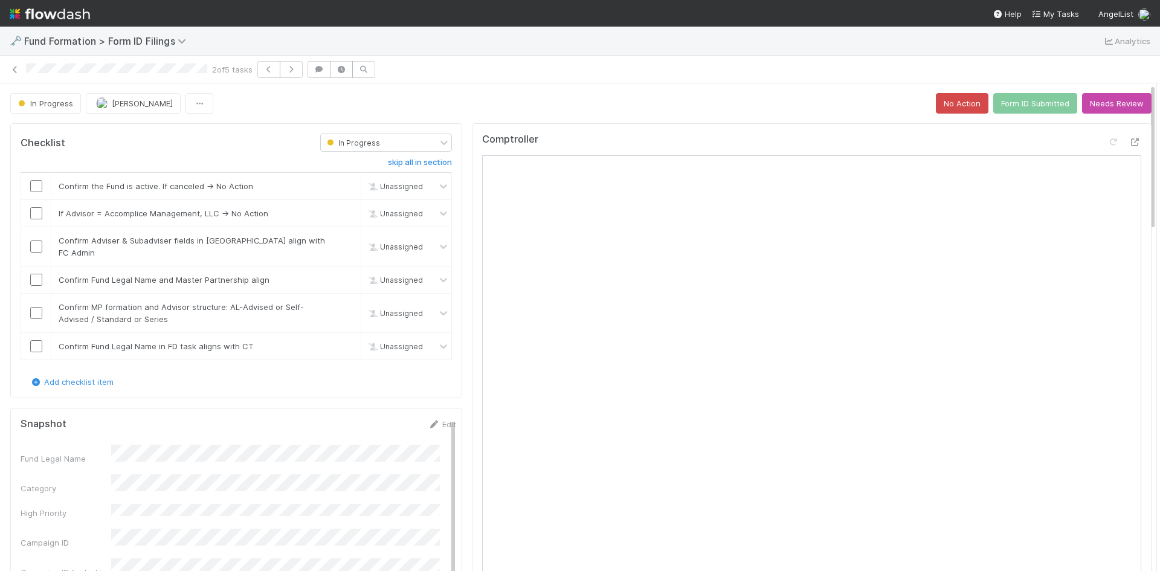
drag, startPoint x: 746, startPoint y: 116, endPoint x: 743, endPoint y: 122, distance: 6.8
click at [41, 184] on input "checkbox" at bounding box center [36, 186] width 12 height 12
click at [338, 210] on link "skip" at bounding box center [345, 213] width 15 height 10
drag, startPoint x: 35, startPoint y: 242, endPoint x: 35, endPoint y: 262, distance: 19.9
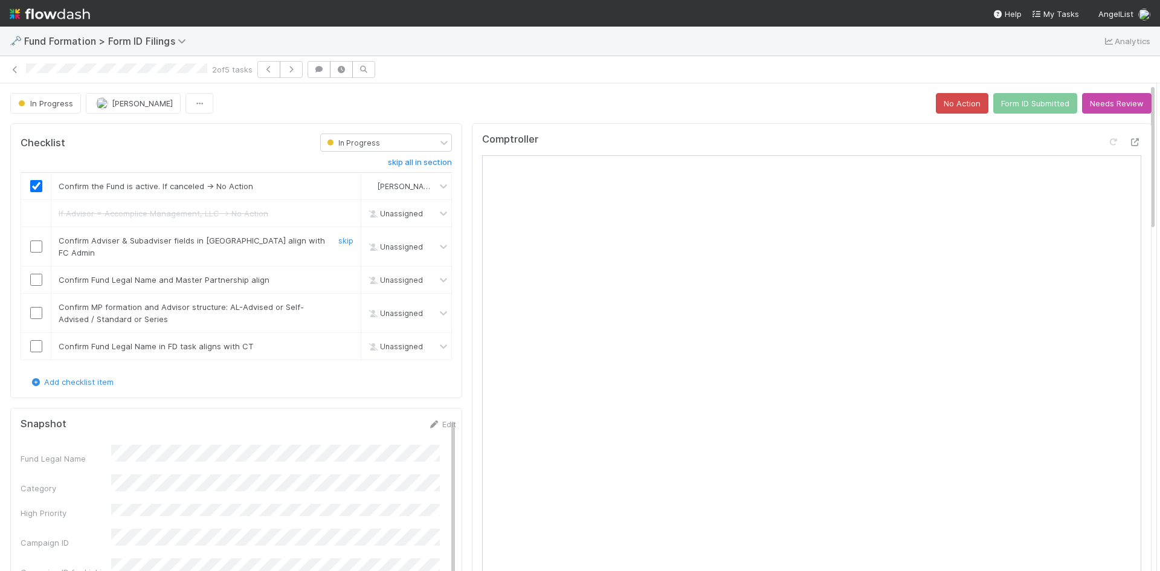
click at [35, 244] on input "checkbox" at bounding box center [36, 247] width 12 height 12
drag, startPoint x: 34, startPoint y: 267, endPoint x: 31, endPoint y: 276, distance: 10.0
click at [34, 274] on input "checkbox" at bounding box center [36, 280] width 12 height 12
click at [33, 307] on input "checkbox" at bounding box center [36, 313] width 12 height 12
click at [37, 340] on input "checkbox" at bounding box center [36, 346] width 12 height 12
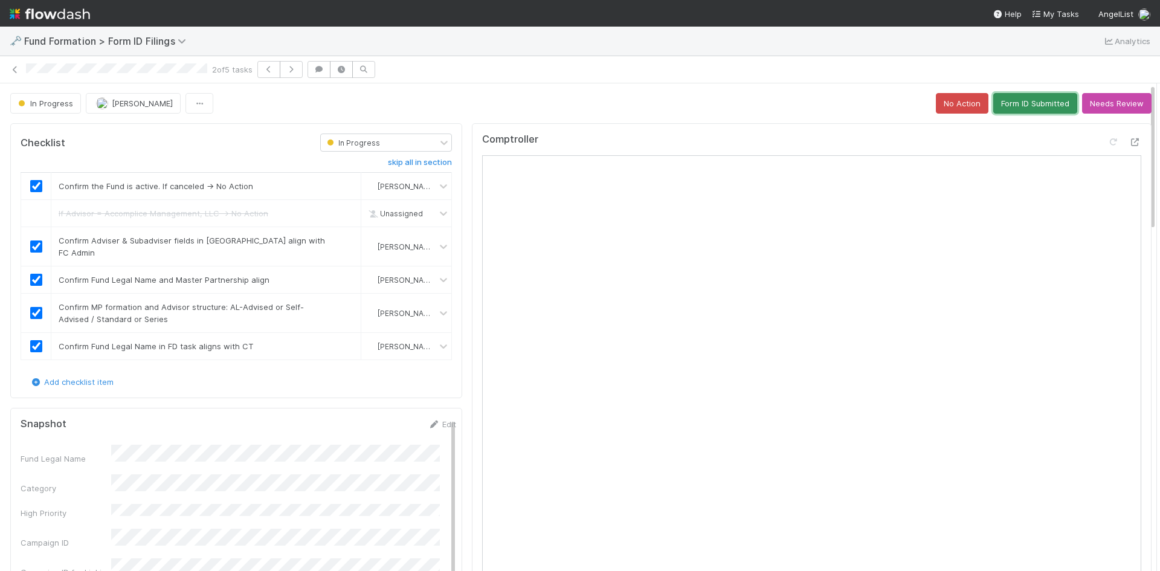
click at [1035, 108] on button "Form ID Submitted" at bounding box center [1036, 103] width 84 height 21
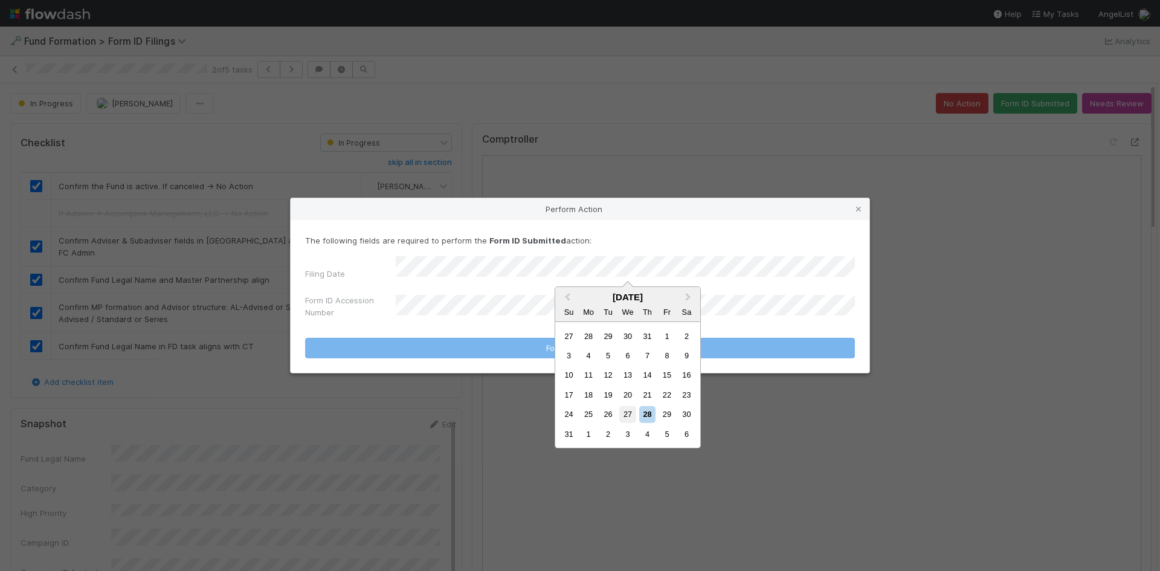
drag, startPoint x: 624, startPoint y: 413, endPoint x: 543, endPoint y: 361, distance: 96.2
click at [623, 411] on div "27" at bounding box center [627, 414] width 16 height 16
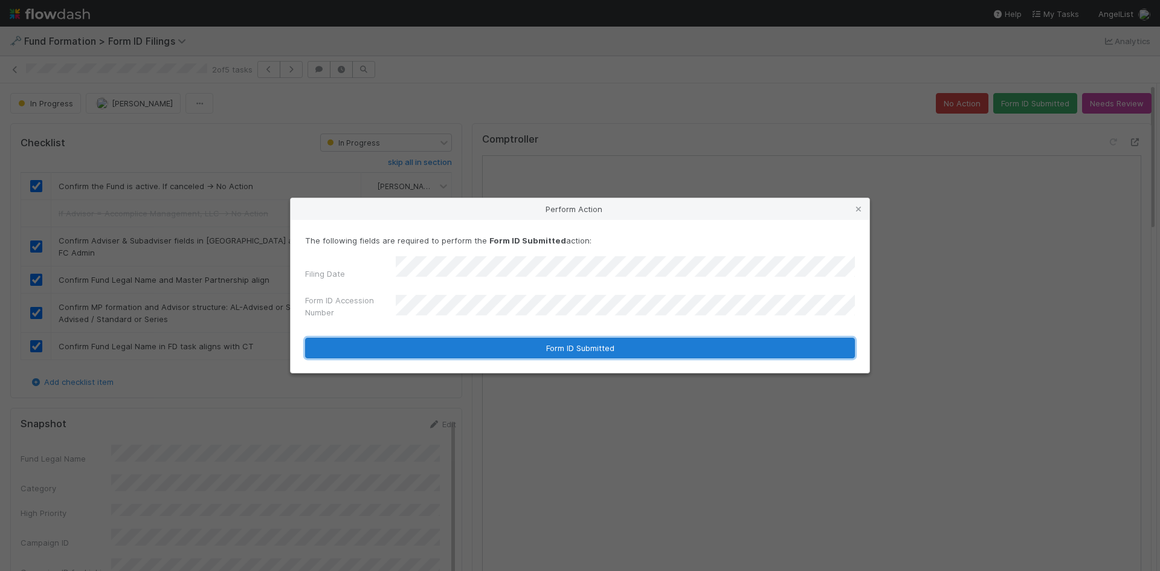
click at [511, 341] on button "Form ID Submitted" at bounding box center [580, 348] width 550 height 21
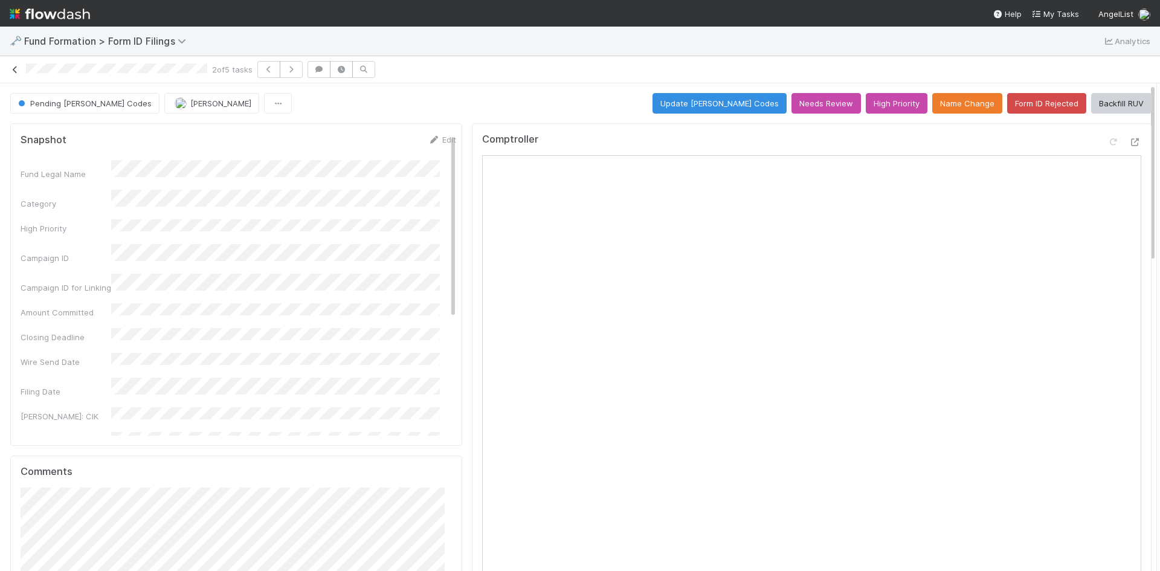
click at [13, 73] on icon at bounding box center [15, 70] width 12 height 8
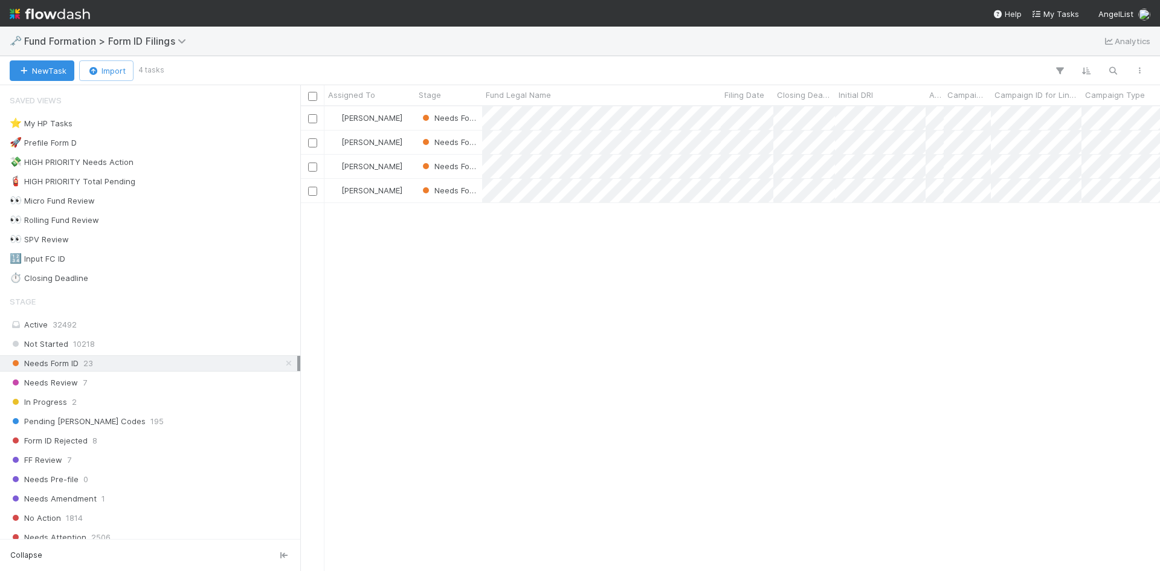
scroll to position [456, 851]
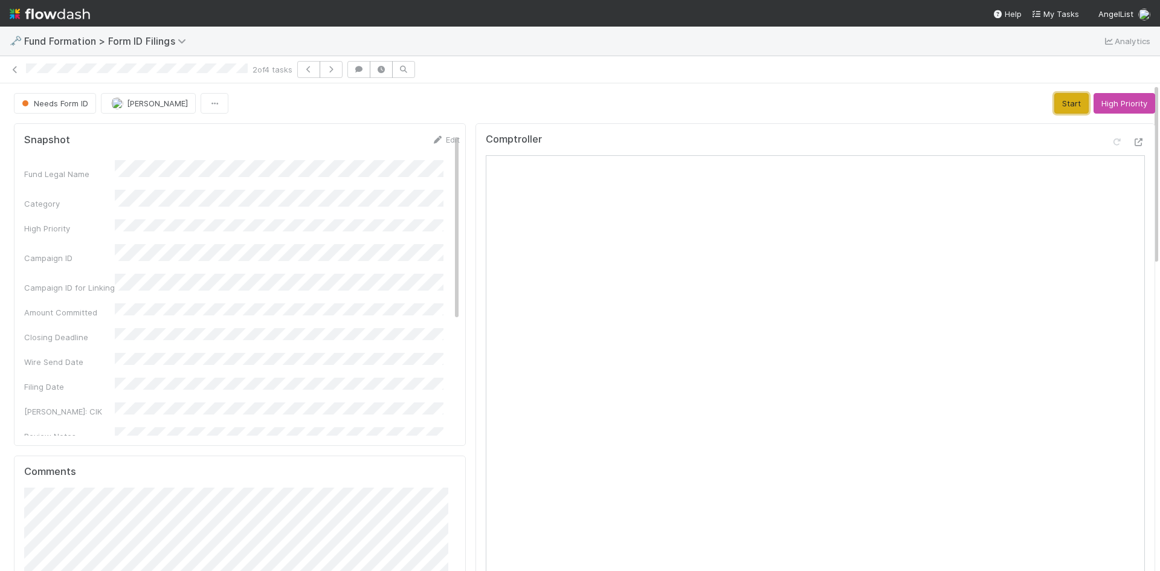
click at [1055, 103] on button "Start" at bounding box center [1072, 103] width 34 height 21
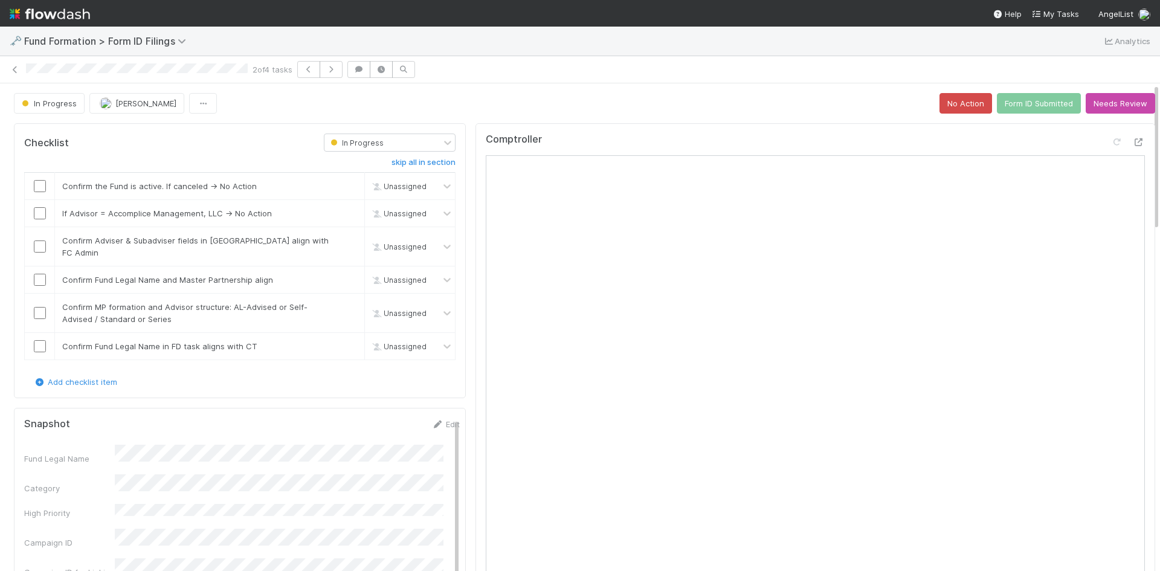
click at [804, 97] on div "In Progress Meg Castanare No Action Form ID Submitted Needs Review" at bounding box center [585, 103] width 1142 height 21
click at [38, 180] on td at bounding box center [40, 186] width 30 height 27
click at [38, 181] on input "checkbox" at bounding box center [40, 186] width 12 height 12
click at [342, 214] on link "skip" at bounding box center [349, 213] width 15 height 10
click at [42, 244] on input "checkbox" at bounding box center [40, 247] width 12 height 12
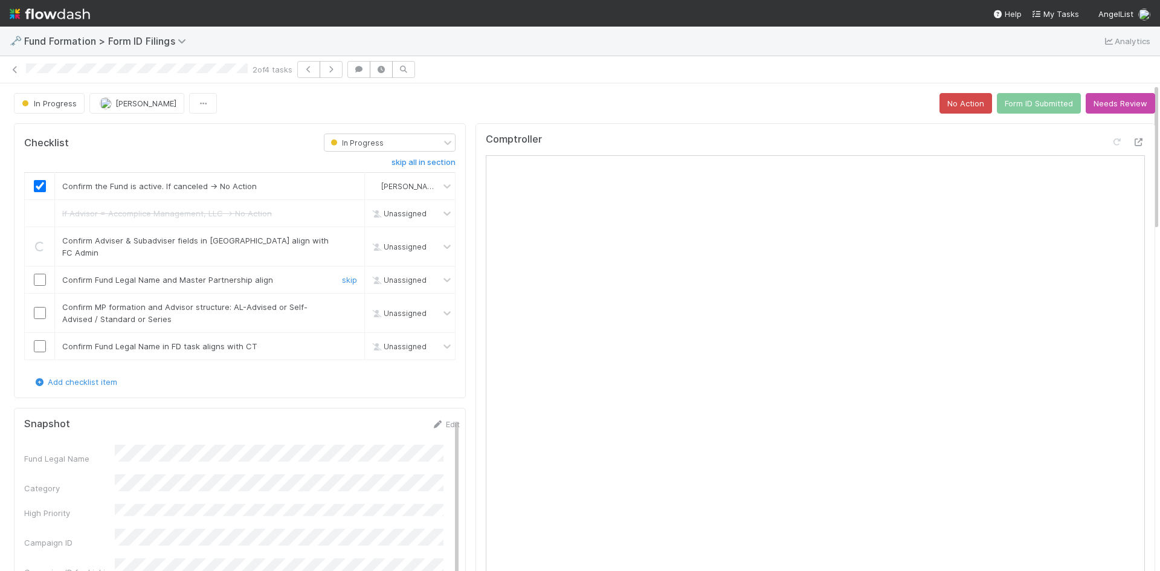
click at [42, 274] on input "checkbox" at bounding box center [40, 280] width 12 height 12
drag, startPoint x: 44, startPoint y: 299, endPoint x: 39, endPoint y: 321, distance: 22.3
click at [43, 307] on input "checkbox" at bounding box center [40, 313] width 12 height 12
click at [39, 340] on input "checkbox" at bounding box center [40, 346] width 12 height 12
click at [1041, 103] on button "Form ID Submitted" at bounding box center [1039, 103] width 84 height 21
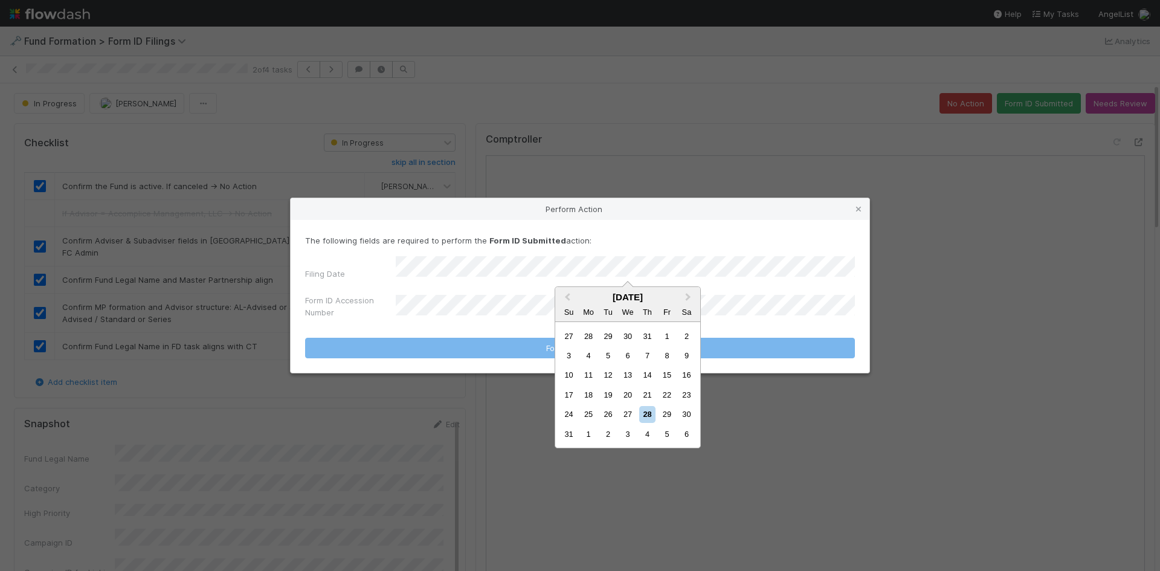
click at [624, 409] on div "27" at bounding box center [627, 414] width 16 height 16
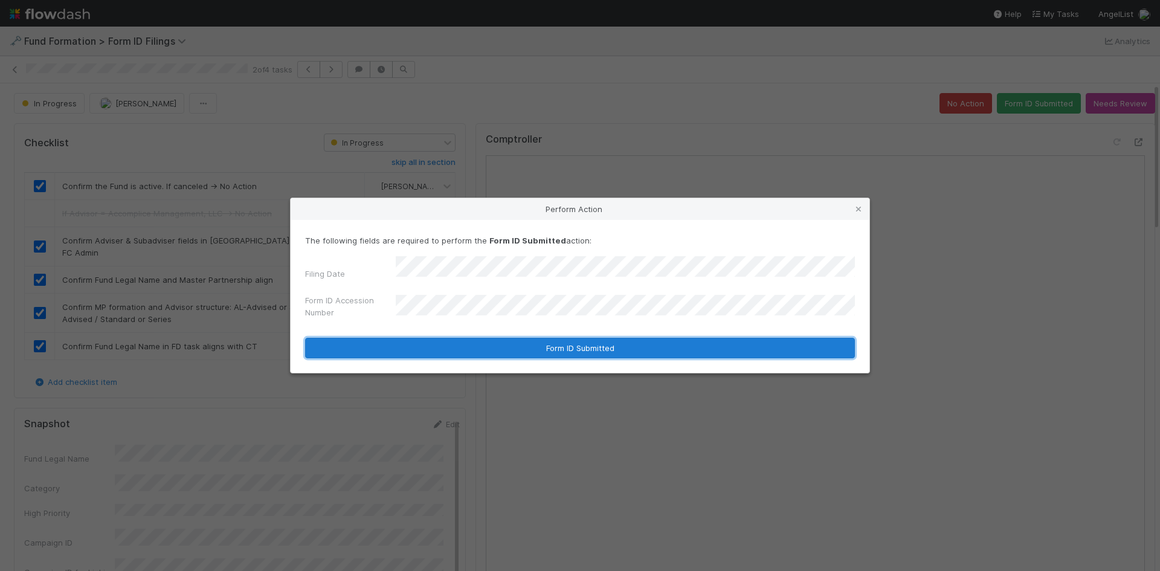
click at [494, 346] on button "Form ID Submitted" at bounding box center [580, 348] width 550 height 21
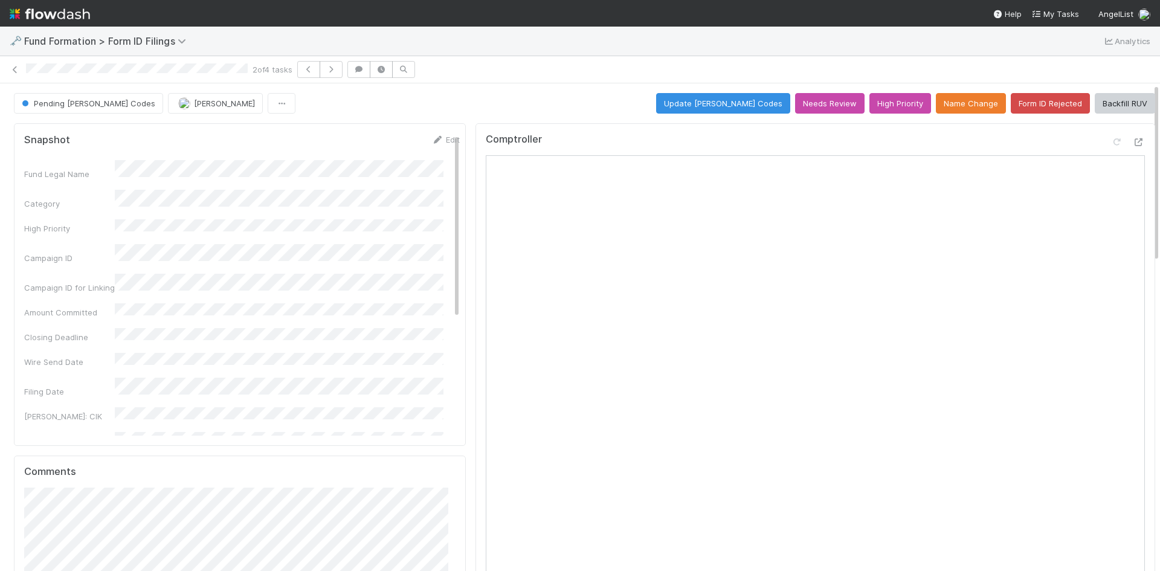
click at [11, 77] on div "2 of 4 tasks" at bounding box center [580, 69] width 1160 height 17
click at [11, 74] on link at bounding box center [15, 69] width 12 height 12
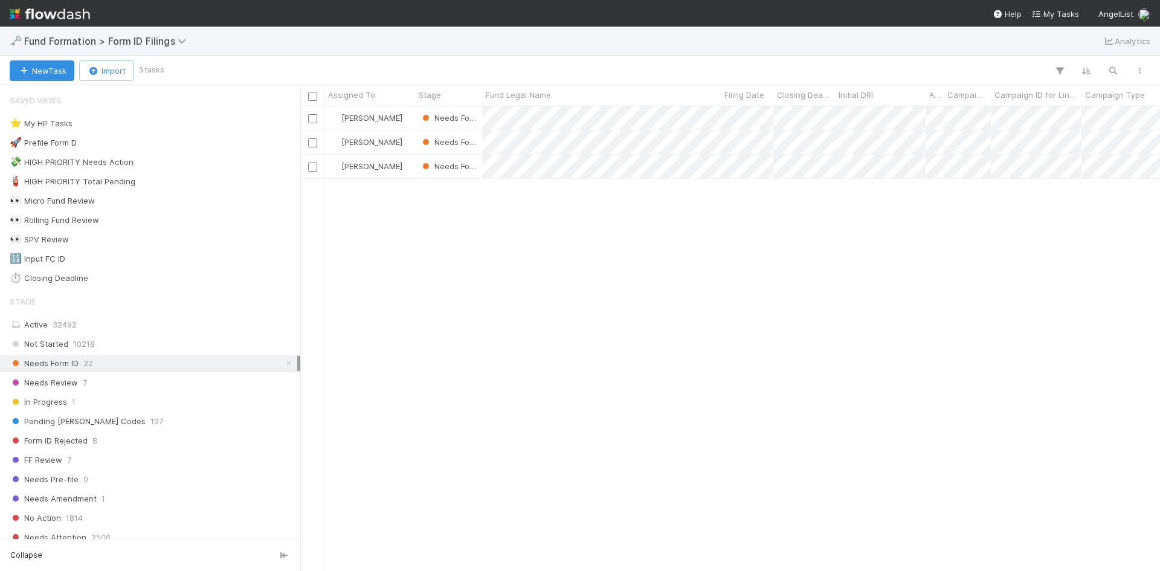
scroll to position [456, 851]
click at [511, 335] on div "Meg Castanare Needs Form ID 8/5/25, 8:30:14 AM 8/23/25, 4:12:42 AM 1 Meg Castan…" at bounding box center [730, 338] width 860 height 464
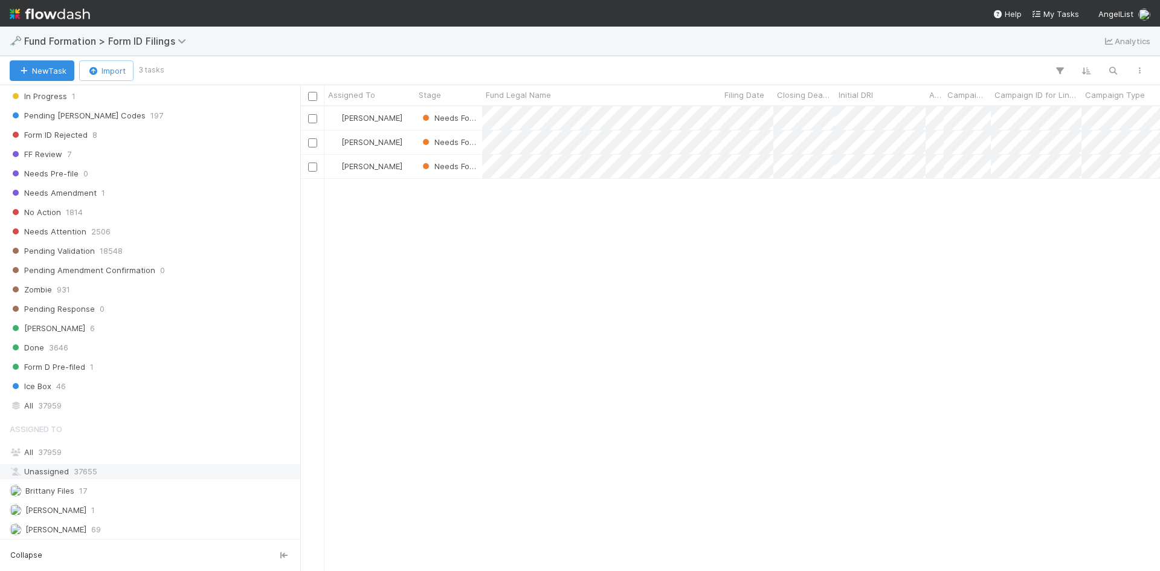
scroll to position [344, 0]
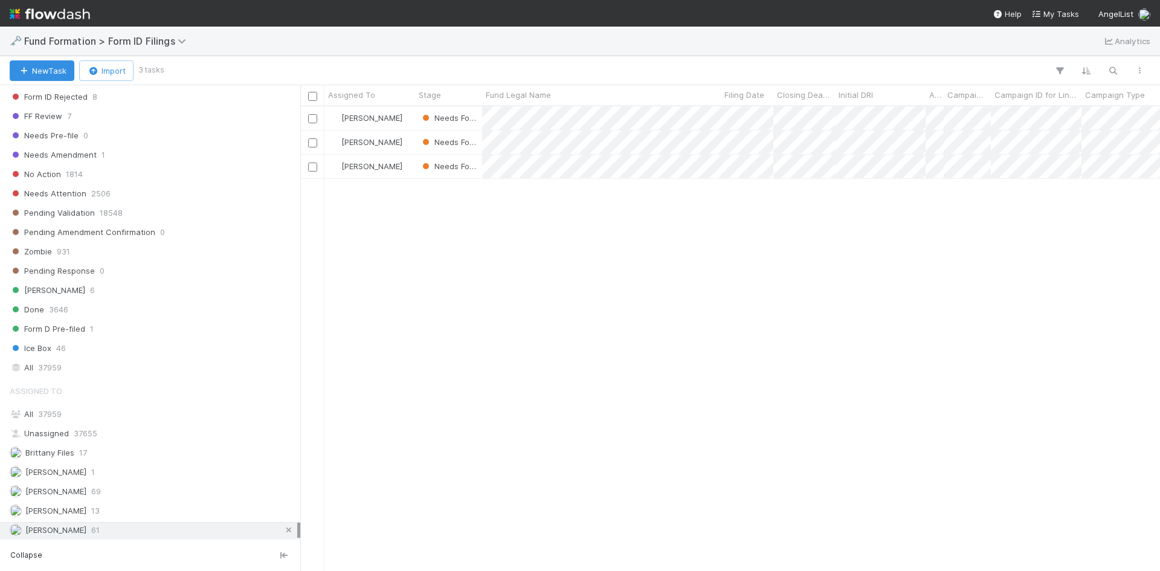
click at [283, 529] on icon at bounding box center [289, 530] width 12 height 8
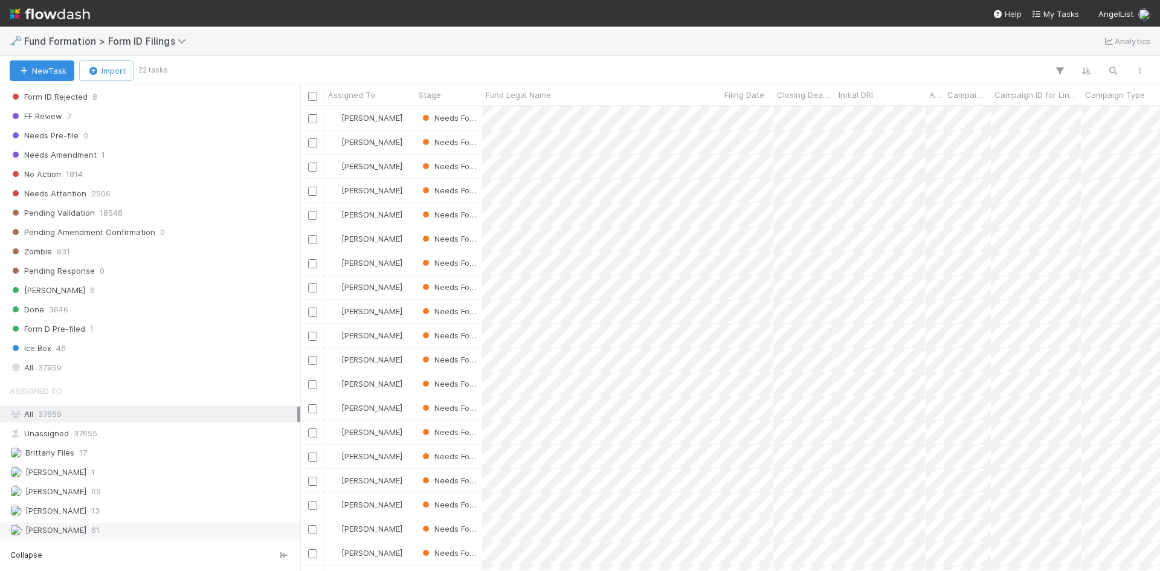
scroll to position [456, 851]
click at [360, 96] on span "Assigned To" at bounding box center [351, 95] width 47 height 12
click at [364, 124] on div "Sort A → Z" at bounding box center [398, 118] width 138 height 18
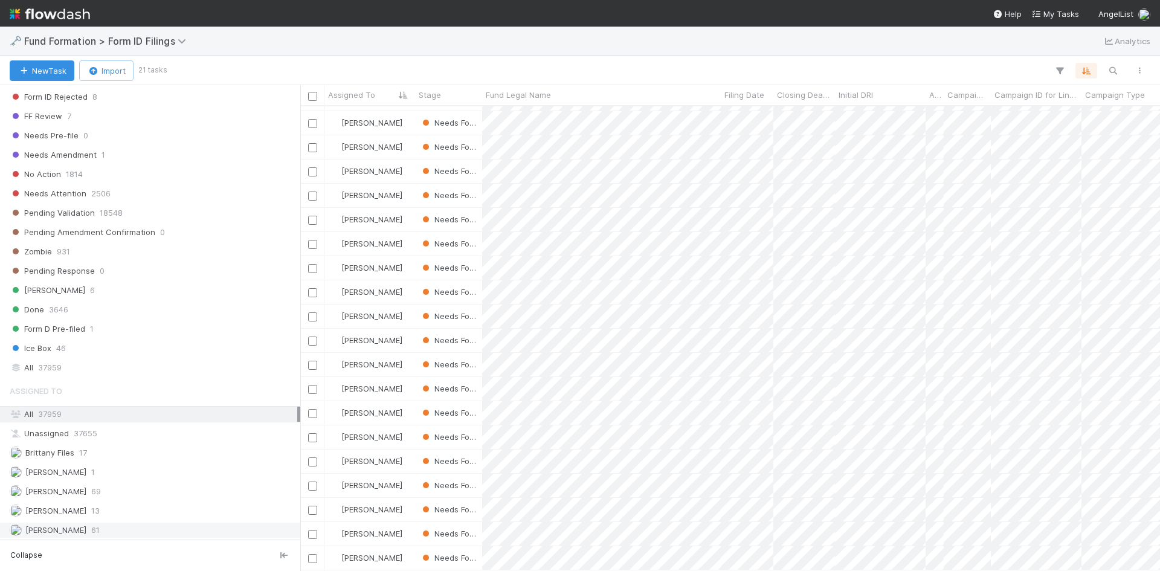
click at [109, 526] on div "Meg Castanare 61" at bounding box center [154, 530] width 288 height 15
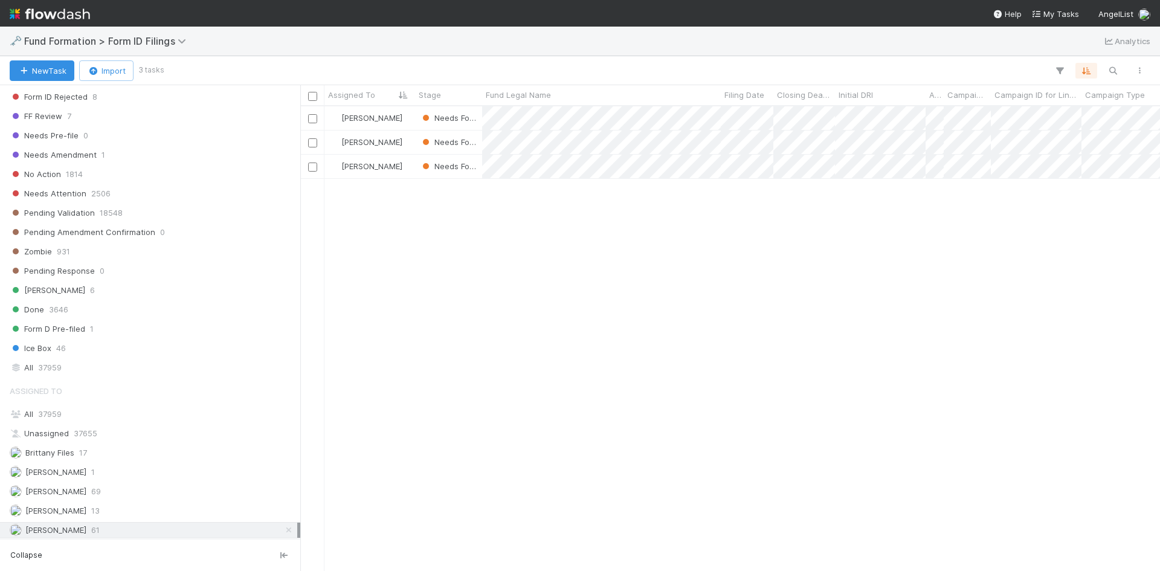
scroll to position [456, 851]
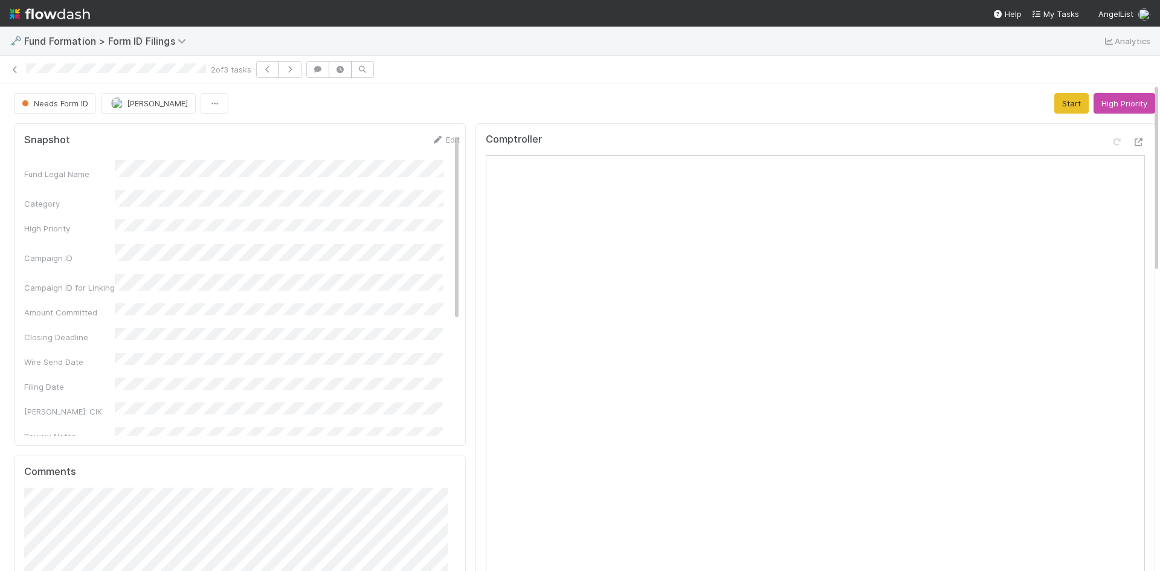
click at [774, 111] on div "Needs Form ID Meg Castanare Start High Priority" at bounding box center [585, 103] width 1142 height 21
click at [431, 140] on icon at bounding box center [437, 140] width 12 height 8
click at [19, 178] on div "Snapshot Save Cancel Fund Legal Name * Category High Priority Campaign ID Campa…" at bounding box center [240, 284] width 452 height 323
drag, startPoint x: 380, startPoint y: 141, endPoint x: 387, endPoint y: 143, distance: 8.2
click at [380, 141] on button "Save" at bounding box center [395, 144] width 34 height 21
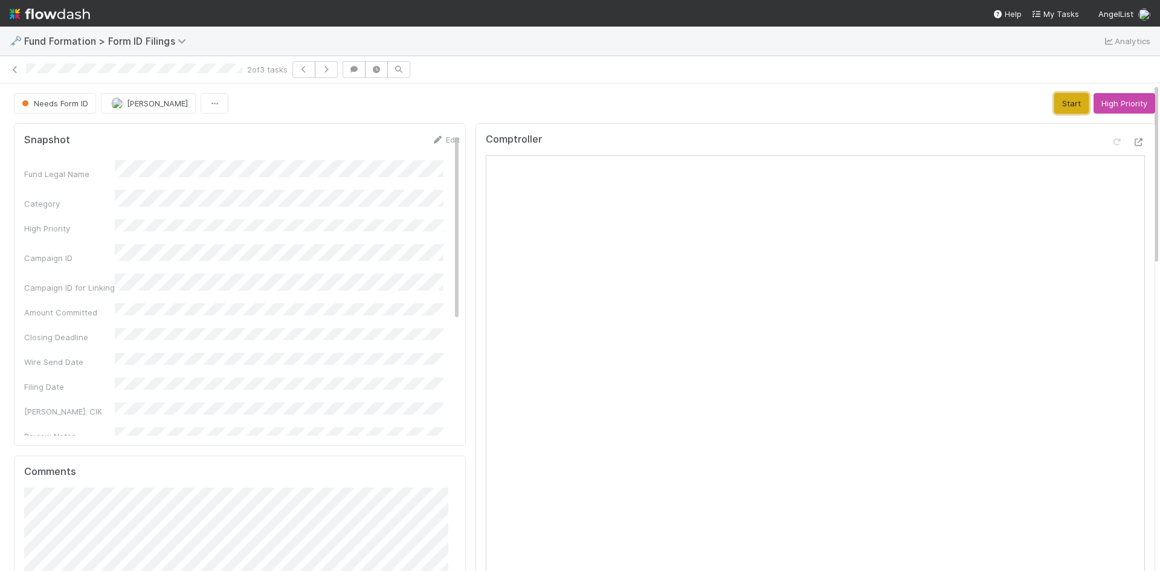
click at [1055, 100] on button "Start" at bounding box center [1072, 103] width 34 height 21
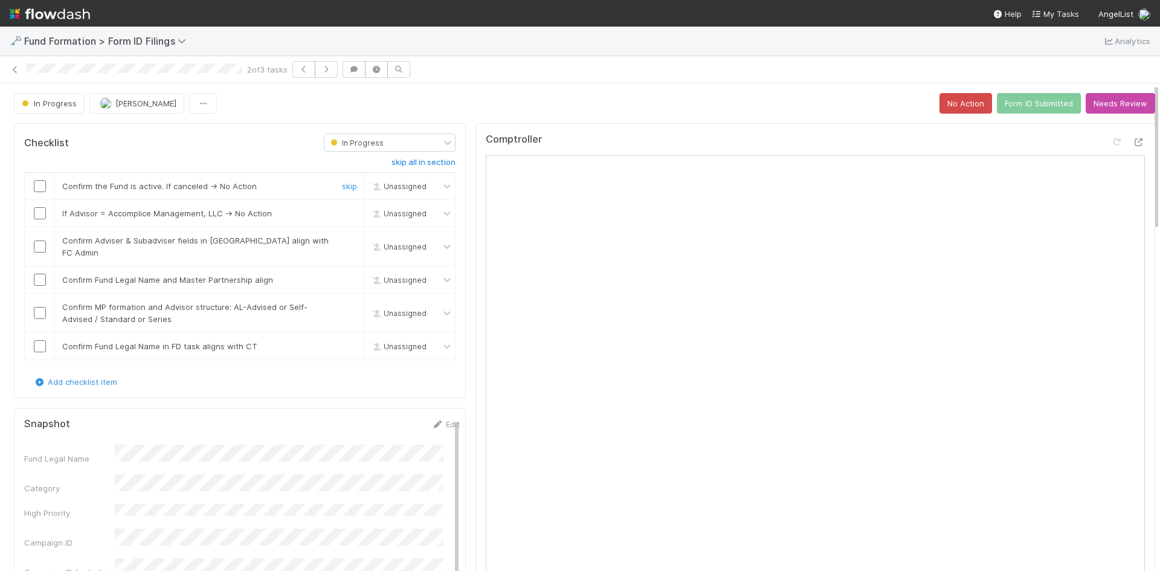
click at [41, 184] on input "checkbox" at bounding box center [40, 186] width 12 height 12
click at [342, 214] on link "skip" at bounding box center [349, 213] width 15 height 10
drag, startPoint x: 37, startPoint y: 241, endPoint x: 38, endPoint y: 263, distance: 21.8
click at [37, 242] on input "checkbox" at bounding box center [40, 247] width 12 height 12
drag, startPoint x: 39, startPoint y: 265, endPoint x: 42, endPoint y: 285, distance: 19.6
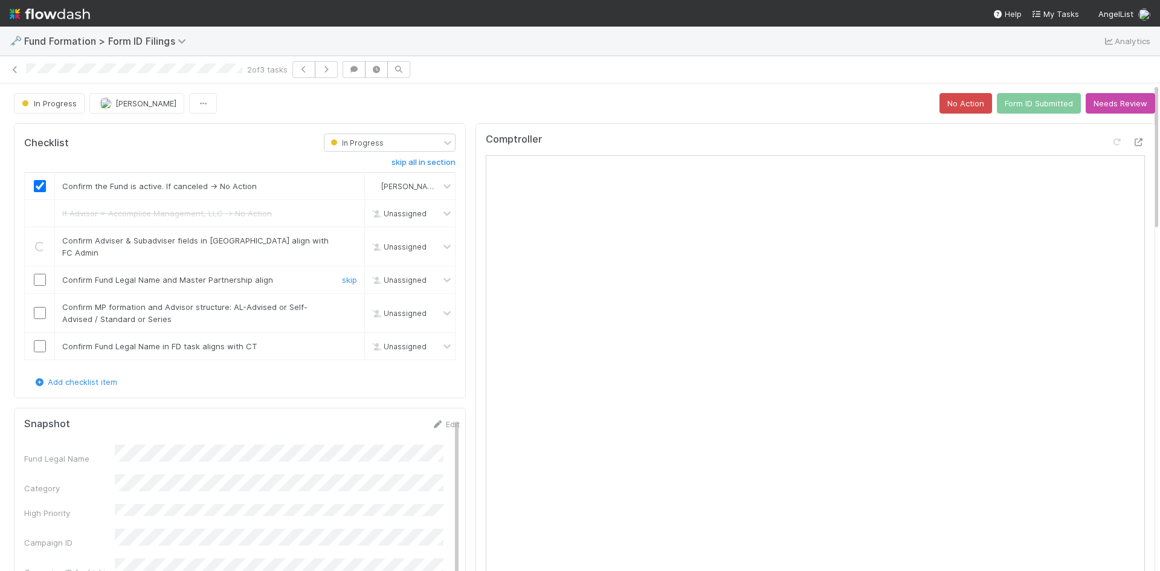
click at [39, 274] on input "checkbox" at bounding box center [40, 280] width 12 height 12
click at [43, 307] on input "checkbox" at bounding box center [40, 313] width 12 height 12
click at [37, 340] on input "checkbox" at bounding box center [40, 346] width 12 height 12
click at [1013, 103] on button "Form ID Submitted" at bounding box center [1039, 103] width 84 height 21
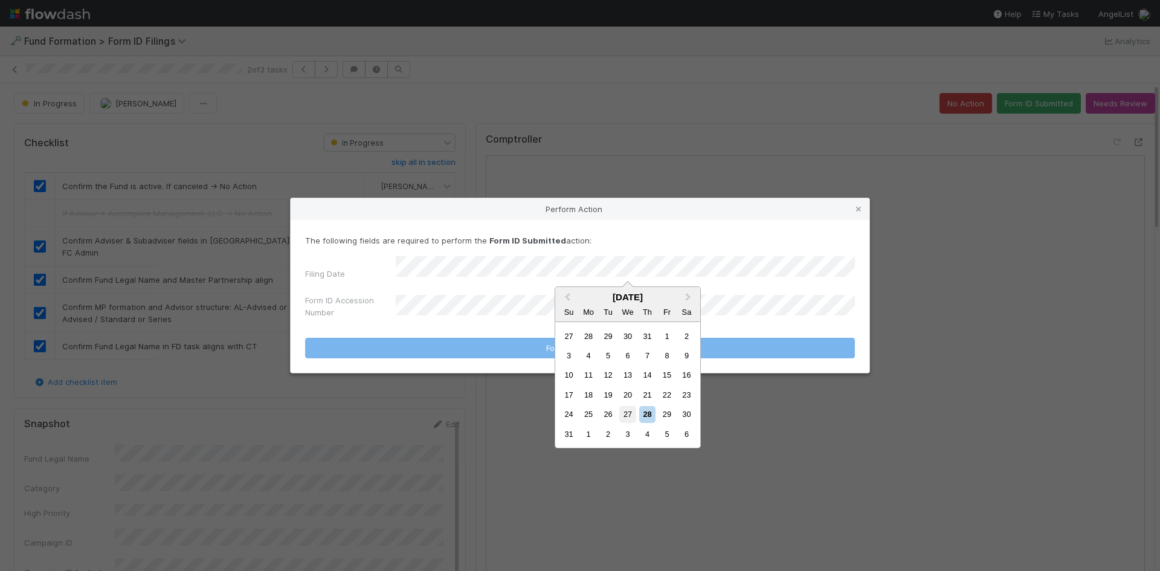
click at [627, 409] on div "27" at bounding box center [627, 414] width 16 height 16
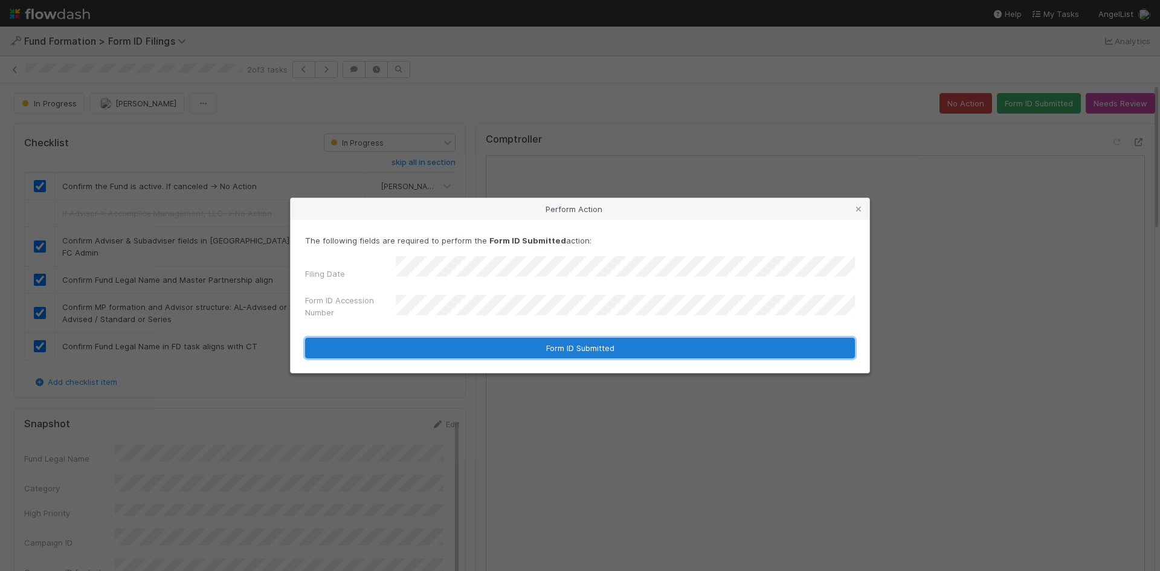
click at [485, 344] on button "Form ID Submitted" at bounding box center [580, 348] width 550 height 21
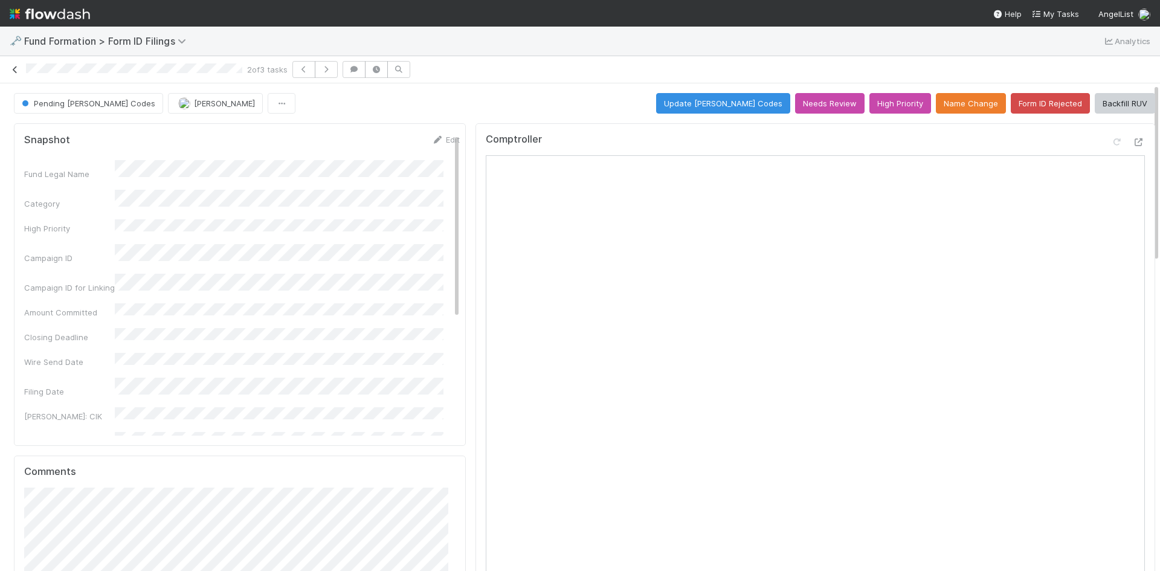
click at [17, 66] on icon at bounding box center [15, 70] width 12 height 8
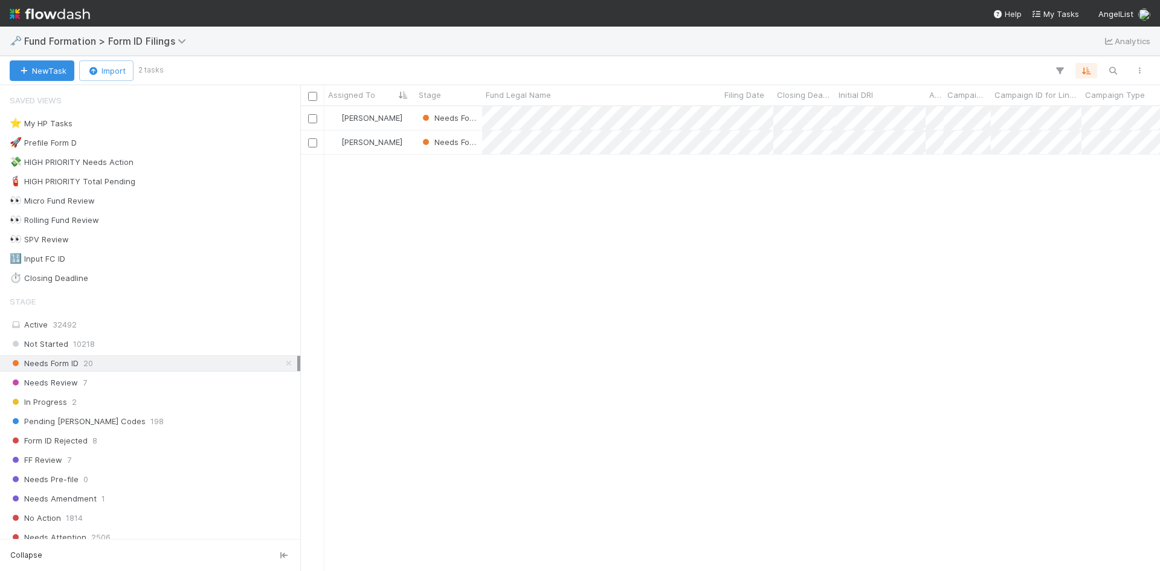
scroll to position [456, 851]
click at [895, 369] on div "Meg Castanare Needs Form ID 5/19/25, 6:54:09 PM 8/28/25, 7:32:19 AM 0 Meg Casta…" at bounding box center [730, 338] width 860 height 464
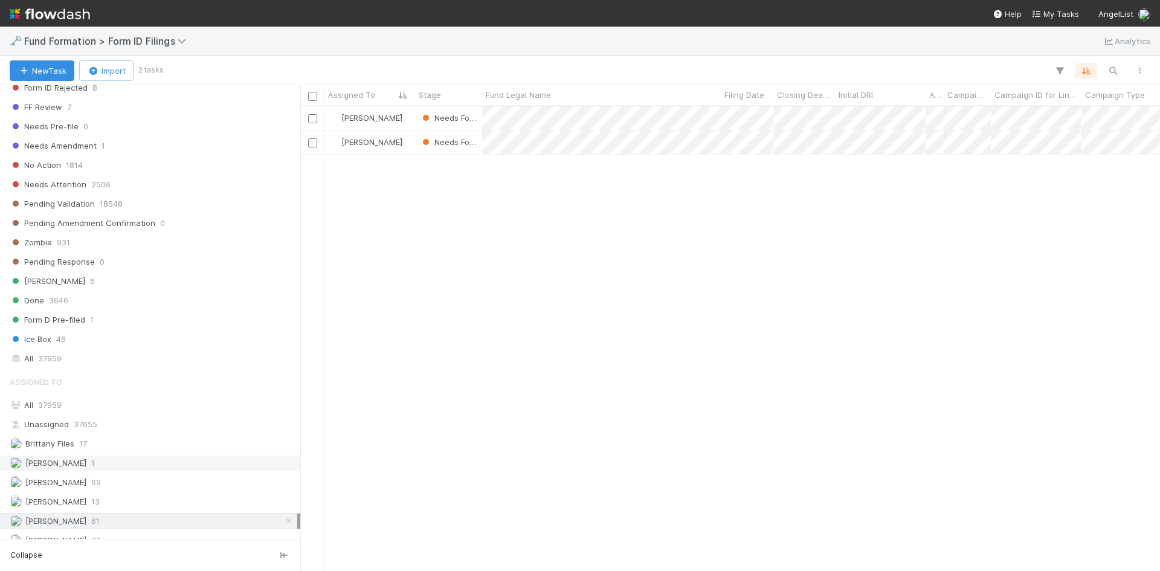
scroll to position [404, 0]
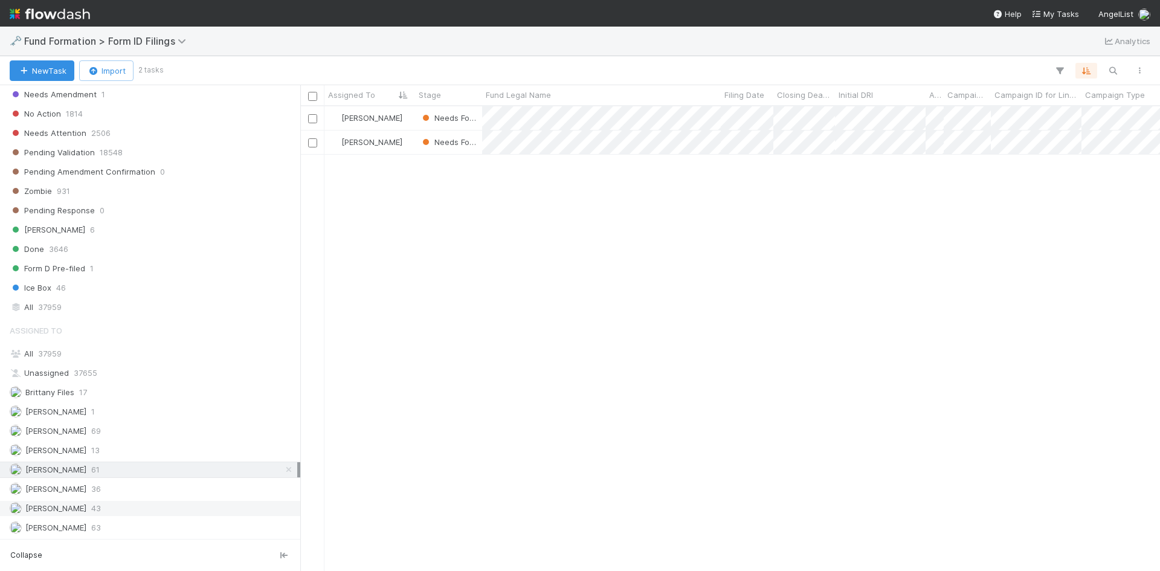
click at [124, 513] on div "Raven Jacinto 43" at bounding box center [154, 508] width 288 height 15
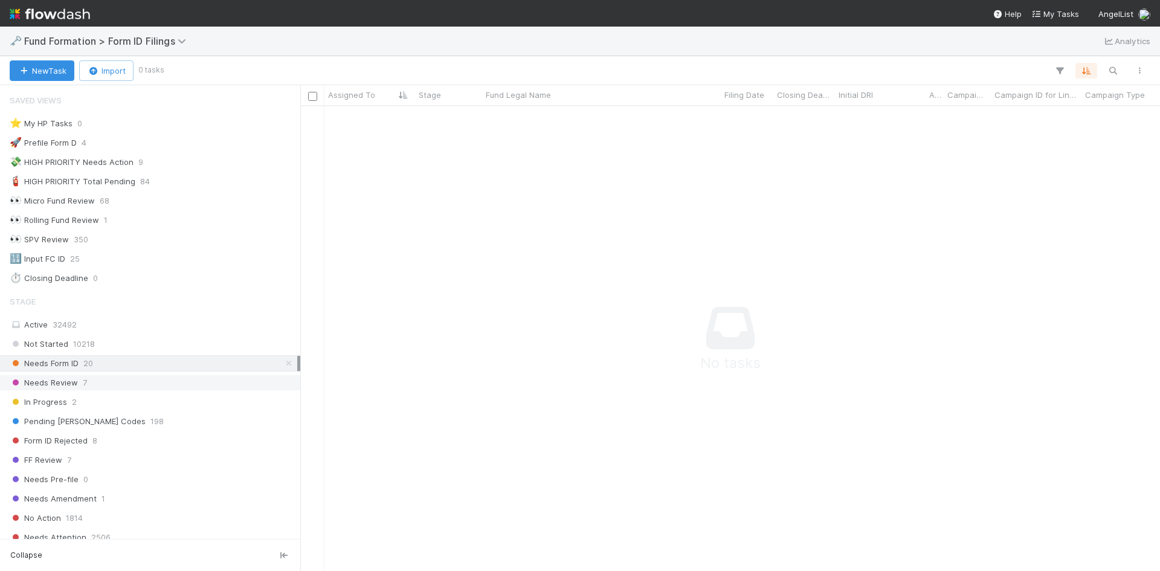
click at [173, 388] on div "Needs Review 7" at bounding box center [154, 382] width 288 height 15
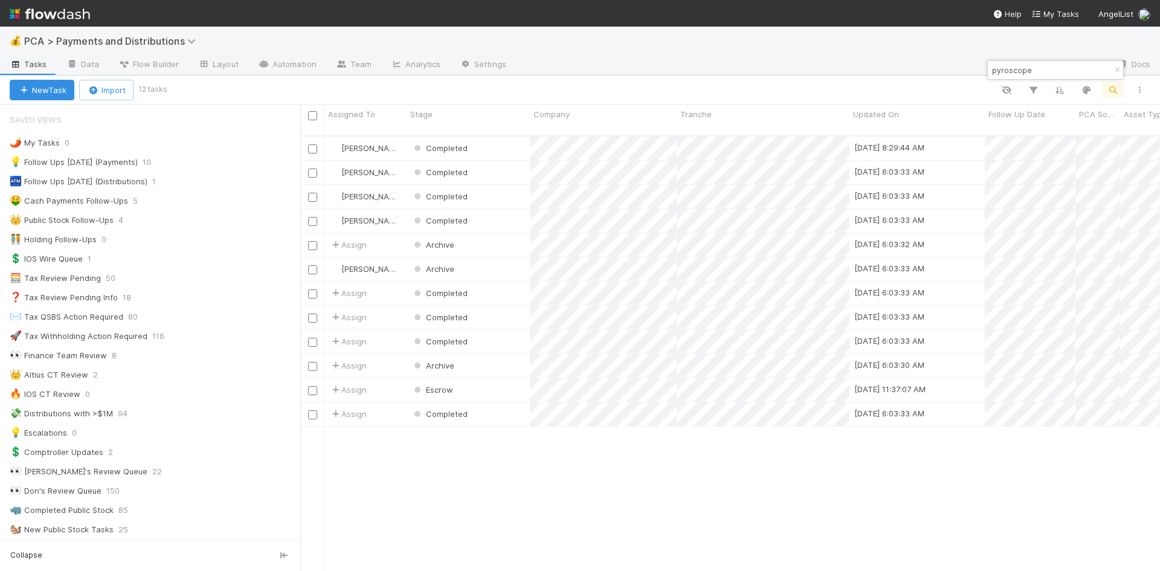
scroll to position [946, 0]
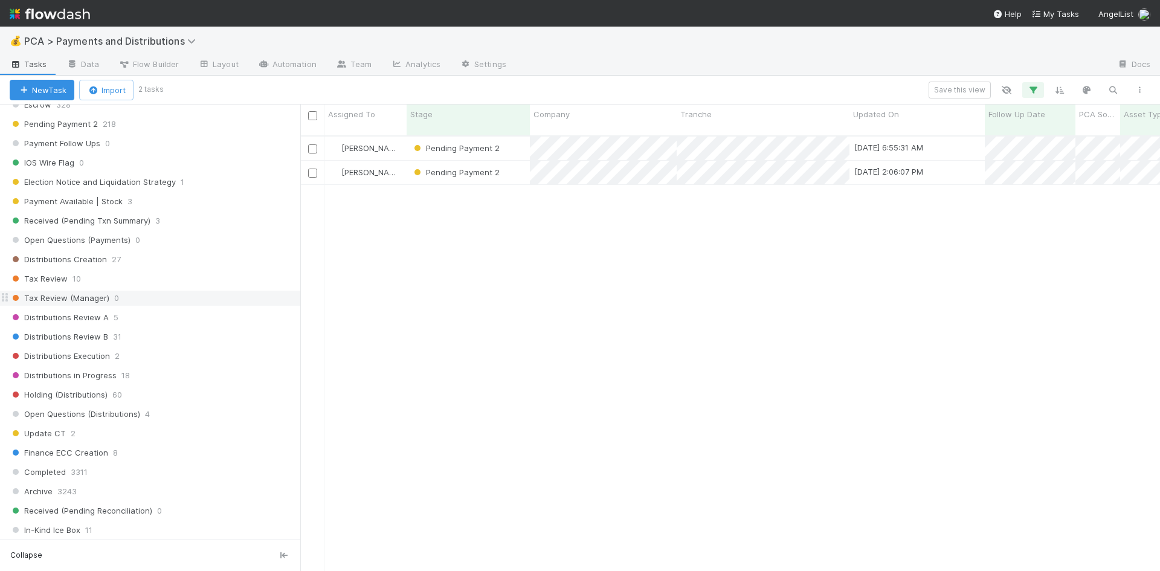
scroll to position [725, 0]
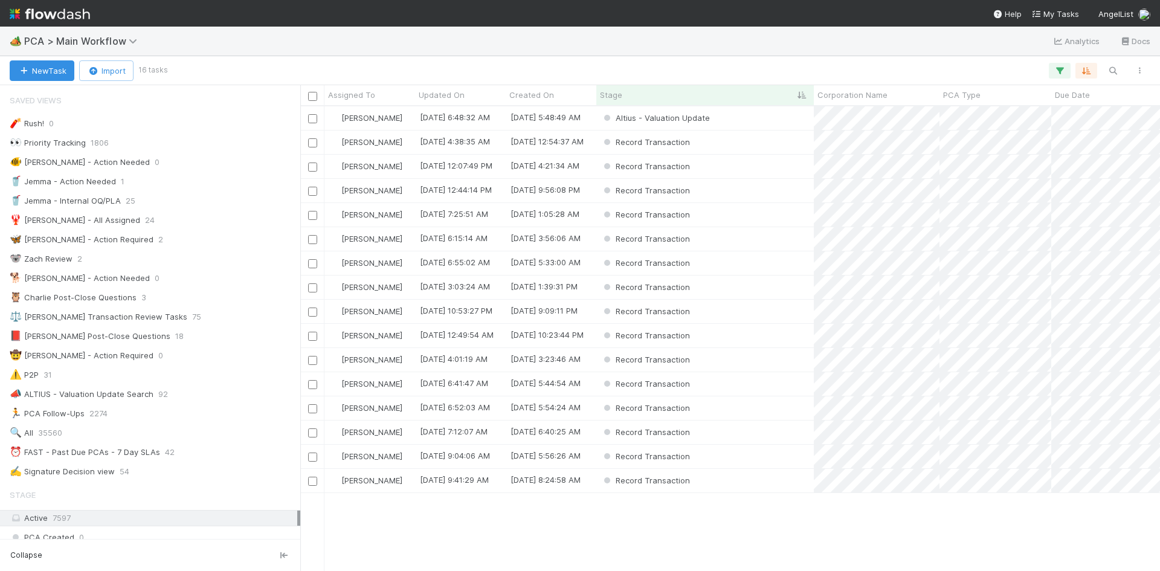
scroll to position [1758, 0]
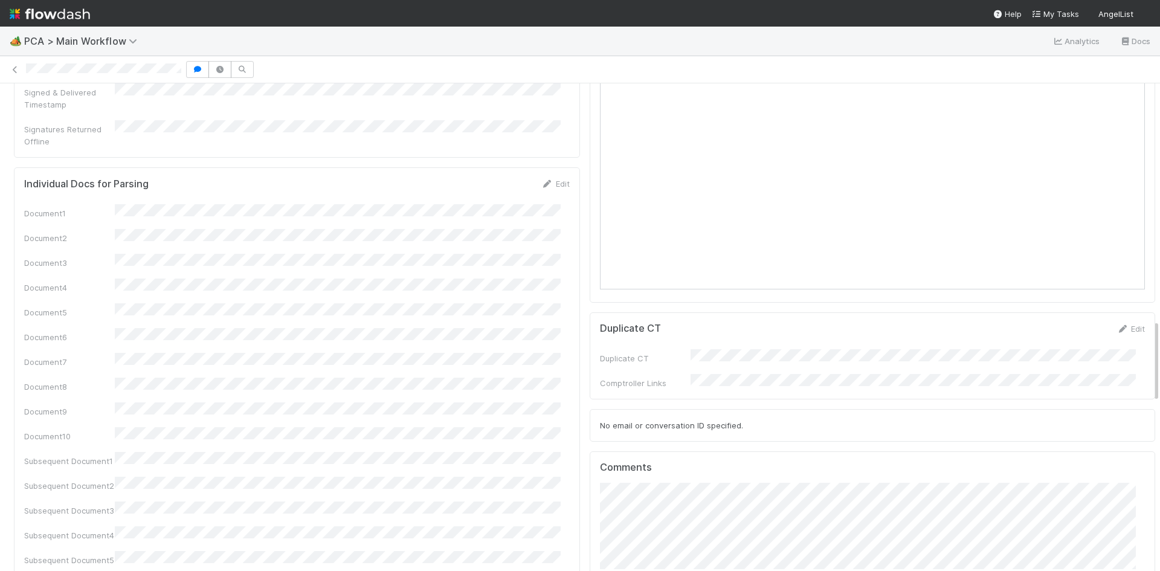
scroll to position [1390, 0]
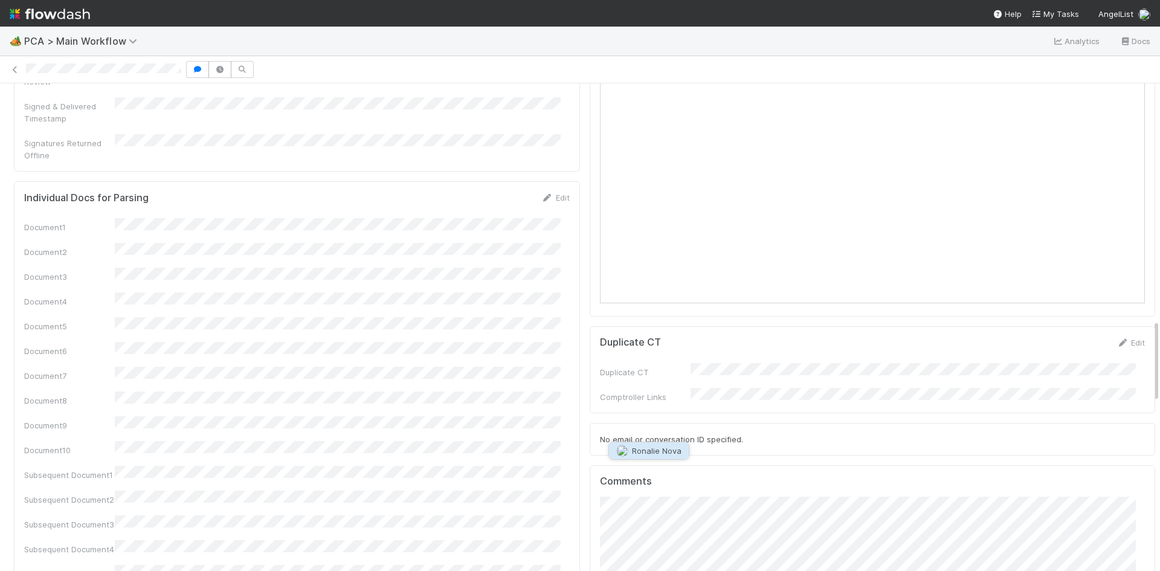
click at [659, 457] on button "Ronalie Nova" at bounding box center [649, 450] width 80 height 17
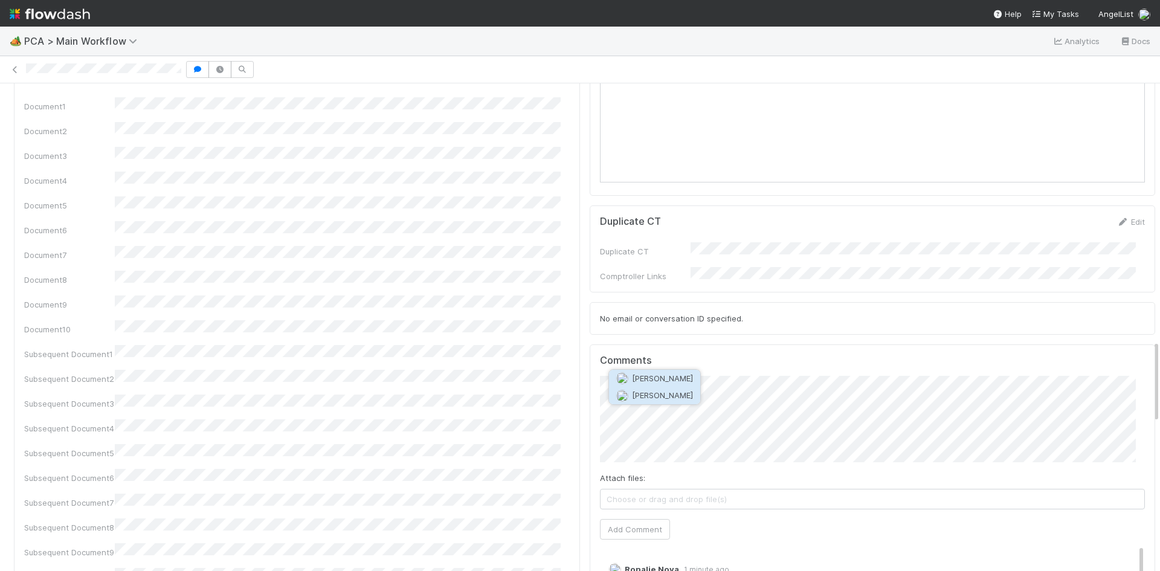
click at [650, 401] on button "[PERSON_NAME]" at bounding box center [654, 395] width 91 height 17
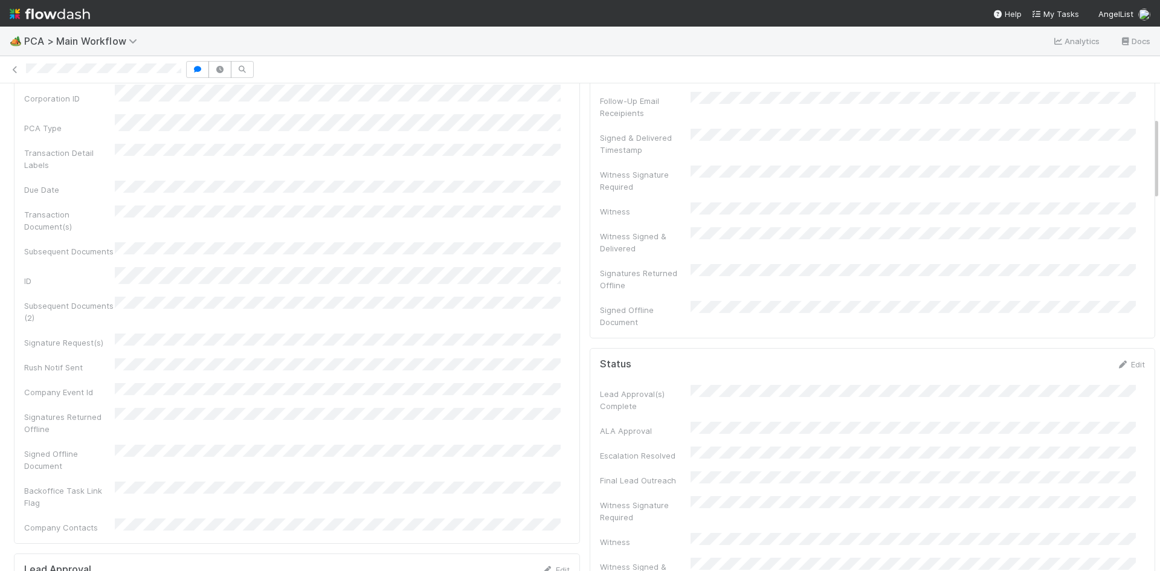
scroll to position [0, 0]
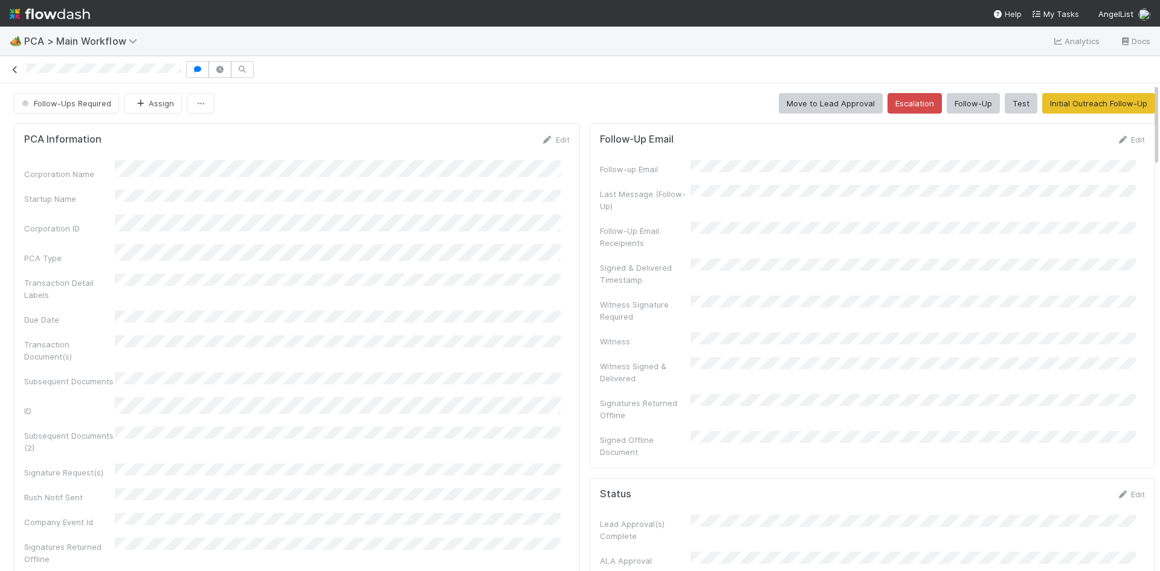
click at [13, 68] on icon at bounding box center [15, 70] width 12 height 8
click at [76, 103] on span "Follow-Ups Required" at bounding box center [65, 104] width 92 height 10
click at [103, 135] on span "Internal - Open Question / Request" at bounding box center [90, 134] width 147 height 10
click at [153, 103] on button "Assign" at bounding box center [153, 103] width 58 height 21
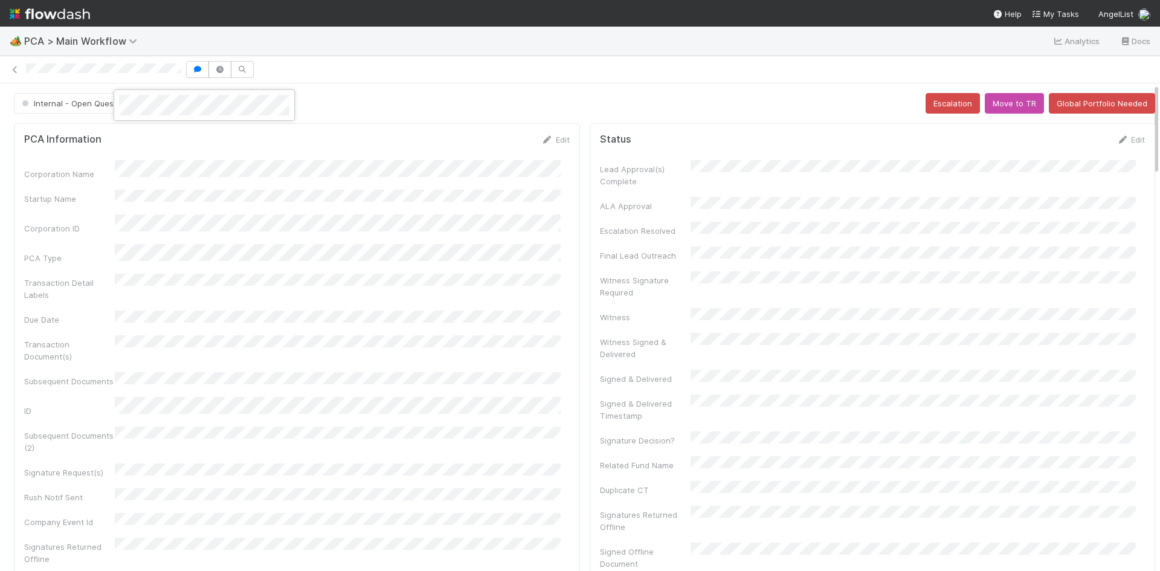
click at [338, 93] on div at bounding box center [580, 285] width 1160 height 571
click at [15, 68] on icon at bounding box center [15, 70] width 12 height 8
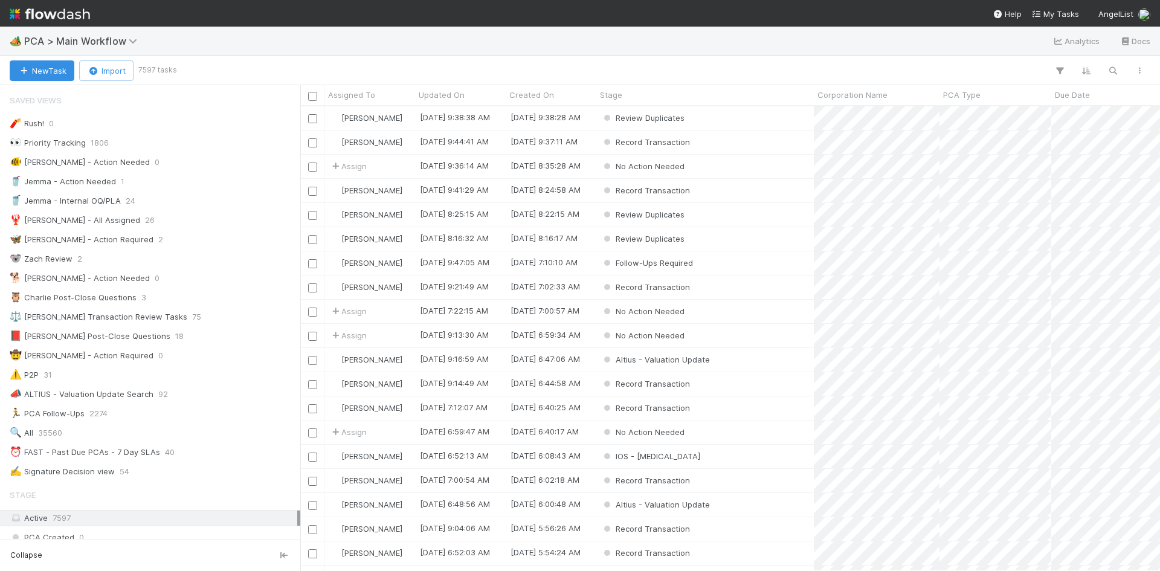
scroll to position [10, 10]
